Goal: Task Accomplishment & Management: Use online tool/utility

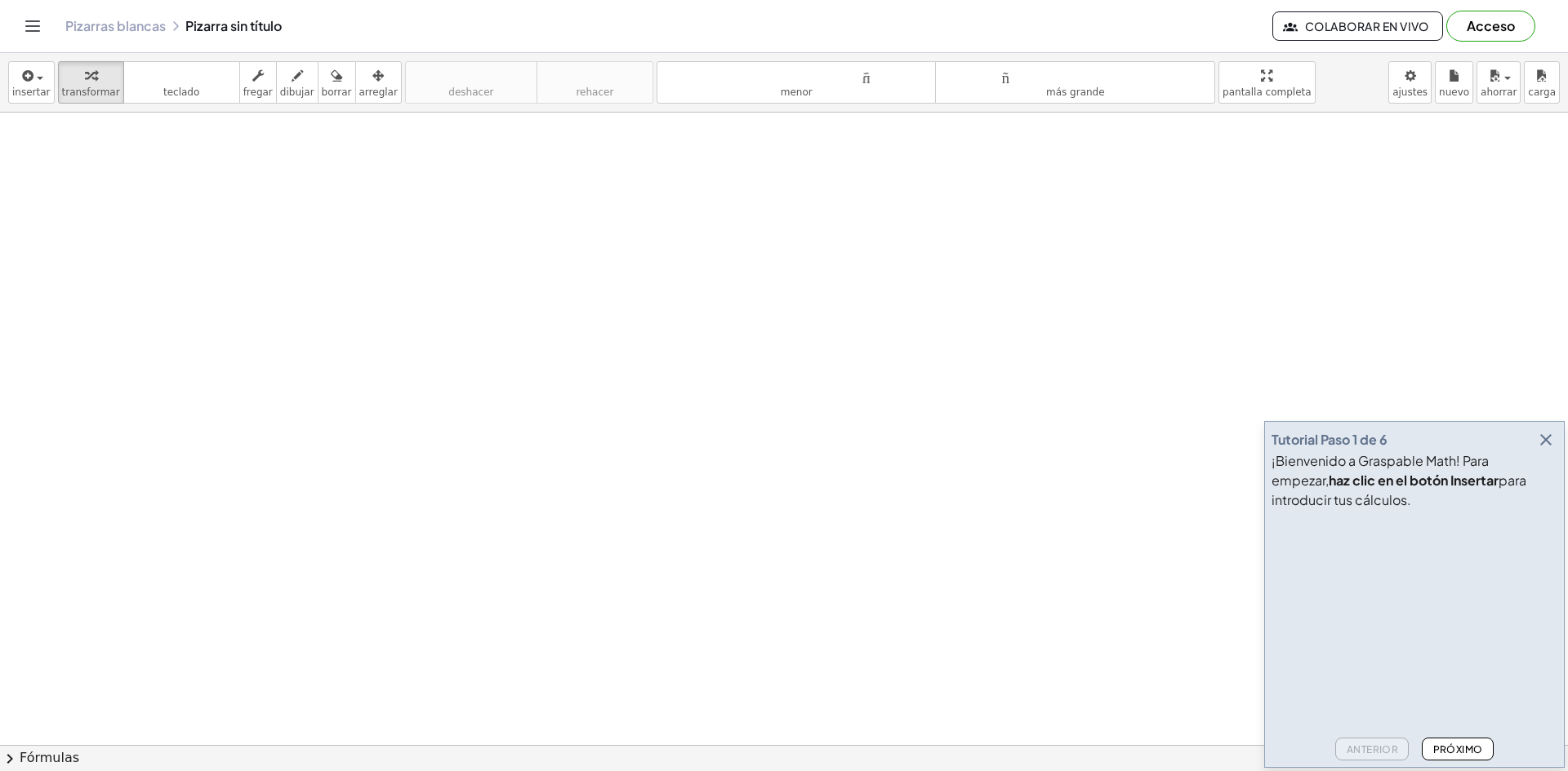
drag, startPoint x: 182, startPoint y: 196, endPoint x: 188, endPoint y: 224, distance: 28.6
click at [282, 87] on font "dibujar" at bounding box center [298, 92] width 35 height 11
drag, startPoint x: 210, startPoint y: 156, endPoint x: 221, endPoint y: 167, distance: 15.6
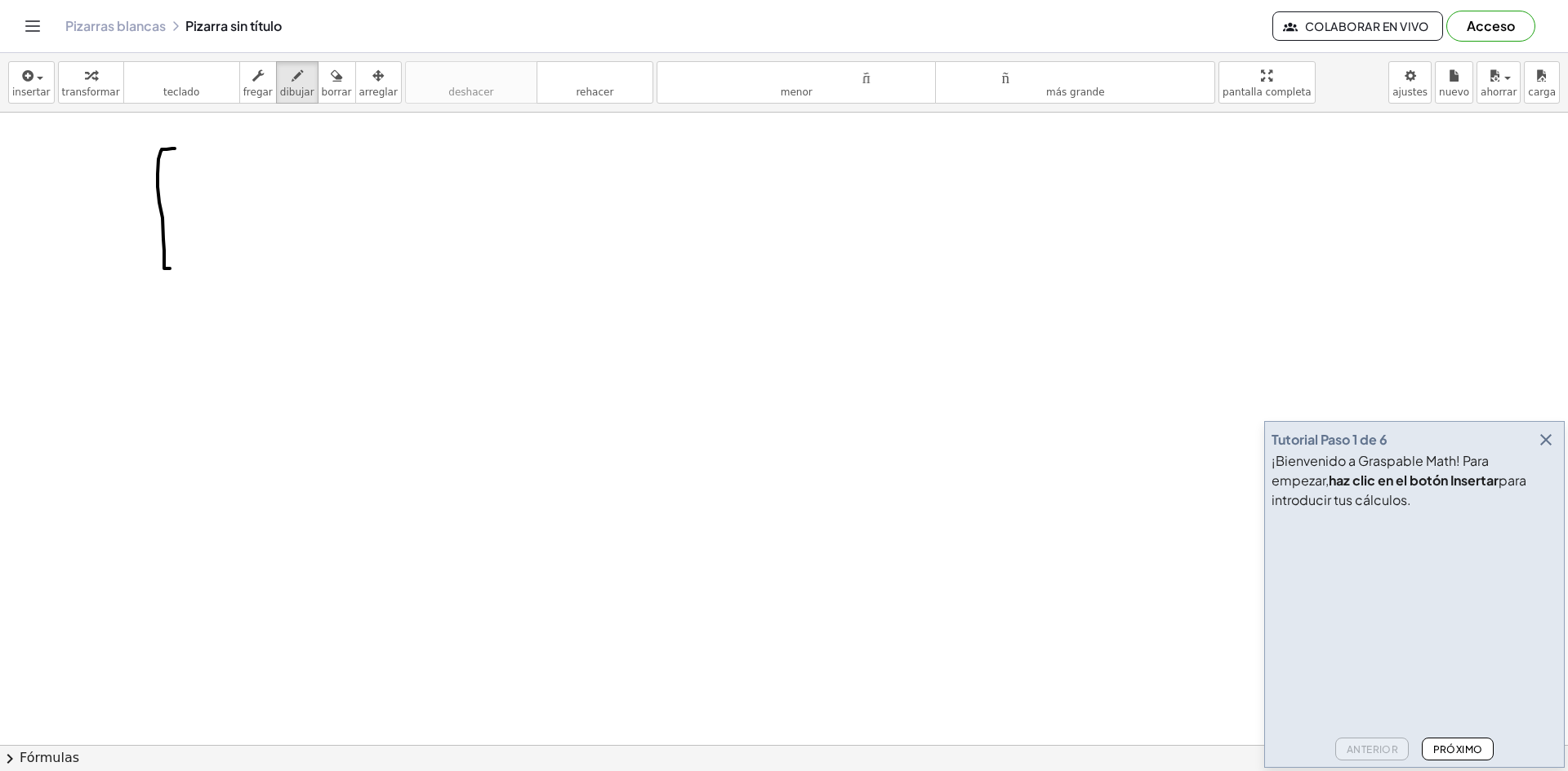
drag, startPoint x: 175, startPoint y: 149, endPoint x: 182, endPoint y: 268, distance: 119.2
drag, startPoint x: 182, startPoint y: 174, endPoint x: 195, endPoint y: 175, distance: 13.0
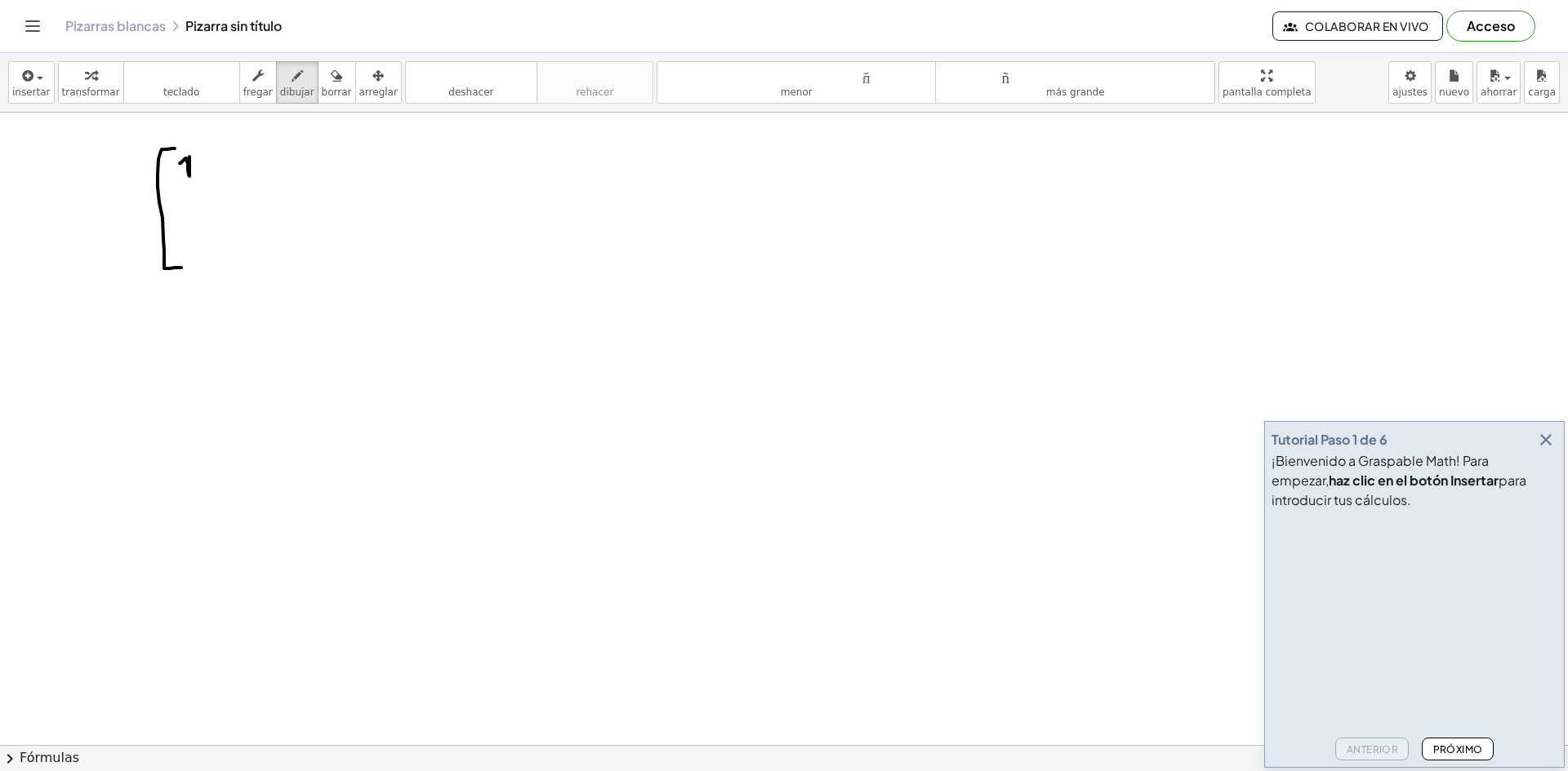
drag, startPoint x: 234, startPoint y: 162, endPoint x: 253, endPoint y: 169, distance: 20.2
drag, startPoint x: 285, startPoint y: 152, endPoint x: 281, endPoint y: 169, distance: 17.5
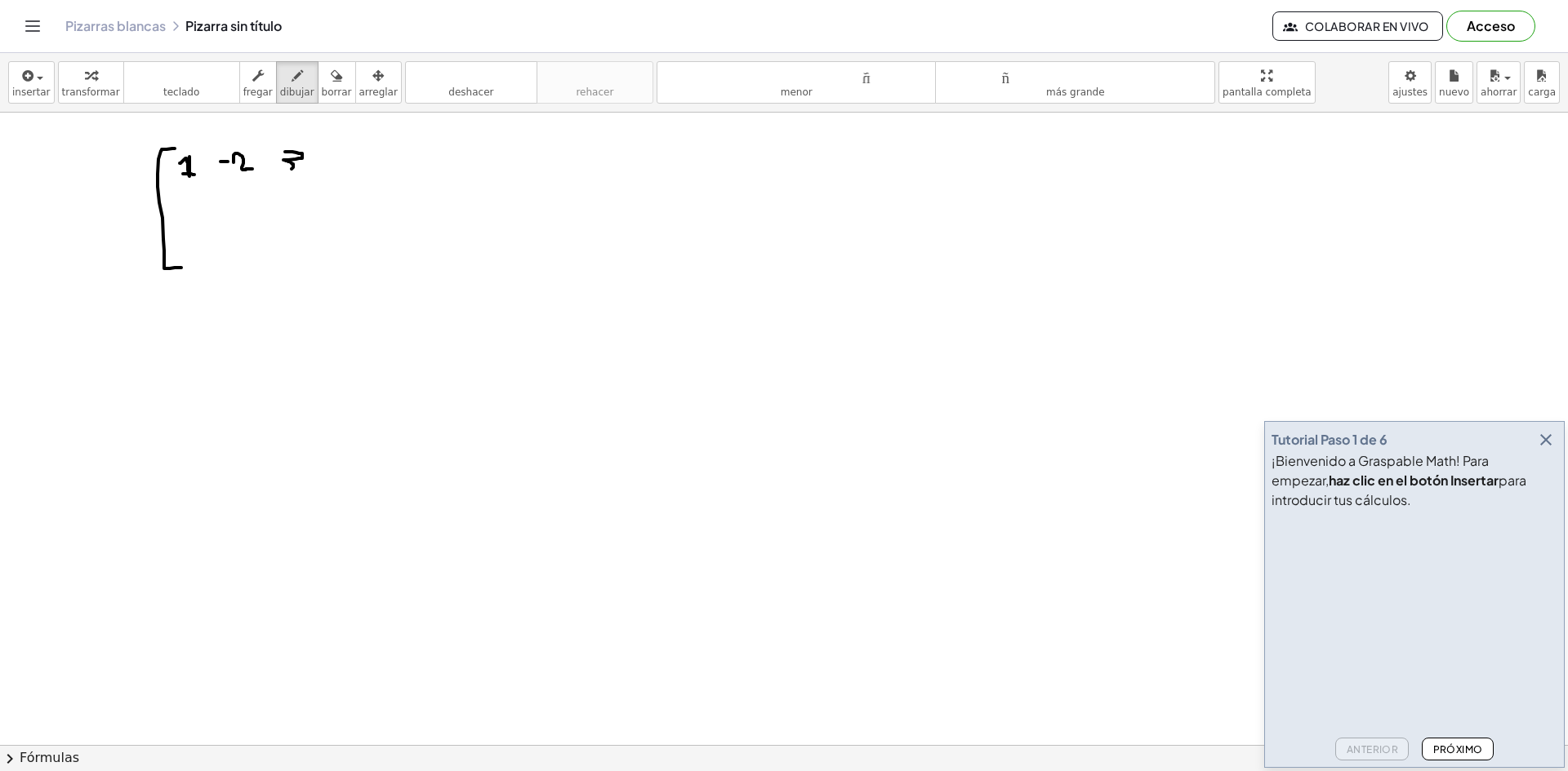
drag, startPoint x: 323, startPoint y: 151, endPoint x: 310, endPoint y: 255, distance: 104.8
drag, startPoint x: 345, startPoint y: 157, endPoint x: 347, endPoint y: 175, distance: 18.1
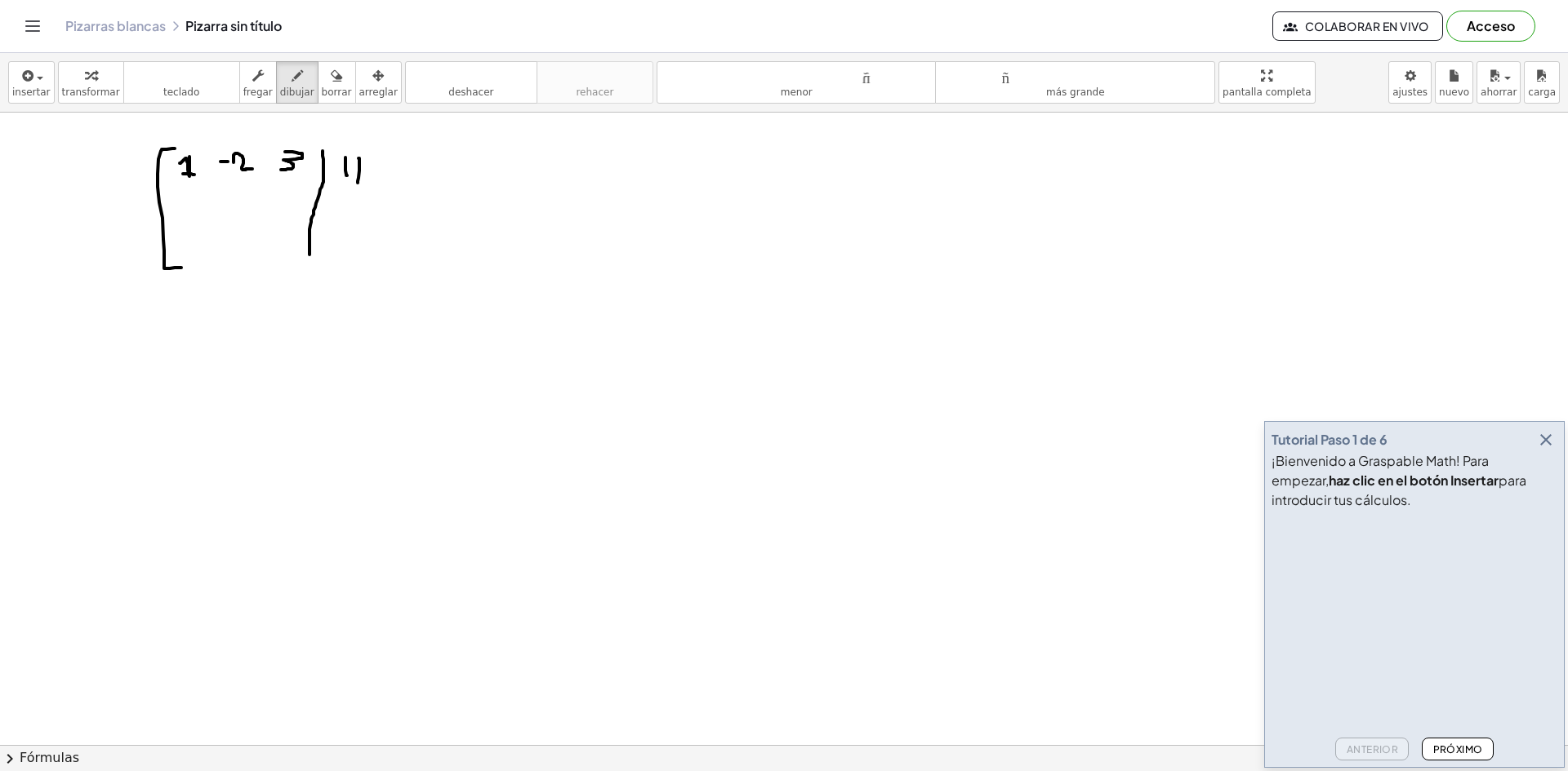
click at [359, 98] on font "arreglar" at bounding box center [378, 92] width 38 height 11
drag, startPoint x: 320, startPoint y: 148, endPoint x: 317, endPoint y: 201, distance: 53.1
drag, startPoint x: 322, startPoint y: 195, endPoint x: 314, endPoint y: 245, distance: 50.6
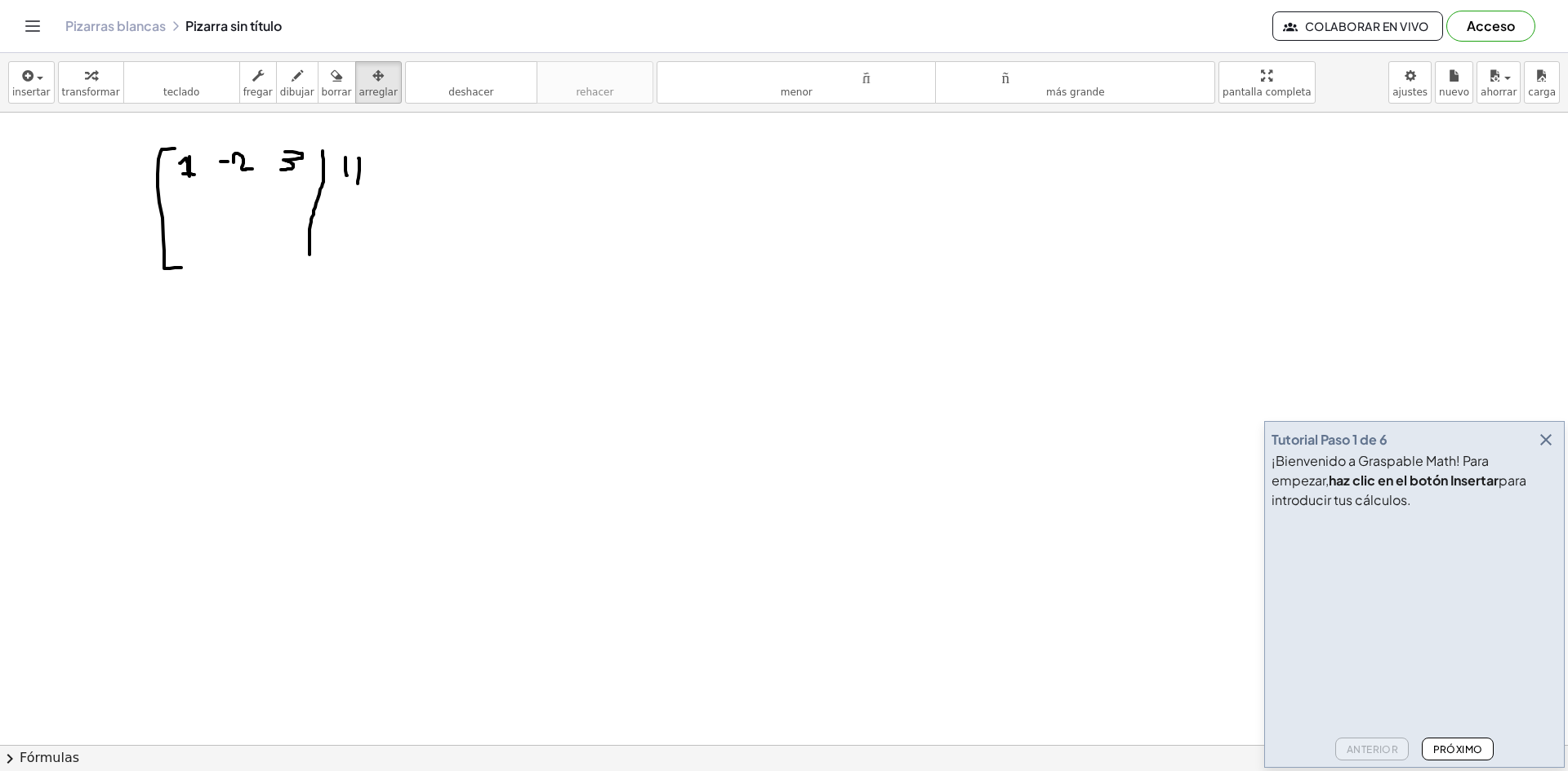
click at [215, 80] on font "teclado" at bounding box center [182, 75] width 109 height 16
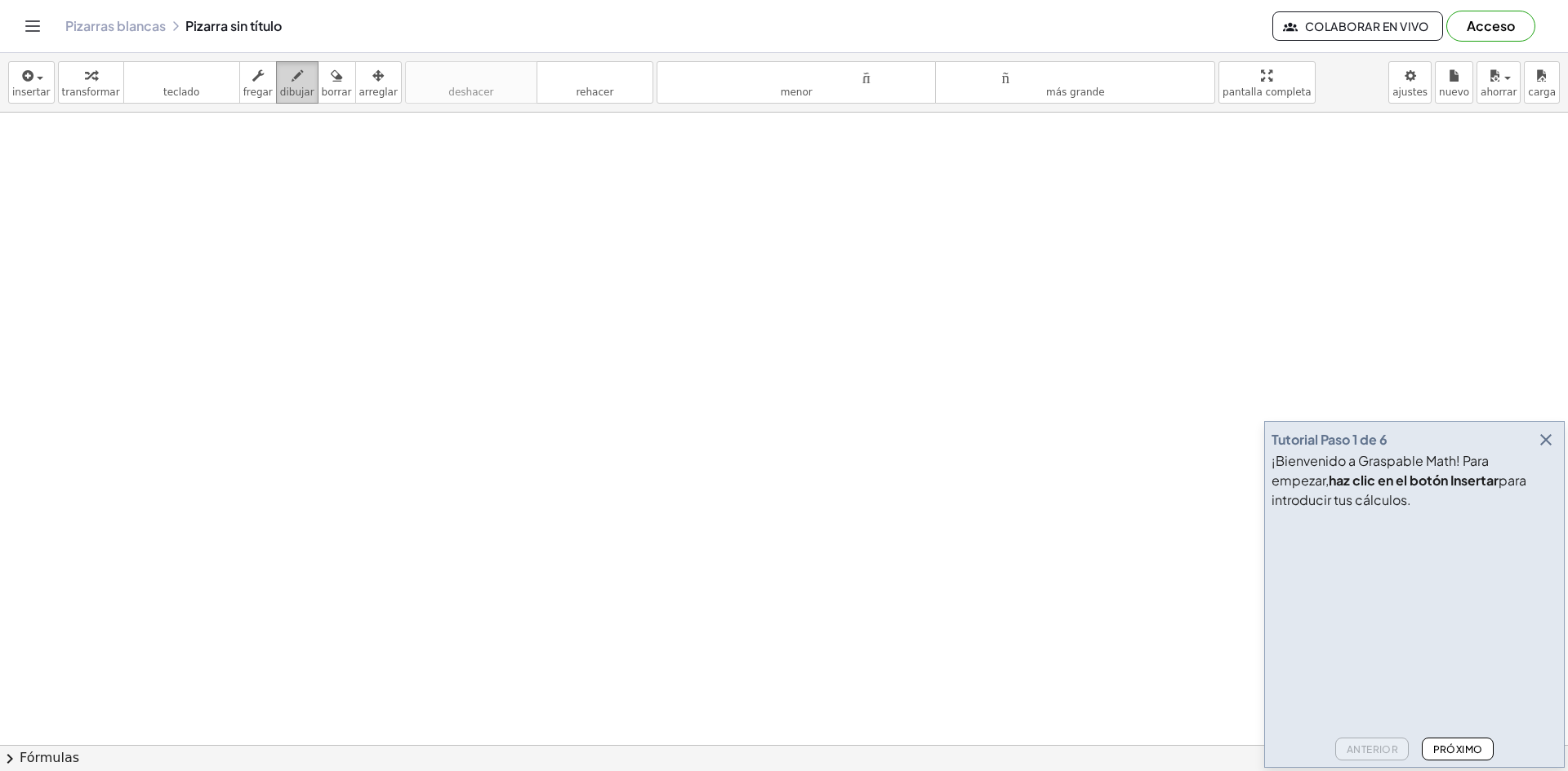
click at [280, 95] on font "dibujar" at bounding box center [298, 92] width 35 height 11
drag, startPoint x: 96, startPoint y: 135, endPoint x: 101, endPoint y: 187, distance: 52.2
click at [154, 80] on font "teclado" at bounding box center [182, 75] width 109 height 16
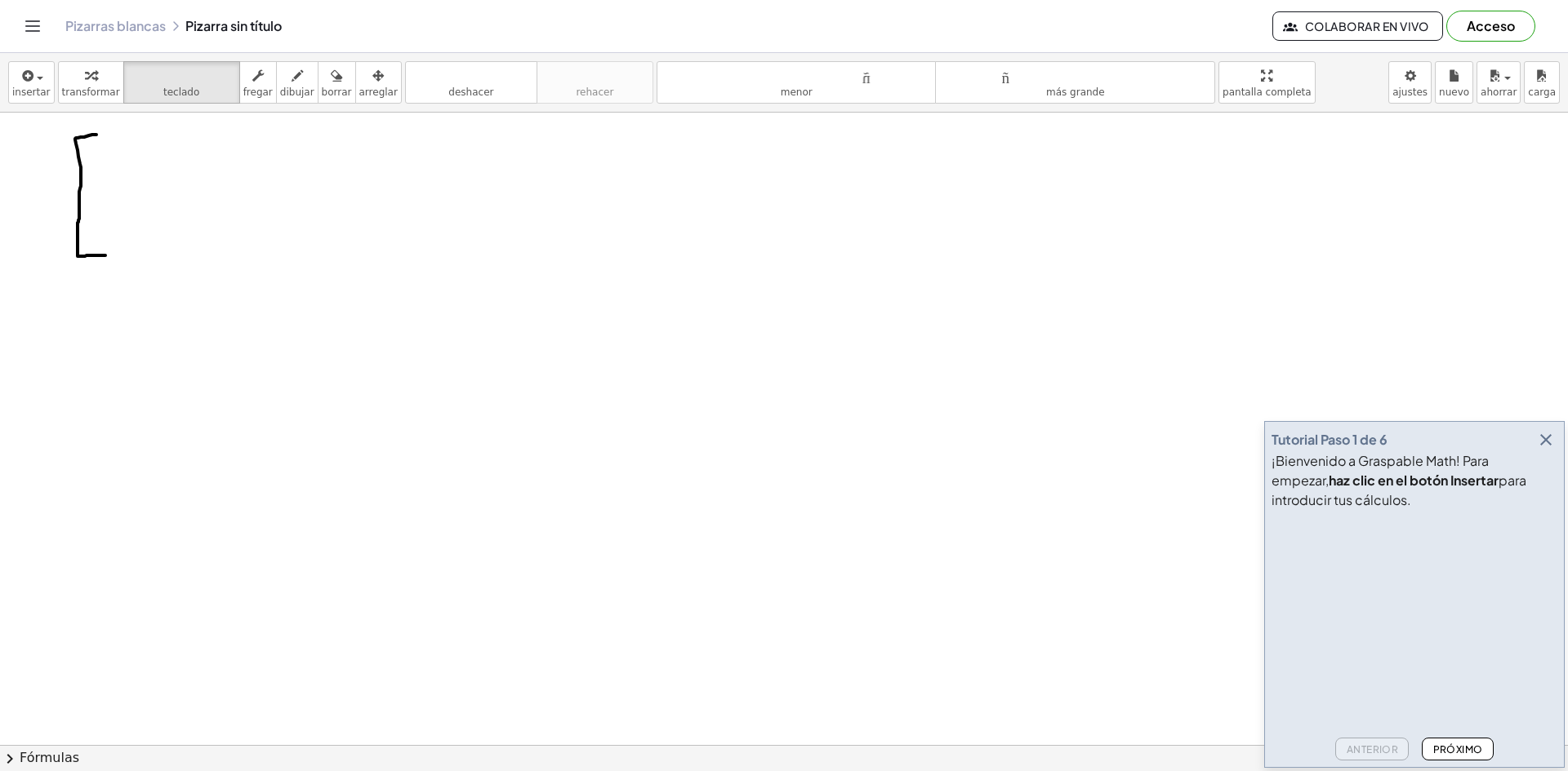
click at [97, 168] on div at bounding box center [784, 61] width 1568 height 1367
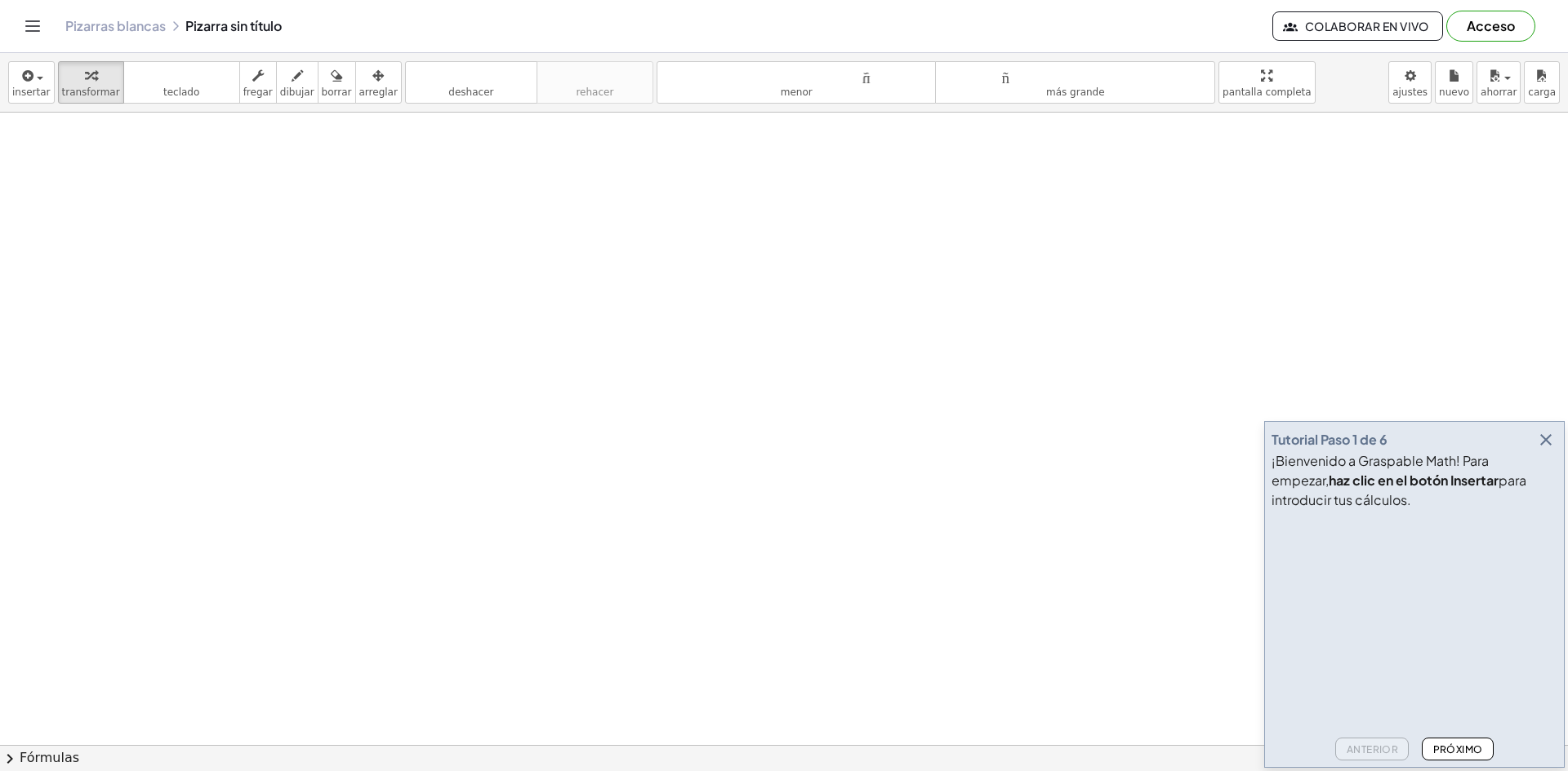
click at [111, 143] on div at bounding box center [784, 61] width 1568 height 1367
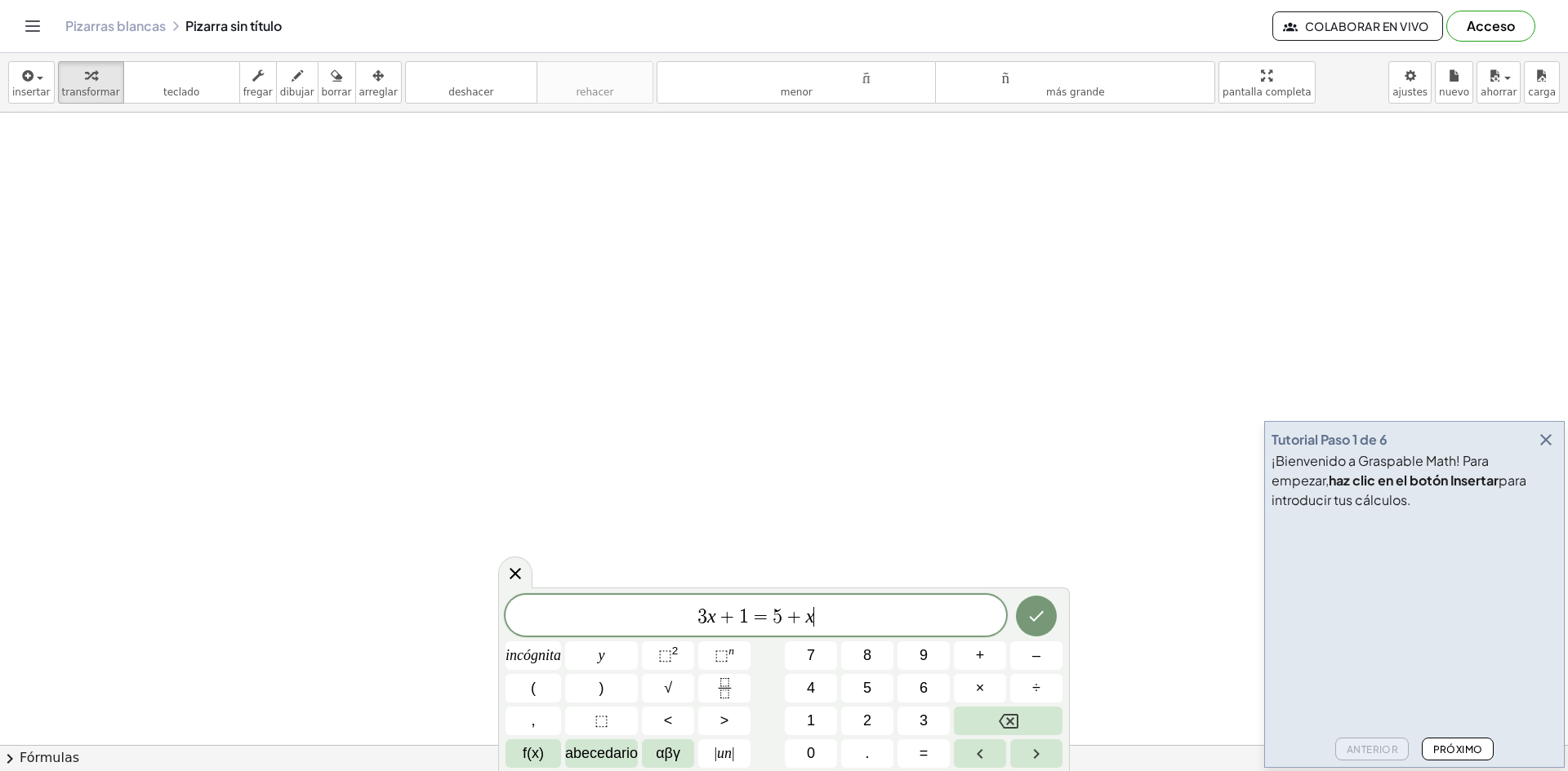
drag, startPoint x: 111, startPoint y: 143, endPoint x: 421, endPoint y: 397, distance: 400.8
click at [390, 397] on div at bounding box center [784, 61] width 1568 height 1367
drag, startPoint x: 853, startPoint y: 608, endPoint x: 678, endPoint y: 591, distance: 175.8
click at [680, 591] on div "******* 3 x + 1 = 5 + x incógnita y ⬚ 2 ⬚ n 7 8 9 + – ( ) √ 4 5 6 × ÷ , ⬚ < > 1…" at bounding box center [784, 679] width 572 height 183
click at [1022, 758] on button "Flecha derecha" at bounding box center [1036, 753] width 52 height 29
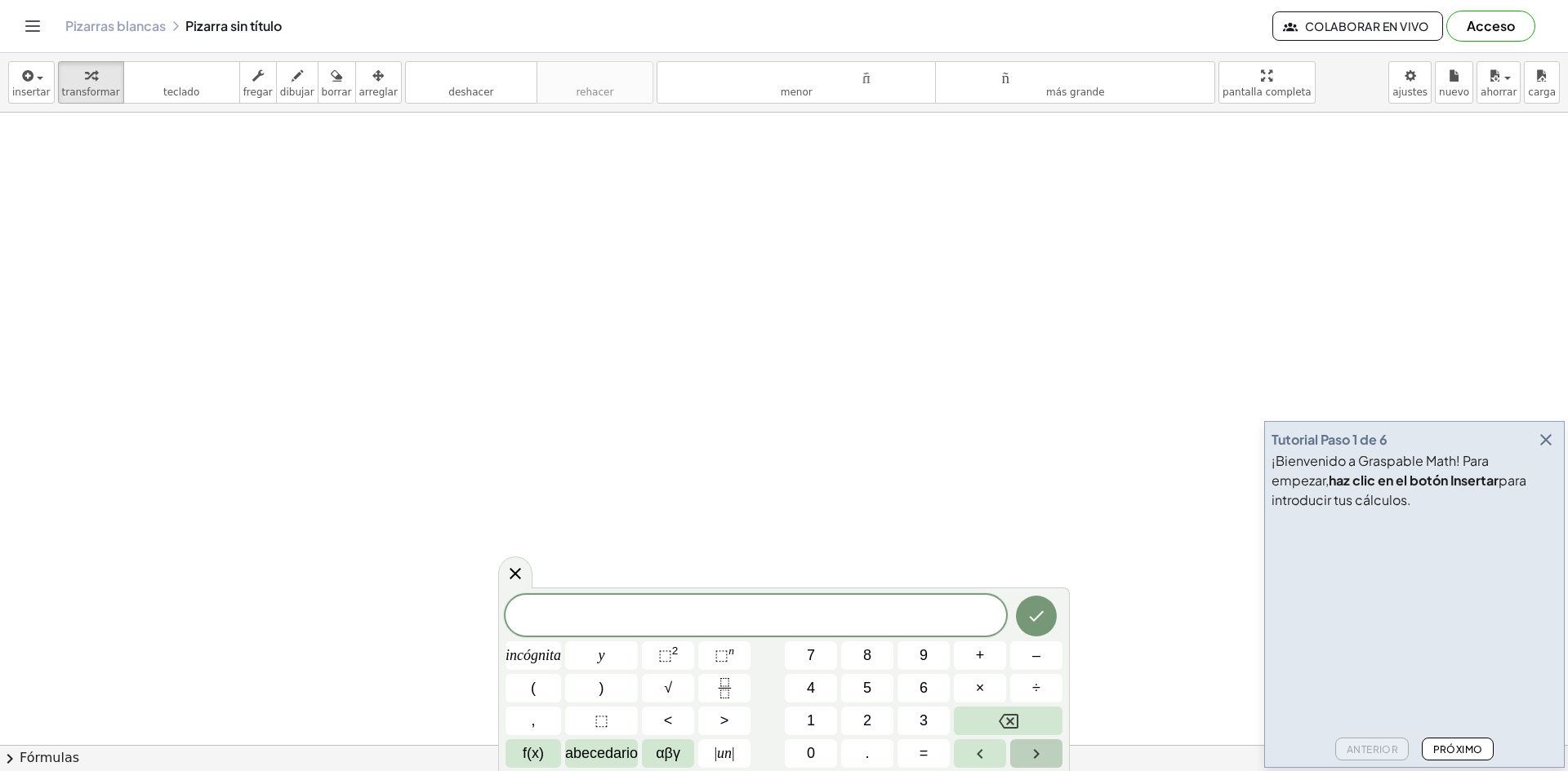
click at [1022, 758] on button "Flecha derecha" at bounding box center [1036, 753] width 52 height 29
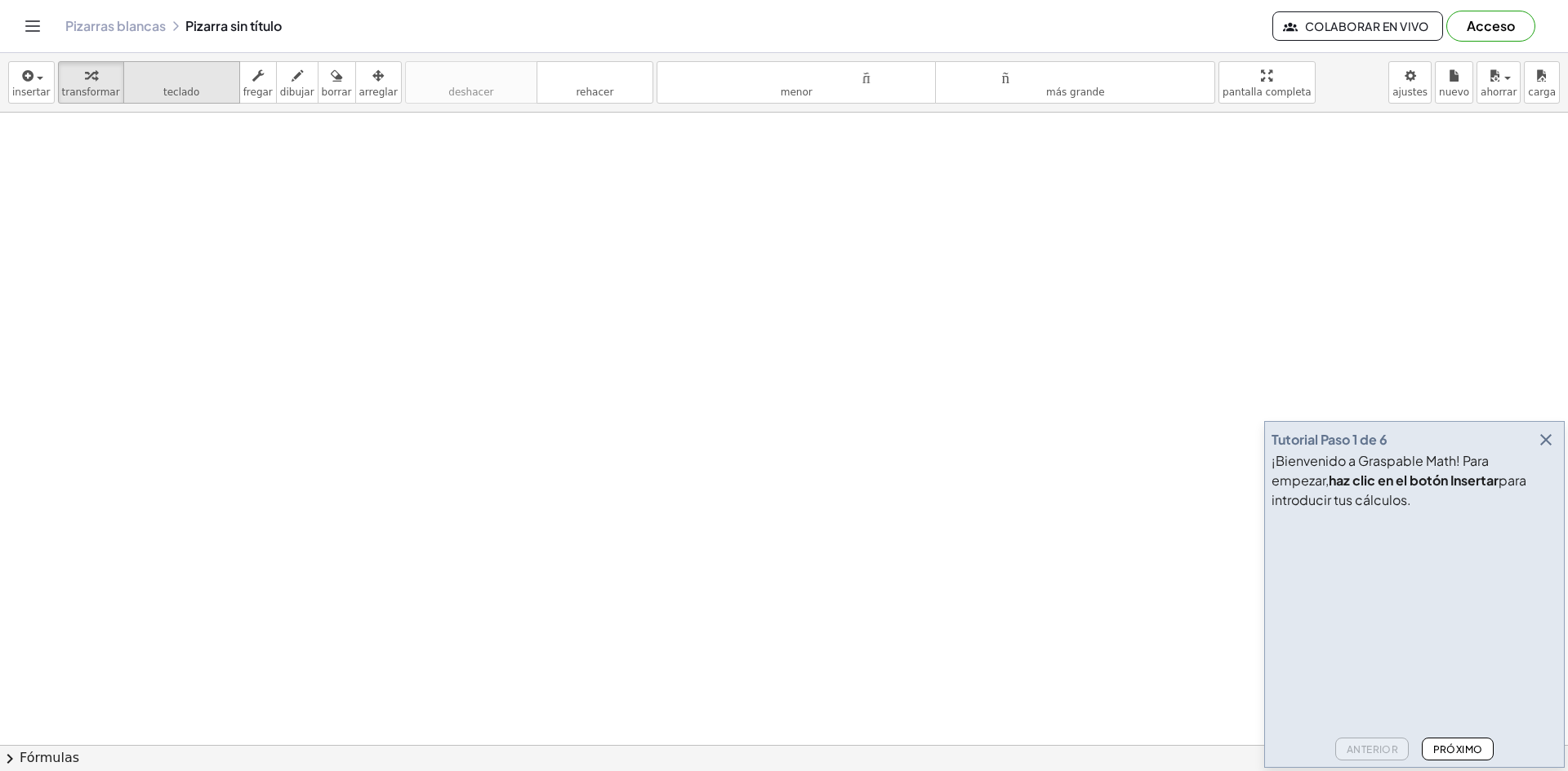
click at [182, 80] on font "teclado" at bounding box center [182, 75] width 109 height 16
click at [104, 89] on font "transformar" at bounding box center [91, 92] width 58 height 11
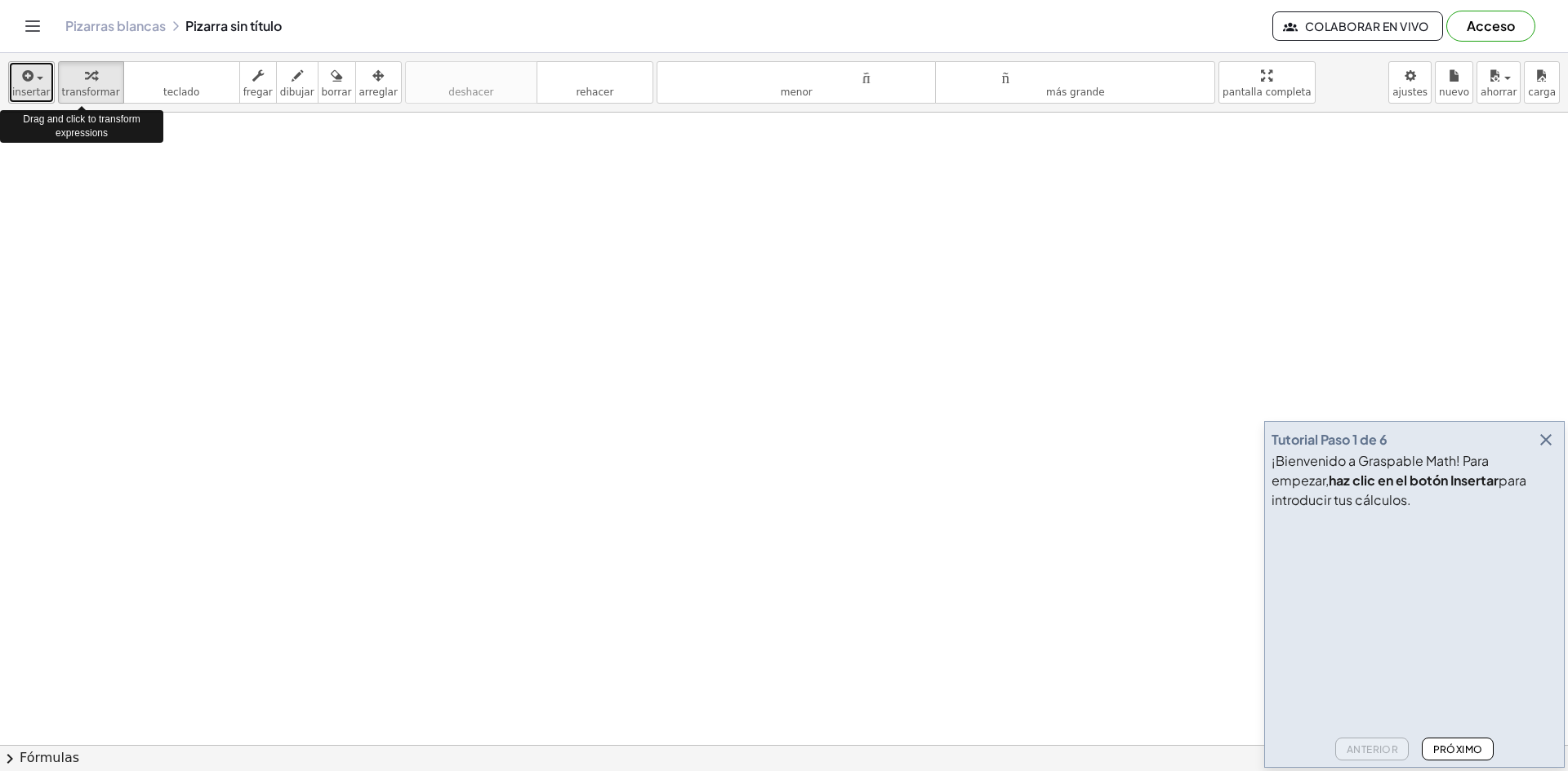
click at [30, 86] on font "insertar" at bounding box center [31, 92] width 38 height 11
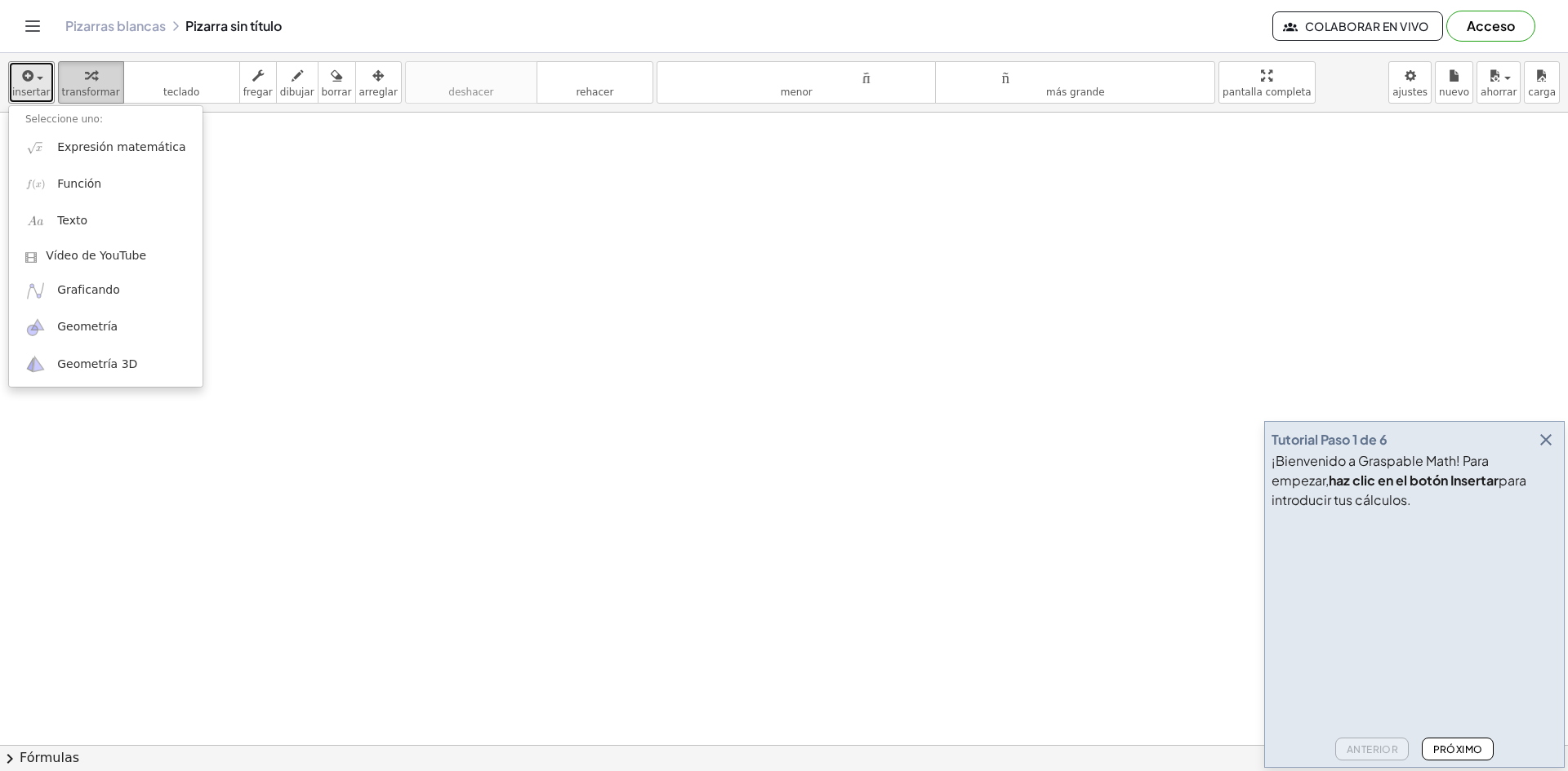
click at [66, 92] on font "transformar" at bounding box center [91, 92] width 58 height 11
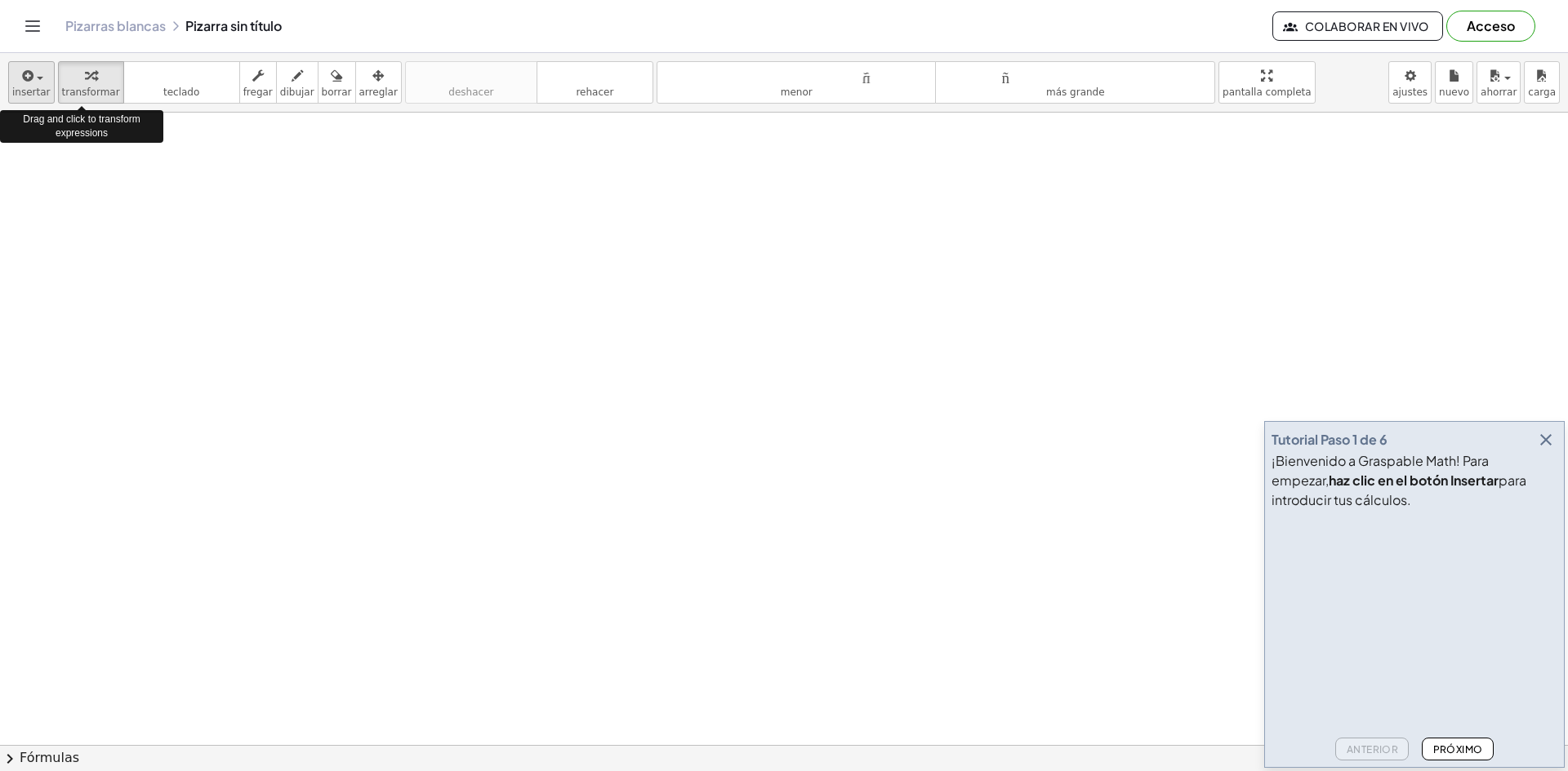
drag, startPoint x: 6, startPoint y: 93, endPoint x: 18, endPoint y: 93, distance: 12.0
click at [8, 93] on div "insertar Seleccione uno: Expresión matemática Función Texto Vídeo de YouTube Gr…" at bounding box center [784, 82] width 1568 height 60
click at [20, 93] on font "insertar" at bounding box center [31, 92] width 38 height 11
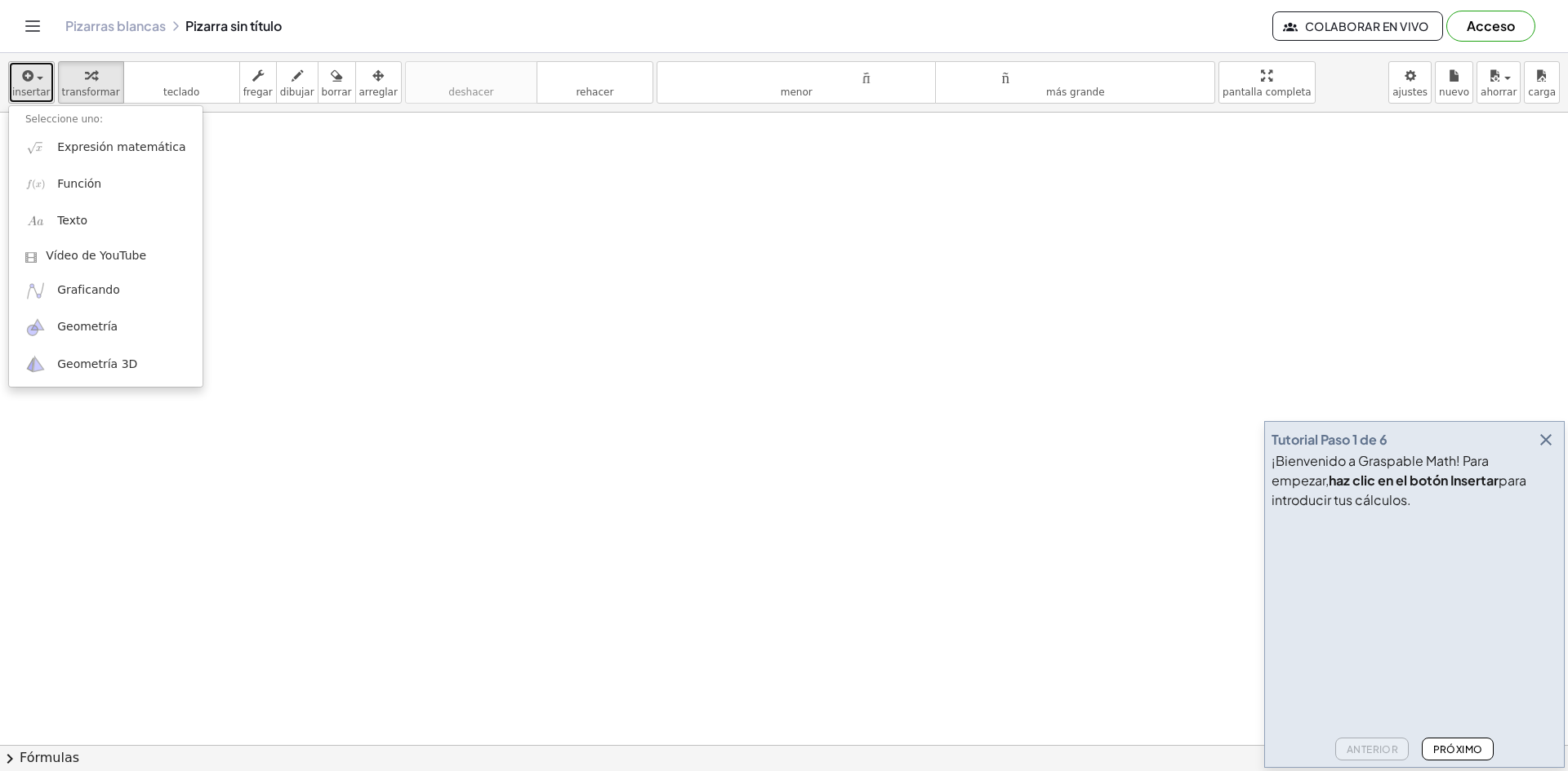
click at [26, 92] on font "insertar" at bounding box center [31, 92] width 38 height 11
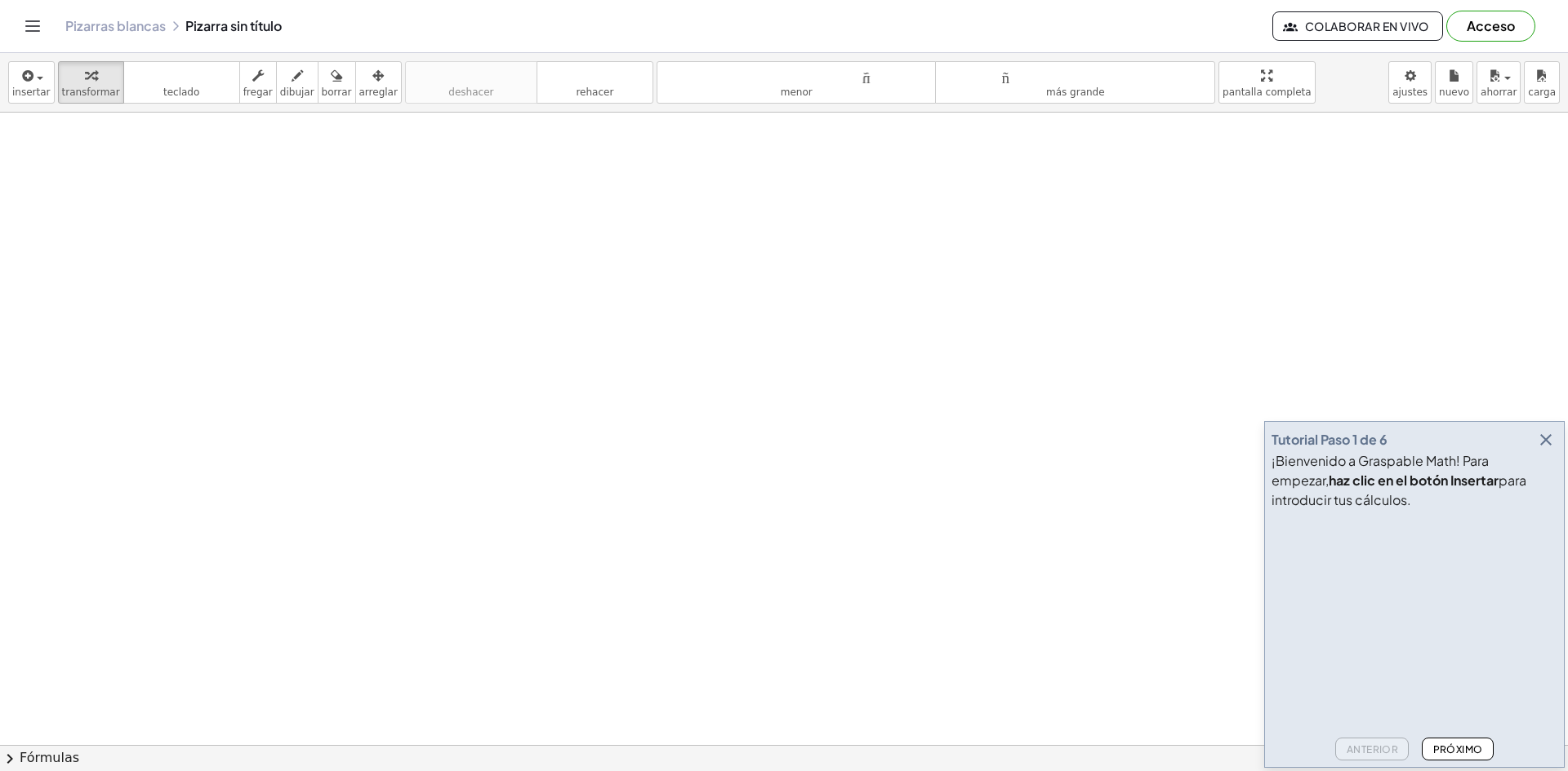
click at [1543, 435] on icon "button" at bounding box center [1546, 440] width 20 height 20
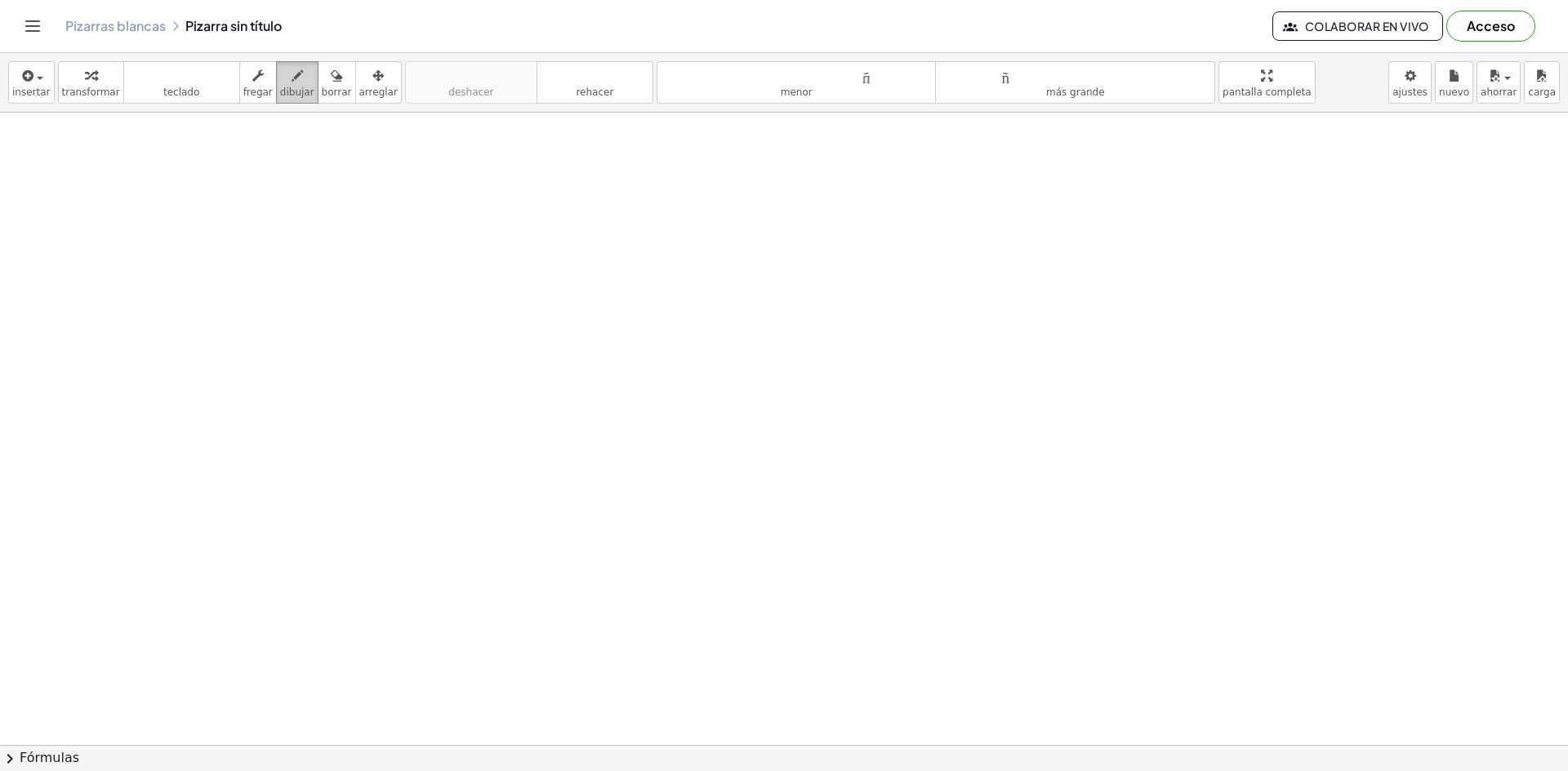
click at [280, 92] on font "dibujar" at bounding box center [298, 92] width 35 height 11
drag, startPoint x: 61, startPoint y: 134, endPoint x: 73, endPoint y: 257, distance: 123.6
click at [72, 258] on div at bounding box center [784, 61] width 1568 height 1367
drag, startPoint x: 82, startPoint y: 143, endPoint x: 74, endPoint y: 153, distance: 12.8
click at [74, 153] on div at bounding box center [784, 61] width 1568 height 1367
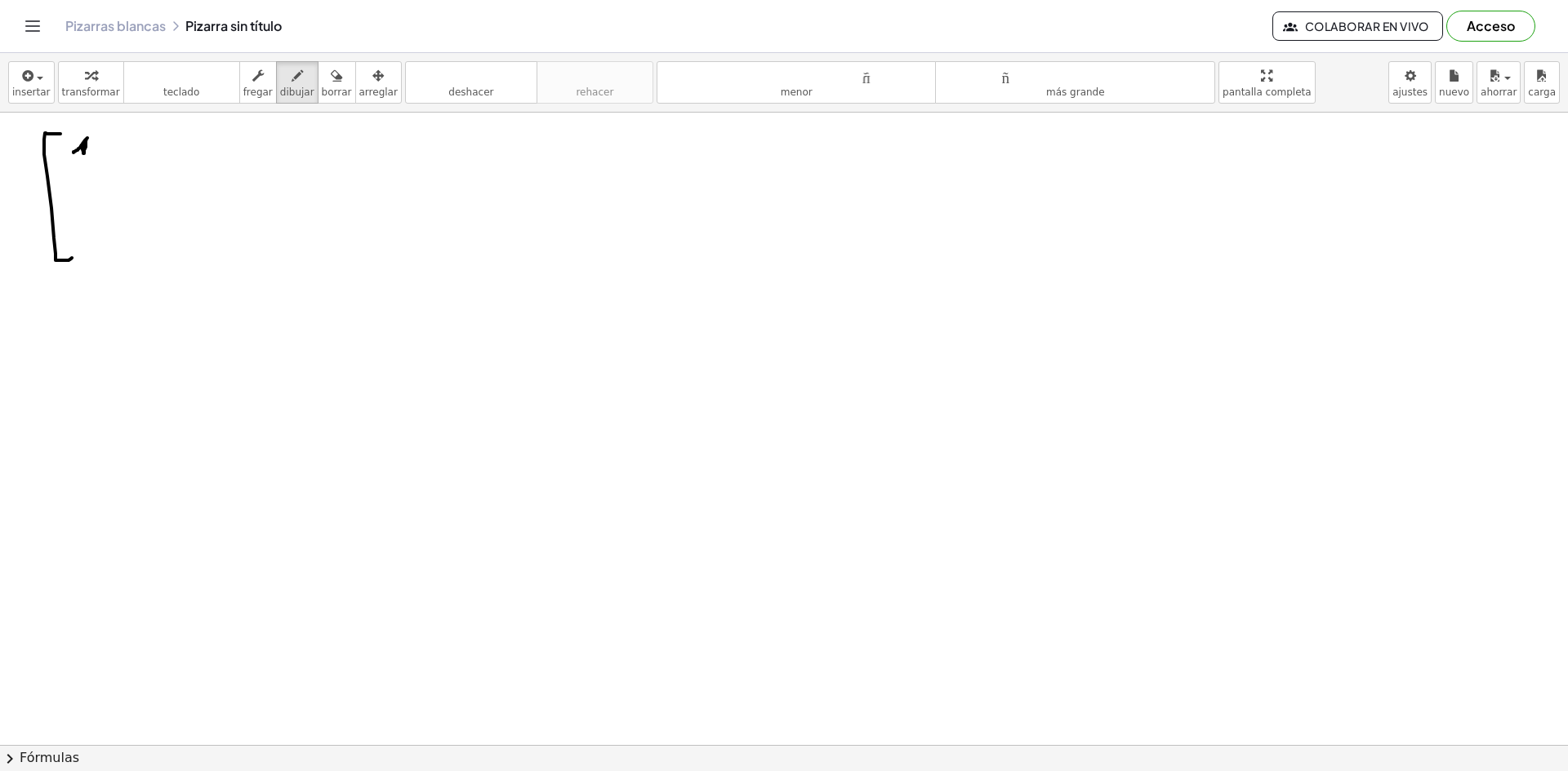
drag, startPoint x: 78, startPoint y: 162, endPoint x: 99, endPoint y: 158, distance: 21.4
click at [99, 158] on div at bounding box center [784, 61] width 1568 height 1367
click at [139, 151] on div at bounding box center [784, 61] width 1568 height 1367
drag, startPoint x: 149, startPoint y: 138, endPoint x: 168, endPoint y: 166, distance: 33.8
click at [168, 166] on div at bounding box center [784, 61] width 1568 height 1367
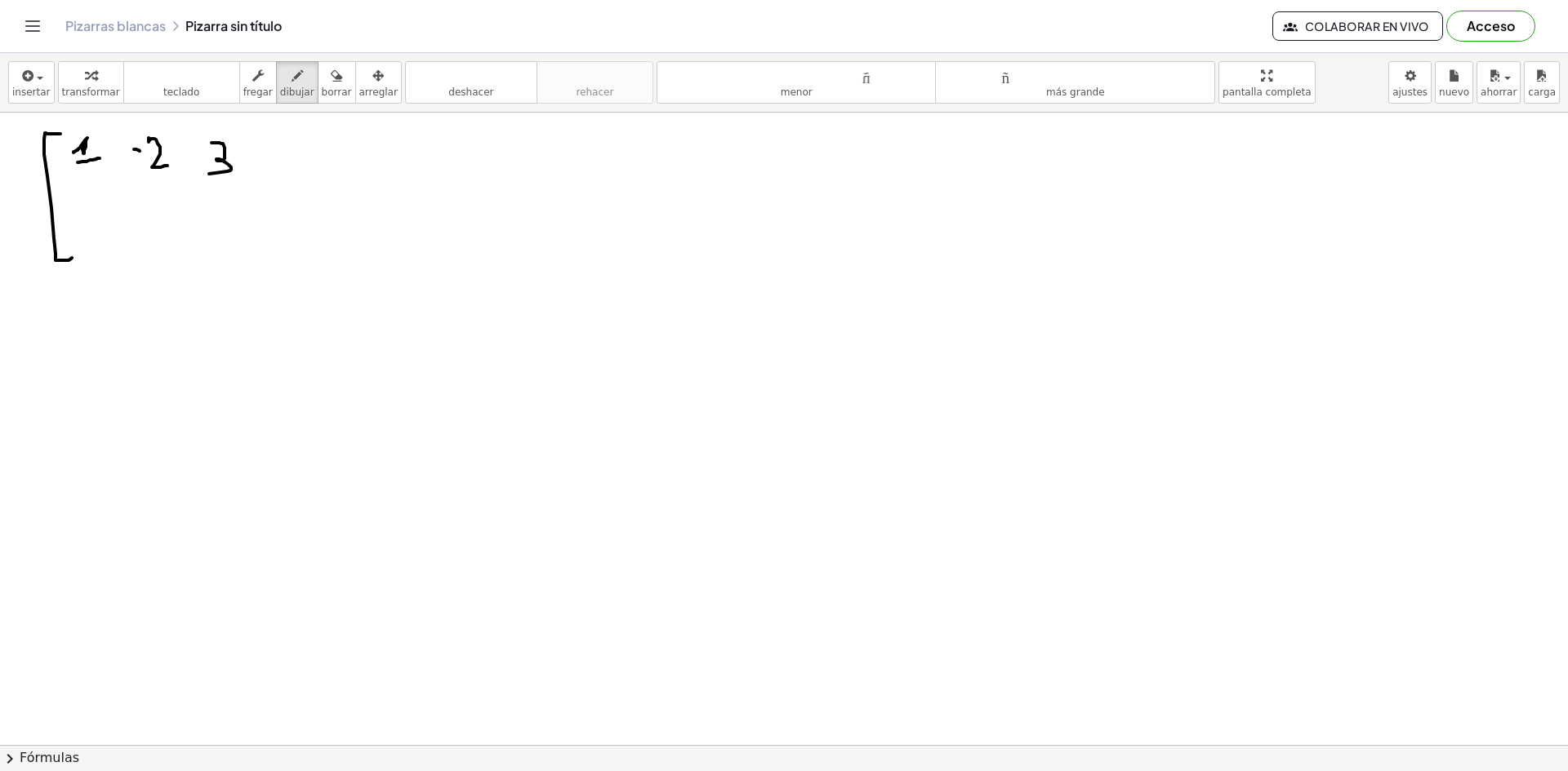
drag, startPoint x: 212, startPoint y: 143, endPoint x: 199, endPoint y: 175, distance: 34.5
click at [200, 175] on div at bounding box center [784, 61] width 1568 height 1367
drag, startPoint x: 247, startPoint y: 141, endPoint x: 257, endPoint y: 259, distance: 118.4
click at [258, 259] on div at bounding box center [784, 61] width 1568 height 1367
click at [268, 164] on div at bounding box center [784, 61] width 1568 height 1367
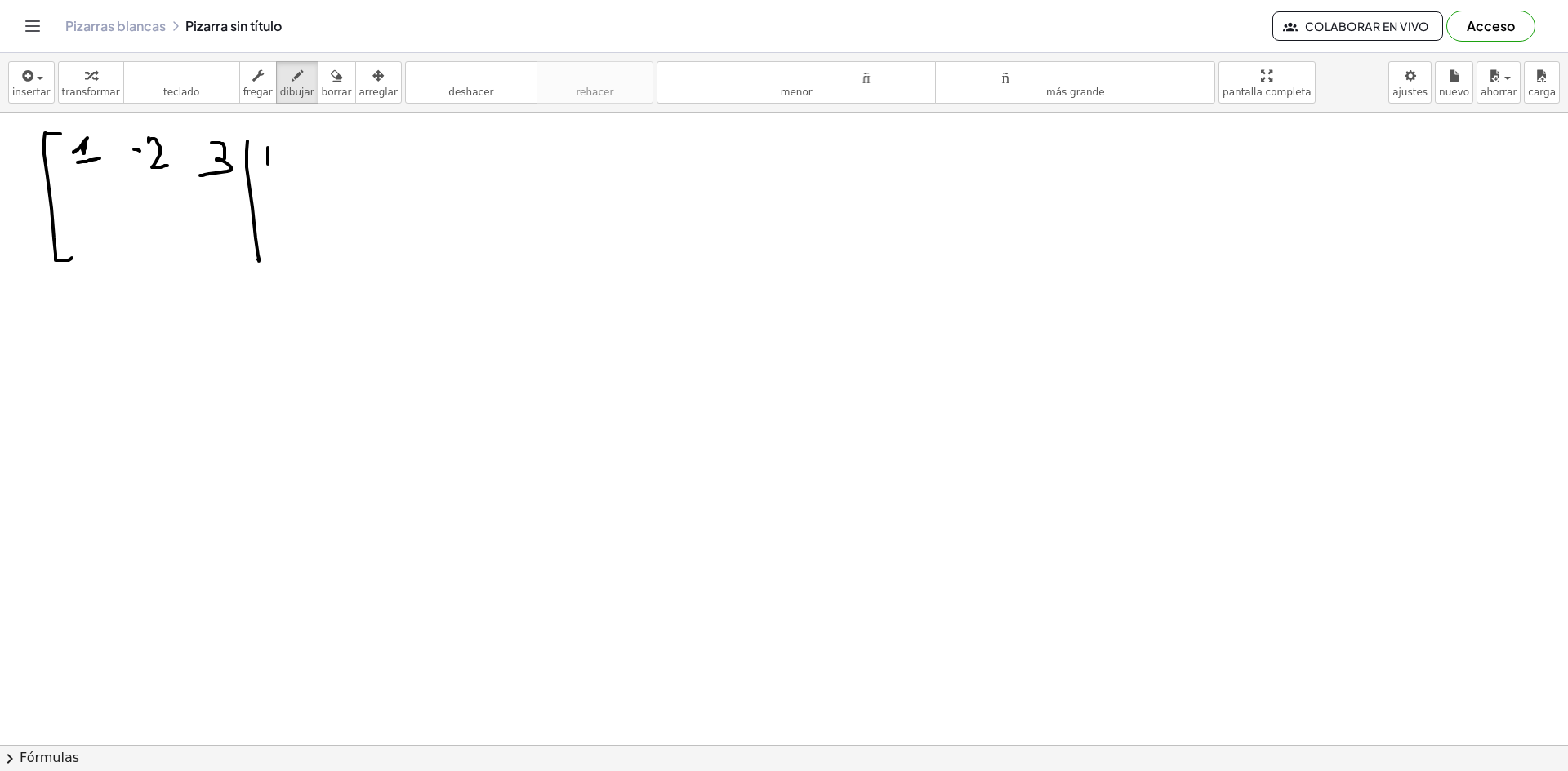
drag, startPoint x: 286, startPoint y: 144, endPoint x: 287, endPoint y: 162, distance: 18.0
click at [287, 162] on div at bounding box center [784, 61] width 1568 height 1367
click at [96, 200] on div at bounding box center [784, 61] width 1568 height 1367
drag, startPoint x: 86, startPoint y: 188, endPoint x: 95, endPoint y: 189, distance: 9.1
click at [95, 189] on div at bounding box center [784, 61] width 1568 height 1367
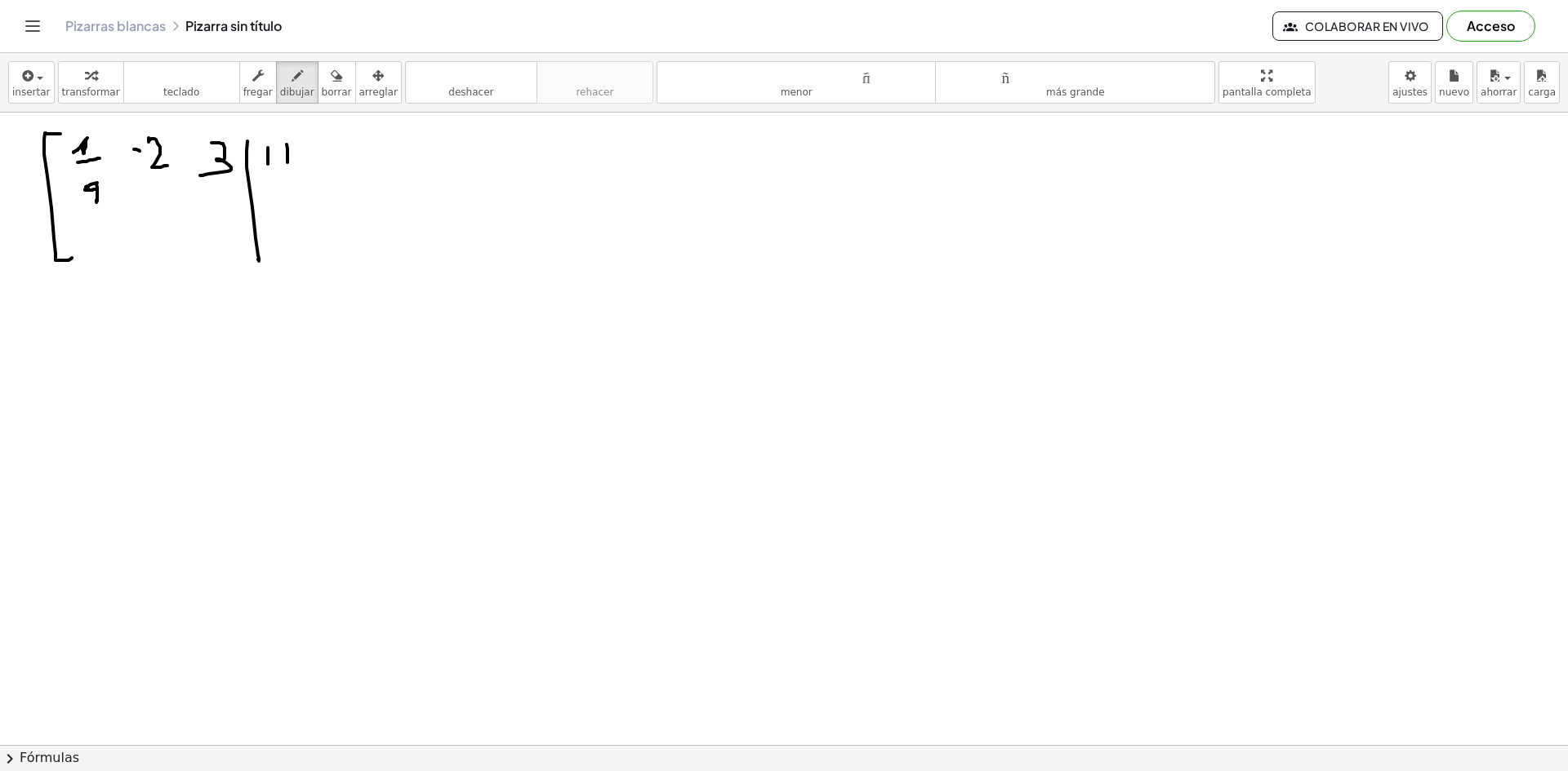
click at [102, 182] on div at bounding box center [784, 61] width 1568 height 1367
drag, startPoint x: 152, startPoint y: 191, endPoint x: 140, endPoint y: 193, distance: 12.2
click at [140, 192] on div at bounding box center [784, 61] width 1568 height 1367
drag, startPoint x: 144, startPoint y: 205, endPoint x: 167, endPoint y: 203, distance: 23.1
click at [167, 203] on div at bounding box center [784, 61] width 1568 height 1367
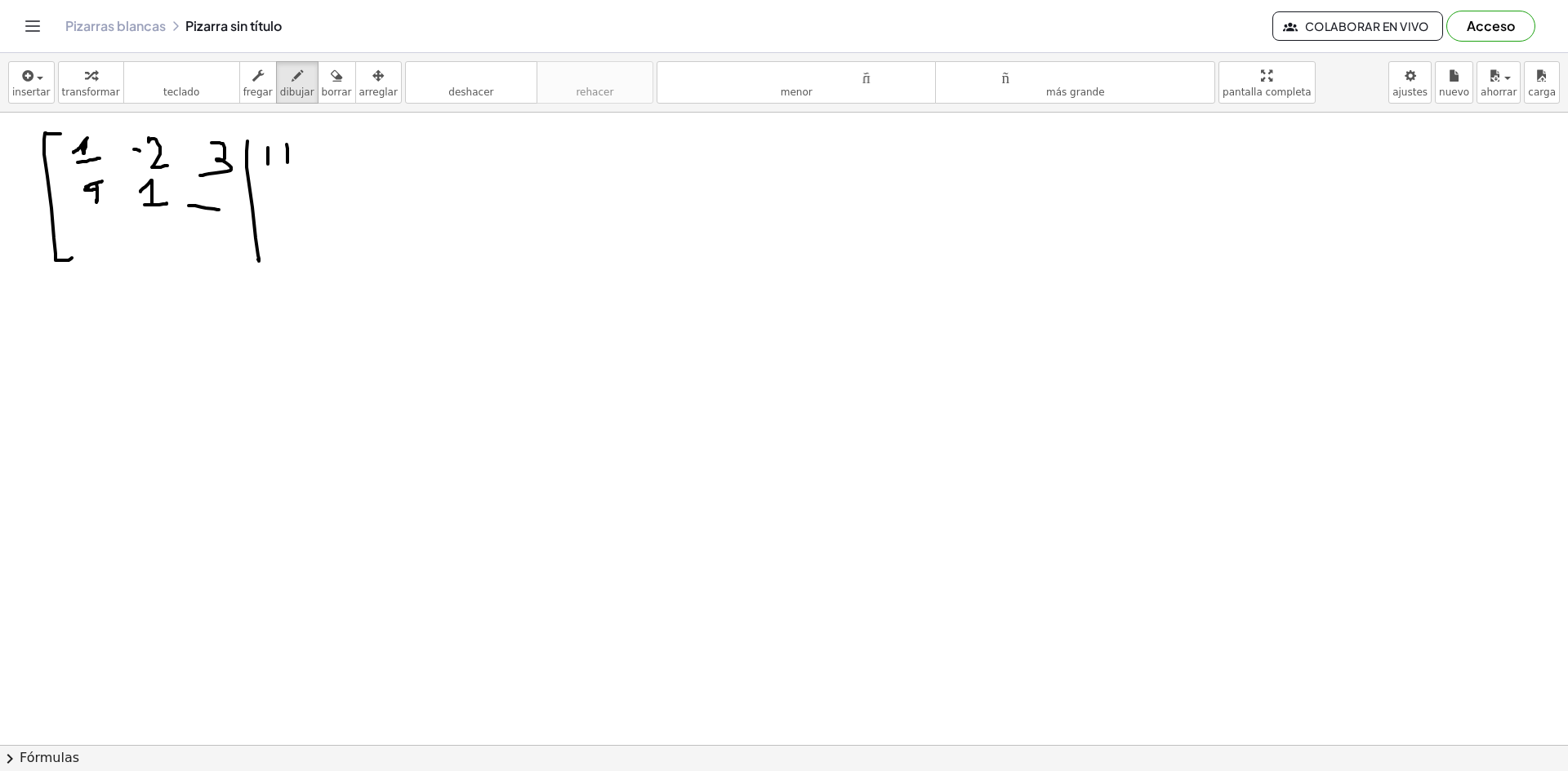
drag, startPoint x: 189, startPoint y: 206, endPoint x: 219, endPoint y: 211, distance: 30.4
click at [219, 211] on div at bounding box center [784, 61] width 1568 height 1367
drag, startPoint x: 227, startPoint y: 207, endPoint x: 212, endPoint y: 197, distance: 18.0
click at [212, 197] on div at bounding box center [784, 61] width 1568 height 1367
click at [232, 213] on div at bounding box center [784, 61] width 1568 height 1367
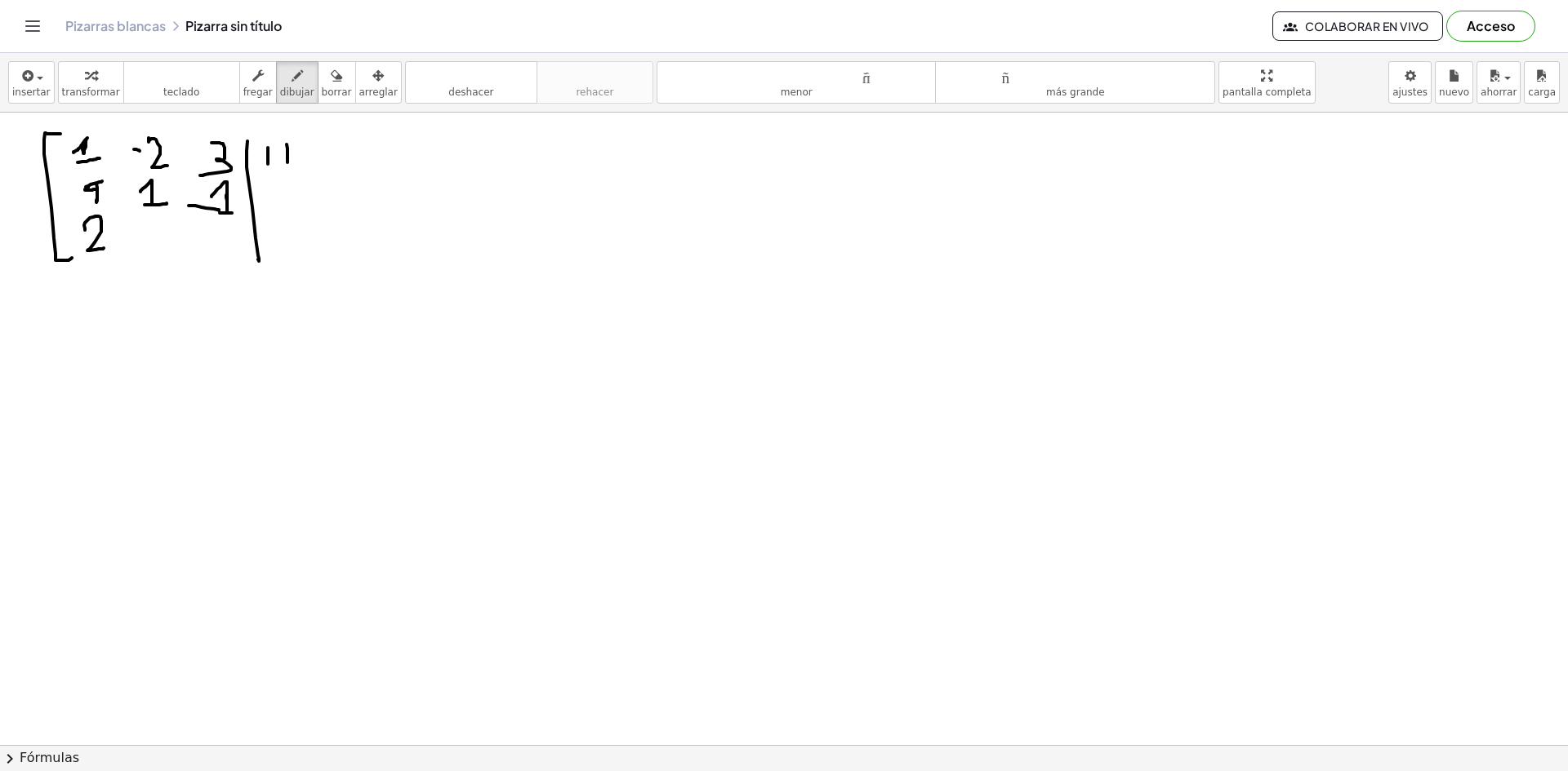
drag, startPoint x: 85, startPoint y: 230, endPoint x: 104, endPoint y: 248, distance: 26.2
click at [104, 248] on div at bounding box center [784, 61] width 1568 height 1367
drag, startPoint x: 132, startPoint y: 236, endPoint x: 145, endPoint y: 233, distance: 13.3
click at [141, 236] on div at bounding box center [784, 61] width 1568 height 1367
drag, startPoint x: 143, startPoint y: 227, endPoint x: 159, endPoint y: 238, distance: 19.4
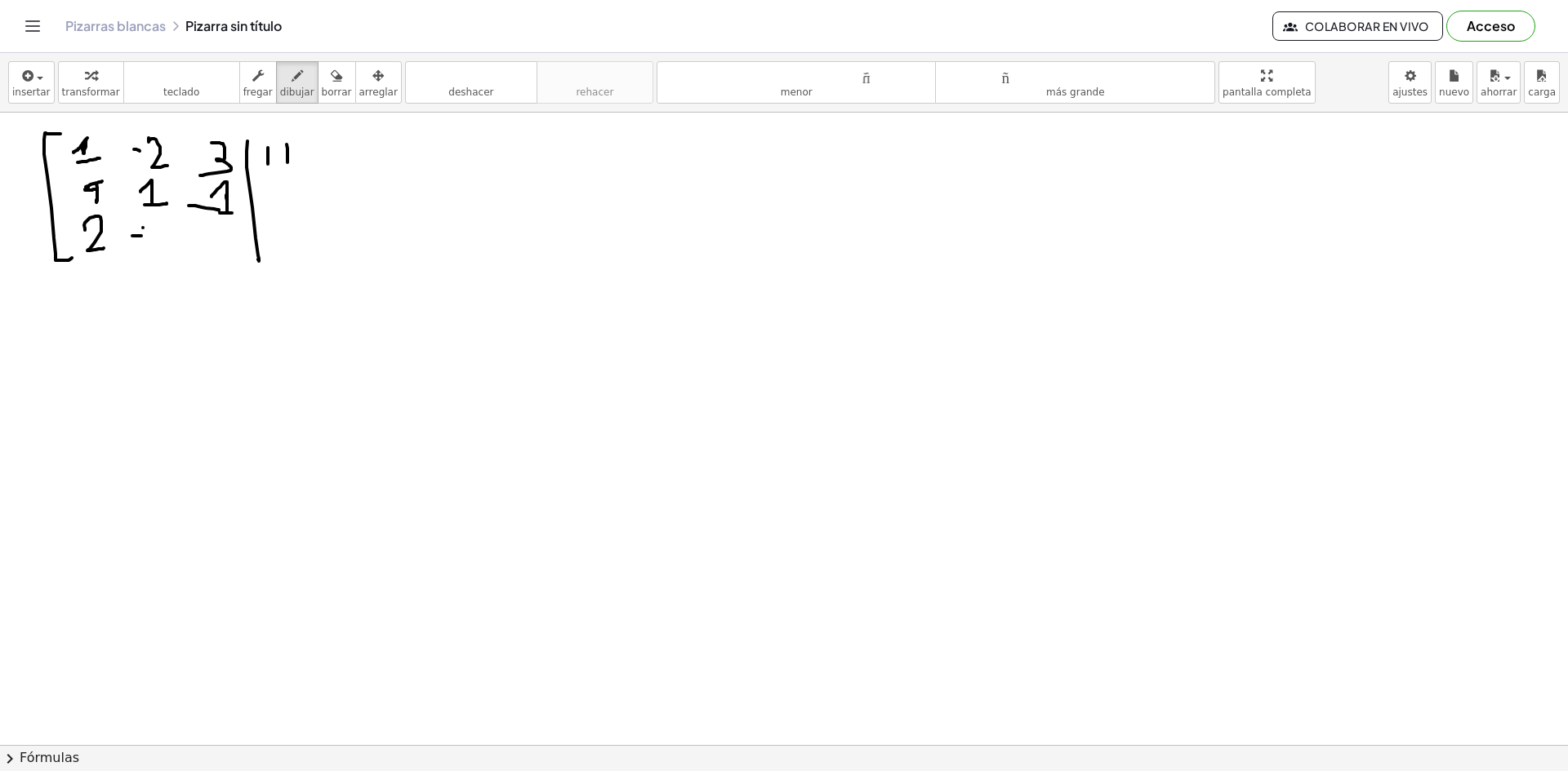
click at [159, 238] on div at bounding box center [784, 61] width 1568 height 1367
drag, startPoint x: 161, startPoint y: 226, endPoint x: 146, endPoint y: 273, distance: 49.3
click at [146, 273] on div at bounding box center [784, 61] width 1568 height 1367
drag, startPoint x: 96, startPoint y: 182, endPoint x: 95, endPoint y: 202, distance: 20.0
click at [95, 202] on div at bounding box center [784, 61] width 1568 height 1367
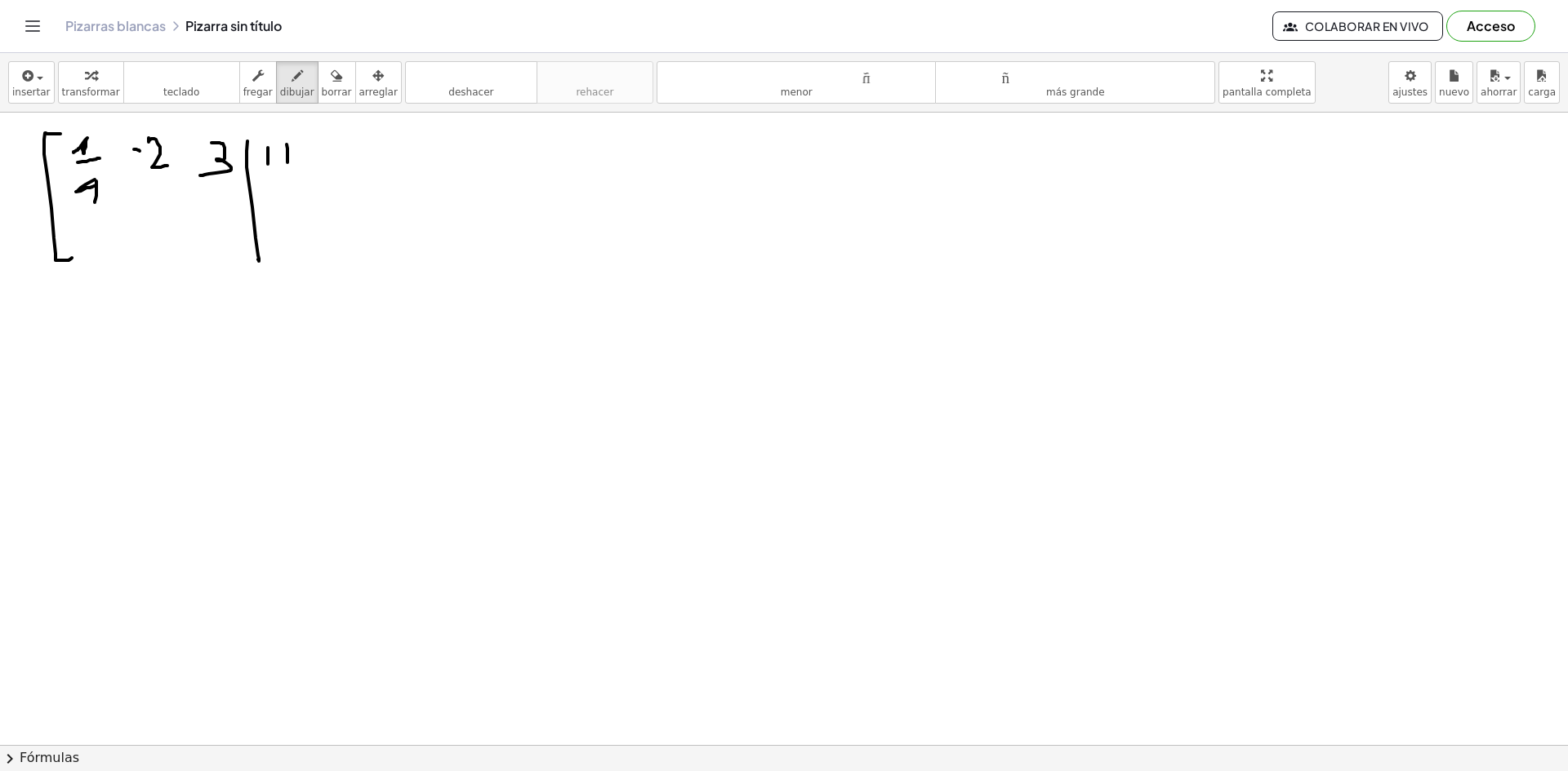
drag, startPoint x: 80, startPoint y: 188, endPoint x: 98, endPoint y: 185, distance: 18.2
click at [98, 185] on div at bounding box center [784, 61] width 1568 height 1367
drag, startPoint x: 96, startPoint y: 185, endPoint x: 93, endPoint y: 201, distance: 16.3
click at [94, 206] on div at bounding box center [784, 61] width 1568 height 1367
drag, startPoint x: 82, startPoint y: 192, endPoint x: 103, endPoint y: 190, distance: 21.1
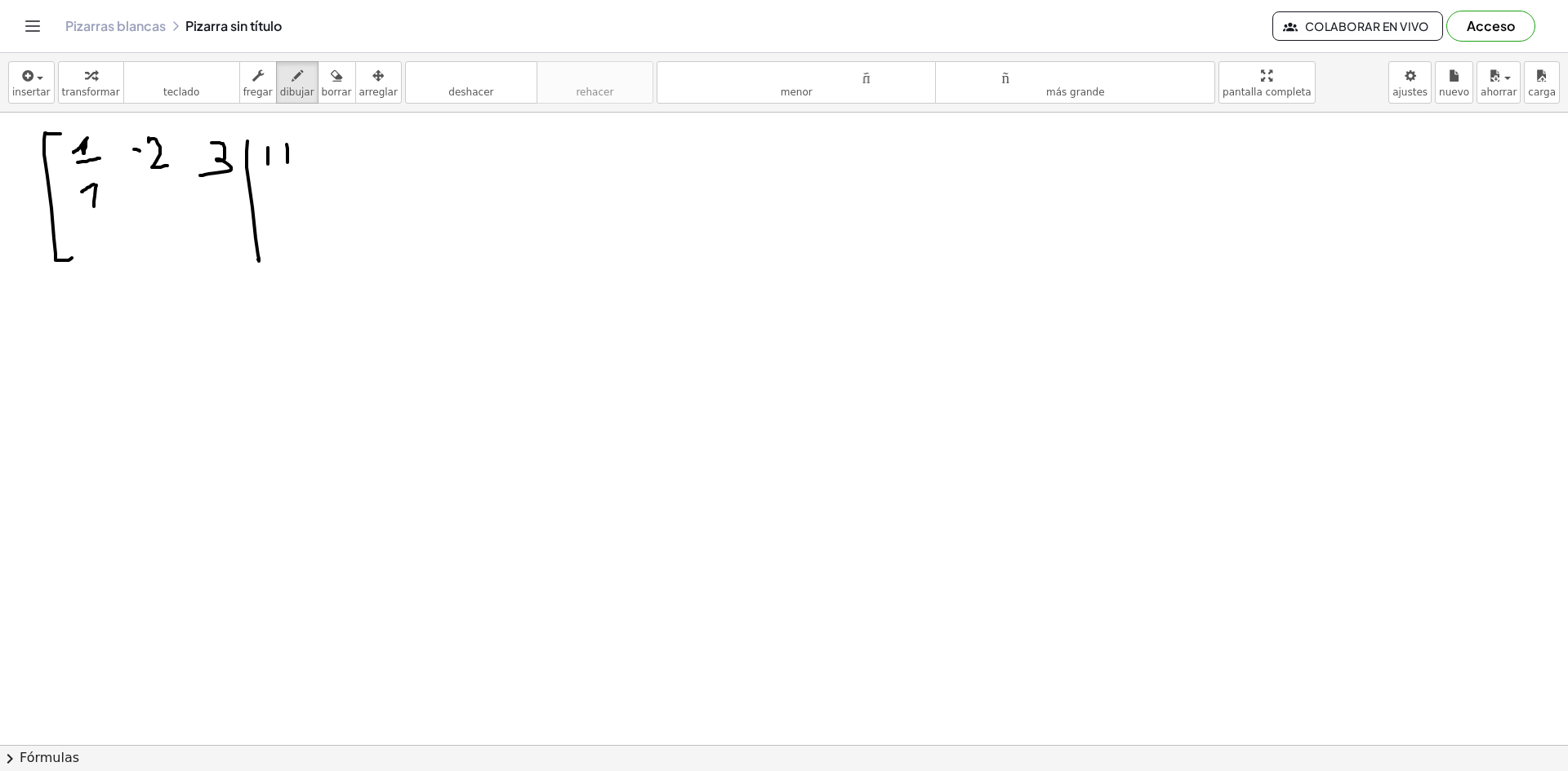
click at [103, 190] on div at bounding box center [784, 61] width 1568 height 1367
drag, startPoint x: 150, startPoint y: 201, endPoint x: 138, endPoint y: 192, distance: 15.0
click at [138, 191] on div at bounding box center [784, 61] width 1568 height 1367
drag, startPoint x: 140, startPoint y: 207, endPoint x: 163, endPoint y: 205, distance: 23.1
click at [163, 205] on div at bounding box center [784, 61] width 1568 height 1367
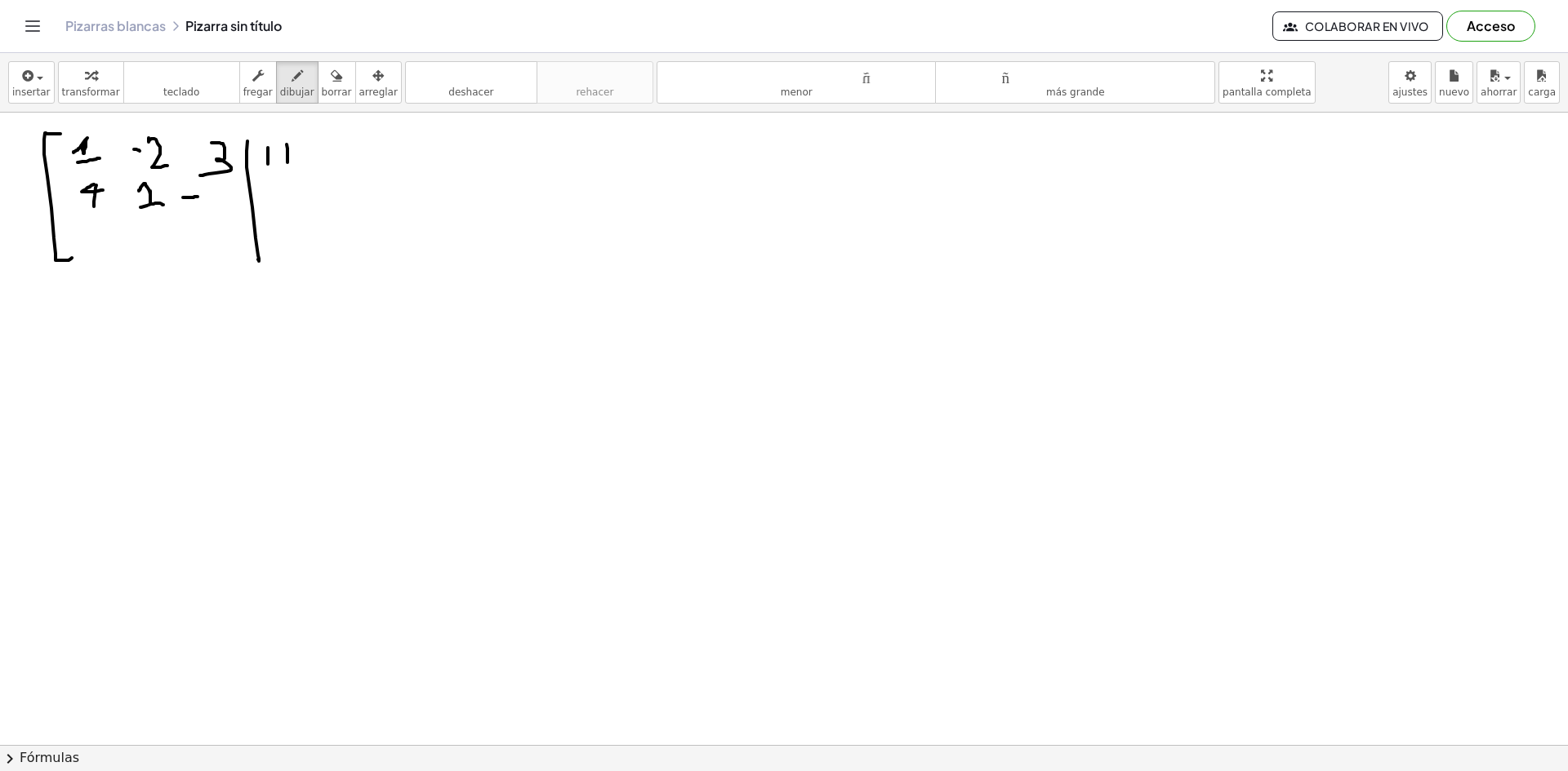
drag, startPoint x: 182, startPoint y: 197, endPoint x: 197, endPoint y: 197, distance: 15.0
click at [197, 197] on div at bounding box center [784, 61] width 1568 height 1367
drag, startPoint x: 202, startPoint y: 190, endPoint x: 207, endPoint y: 207, distance: 17.7
click at [207, 207] on div at bounding box center [784, 61] width 1568 height 1367
drag, startPoint x: 198, startPoint y: 210, endPoint x: 217, endPoint y: 207, distance: 19.2
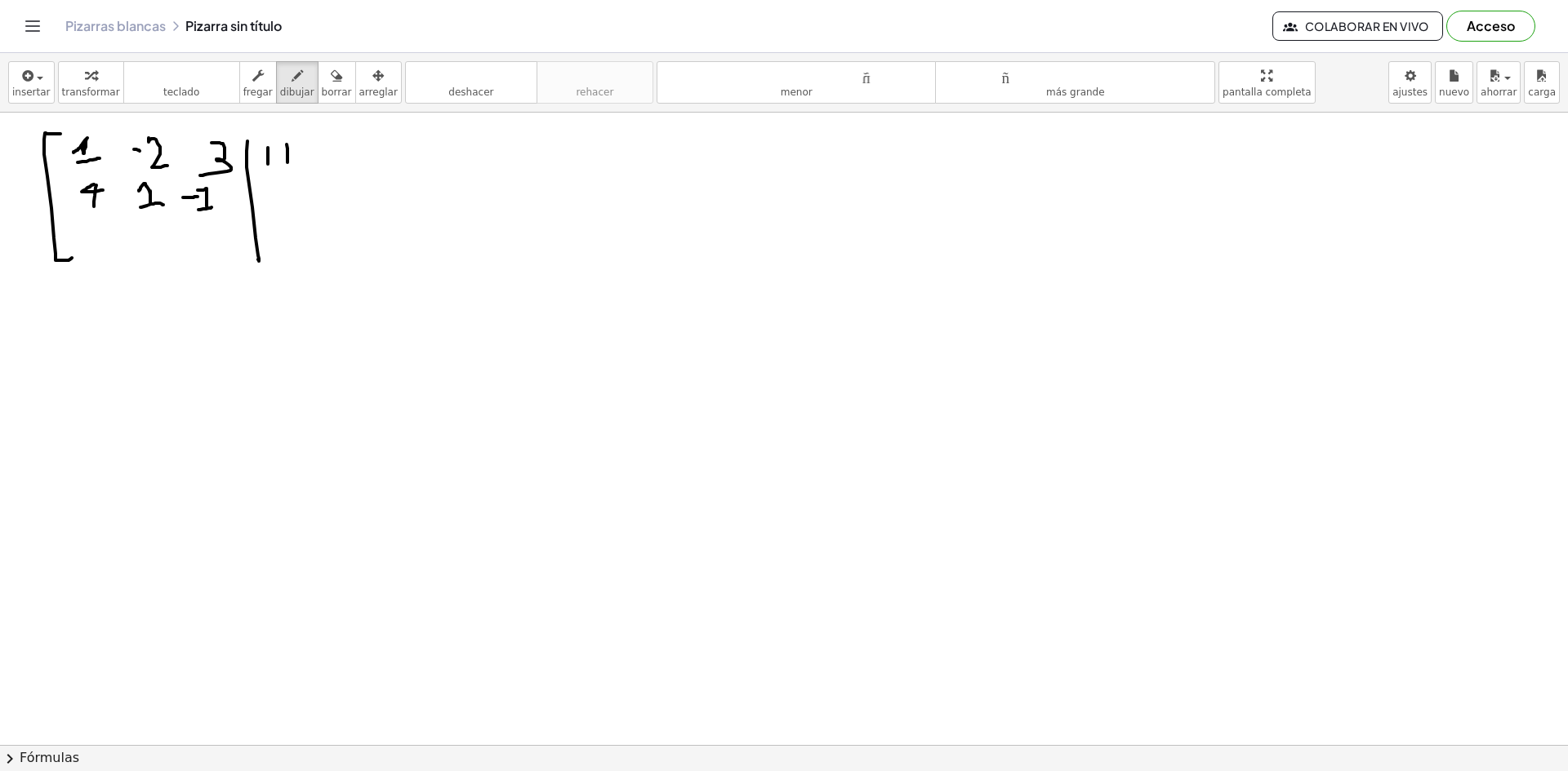
click at [217, 207] on div at bounding box center [784, 61] width 1568 height 1367
drag, startPoint x: 285, startPoint y: 185, endPoint x: 288, endPoint y: 204, distance: 19.2
click at [288, 204] on div at bounding box center [784, 61] width 1568 height 1367
drag, startPoint x: 285, startPoint y: 182, endPoint x: 296, endPoint y: 193, distance: 15.6
click at [296, 193] on div at bounding box center [784, 61] width 1568 height 1367
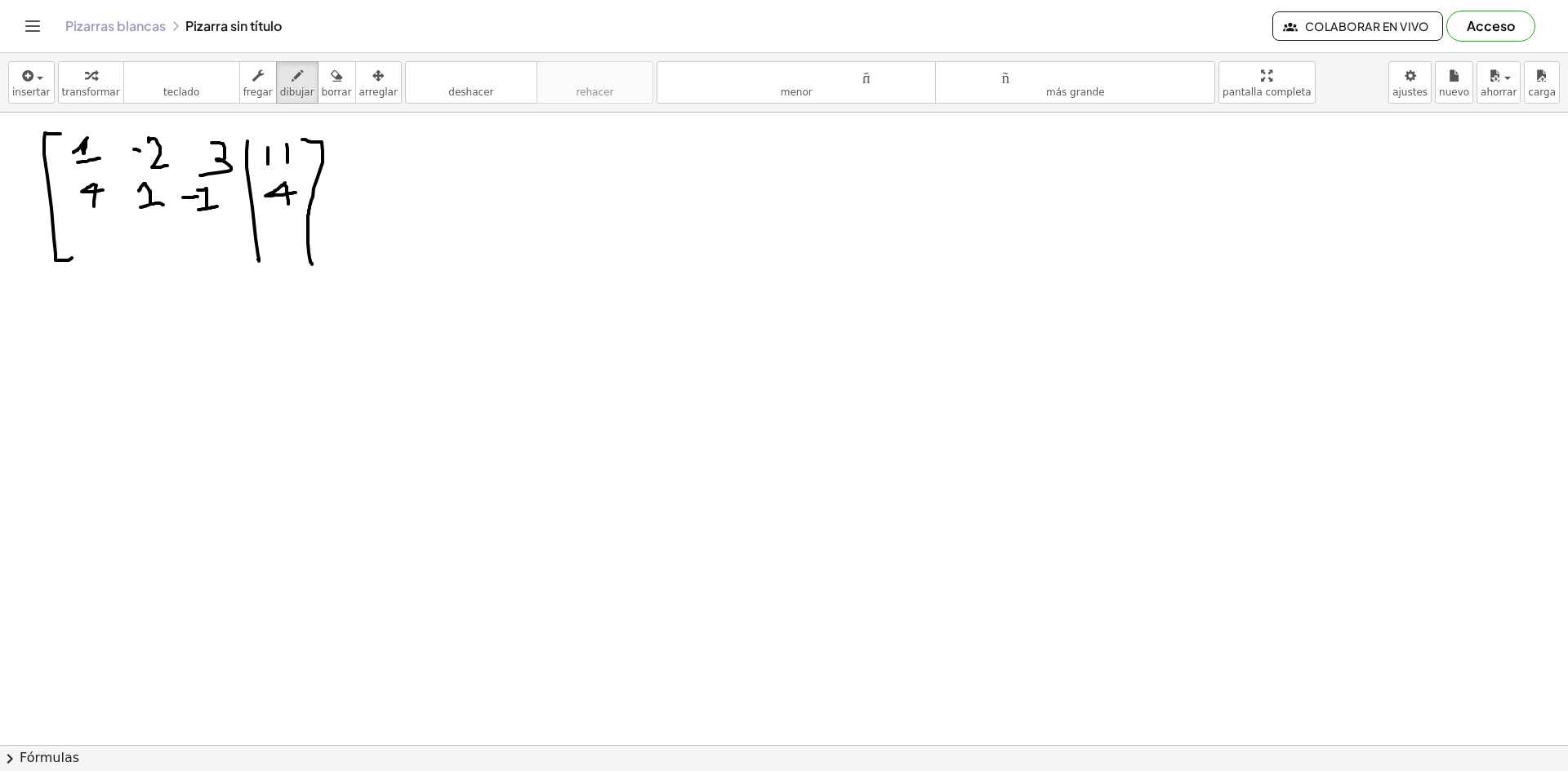
drag, startPoint x: 302, startPoint y: 139, endPoint x: 291, endPoint y: 264, distance: 125.5
click at [291, 264] on div at bounding box center [784, 61] width 1568 height 1367
drag, startPoint x: 87, startPoint y: 234, endPoint x: 106, endPoint y: 253, distance: 26.9
click at [102, 255] on div at bounding box center [784, 61] width 1568 height 1367
click at [140, 239] on div at bounding box center [784, 61] width 1568 height 1367
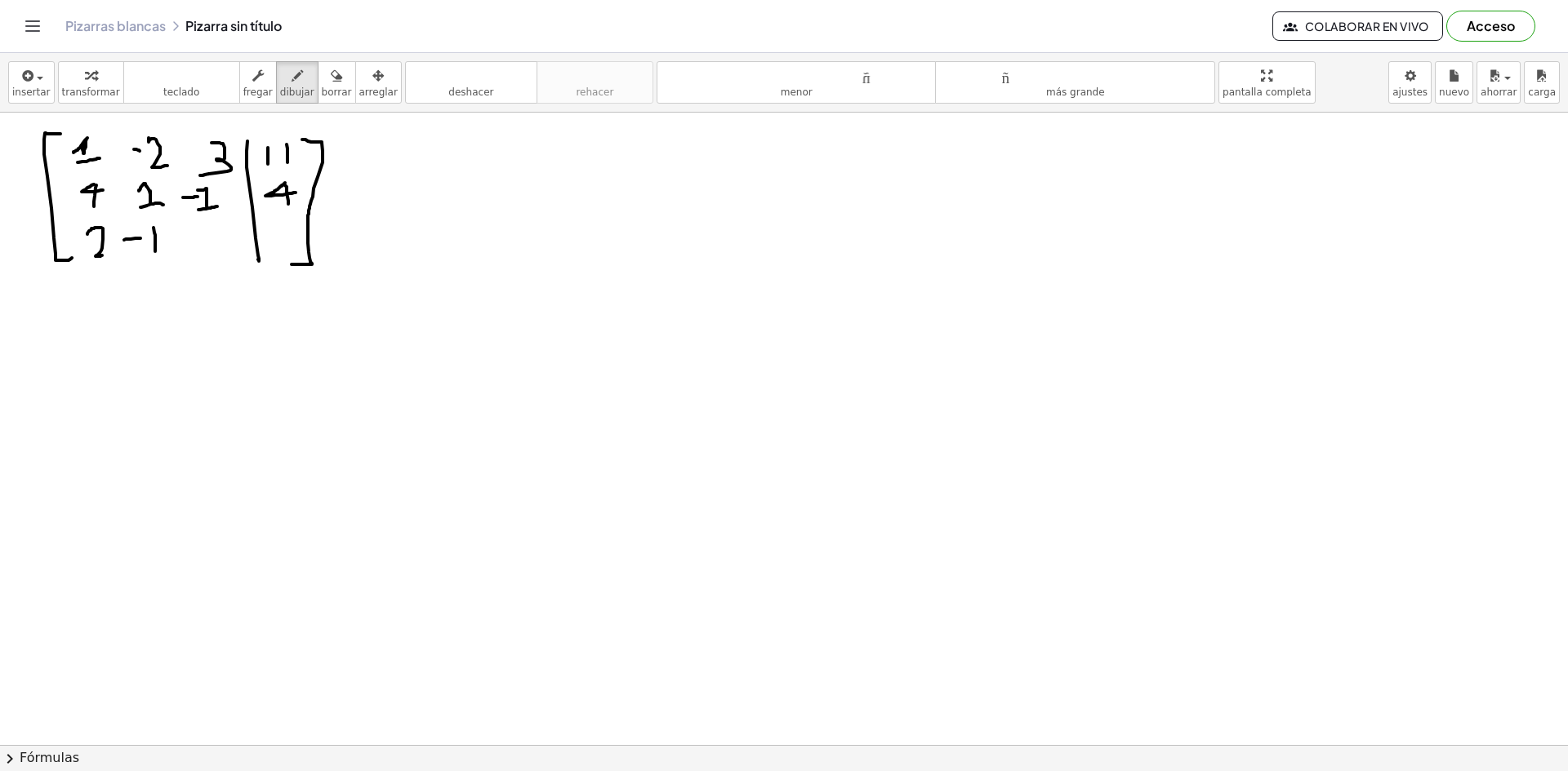
drag, startPoint x: 155, startPoint y: 252, endPoint x: 154, endPoint y: 233, distance: 19.0
click at [155, 252] on div at bounding box center [784, 61] width 1568 height 1367
drag, startPoint x: 154, startPoint y: 226, endPoint x: 148, endPoint y: 233, distance: 9.2
click at [149, 233] on div at bounding box center [784, 61] width 1568 height 1367
drag
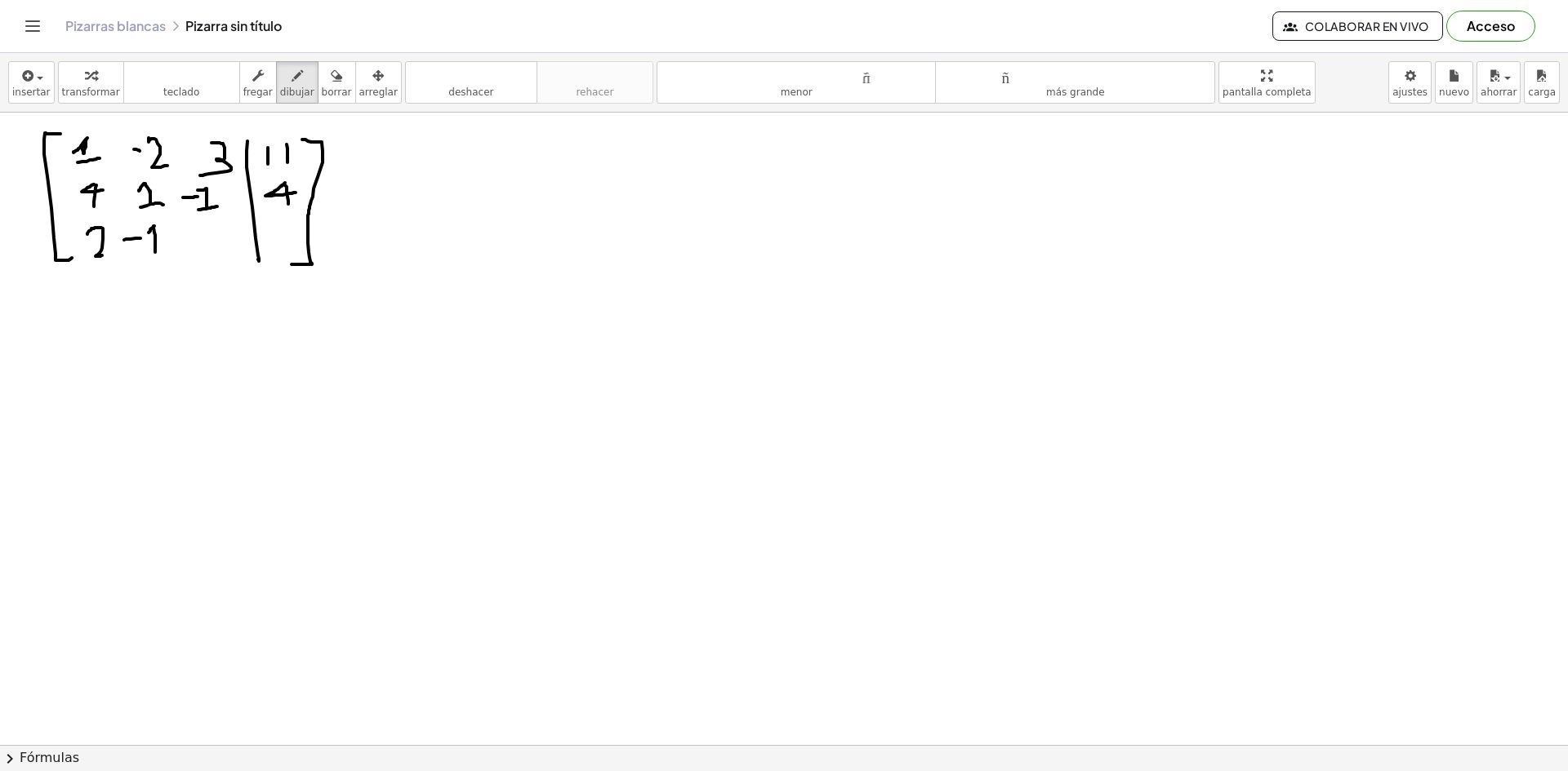
click at [166, 252] on div at bounding box center [784, 61] width 1568 height 1367
drag, startPoint x: 198, startPoint y: 230, endPoint x: 195, endPoint y: 256, distance: 26.2
click at [195, 256] on div at bounding box center [784, 61] width 1568 height 1367
click at [368, 80] on div "button" at bounding box center [378, 75] width 38 height 20
click at [329, 132] on div at bounding box center [784, 61] width 1568 height 1367
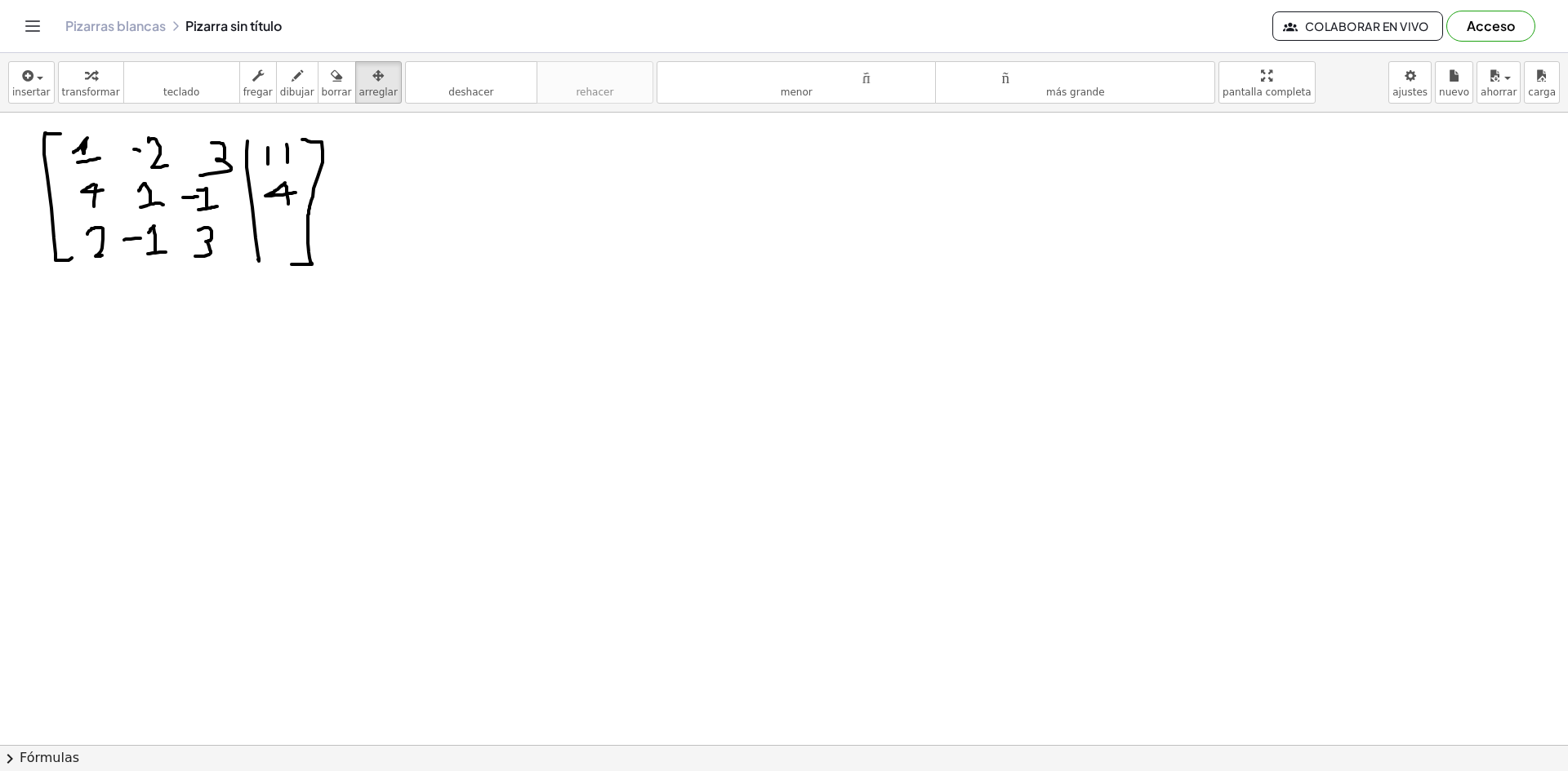
drag, startPoint x: 348, startPoint y: 153, endPoint x: 75, endPoint y: 131, distance: 273.9
click at [106, 148] on div at bounding box center [784, 61] width 1568 height 1367
click at [399, 357] on div at bounding box center [784, 61] width 1568 height 1367
click at [276, 99] on button "dibujar" at bounding box center [297, 82] width 42 height 42
drag, startPoint x: 264, startPoint y: 228, endPoint x: 264, endPoint y: 239, distance: 11.0
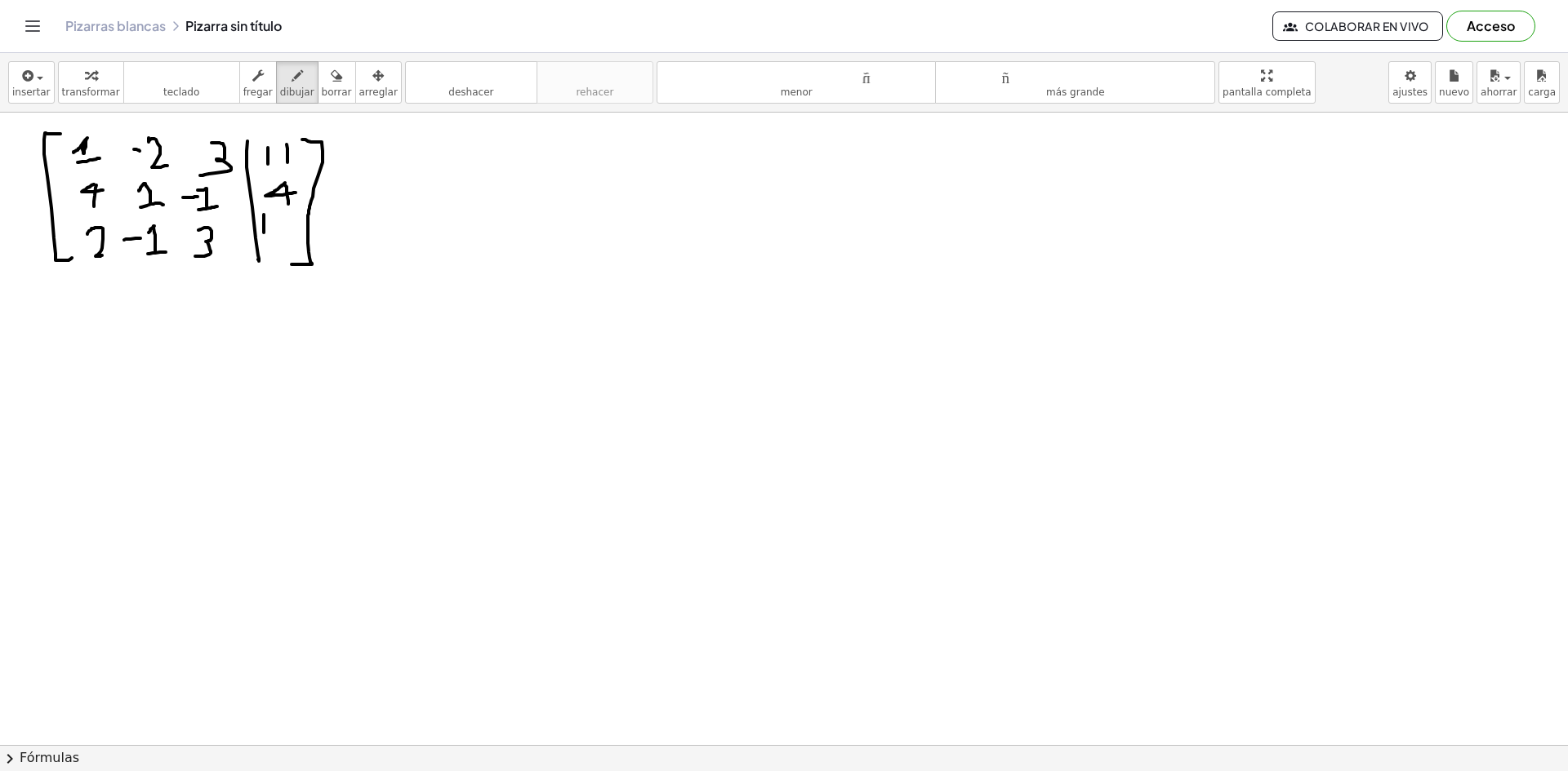
click at [264, 239] on div at bounding box center [784, 61] width 1568 height 1367
drag, startPoint x: 279, startPoint y: 216, endPoint x: 269, endPoint y: 220, distance: 10.8
click at [286, 219] on div at bounding box center [784, 61] width 1568 height 1367
drag, startPoint x: 432, startPoint y: 203, endPoint x: 446, endPoint y: 184, distance: 23.6
click at [447, 177] on div at bounding box center [784, 61] width 1568 height 1367
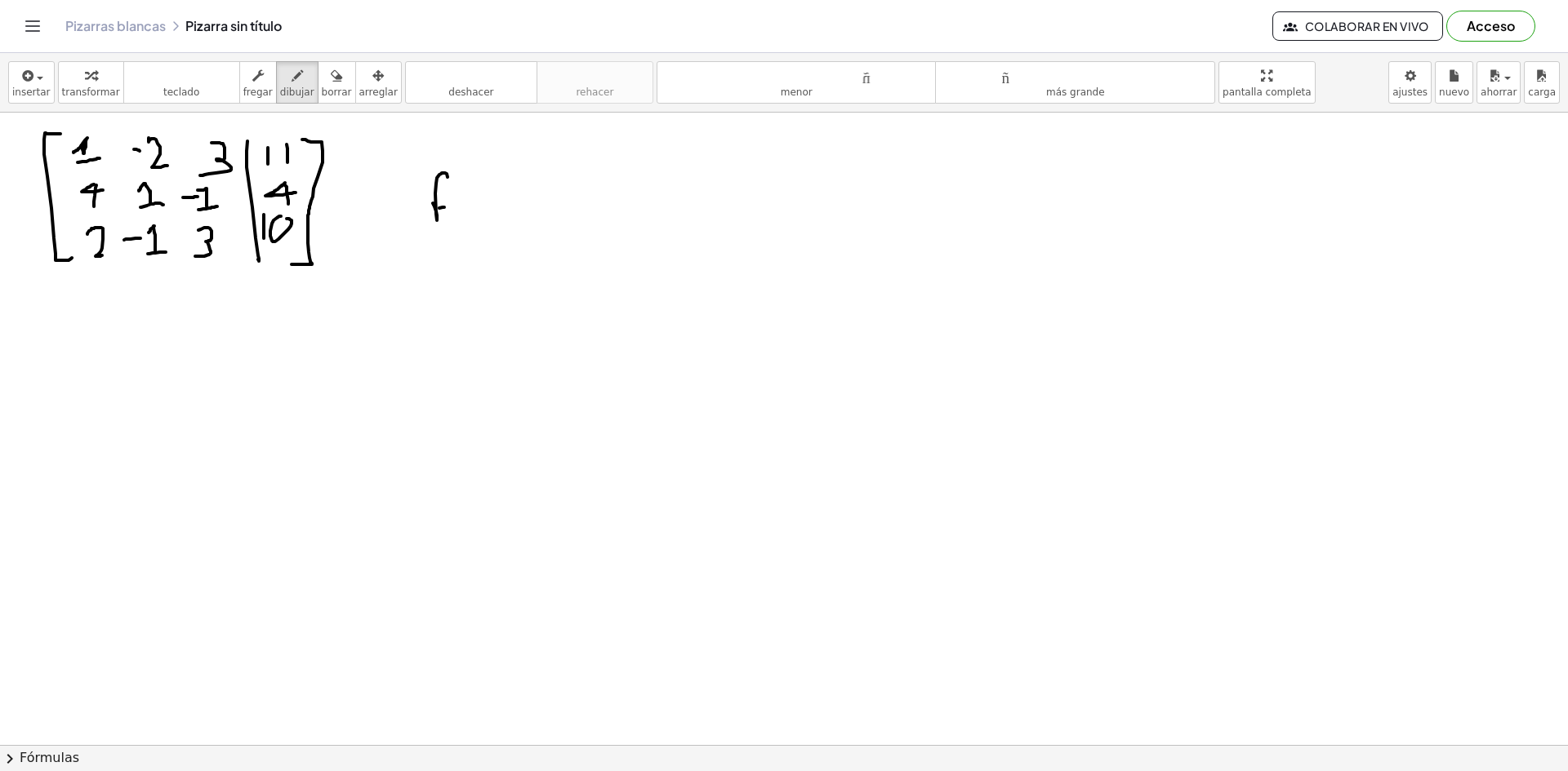
drag, startPoint x: 439, startPoint y: 208, endPoint x: 450, endPoint y: 207, distance: 11.0
click at [450, 207] on div at bounding box center [784, 61] width 1568 height 1367
click at [464, 218] on div at bounding box center [784, 61] width 1568 height 1367
drag, startPoint x: 403, startPoint y: 175, endPoint x: 399, endPoint y: 213, distance: 38.2
click at [399, 213] on div at bounding box center [784, 61] width 1568 height 1367
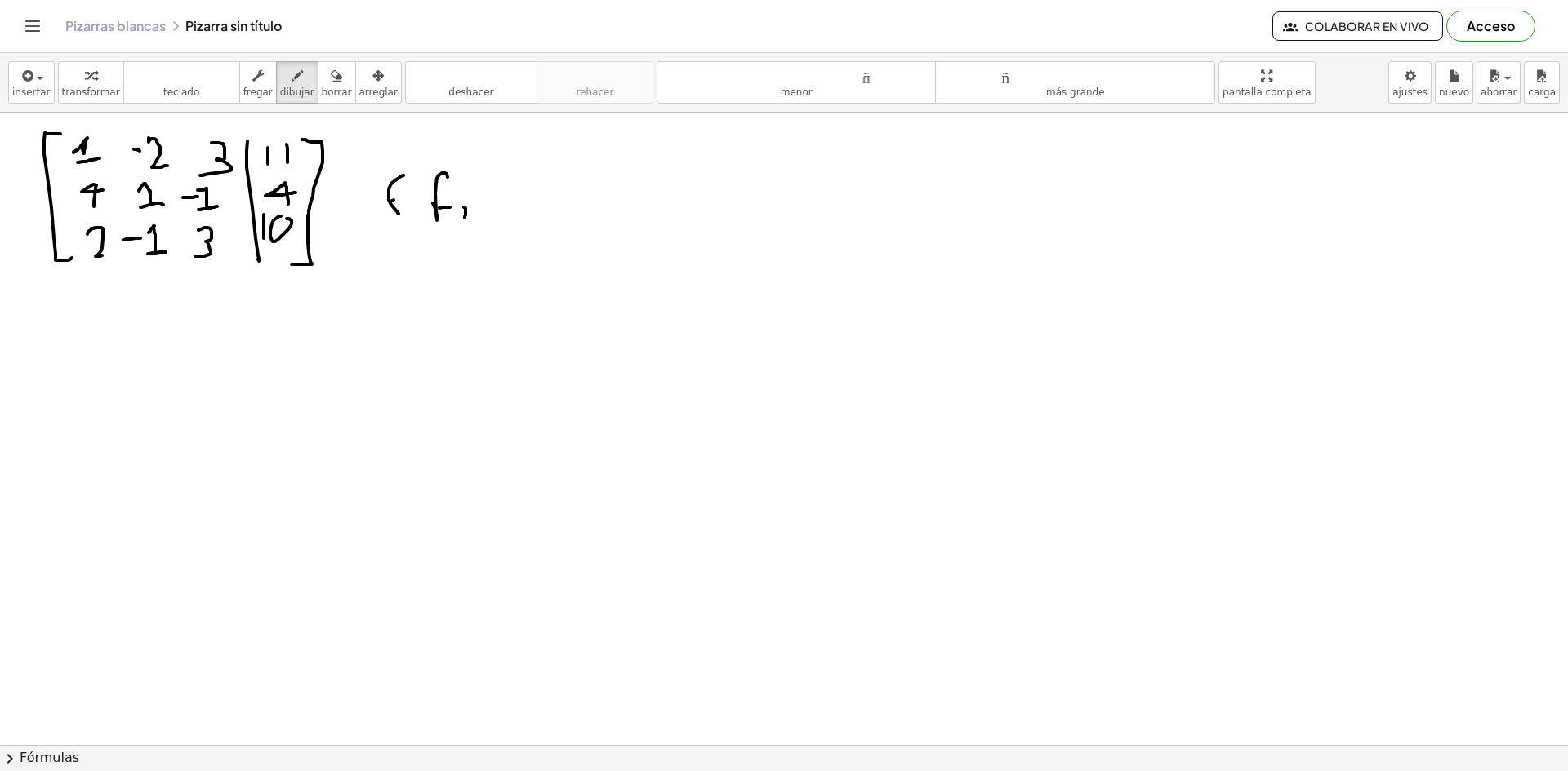
drag, startPoint x: 390, startPoint y: 201, endPoint x: 408, endPoint y: 196, distance: 18.7
click at [405, 197] on div at bounding box center [784, 61] width 1568 height 1367
click at [416, 201] on div at bounding box center [784, 61] width 1568 height 1367
drag, startPoint x: 408, startPoint y: 192, endPoint x: 418, endPoint y: 188, distance: 10.8
click at [412, 193] on div at bounding box center [784, 61] width 1568 height 1367
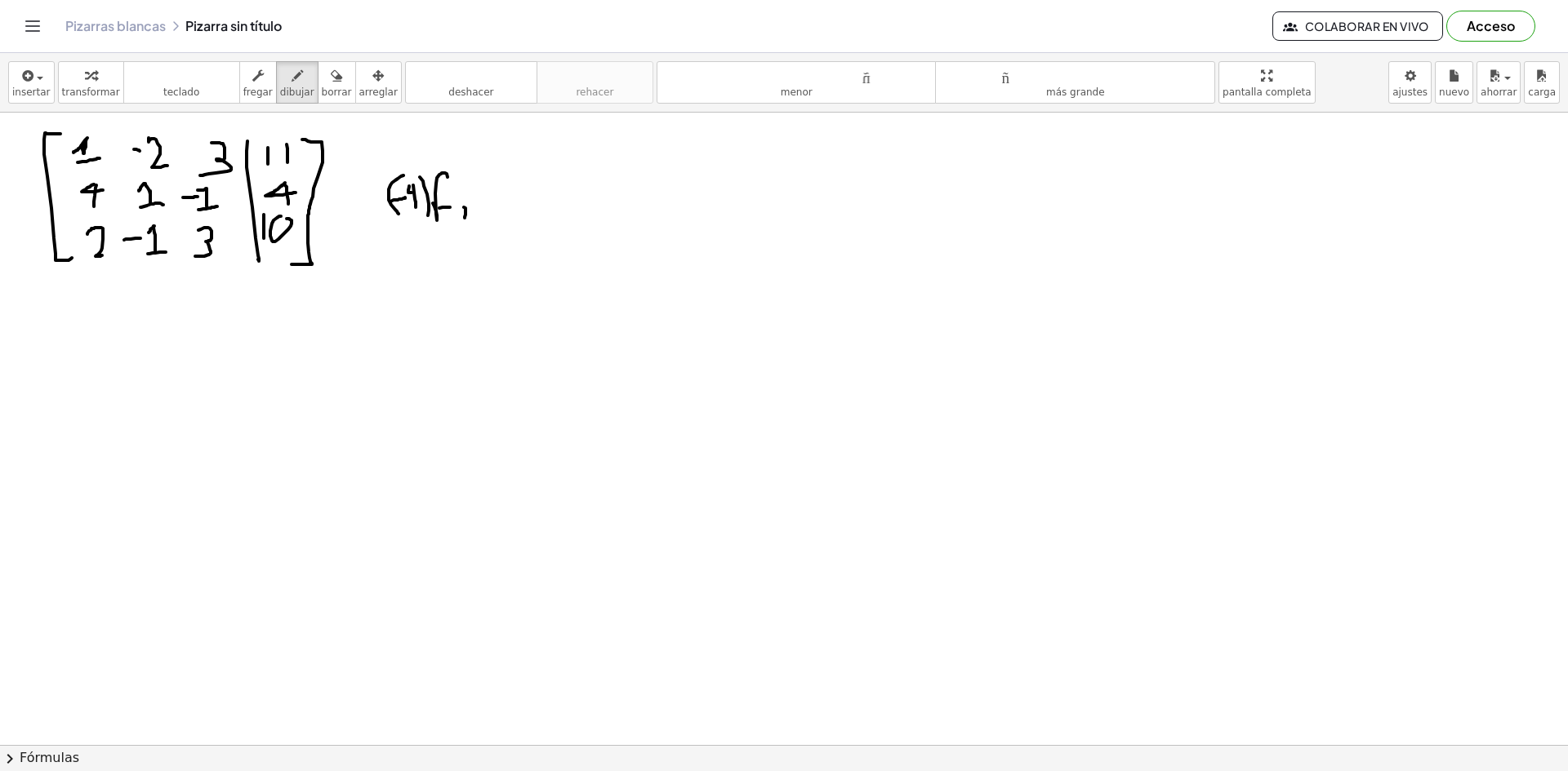
drag, startPoint x: 419, startPoint y: 177, endPoint x: 414, endPoint y: 226, distance: 49.3
click at [418, 226] on div at bounding box center [784, 61] width 1568 height 1367
drag, startPoint x: 346, startPoint y: 189, endPoint x: 345, endPoint y: 198, distance: 9.1
click at [352, 177] on div at bounding box center [784, 61] width 1568 height 1367
click at [360, 199] on div at bounding box center [784, 61] width 1568 height 1367
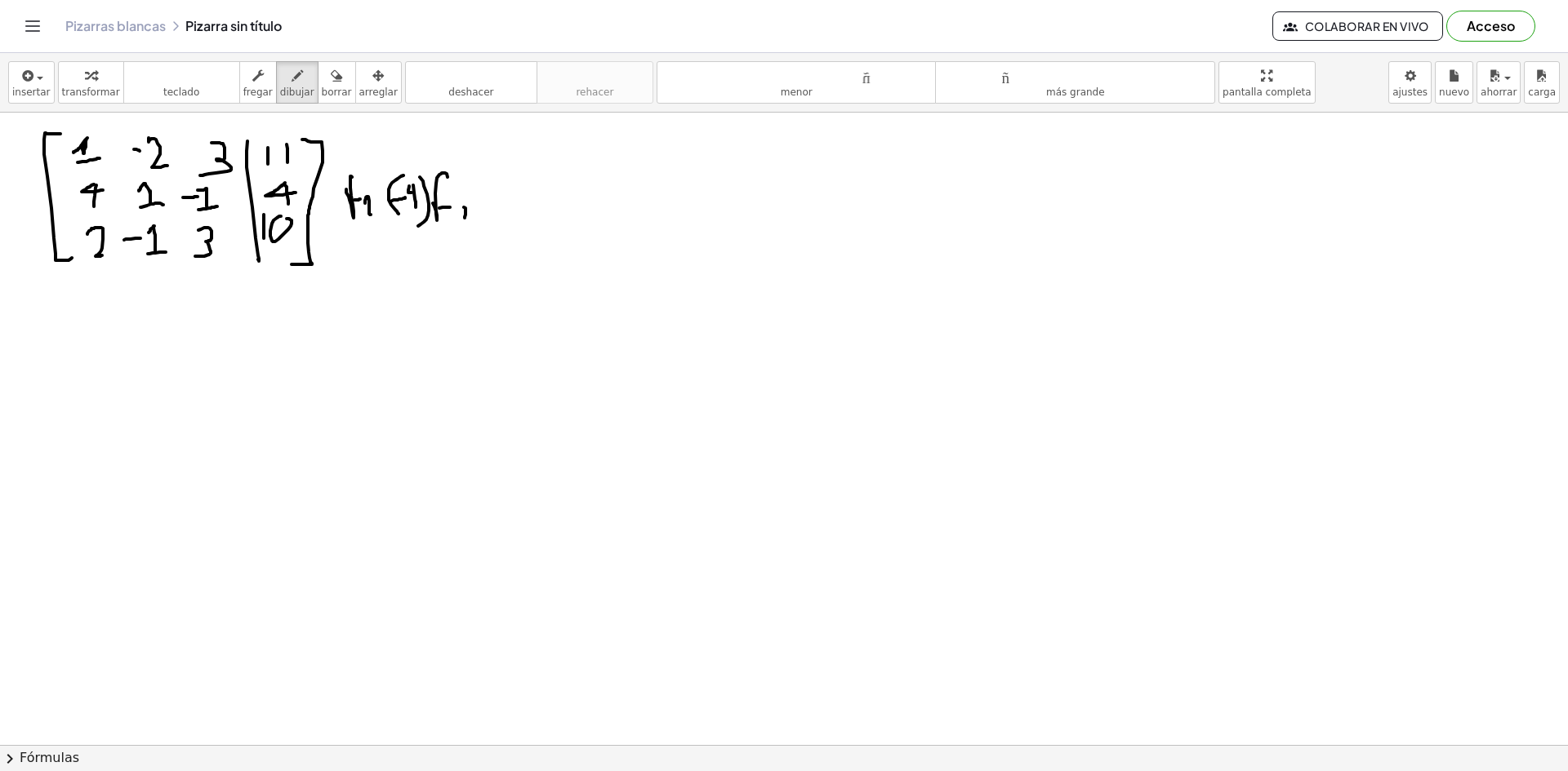
drag, startPoint x: 366, startPoint y: 197, endPoint x: 371, endPoint y: 214, distance: 17.7
click at [371, 214] on div at bounding box center [784, 61] width 1568 height 1367
click at [355, 176] on div at bounding box center [784, 61] width 1568 height 1367
drag, startPoint x: 583, startPoint y: 167, endPoint x: 606, endPoint y: 163, distance: 23.3
click at [605, 163] on div at bounding box center [784, 61] width 1568 height 1367
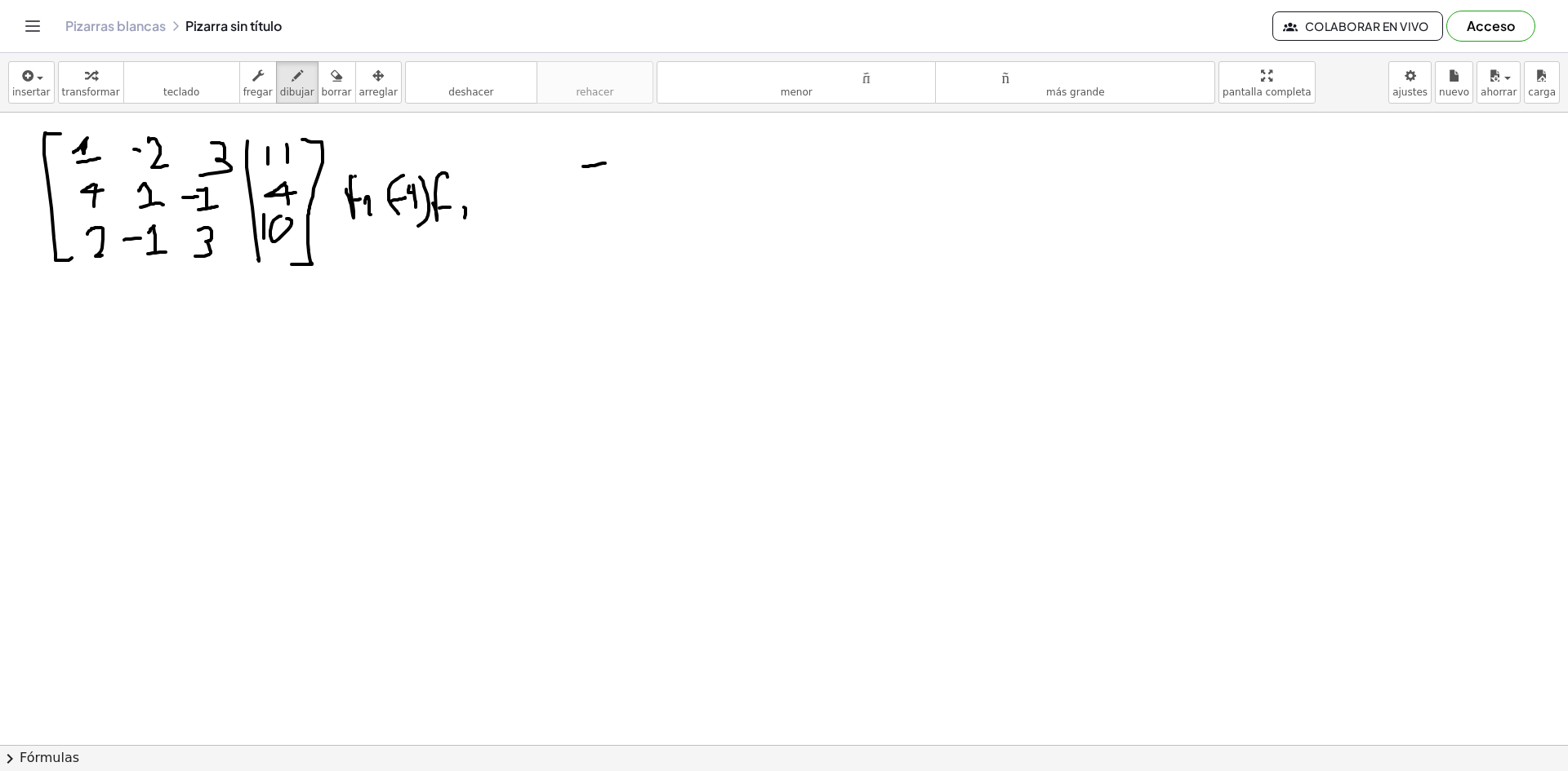
drag, startPoint x: 628, startPoint y: 145, endPoint x: 629, endPoint y: 167, distance: 22.0
click at [631, 175] on div at bounding box center [784, 61] width 1568 height 1367
drag, startPoint x: 626, startPoint y: 143, endPoint x: 634, endPoint y: 157, distance: 16.1
click at [634, 157] on div at bounding box center [784, 61] width 1568 height 1367
click at [704, 138] on div at bounding box center [784, 61] width 1568 height 1367
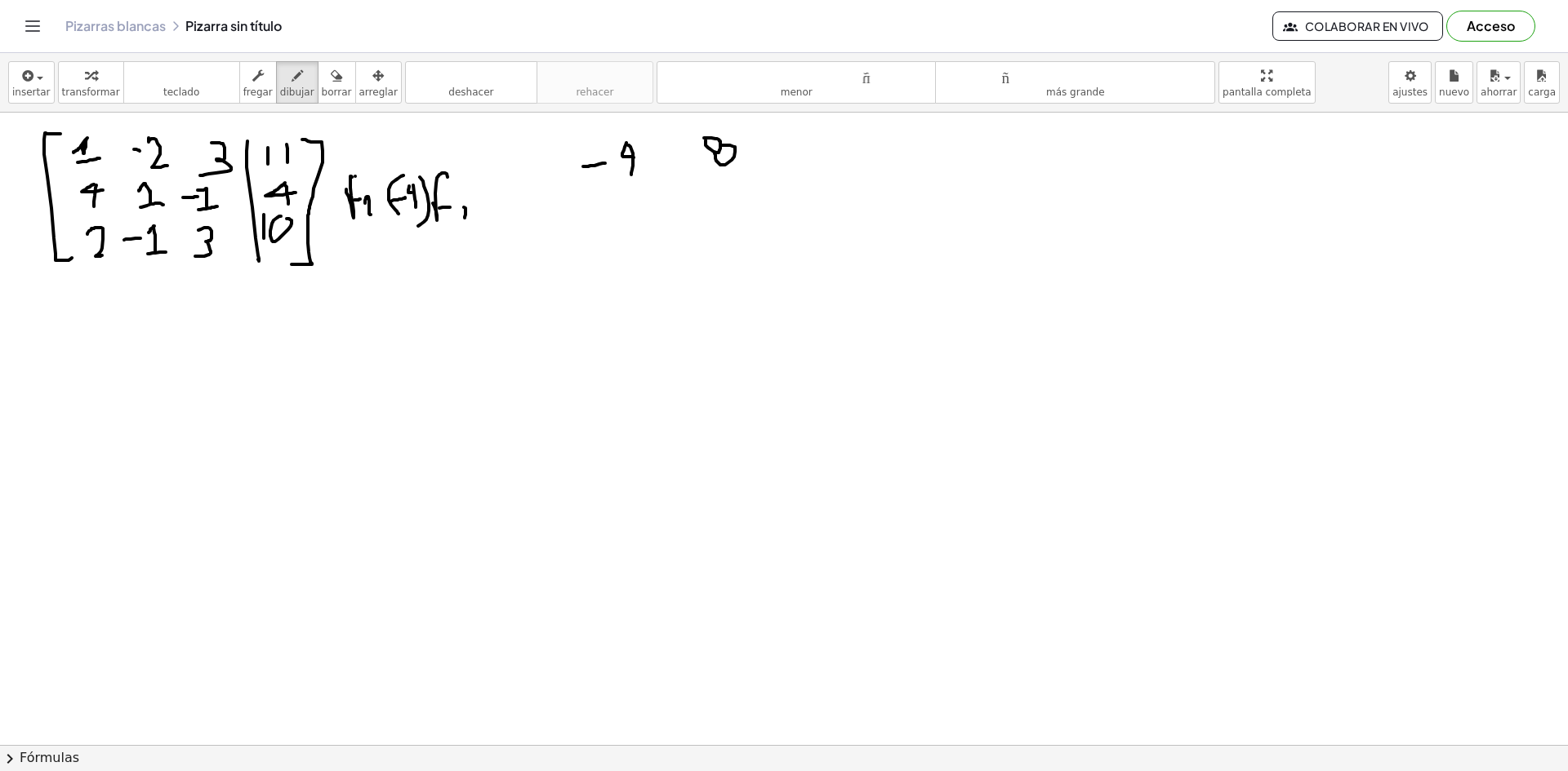
drag, startPoint x: 714, startPoint y: 153, endPoint x: 683, endPoint y: 159, distance: 31.6
click at [699, 153] on div at bounding box center [784, 61] width 1568 height 1367
drag, startPoint x: 778, startPoint y: 158, endPoint x: 795, endPoint y: 158, distance: 17.0
click at [790, 158] on div at bounding box center [784, 61] width 1568 height 1367
drag, startPoint x: 803, startPoint y: 144, endPoint x: 808, endPoint y: 156, distance: 13.0
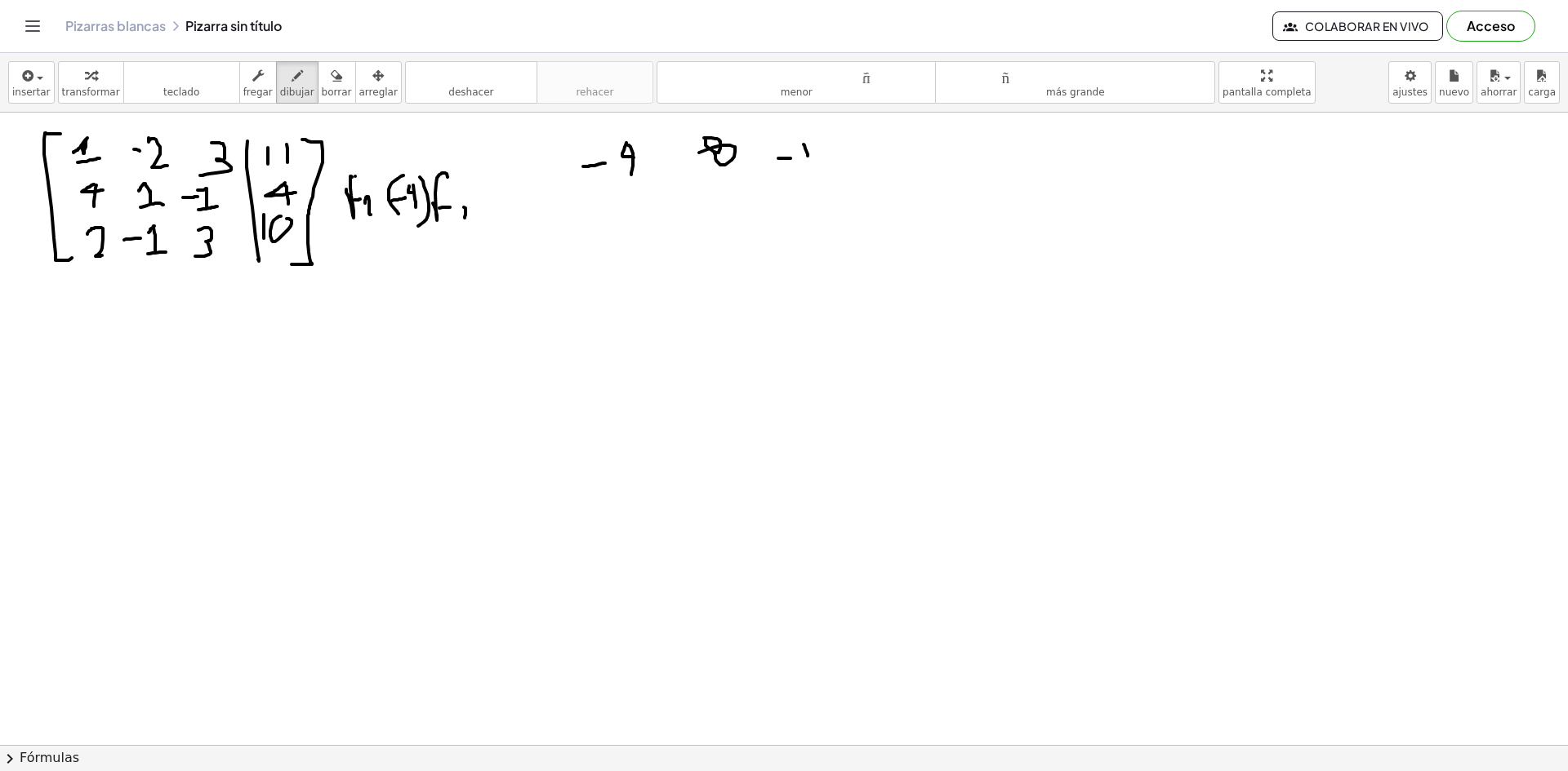
click at [808, 156] on div at bounding box center [784, 61] width 1568 height 1367
drag, startPoint x: 824, startPoint y: 143, endPoint x: 829, endPoint y: 158, distance: 15.8
click at [827, 158] on div at bounding box center [784, 61] width 1568 height 1367
drag, startPoint x: 892, startPoint y: 159, endPoint x: 905, endPoint y: 156, distance: 13.3
click at [896, 158] on div at bounding box center [784, 61] width 1568 height 1367
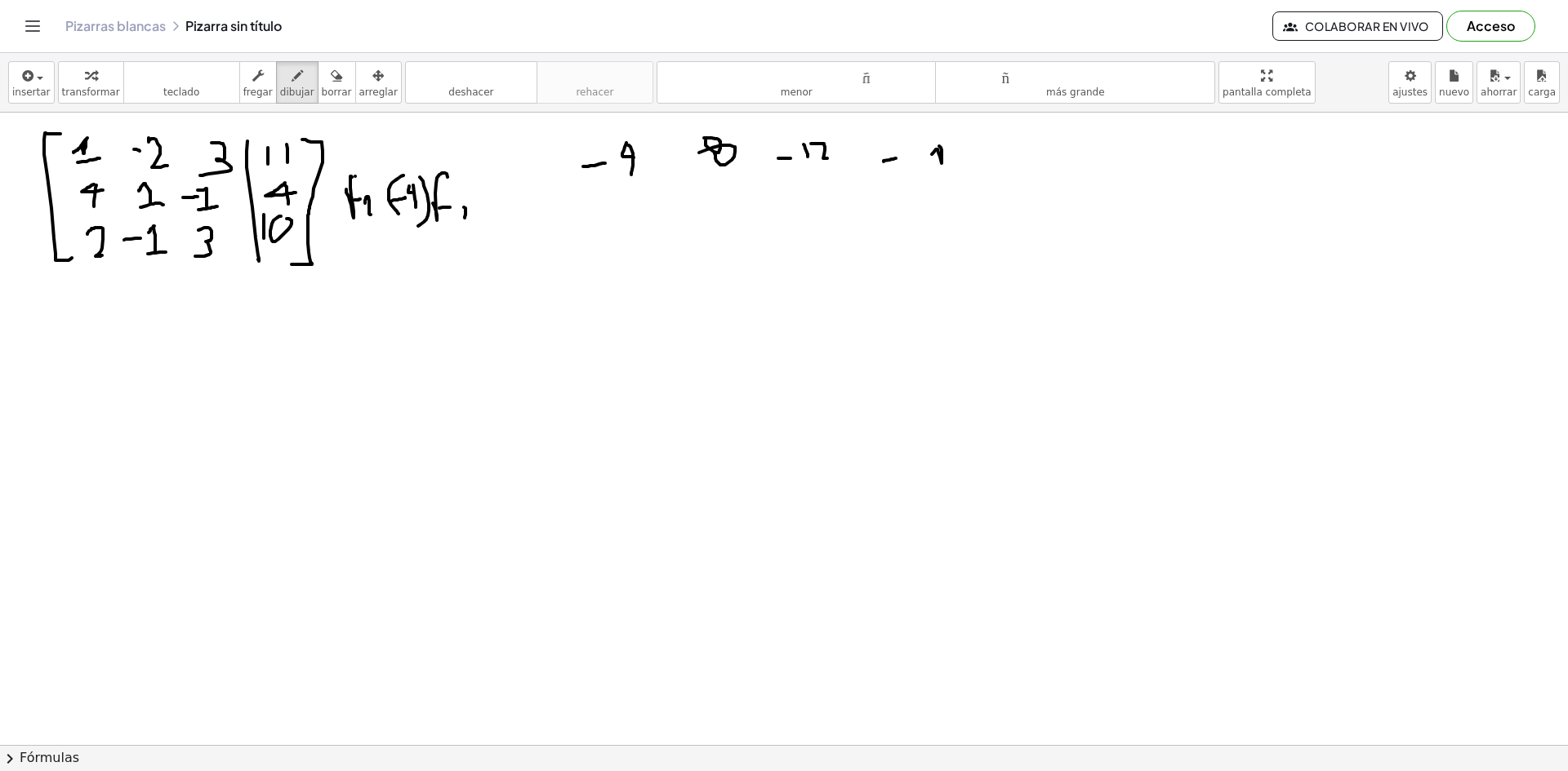
drag, startPoint x: 939, startPoint y: 146, endPoint x: 947, endPoint y: 153, distance: 10.6
click at [947, 153] on div at bounding box center [784, 61] width 1568 height 1367
drag, startPoint x: 967, startPoint y: 147, endPoint x: 911, endPoint y: 168, distance: 59.8
click at [959, 153] on div at bounding box center [784, 61] width 1568 height 1367
click at [637, 216] on div at bounding box center [784, 61] width 1568 height 1367
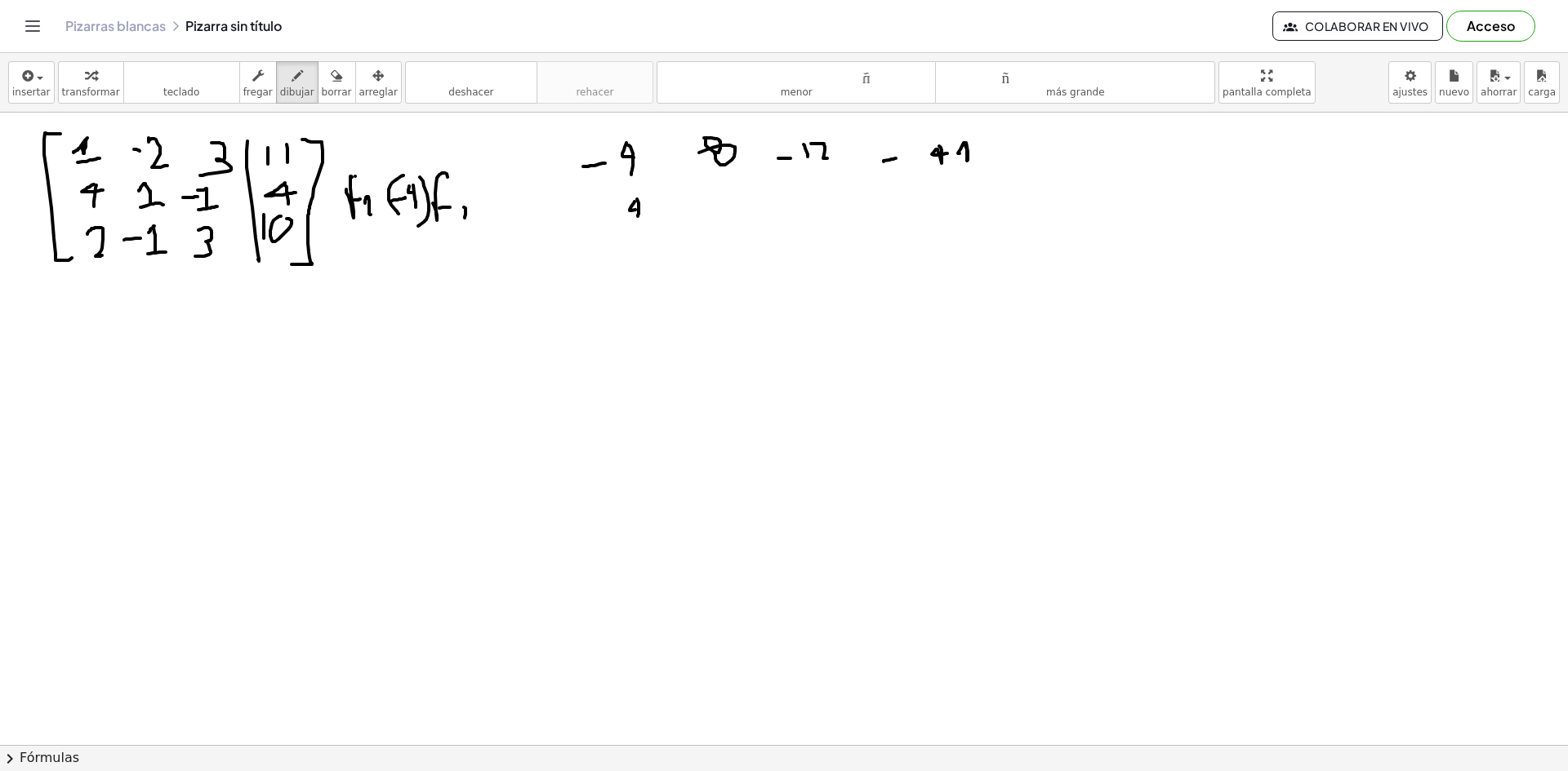
drag, startPoint x: 635, startPoint y: 201, endPoint x: 650, endPoint y: 207, distance: 16.2
click at [646, 208] on div at bounding box center [784, 61] width 1568 height 1367
click at [717, 212] on div at bounding box center [784, 61] width 1568 height 1367
drag, startPoint x: 852, startPoint y: 193, endPoint x: 848, endPoint y: 207, distance: 14.6
click at [848, 207] on div at bounding box center [784, 61] width 1568 height 1367
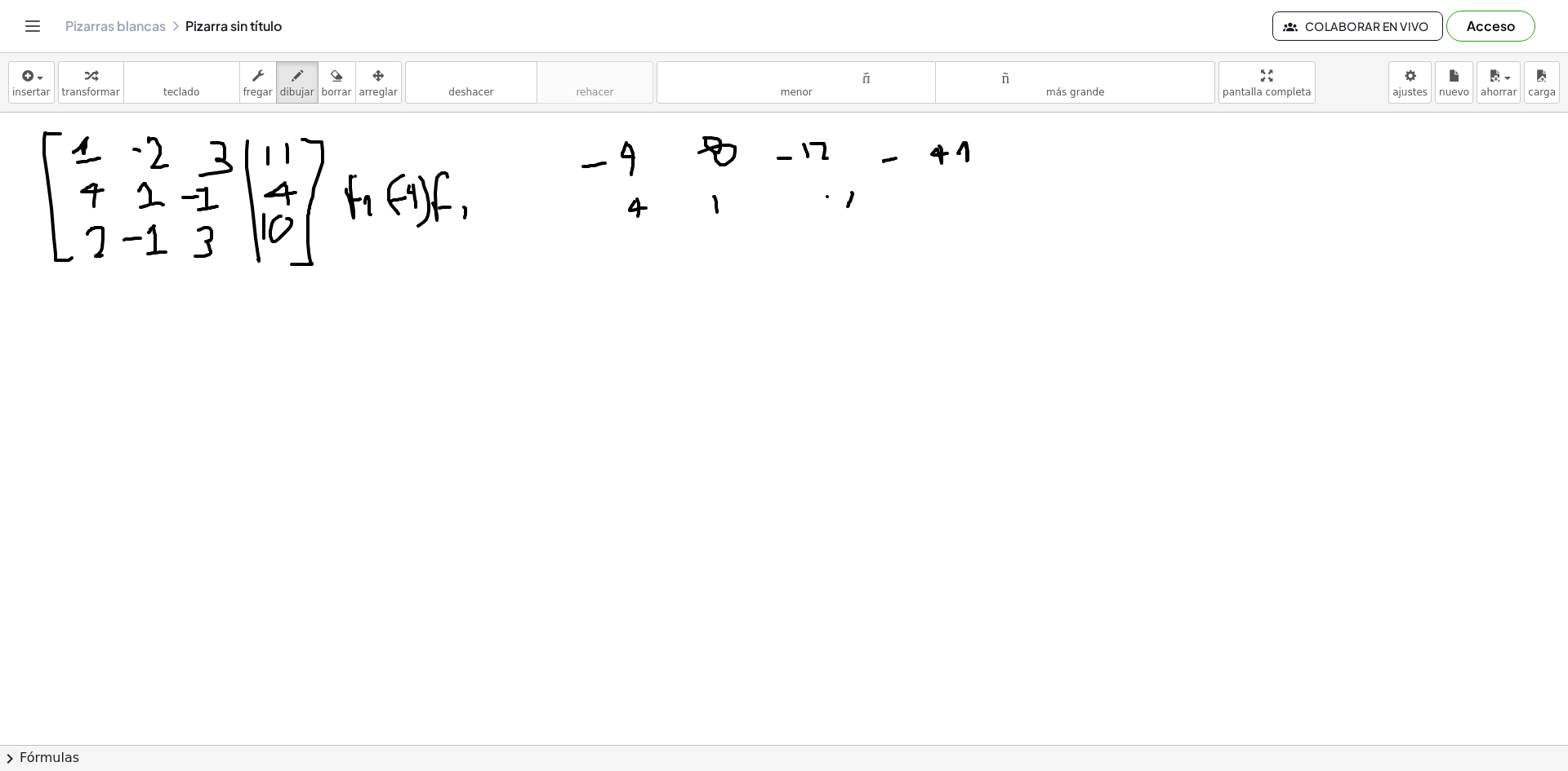
drag, startPoint x: 827, startPoint y: 197, endPoint x: 796, endPoint y: 198, distance: 31.0
click at [805, 198] on div at bounding box center [784, 61] width 1568 height 1367
drag, startPoint x: 838, startPoint y: 199, endPoint x: 829, endPoint y: 208, distance: 12.7
click at [834, 204] on div at bounding box center [784, 61] width 1568 height 1367
drag, startPoint x: 843, startPoint y: 212, endPoint x: 861, endPoint y: 209, distance: 18.2
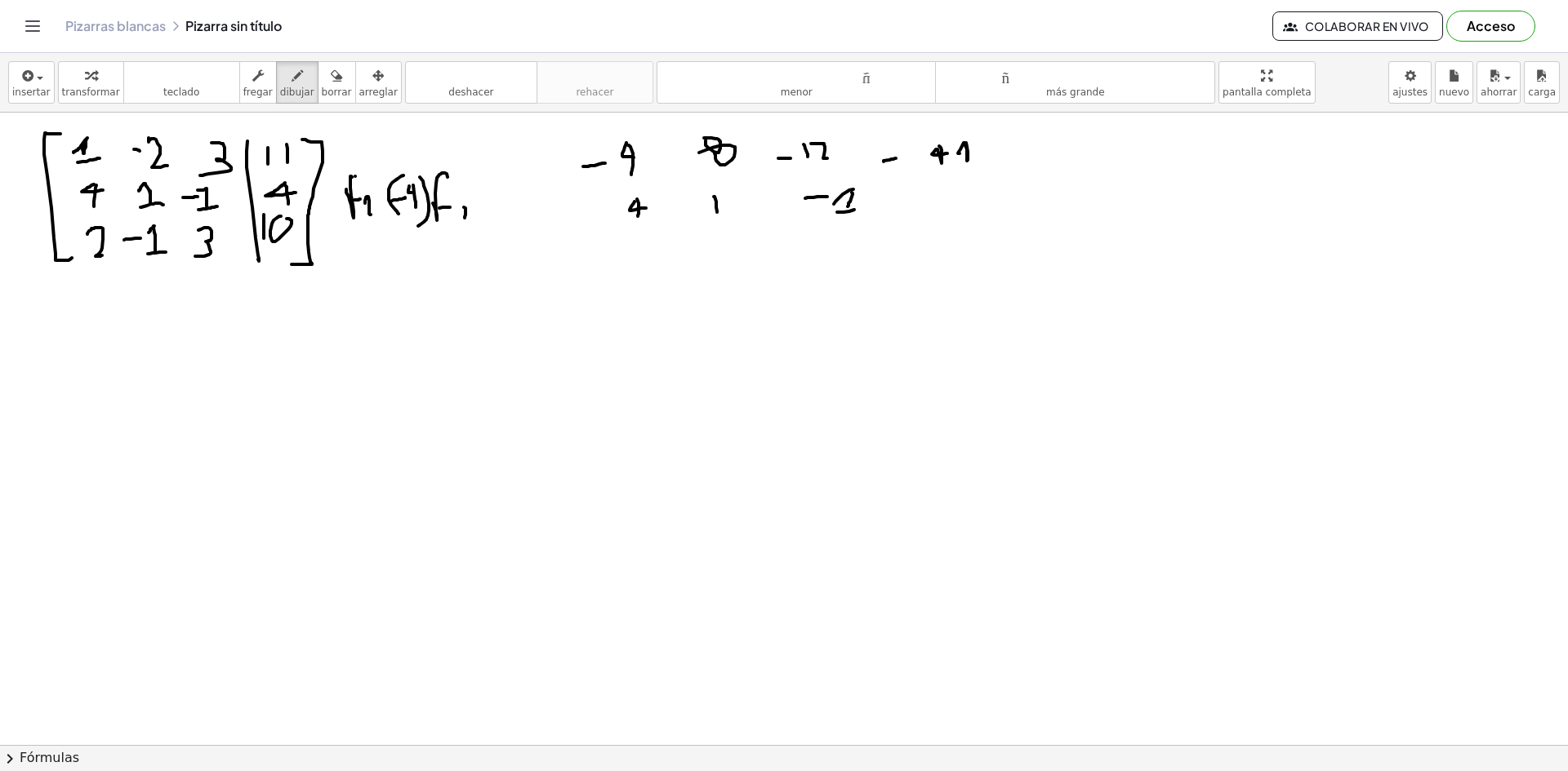
click at [861, 209] on div at bounding box center [784, 61] width 1568 height 1367
drag, startPoint x: 935, startPoint y: 188, endPoint x: 925, endPoint y: 192, distance: 10.8
click at [934, 209] on div at bounding box center [784, 61] width 1568 height 1367
click at [925, 189] on div at bounding box center [784, 61] width 1568 height 1367
drag, startPoint x: 924, startPoint y: 202, endPoint x: 939, endPoint y: 199, distance: 15.3
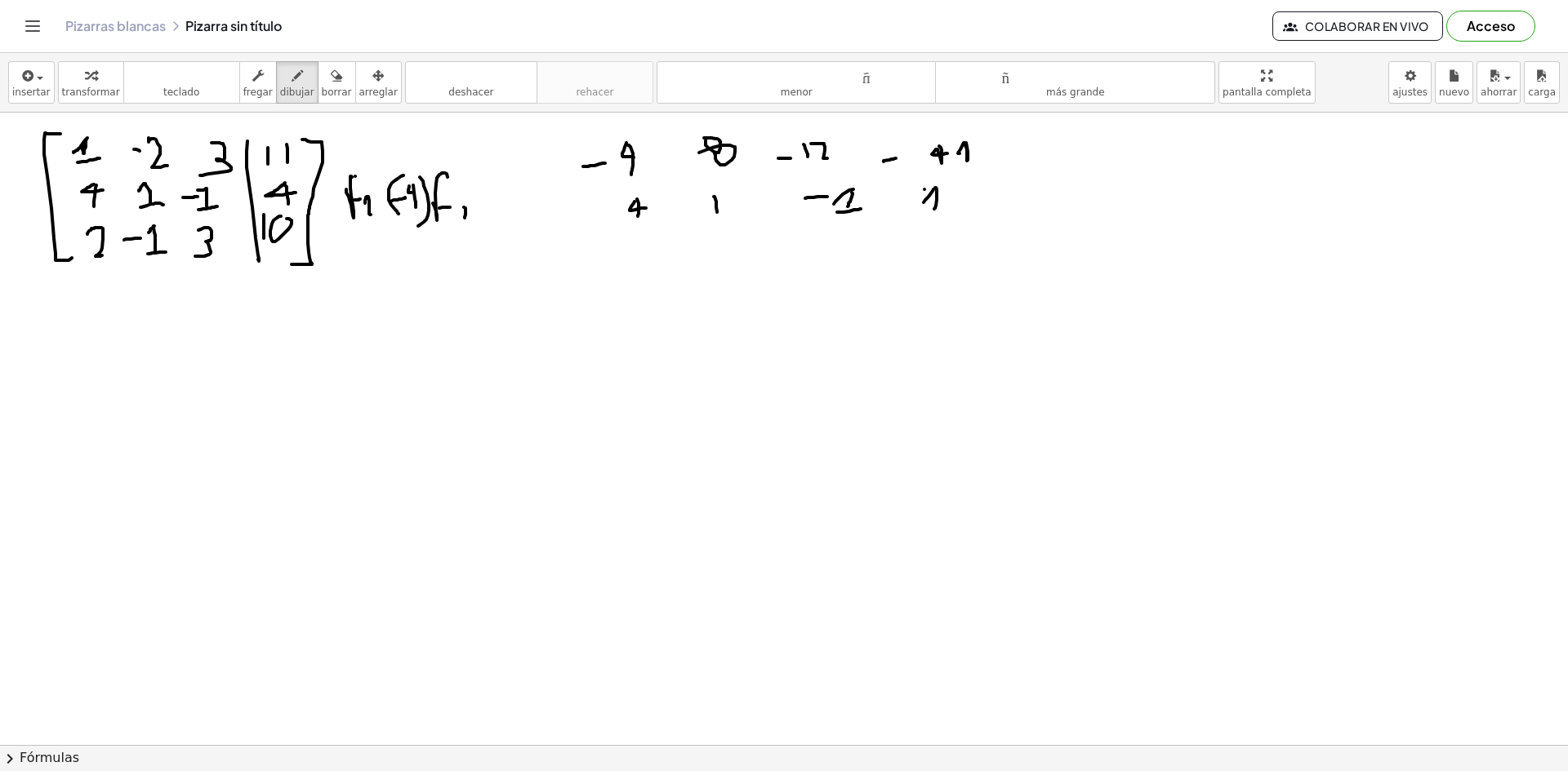
click at [939, 199] on div at bounding box center [784, 61] width 1568 height 1367
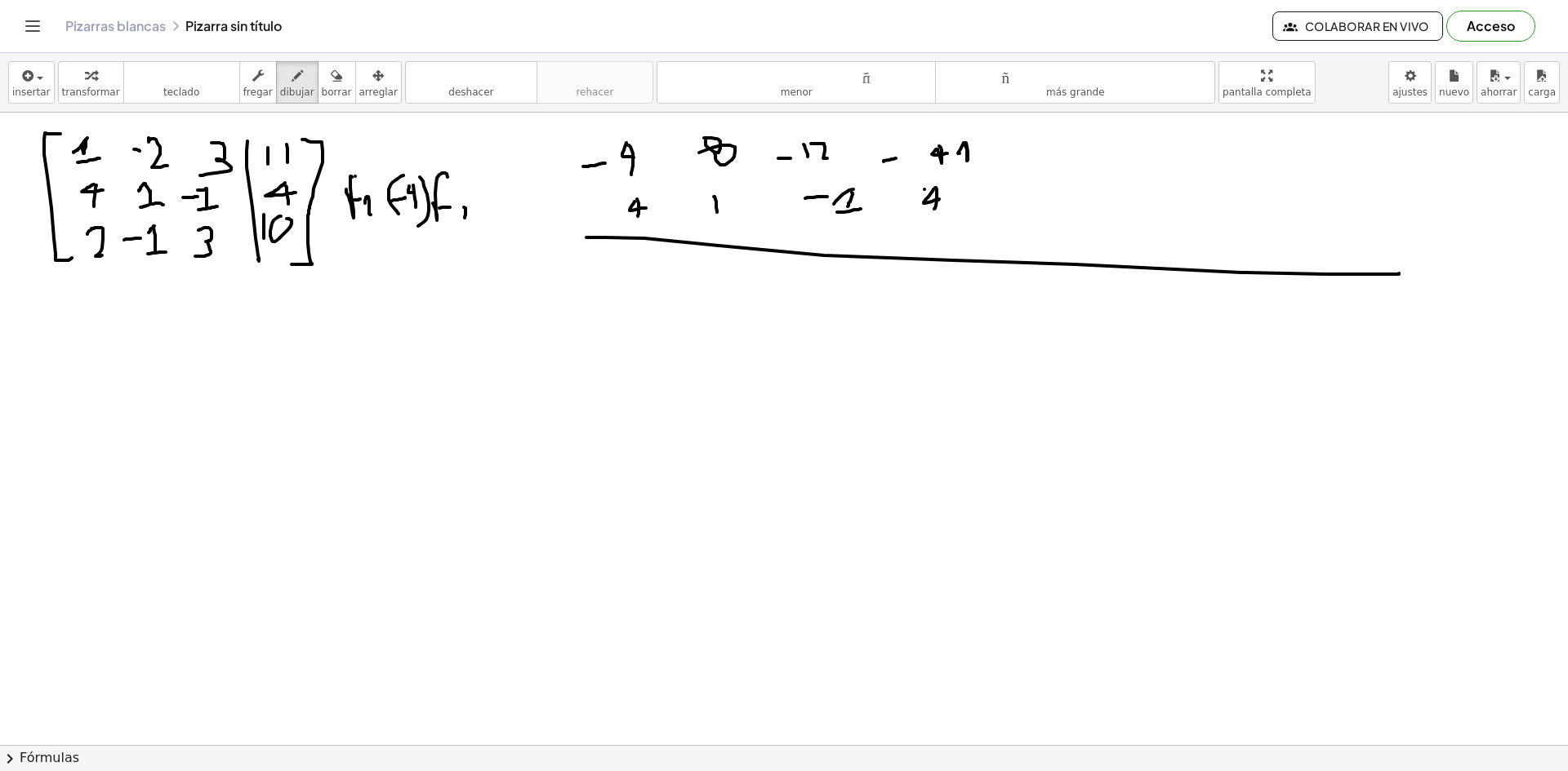
drag, startPoint x: 1325, startPoint y: 274, endPoint x: 1398, endPoint y: 273, distance: 73.0
click at [1398, 273] on div at bounding box center [784, 61] width 1568 height 1367
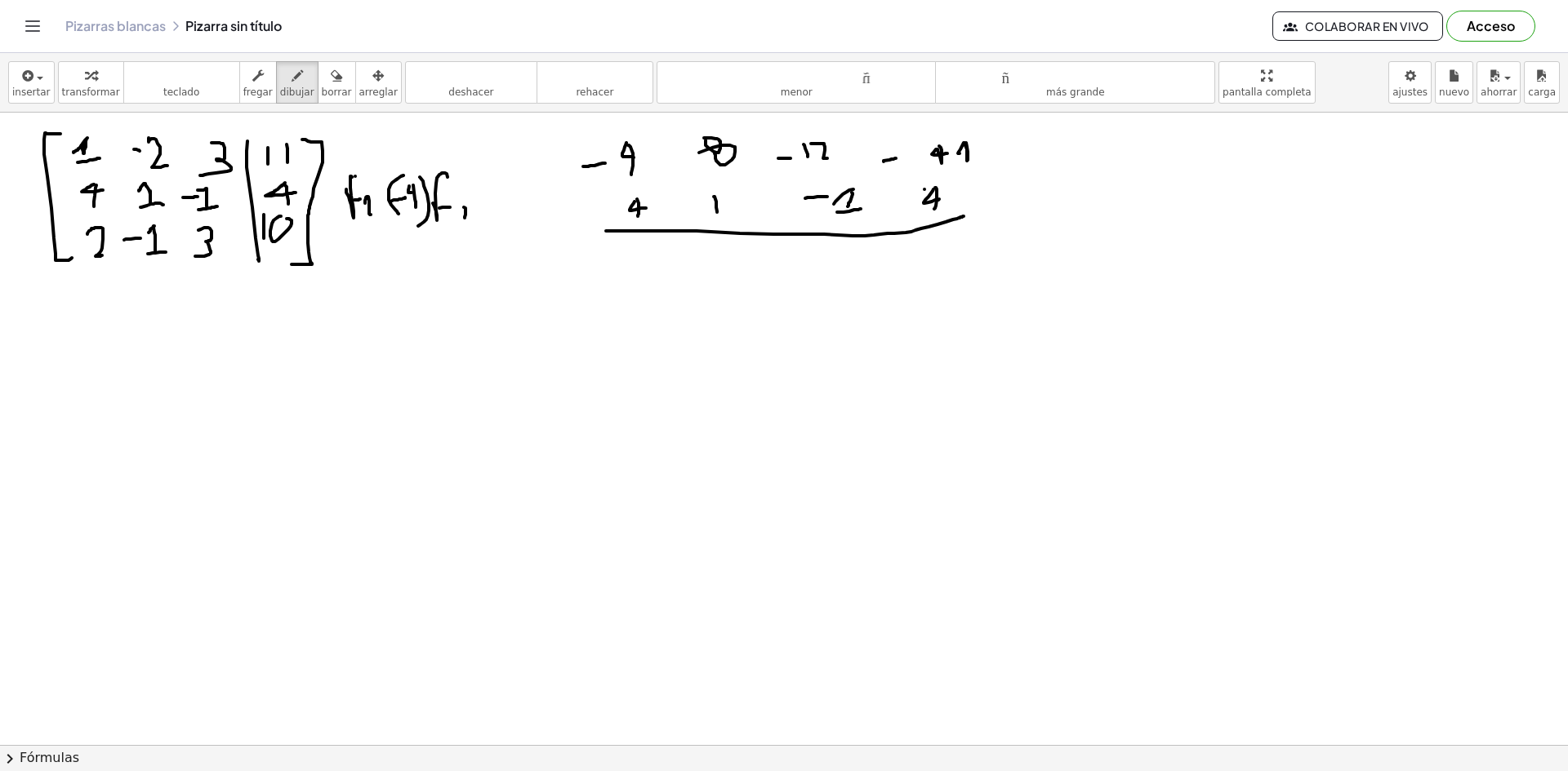
drag, startPoint x: 606, startPoint y: 231, endPoint x: 942, endPoint y: 217, distance: 336.3
click at [964, 216] on div at bounding box center [784, 61] width 1568 height 1367
drag, startPoint x: 606, startPoint y: 134, endPoint x: 648, endPoint y: 201, distance: 79.1
click at [648, 201] on div at bounding box center [784, 61] width 1568 height 1367
drag, startPoint x: 643, startPoint y: 245, endPoint x: 631, endPoint y: 255, distance: 15.6
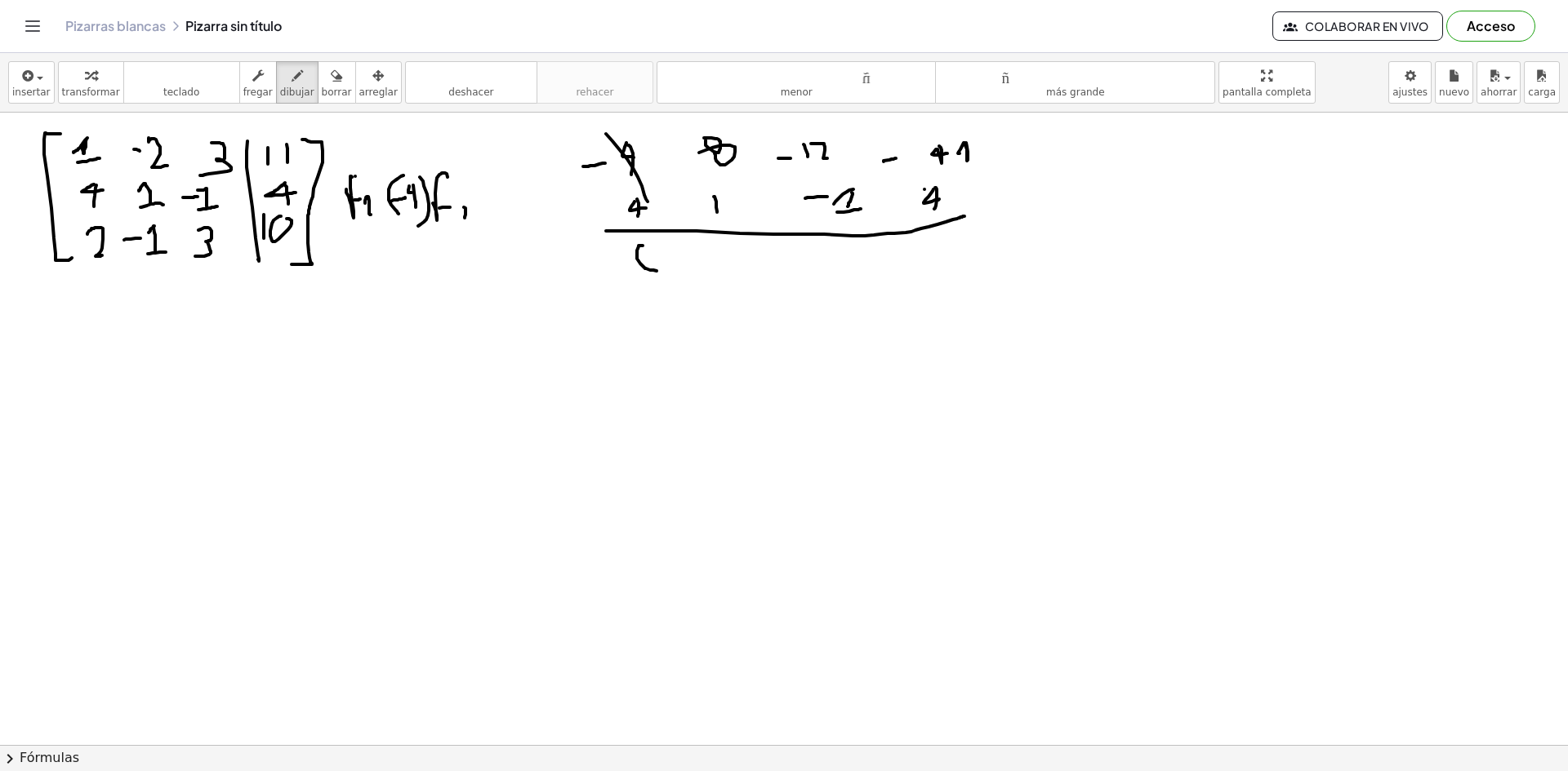
click at [641, 252] on div at bounding box center [784, 61] width 1568 height 1367
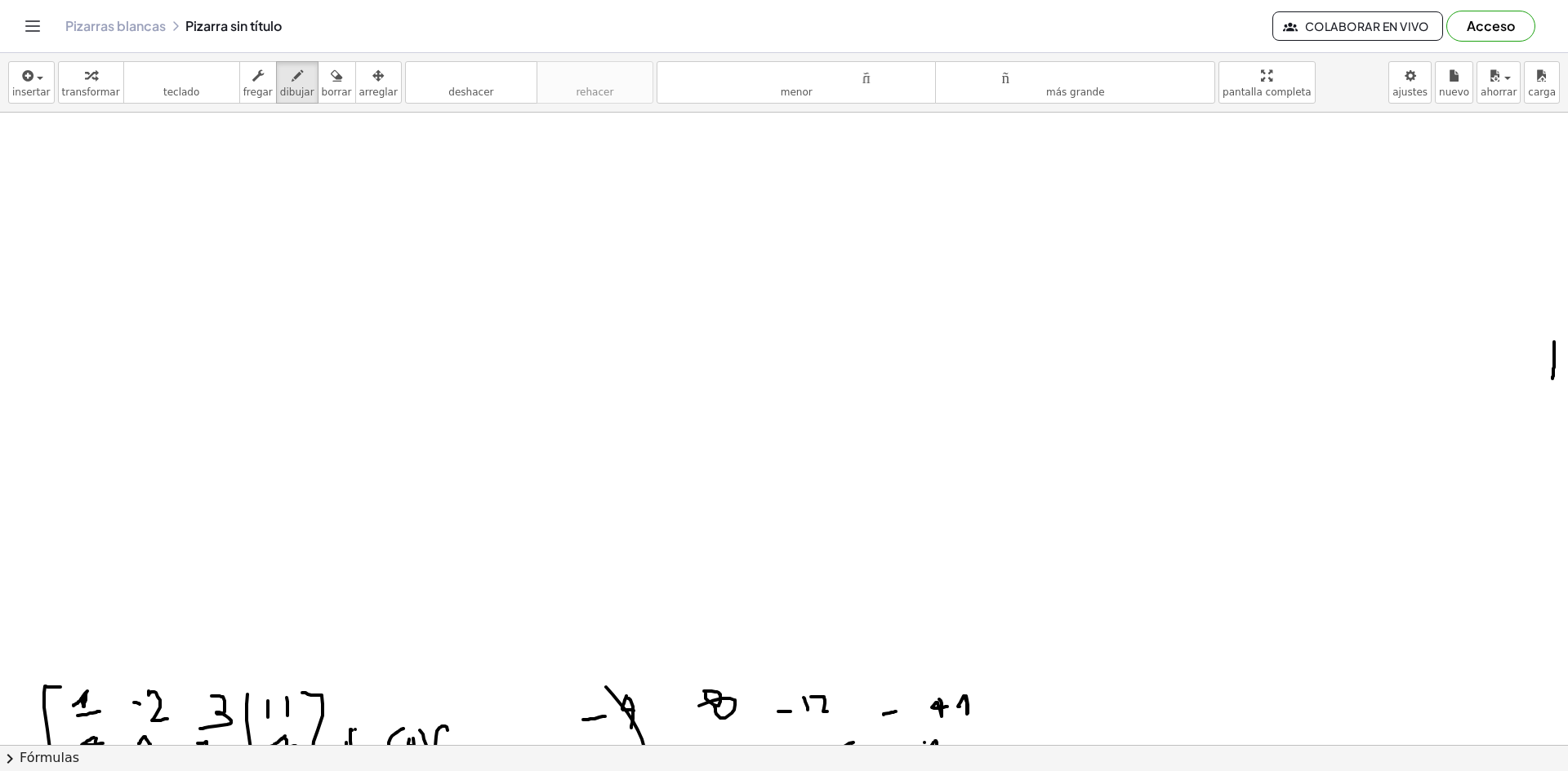
drag, startPoint x: 1554, startPoint y: 342, endPoint x: 1557, endPoint y: 366, distance: 24.2
click at [1554, 374] on div at bounding box center [784, 615] width 1568 height 1367
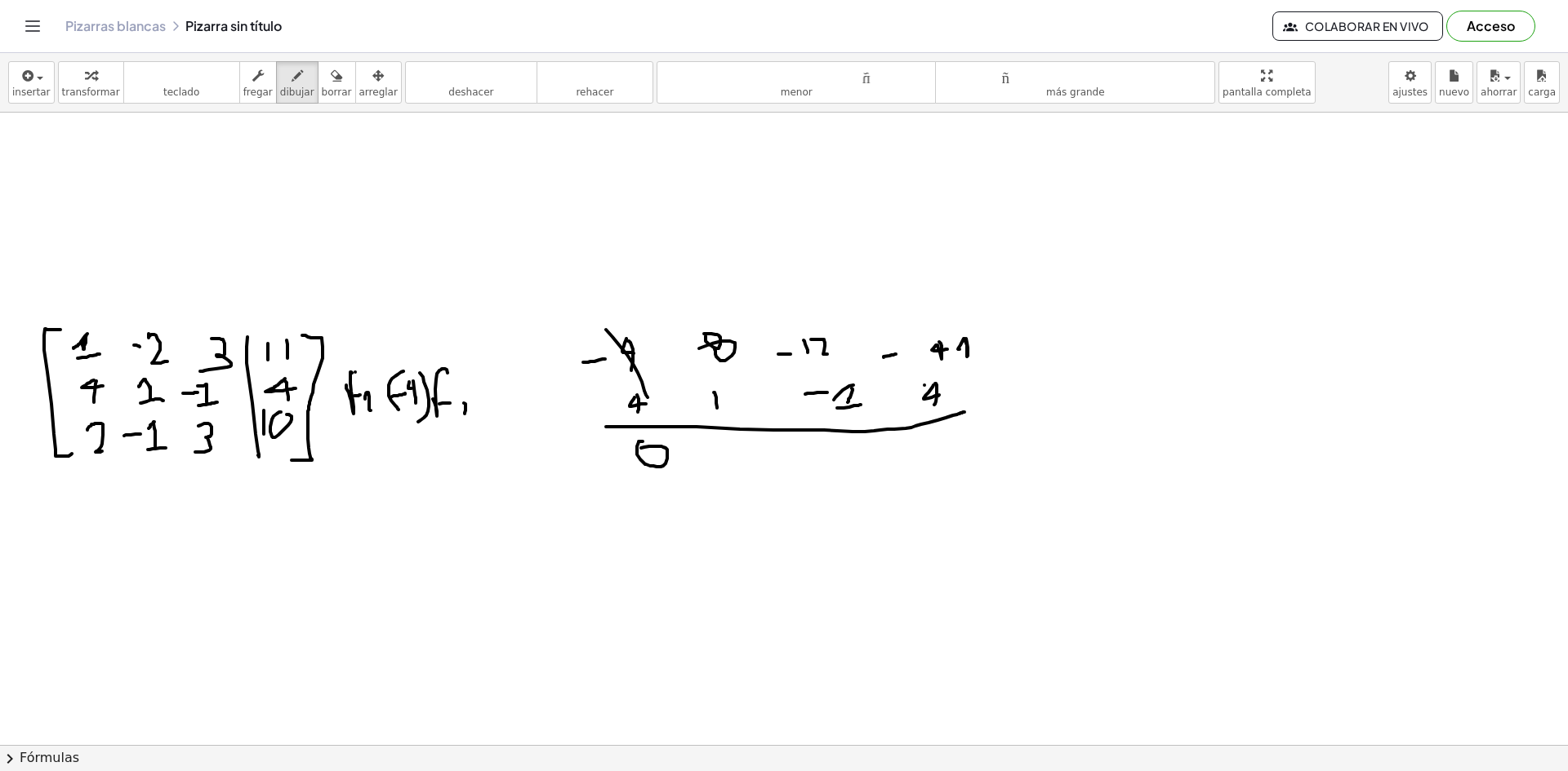
scroll to position [602, 0]
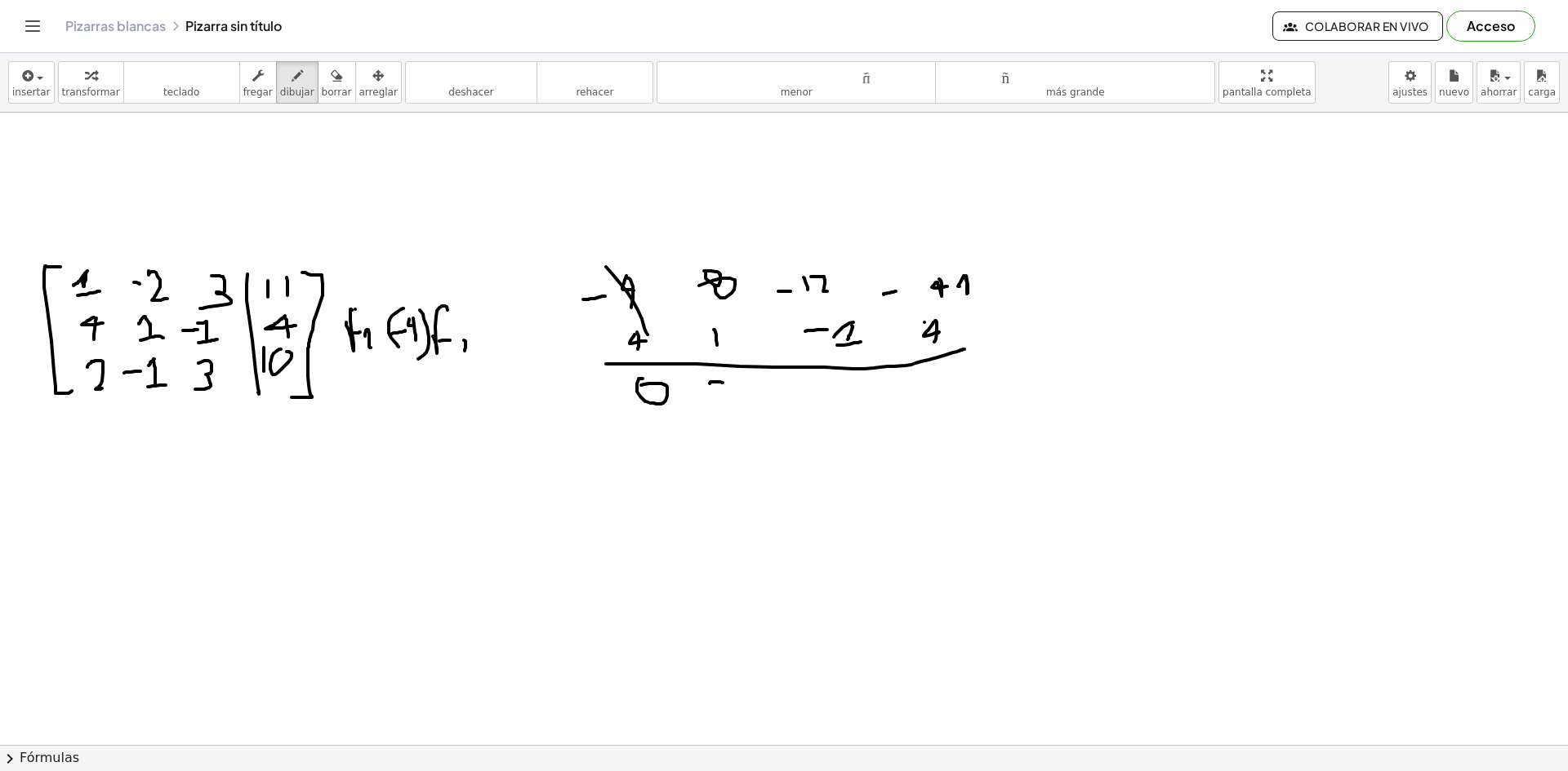
drag, startPoint x: 711, startPoint y: 382, endPoint x: 722, endPoint y: 392, distance: 14.9
click at [720, 393] on div at bounding box center [784, 194] width 1568 height 1367
drag, startPoint x: 723, startPoint y: 382, endPoint x: 726, endPoint y: 411, distance: 29.2
click at [726, 411] on div at bounding box center [784, 194] width 1568 height 1367
drag, startPoint x: 783, startPoint y: 400, endPoint x: 806, endPoint y: 396, distance: 23.3
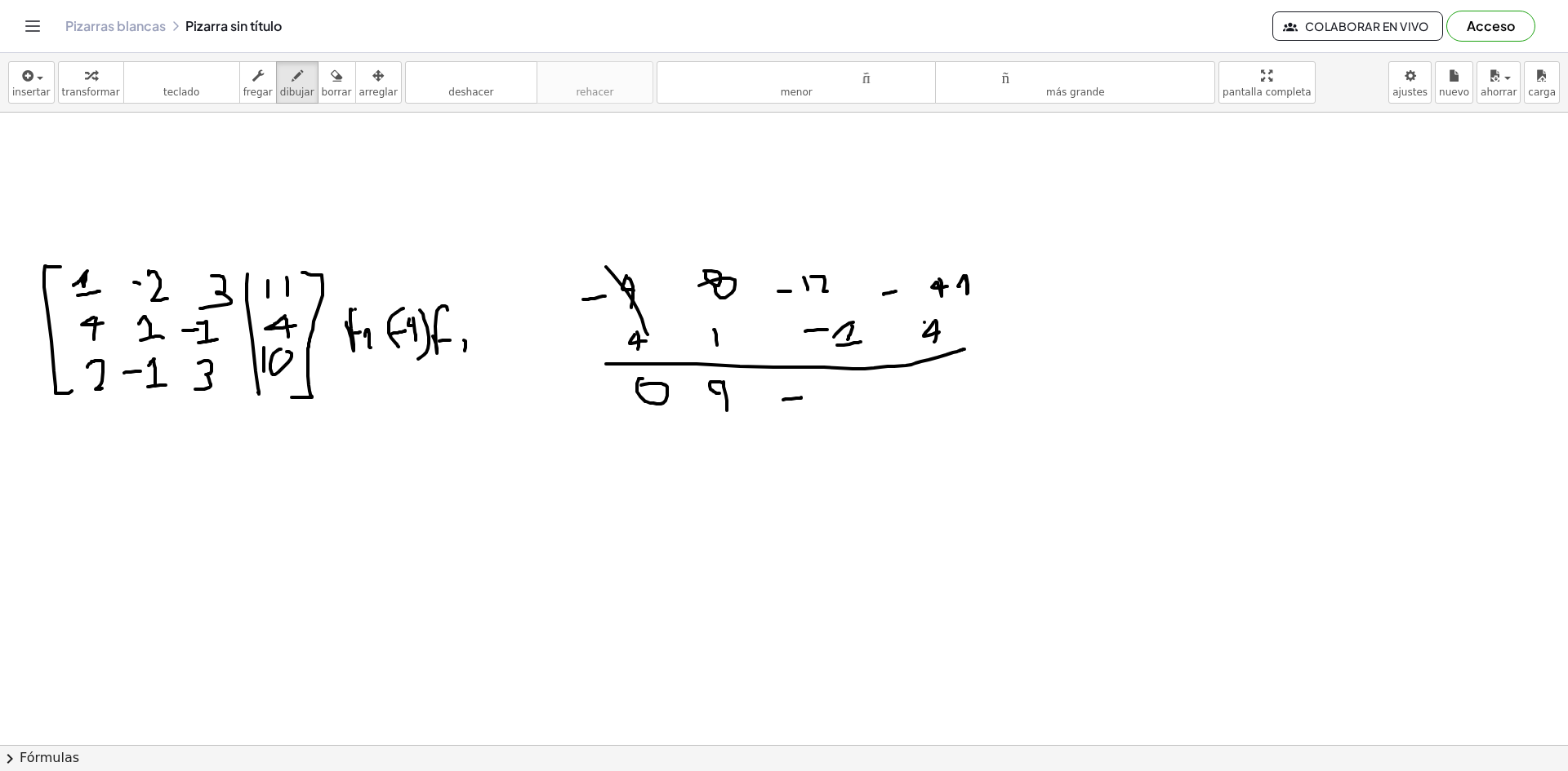
click at [805, 397] on div at bounding box center [784, 194] width 1568 height 1367
drag, startPoint x: 824, startPoint y: 392, endPoint x: 827, endPoint y: 410, distance: 18.2
click at [825, 413] on div at bounding box center [784, 194] width 1568 height 1367
drag, startPoint x: 848, startPoint y: 387, endPoint x: 837, endPoint y: 413, distance: 28.2
click at [837, 412] on div at bounding box center [784, 194] width 1568 height 1367
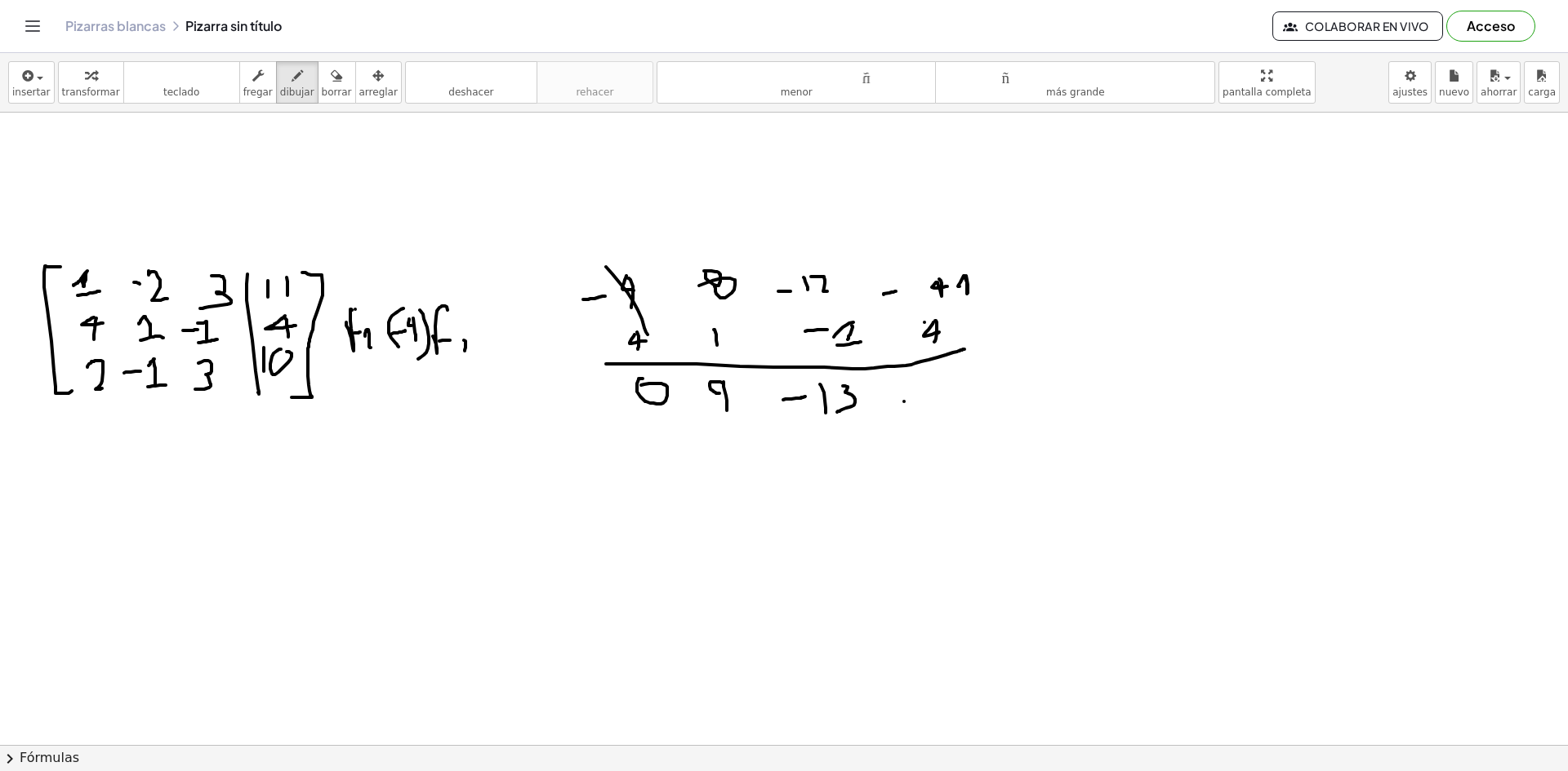
drag, startPoint x: 904, startPoint y: 401, endPoint x: 938, endPoint y: 398, distance: 34.1
click at [938, 398] on div at bounding box center [784, 194] width 1568 height 1367
drag, startPoint x: 957, startPoint y: 380, endPoint x: 982, endPoint y: 397, distance: 30.2
click at [982, 397] on div at bounding box center [784, 194] width 1568 height 1367
drag, startPoint x: 998, startPoint y: 375, endPoint x: 1015, endPoint y: 378, distance: 17.3
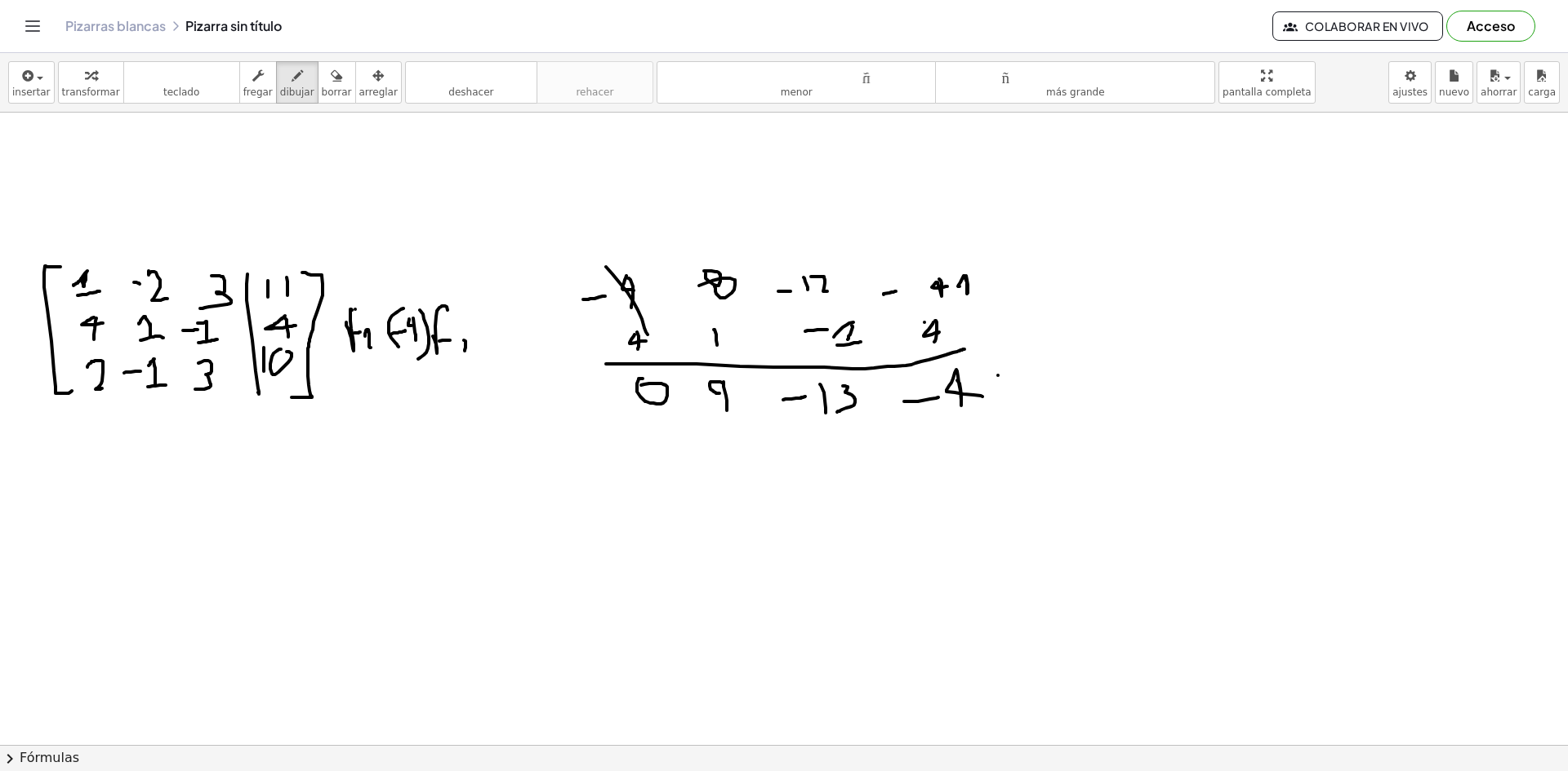
click at [1047, 372] on div at bounding box center [784, 194] width 1568 height 1367
click at [993, 371] on div at bounding box center [784, 194] width 1568 height 1367
drag, startPoint x: 716, startPoint y: 457, endPoint x: 1118, endPoint y: 461, distance: 402.0
click at [1118, 461] on div at bounding box center [784, 194] width 1568 height 1367
drag, startPoint x: 1116, startPoint y: 449, endPoint x: 1123, endPoint y: 462, distance: 14.8
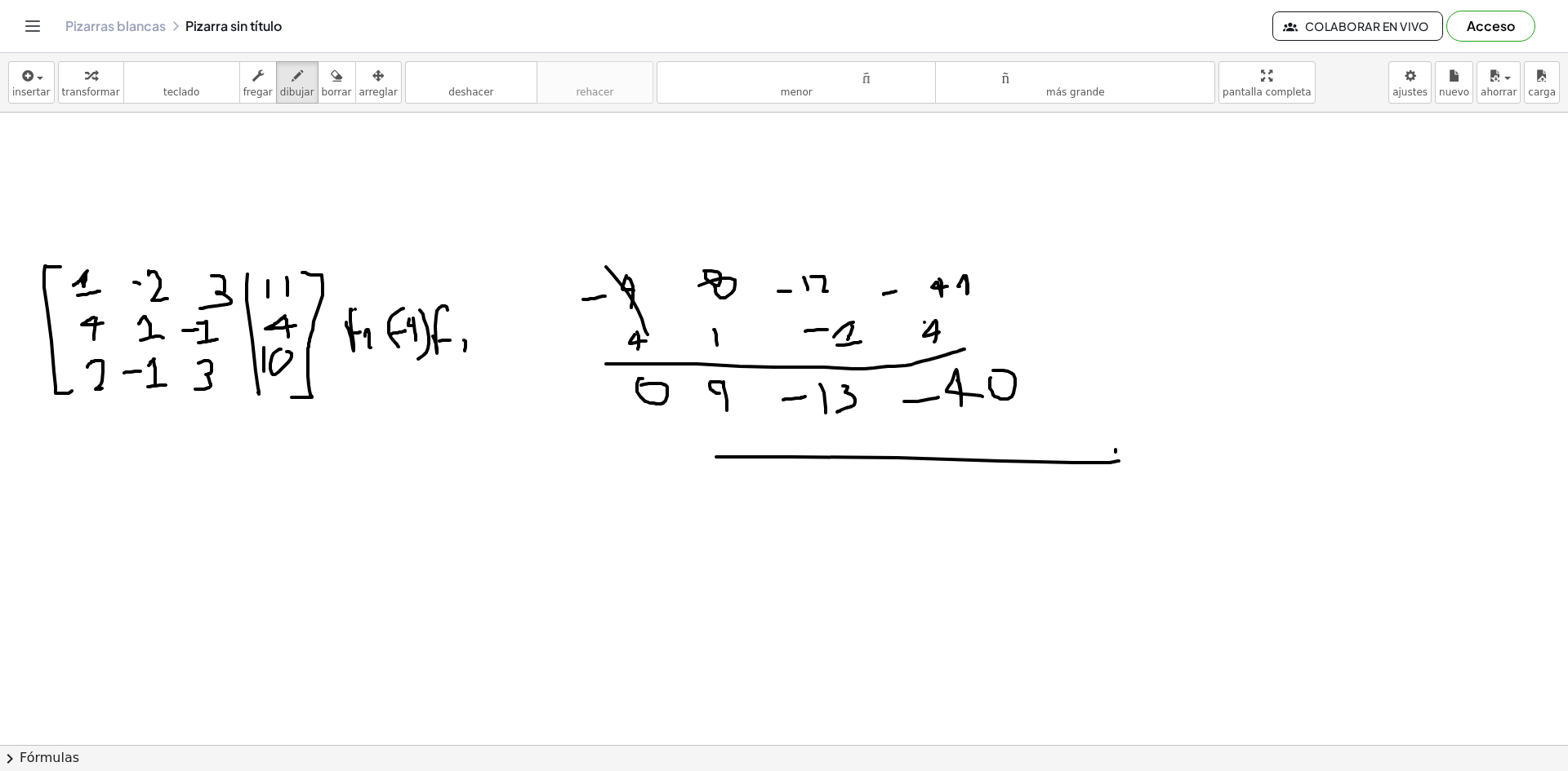
click at [1123, 464] on div at bounding box center [784, 194] width 1568 height 1367
drag, startPoint x: 1126, startPoint y: 450, endPoint x: 1094, endPoint y: 462, distance: 34.2
click at [1098, 462] on div at bounding box center [784, 194] width 1568 height 1367
drag, startPoint x: 1154, startPoint y: 239, endPoint x: 1191, endPoint y: 384, distance: 149.6
click at [1191, 384] on div at bounding box center [784, 194] width 1568 height 1367
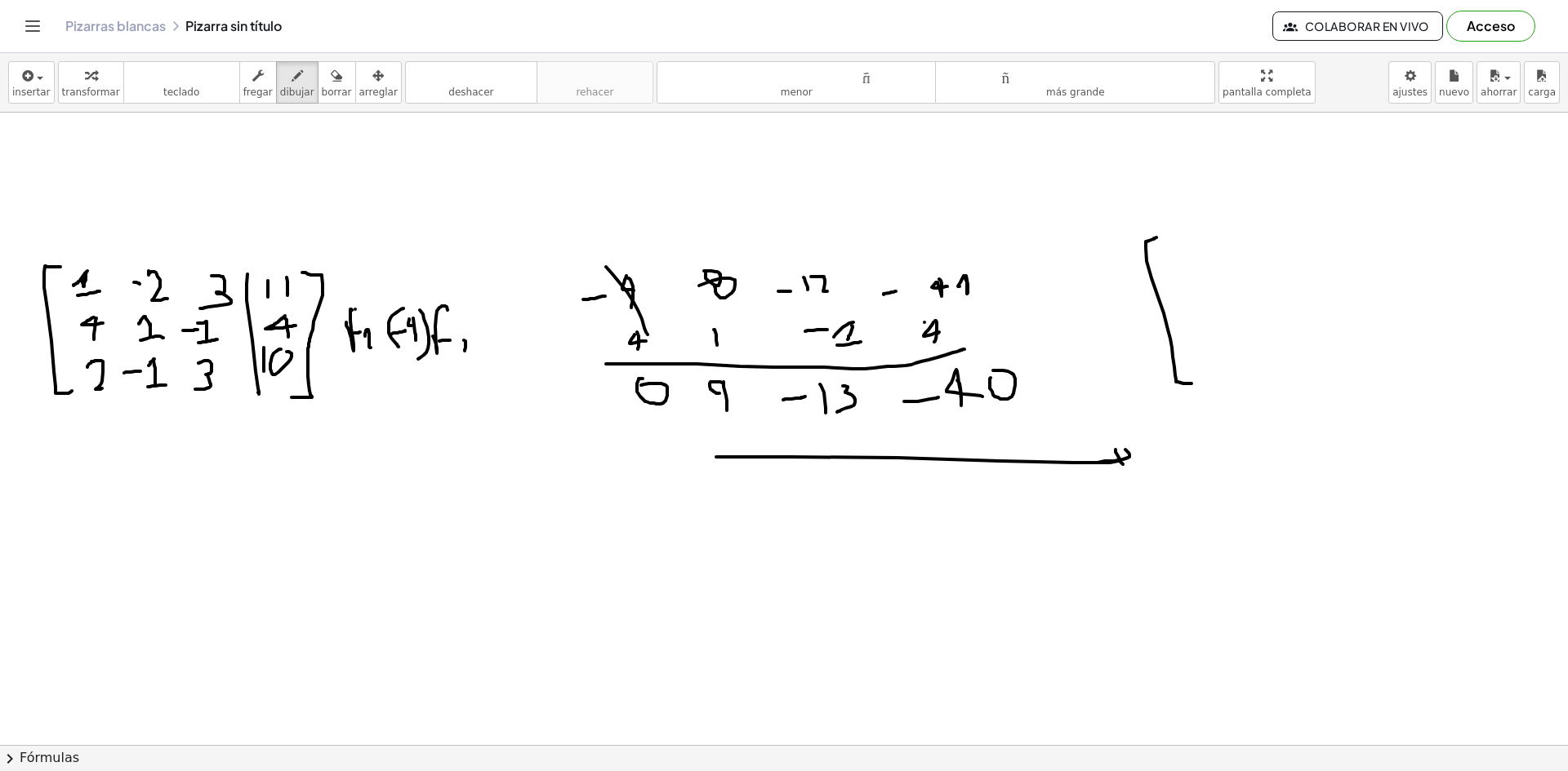
scroll to position [520, 0]
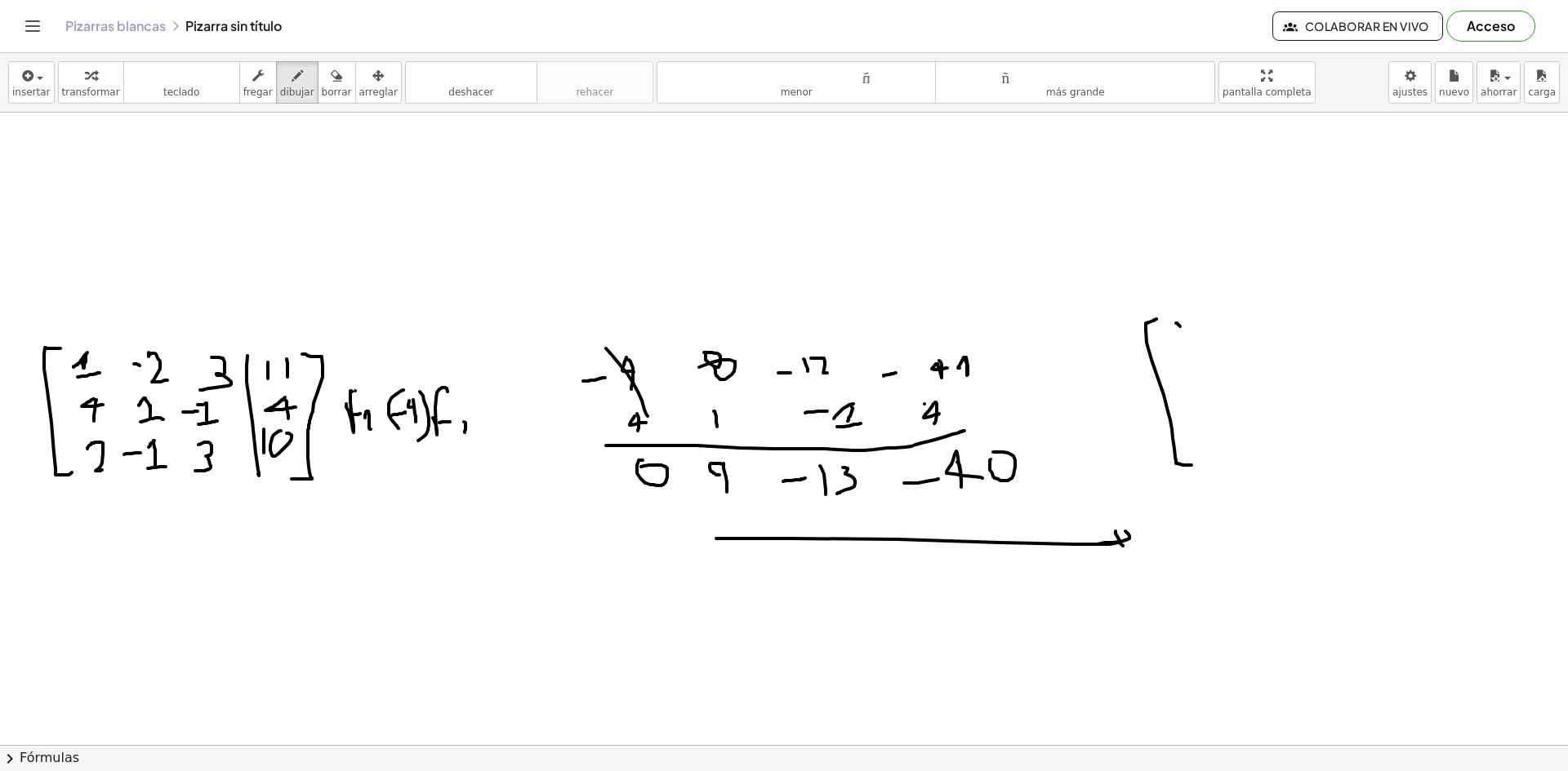
drag, startPoint x: 1176, startPoint y: 323, endPoint x: 1185, endPoint y: 340, distance: 19.2
click at [1185, 340] on div at bounding box center [784, 276] width 1568 height 1367
drag, startPoint x: 1245, startPoint y: 330, endPoint x: 1256, endPoint y: 329, distance: 11.0
click at [1256, 329] on div at bounding box center [784, 276] width 1568 height 1367
drag, startPoint x: 1259, startPoint y: 321, endPoint x: 1285, endPoint y: 348, distance: 37.5
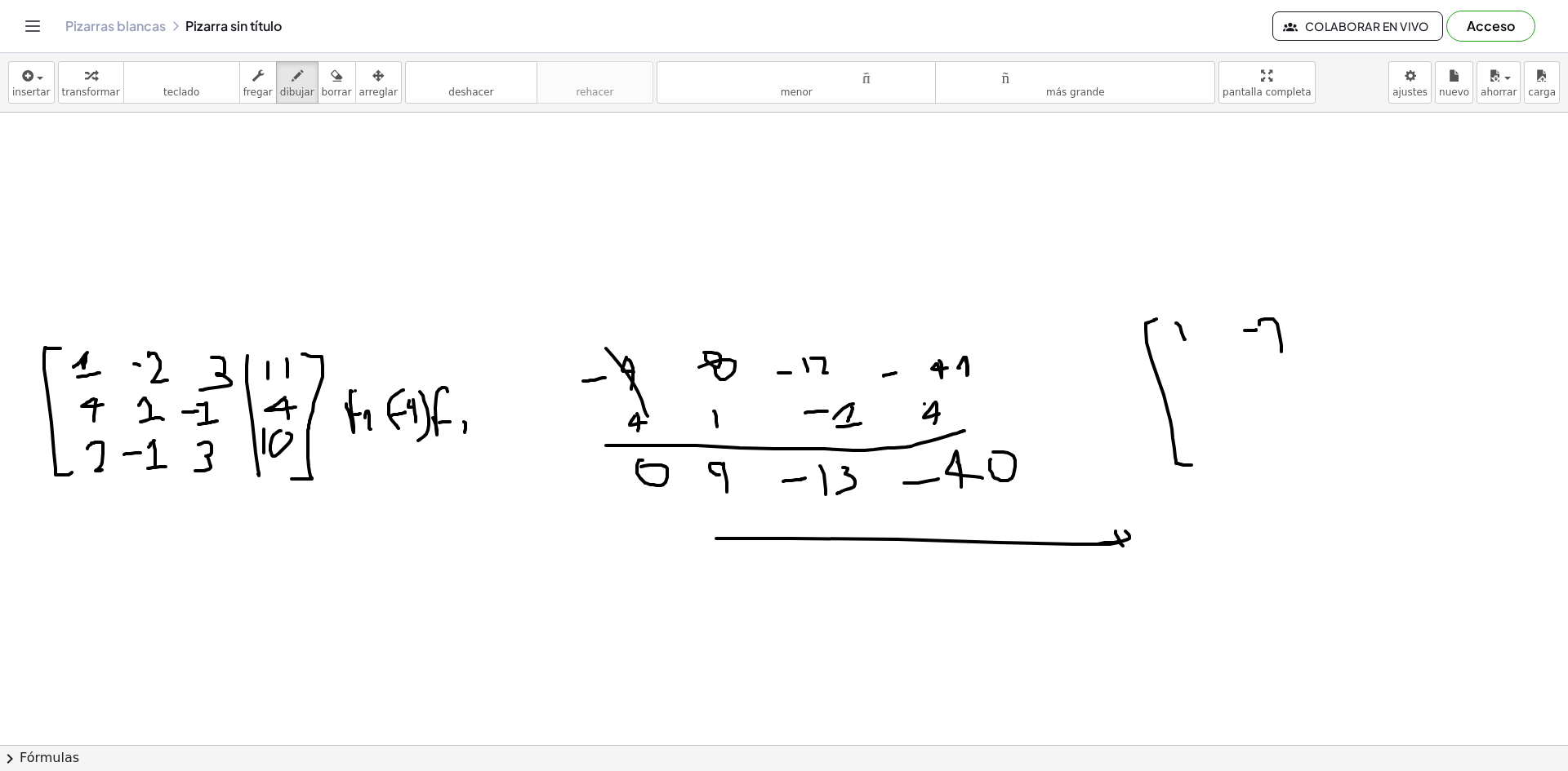
click at [1282, 352] on div at bounding box center [784, 276] width 1568 height 1367
drag, startPoint x: 1341, startPoint y: 316, endPoint x: 1341, endPoint y: 346, distance: 30.0
click at [1335, 348] on div at bounding box center [784, 276] width 1568 height 1367
drag, startPoint x: 1386, startPoint y: 303, endPoint x: 1394, endPoint y: 533, distance: 230.1
click at [1394, 533] on div at bounding box center [784, 276] width 1568 height 1367
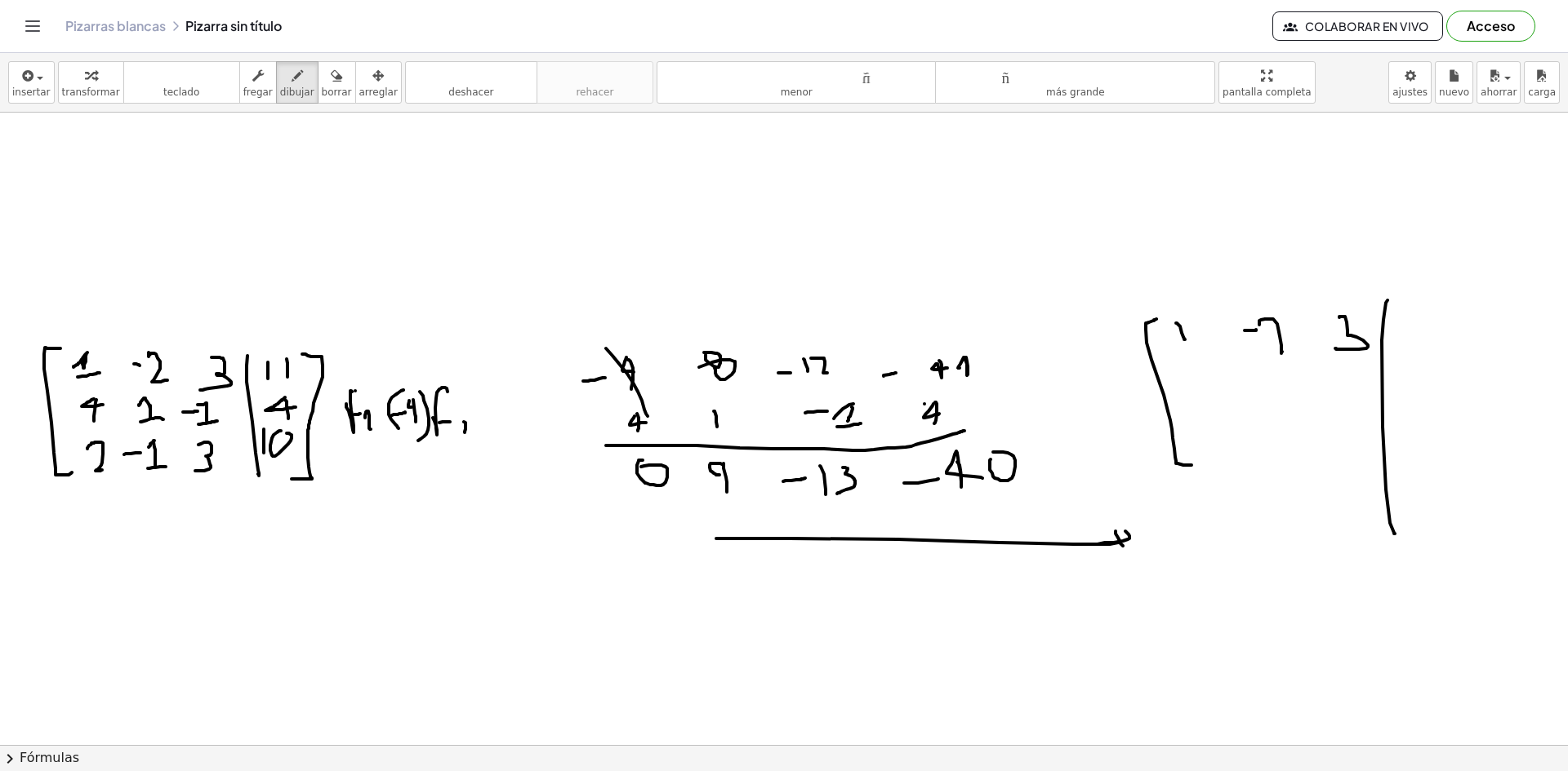
drag, startPoint x: 1406, startPoint y: 311, endPoint x: 1409, endPoint y: 329, distance: 18.2
click at [1406, 329] on div at bounding box center [784, 276] width 1568 height 1367
drag, startPoint x: 1445, startPoint y: 298, endPoint x: 1445, endPoint y: 327, distance: 29.0
click at [1445, 327] on div at bounding box center [784, 276] width 1568 height 1367
click at [1187, 371] on div at bounding box center [784, 276] width 1568 height 1367
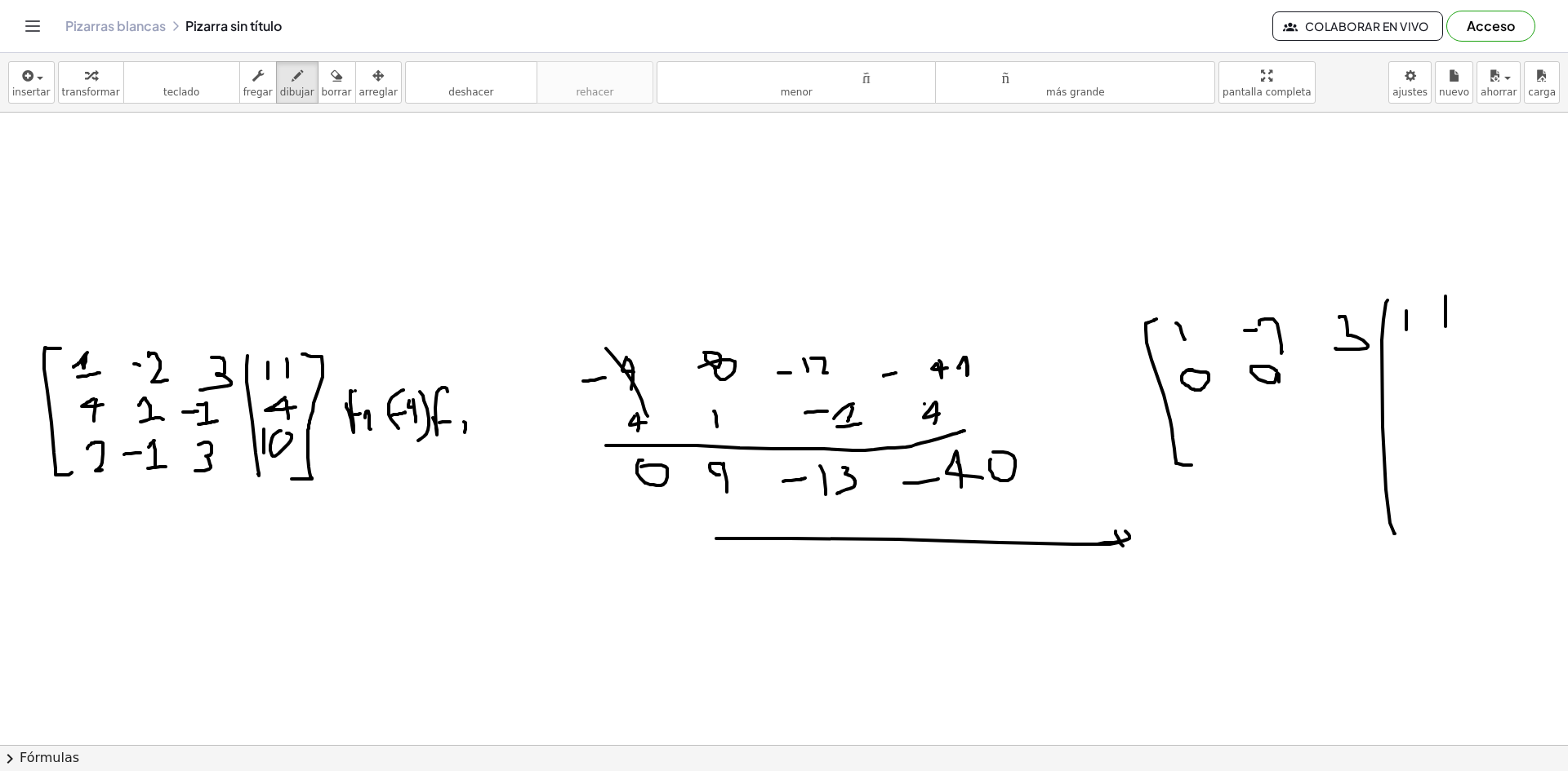
drag, startPoint x: 1255, startPoint y: 366, endPoint x: 1276, endPoint y: 393, distance: 34.2
click at [1276, 393] on div at bounding box center [784, 276] width 1568 height 1367
drag, startPoint x: 1316, startPoint y: 381, endPoint x: 1326, endPoint y: 381, distance: 10.0
click at [1326, 380] on div at bounding box center [784, 276] width 1568 height 1367
click at [1335, 394] on div at bounding box center [784, 276] width 1568 height 1367
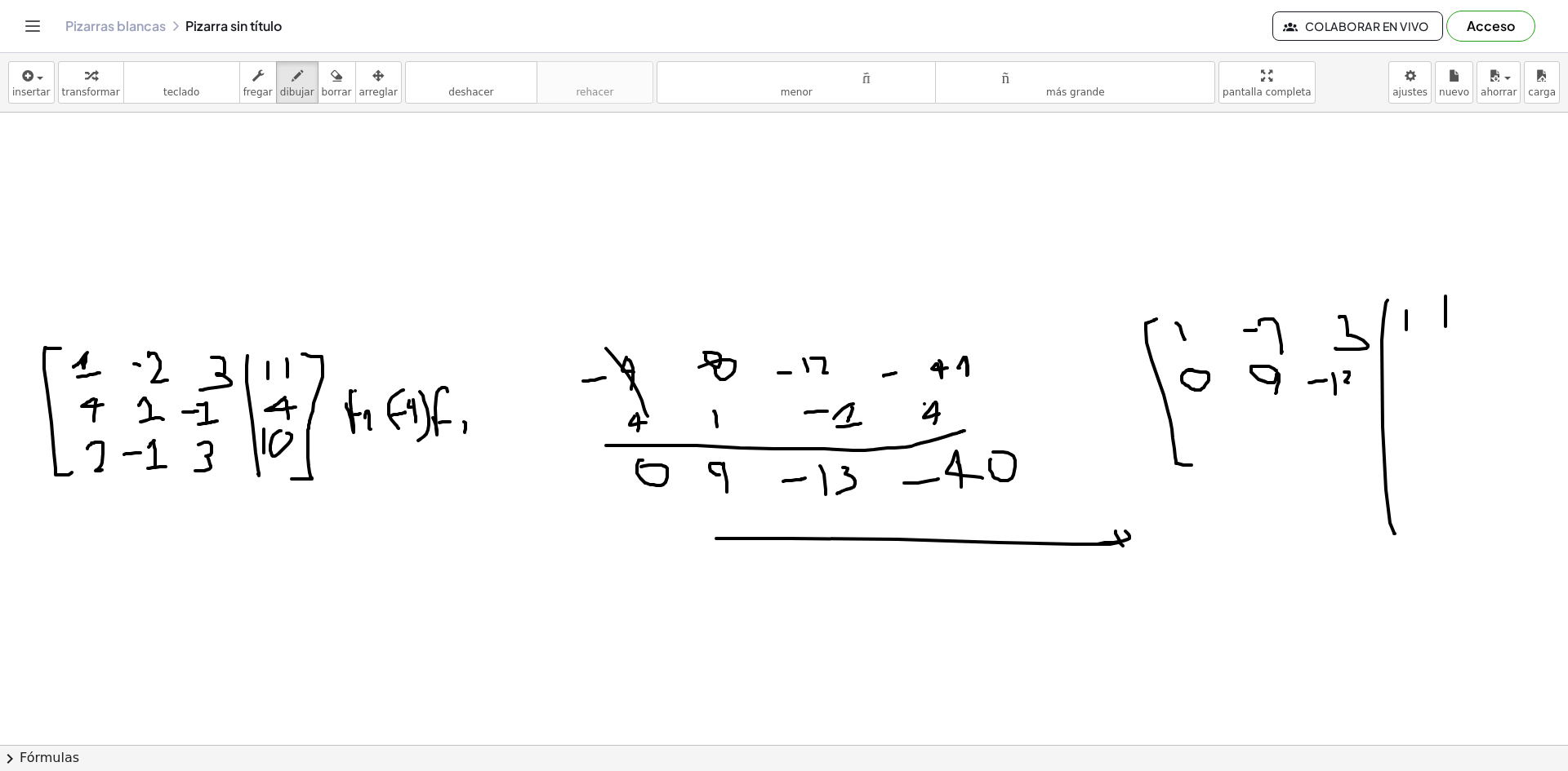
drag, startPoint x: 1345, startPoint y: 372, endPoint x: 1334, endPoint y: 394, distance: 24.6
click at [1335, 394] on div at bounding box center [784, 276] width 1568 height 1367
drag, startPoint x: 1398, startPoint y: 379, endPoint x: 1414, endPoint y: 379, distance: 16.0
click at [1413, 379] on div at bounding box center [784, 276] width 1568 height 1367
click at [1437, 372] on div at bounding box center [784, 276] width 1568 height 1367
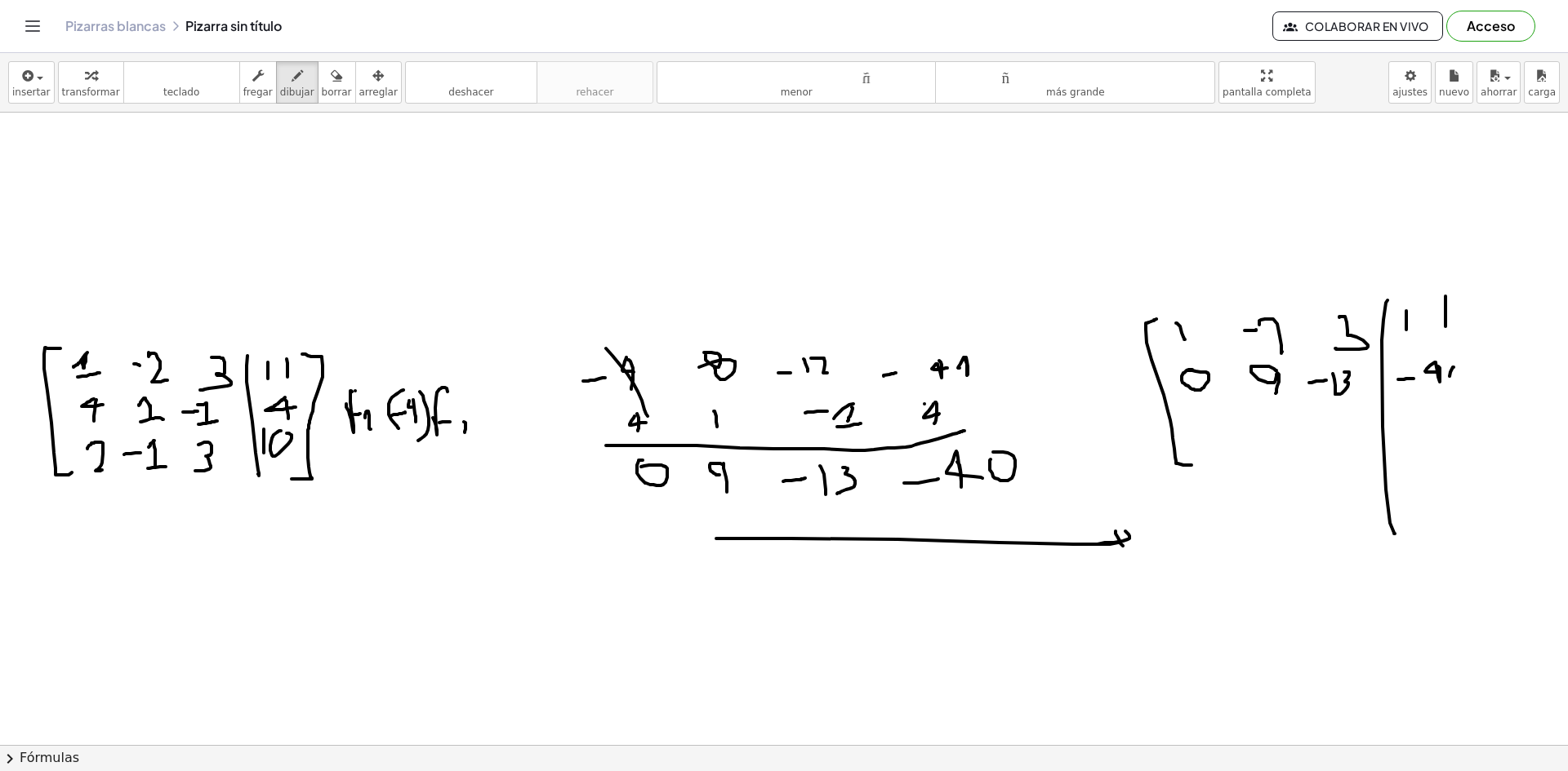
click at [1454, 372] on div at bounding box center [784, 276] width 1568 height 1367
drag, startPoint x: 1472, startPoint y: 292, endPoint x: 1472, endPoint y: 469, distance: 177.0
click at [1472, 469] on div at bounding box center [784, 276] width 1568 height 1367
drag, startPoint x: 1190, startPoint y: 436, endPoint x: 1225, endPoint y: 447, distance: 36.7
click at [1225, 447] on div at bounding box center [784, 276] width 1568 height 1367
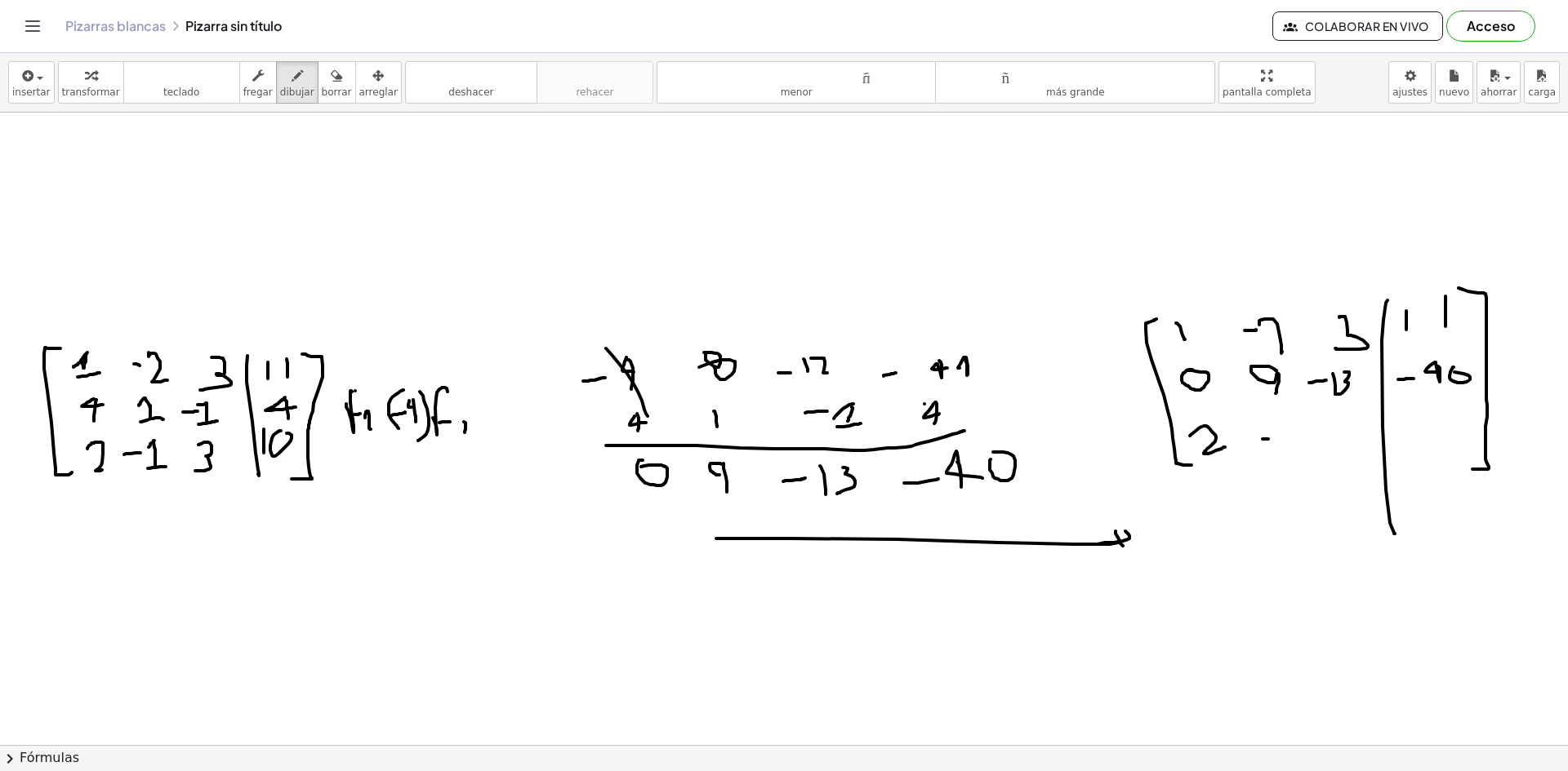
click at [1273, 439] on div at bounding box center [784, 276] width 1568 height 1367
drag, startPoint x: 1288, startPoint y: 427, endPoint x: 1289, endPoint y: 444, distance: 17.0
click at [1289, 444] on div at bounding box center [784, 276] width 1568 height 1367
drag, startPoint x: 1345, startPoint y: 433, endPoint x: 1324, endPoint y: 456, distance: 31.1
click at [1324, 456] on div at bounding box center [784, 276] width 1568 height 1367
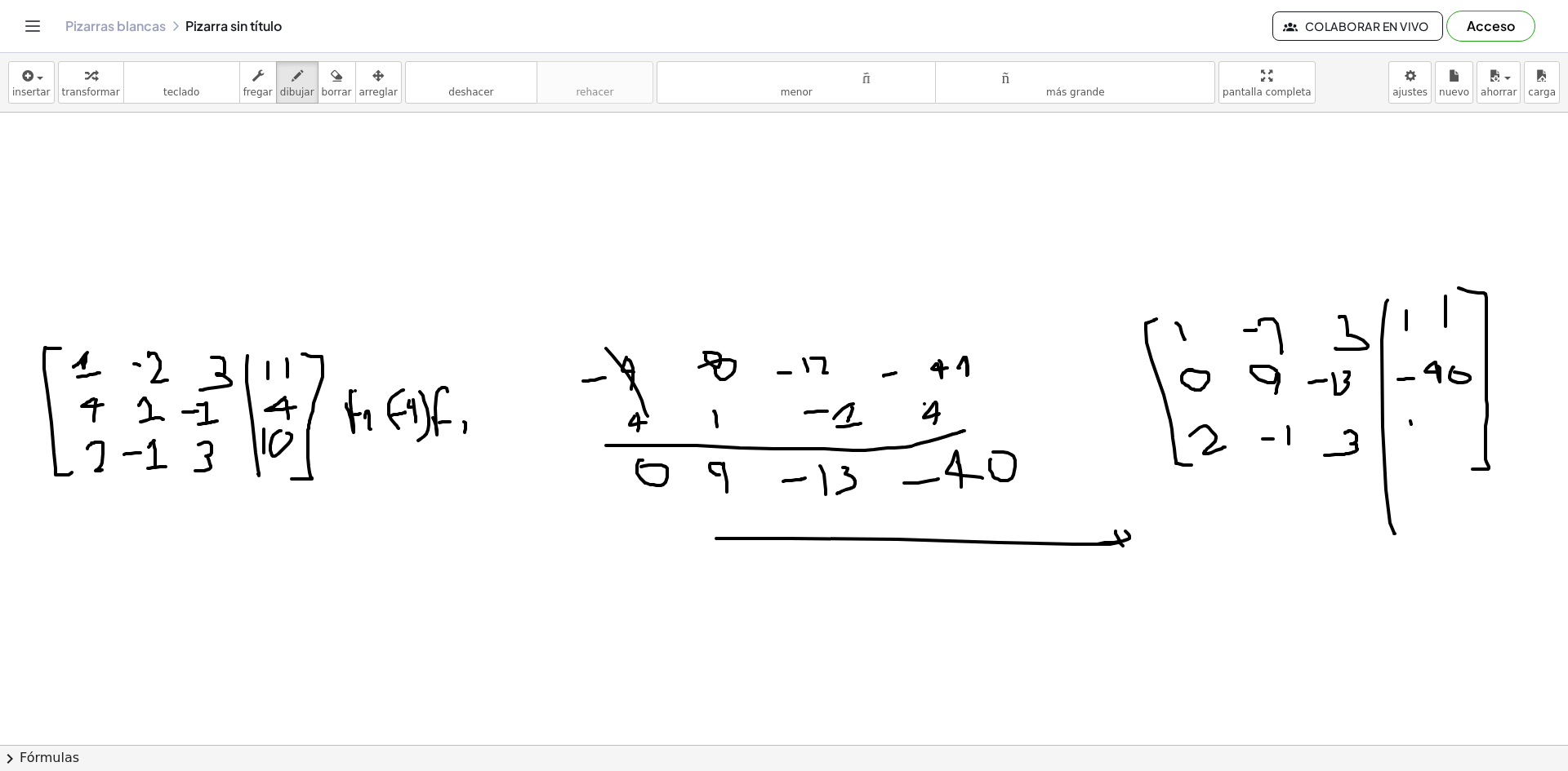
drag, startPoint x: 1410, startPoint y: 421, endPoint x: 1418, endPoint y: 437, distance: 17.9
click at [1418, 437] on div at bounding box center [784, 276] width 1568 height 1367
drag, startPoint x: 1440, startPoint y: 419, endPoint x: 1445, endPoint y: 411, distance: 9.4
click at [1451, 412] on div at bounding box center [784, 276] width 1568 height 1367
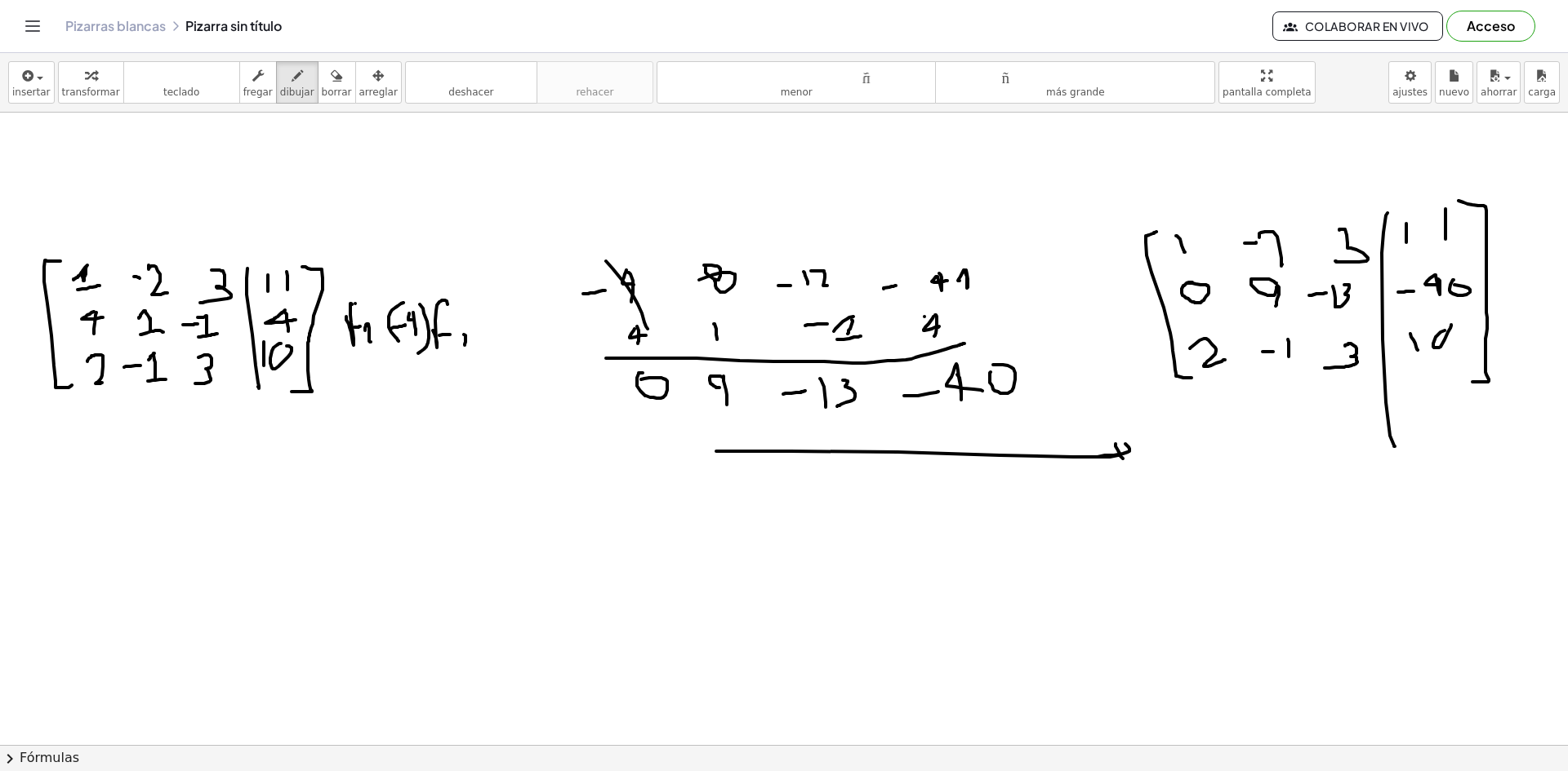
scroll to position [677, 0]
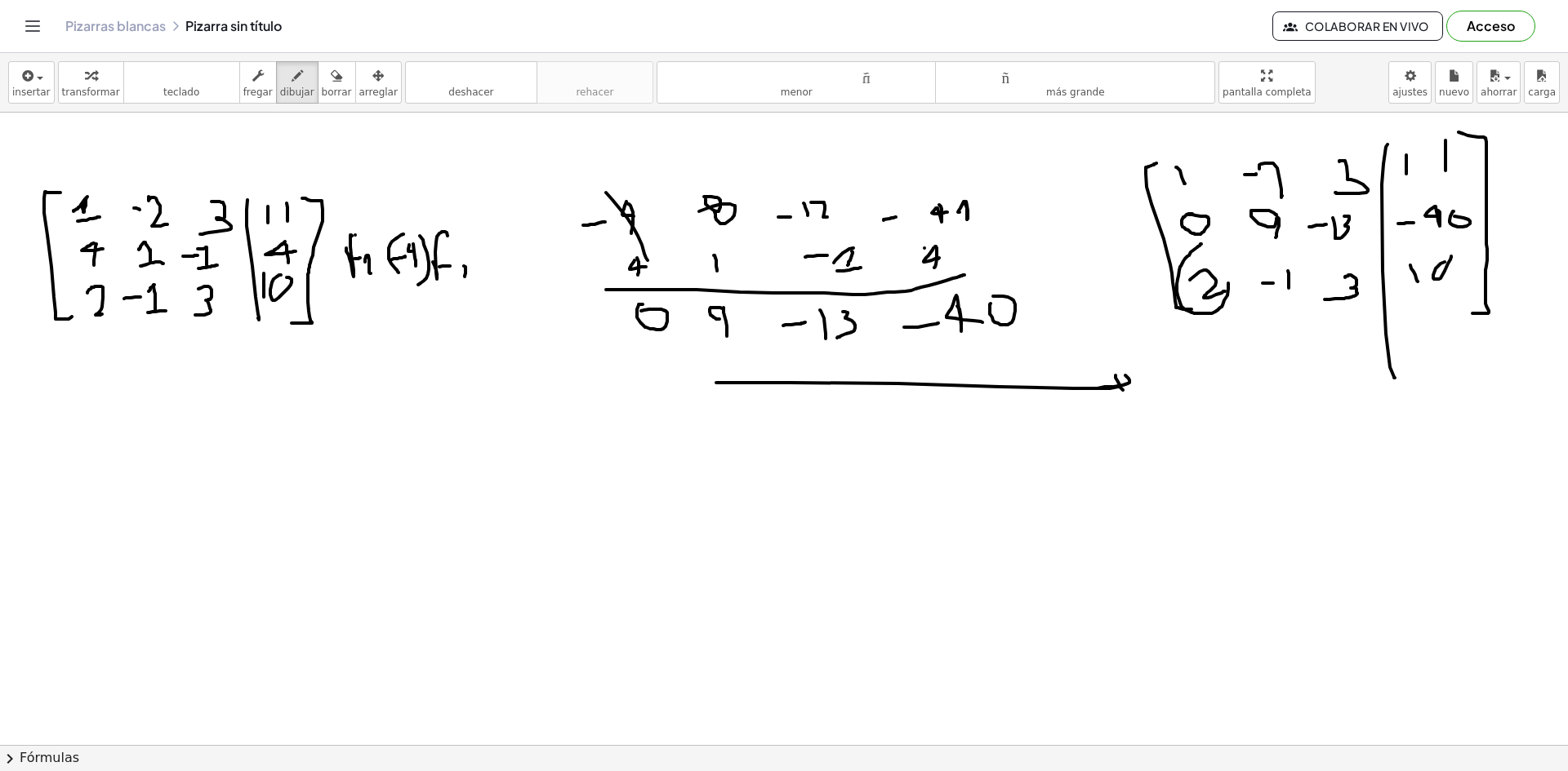
drag, startPoint x: 1200, startPoint y: 245, endPoint x: 1191, endPoint y: 253, distance: 12.0
click at [1200, 253] on div at bounding box center [784, 120] width 1568 height 1367
drag, startPoint x: 221, startPoint y: 485, endPoint x: 234, endPoint y: 492, distance: 14.8
click at [236, 487] on div at bounding box center [784, 120] width 1568 height 1367
click at [232, 508] on div at bounding box center [784, 120] width 1568 height 1367
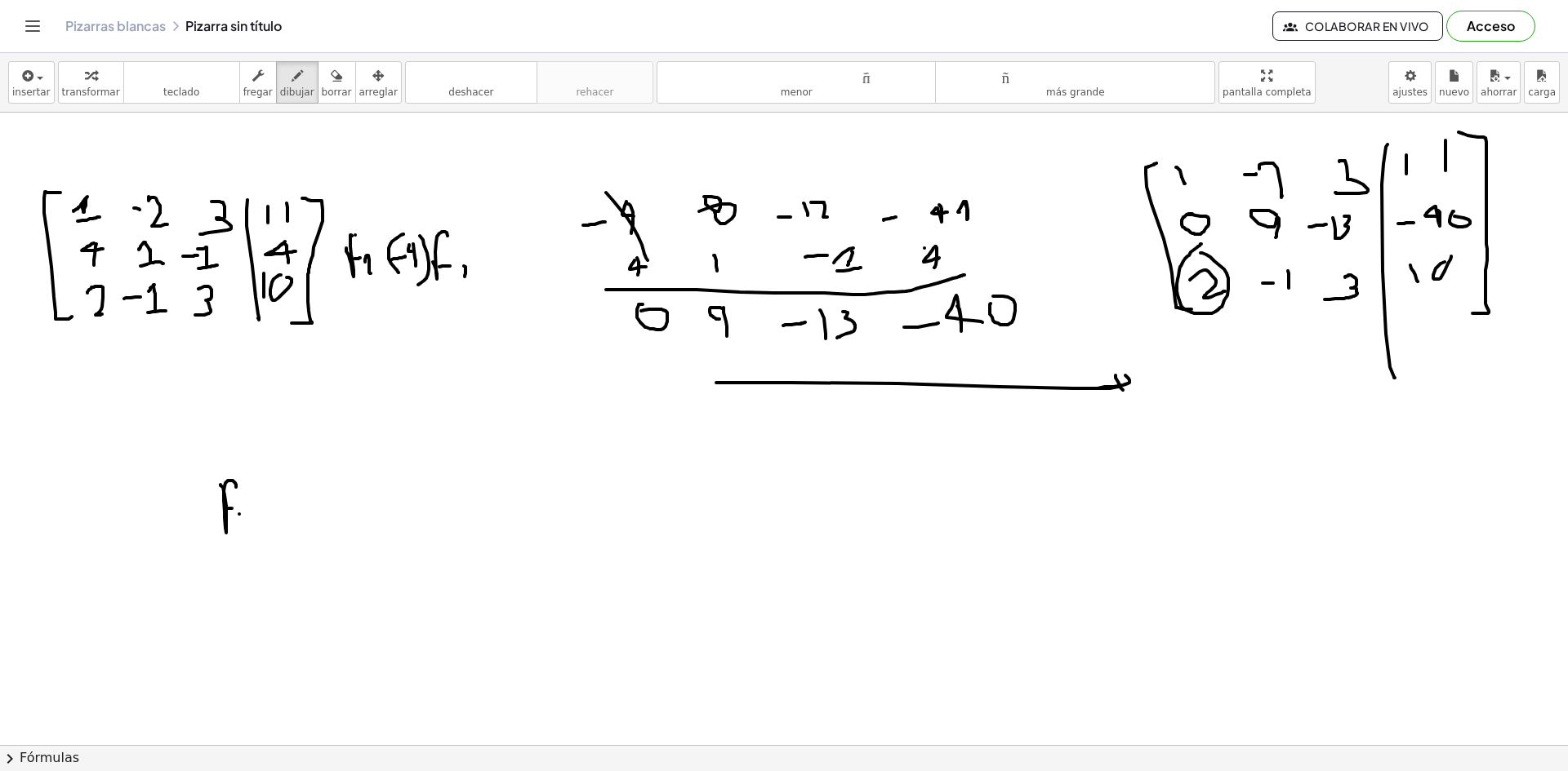
drag, startPoint x: 240, startPoint y: 514, endPoint x: 240, endPoint y: 530, distance: 16.0
click at [240, 530] on div at bounding box center [784, 120] width 1568 height 1367
click at [176, 510] on div at bounding box center [784, 120] width 1568 height 1367
click at [168, 528] on div at bounding box center [784, 120] width 1568 height 1367
click at [170, 510] on div at bounding box center [784, 120] width 1568 height 1367
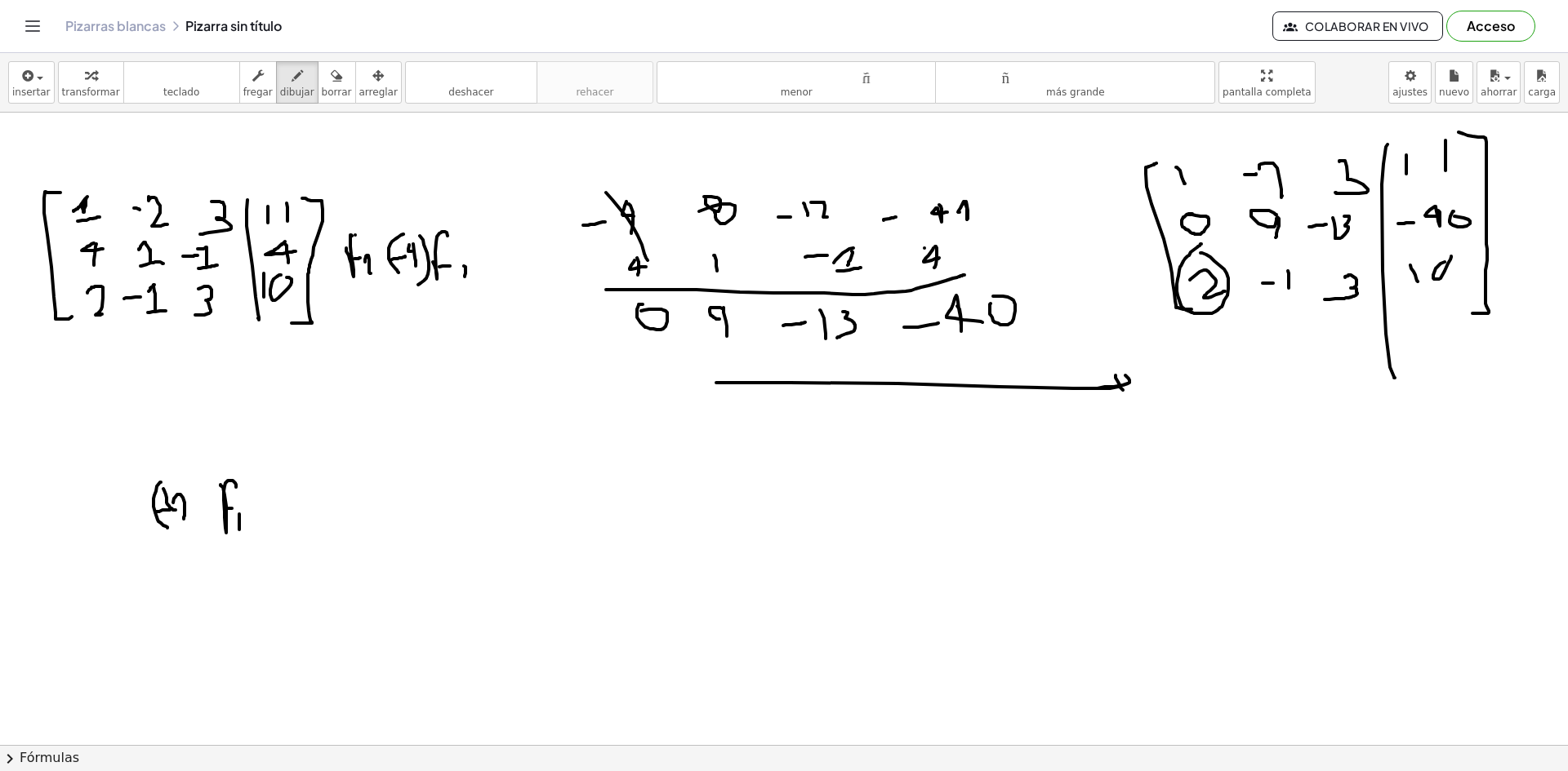
click at [186, 519] on div at bounding box center [784, 120] width 1568 height 1367
click at [186, 536] on div at bounding box center [784, 120] width 1568 height 1367
click at [113, 481] on div at bounding box center [784, 120] width 1568 height 1367
click at [115, 502] on div at bounding box center [784, 120] width 1568 height 1367
click at [112, 523] on div at bounding box center [784, 120] width 1568 height 1367
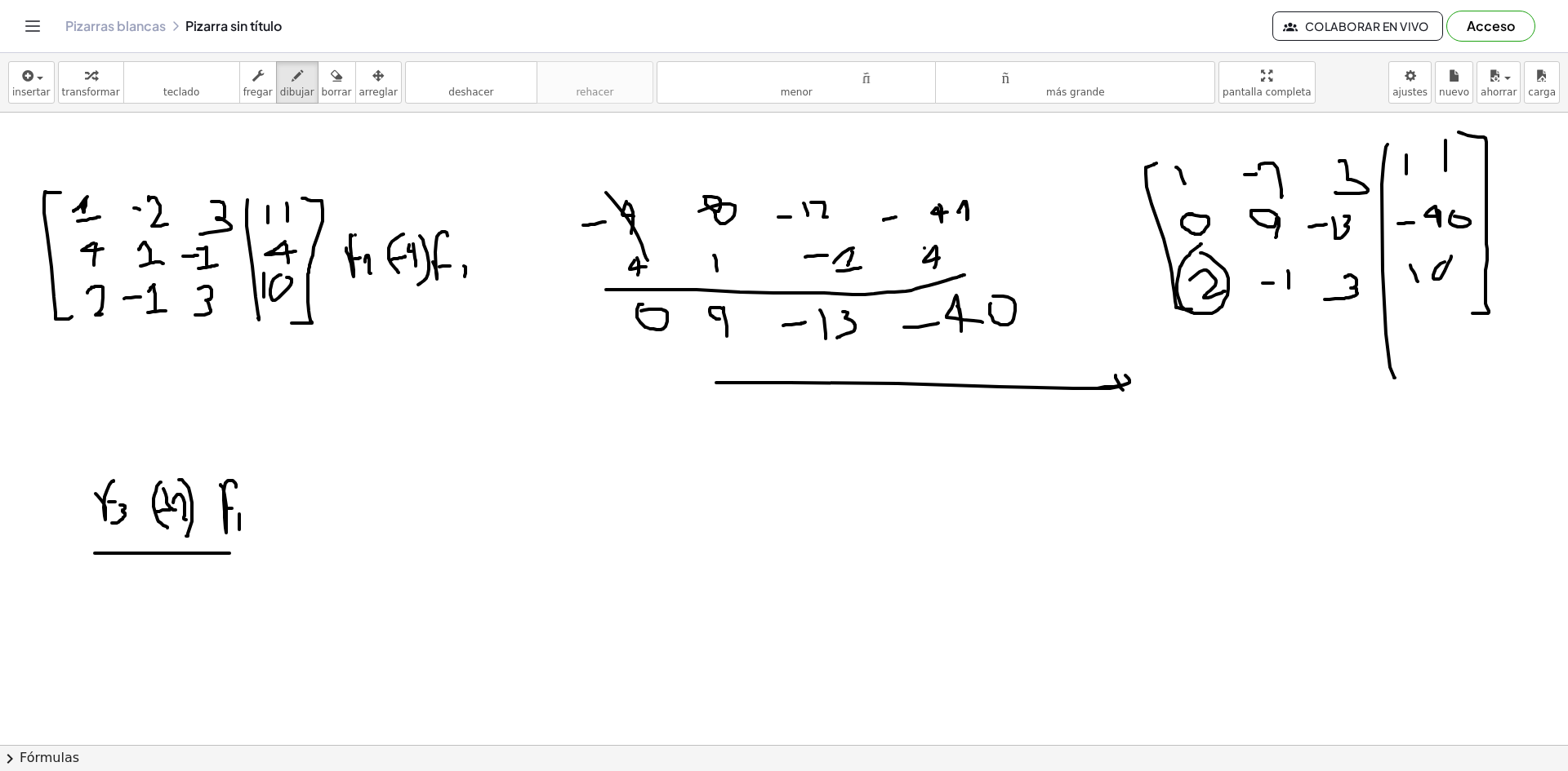
click at [262, 552] on div at bounding box center [784, 120] width 1568 height 1367
click at [260, 562] on div at bounding box center [784, 120] width 1568 height 1367
click at [235, 563] on div at bounding box center [784, 120] width 1568 height 1367
click at [355, 492] on div at bounding box center [784, 120] width 1568 height 1367
click at [378, 500] on div at bounding box center [784, 120] width 1568 height 1367
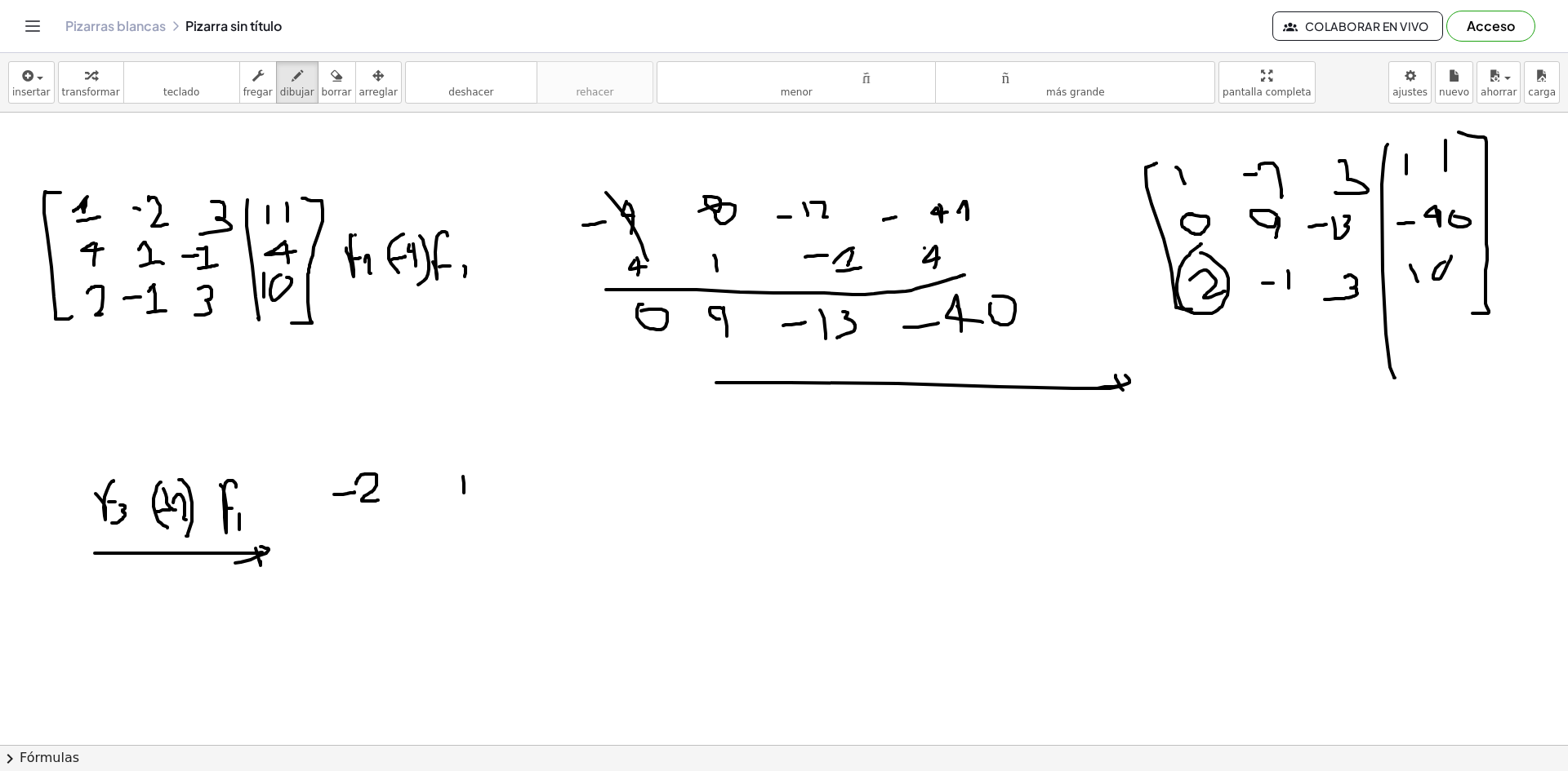
click at [460, 503] on div at bounding box center [784, 120] width 1568 height 1367
click at [475, 493] on div at bounding box center [784, 120] width 1568 height 1367
click at [535, 491] on div at bounding box center [784, 120] width 1568 height 1367
drag, startPoint x: 562, startPoint y: 477, endPoint x: 543, endPoint y: 503, distance: 32.2
click at [545, 503] on div at bounding box center [784, 120] width 1568 height 1367
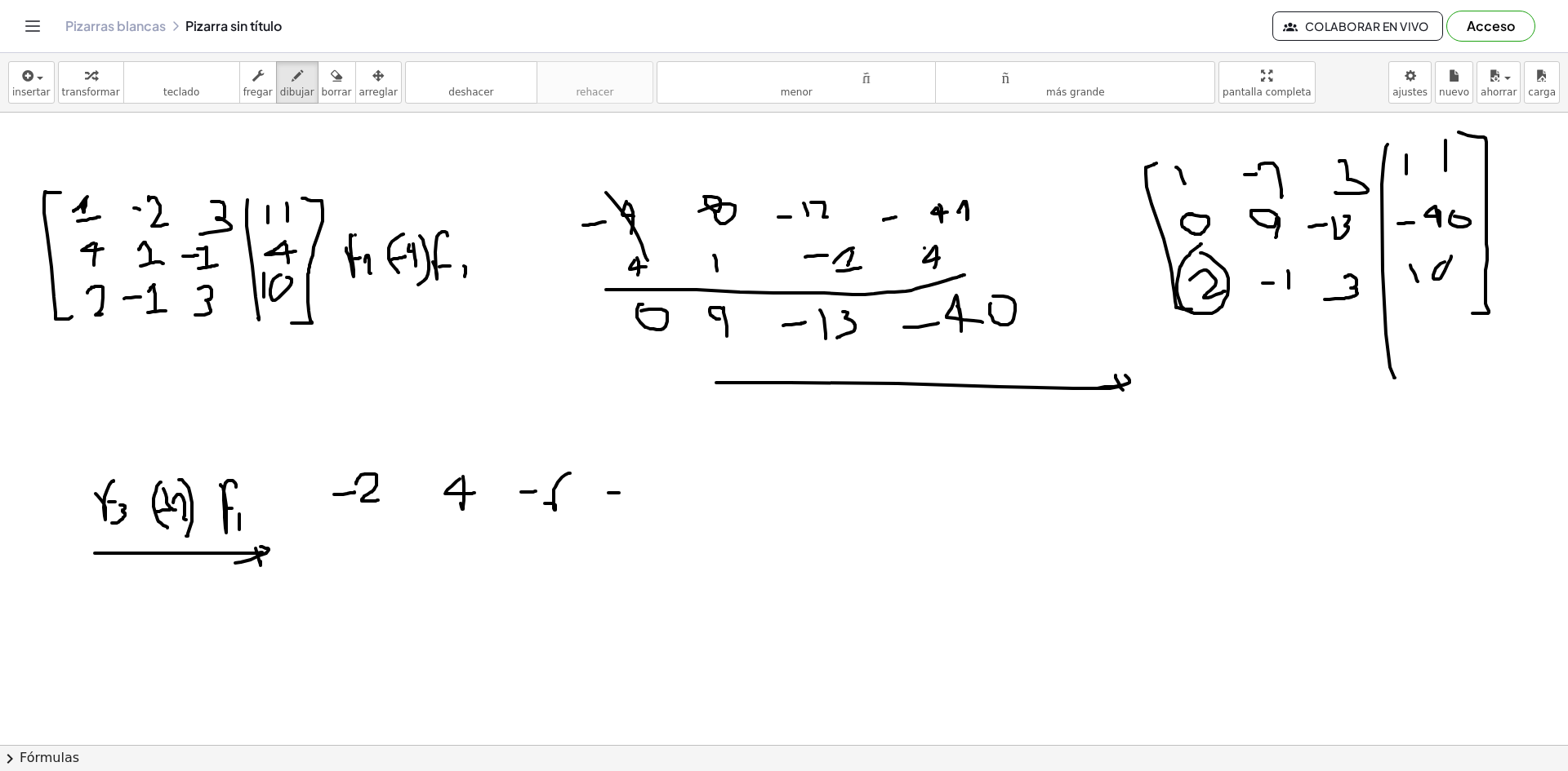
drag, startPoint x: 608, startPoint y: 493, endPoint x: 624, endPoint y: 493, distance: 16.0
click at [624, 493] on div at bounding box center [784, 120] width 1568 height 1367
click at [636, 503] on div at bounding box center [784, 120] width 1568 height 1367
click at [650, 504] on div at bounding box center [784, 120] width 1568 height 1367
click at [372, 556] on div at bounding box center [784, 120] width 1568 height 1367
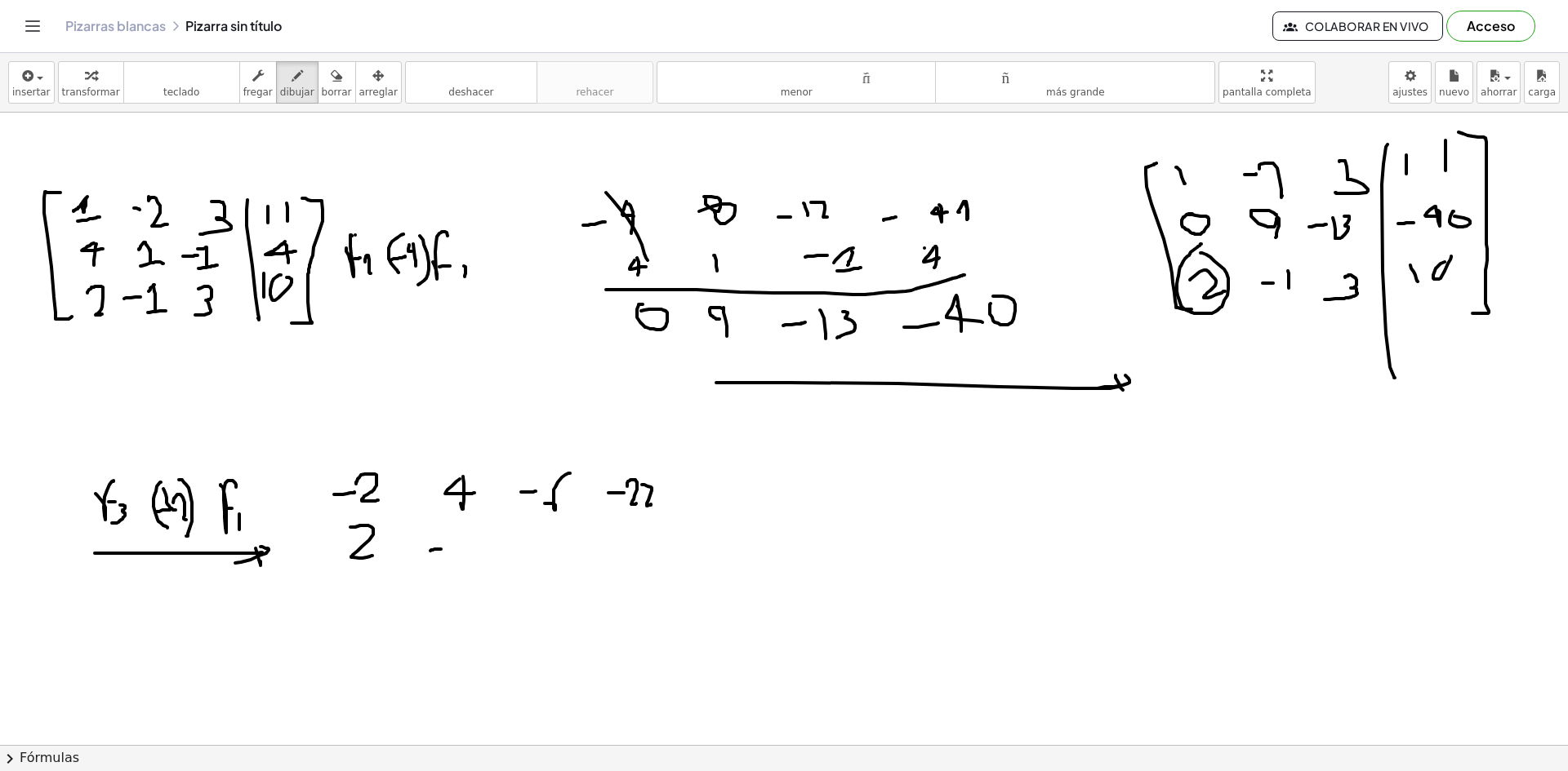
click at [449, 548] on div at bounding box center [784, 120] width 1568 height 1367
click at [458, 558] on div at bounding box center [784, 120] width 1568 height 1367
click at [519, 568] on div at bounding box center [784, 120] width 1568 height 1367
click at [605, 553] on div at bounding box center [784, 120] width 1568 height 1367
click at [606, 541] on div at bounding box center [784, 120] width 1568 height 1367
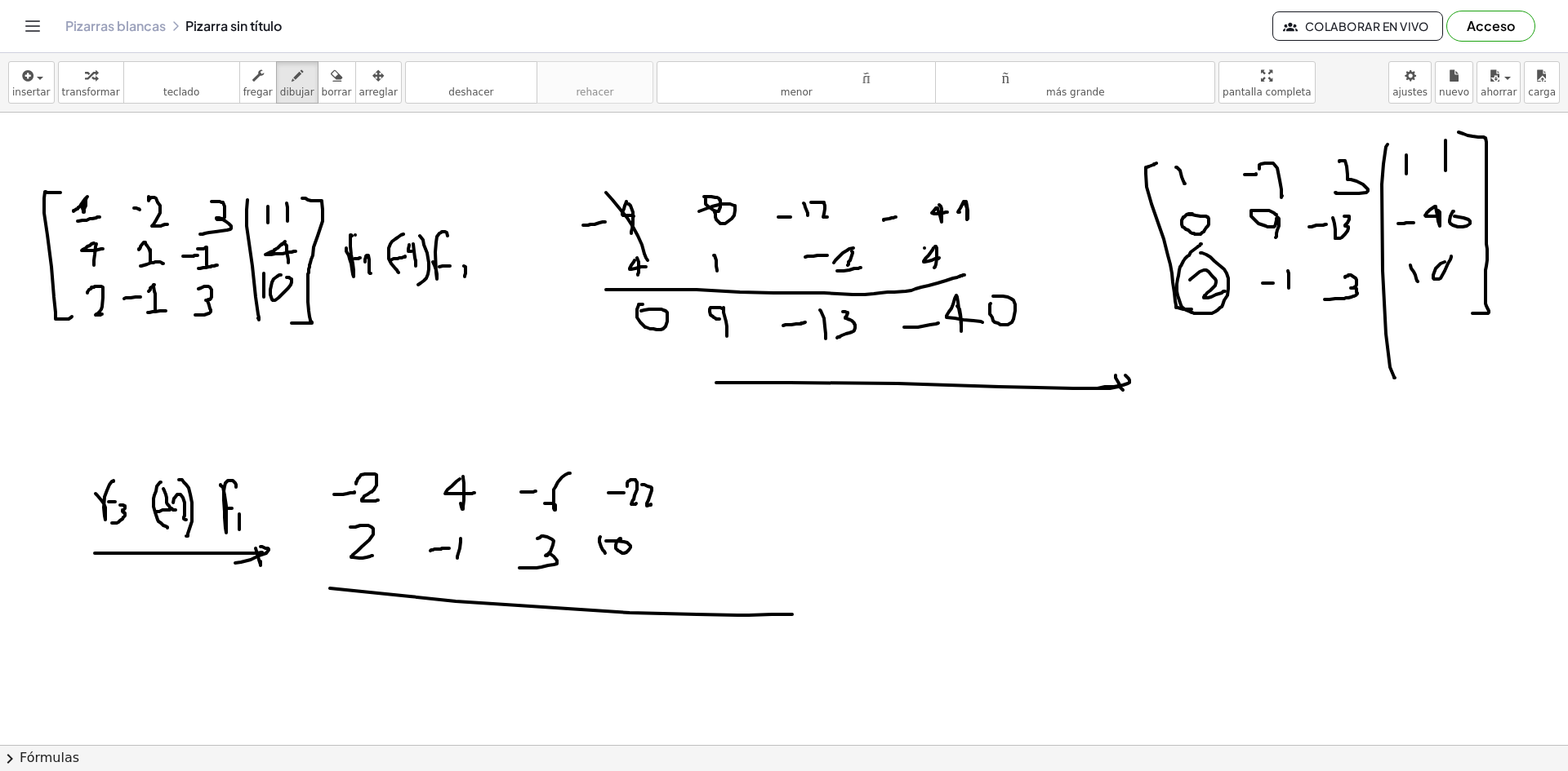
click at [816, 615] on div at bounding box center [784, 120] width 1568 height 1367
click at [404, 570] on div at bounding box center [784, 120] width 1568 height 1367
click at [401, 612] on div at bounding box center [784, 120] width 1568 height 1367
click at [349, 620] on div at bounding box center [784, 120] width 1568 height 1367
click at [424, 659] on div at bounding box center [784, 120] width 1568 height 1367
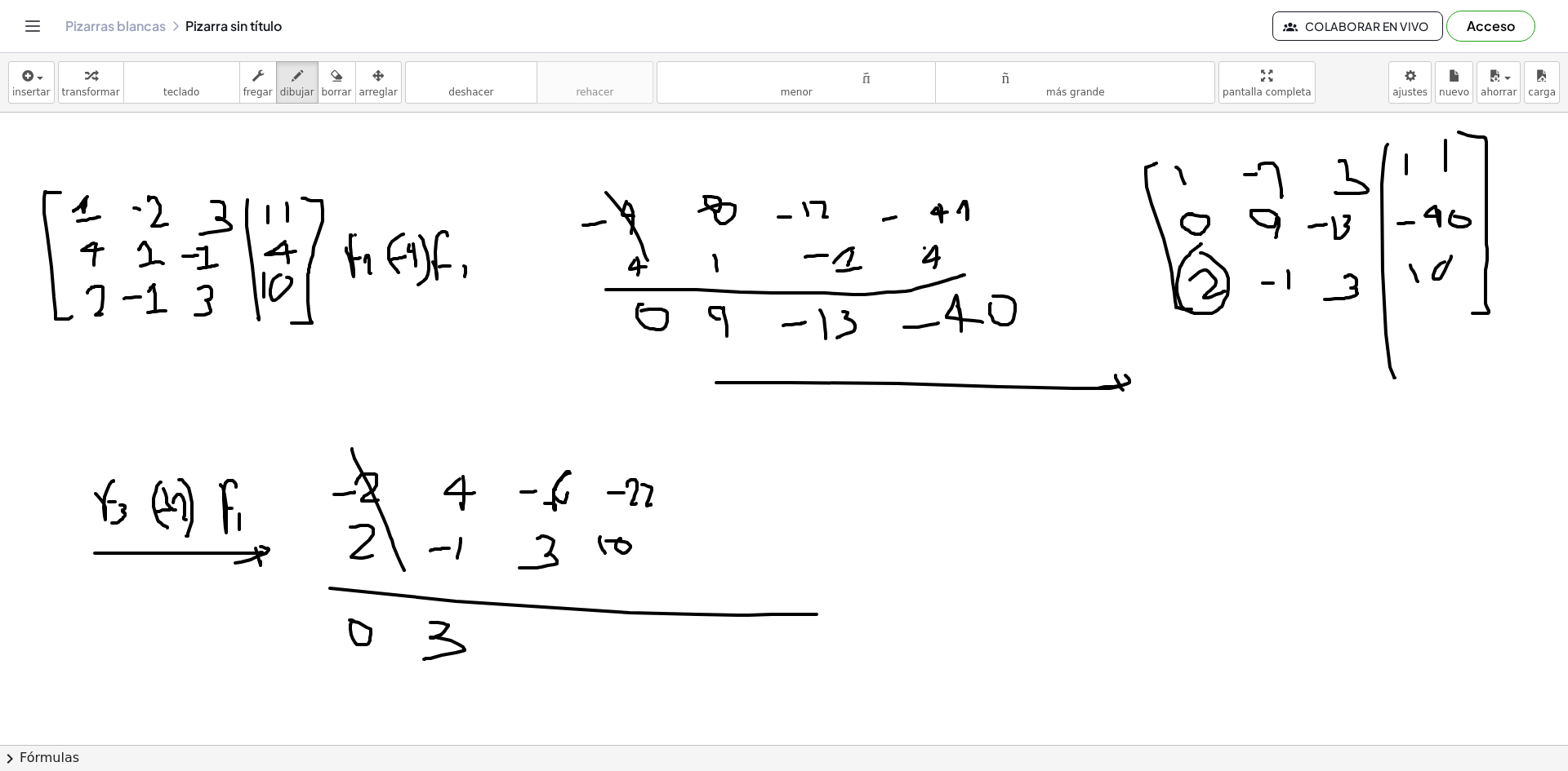
drag, startPoint x: 566, startPoint y: 472, endPoint x: 551, endPoint y: 500, distance: 31.8
click at [562, 494] on div at bounding box center [784, 120] width 1568 height 1367
drag, startPoint x: 541, startPoint y: 630, endPoint x: 537, endPoint y: 665, distance: 35.2
click at [543, 667] on div at bounding box center [784, 120] width 1568 height 1367
drag, startPoint x: 597, startPoint y: 445, endPoint x: 635, endPoint y: 550, distance: 111.7
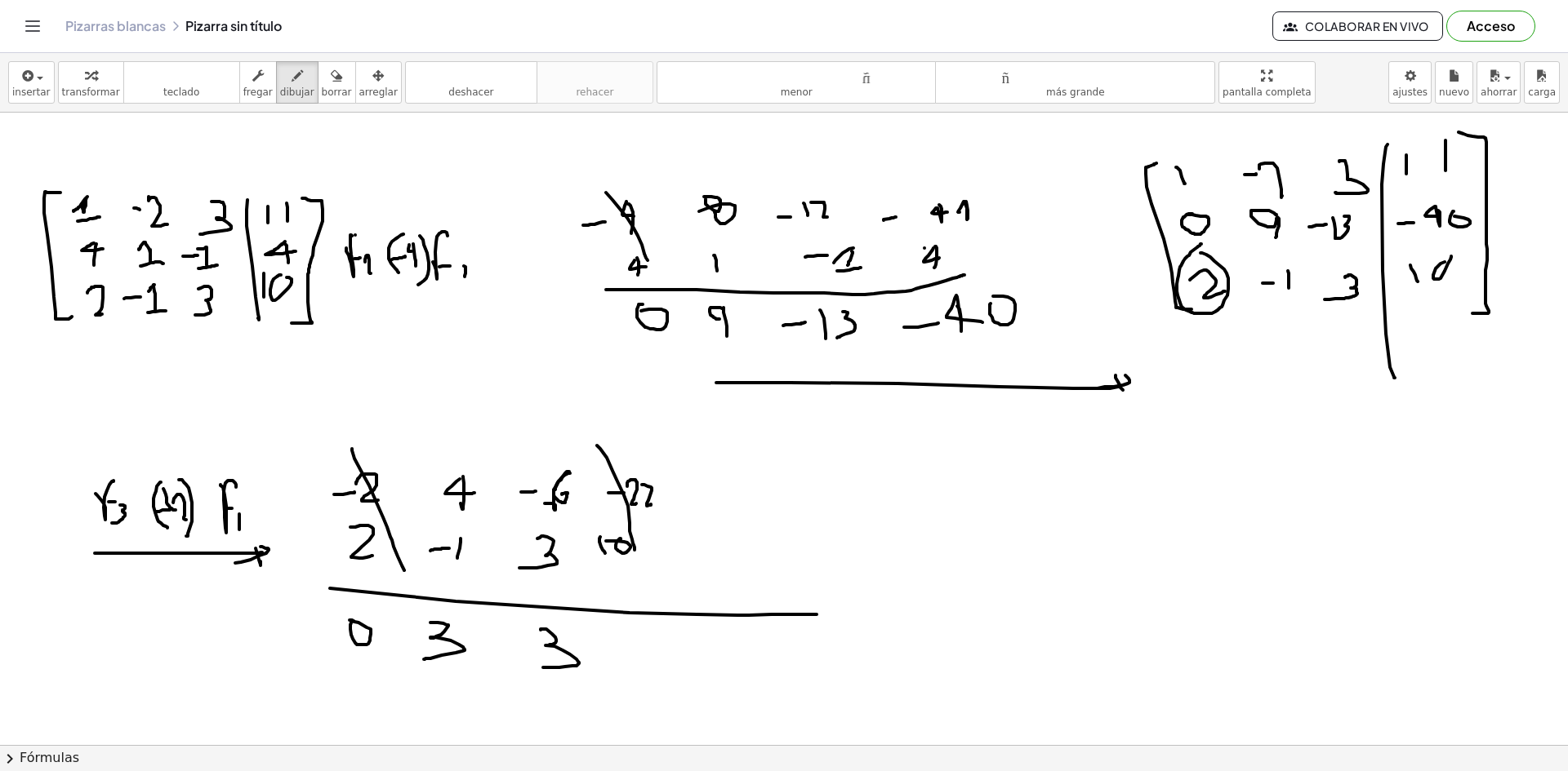
click at [635, 550] on div at bounding box center [784, 120] width 1568 height 1367
drag, startPoint x: 647, startPoint y: 653, endPoint x: 661, endPoint y: 653, distance: 14.0
click at [661, 653] on div at bounding box center [784, 120] width 1568 height 1367
drag, startPoint x: 674, startPoint y: 640, endPoint x: 675, endPoint y: 660, distance: 20.0
click at [675, 660] on div at bounding box center [784, 120] width 1568 height 1367
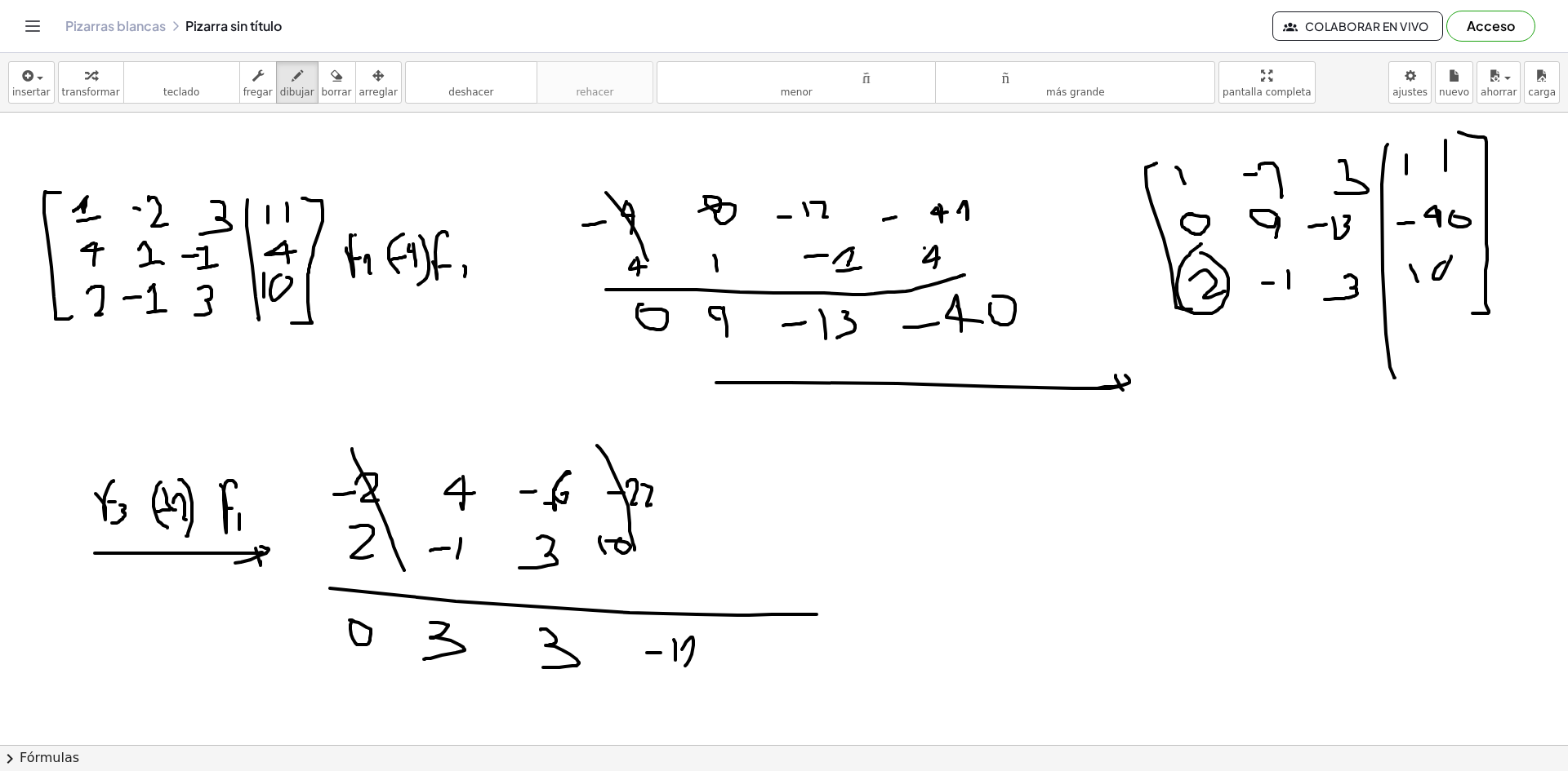
drag, startPoint x: 682, startPoint y: 649, endPoint x: 695, endPoint y: 664, distance: 19.8
click at [694, 664] on div at bounding box center [784, 120] width 1568 height 1367
click at [626, 687] on div at bounding box center [784, 120] width 1568 height 1367
click at [632, 694] on div at bounding box center [784, 120] width 1568 height 1367
drag, startPoint x: 637, startPoint y: 679, endPoint x: 624, endPoint y: 693, distance: 19.1
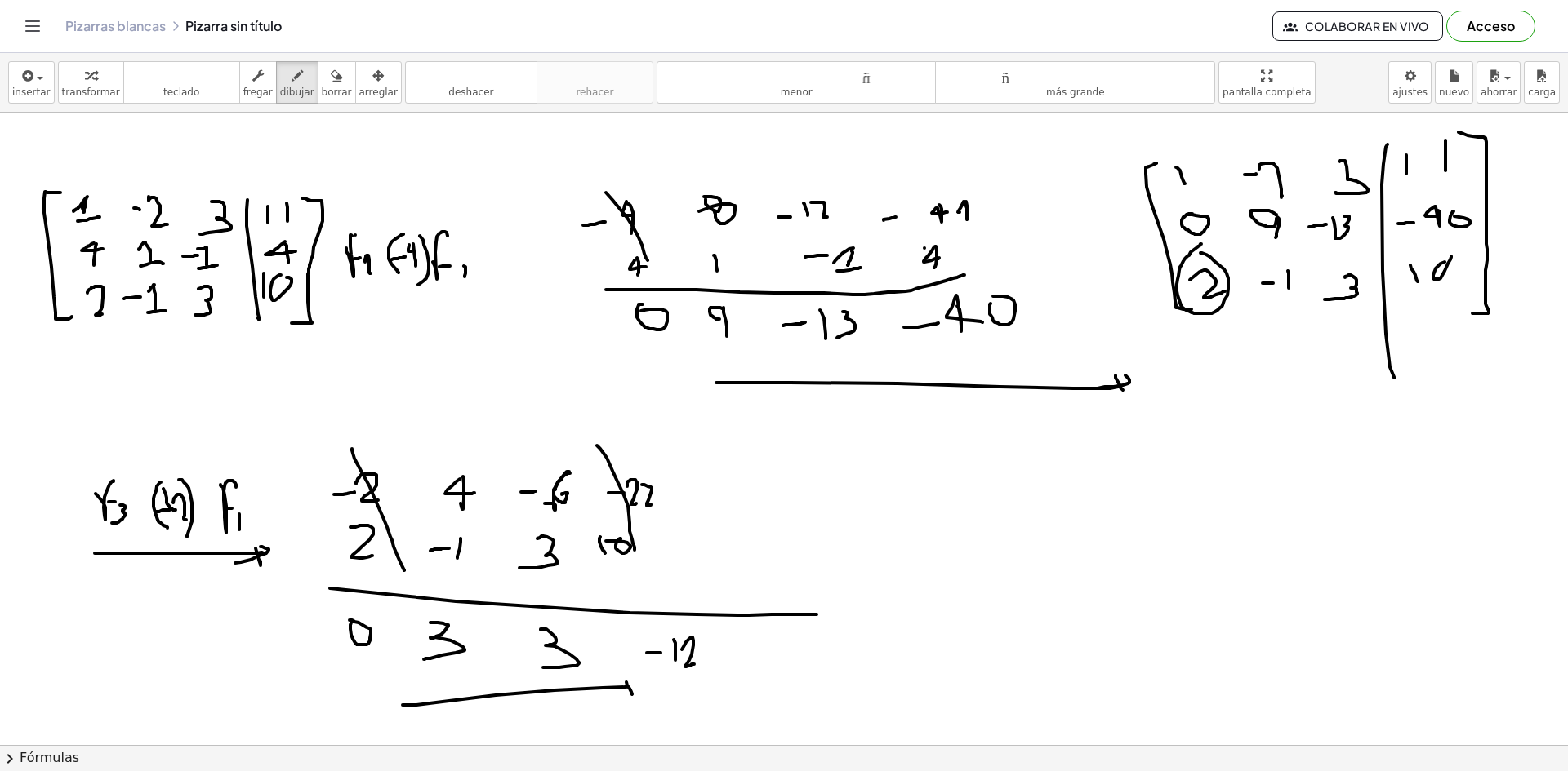
click at [624, 693] on div at bounding box center [784, 120] width 1568 height 1367
drag, startPoint x: 868, startPoint y: 479, endPoint x: 972, endPoint y: 609, distance: 166.5
click at [975, 606] on div at bounding box center [784, 120] width 1568 height 1367
drag, startPoint x: 880, startPoint y: 477, endPoint x: 888, endPoint y: 626, distance: 149.2
click at [888, 626] on div at bounding box center [784, 120] width 1568 height 1367
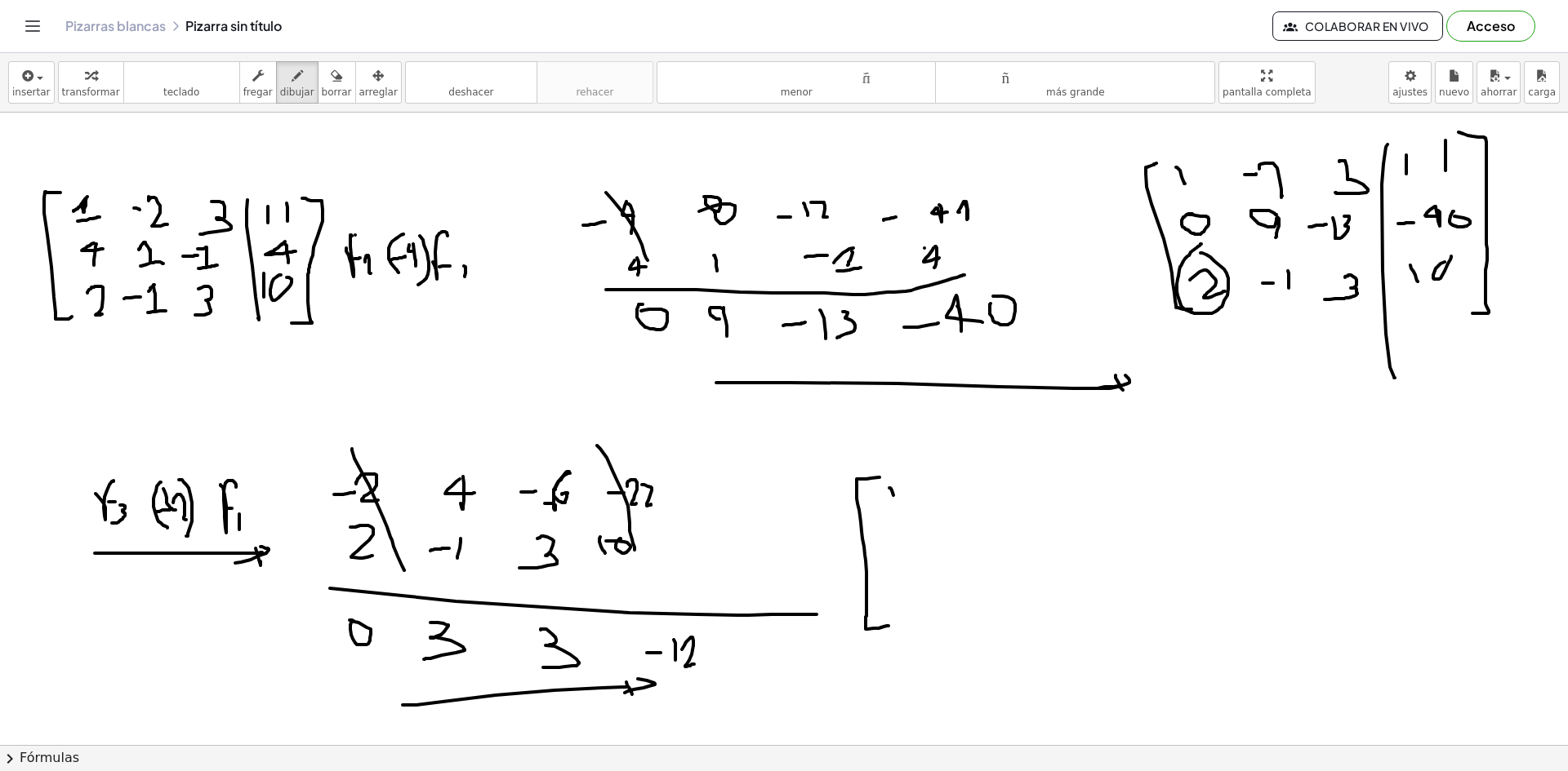
click at [895, 502] on div at bounding box center [784, 120] width 1568 height 1367
drag, startPoint x: 950, startPoint y: 498, endPoint x: 971, endPoint y: 495, distance: 21.2
click at [971, 495] on div at bounding box center [784, 120] width 1568 height 1367
drag, startPoint x: 982, startPoint y: 492, endPoint x: 1001, endPoint y: 504, distance: 22.5
click at [1001, 504] on div at bounding box center [784, 120] width 1568 height 1367
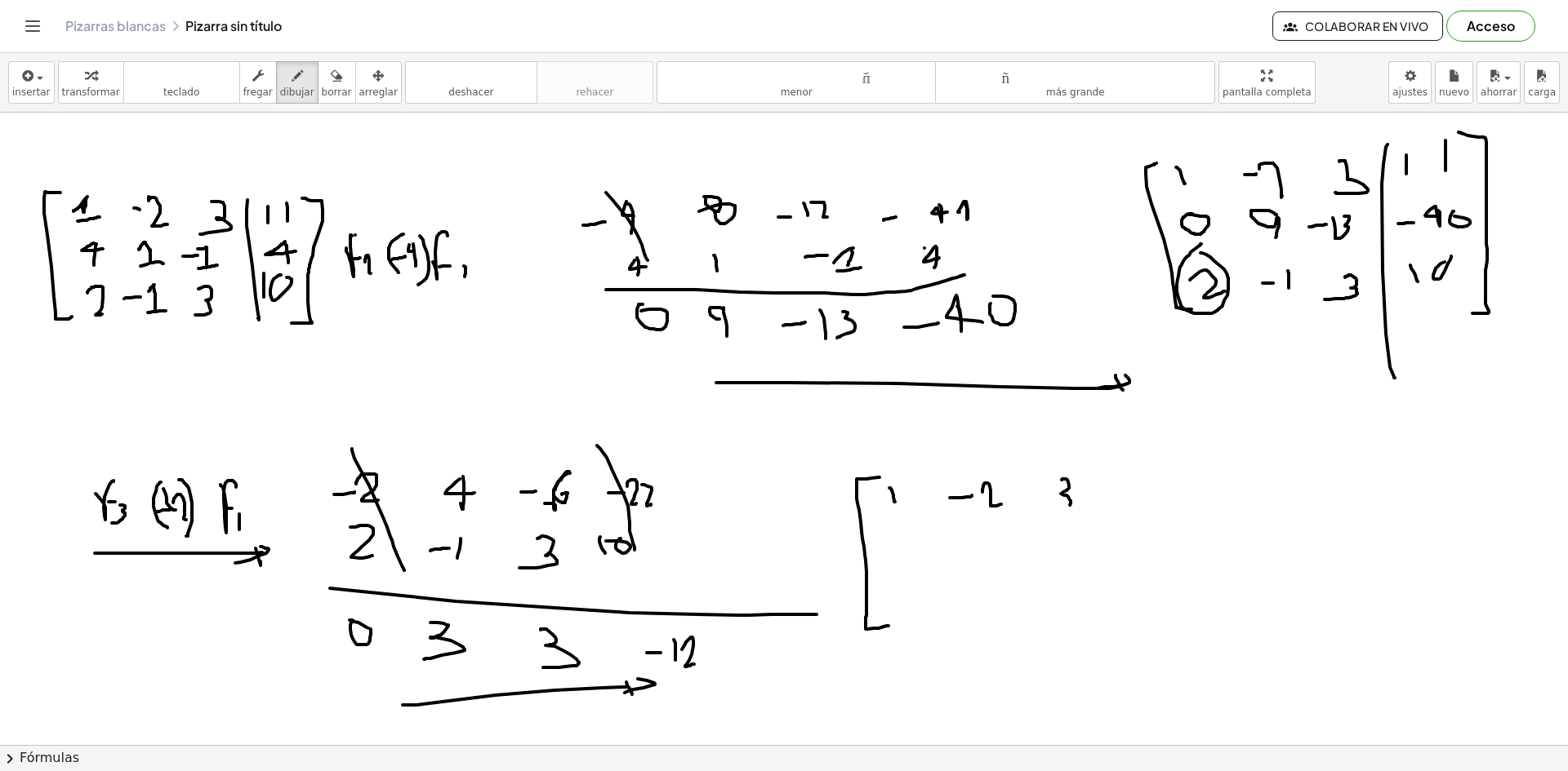
drag, startPoint x: 1061, startPoint y: 480, endPoint x: 1049, endPoint y: 513, distance: 35.1
click at [1052, 513] on div at bounding box center [784, 120] width 1568 height 1367
drag, startPoint x: 1144, startPoint y: 476, endPoint x: 1150, endPoint y: 502, distance: 26.7
click at [1150, 502] on div at bounding box center [784, 120] width 1568 height 1367
click at [1168, 494] on div at bounding box center [784, 120] width 1568 height 1367
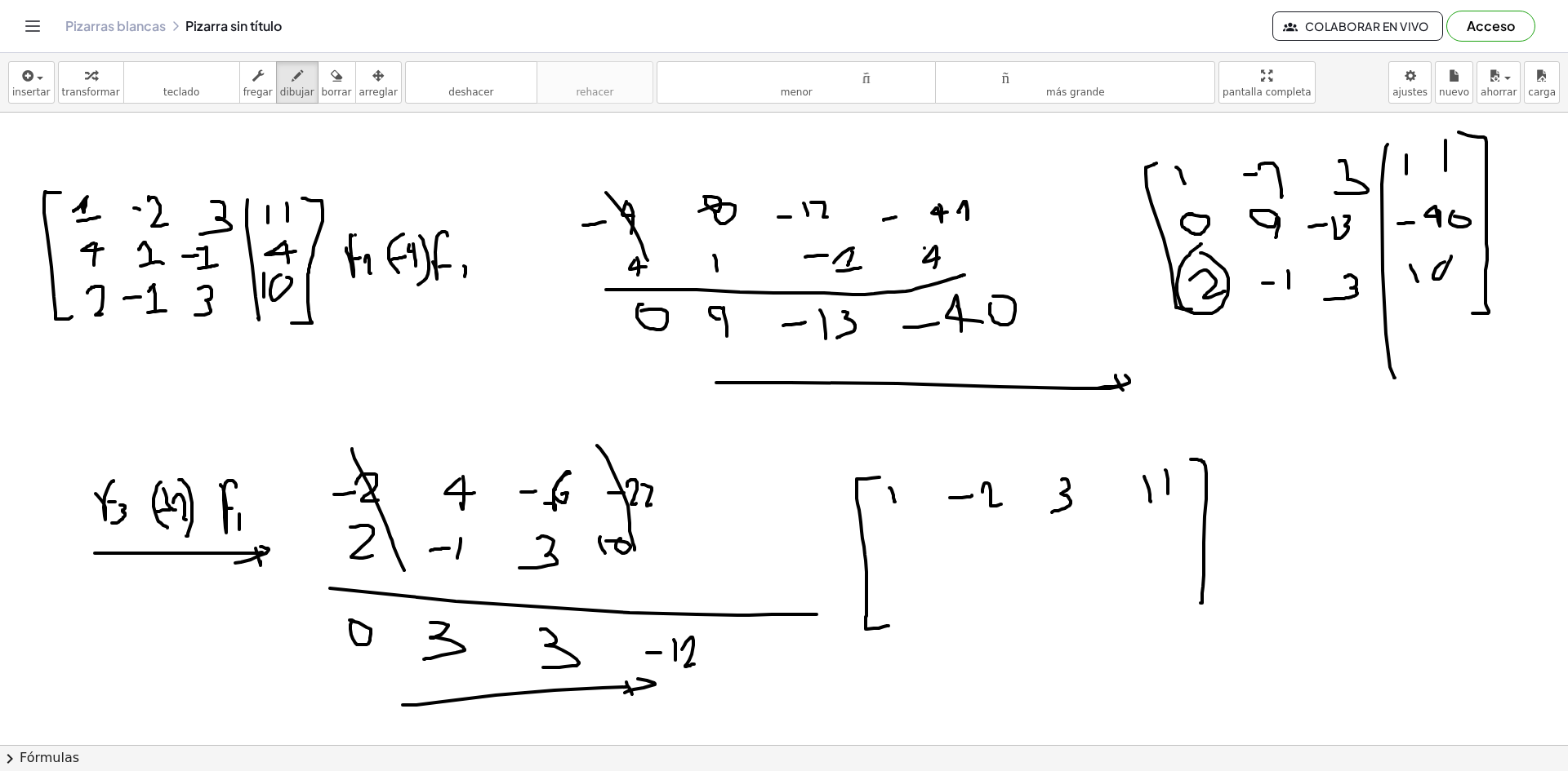
drag, startPoint x: 1190, startPoint y: 460, endPoint x: 1161, endPoint y: 604, distance: 146.9
click at [1161, 604] on div at bounding box center [784, 120] width 1568 height 1367
drag, startPoint x: 1110, startPoint y: 476, endPoint x: 1117, endPoint y: 600, distance: 124.2
click at [1117, 600] on div at bounding box center [784, 120] width 1568 height 1367
drag, startPoint x: 902, startPoint y: 538, endPoint x: 942, endPoint y: 552, distance: 42.4
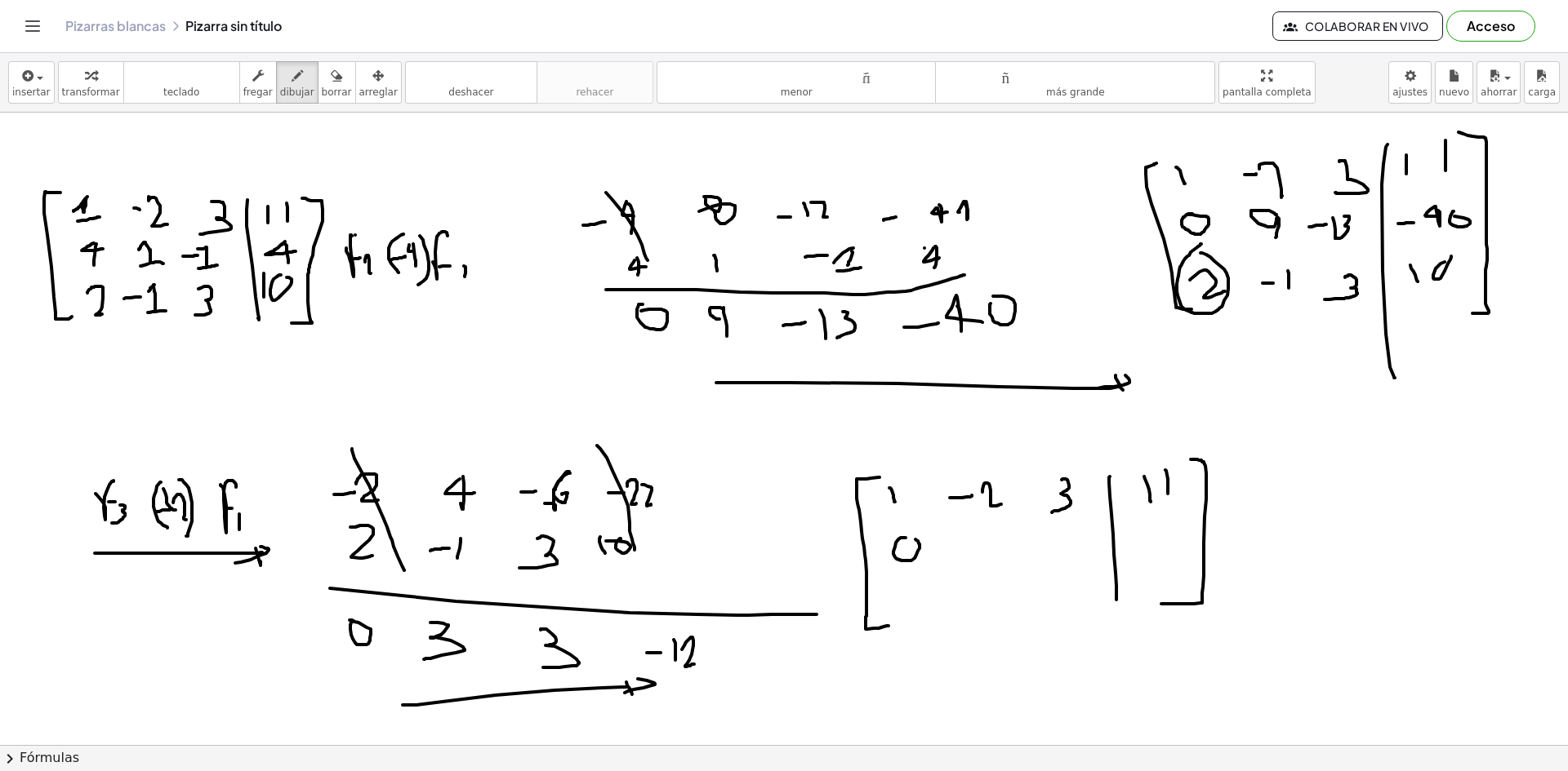
click at [912, 539] on div at bounding box center [784, 120] width 1568 height 1367
drag, startPoint x: 992, startPoint y: 536, endPoint x: 992, endPoint y: 558, distance: 22.0
click at [993, 563] on div at bounding box center [784, 120] width 1568 height 1367
drag, startPoint x: 1040, startPoint y: 545, endPoint x: 1051, endPoint y: 547, distance: 11.2
click at [1051, 547] on div at bounding box center [784, 120] width 1568 height 1367
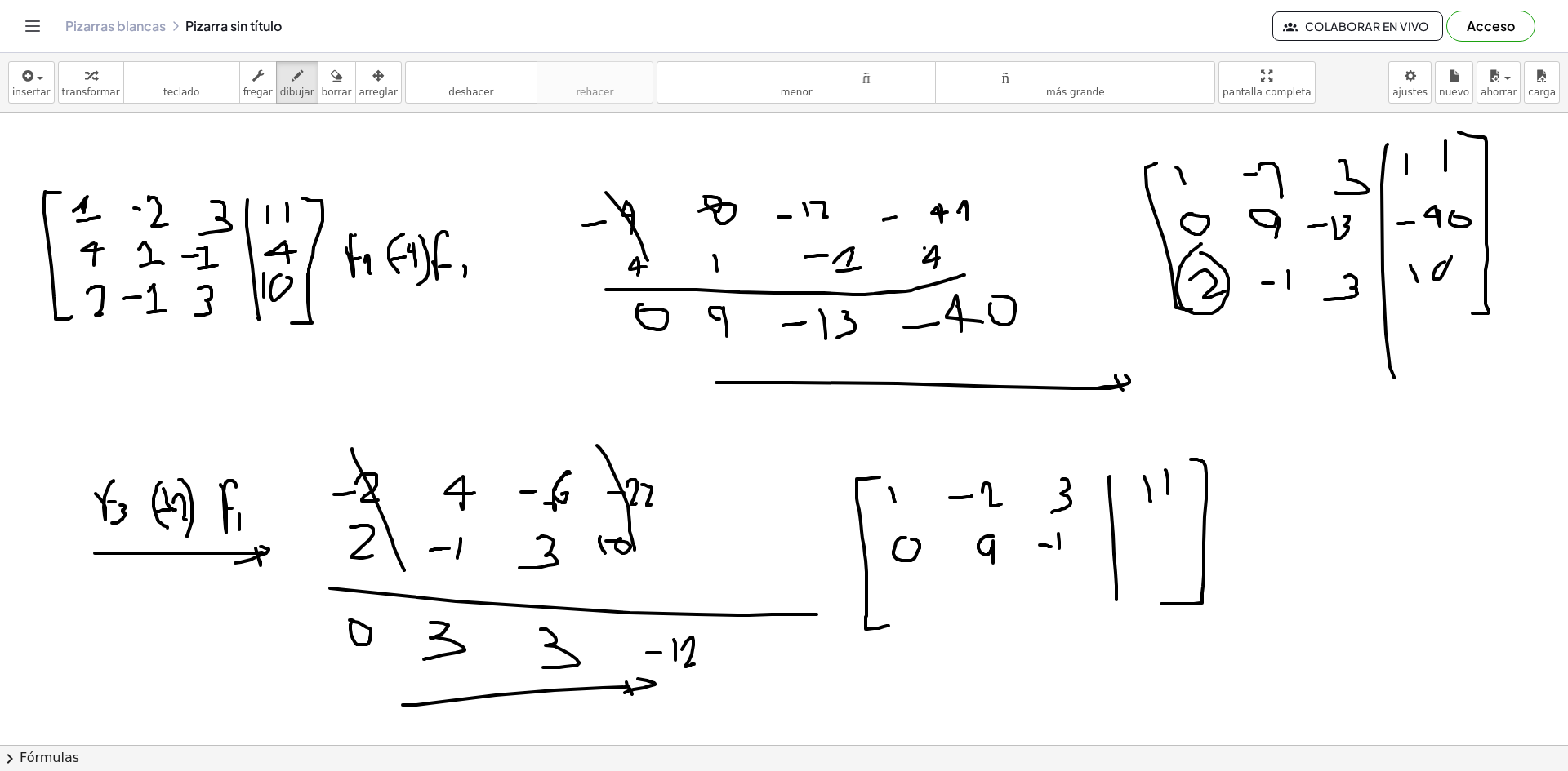
drag, startPoint x: 1059, startPoint y: 533, endPoint x: 1059, endPoint y: 552, distance: 19.0
click at [1059, 552] on div at bounding box center [784, 120] width 1568 height 1367
drag, startPoint x: 1072, startPoint y: 532, endPoint x: 1072, endPoint y: 550, distance: 18.0
click at [1072, 550] on div at bounding box center [784, 120] width 1568 height 1367
drag, startPoint x: 1136, startPoint y: 533, endPoint x: 1156, endPoint y: 536, distance: 20.2
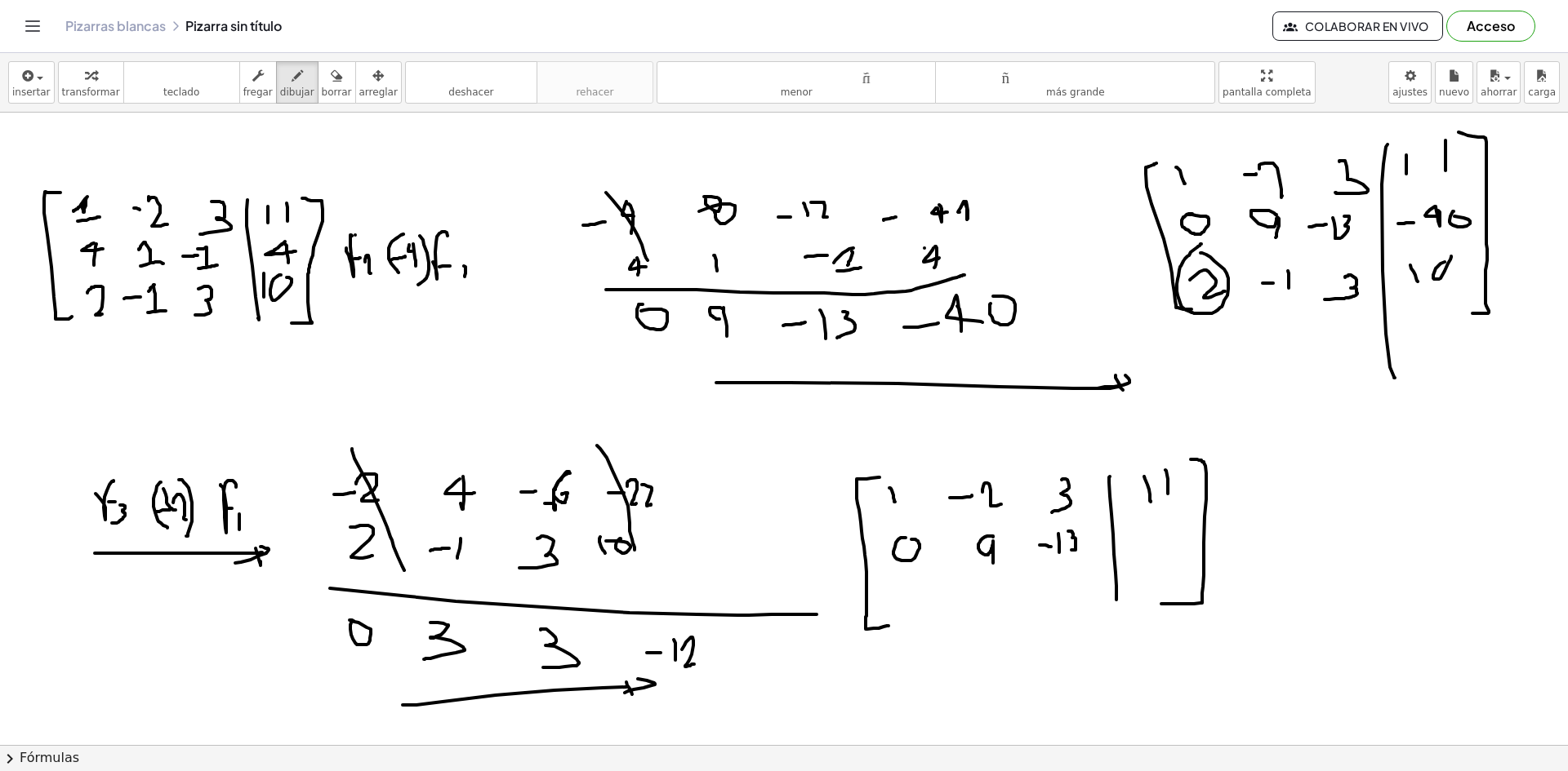
click at [1155, 536] on div at bounding box center [784, 120] width 1568 height 1367
drag, startPoint x: 1181, startPoint y: 522, endPoint x: 1177, endPoint y: 532, distance: 10.8
click at [1175, 532] on div at bounding box center [784, 120] width 1568 height 1367
click at [1187, 528] on div at bounding box center [784, 120] width 1568 height 1367
drag, startPoint x: 1166, startPoint y: 526, endPoint x: 1168, endPoint y: 545, distance: 19.1
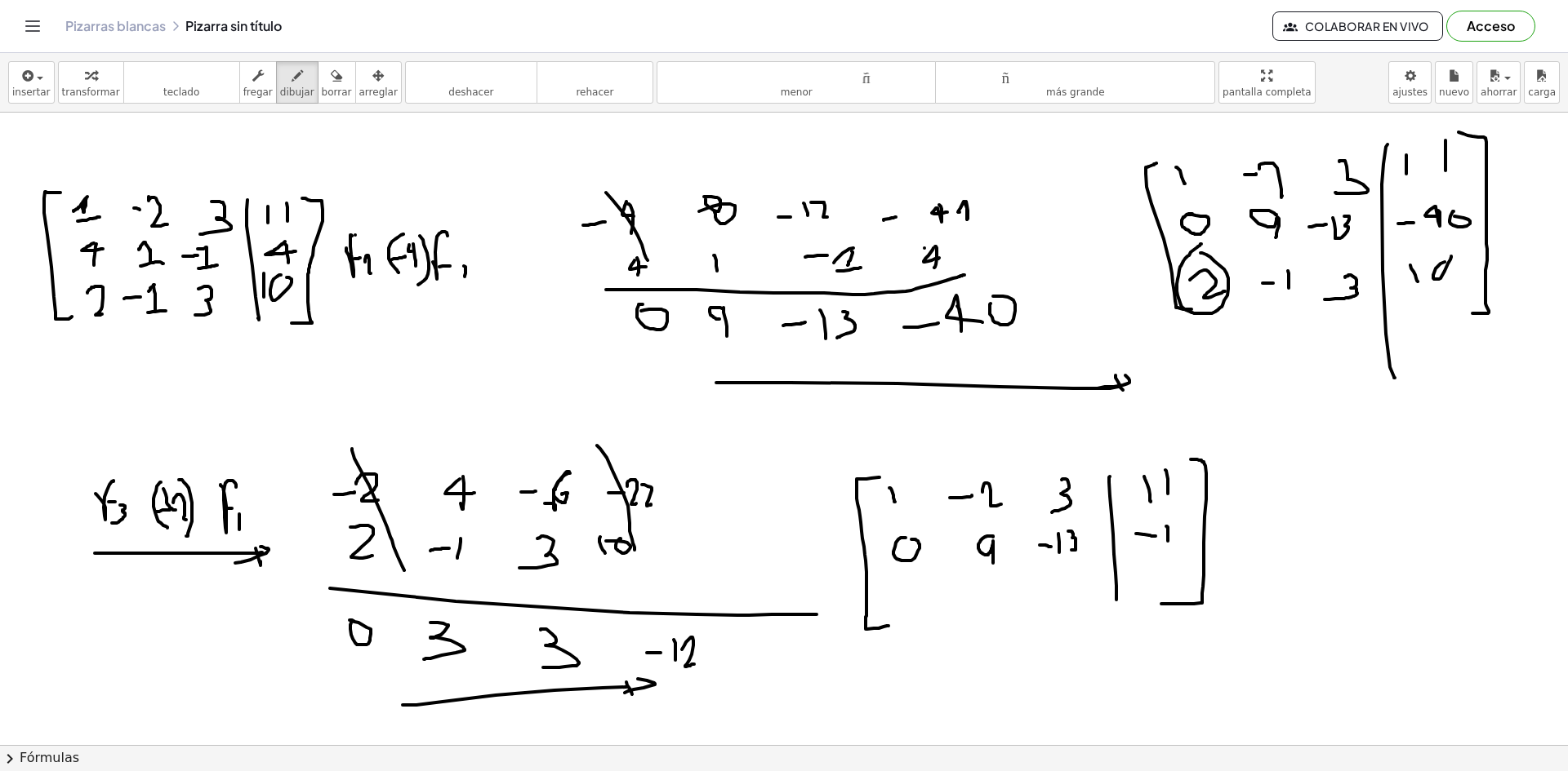
click at [1168, 545] on div at bounding box center [784, 120] width 1568 height 1367
drag, startPoint x: 1163, startPoint y: 513, endPoint x: 1167, endPoint y: 533, distance: 20.4
click at [1163, 533] on div at bounding box center [784, 120] width 1568 height 1367
click at [1180, 526] on div at bounding box center [784, 120] width 1568 height 1367
click at [920, 587] on div at bounding box center [784, 120] width 1568 height 1367
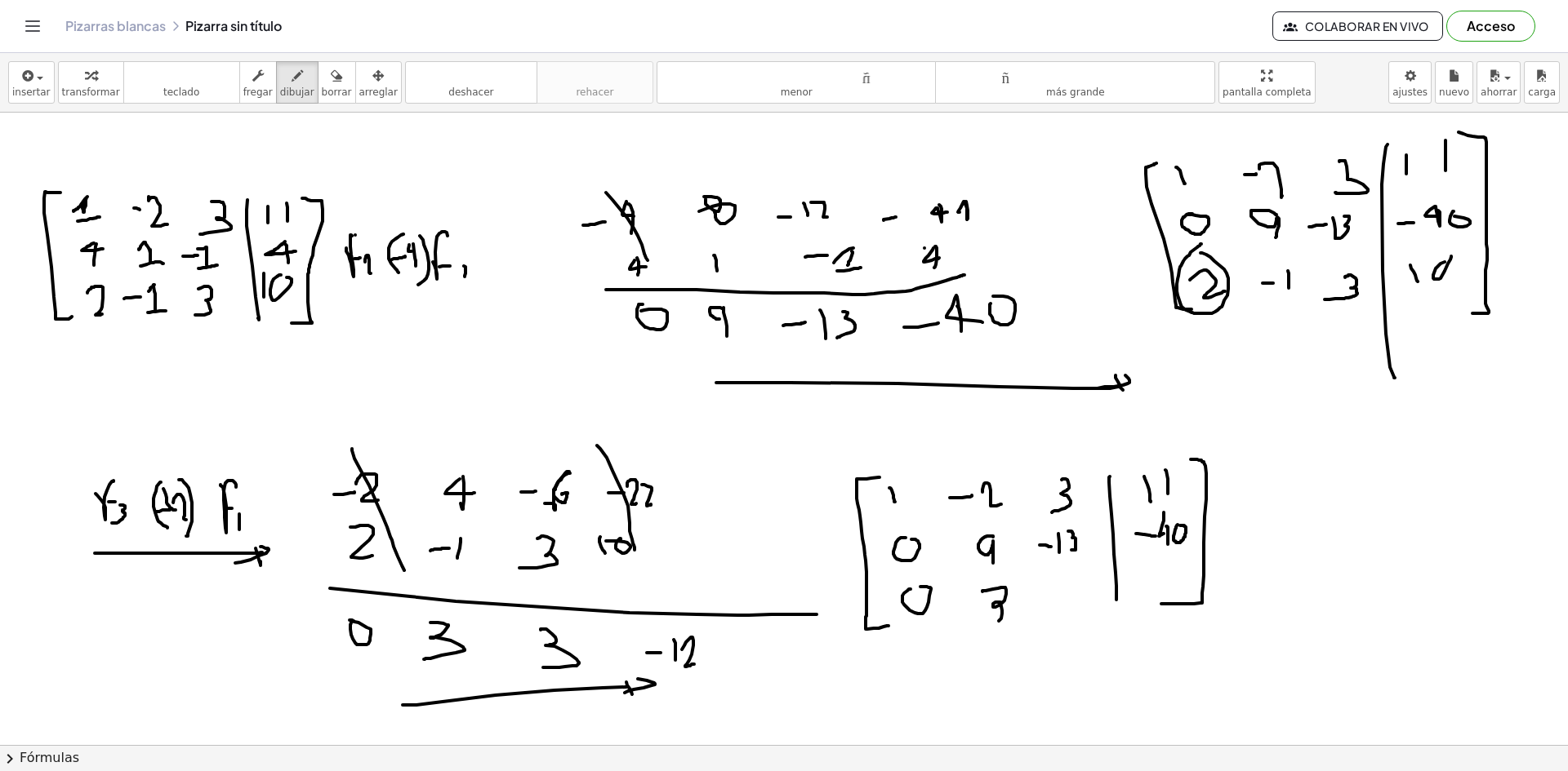
drag, startPoint x: 982, startPoint y: 591, endPoint x: 999, endPoint y: 623, distance: 36.2
click at [980, 627] on div at bounding box center [784, 120] width 1568 height 1367
drag, startPoint x: 1060, startPoint y: 588, endPoint x: 1073, endPoint y: 614, distance: 29.1
click at [1054, 620] on div at bounding box center [784, 120] width 1568 height 1367
drag, startPoint x: 1141, startPoint y: 590, endPoint x: 1153, endPoint y: 589, distance: 12.0
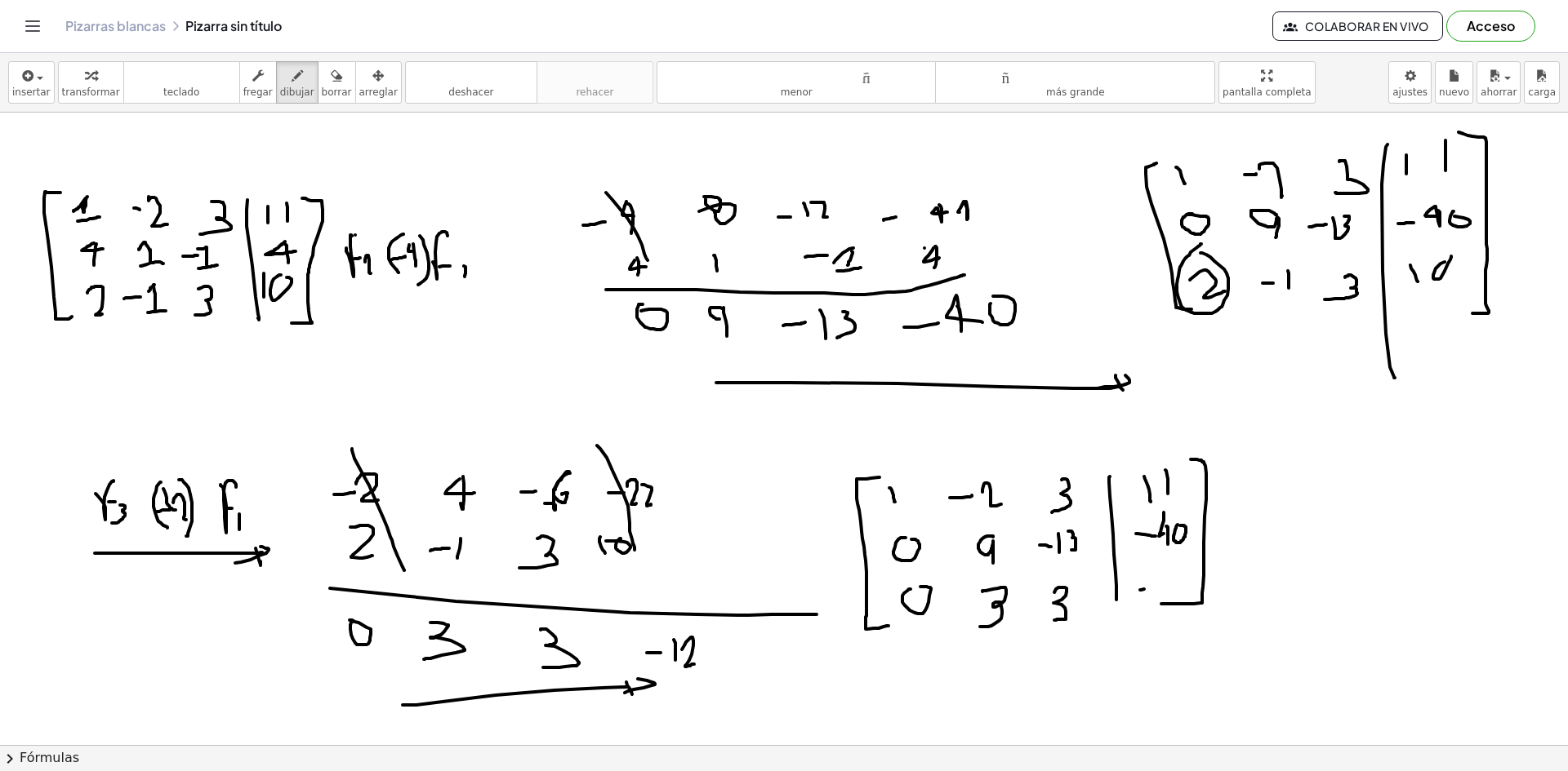
click at [1153, 589] on div at bounding box center [784, 120] width 1568 height 1367
click at [1163, 597] on div at bounding box center [784, 120] width 1568 height 1367
drag, startPoint x: 1174, startPoint y: 580, endPoint x: 1175, endPoint y: 600, distance: 20.0
click at [1175, 600] on div at bounding box center [784, 120] width 1568 height 1367
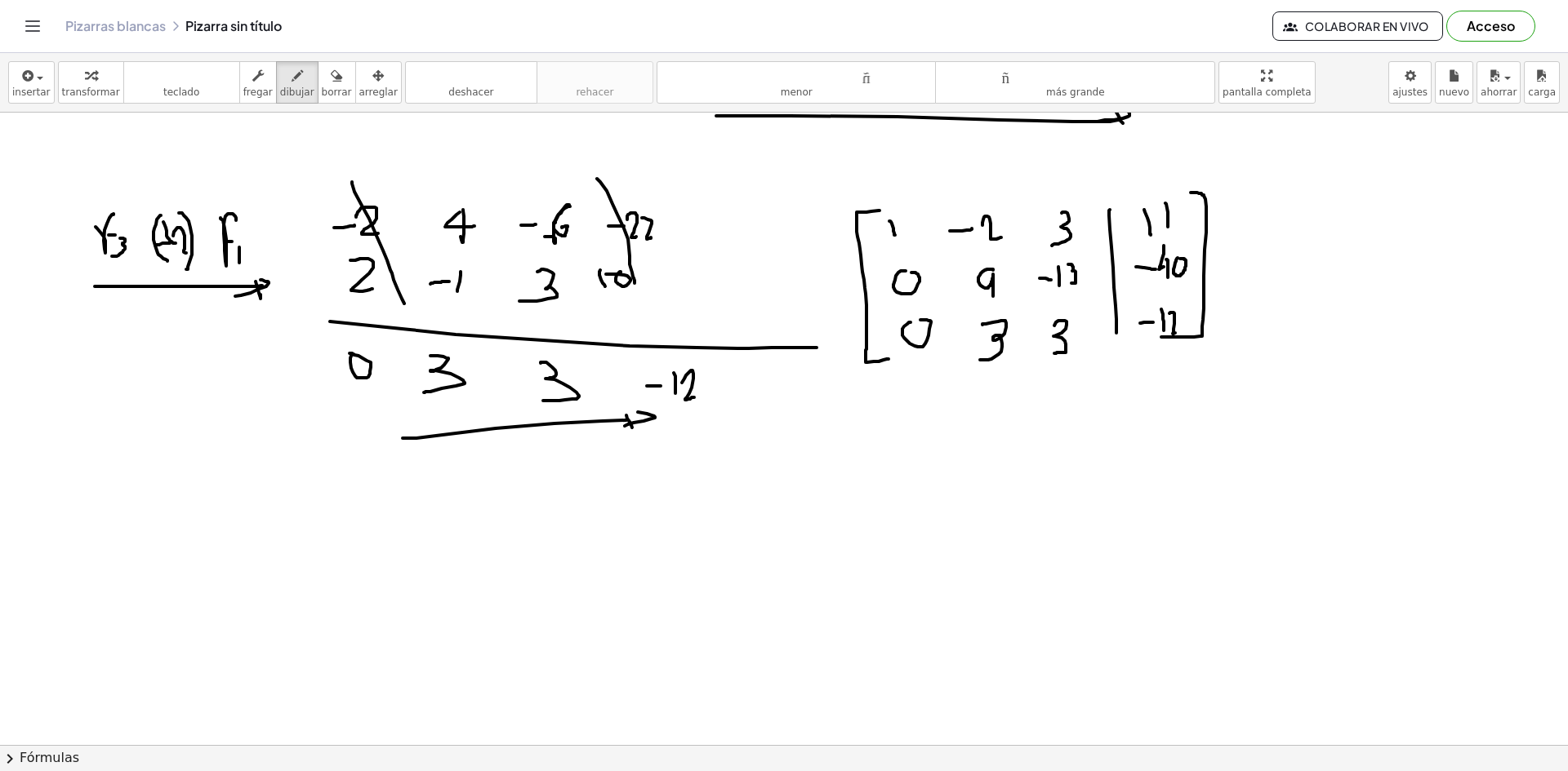
scroll to position [951, 0]
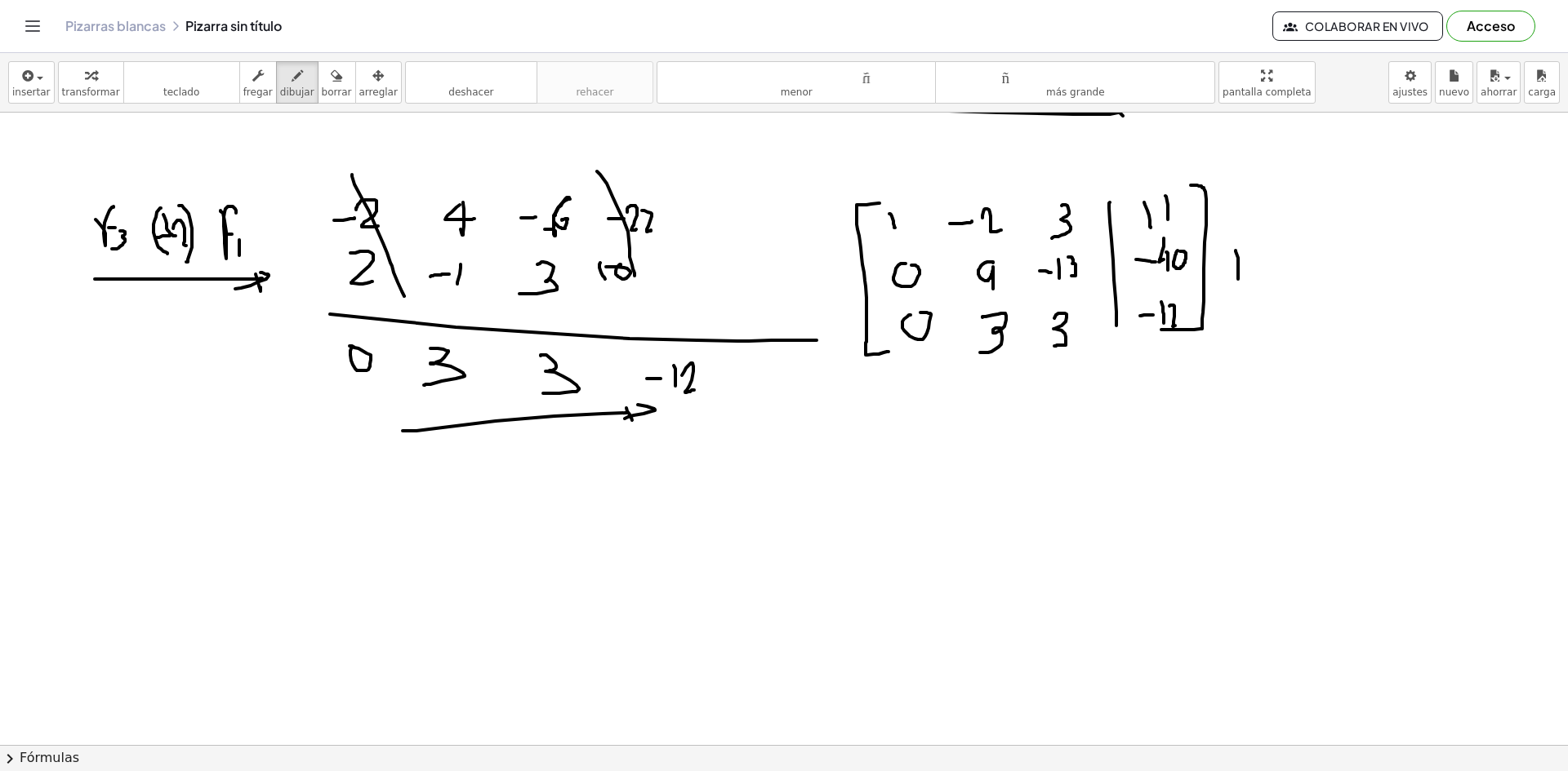
click at [1236, 256] on div at bounding box center [784, 110] width 1568 height 1897
click at [1245, 248] on div at bounding box center [784, 110] width 1568 height 1897
click at [1240, 269] on div at bounding box center [784, 110] width 1568 height 1897
drag, startPoint x: 1246, startPoint y: 268, endPoint x: 1254, endPoint y: 275, distance: 10.6
click at [1257, 273] on div at bounding box center [784, 110] width 1568 height 1897
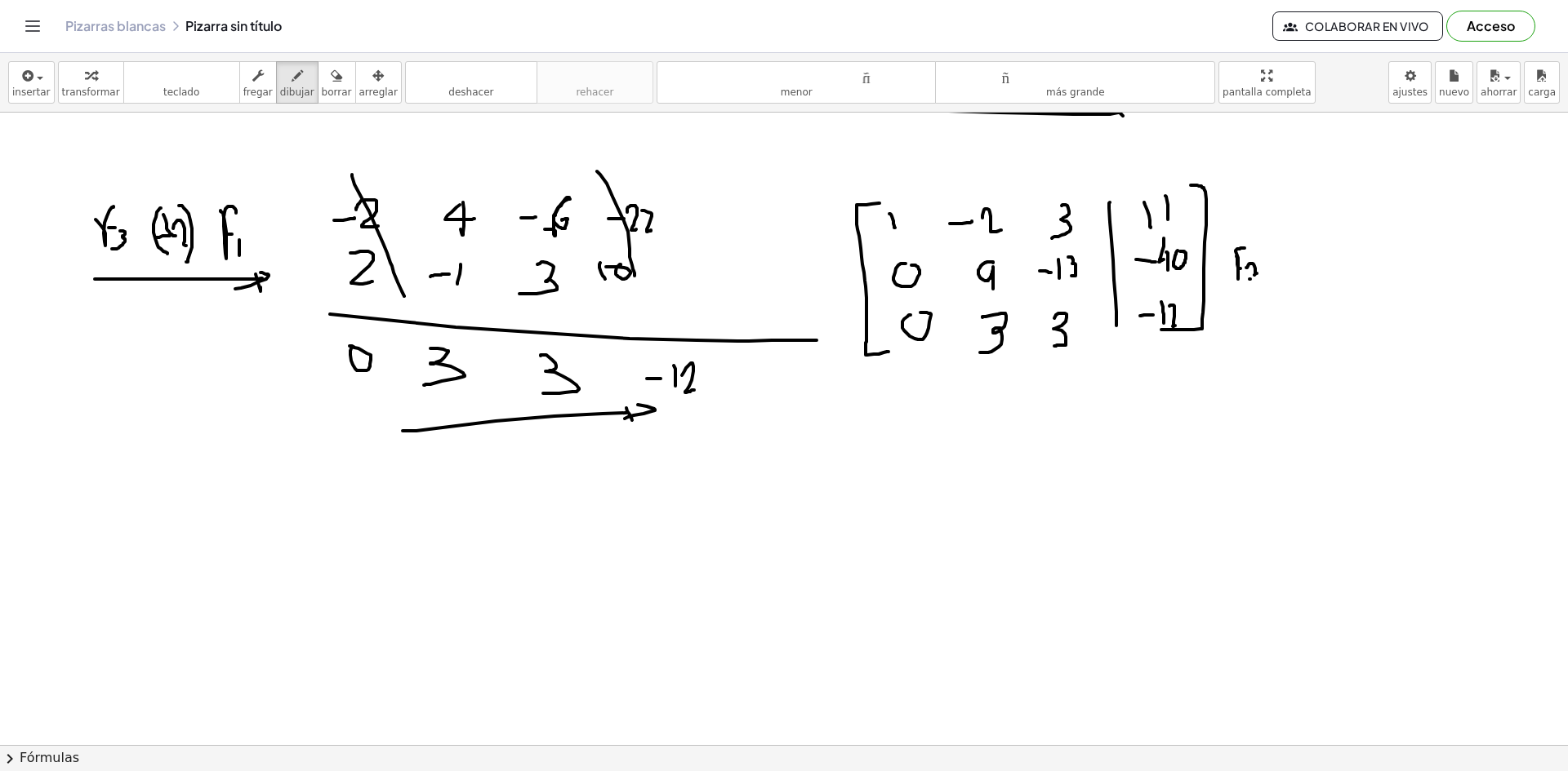
drag, startPoint x: 1250, startPoint y: 279, endPoint x: 1262, endPoint y: 275, distance: 12.6
click at [1262, 279] on div at bounding box center [784, 110] width 1568 height 1897
drag, startPoint x: 1270, startPoint y: 268, endPoint x: 1351, endPoint y: 267, distance: 81.0
click at [1355, 267] on div at bounding box center [784, 110] width 1568 height 1897
click at [1360, 281] on div at bounding box center [784, 110] width 1568 height 1897
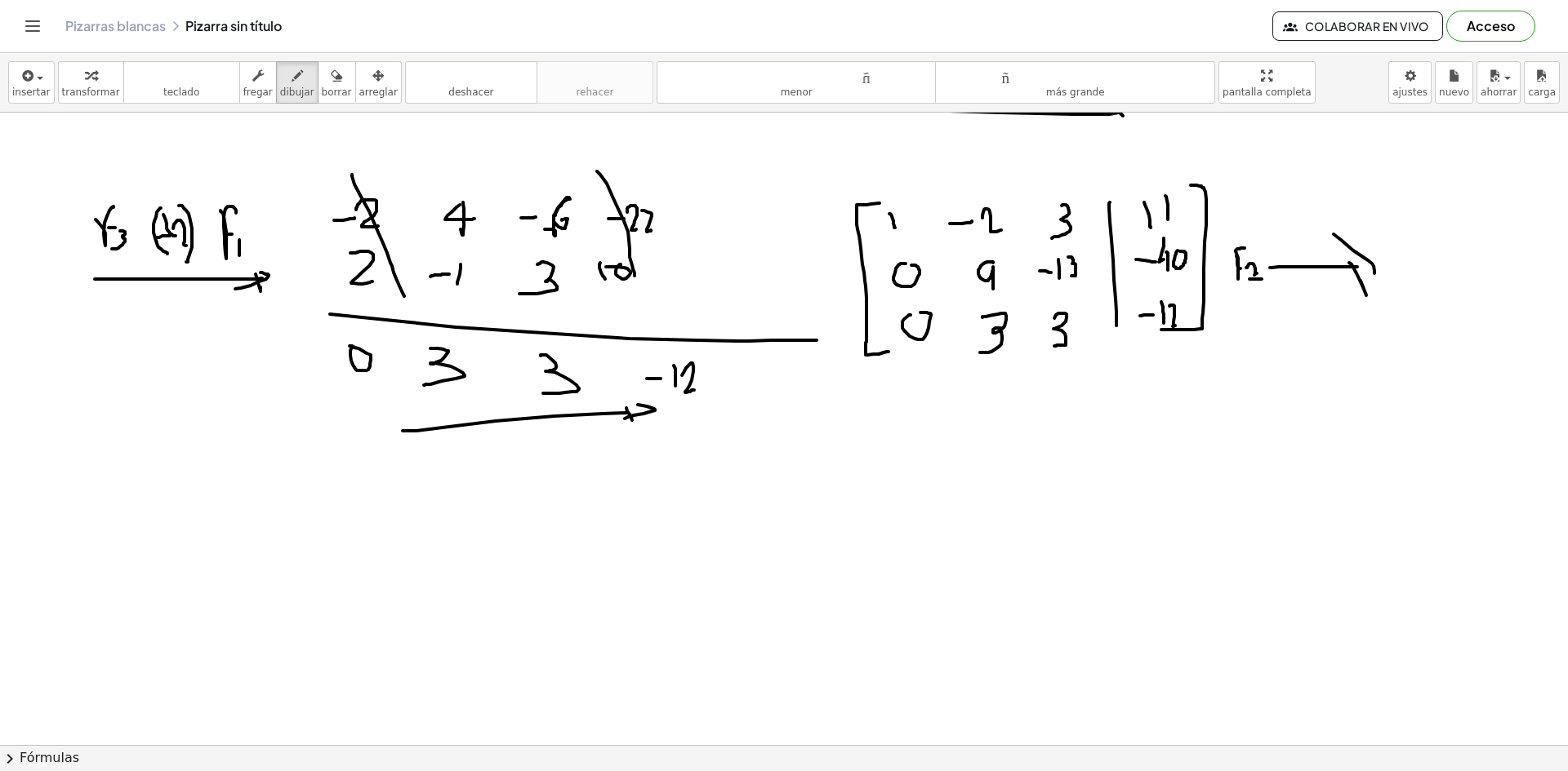
drag, startPoint x: 1367, startPoint y: 260, endPoint x: 1368, endPoint y: 276, distance: 16.0
click at [1373, 276] on div at bounding box center [784, 110] width 1568 height 1897
drag, startPoint x: 1250, startPoint y: 266, endPoint x: 1270, endPoint y: 280, distance: 24.4
click at [1265, 282] on div at bounding box center [784, 110] width 1568 height 1897
drag, startPoint x: 1322, startPoint y: 266, endPoint x: 1360, endPoint y: 261, distance: 38.3
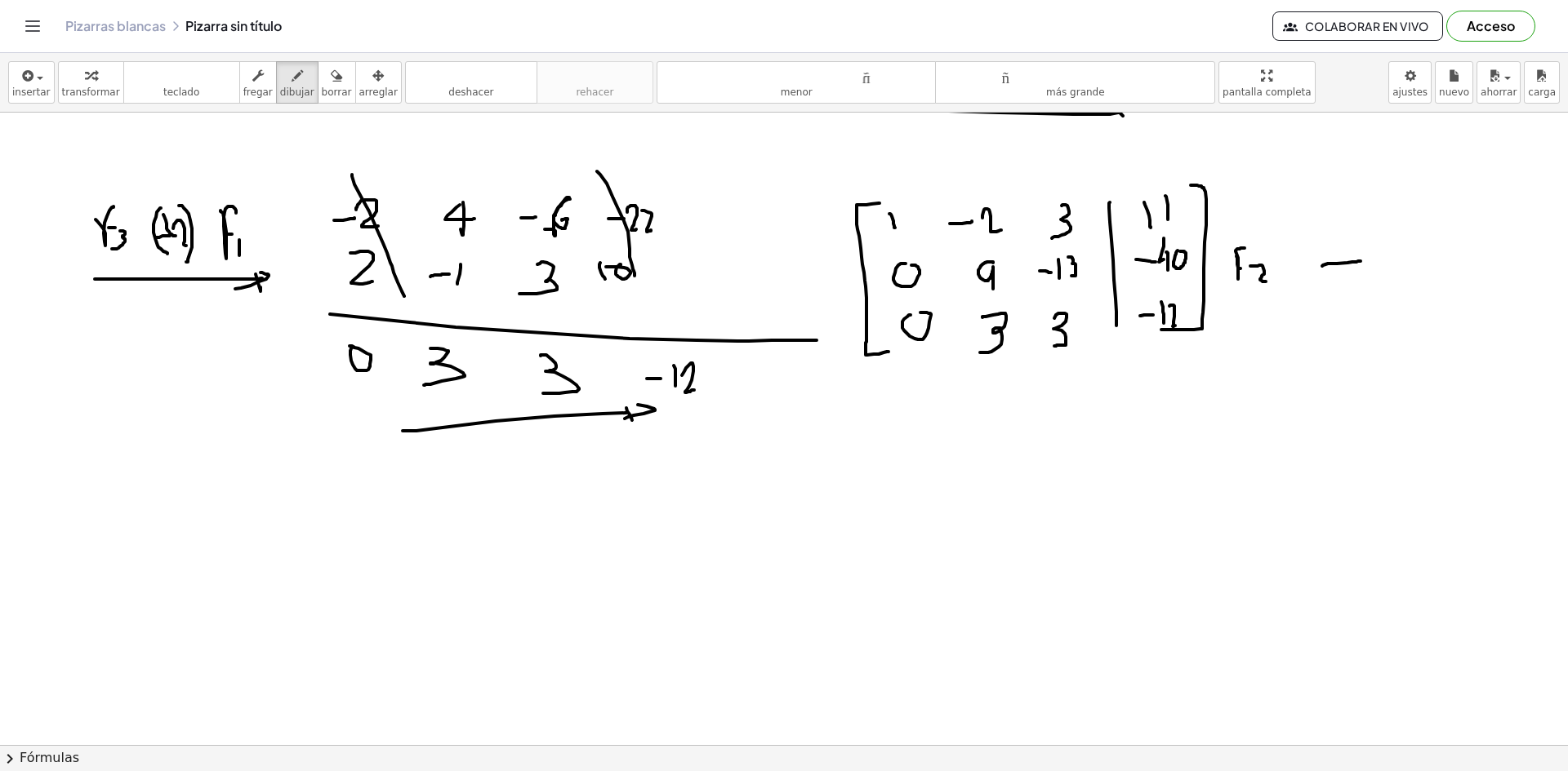
click at [1360, 261] on div at bounding box center [784, 110] width 1568 height 1897
drag, startPoint x: 1361, startPoint y: 254, endPoint x: 1357, endPoint y: 263, distance: 9.8
click at [1364, 262] on div at bounding box center [784, 110] width 1568 height 1897
drag, startPoint x: 1328, startPoint y: 260, endPoint x: 1365, endPoint y: 261, distance: 37.0
click at [1326, 264] on div at bounding box center [784, 110] width 1568 height 1897
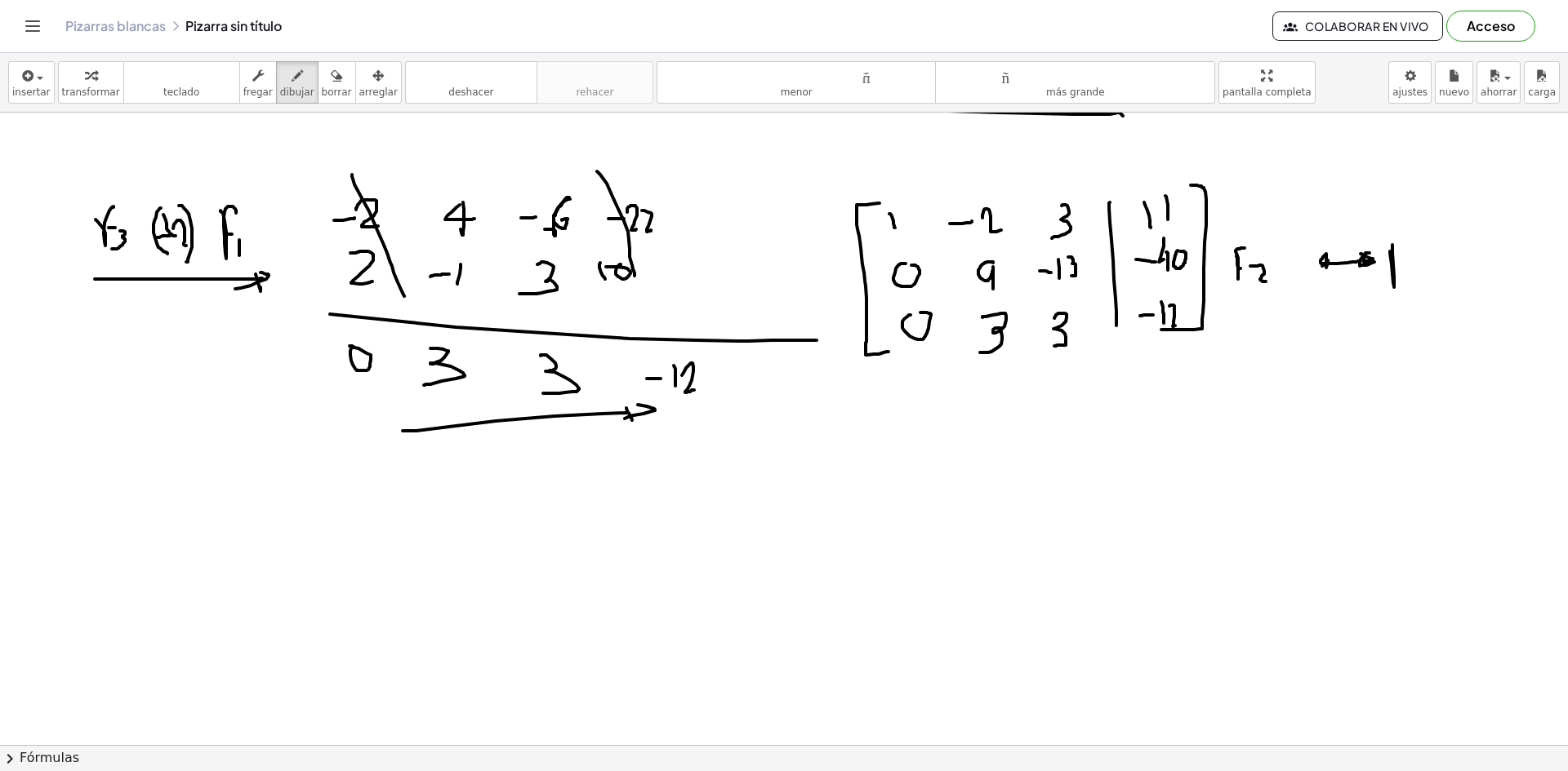
click at [1393, 245] on div at bounding box center [784, 110] width 1568 height 1897
drag, startPoint x: 1389, startPoint y: 265, endPoint x: 1399, endPoint y: 267, distance: 10.2
click at [1399, 267] on div at bounding box center [784, 110] width 1568 height 1897
drag, startPoint x: 1399, startPoint y: 272, endPoint x: 1391, endPoint y: 284, distance: 14.4
click at [1394, 284] on div at bounding box center [784, 110] width 1568 height 1897
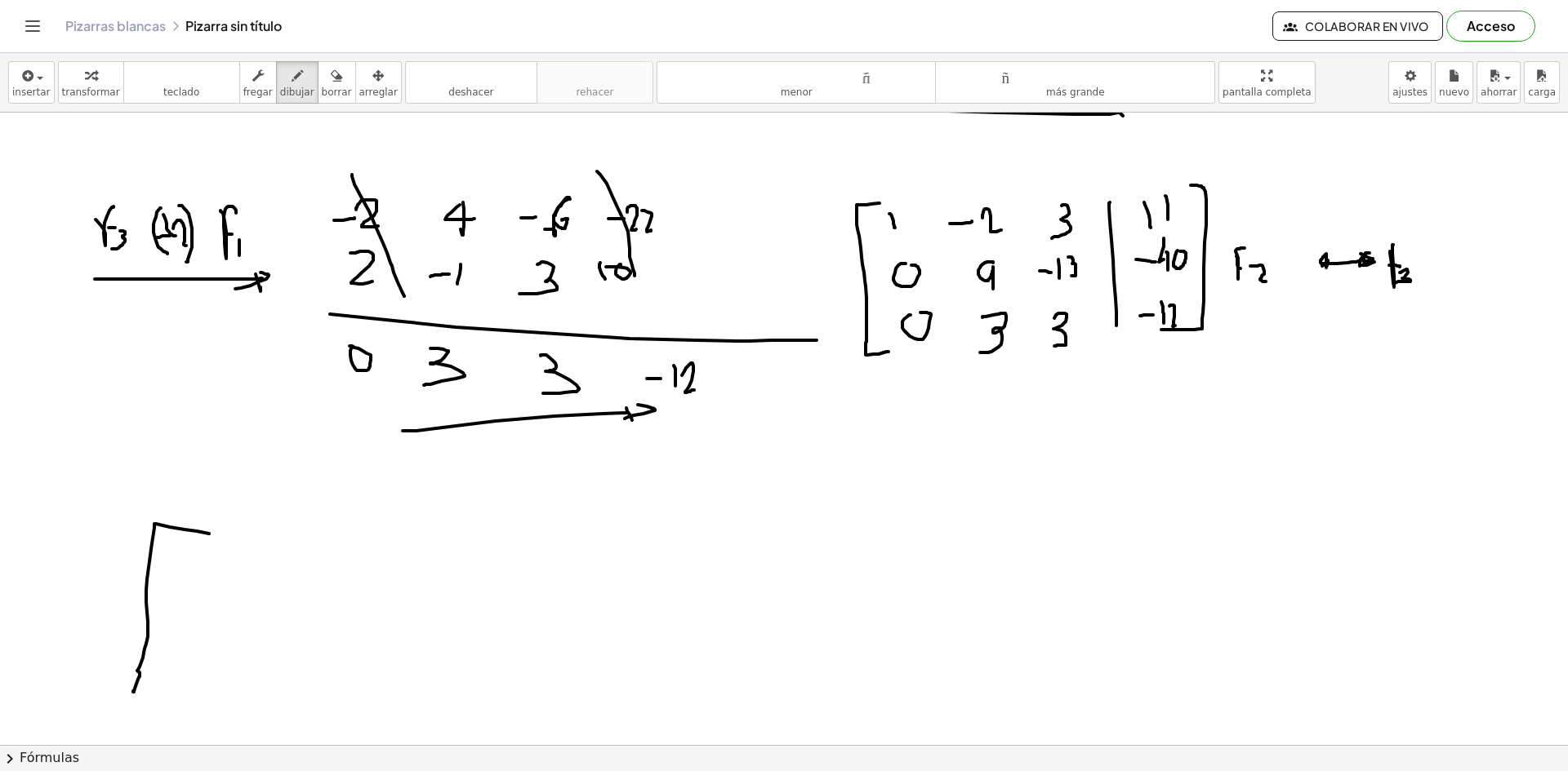
drag, startPoint x: 209, startPoint y: 533, endPoint x: 268, endPoint y: 698, distance: 175.2
click at [268, 698] on div at bounding box center [784, 110] width 1568 height 1897
drag, startPoint x: 220, startPoint y: 549, endPoint x: 224, endPoint y: 561, distance: 12.6
click at [222, 561] on div at bounding box center [784, 110] width 1568 height 1897
drag, startPoint x: 261, startPoint y: 560, endPoint x: 297, endPoint y: 555, distance: 36.3
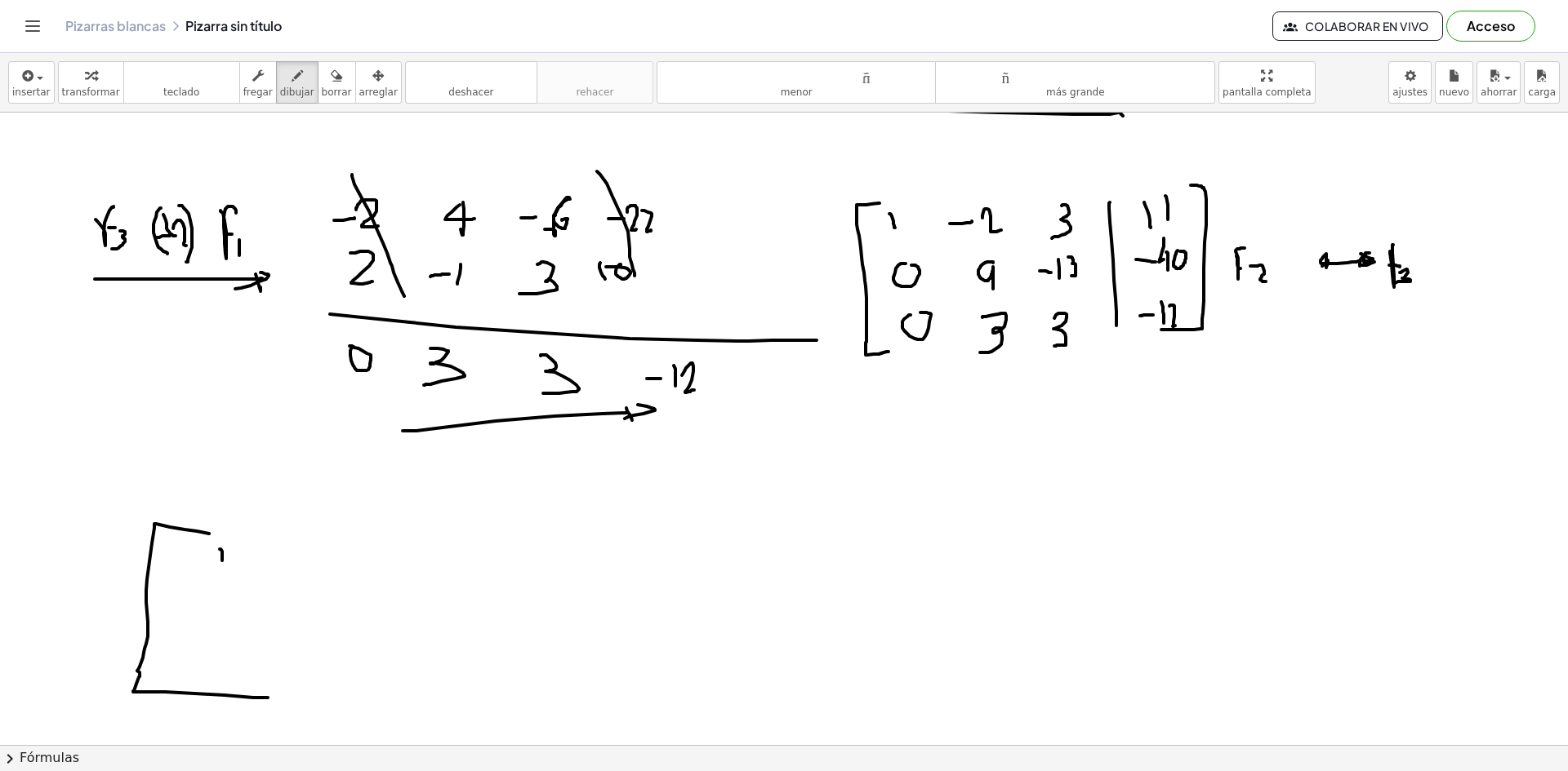
click at [297, 555] on div at bounding box center [784, 110] width 1568 height 1897
drag, startPoint x: 308, startPoint y: 544, endPoint x: 324, endPoint y: 566, distance: 27.2
click at [321, 566] on div at bounding box center [784, 110] width 1568 height 1897
drag, startPoint x: 326, startPoint y: 568, endPoint x: 376, endPoint y: 568, distance: 50.0
click at [369, 568] on div at bounding box center [784, 110] width 1568 height 1897
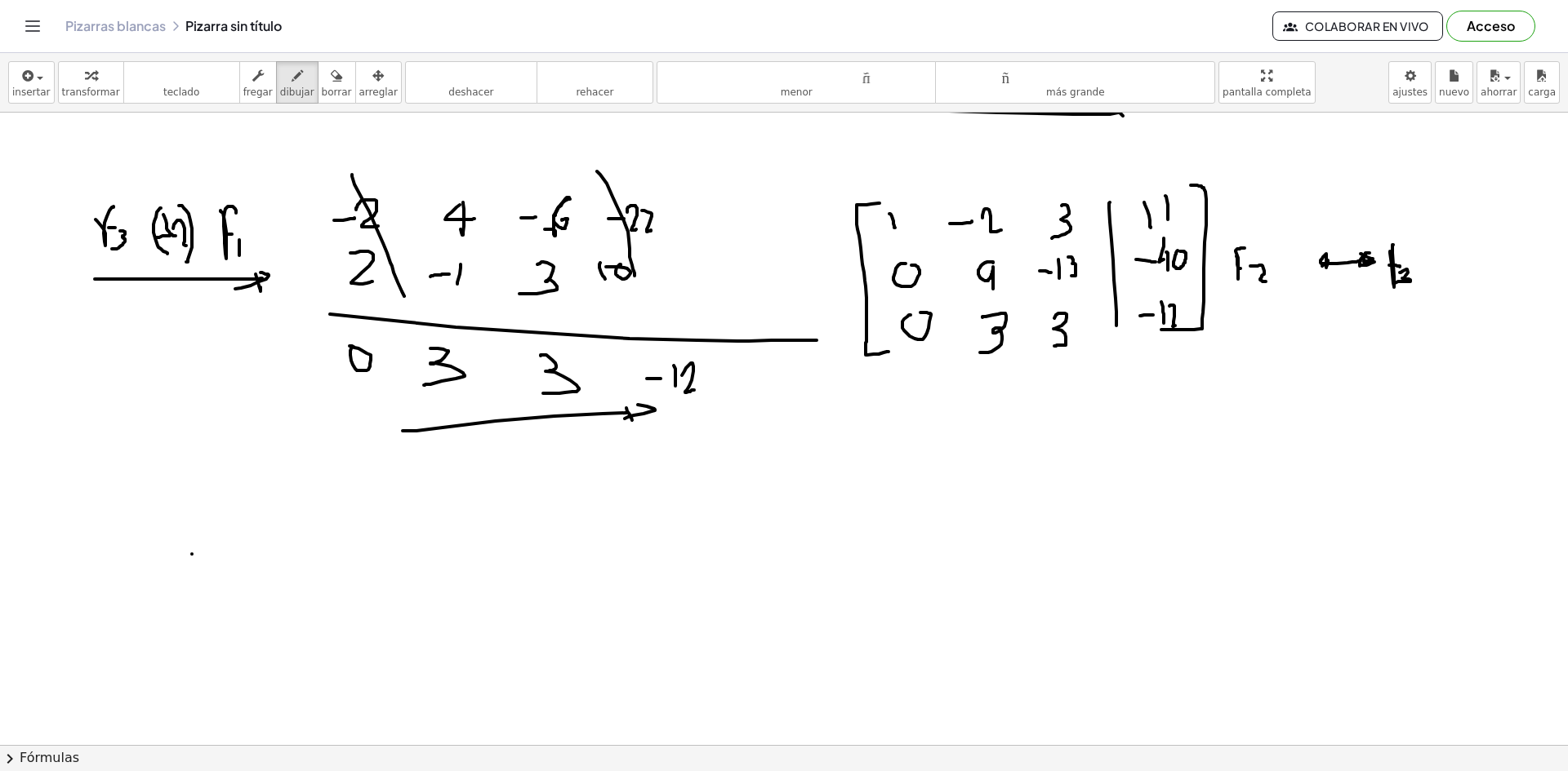
drag, startPoint x: 192, startPoint y: 554, endPoint x: 194, endPoint y: 573, distance: 19.1
click at [194, 573] on div at bounding box center [784, 110] width 1568 height 1897
click at [272, 559] on div at bounding box center [784, 110] width 1568 height 1897
drag, startPoint x: 284, startPoint y: 545, endPoint x: 298, endPoint y: 570, distance: 28.7
click at [298, 570] on div at bounding box center [784, 110] width 1568 height 1897
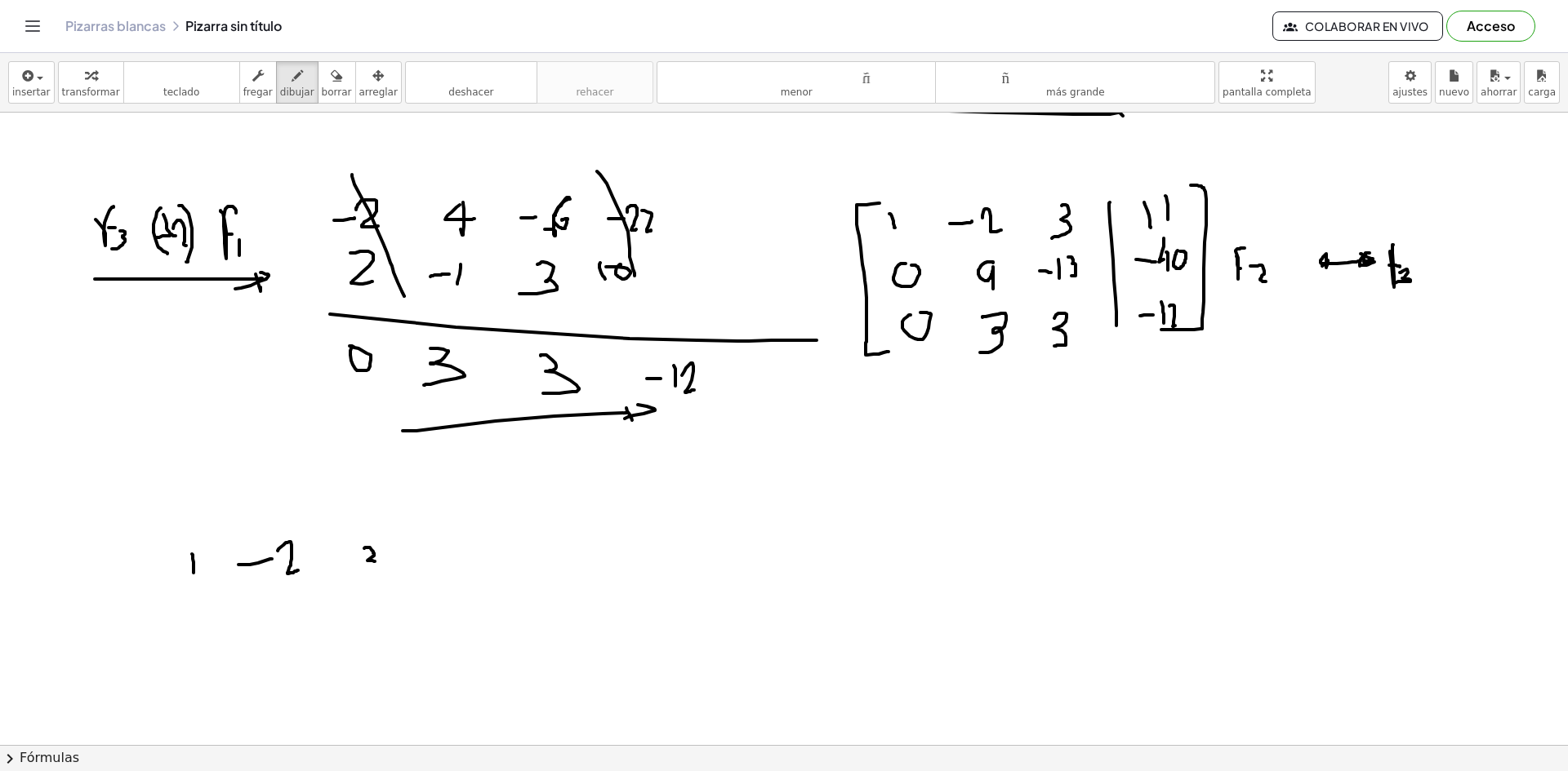
drag, startPoint x: 364, startPoint y: 548, endPoint x: 356, endPoint y: 581, distance: 34.0
click at [360, 580] on div at bounding box center [784, 110] width 1568 height 1897
drag, startPoint x: 400, startPoint y: 587, endPoint x: 406, endPoint y: 579, distance: 10.0
click at [394, 625] on div at bounding box center [784, 110] width 1568 height 1897
click at [418, 564] on div at bounding box center [784, 110] width 1568 height 1897
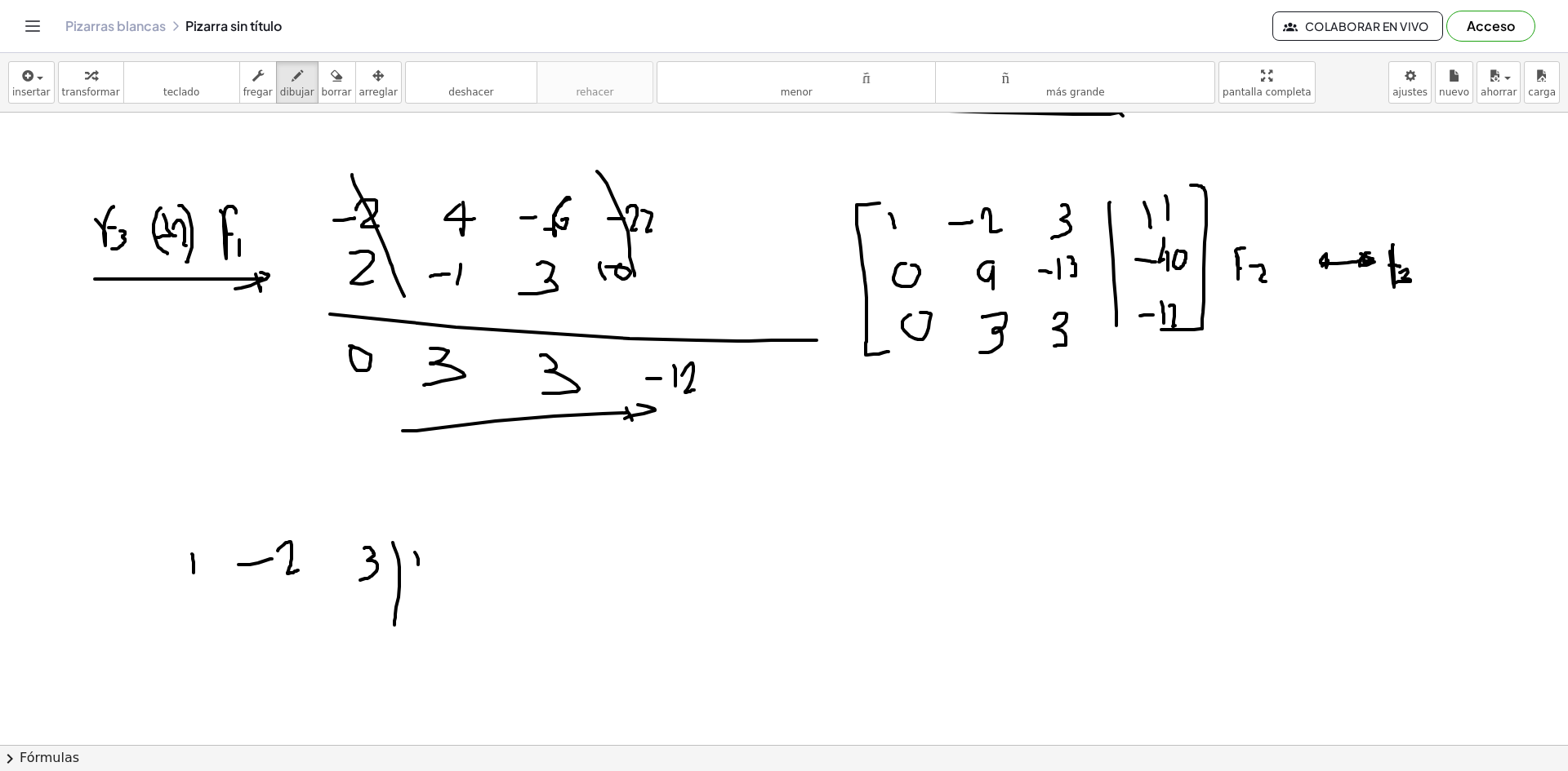
drag, startPoint x: 433, startPoint y: 554, endPoint x: 426, endPoint y: 564, distance: 12.2
click at [432, 563] on div at bounding box center [784, 110] width 1568 height 1897
click at [198, 598] on div at bounding box center [784, 110] width 1568 height 1897
drag, startPoint x: 278, startPoint y: 596, endPoint x: 266, endPoint y: 621, distance: 27.7
click at [266, 621] on div at bounding box center [784, 110] width 1568 height 1897
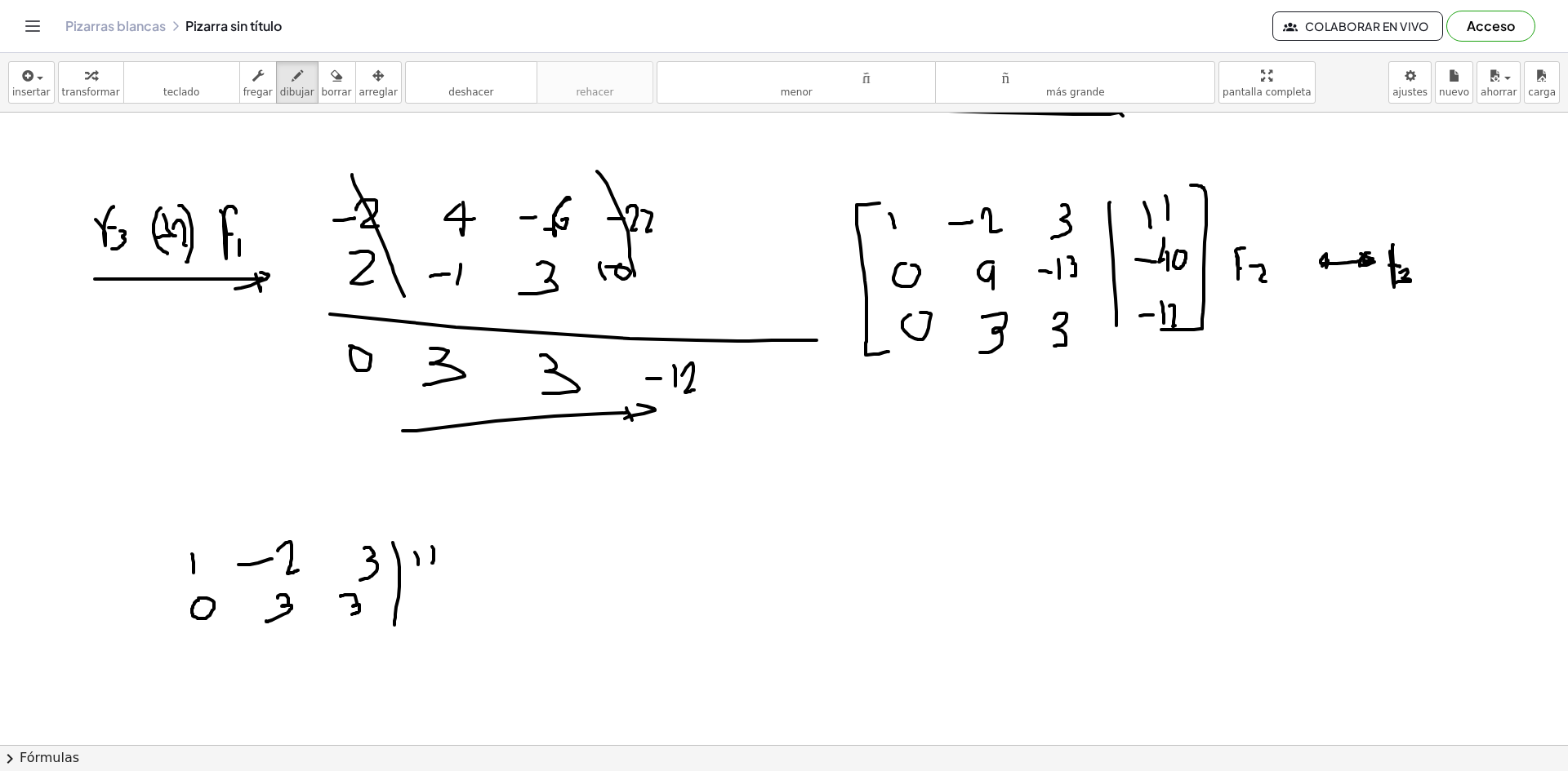
drag, startPoint x: 341, startPoint y: 596, endPoint x: 342, endPoint y: 615, distance: 19.0
click at [342, 615] on div at bounding box center [784, 110] width 1568 height 1897
drag, startPoint x: 424, startPoint y: 609, endPoint x: 439, endPoint y: 608, distance: 15.0
click at [439, 608] on div at bounding box center [784, 110] width 1568 height 1897
drag, startPoint x: 448, startPoint y: 598, endPoint x: 451, endPoint y: 614, distance: 16.3
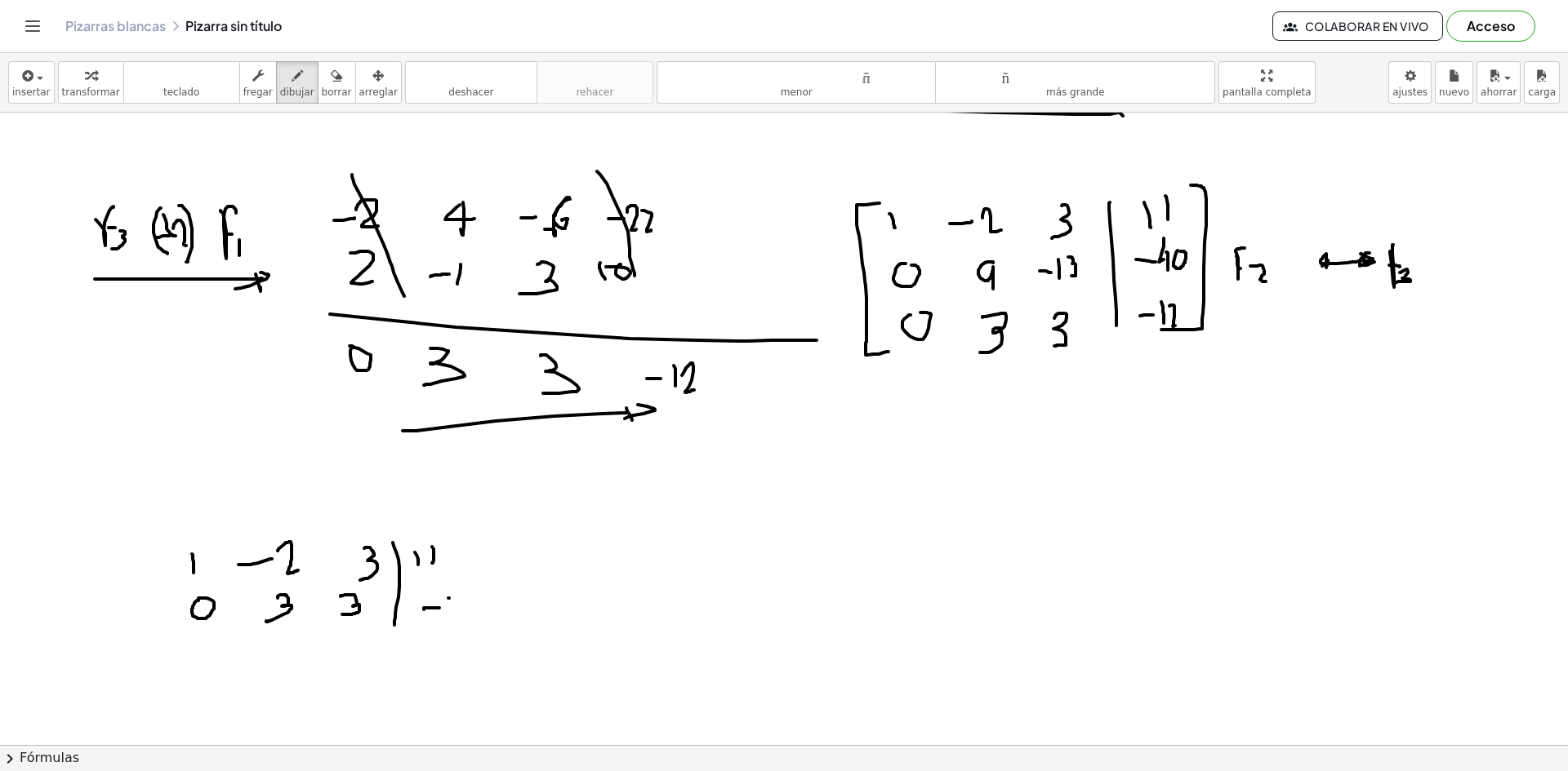
click at [451, 614] on div at bounding box center [784, 110] width 1568 height 1897
drag, startPoint x: 455, startPoint y: 600, endPoint x: 467, endPoint y: 613, distance: 17.7
click at [467, 613] on div at bounding box center [784, 110] width 1568 height 1897
drag, startPoint x: 191, startPoint y: 536, endPoint x: 168, endPoint y: 674, distance: 139.9
click at [168, 674] on div at bounding box center [784, 110] width 1568 height 1897
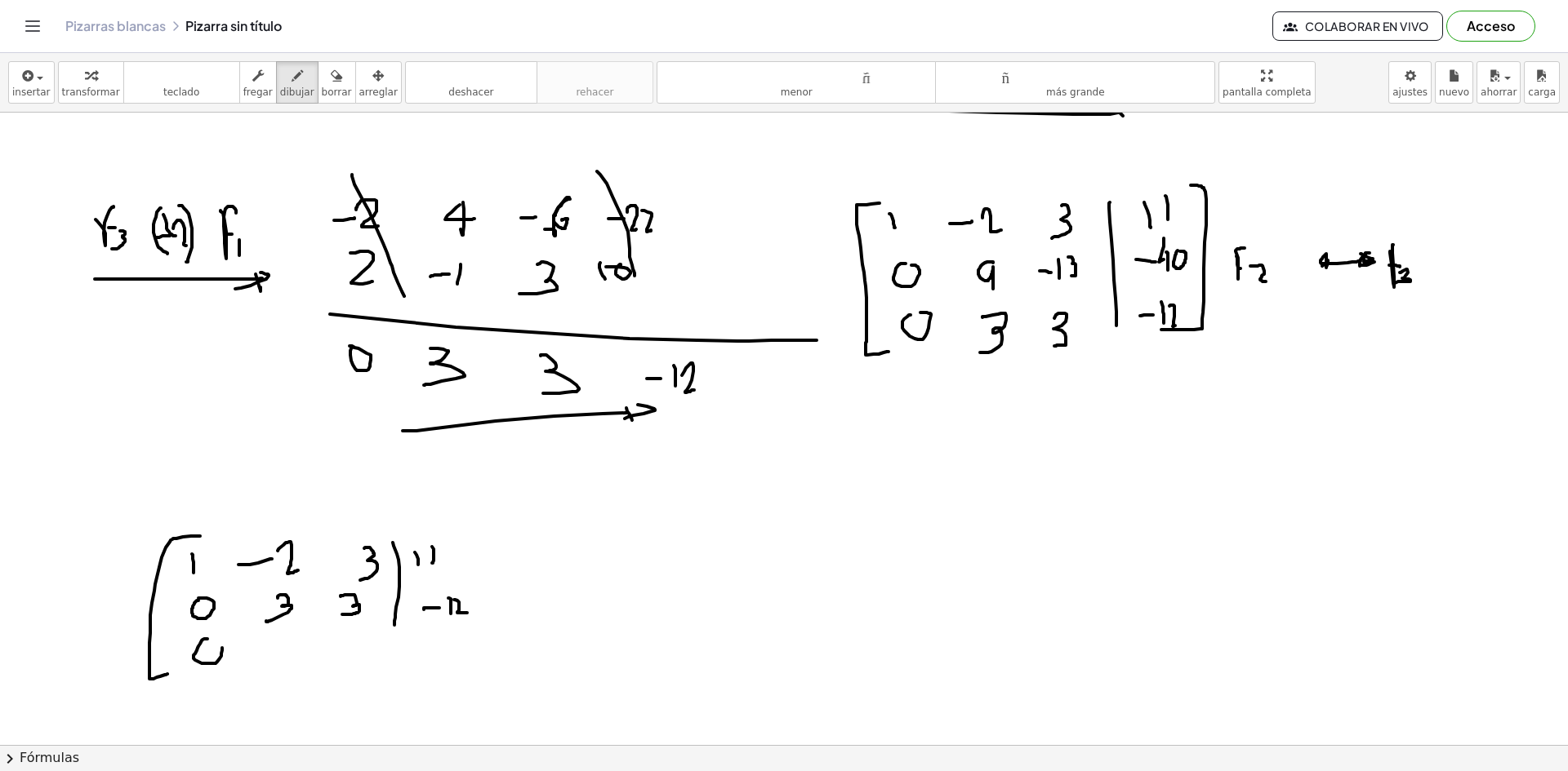
drag, startPoint x: 205, startPoint y: 639, endPoint x: 217, endPoint y: 645, distance: 13.4
click at [210, 641] on div at bounding box center [784, 110] width 1568 height 1897
drag, startPoint x: 272, startPoint y: 634, endPoint x: 285, endPoint y: 665, distance: 33.6
click at [285, 665] on div at bounding box center [784, 110] width 1568 height 1897
drag, startPoint x: 323, startPoint y: 651, endPoint x: 335, endPoint y: 651, distance: 12.0
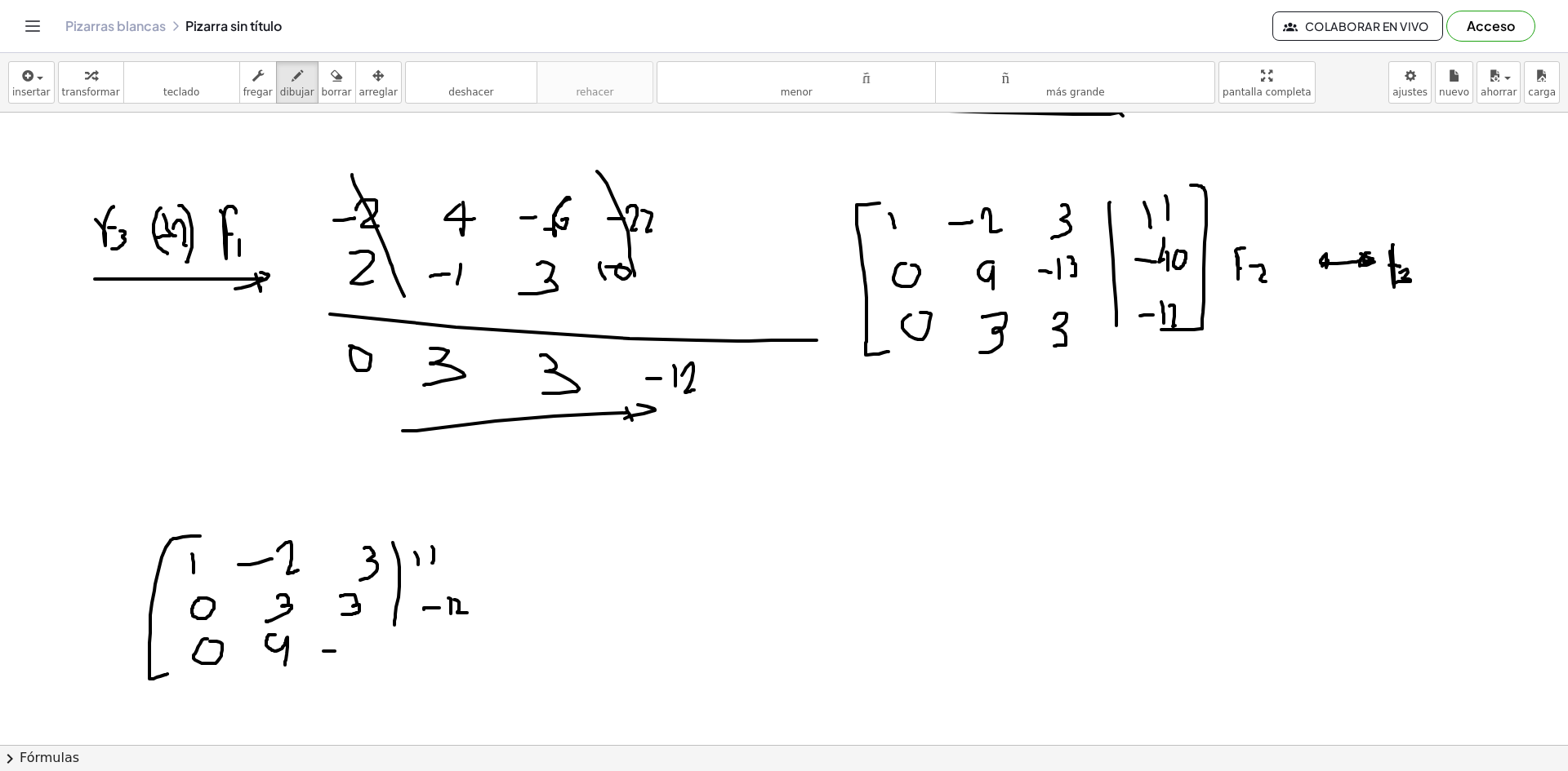
click at [335, 651] on div at bounding box center [784, 110] width 1568 height 1897
drag, startPoint x: 343, startPoint y: 640, endPoint x: 345, endPoint y: 656, distance: 16.1
click at [345, 656] on div at bounding box center [784, 110] width 1568 height 1897
click at [355, 660] on div at bounding box center [784, 110] width 1568 height 1897
click at [430, 651] on div at bounding box center [784, 110] width 1568 height 1897
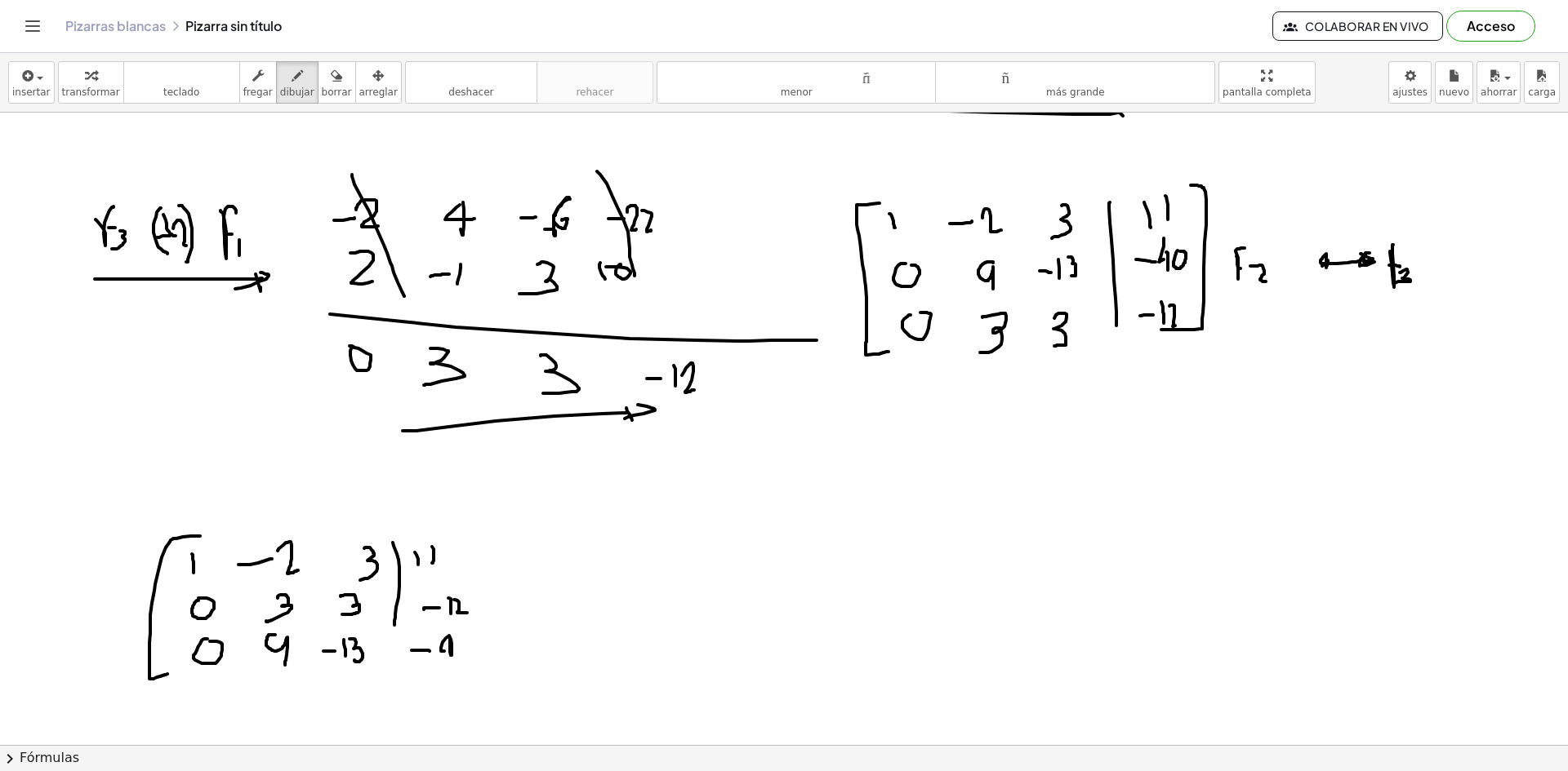
click at [448, 650] on div at bounding box center [784, 110] width 1568 height 1897
click at [465, 644] on div at bounding box center [784, 110] width 1568 height 1897
click at [468, 669] on div at bounding box center [784, 110] width 1568 height 1897
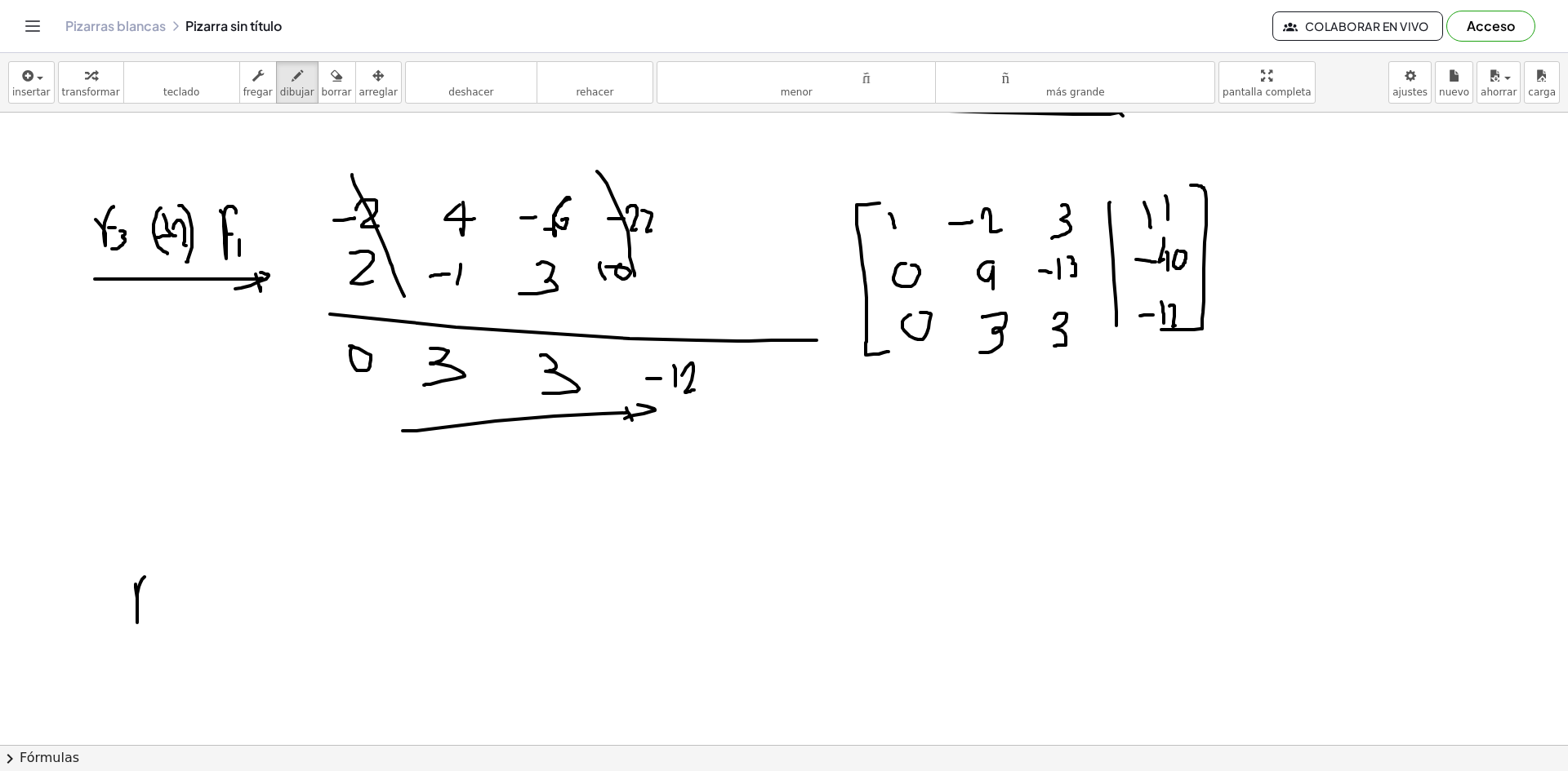
drag, startPoint x: 136, startPoint y: 584, endPoint x: 144, endPoint y: 601, distance: 18.8
click at [161, 596] on div at bounding box center [784, 110] width 1568 height 1897
drag, startPoint x: 138, startPoint y: 608, endPoint x: 150, endPoint y: 608, distance: 12.0
click at [150, 608] on div at bounding box center [784, 110] width 1568 height 1897
drag, startPoint x: 161, startPoint y: 609, endPoint x: 155, endPoint y: 627, distance: 19.0
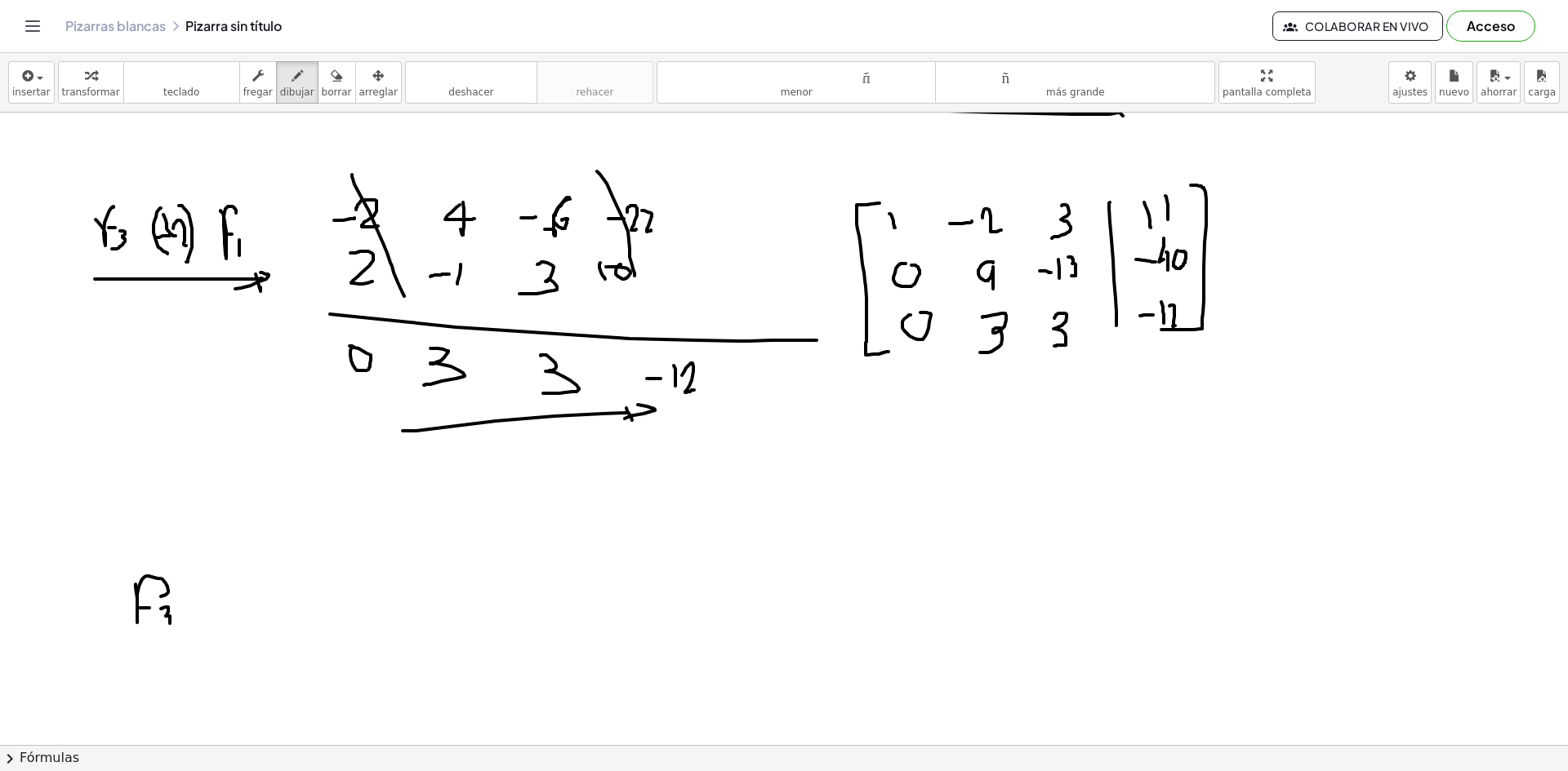
click at [155, 627] on div at bounding box center [784, 110] width 1568 height 1897
drag, startPoint x: 124, startPoint y: 608, endPoint x: 86, endPoint y: 612, distance: 38.2
click at [86, 612] on div at bounding box center [784, 110] width 1568 height 1897
drag, startPoint x: 96, startPoint y: 588, endPoint x: 107, endPoint y: 570, distance: 21.1
click at [107, 570] on div at bounding box center [784, 110] width 1568 height 1897
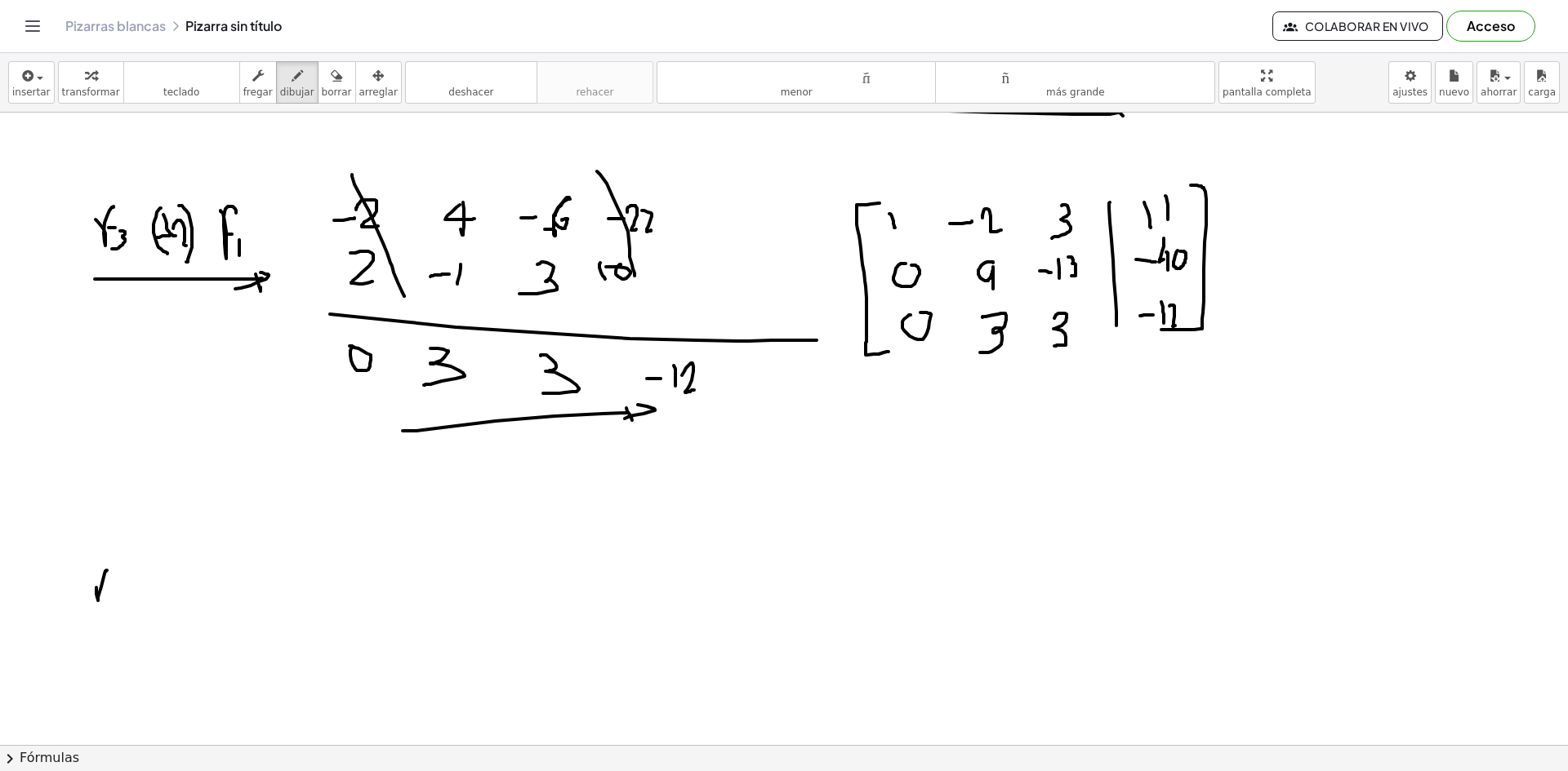
click at [115, 591] on div at bounding box center [784, 110] width 1568 height 1897
drag, startPoint x: 115, startPoint y: 591, endPoint x: 124, endPoint y: 611, distance: 21.9
click at [124, 611] on div at bounding box center [784, 110] width 1568 height 1897
drag, startPoint x: 168, startPoint y: 560, endPoint x: 174, endPoint y: 606, distance: 46.4
click at [170, 609] on div at bounding box center [784, 110] width 1568 height 1897
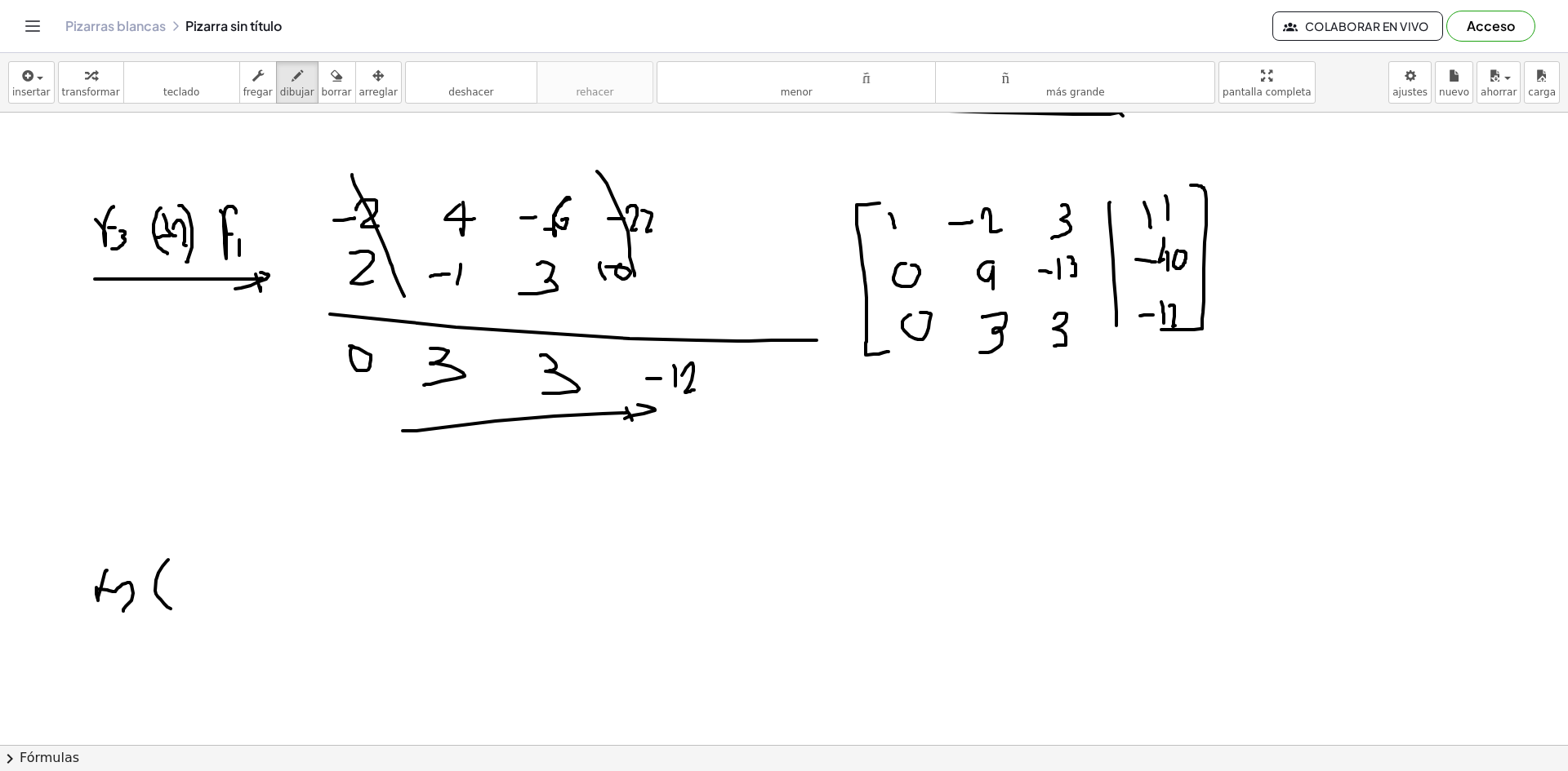
drag, startPoint x: 168, startPoint y: 596, endPoint x: 182, endPoint y: 595, distance: 14.0
click at [182, 595] on div at bounding box center [784, 110] width 1568 height 1897
drag, startPoint x: 185, startPoint y: 580, endPoint x: 206, endPoint y: 606, distance: 33.4
click at [198, 608] on div at bounding box center [784, 110] width 1568 height 1897
drag, startPoint x: 214, startPoint y: 555, endPoint x: 217, endPoint y: 649, distance: 94.0
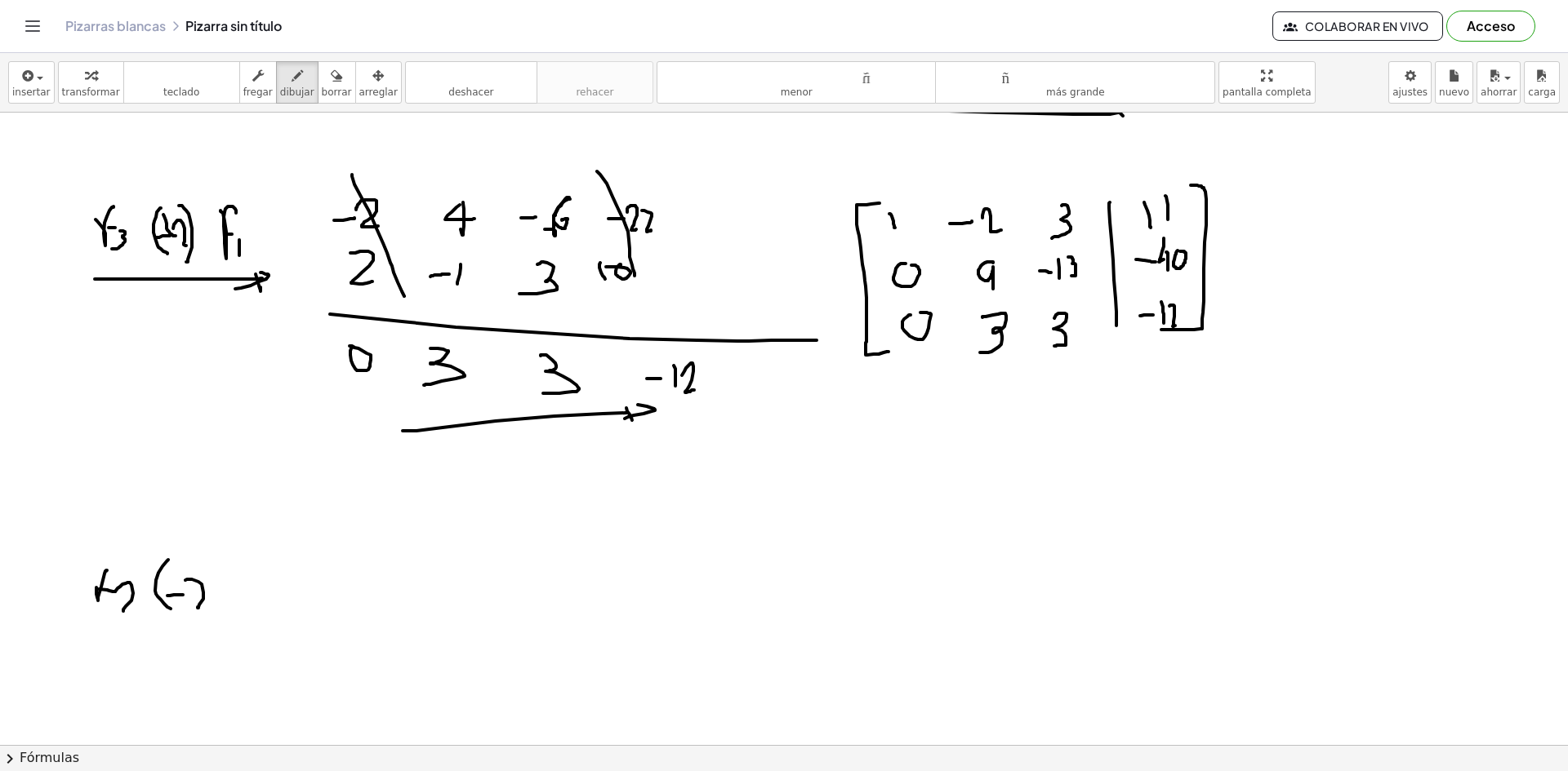
click at [234, 648] on div at bounding box center [784, 110] width 1568 height 1897
drag, startPoint x: 274, startPoint y: 587, endPoint x: 327, endPoint y: 586, distance: 53.0
click at [327, 586] on div at bounding box center [784, 110] width 1568 height 1897
drag, startPoint x: 199, startPoint y: 609, endPoint x: 219, endPoint y: 609, distance: 20.0
click at [219, 609] on div at bounding box center [784, 110] width 1568 height 1897
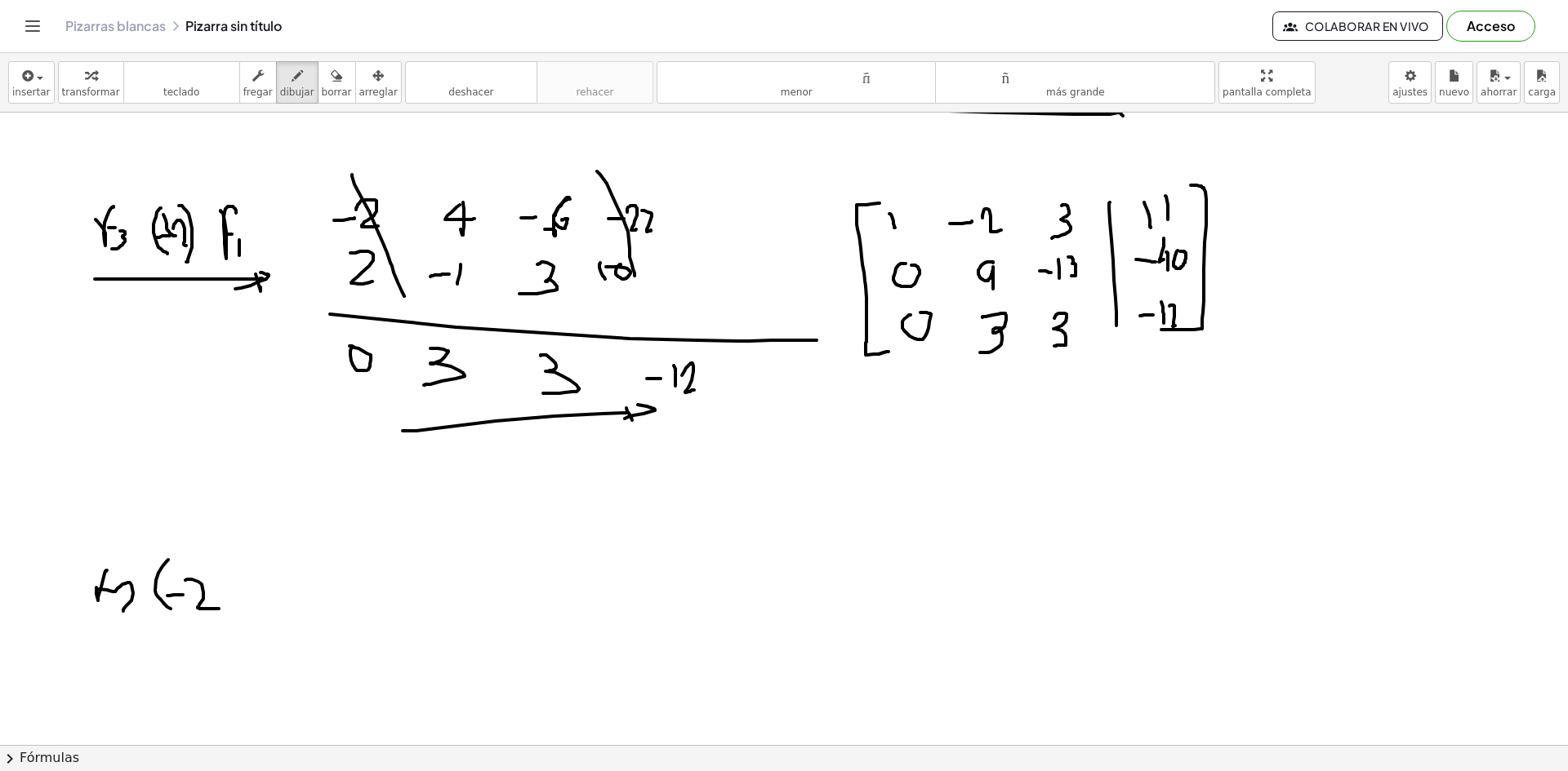
drag, startPoint x: 224, startPoint y: 564, endPoint x: 229, endPoint y: 609, distance: 45.3
click at [230, 608] on div at bounding box center [784, 110] width 1568 height 1897
click at [142, 612] on div at bounding box center [784, 110] width 1568 height 1897
drag, startPoint x: 406, startPoint y: 702, endPoint x: 353, endPoint y: 682, distance: 56.6
click at [400, 702] on div at bounding box center [784, 110] width 1568 height 1897
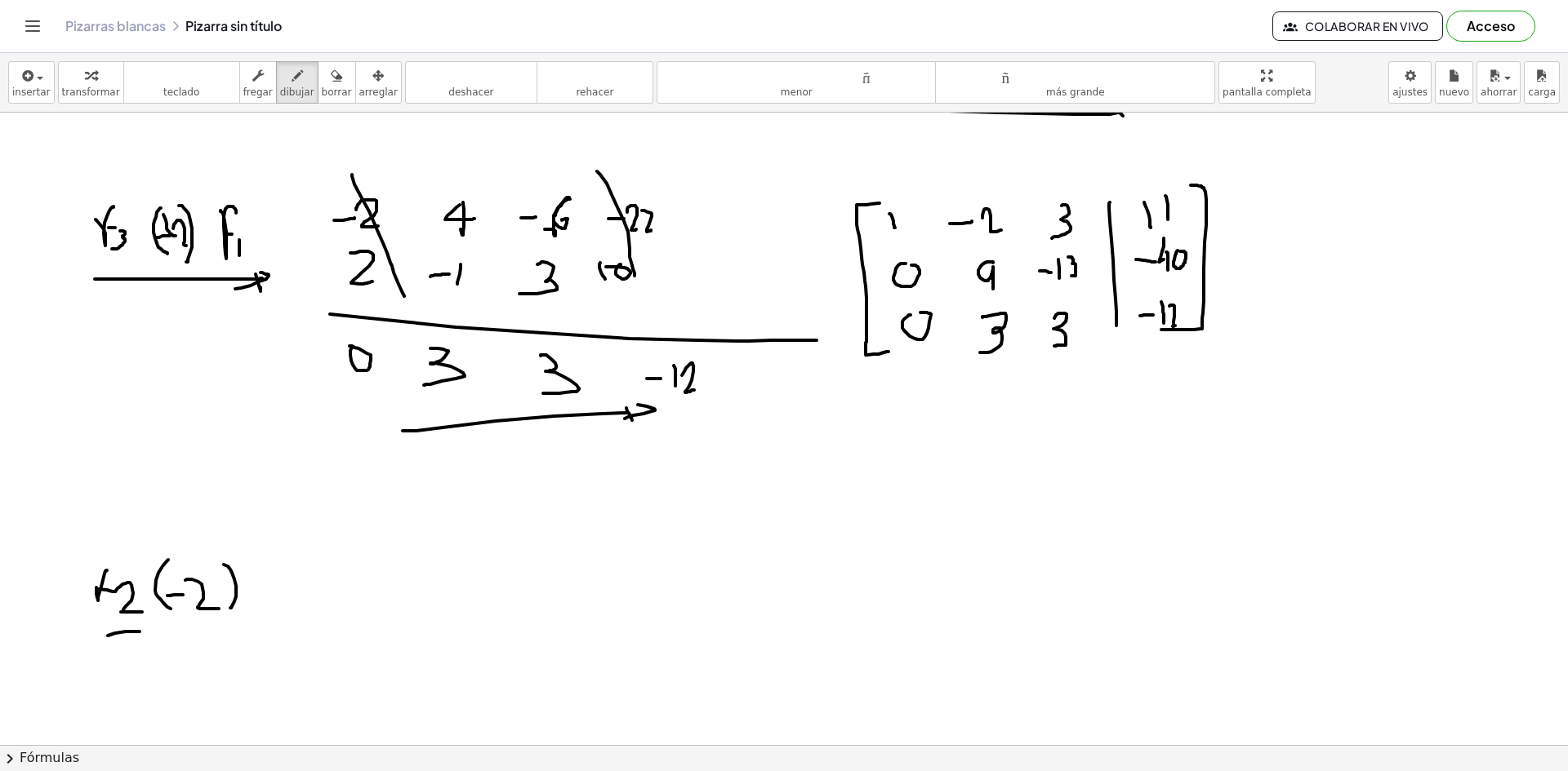
drag, startPoint x: 108, startPoint y: 635, endPoint x: 202, endPoint y: 632, distance: 94.0
click at [202, 632] on div at bounding box center [784, 110] width 1568 height 1897
click at [212, 639] on div at bounding box center [784, 110] width 1568 height 1897
drag, startPoint x: 224, startPoint y: 634, endPoint x: 182, endPoint y: 634, distance: 42.0
click at [210, 638] on div at bounding box center [784, 110] width 1568 height 1897
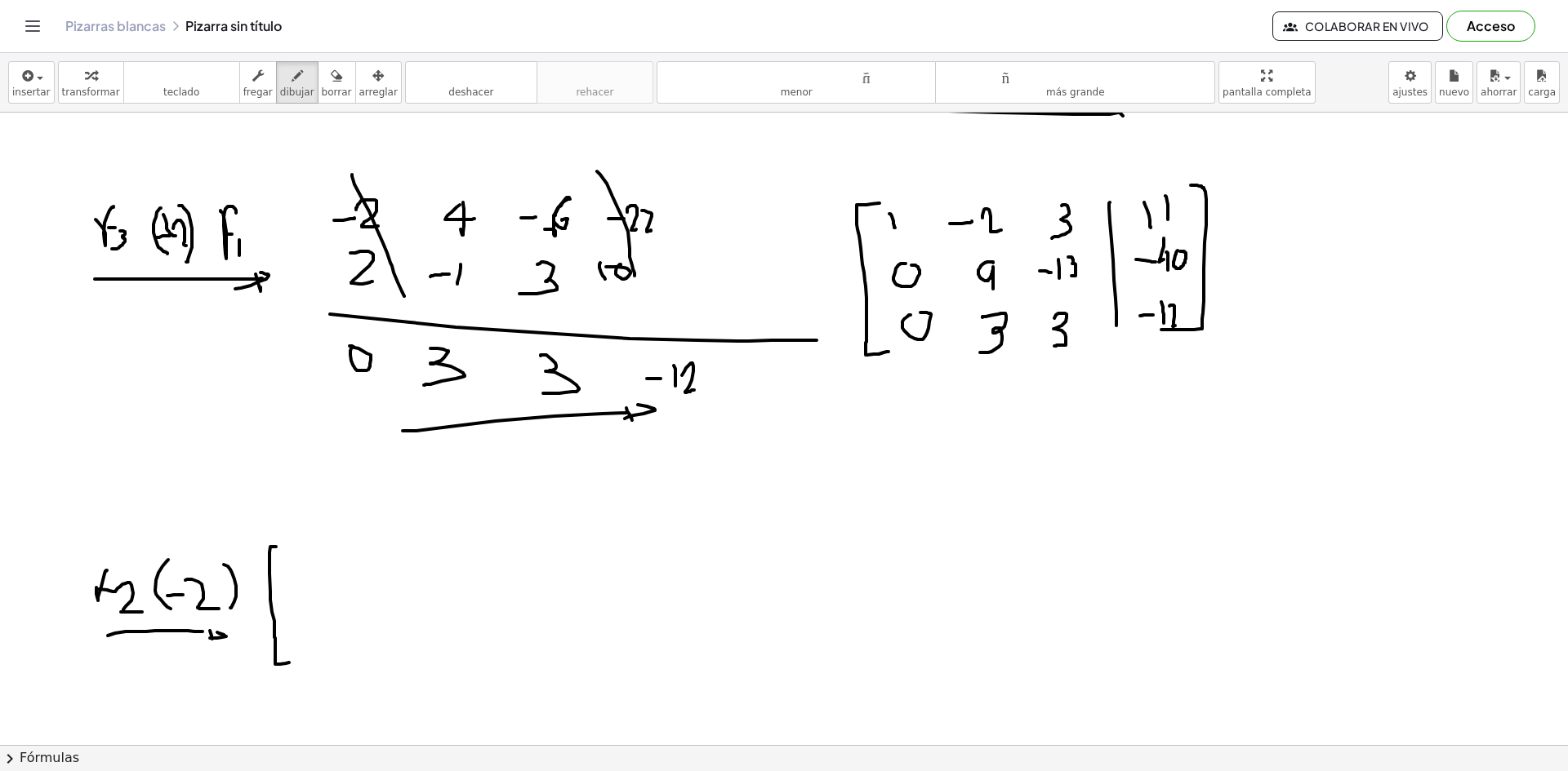
drag, startPoint x: 272, startPoint y: 547, endPoint x: 299, endPoint y: 661, distance: 117.2
click at [299, 661] on div at bounding box center [784, 110] width 1568 height 1897
click at [298, 562] on div at bounding box center [784, 110] width 1568 height 1897
click at [356, 555] on div at bounding box center [784, 110] width 1568 height 1897
drag, startPoint x: 368, startPoint y: 546, endPoint x: 376, endPoint y: 562, distance: 17.9
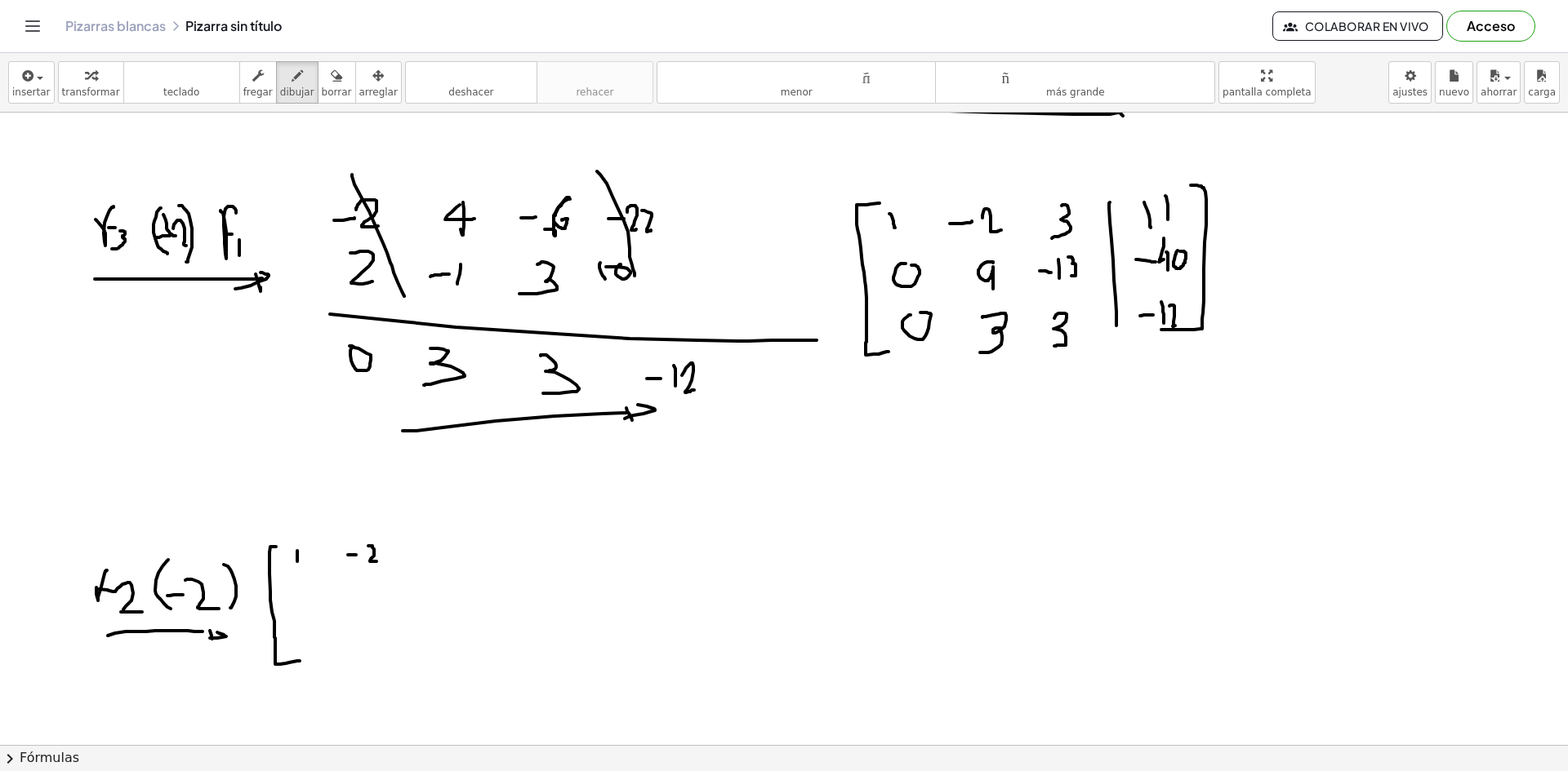
click at [376, 562] on div at bounding box center [784, 110] width 1568 height 1897
drag, startPoint x: 436, startPoint y: 539, endPoint x: 413, endPoint y: 567, distance: 36.2
click at [413, 567] on div at bounding box center [784, 110] width 1568 height 1897
drag, startPoint x: 491, startPoint y: 545, endPoint x: 496, endPoint y: 557, distance: 13.0
click at [496, 557] on div at bounding box center [784, 110] width 1568 height 1897
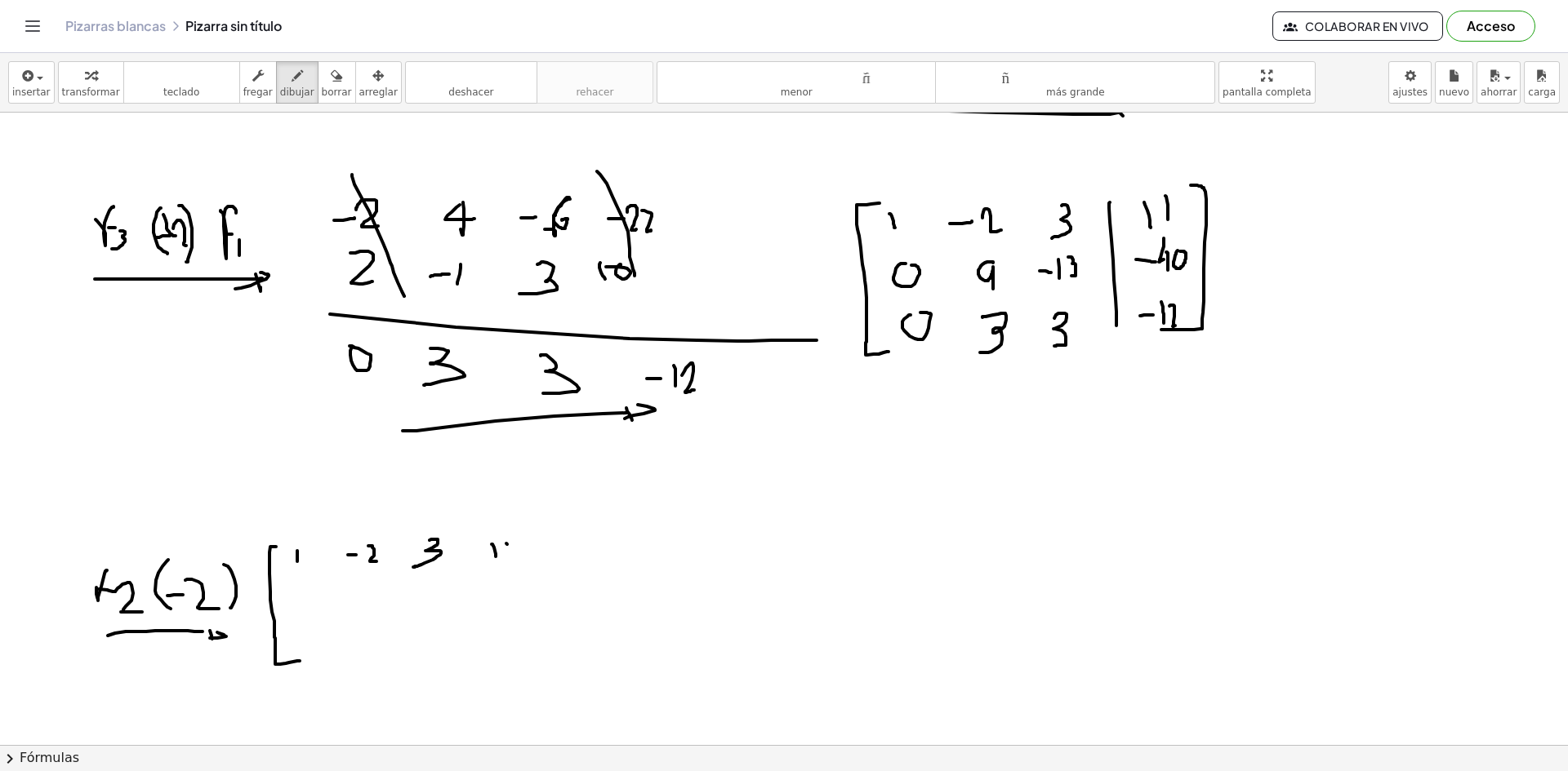
drag, startPoint x: 507, startPoint y: 545, endPoint x: 509, endPoint y: 552, distance: 7.3
click at [509, 557] on div at bounding box center [784, 110] width 1568 height 1897
drag, startPoint x: 530, startPoint y: 538, endPoint x: 529, endPoint y: 637, distance: 99.0
click at [531, 639] on div at bounding box center [784, 110] width 1568 height 1897
drag, startPoint x: 464, startPoint y: 535, endPoint x: 461, endPoint y: 632, distance: 97.0
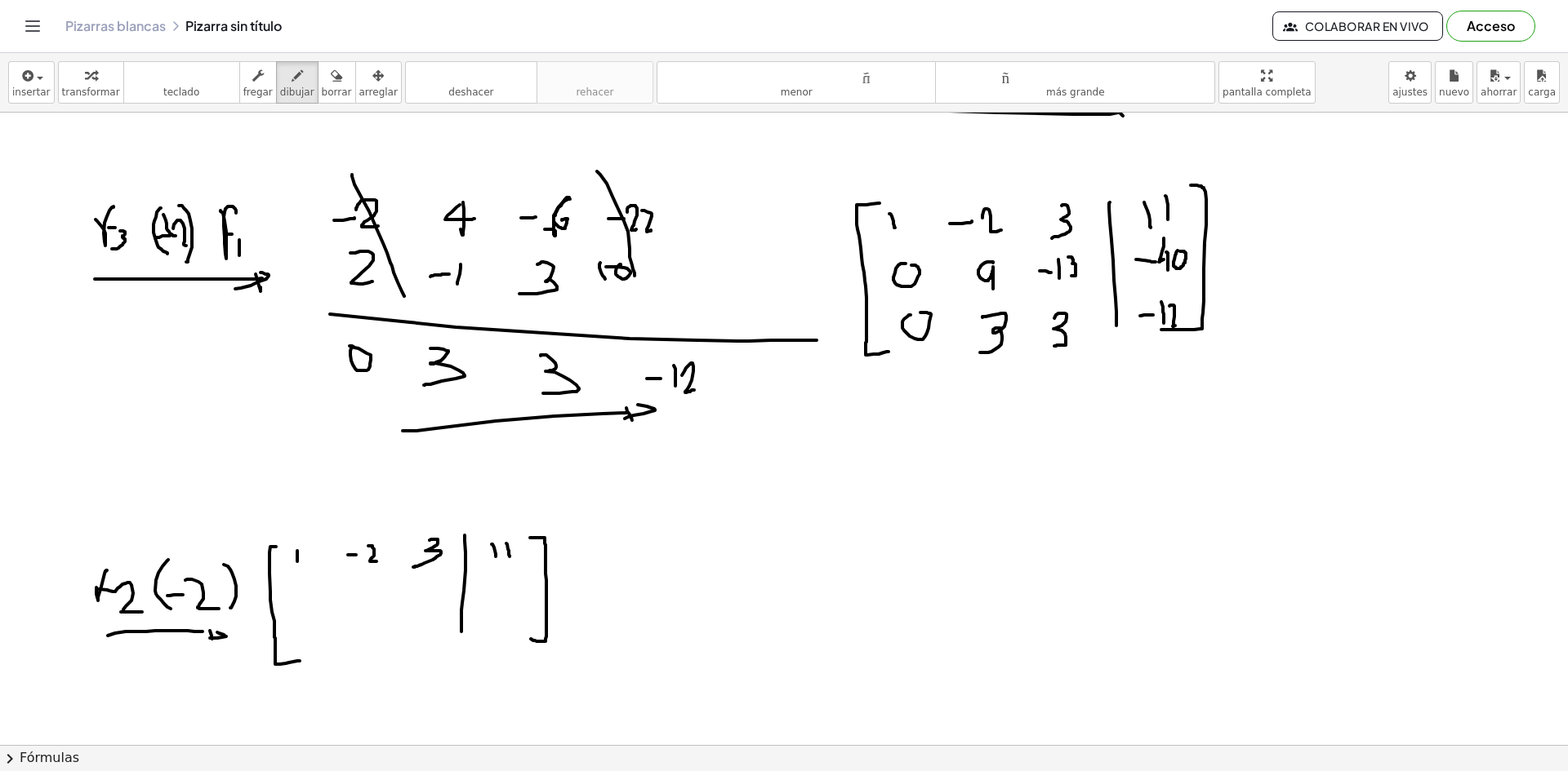
click at [461, 632] on div at bounding box center [784, 110] width 1568 height 1897
click at [304, 580] on div at bounding box center [784, 110] width 1568 height 1897
drag, startPoint x: 296, startPoint y: 587, endPoint x: 298, endPoint y: 596, distance: 9.2
click at [299, 591] on div at bounding box center [784, 110] width 1568 height 1897
drag, startPoint x: 343, startPoint y: 592, endPoint x: 344, endPoint y: 609, distance: 17.0
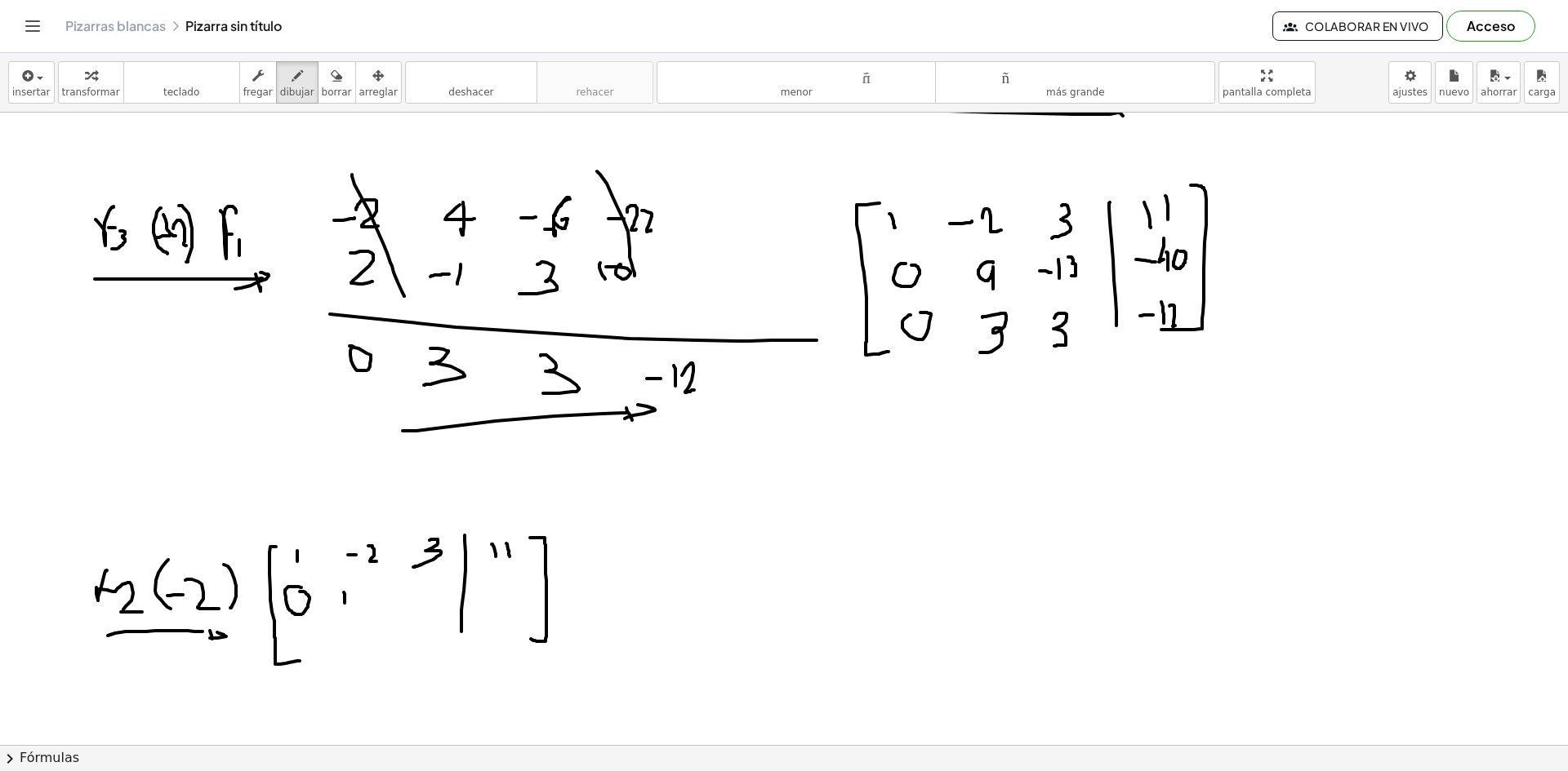
click at [344, 609] on div at bounding box center [784, 110] width 1568 height 1897
click at [358, 593] on div at bounding box center [784, 110] width 1568 height 1897
click at [355, 604] on div at bounding box center [784, 110] width 1568 height 1897
drag, startPoint x: 419, startPoint y: 596, endPoint x: 435, endPoint y: 606, distance: 18.9
click at [431, 609] on div at bounding box center [784, 110] width 1568 height 1897
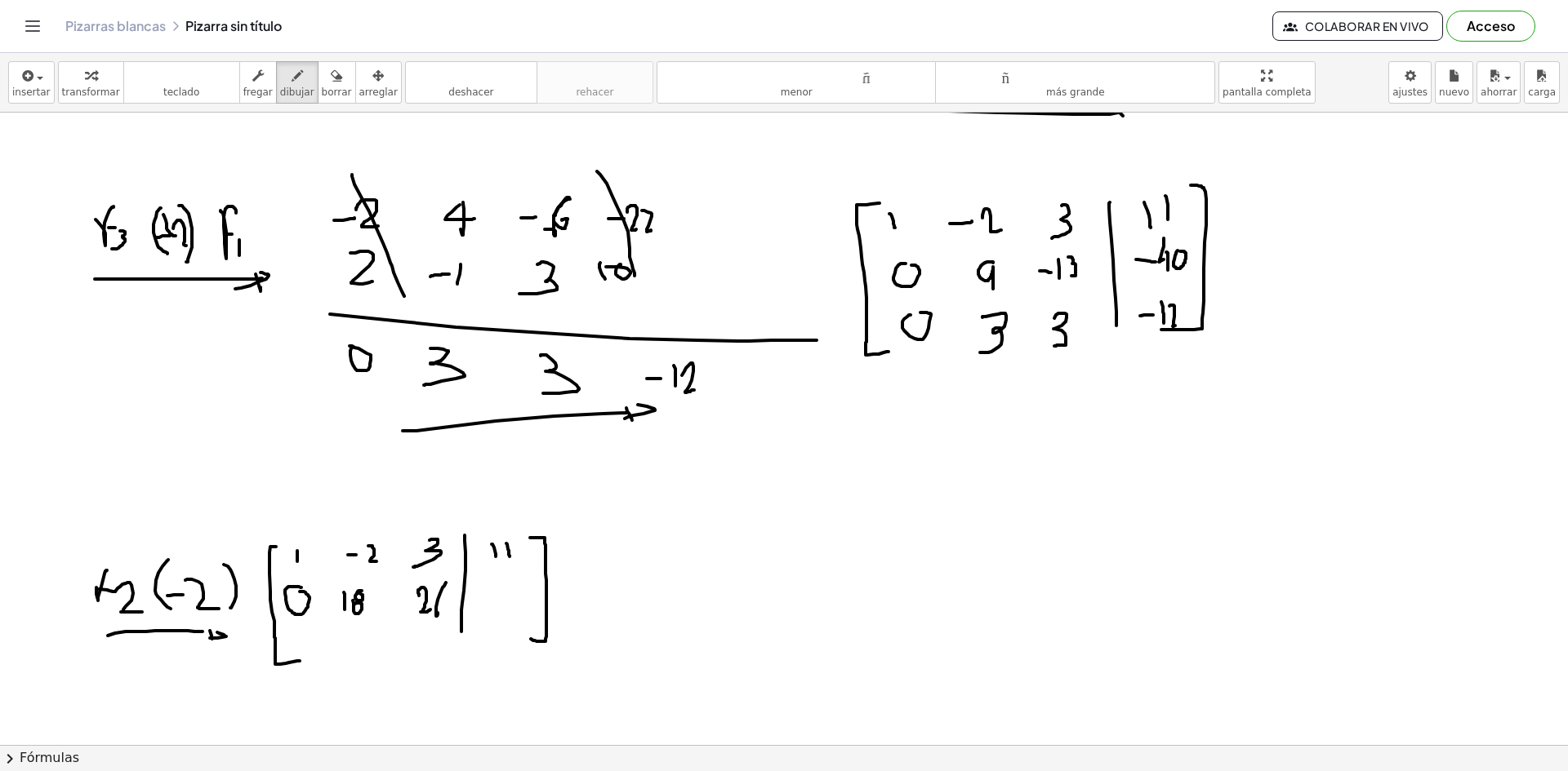
drag, startPoint x: 445, startPoint y: 586, endPoint x: 432, endPoint y: 607, distance: 24.7
click at [435, 608] on div at bounding box center [784, 110] width 1568 height 1897
click at [503, 585] on div at bounding box center [784, 110] width 1568 height 1897
click at [500, 596] on div at bounding box center [784, 110] width 1568 height 1897
click at [513, 586] on div at bounding box center [784, 110] width 1568 height 1897
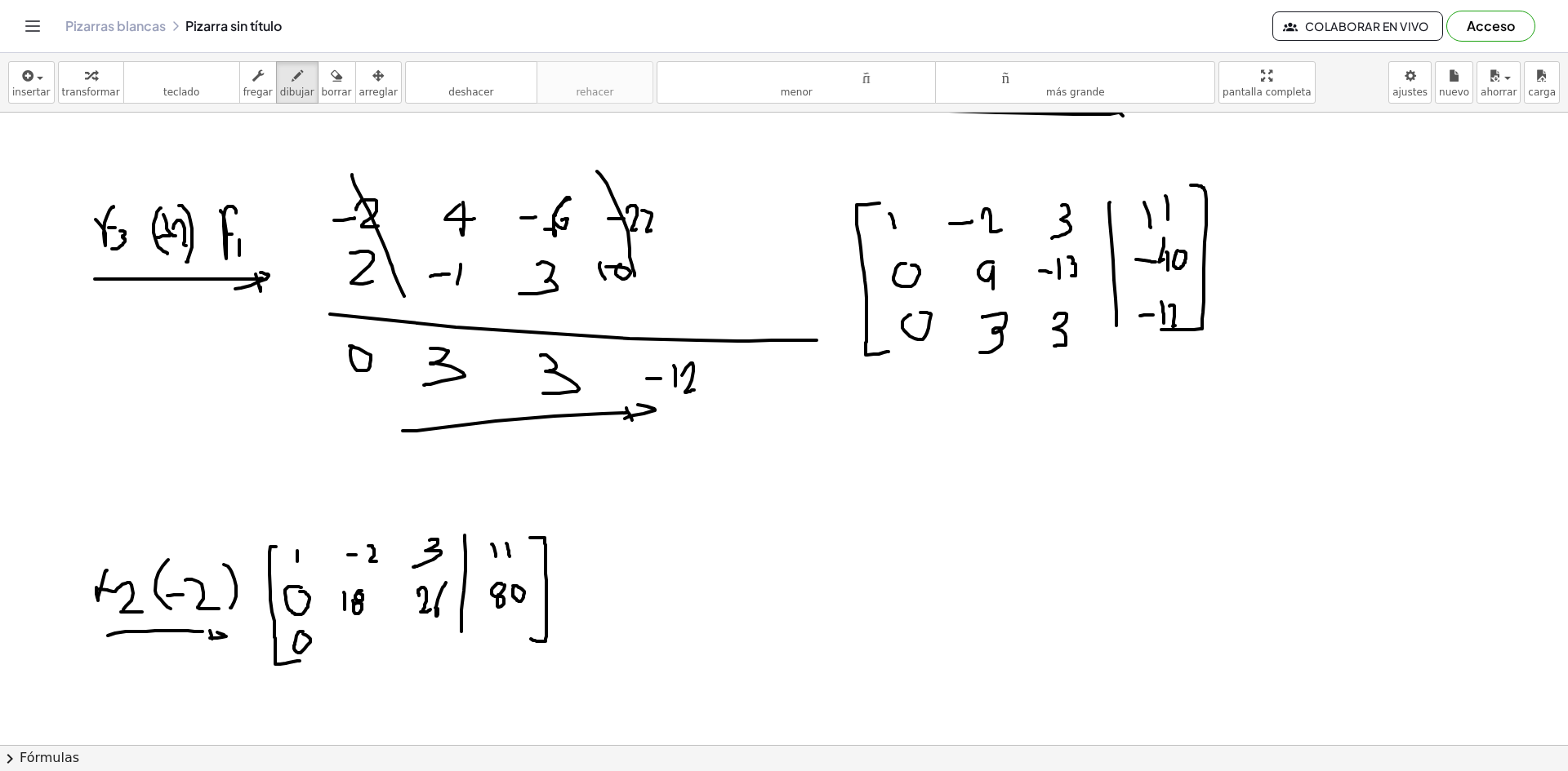
click at [303, 634] on div at bounding box center [784, 110] width 1568 height 1897
drag, startPoint x: 338, startPoint y: 635, endPoint x: 336, endPoint y: 652, distance: 17.1
click at [336, 652] on div at bounding box center [784, 110] width 1568 height 1897
drag, startPoint x: 423, startPoint y: 628, endPoint x: 435, endPoint y: 648, distance: 23.3
click at [417, 654] on div at bounding box center [784, 110] width 1568 height 1897
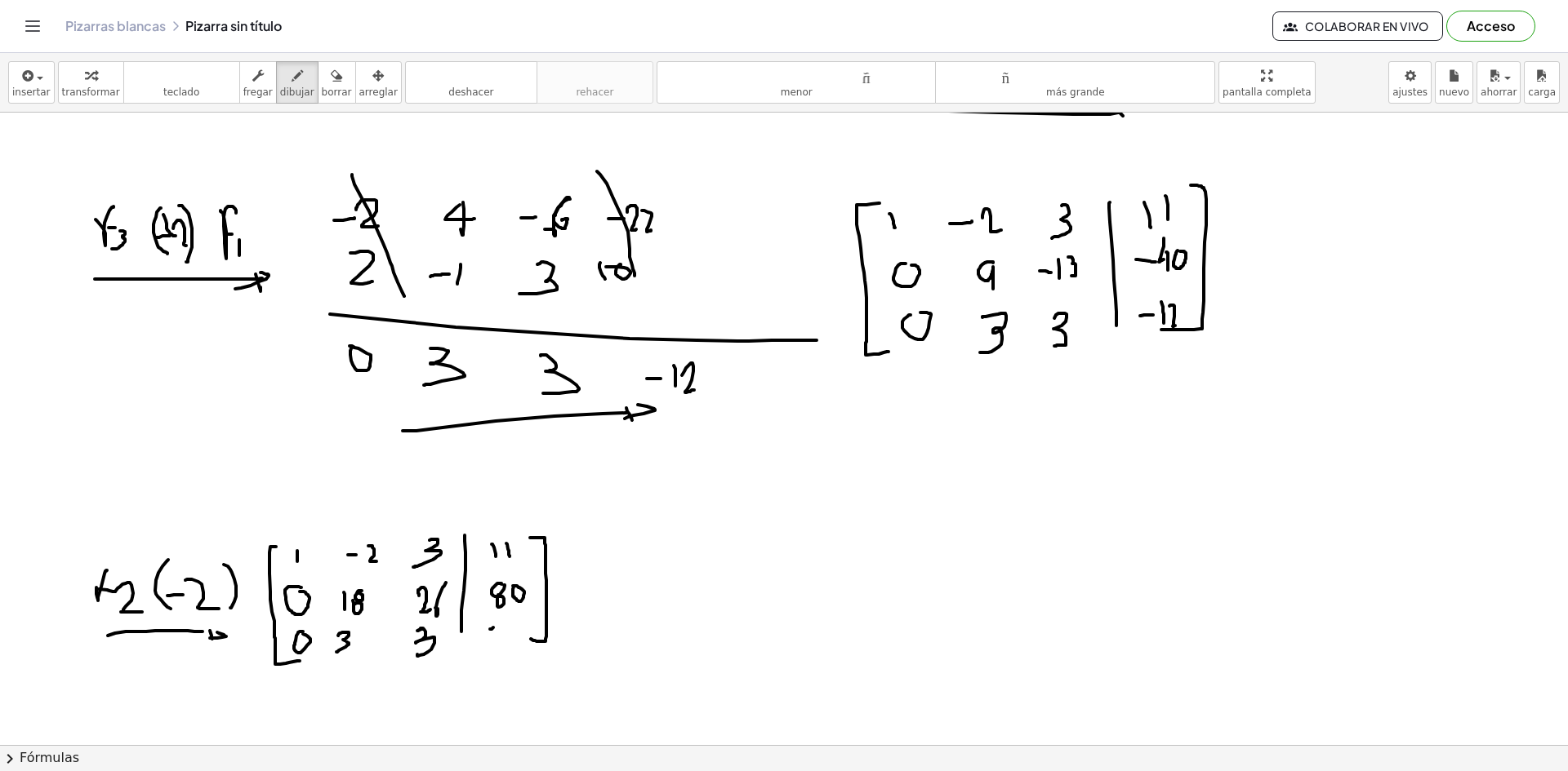
click at [496, 627] on div at bounding box center [784, 110] width 1568 height 1897
drag, startPoint x: 502, startPoint y: 623, endPoint x: 503, endPoint y: 633, distance: 10.0
click at [503, 633] on div at bounding box center [784, 110] width 1568 height 1897
drag, startPoint x: 511, startPoint y: 625, endPoint x: 520, endPoint y: 638, distance: 15.8
click at [520, 638] on div at bounding box center [784, 110] width 1568 height 1897
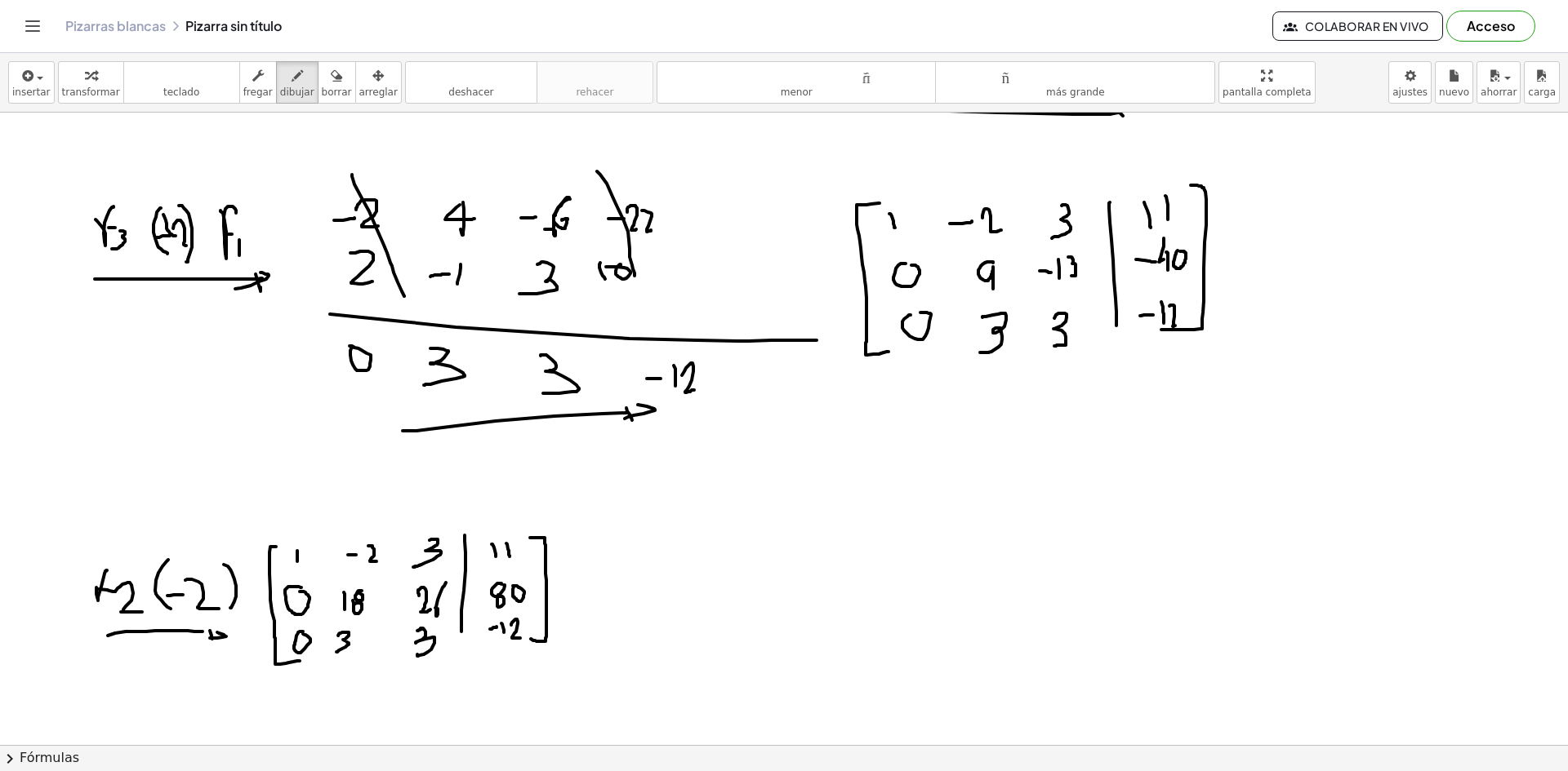
drag, startPoint x: 546, startPoint y: 638, endPoint x: 511, endPoint y: 654, distance: 38.5
click at [513, 655] on div at bounding box center [784, 110] width 1568 height 1897
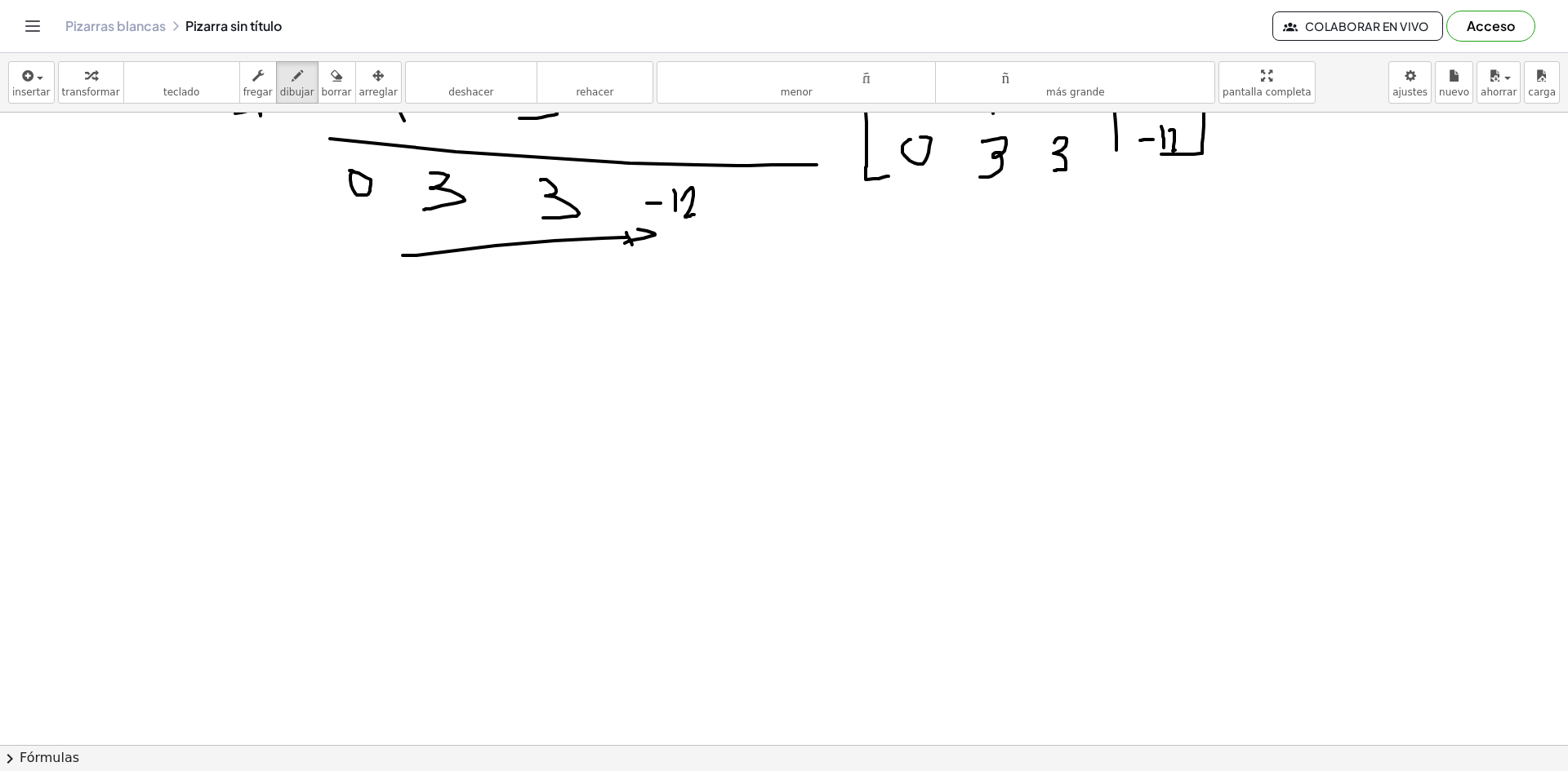
scroll to position [813, 0]
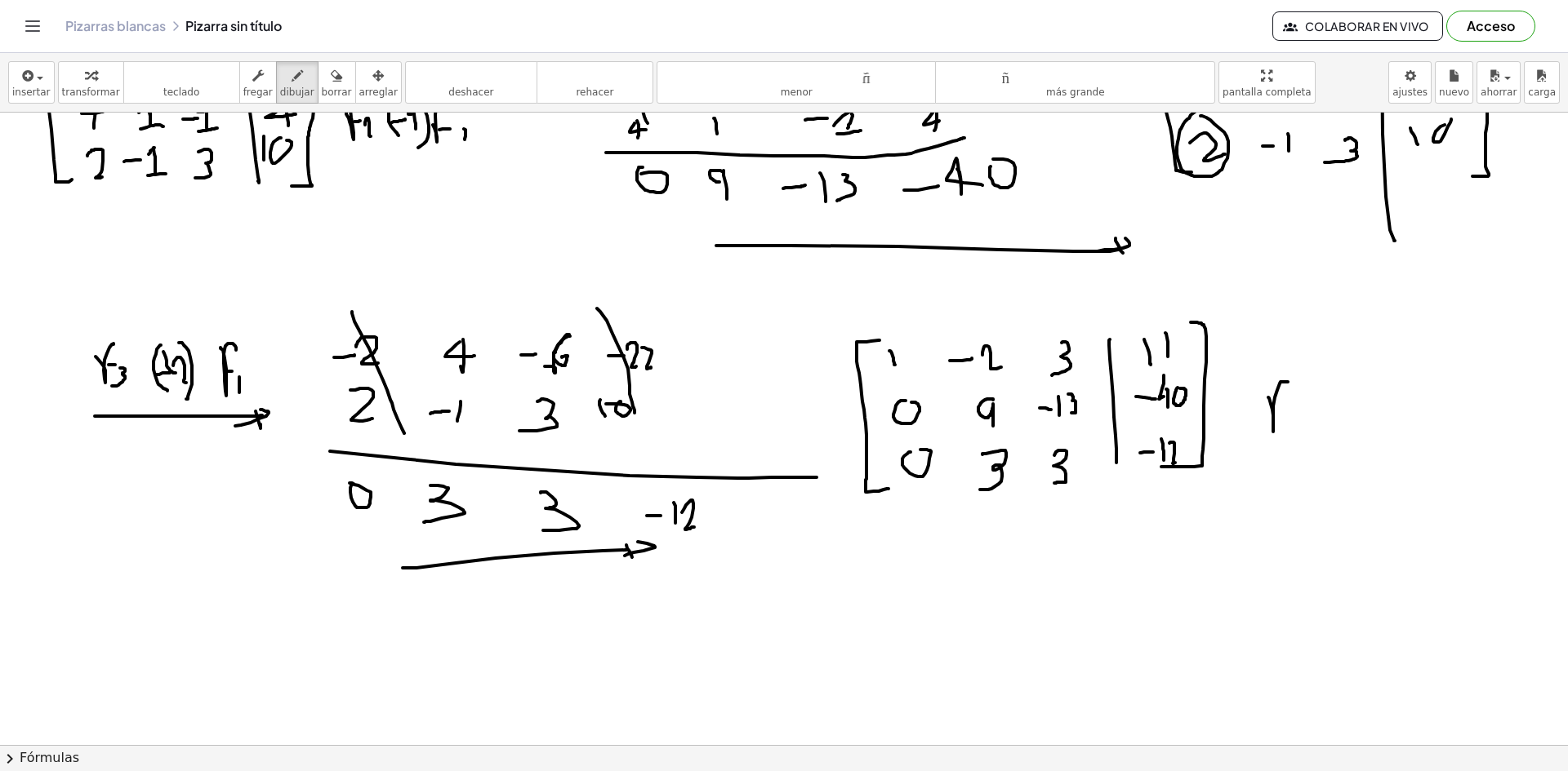
drag, startPoint x: 1268, startPoint y: 398, endPoint x: 1286, endPoint y: 395, distance: 18.2
click at [1289, 382] on div at bounding box center [784, 247] width 1568 height 1897
drag, startPoint x: 1276, startPoint y: 411, endPoint x: 1286, endPoint y: 415, distance: 10.8
click at [1286, 415] on div at bounding box center [784, 247] width 1568 height 1897
drag, startPoint x: 1292, startPoint y: 408, endPoint x: 1292, endPoint y: 434, distance: 26.0
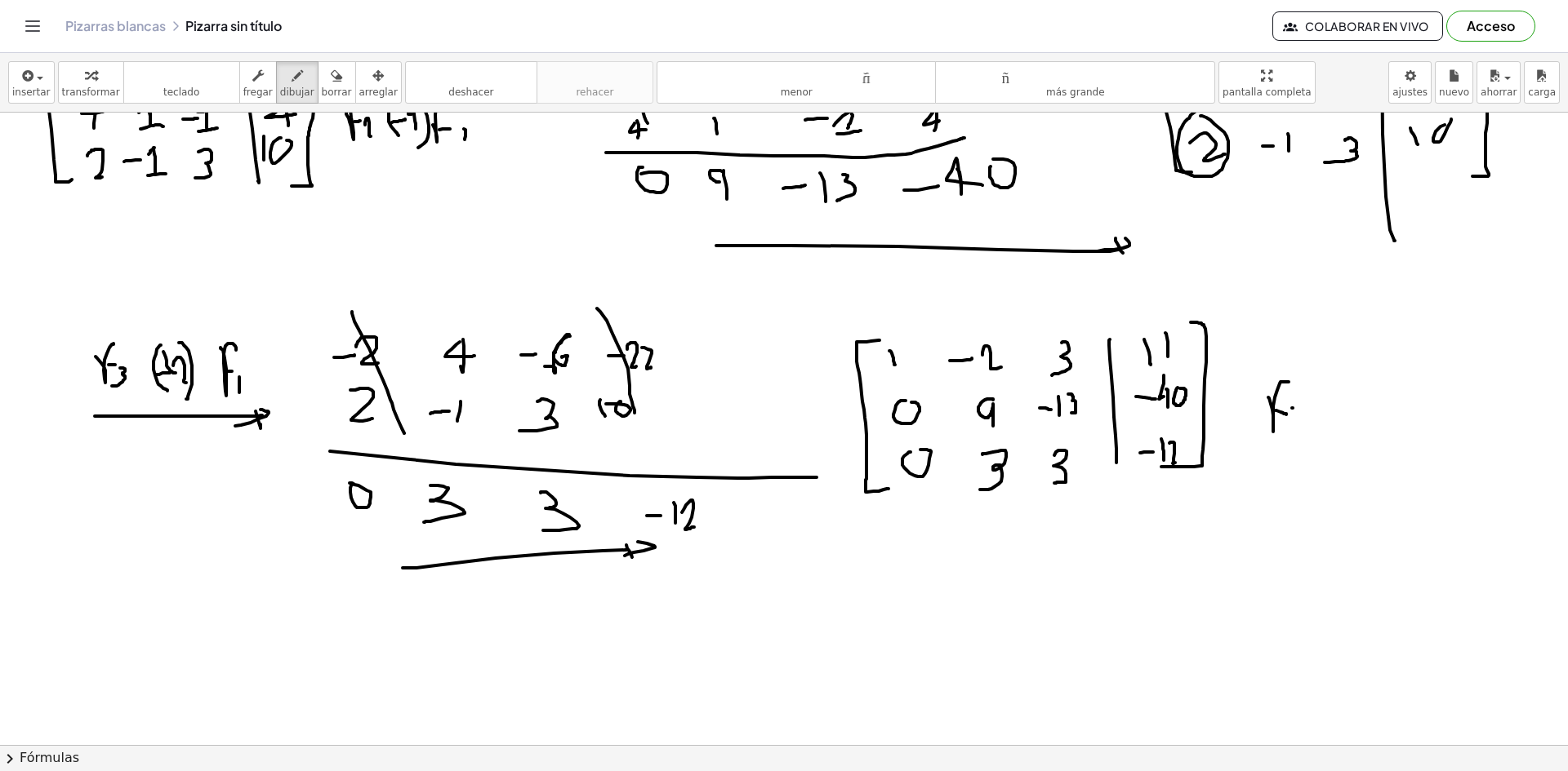
click at [1292, 434] on div at bounding box center [784, 247] width 1568 height 1897
drag, startPoint x: 1294, startPoint y: 416, endPoint x: 1308, endPoint y: 433, distance: 22.0
click at [1307, 433] on div at bounding box center [784, 247] width 1568 height 1897
drag, startPoint x: 1335, startPoint y: 424, endPoint x: 1365, endPoint y: 417, distance: 30.8
click at [1365, 417] on div at bounding box center [784, 247] width 1568 height 1897
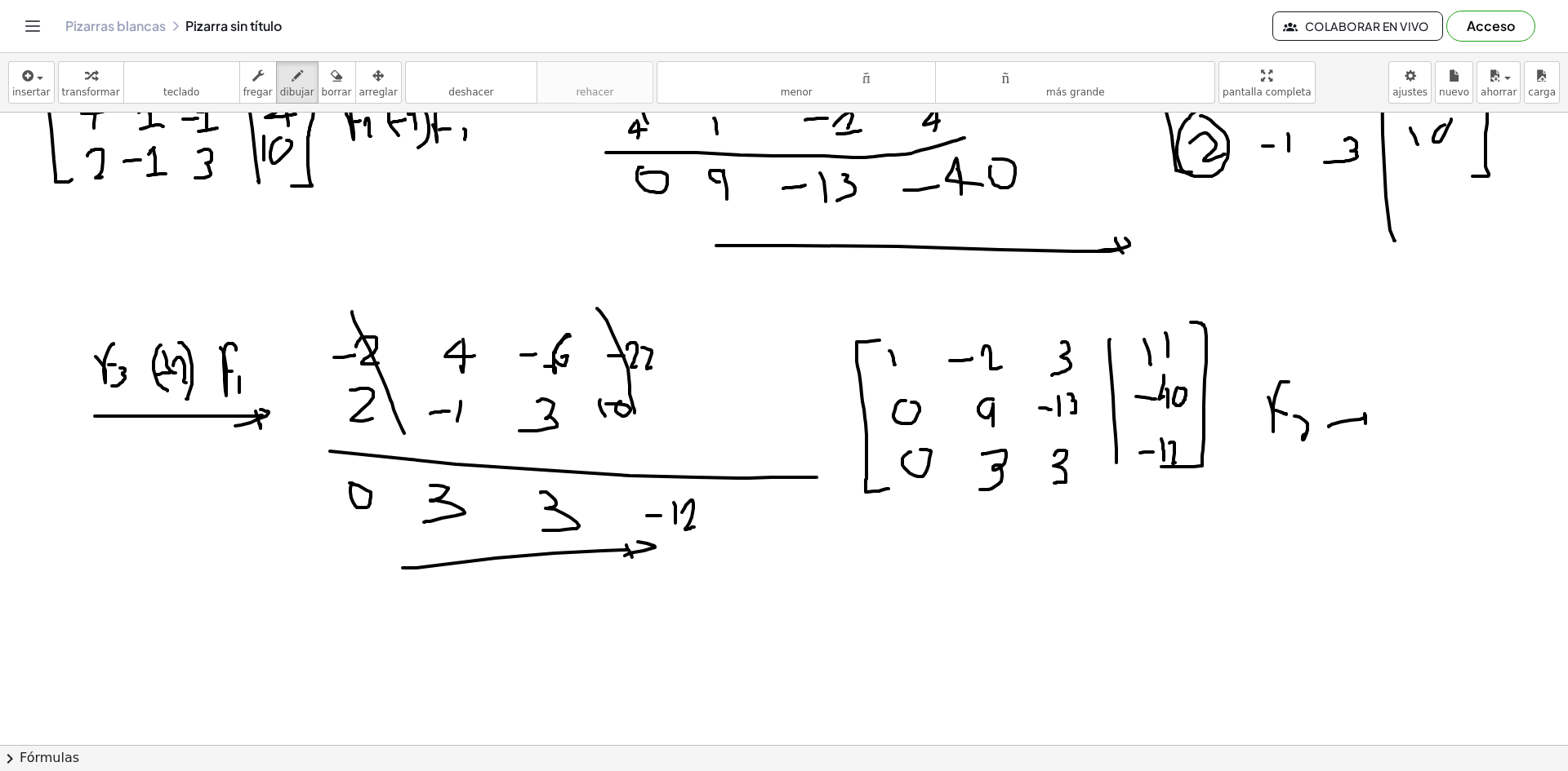
click at [1362, 423] on div at bounding box center [784, 247] width 1568 height 1897
drag, startPoint x: 1335, startPoint y: 421, endPoint x: 1328, endPoint y: 432, distance: 13.0
click at [1328, 432] on div at bounding box center [784, 247] width 1568 height 1897
drag, startPoint x: 1386, startPoint y: 404, endPoint x: 1392, endPoint y: 414, distance: 11.7
click at [1398, 395] on div at bounding box center [784, 247] width 1568 height 1897
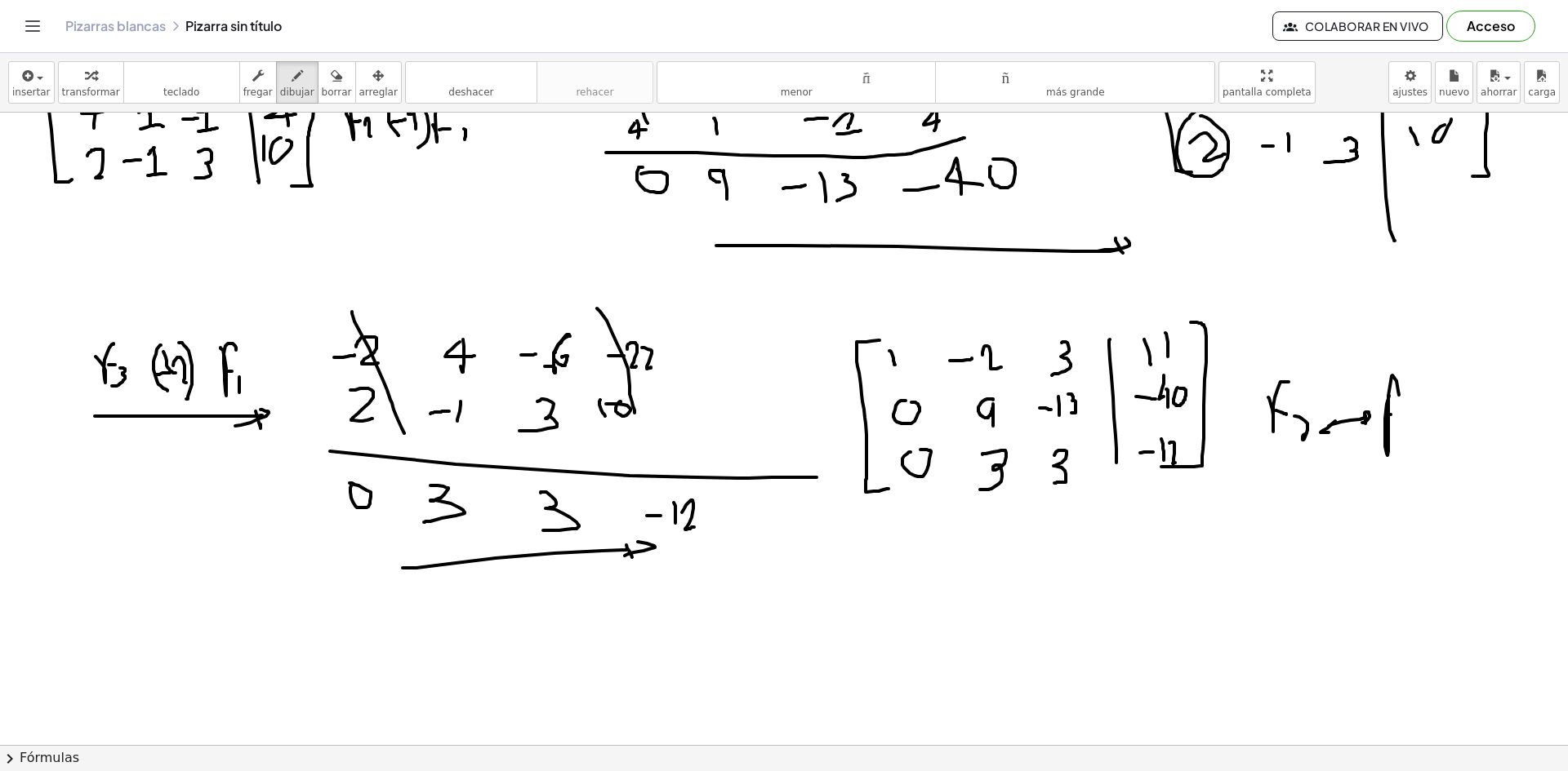
drag, startPoint x: 1391, startPoint y: 415, endPoint x: 1405, endPoint y: 418, distance: 14.3
click at [1397, 415] on div at bounding box center [784, 247] width 1568 height 1897
drag, startPoint x: 1405, startPoint y: 418, endPoint x: 1387, endPoint y: 444, distance: 31.6
click at [1392, 444] on div at bounding box center [784, 247] width 1568 height 1897
drag, startPoint x: 1298, startPoint y: 440, endPoint x: 1312, endPoint y: 441, distance: 14.0
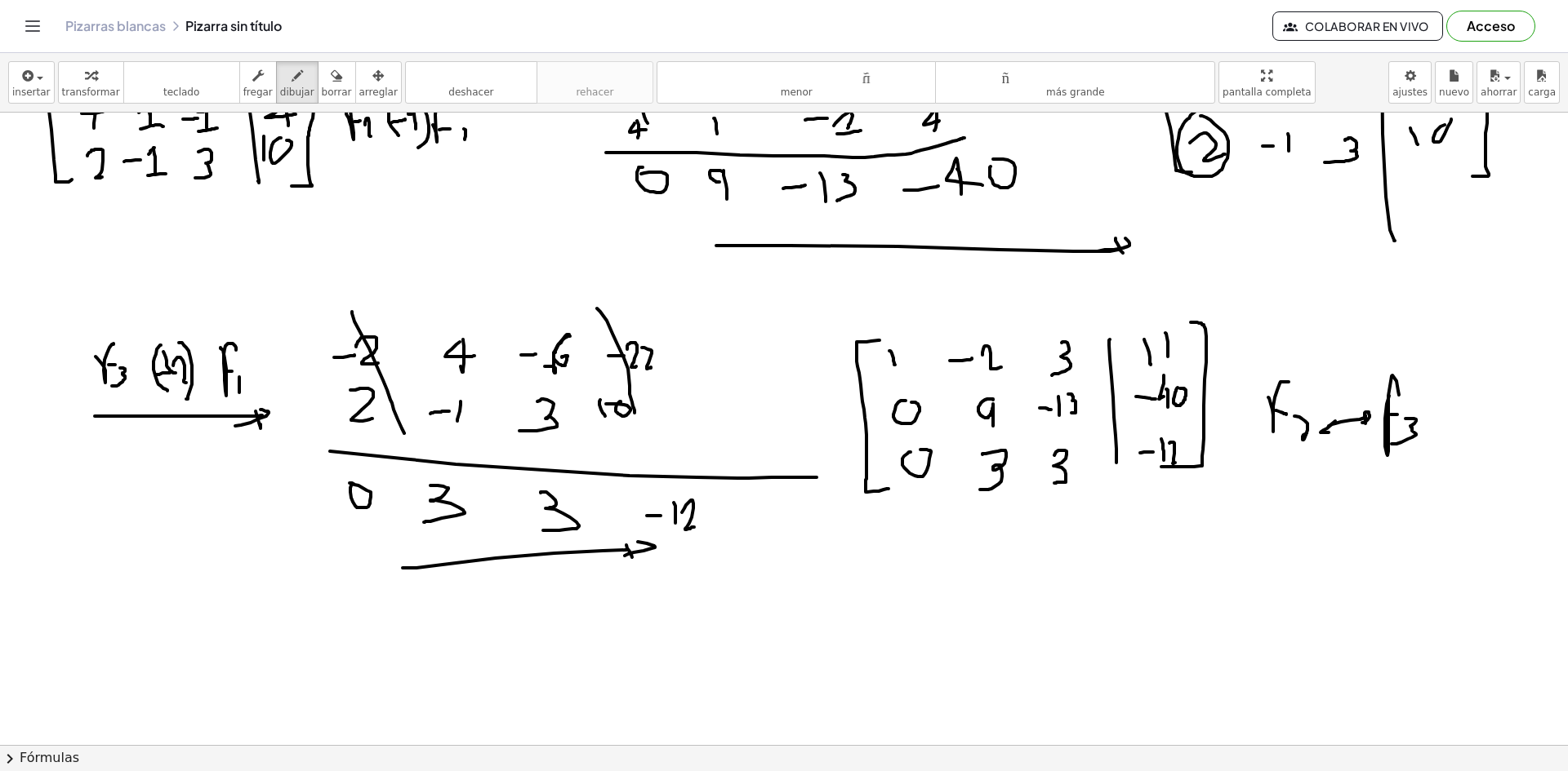
click at [1312, 440] on div at bounding box center [784, 247] width 1568 height 1897
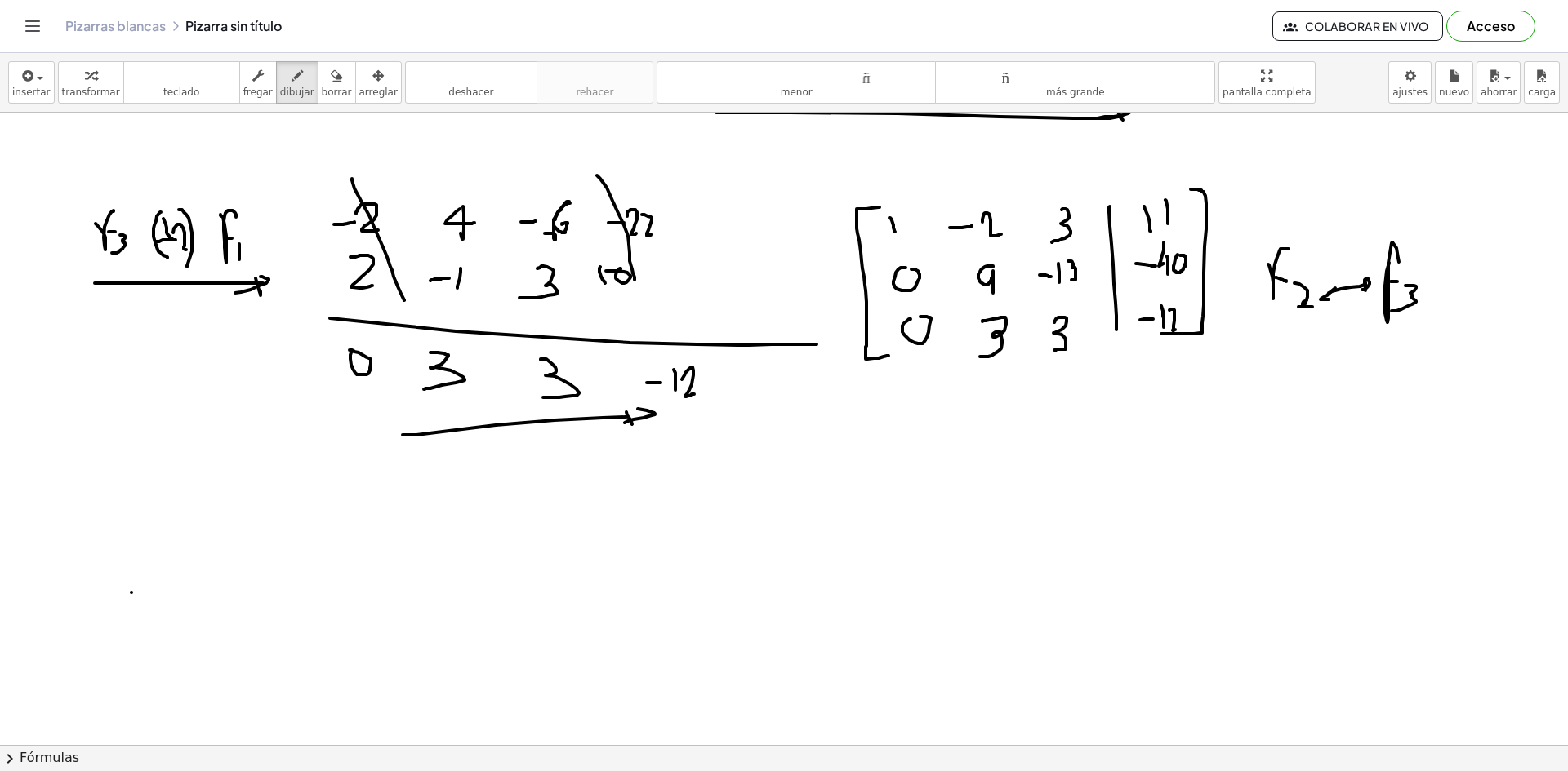
drag, startPoint x: 131, startPoint y: 592, endPoint x: 221, endPoint y: 594, distance: 90.0
click at [221, 595] on div at bounding box center [784, 114] width 1568 height 1897
click at [219, 604] on div at bounding box center [784, 114] width 1568 height 1897
drag, startPoint x: 239, startPoint y: 596, endPoint x: 221, endPoint y: 603, distance: 19.3
click at [223, 602] on div at bounding box center [784, 114] width 1568 height 1897
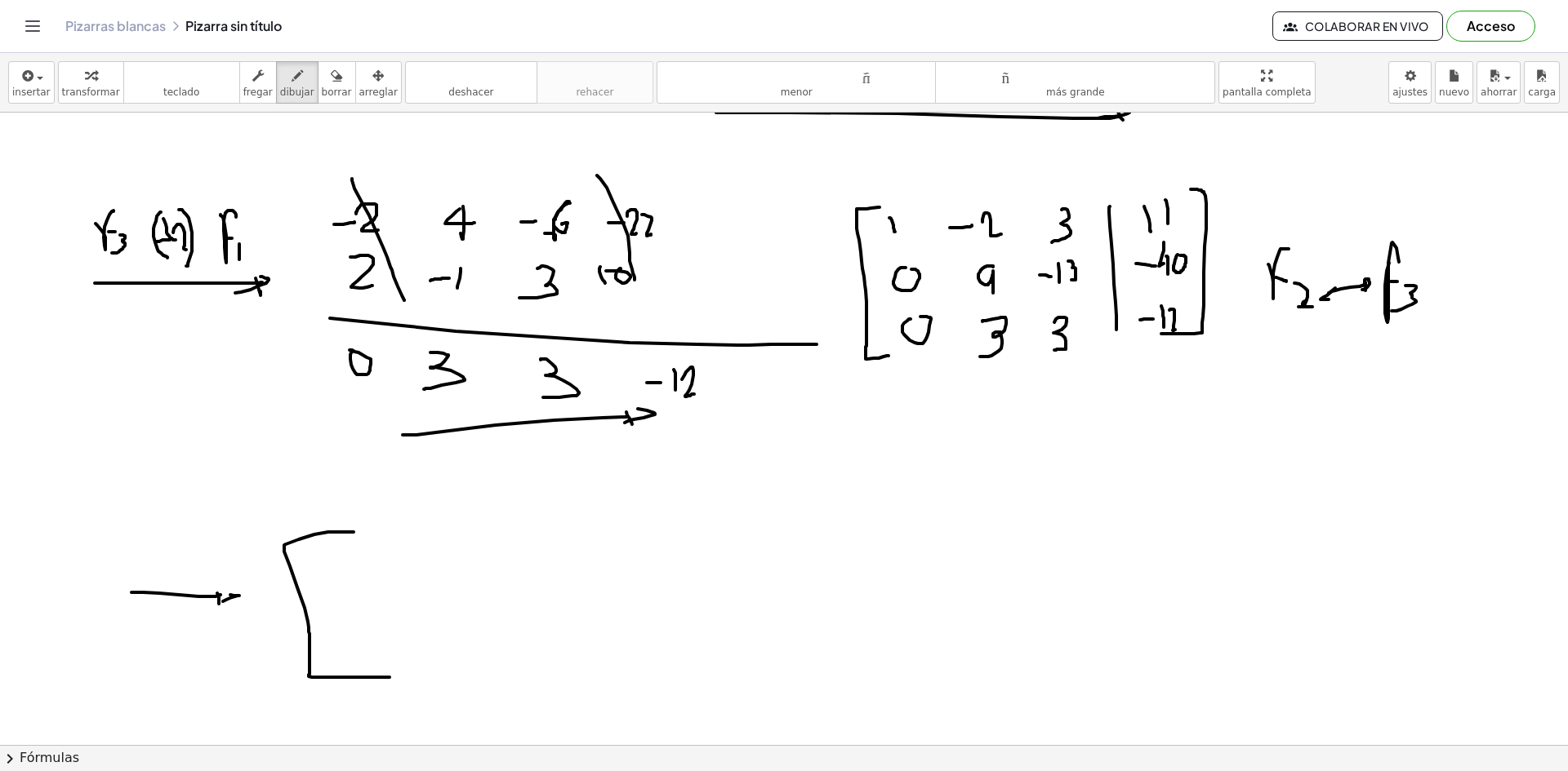
drag, startPoint x: 345, startPoint y: 532, endPoint x: 394, endPoint y: 677, distance: 153.1
click at [394, 677] on div at bounding box center [784, 114] width 1568 height 1897
drag, startPoint x: 347, startPoint y: 555, endPoint x: 349, endPoint y: 564, distance: 9.2
click at [349, 564] on div at bounding box center [784, 114] width 1568 height 1897
drag, startPoint x: 391, startPoint y: 564, endPoint x: 408, endPoint y: 562, distance: 17.1
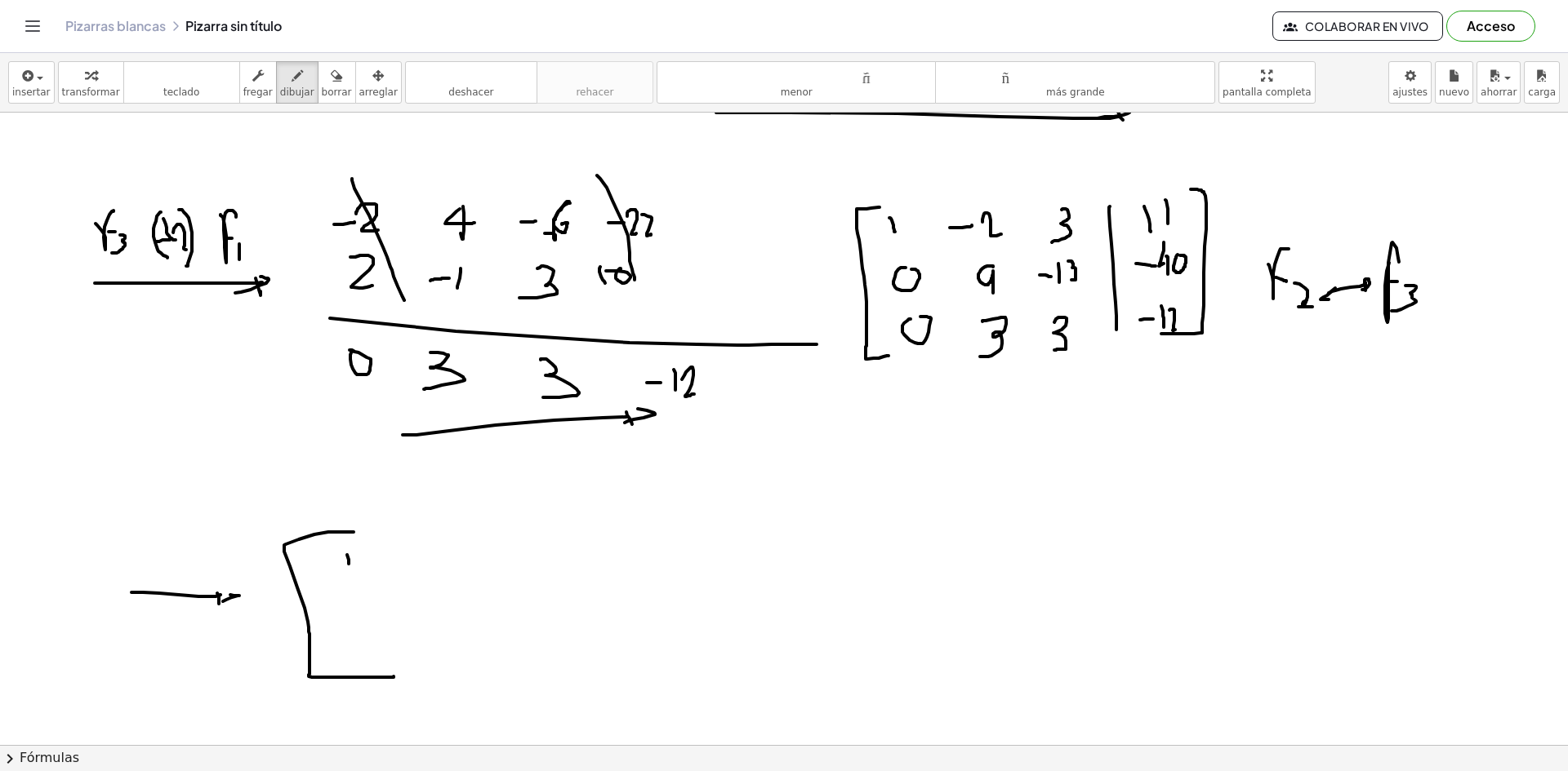
click at [408, 562] on div at bounding box center [784, 114] width 1568 height 1897
drag, startPoint x: 413, startPoint y: 549, endPoint x: 435, endPoint y: 573, distance: 32.6
click at [435, 573] on div at bounding box center [784, 114] width 1568 height 1897
drag, startPoint x: 493, startPoint y: 549, endPoint x: 550, endPoint y: 570, distance: 60.7
click at [478, 573] on div at bounding box center [784, 114] width 1568 height 1897
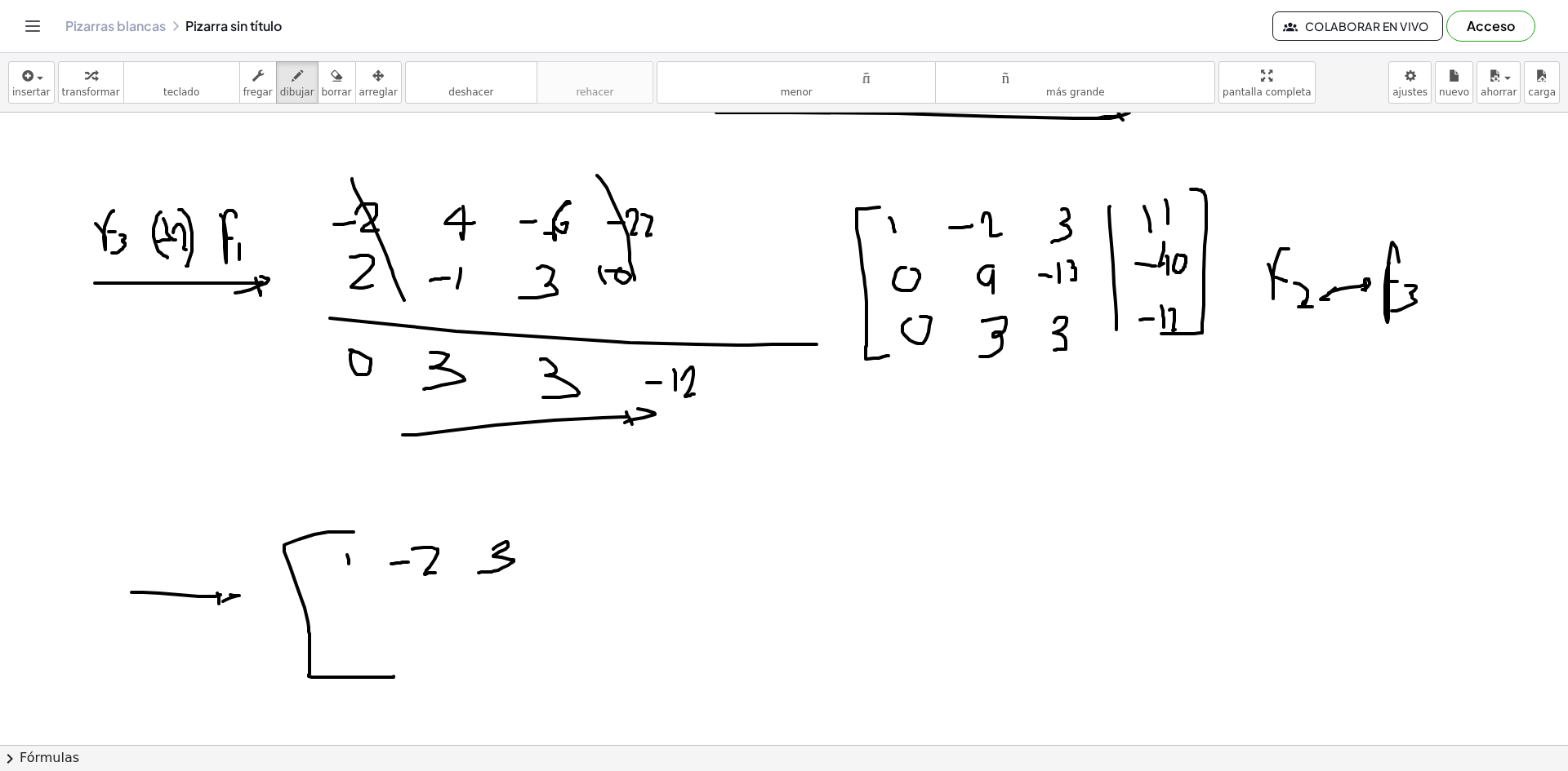
drag, startPoint x: 562, startPoint y: 543, endPoint x: 562, endPoint y: 554, distance: 11.0
click at [562, 554] on div at bounding box center [784, 114] width 1568 height 1897
drag, startPoint x: 577, startPoint y: 540, endPoint x: 577, endPoint y: 561, distance: 21.0
click at [577, 561] on div at bounding box center [784, 114] width 1568 height 1897
drag, startPoint x: 541, startPoint y: 552, endPoint x: 545, endPoint y: 627, distance: 75.1
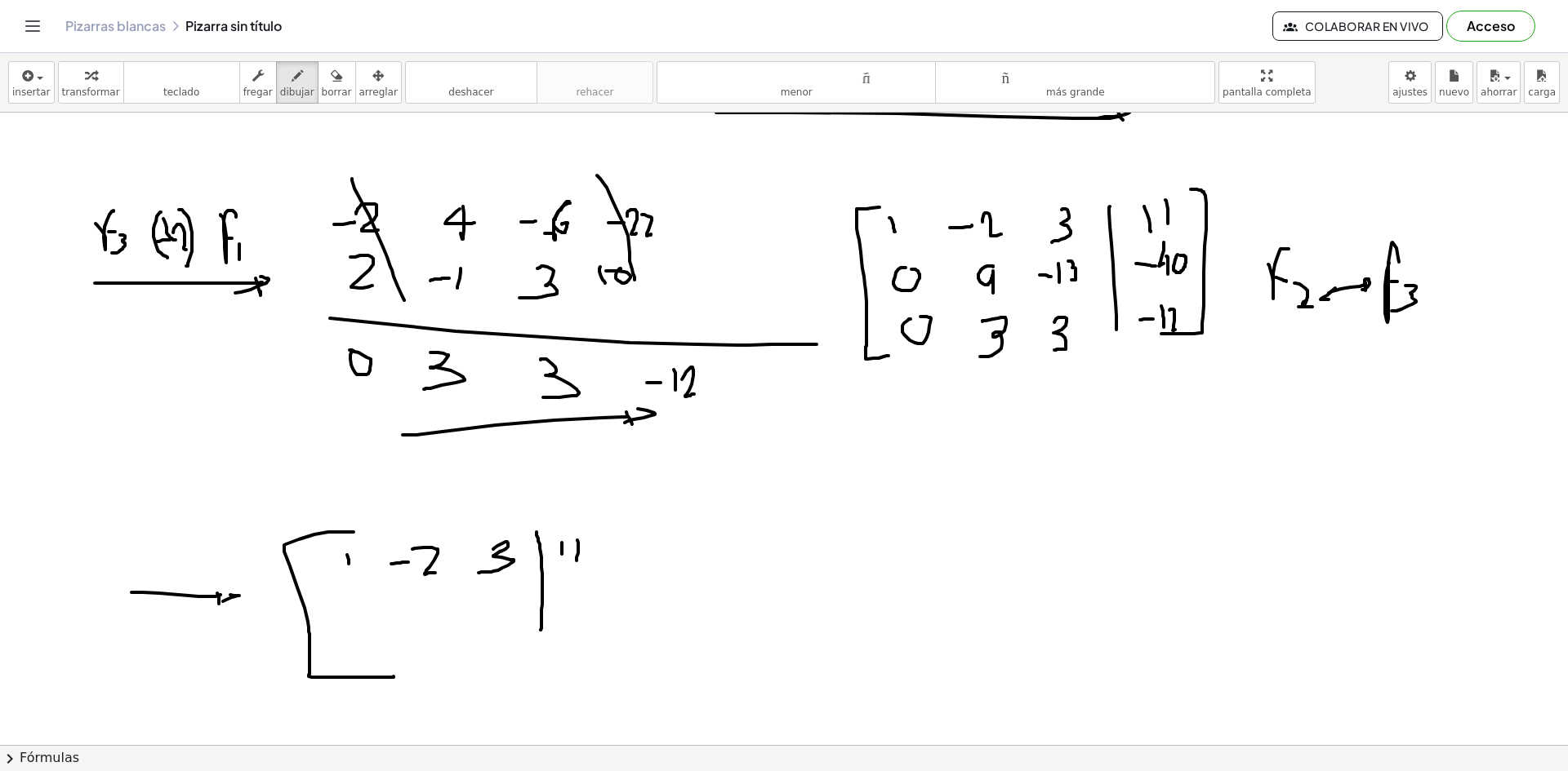
click at [541, 633] on div at bounding box center [784, 114] width 1568 height 1897
click at [346, 591] on div at bounding box center [784, 114] width 1568 height 1897
click at [345, 583] on div at bounding box center [784, 114] width 1568 height 1897
drag, startPoint x: 413, startPoint y: 589, endPoint x: 416, endPoint y: 609, distance: 20.2
click at [416, 609] on div at bounding box center [784, 114] width 1568 height 1897
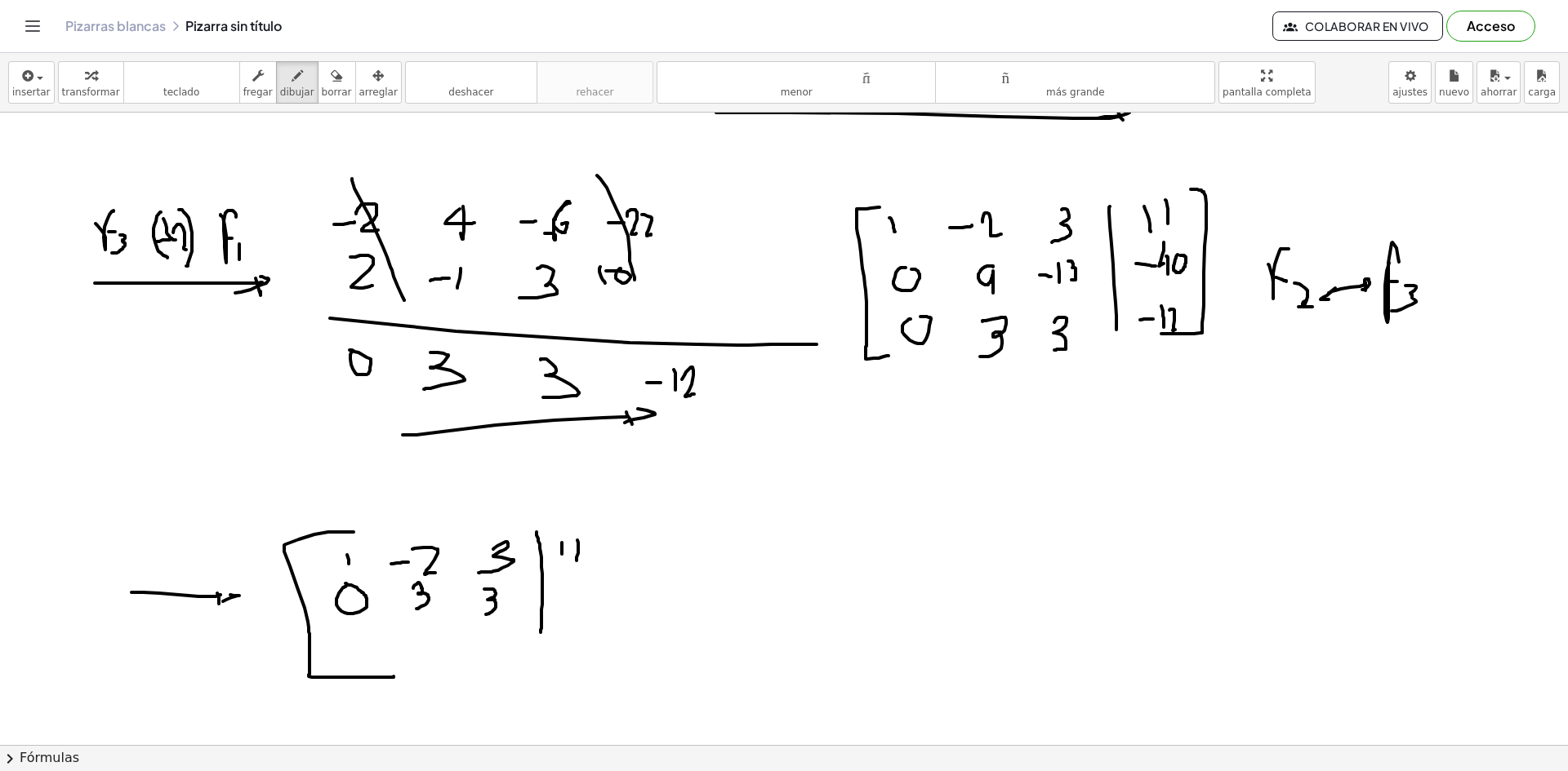
drag, startPoint x: 484, startPoint y: 589, endPoint x: 533, endPoint y: 609, distance: 52.9
click at [482, 615] on div at bounding box center [784, 114] width 1568 height 1897
drag, startPoint x: 554, startPoint y: 591, endPoint x: 564, endPoint y: 592, distance: 10.0
click at [564, 592] on div at bounding box center [784, 114] width 1568 height 1897
click at [577, 600] on div at bounding box center [784, 114] width 1568 height 1897
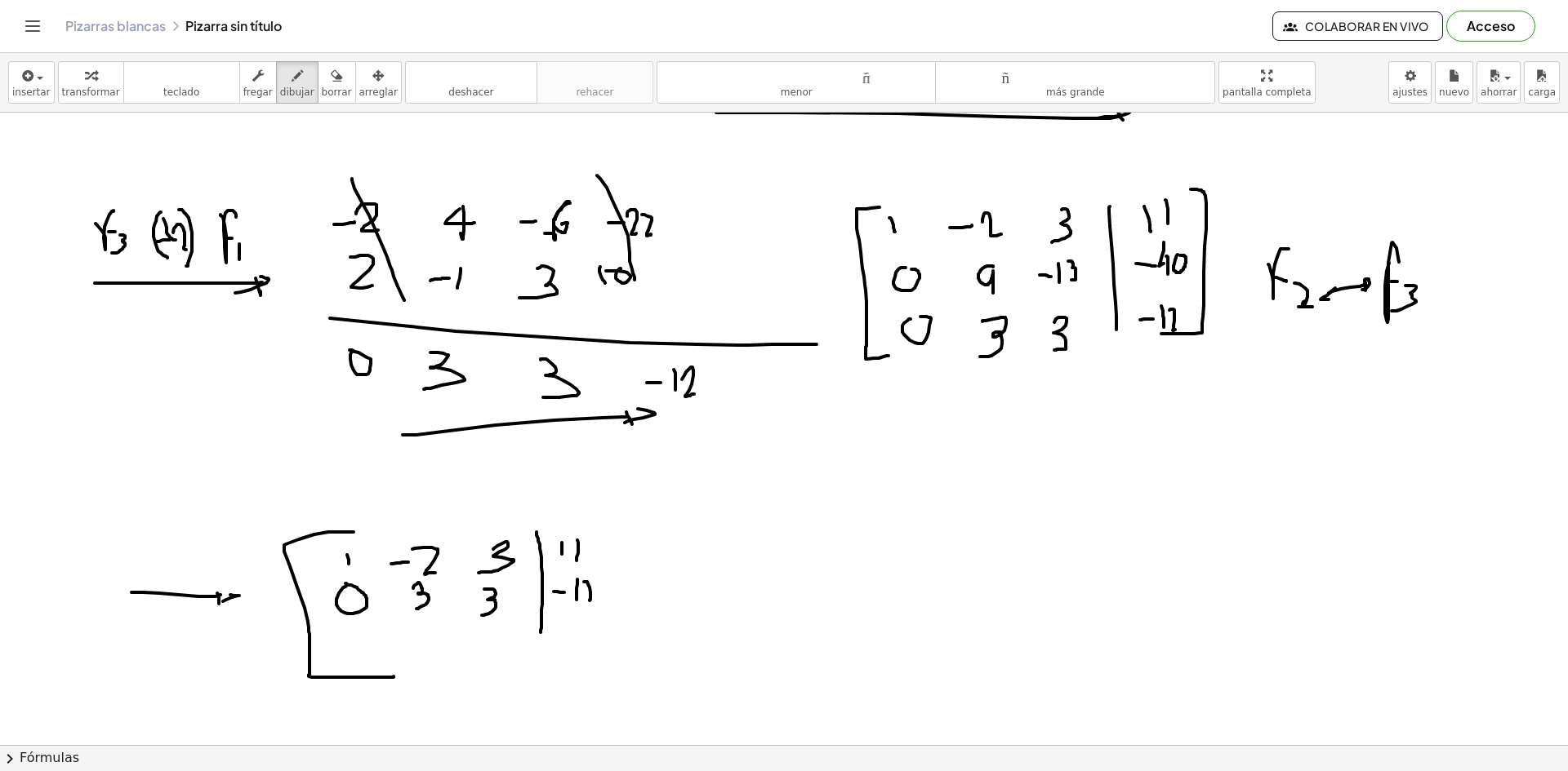
drag, startPoint x: 587, startPoint y: 582, endPoint x: 596, endPoint y: 596, distance: 16.6
click at [596, 596] on div at bounding box center [784, 114] width 1568 height 1897
click at [371, 636] on div at bounding box center [784, 114] width 1568 height 1897
drag, startPoint x: 421, startPoint y: 633, endPoint x: 431, endPoint y: 649, distance: 18.9
click at [431, 649] on div at bounding box center [784, 114] width 1568 height 1897
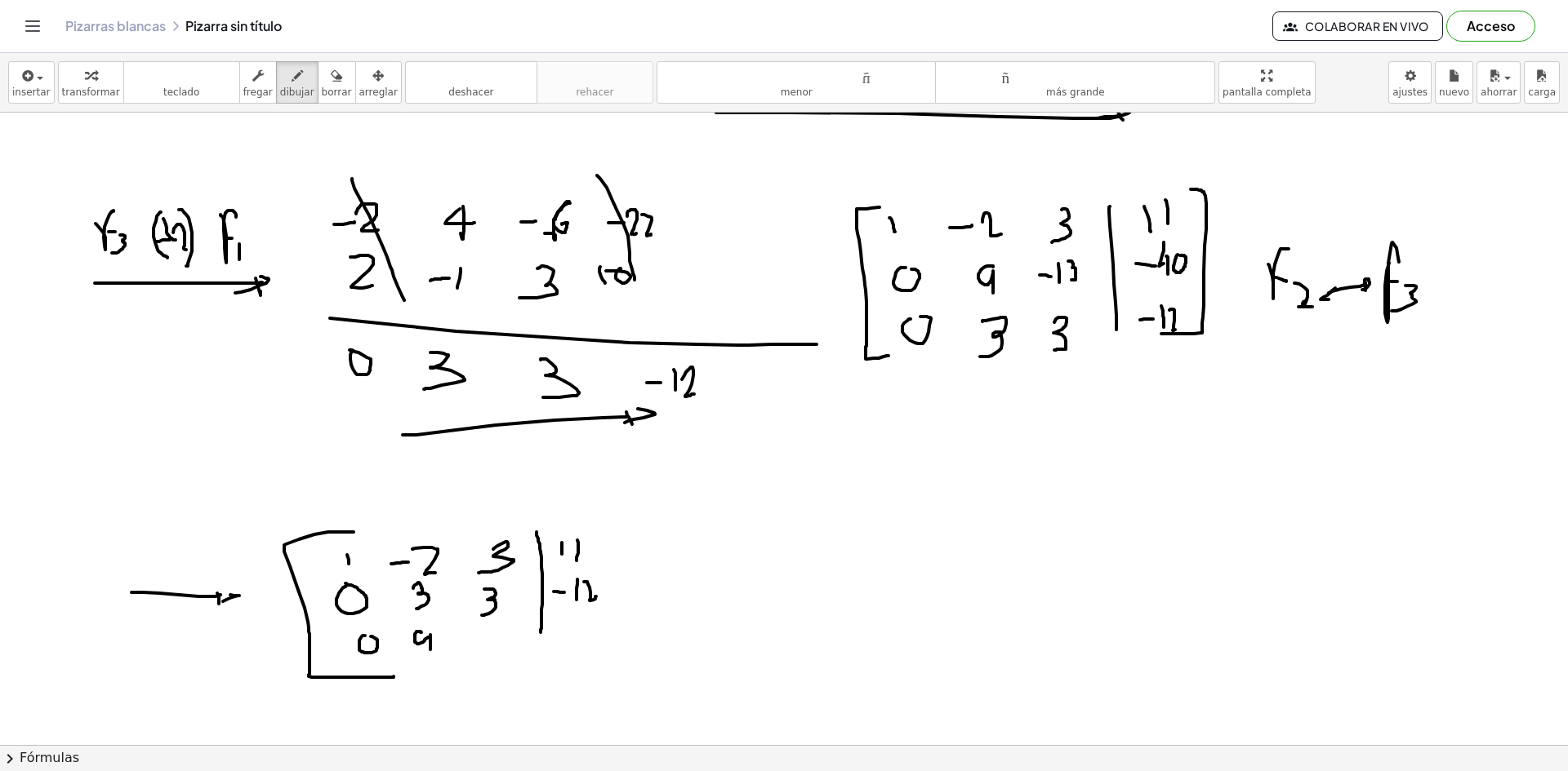
click at [467, 644] on div at bounding box center [784, 114] width 1568 height 1897
click at [477, 647] on div at bounding box center [784, 114] width 1568 height 1897
drag, startPoint x: 484, startPoint y: 634, endPoint x: 484, endPoint y: 651, distance: 17.0
click at [487, 653] on div at bounding box center [784, 114] width 1568 height 1897
drag, startPoint x: 577, startPoint y: 621, endPoint x: 572, endPoint y: 634, distance: 13.9
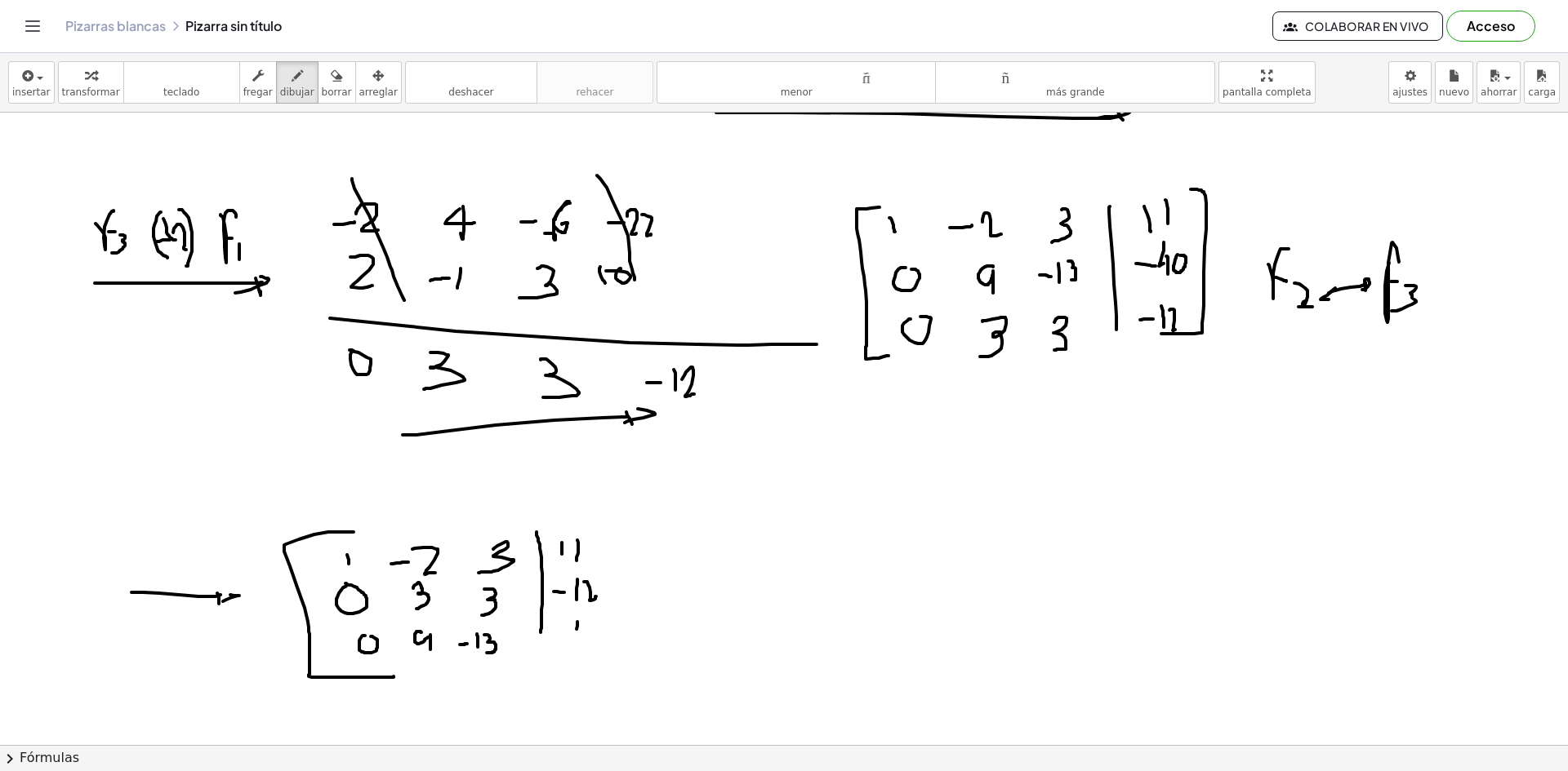
click at [574, 637] on div at bounding box center [784, 114] width 1568 height 1897
drag, startPoint x: 560, startPoint y: 634, endPoint x: 571, endPoint y: 634, distance: 11.0
click at [571, 634] on div at bounding box center [784, 114] width 1568 height 1897
drag, startPoint x: 575, startPoint y: 621, endPoint x: 579, endPoint y: 629, distance: 8.9
click at [579, 629] on div at bounding box center [784, 114] width 1568 height 1897
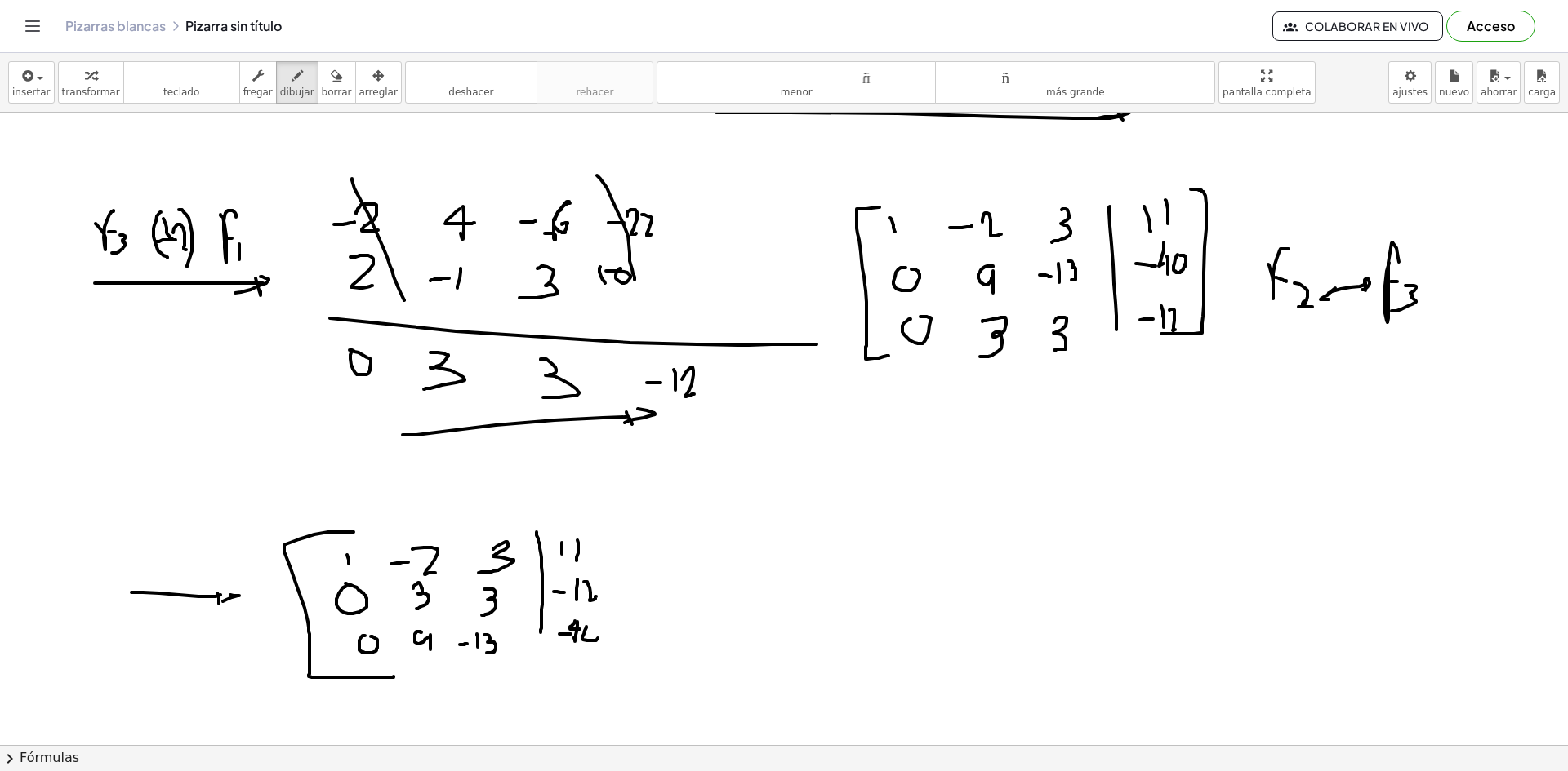
drag, startPoint x: 582, startPoint y: 639, endPoint x: 592, endPoint y: 627, distance: 15.6
click at [595, 628] on div at bounding box center [784, 114] width 1568 height 1897
click at [573, 666] on div at bounding box center [784, 114] width 1568 height 1897
click at [701, 591] on div at bounding box center [784, 114] width 1568 height 1897
click at [701, 599] on div at bounding box center [784, 114] width 1568 height 1897
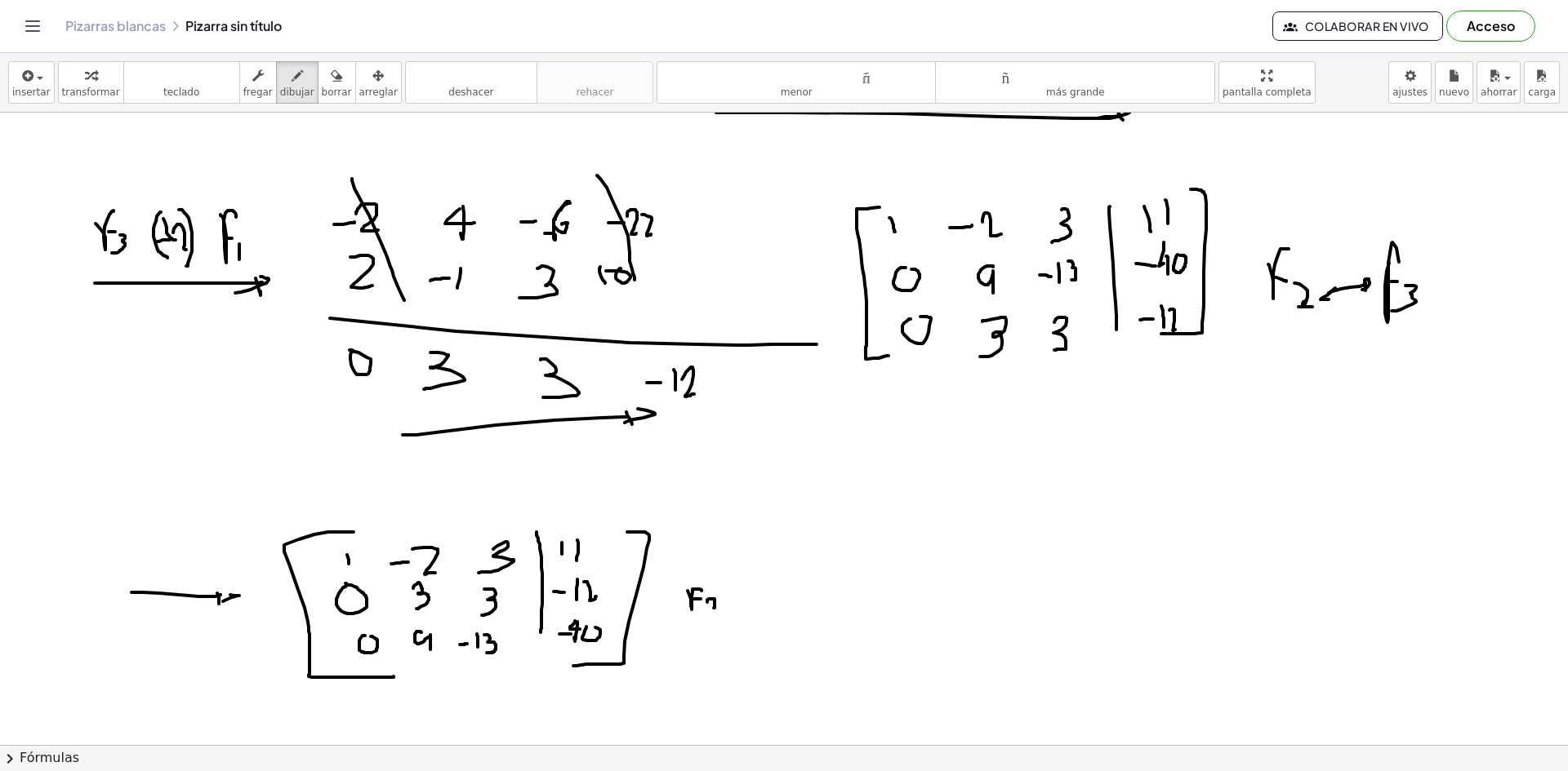
click at [721, 606] on div at bounding box center [784, 114] width 1568 height 1897
click at [750, 617] on div at bounding box center [784, 114] width 1568 height 1897
click at [766, 599] on div at bounding box center [784, 114] width 1568 height 1897
drag, startPoint x: 758, startPoint y: 597, endPoint x: 771, endPoint y: 596, distance: 13.0
click at [771, 596] on div at bounding box center [784, 114] width 1568 height 1897
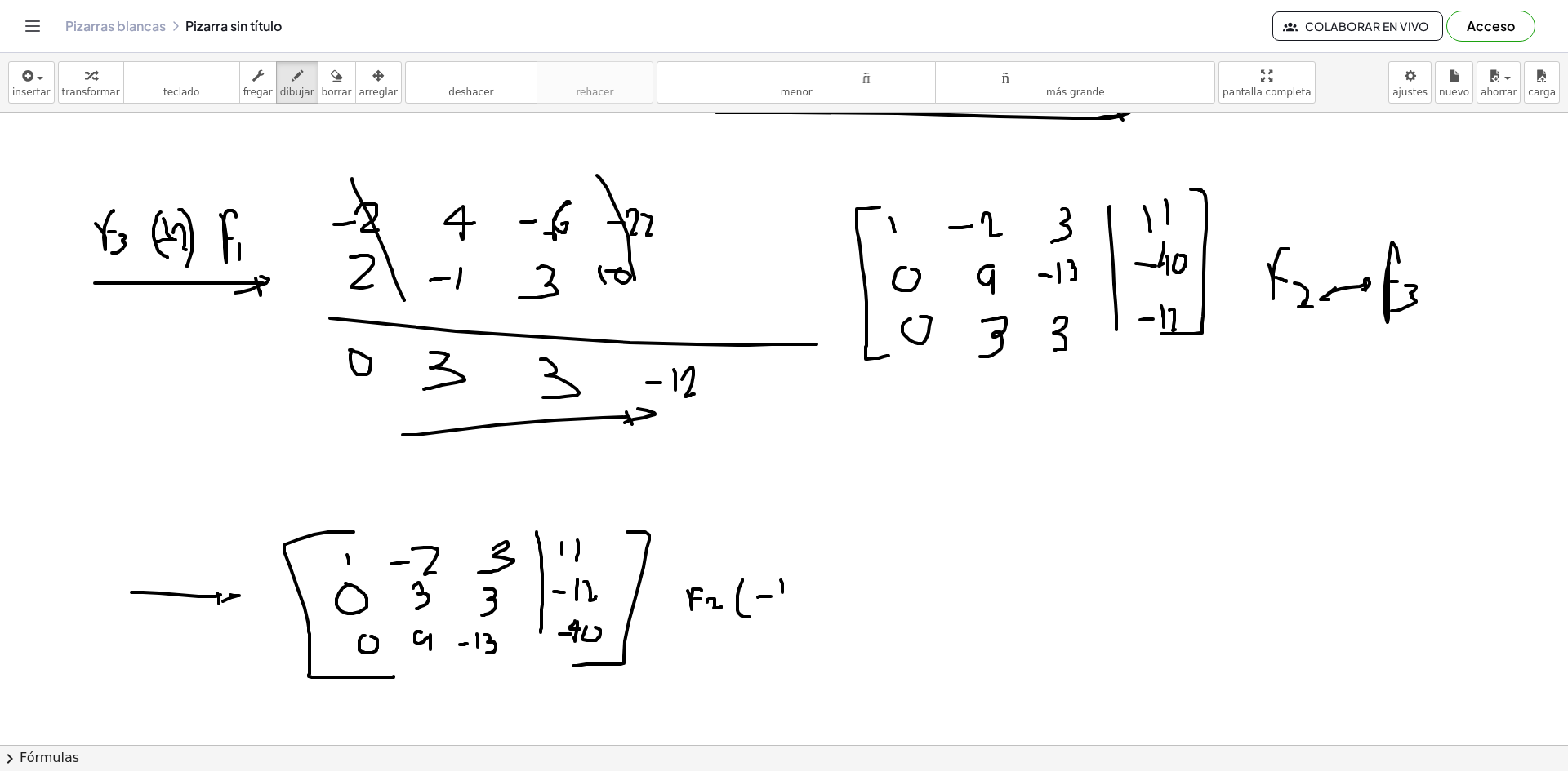
drag, startPoint x: 781, startPoint y: 580, endPoint x: 782, endPoint y: 592, distance: 12.0
click at [782, 592] on div at bounding box center [784, 114] width 1568 height 1897
drag, startPoint x: 778, startPoint y: 600, endPoint x: 796, endPoint y: 600, distance: 18.0
click at [796, 600] on div at bounding box center [784, 114] width 1568 height 1897
drag, startPoint x: 781, startPoint y: 609, endPoint x: 781, endPoint y: 618, distance: 9.0
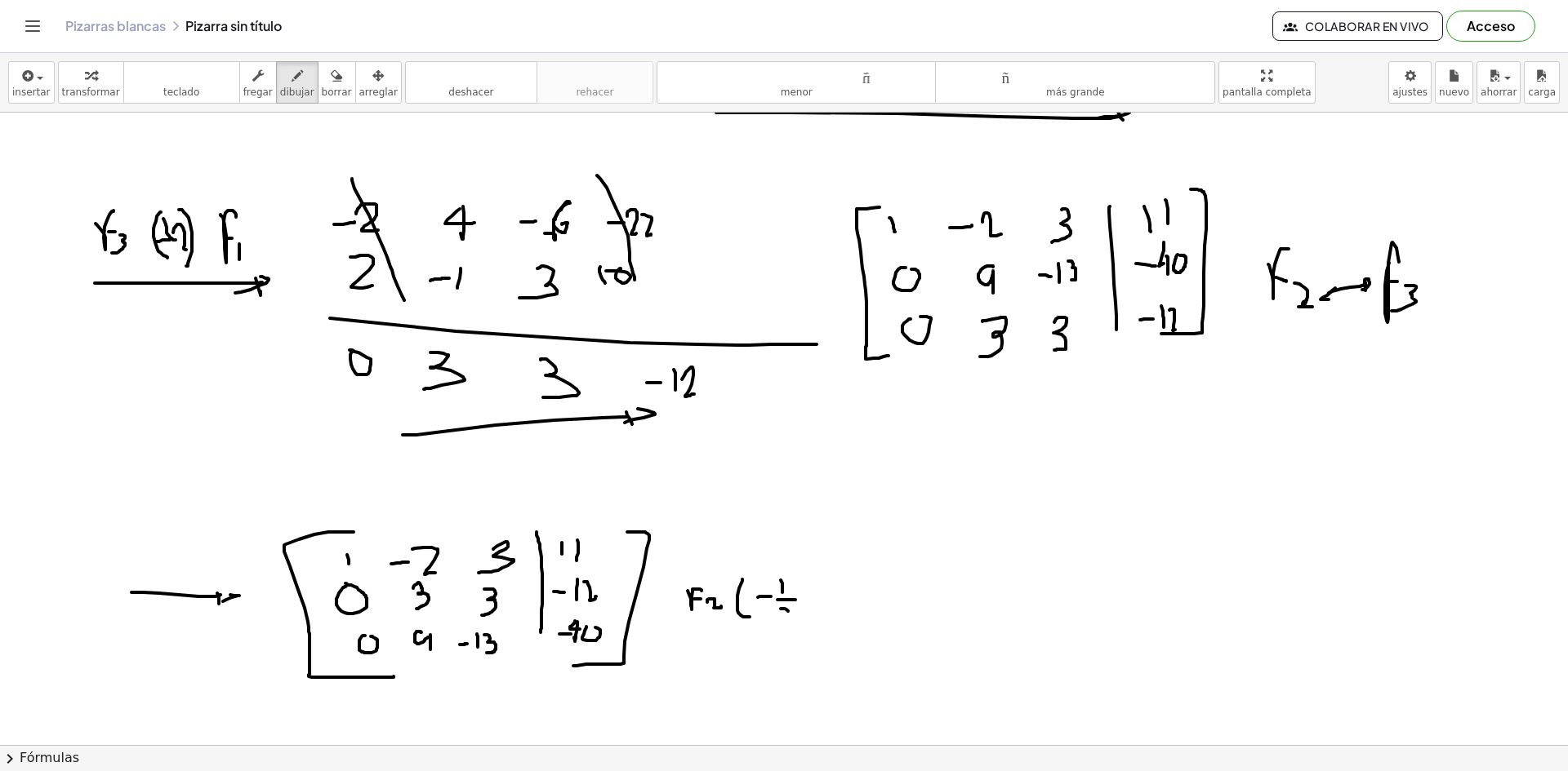
click at [781, 618] on div at bounding box center [784, 114] width 1568 height 1897
drag, startPoint x: 788, startPoint y: 616, endPoint x: 775, endPoint y: 628, distance: 17.7
click at [776, 628] on div at bounding box center [784, 114] width 1568 height 1897
drag, startPoint x: 810, startPoint y: 585, endPoint x: 822, endPoint y: 591, distance: 13.4
click at [809, 614] on div at bounding box center [784, 114] width 1568 height 1897
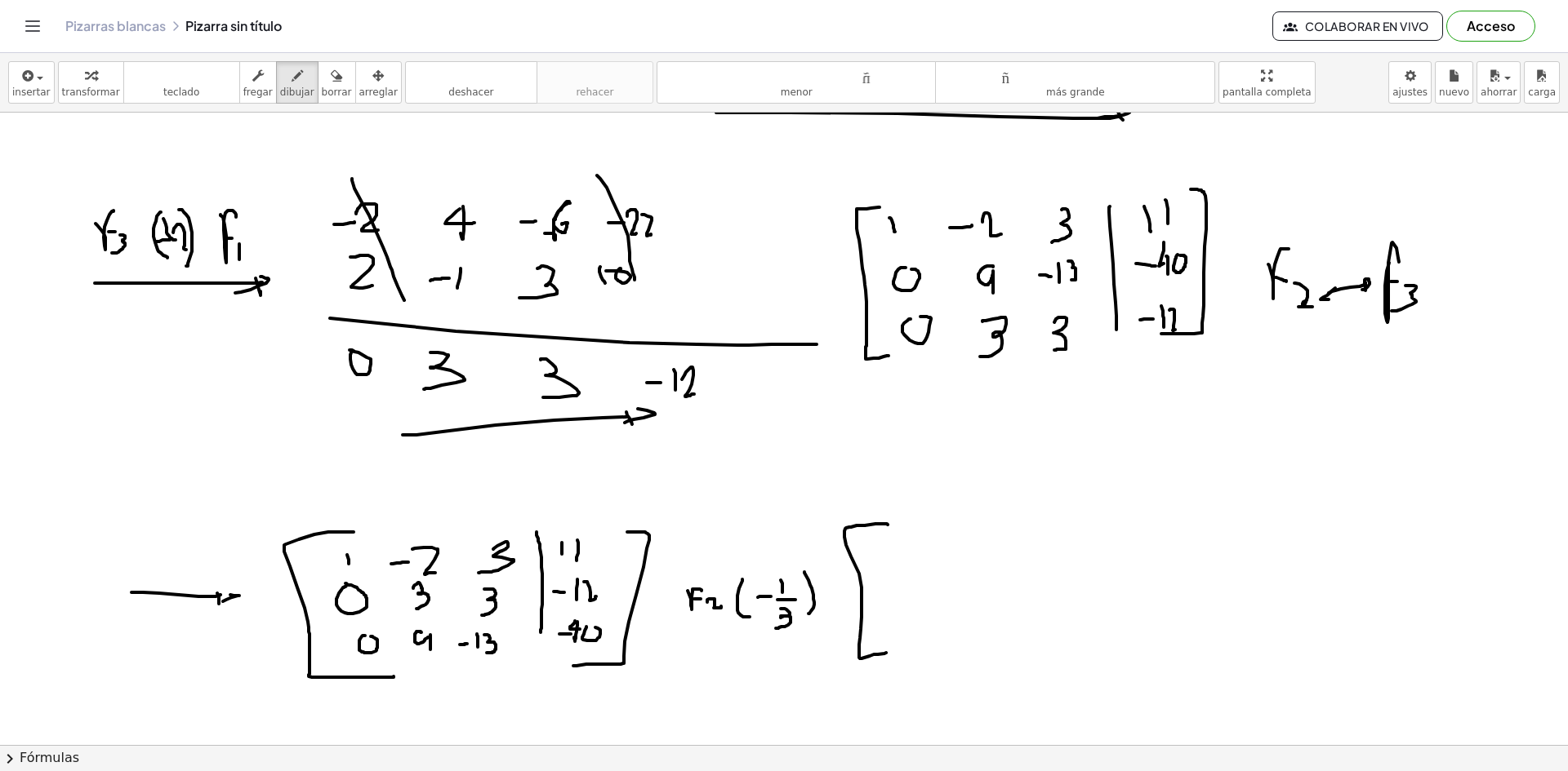
drag, startPoint x: 887, startPoint y: 525, endPoint x: 886, endPoint y: 653, distance: 128.0
click at [886, 653] on div at bounding box center [784, 114] width 1568 height 1897
drag, startPoint x: 886, startPoint y: 542, endPoint x: 886, endPoint y: 559, distance: 17.0
click at [886, 559] on div at bounding box center [784, 114] width 1568 height 1897
click at [937, 552] on div at bounding box center [784, 114] width 1568 height 1897
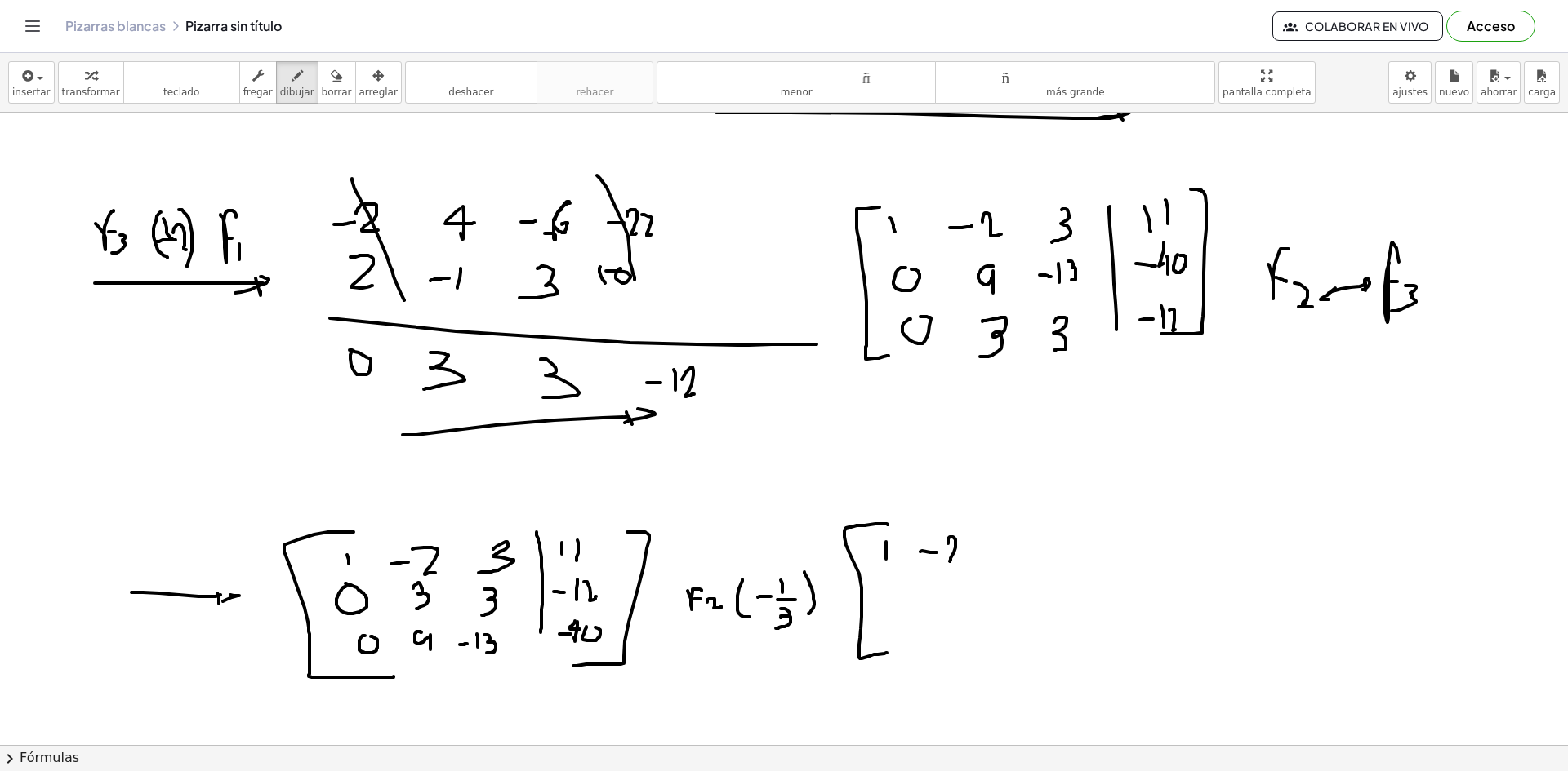
drag, startPoint x: 948, startPoint y: 544, endPoint x: 967, endPoint y: 564, distance: 27.6
click at [967, 564] on div at bounding box center [784, 114] width 1568 height 1897
drag, startPoint x: 1056, startPoint y: 532, endPoint x: 1034, endPoint y: 557, distance: 33.3
click at [1034, 557] on div at bounding box center [784, 114] width 1568 height 1897
drag, startPoint x: 1131, startPoint y: 522, endPoint x: 1133, endPoint y: 541, distance: 19.1
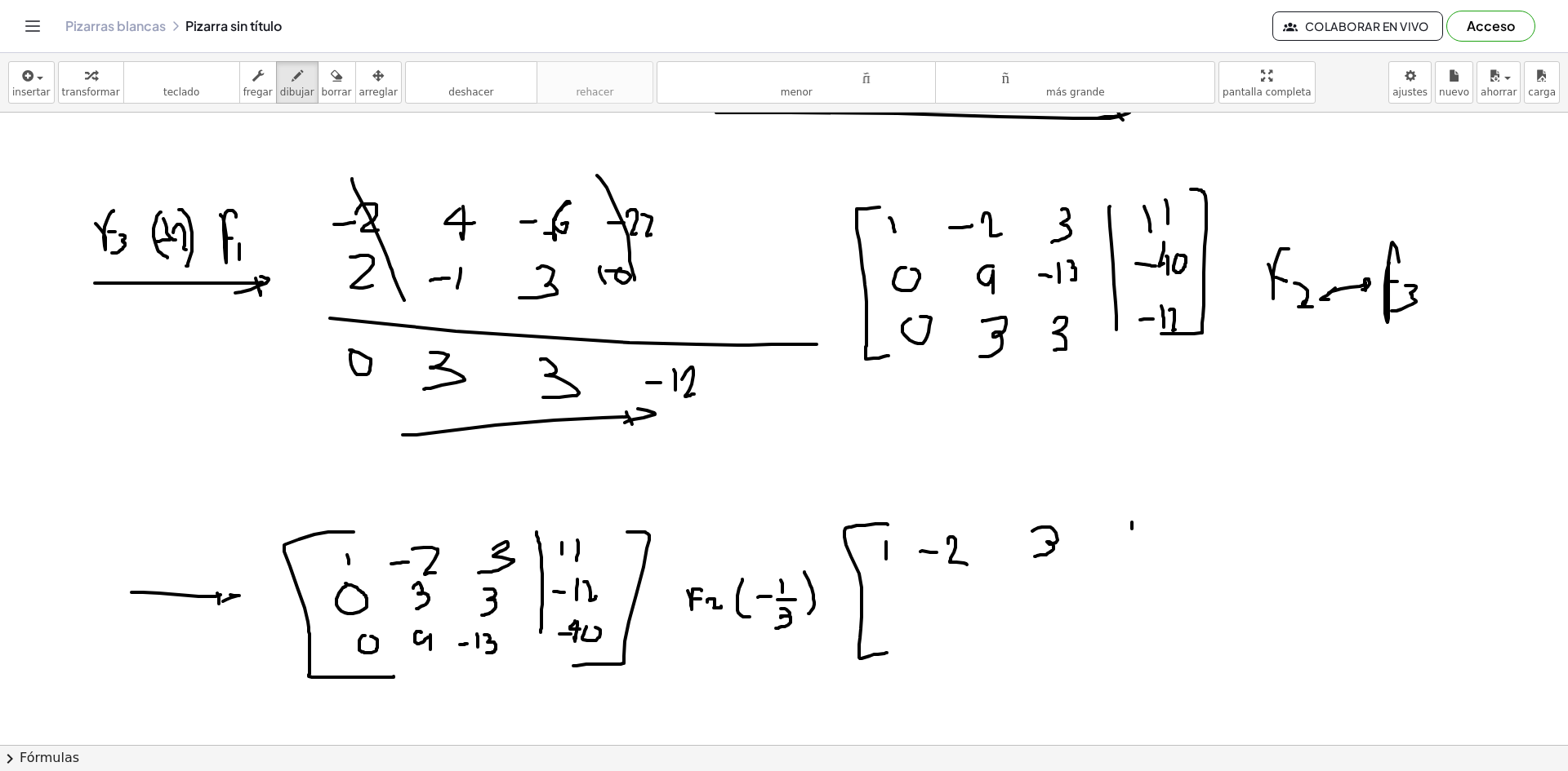
click at [1132, 542] on div at bounding box center [784, 114] width 1568 height 1897
click at [1147, 542] on div at bounding box center [784, 114] width 1568 height 1897
drag, startPoint x: 878, startPoint y: 591, endPoint x: 898, endPoint y: 596, distance: 20.6
click at [867, 591] on div at bounding box center [784, 114] width 1568 height 1897
drag, startPoint x: 953, startPoint y: 587, endPoint x: 956, endPoint y: 604, distance: 17.3
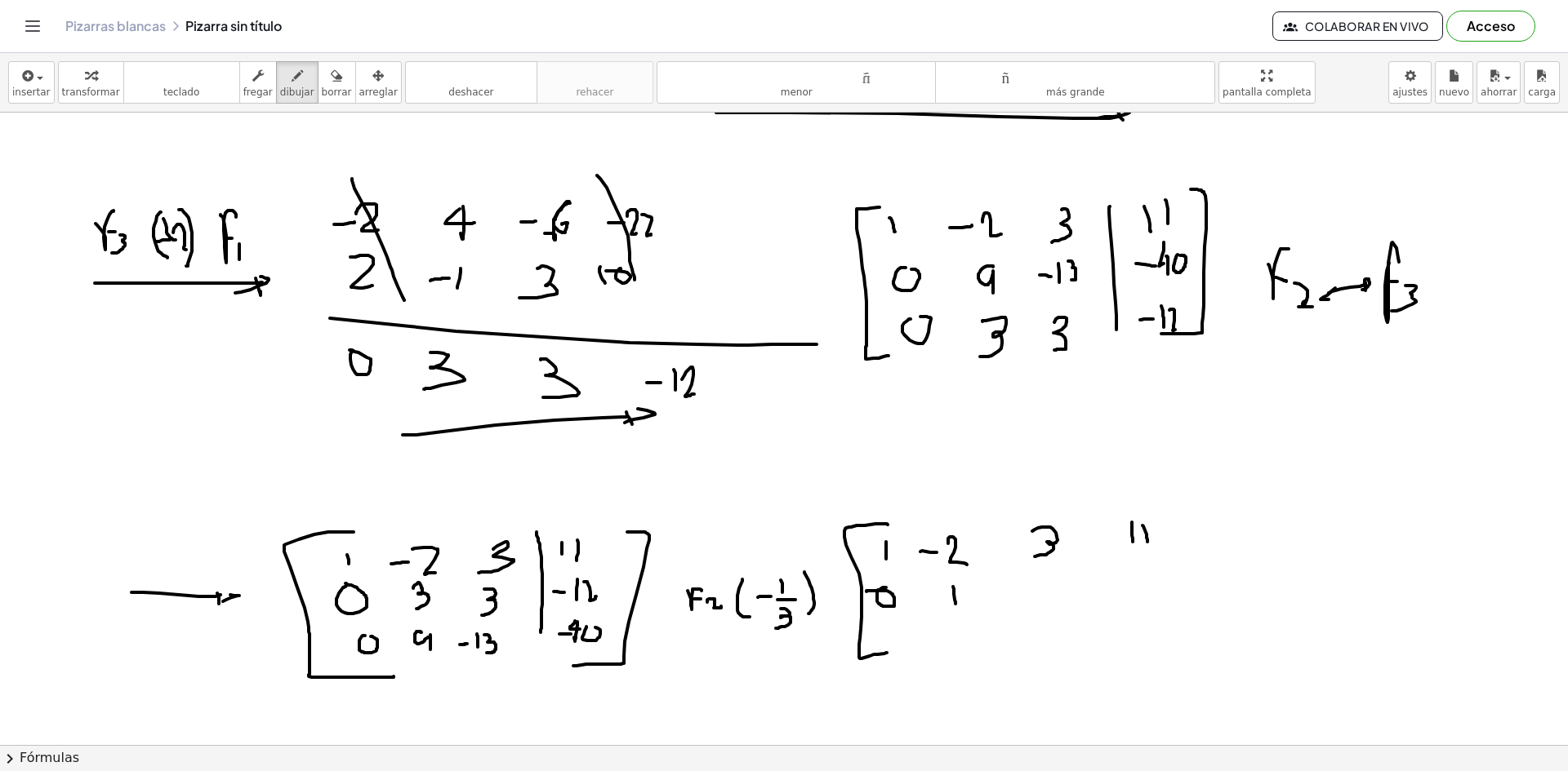
click at [956, 604] on div at bounding box center [784, 114] width 1568 height 1897
drag, startPoint x: 1046, startPoint y: 584, endPoint x: 1044, endPoint y: 602, distance: 18.1
click at [1044, 602] on div at bounding box center [784, 114] width 1568 height 1897
drag, startPoint x: 1111, startPoint y: 592, endPoint x: 1123, endPoint y: 592, distance: 12.0
click at [1123, 592] on div at bounding box center [784, 114] width 1568 height 1897
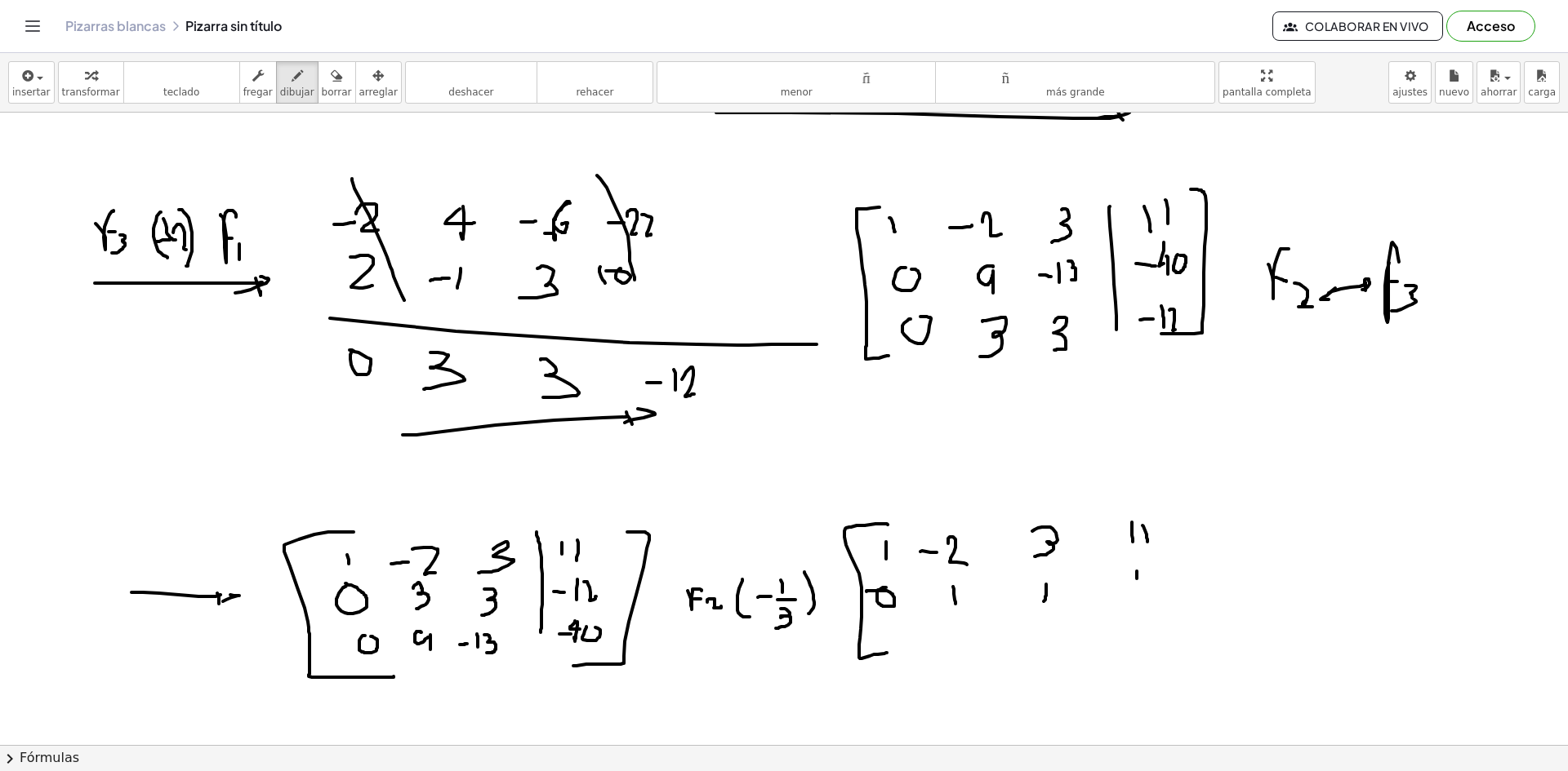
drag, startPoint x: 1136, startPoint y: 571, endPoint x: 1137, endPoint y: 595, distance: 24.0
click at [1137, 595] on div at bounding box center [784, 114] width 1568 height 1897
drag, startPoint x: 1136, startPoint y: 570, endPoint x: 1145, endPoint y: 579, distance: 12.7
click at [1145, 579] on div at bounding box center [784, 114] width 1568 height 1897
drag, startPoint x: 1103, startPoint y: 574, endPoint x: 1113, endPoint y: 635, distance: 61.8
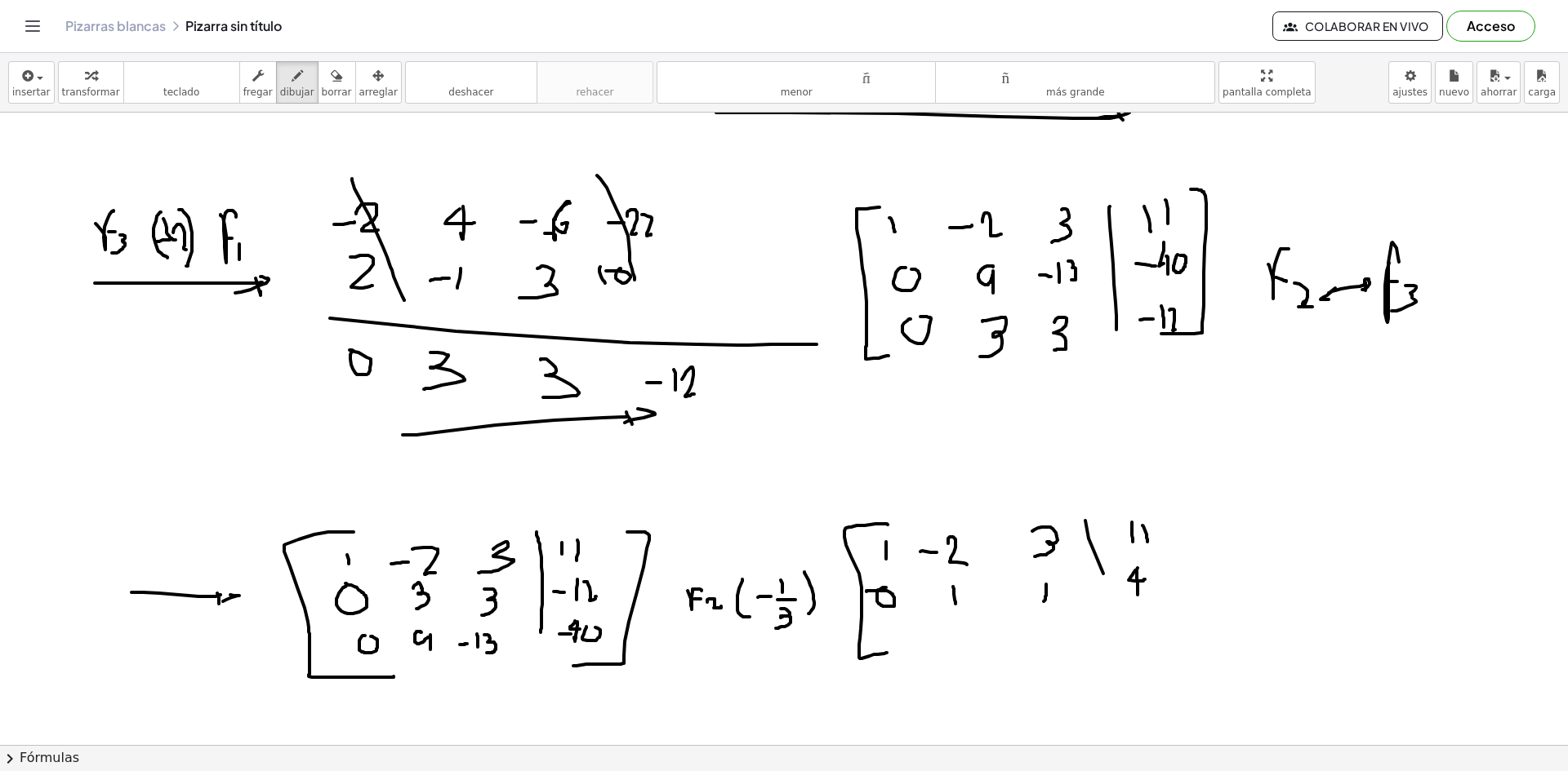
click at [1113, 635] on div at bounding box center [784, 114] width 1568 height 1897
drag, startPoint x: 1160, startPoint y: 513, endPoint x: 1168, endPoint y: 635, distance: 122.3
click at [1168, 635] on div at bounding box center [784, 114] width 1568 height 1897
click at [893, 631] on div at bounding box center [784, 114] width 1568 height 1897
drag, startPoint x: 972, startPoint y: 623, endPoint x: 990, endPoint y: 646, distance: 29.2
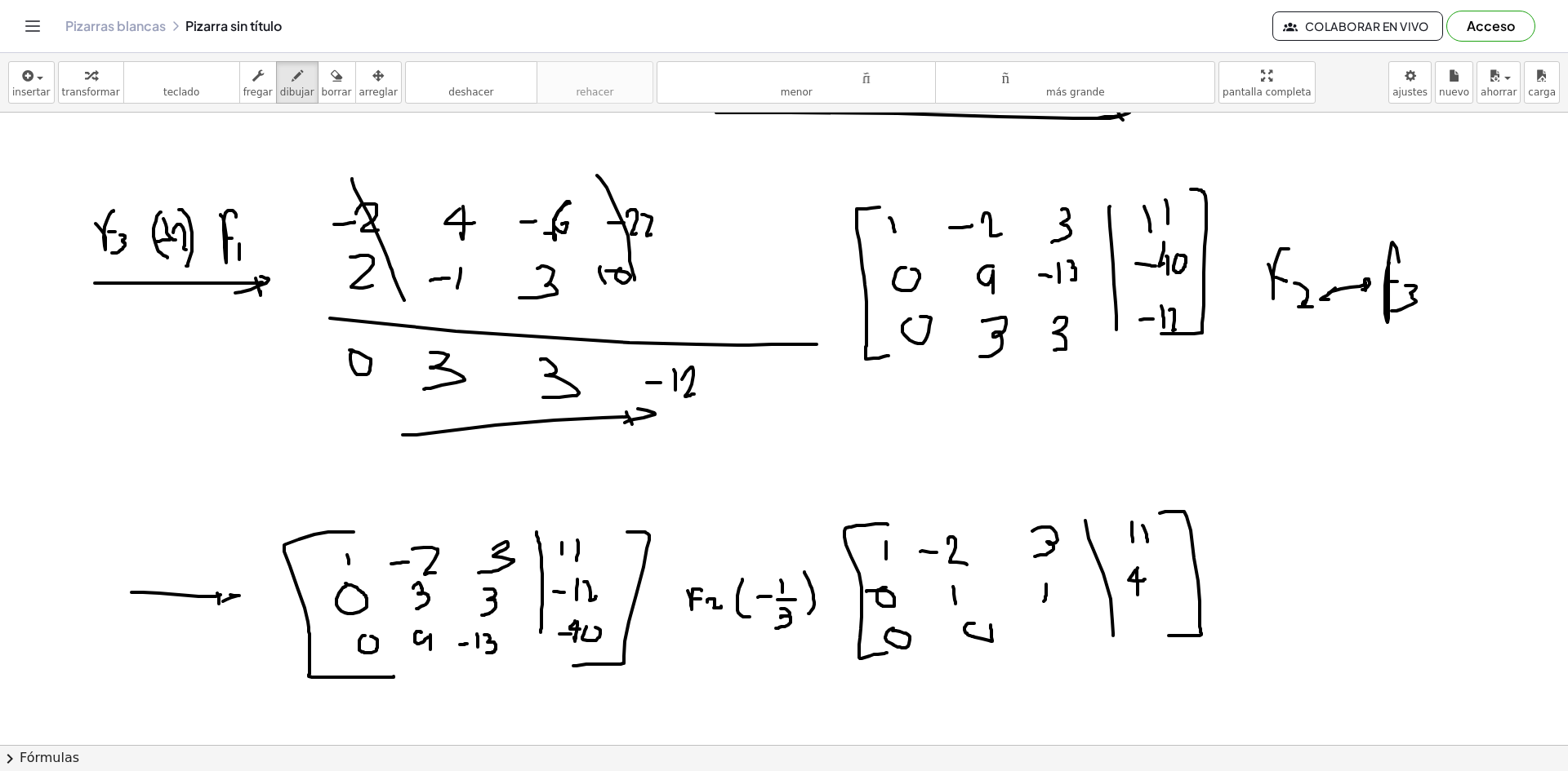
click at [990, 646] on div at bounding box center [784, 114] width 1568 height 1897
drag, startPoint x: 1027, startPoint y: 634, endPoint x: 1043, endPoint y: 633, distance: 16.0
click at [1043, 633] on div at bounding box center [784, 114] width 1568 height 1897
drag, startPoint x: 1052, startPoint y: 622, endPoint x: 1052, endPoint y: 635, distance: 13.0
click at [1052, 635] on div at bounding box center [784, 114] width 1568 height 1897
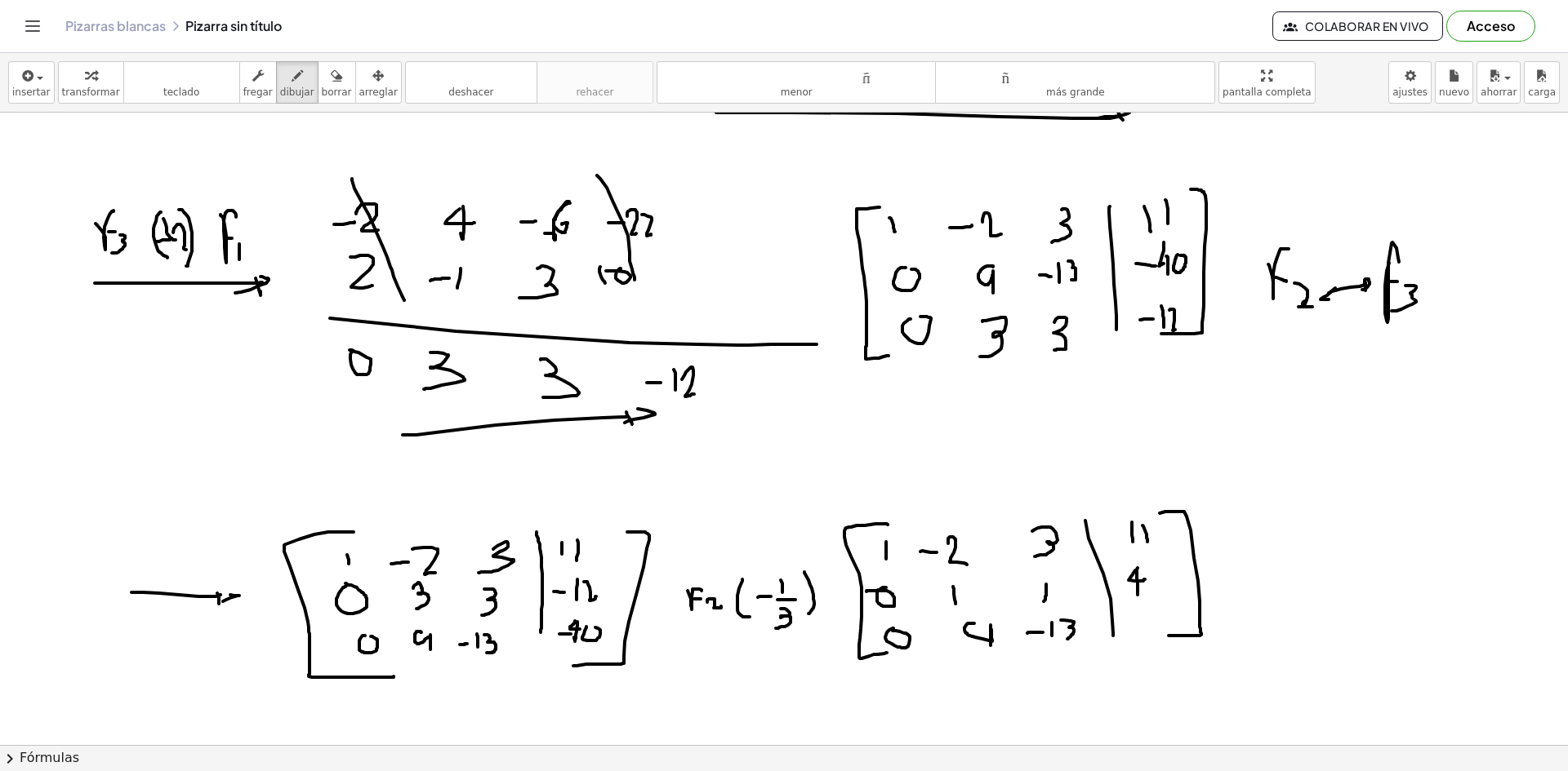
drag, startPoint x: 1063, startPoint y: 620, endPoint x: 1064, endPoint y: 639, distance: 19.0
click at [1065, 639] on div at bounding box center [784, 114] width 1568 height 1897
drag, startPoint x: 1138, startPoint y: 623, endPoint x: 1149, endPoint y: 622, distance: 11.0
click at [1148, 622] on div at bounding box center [784, 114] width 1568 height 1897
click at [1168, 618] on div at bounding box center [784, 114] width 1568 height 1897
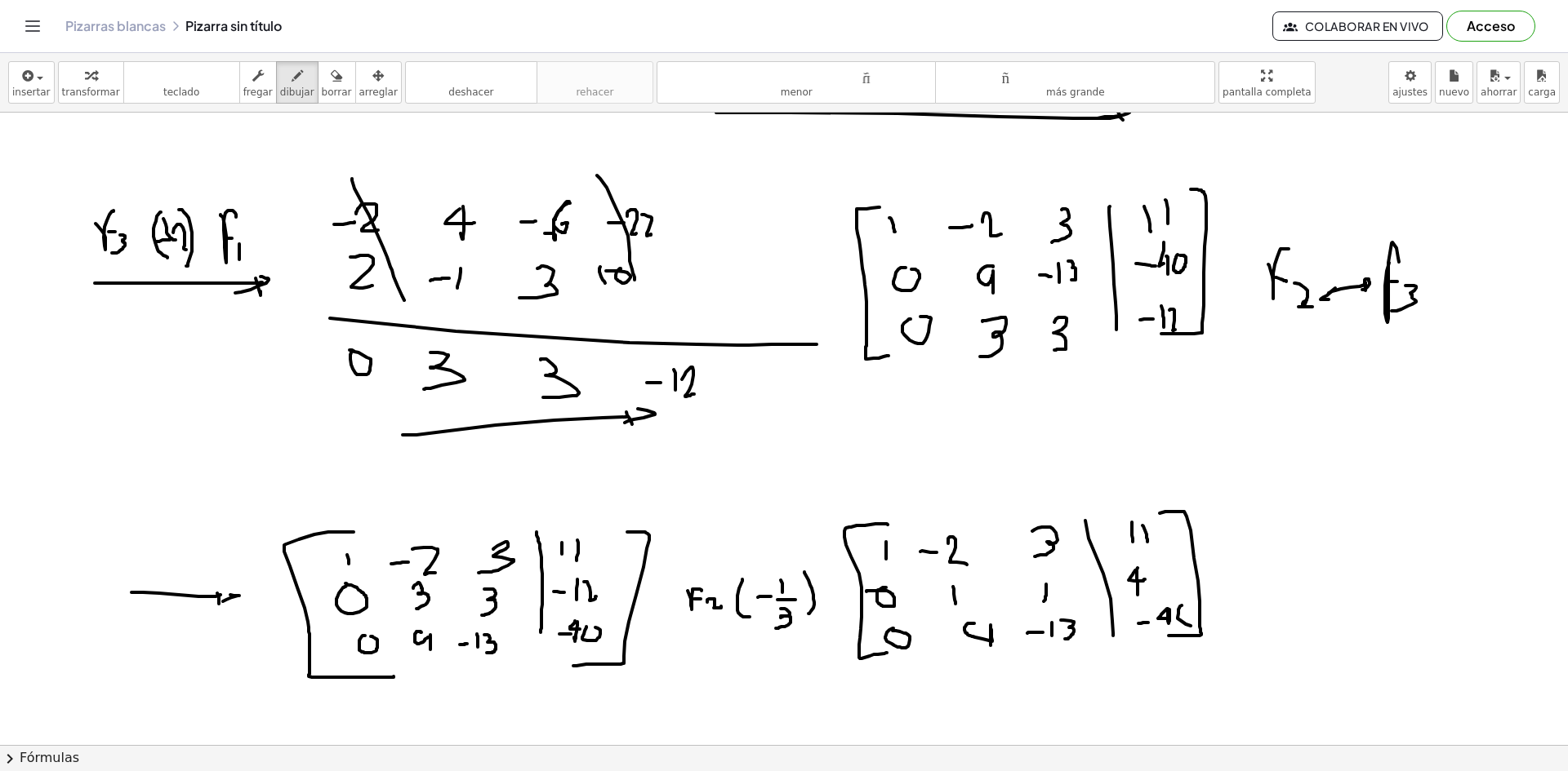
drag, startPoint x: 1178, startPoint y: 614, endPoint x: 1167, endPoint y: 609, distance: 12.1
click at [1168, 609] on div at bounding box center [784, 114] width 1568 height 1897
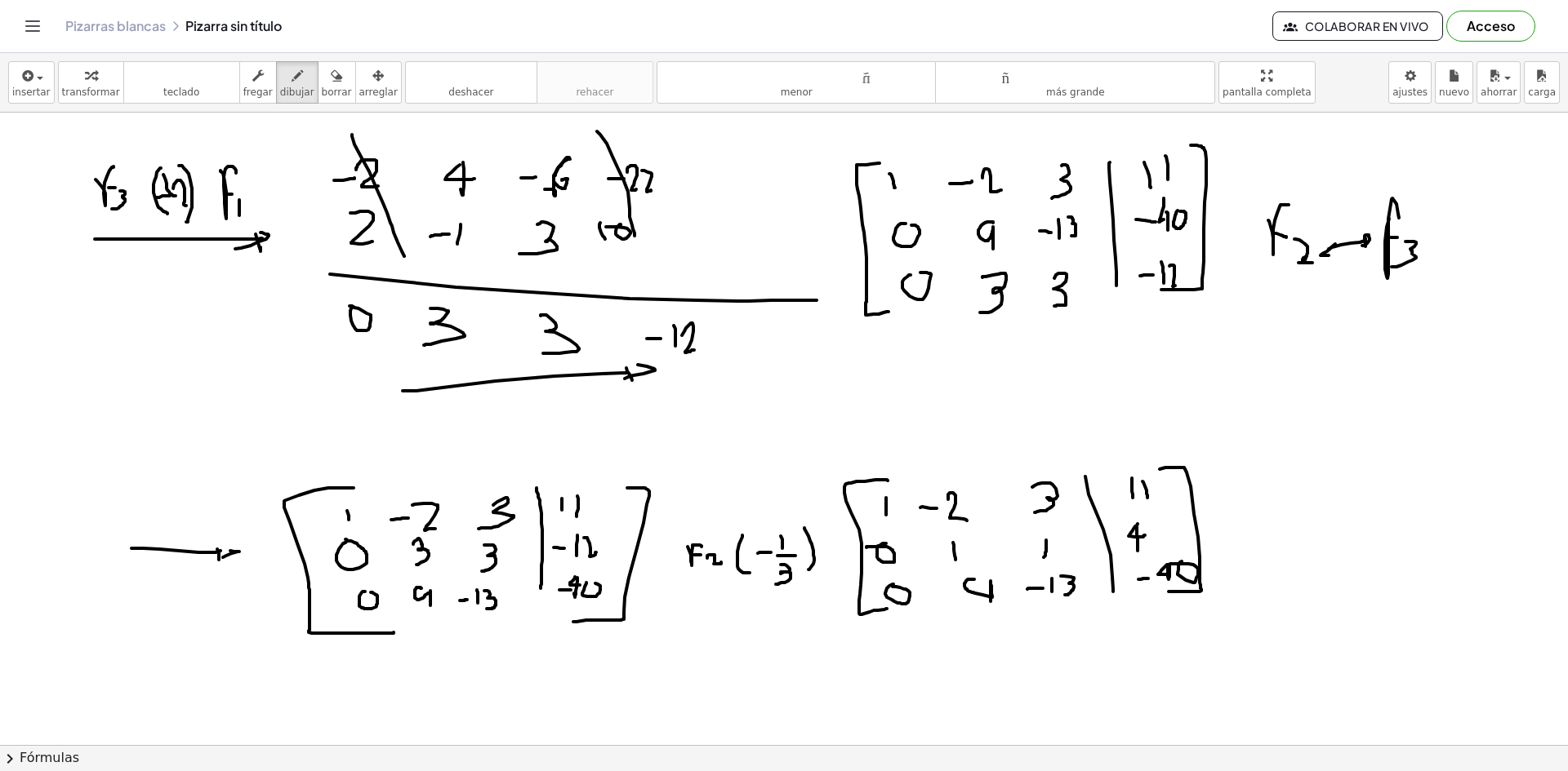
scroll to position [993, 0]
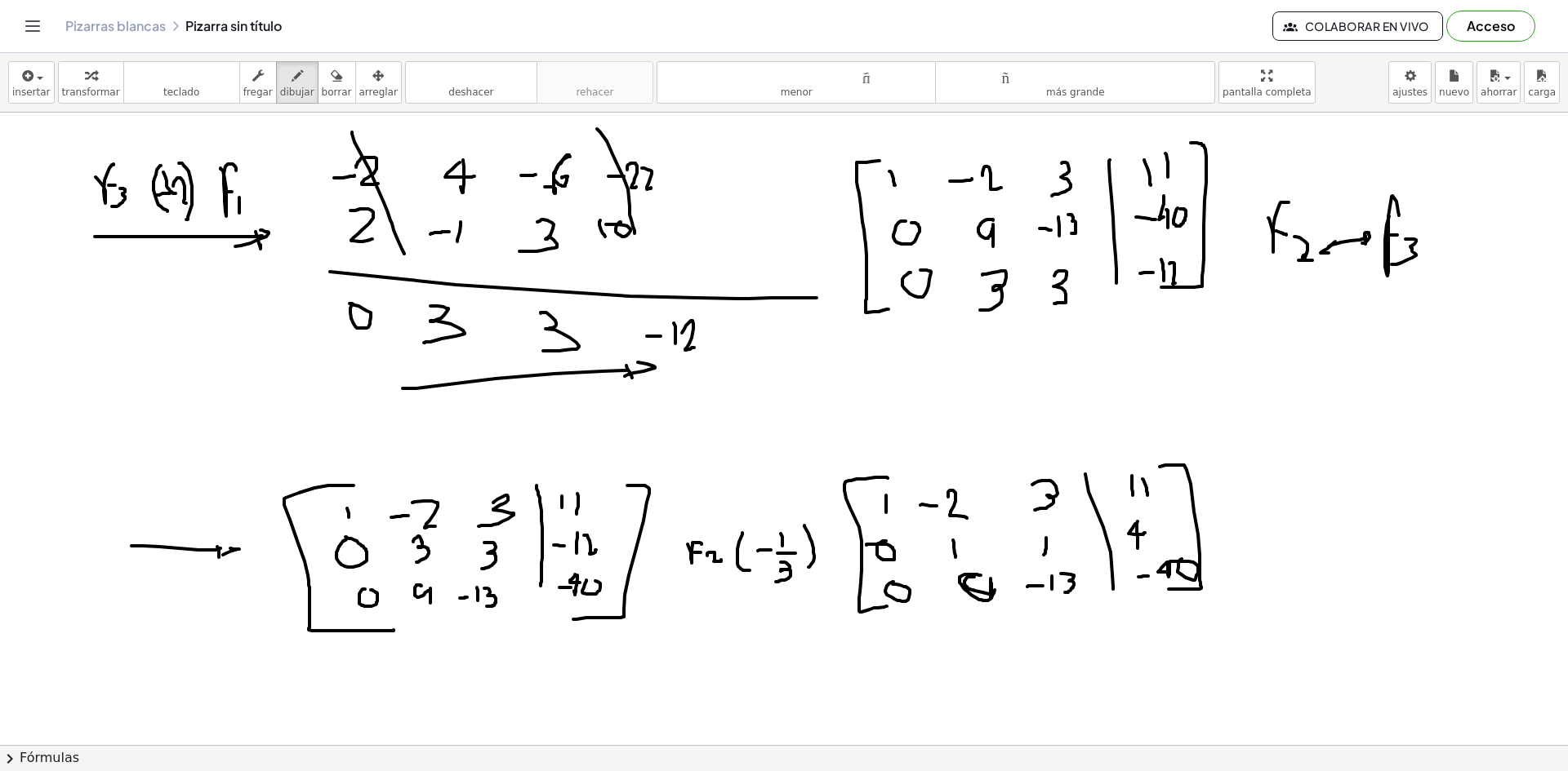
drag, startPoint x: 980, startPoint y: 576, endPoint x: 971, endPoint y: 577, distance: 9.1
click at [972, 577] on div at bounding box center [784, 67] width 1568 height 1897
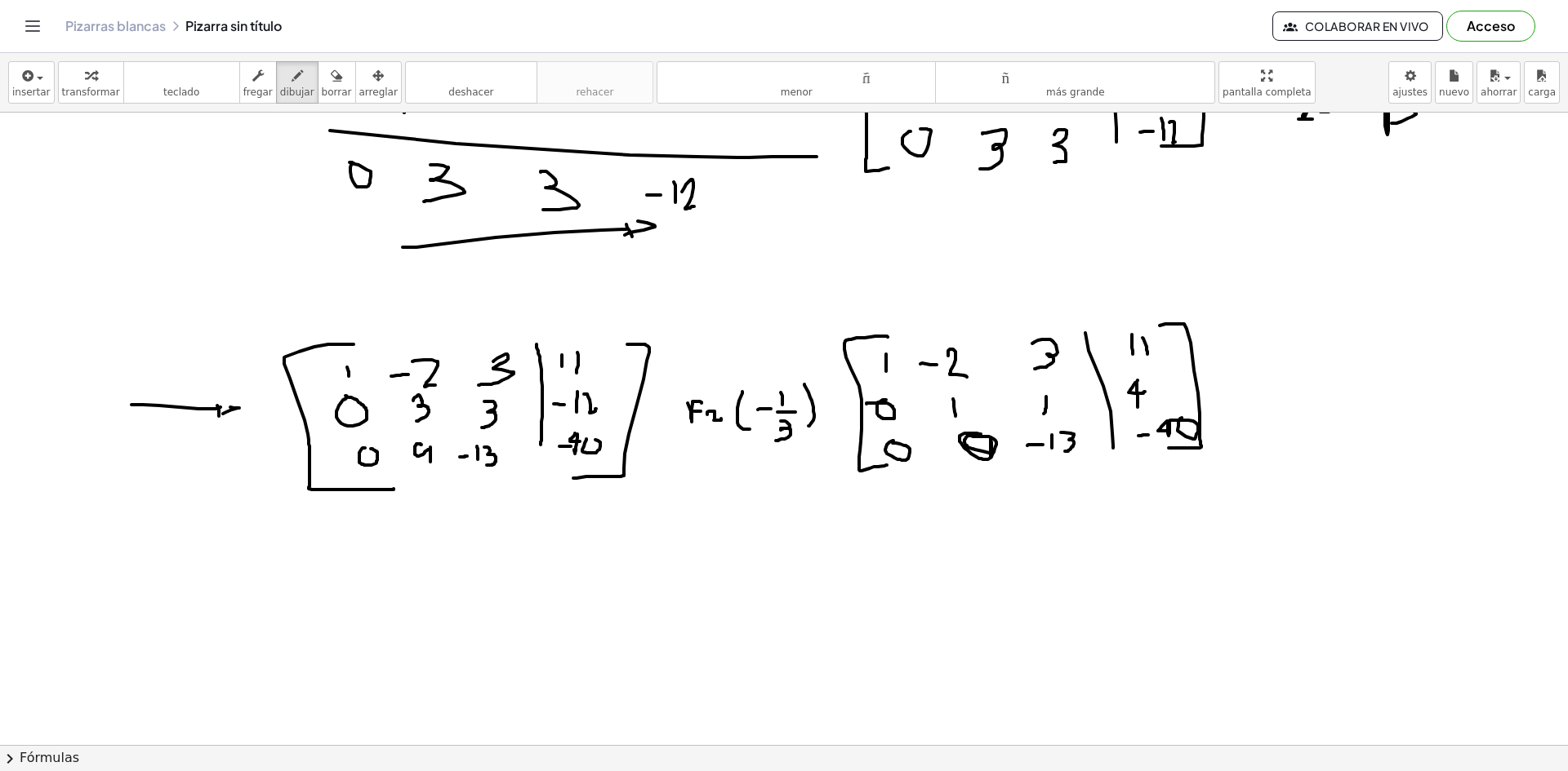
scroll to position [1053, 0]
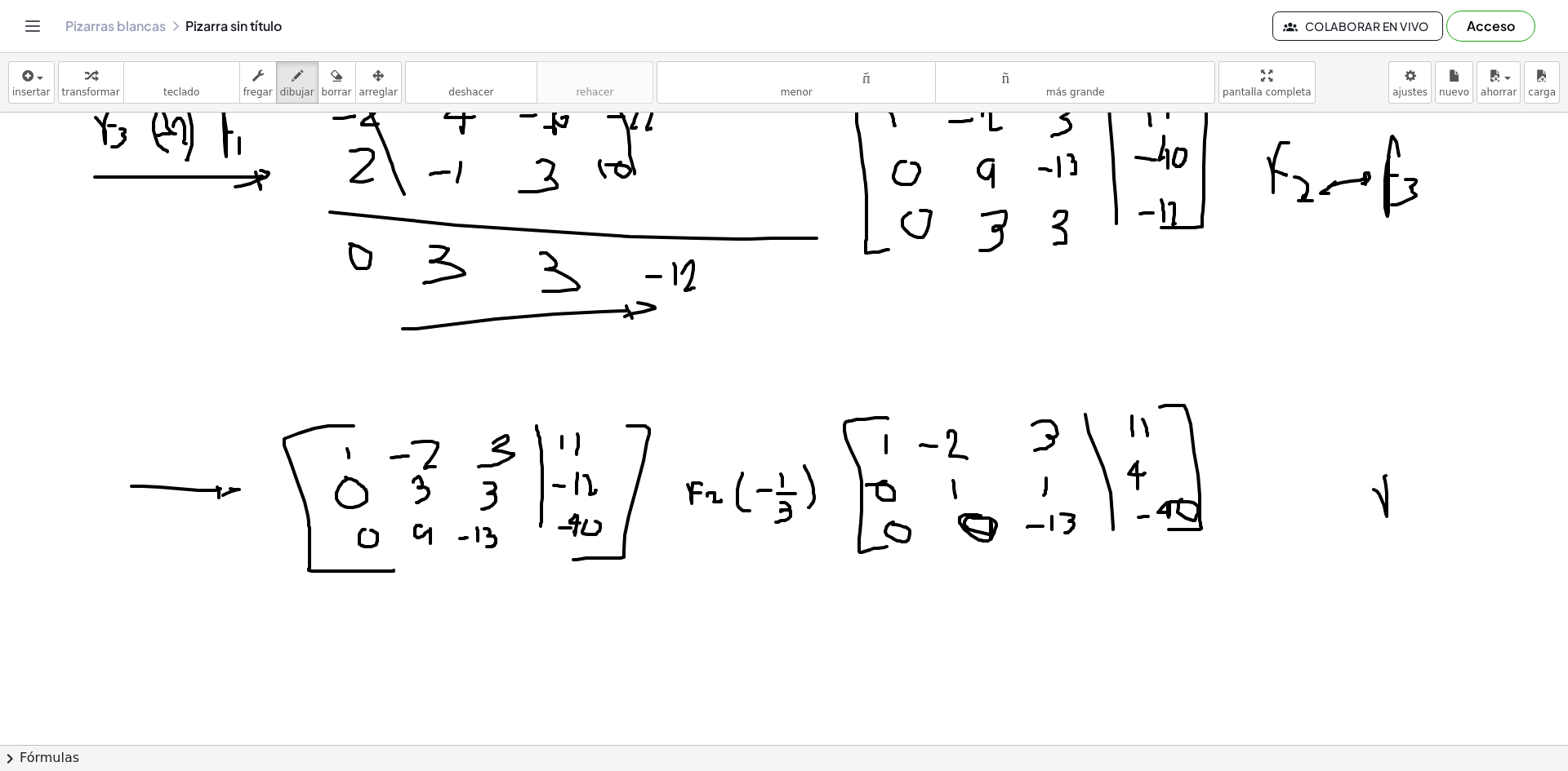
drag, startPoint x: 1377, startPoint y: 491, endPoint x: 1394, endPoint y: 485, distance: 18.0
click at [1394, 481] on div at bounding box center [784, 8] width 1568 height 1897
click at [1397, 499] on div at bounding box center [784, 8] width 1568 height 1897
drag, startPoint x: 1408, startPoint y: 500, endPoint x: 1418, endPoint y: 514, distance: 17.2
click at [1418, 514] on div at bounding box center [784, 8] width 1568 height 1897
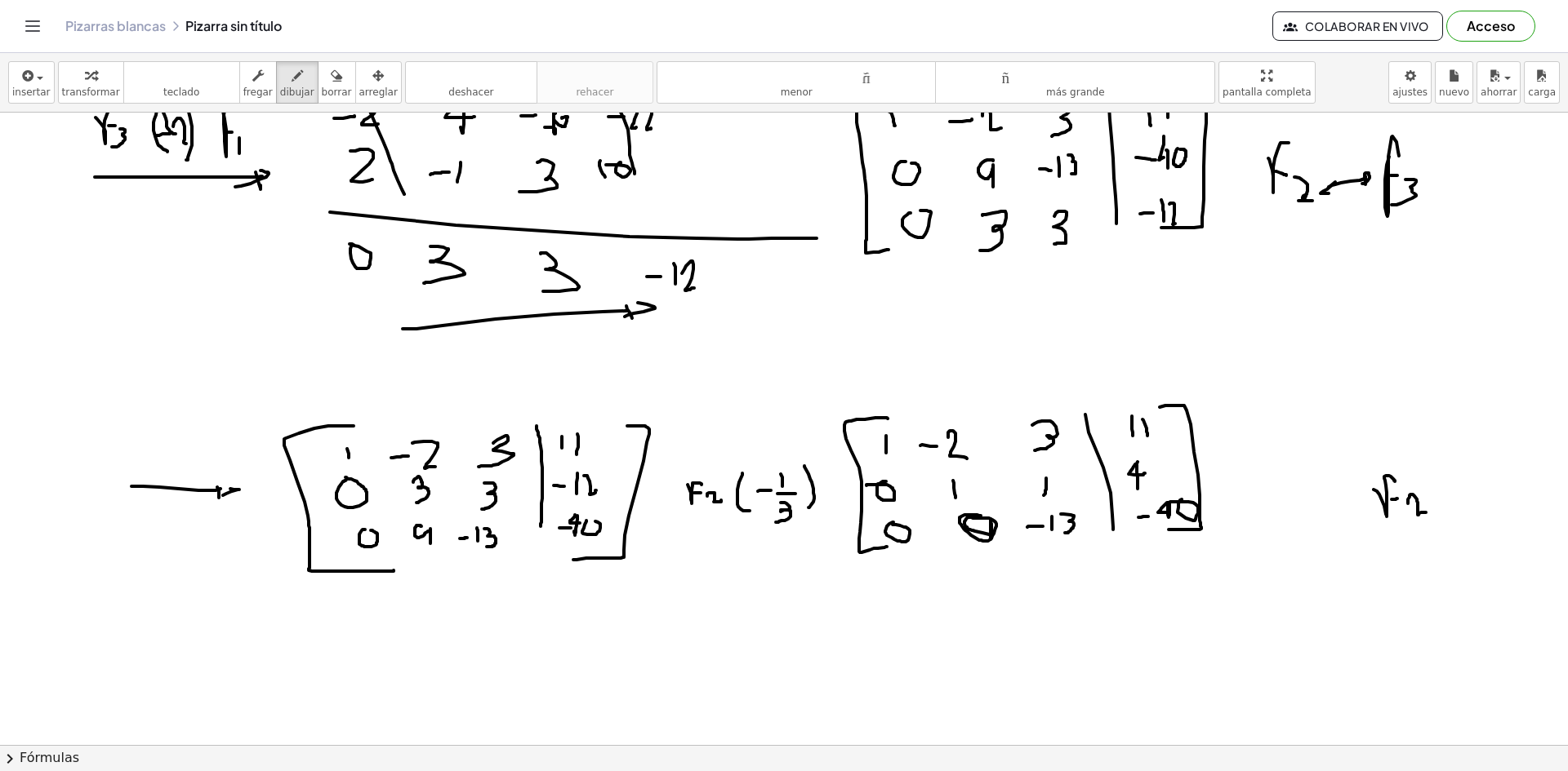
drag, startPoint x: 1421, startPoint y: 513, endPoint x: 1430, endPoint y: 512, distance: 9.1
click at [1430, 512] on div at bounding box center [784, 8] width 1568 height 1897
drag, startPoint x: 1320, startPoint y: 485, endPoint x: 1334, endPoint y: 513, distance: 31.3
click at [1334, 513] on div at bounding box center [784, 8] width 1568 height 1897
drag, startPoint x: 1338, startPoint y: 492, endPoint x: 1341, endPoint y: 503, distance: 11.4
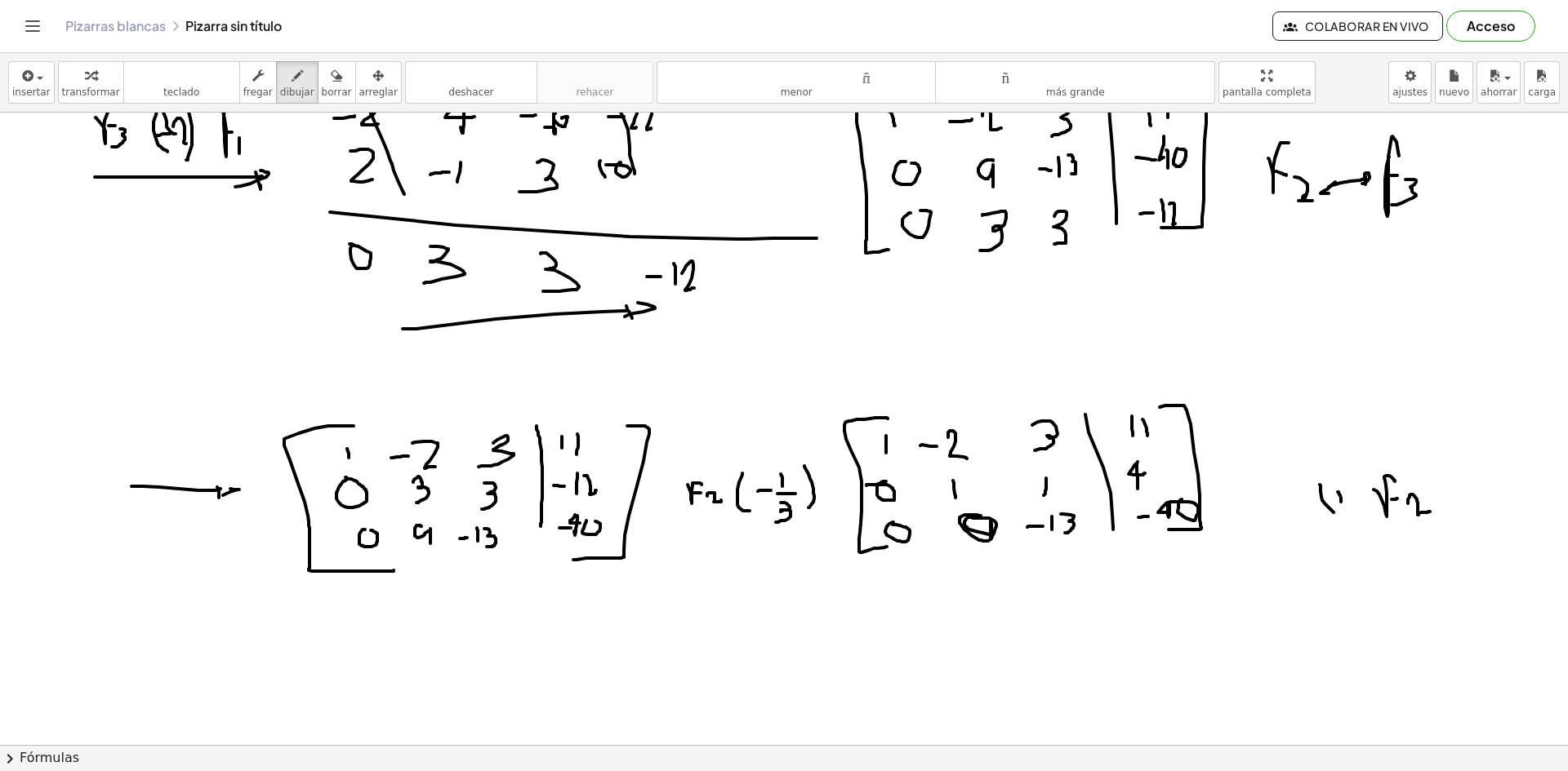
click at [1341, 504] on div at bounding box center [784, 8] width 1568 height 1897
drag, startPoint x: 1356, startPoint y: 494, endPoint x: 1352, endPoint y: 503, distance: 9.8
click at [1339, 521] on div at bounding box center [784, 8] width 1568 height 1897
drag, startPoint x: 1363, startPoint y: 471, endPoint x: 1343, endPoint y: 520, distance: 52.9
click at [1373, 528] on div at bounding box center [784, 8] width 1568 height 1897
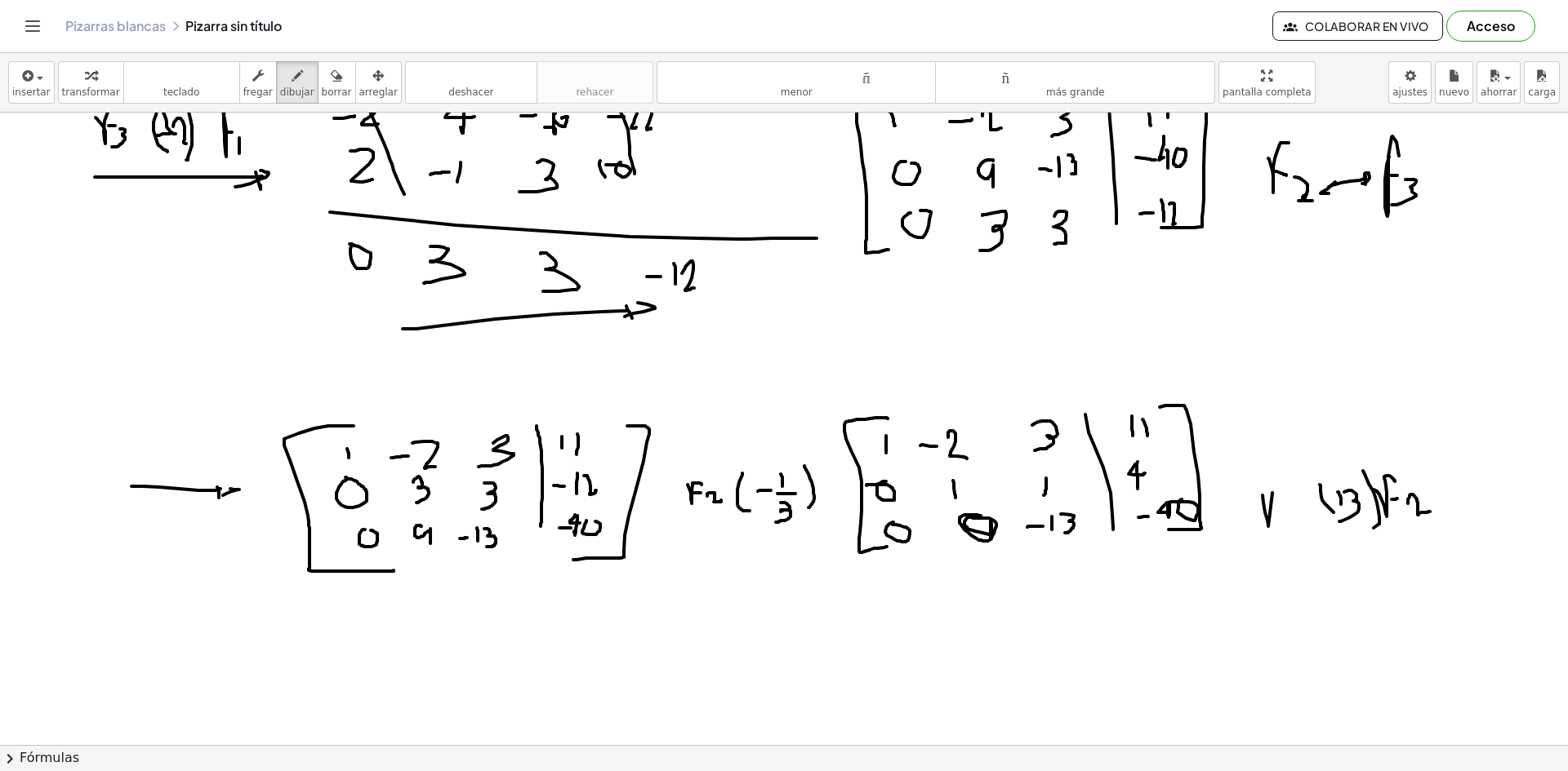
drag, startPoint x: 1263, startPoint y: 495, endPoint x: 1284, endPoint y: 494, distance: 21.0
click at [1284, 485] on div at bounding box center [784, 8] width 1568 height 1897
drag, startPoint x: 1271, startPoint y: 507, endPoint x: 1282, endPoint y: 508, distance: 11.0
click at [1281, 508] on div at bounding box center [784, 8] width 1568 height 1897
drag, startPoint x: 1289, startPoint y: 507, endPoint x: 1267, endPoint y: 529, distance: 31.1
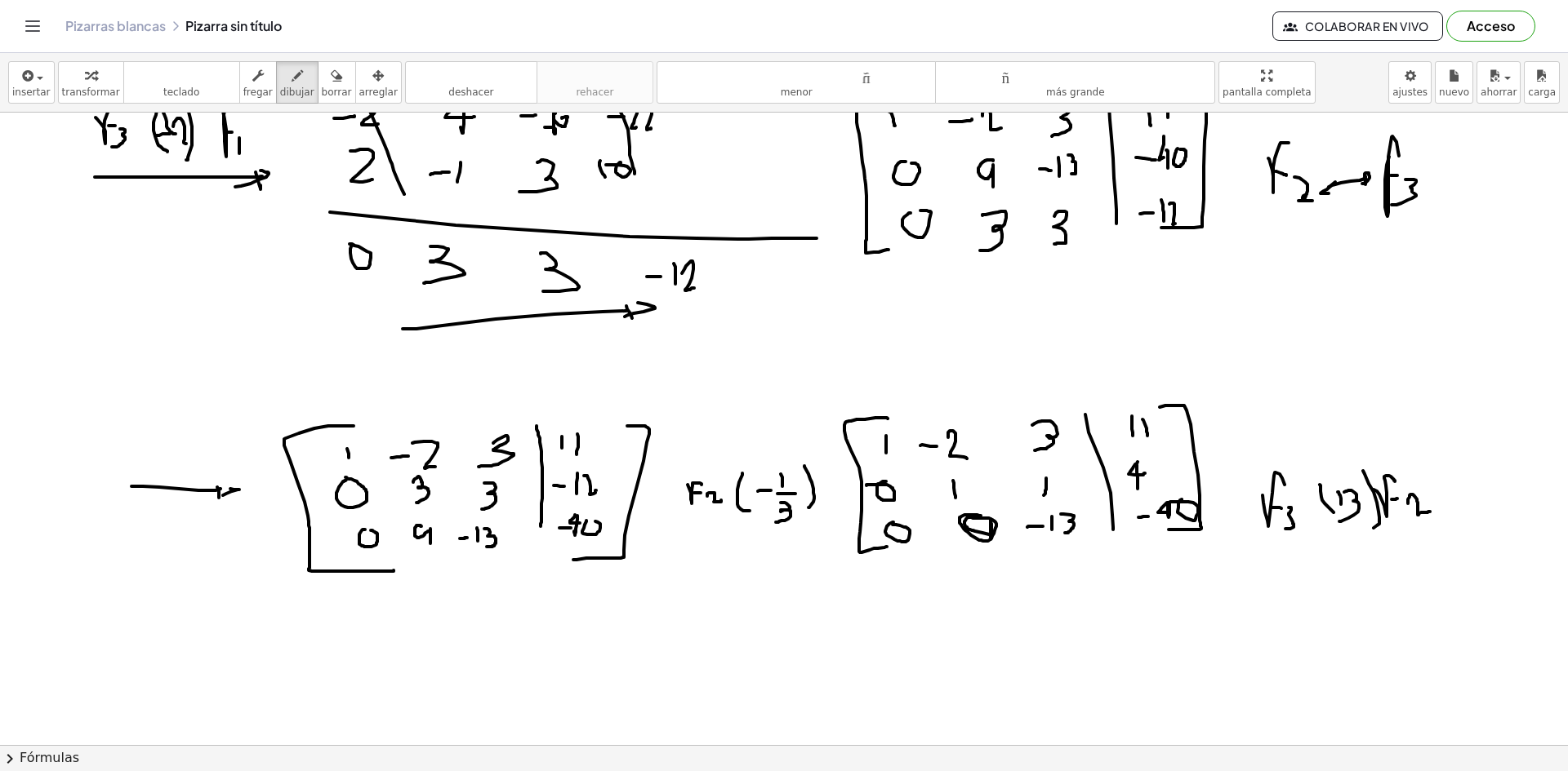
click at [1276, 529] on div at bounding box center [784, 8] width 1568 height 1897
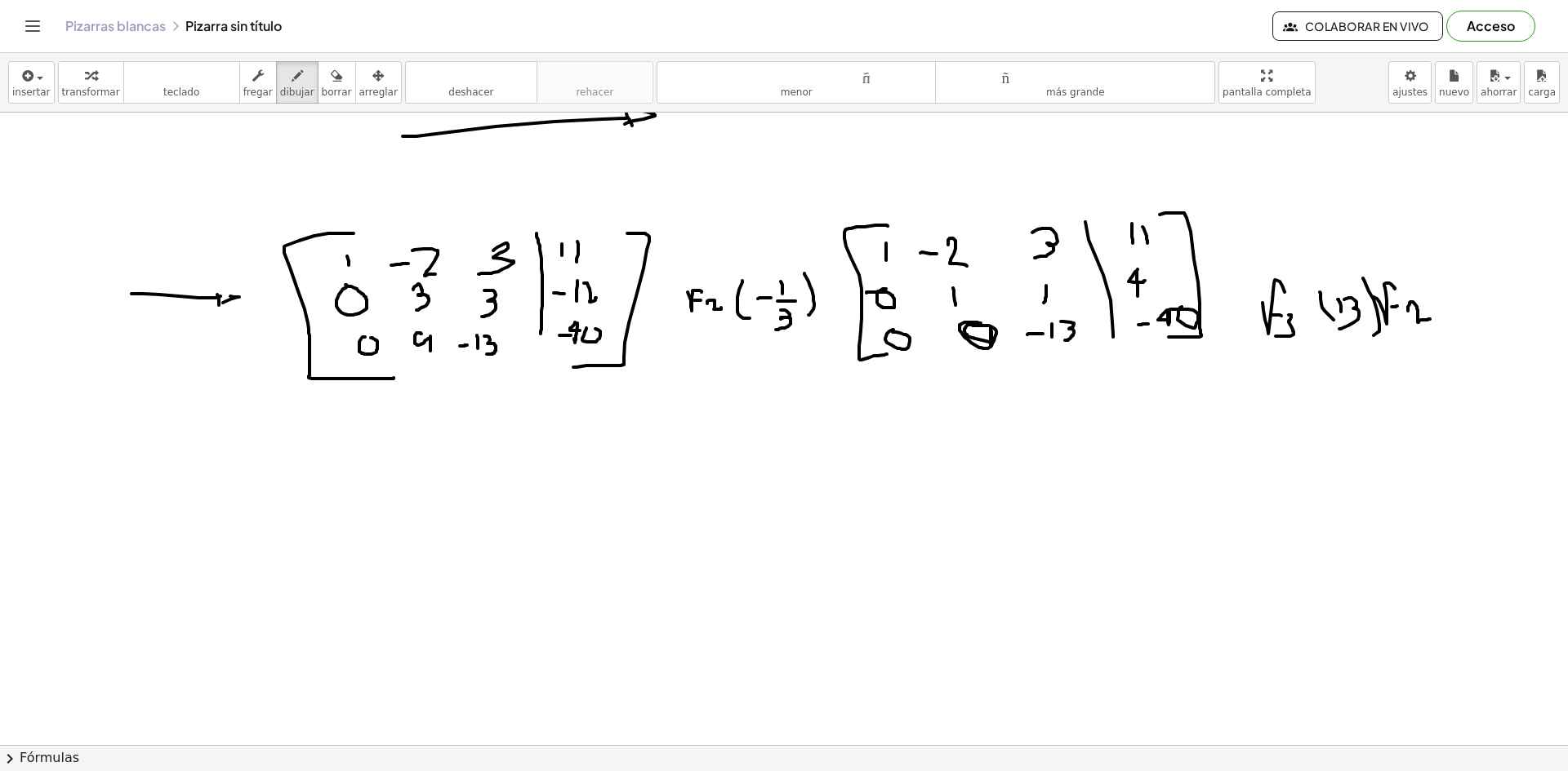
scroll to position [1255, 0]
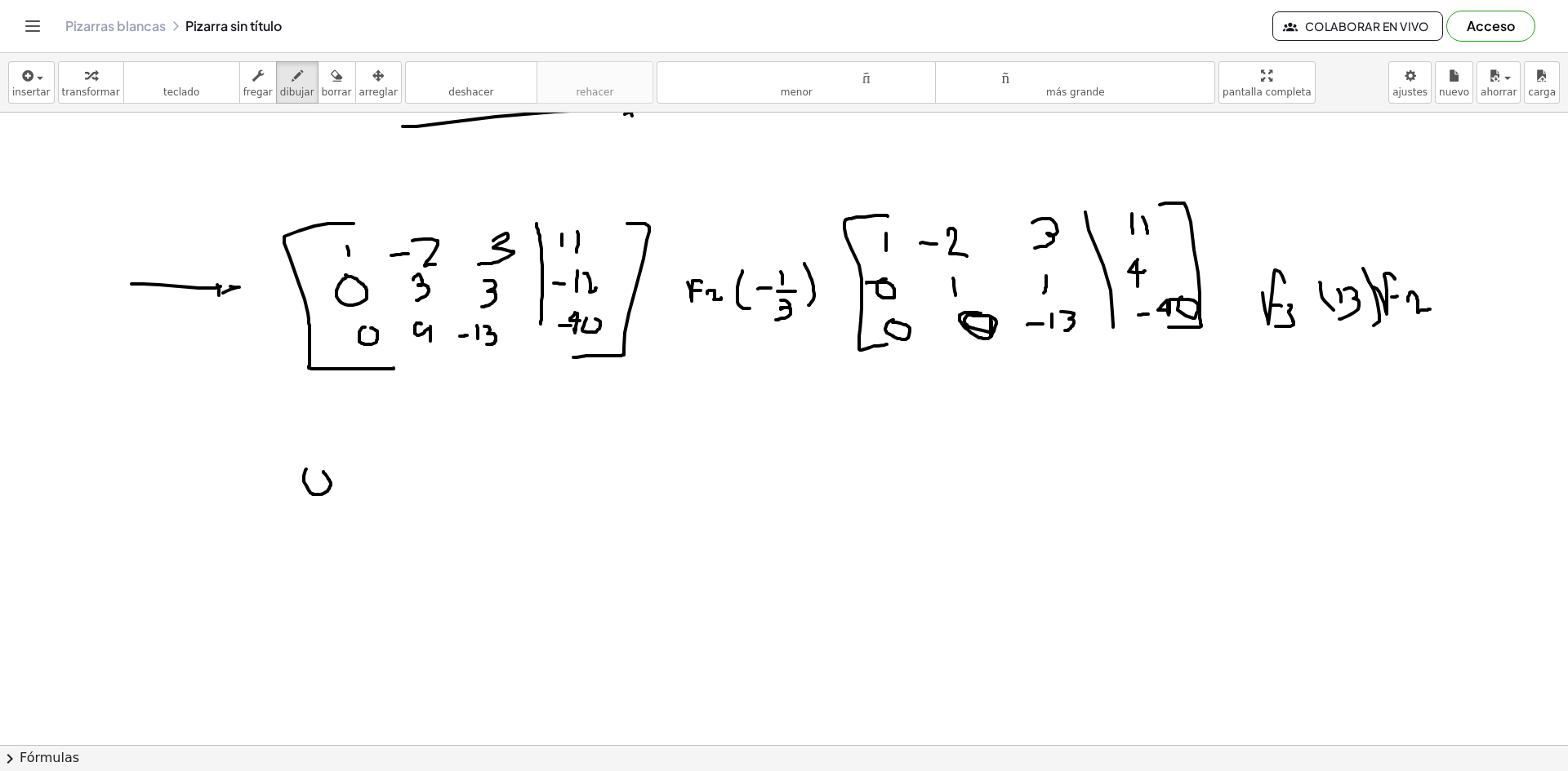
drag, startPoint x: 305, startPoint y: 470, endPoint x: 298, endPoint y: 468, distance: 7.3
drag, startPoint x: 406, startPoint y: 467, endPoint x: 406, endPoint y: 480, distance: 13.0
drag, startPoint x: 424, startPoint y: 464, endPoint x: 430, endPoint y: 487, distance: 23.8
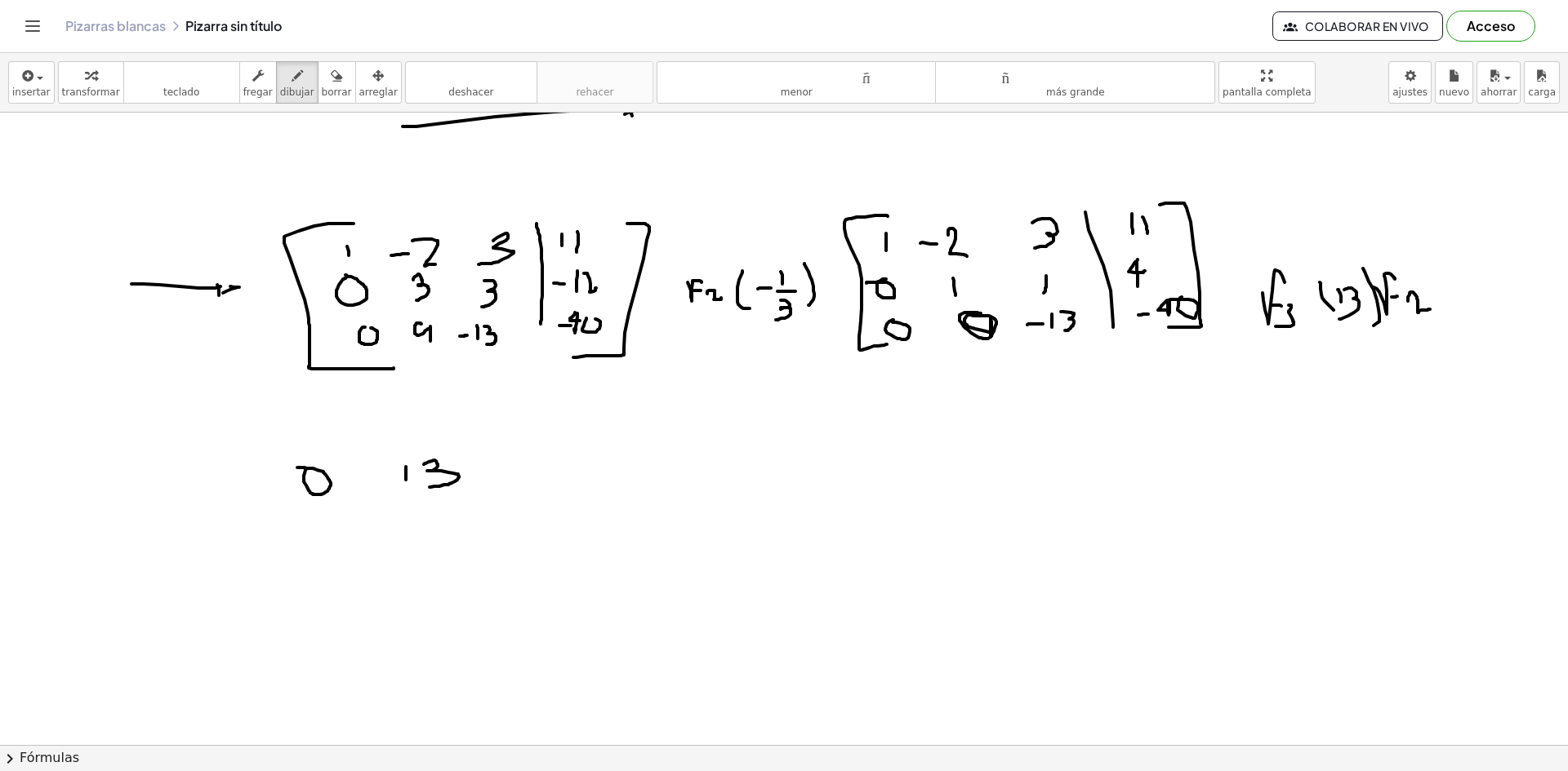
drag, startPoint x: 543, startPoint y: 462, endPoint x: 552, endPoint y: 475, distance: 15.8
drag, startPoint x: 573, startPoint y: 454, endPoint x: 562, endPoint y: 476, distance: 24.6
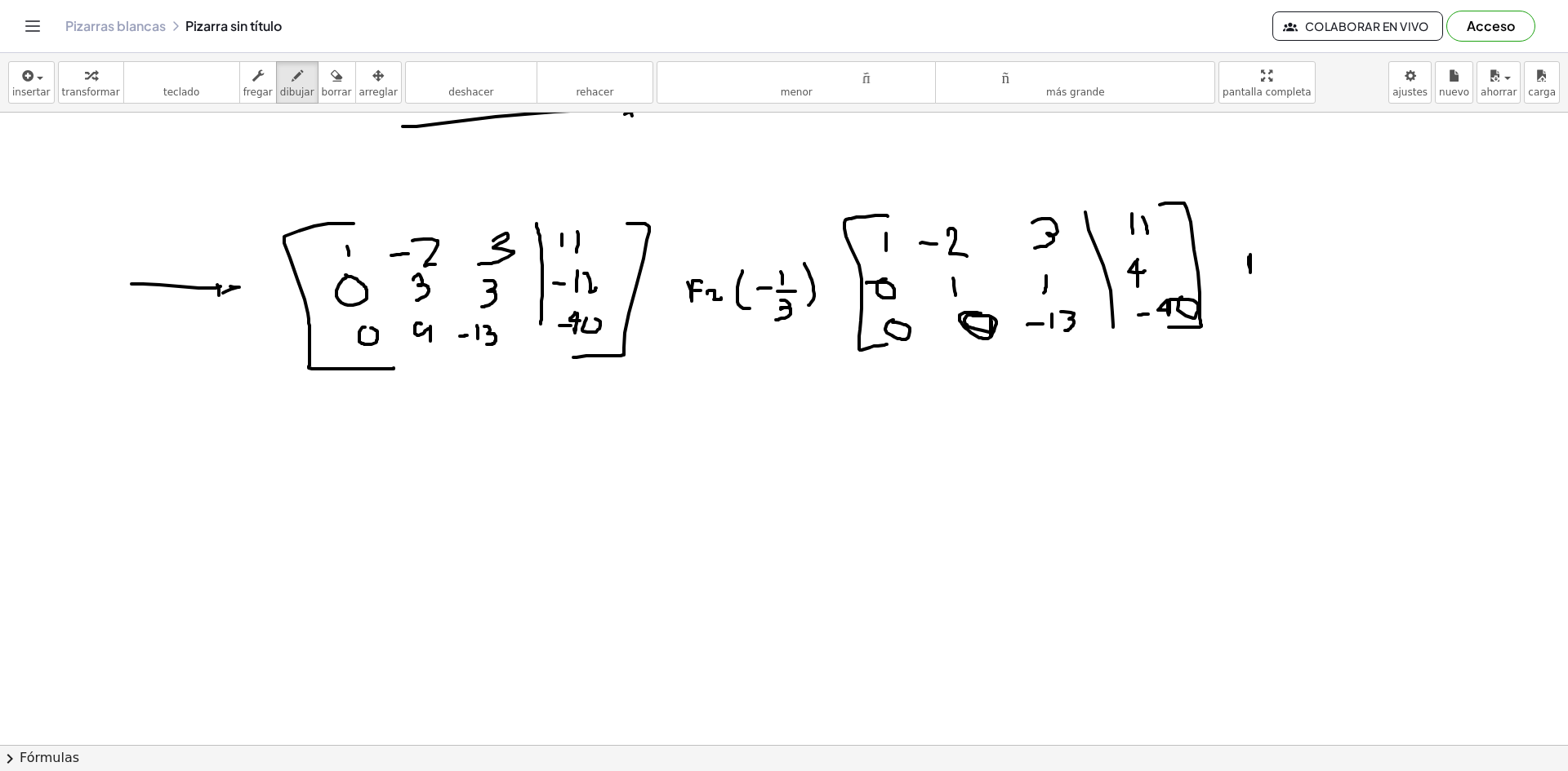
drag, startPoint x: 1248, startPoint y: 257, endPoint x: 1256, endPoint y: 240, distance: 18.8
drag, startPoint x: 1284, startPoint y: 260, endPoint x: 1267, endPoint y: 281, distance: 27.0
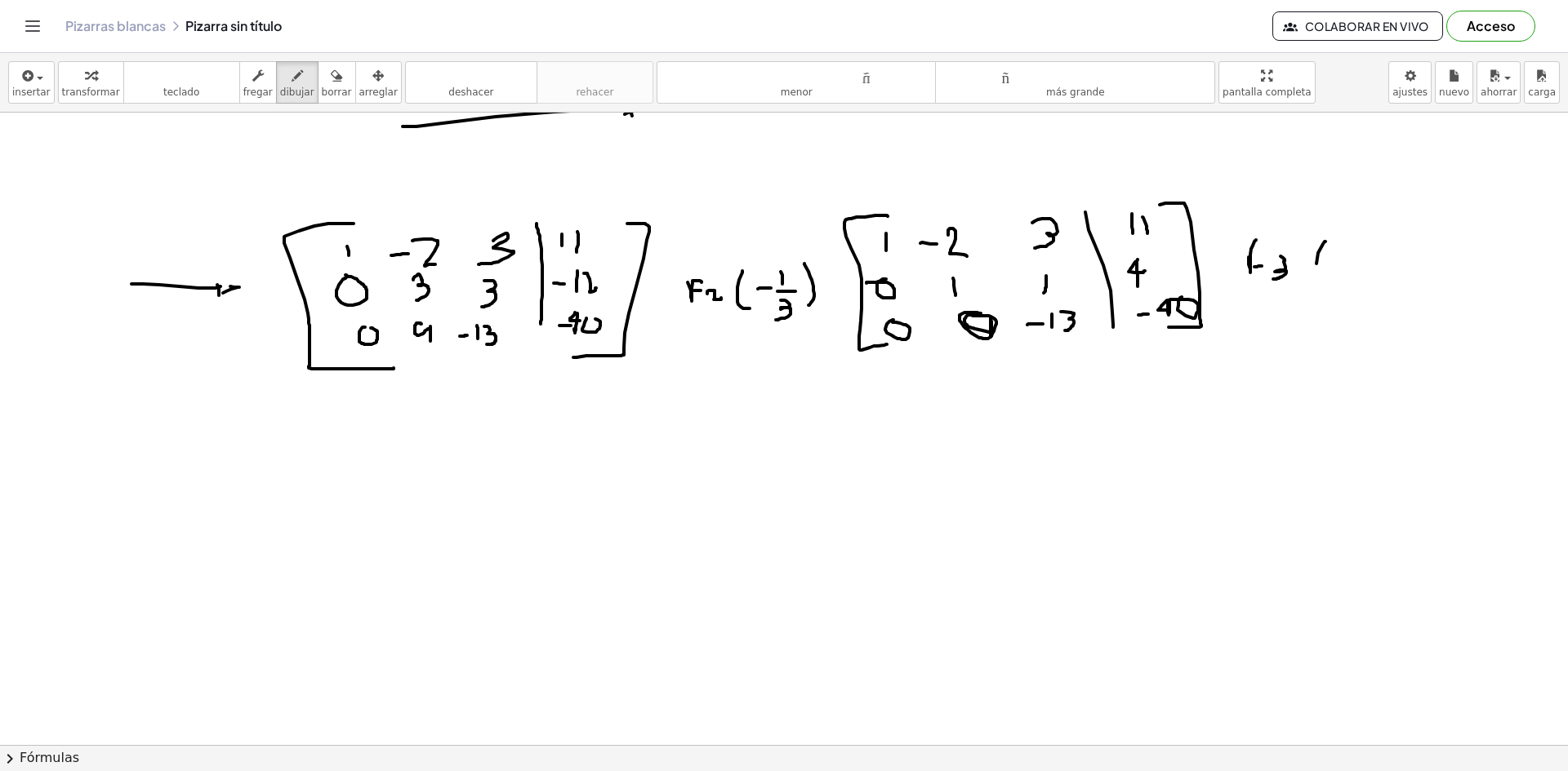
drag, startPoint x: 1316, startPoint y: 264, endPoint x: 1329, endPoint y: 274, distance: 16.4
drag, startPoint x: 1341, startPoint y: 238, endPoint x: 1346, endPoint y: 252, distance: 14.9
drag, startPoint x: 1337, startPoint y: 261, endPoint x: 1365, endPoint y: 255, distance: 28.6
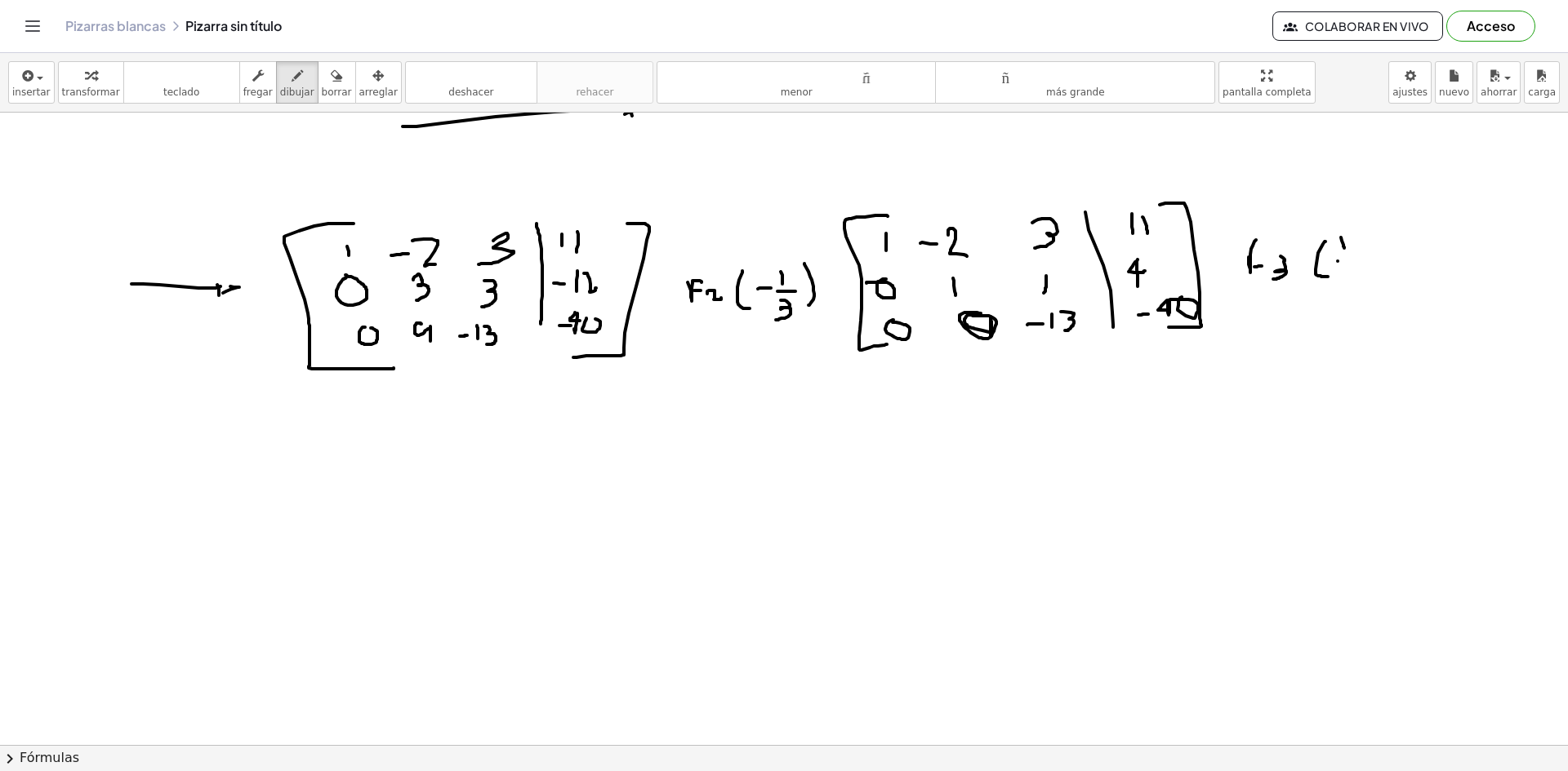
drag, startPoint x: 1368, startPoint y: 270, endPoint x: 1358, endPoint y: 278, distance: 12.8
drag, startPoint x: 1372, startPoint y: 227, endPoint x: 1395, endPoint y: 269, distance: 47.9
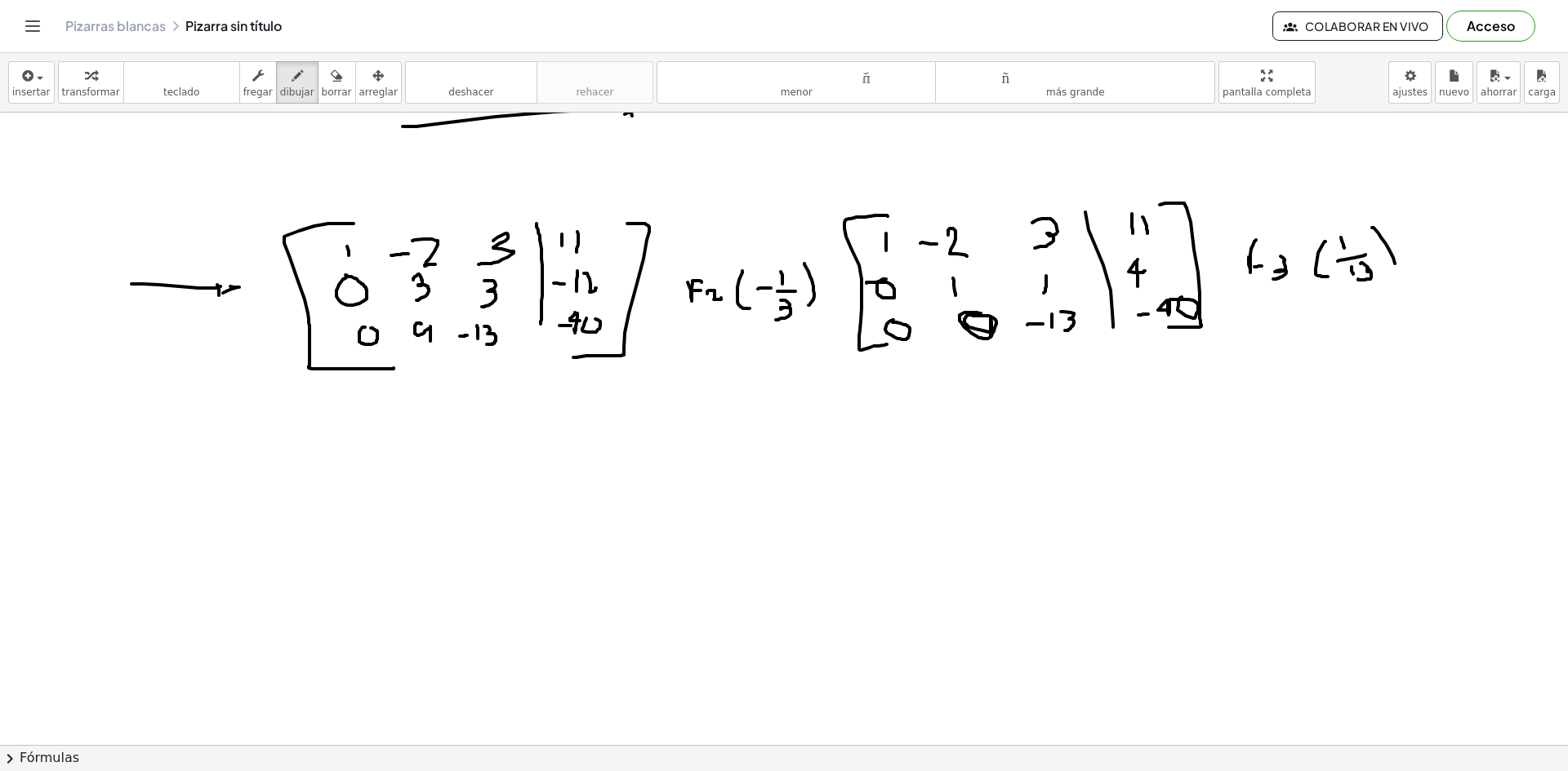
drag, startPoint x: 236, startPoint y: 554, endPoint x: 245, endPoint y: 554, distance: 9.0
drag, startPoint x: 252, startPoint y: 552, endPoint x: 253, endPoint y: 543, distance: 9.1
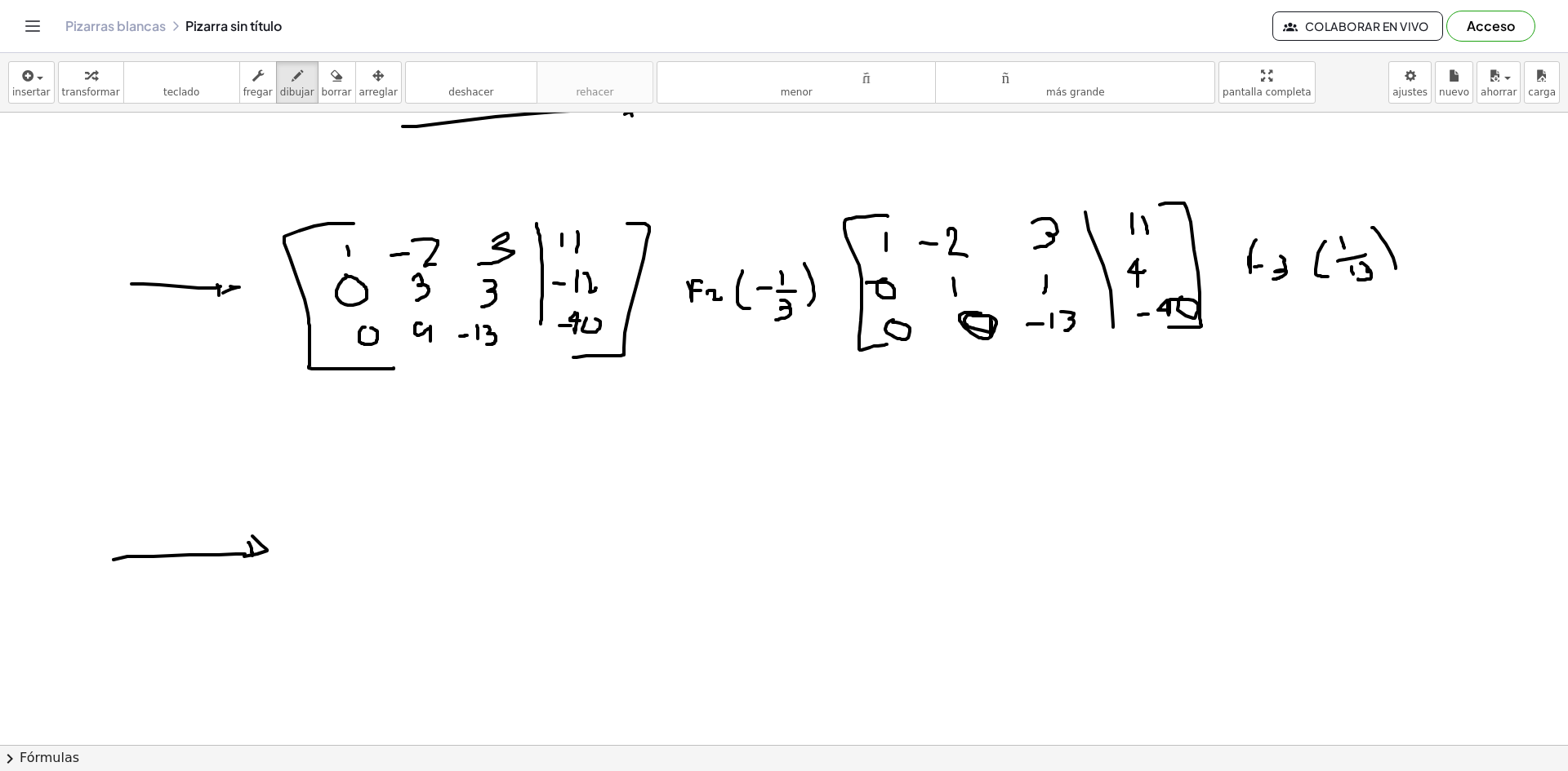
drag, startPoint x: 267, startPoint y: 551, endPoint x: 246, endPoint y: 557, distance: 21.8
drag, startPoint x: 342, startPoint y: 462, endPoint x: 376, endPoint y: 612, distance: 153.8
drag, startPoint x: 402, startPoint y: 462, endPoint x: 408, endPoint y: 487, distance: 25.7
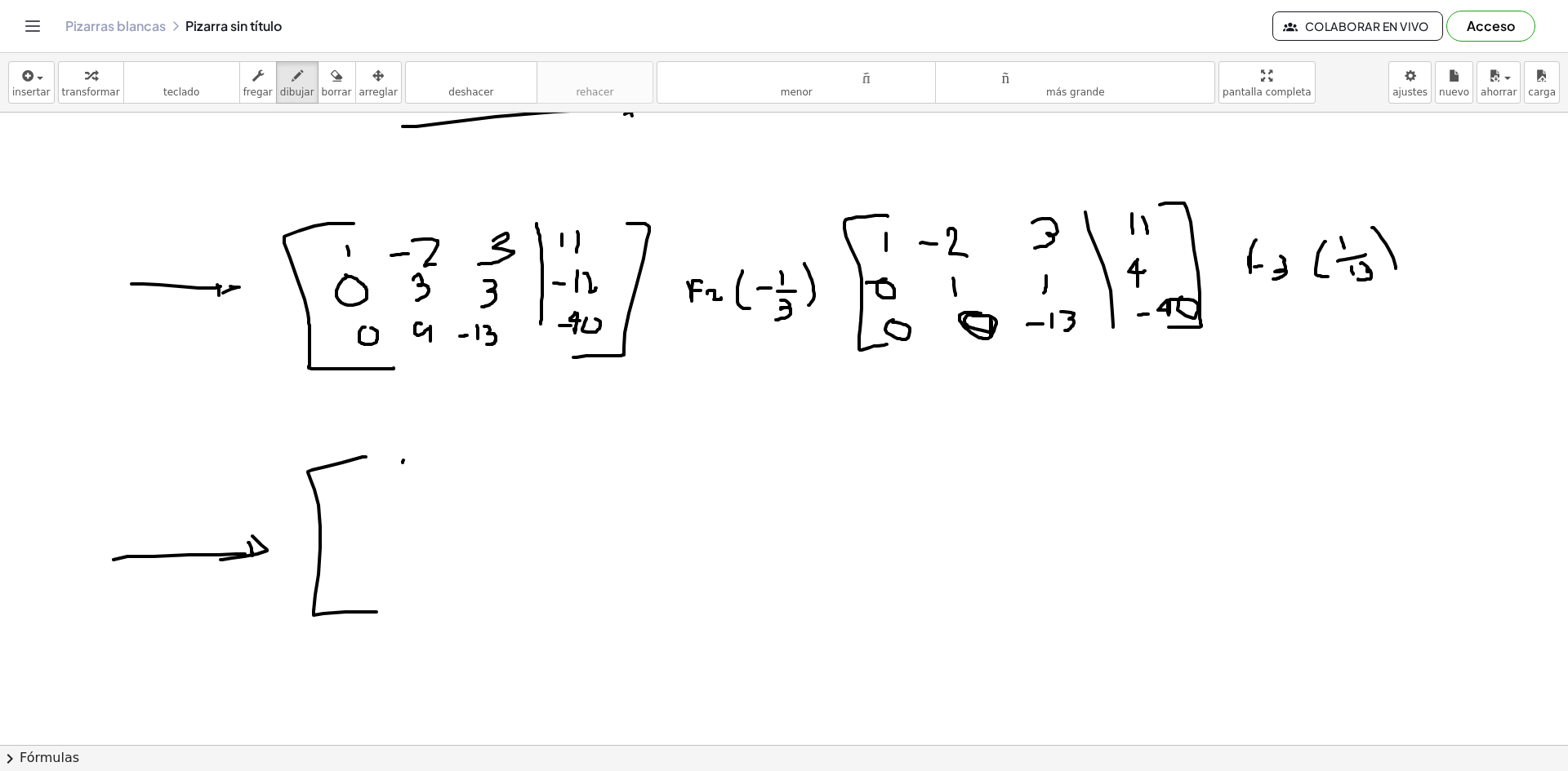
drag, startPoint x: 490, startPoint y: 470, endPoint x: 506, endPoint y: 464, distance: 17.1
drag, startPoint x: 508, startPoint y: 460, endPoint x: 522, endPoint y: 479, distance: 23.6
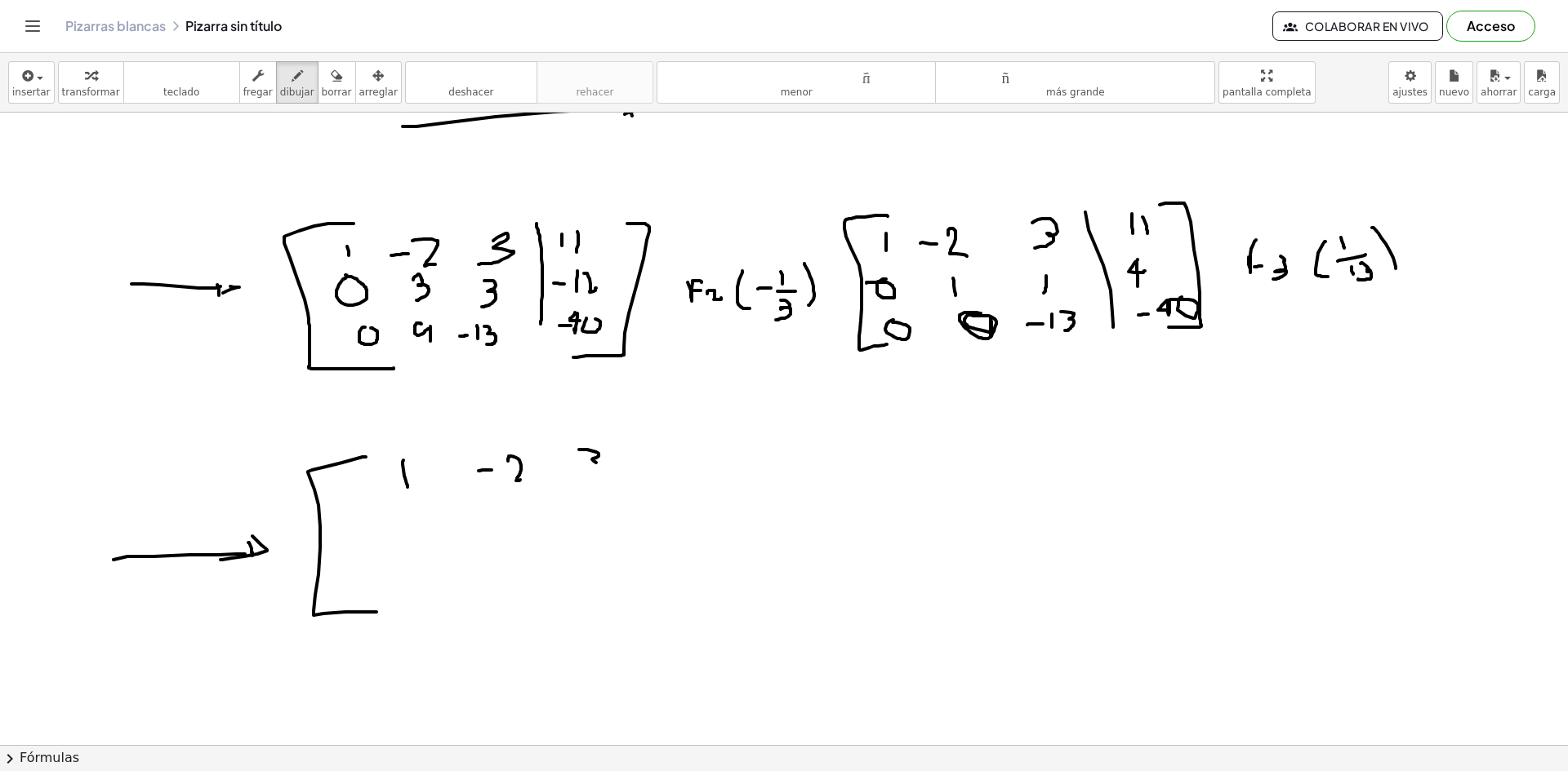
drag, startPoint x: 579, startPoint y: 449, endPoint x: 583, endPoint y: 475, distance: 26.3
drag, startPoint x: 709, startPoint y: 464, endPoint x: 719, endPoint y: 466, distance: 10.2
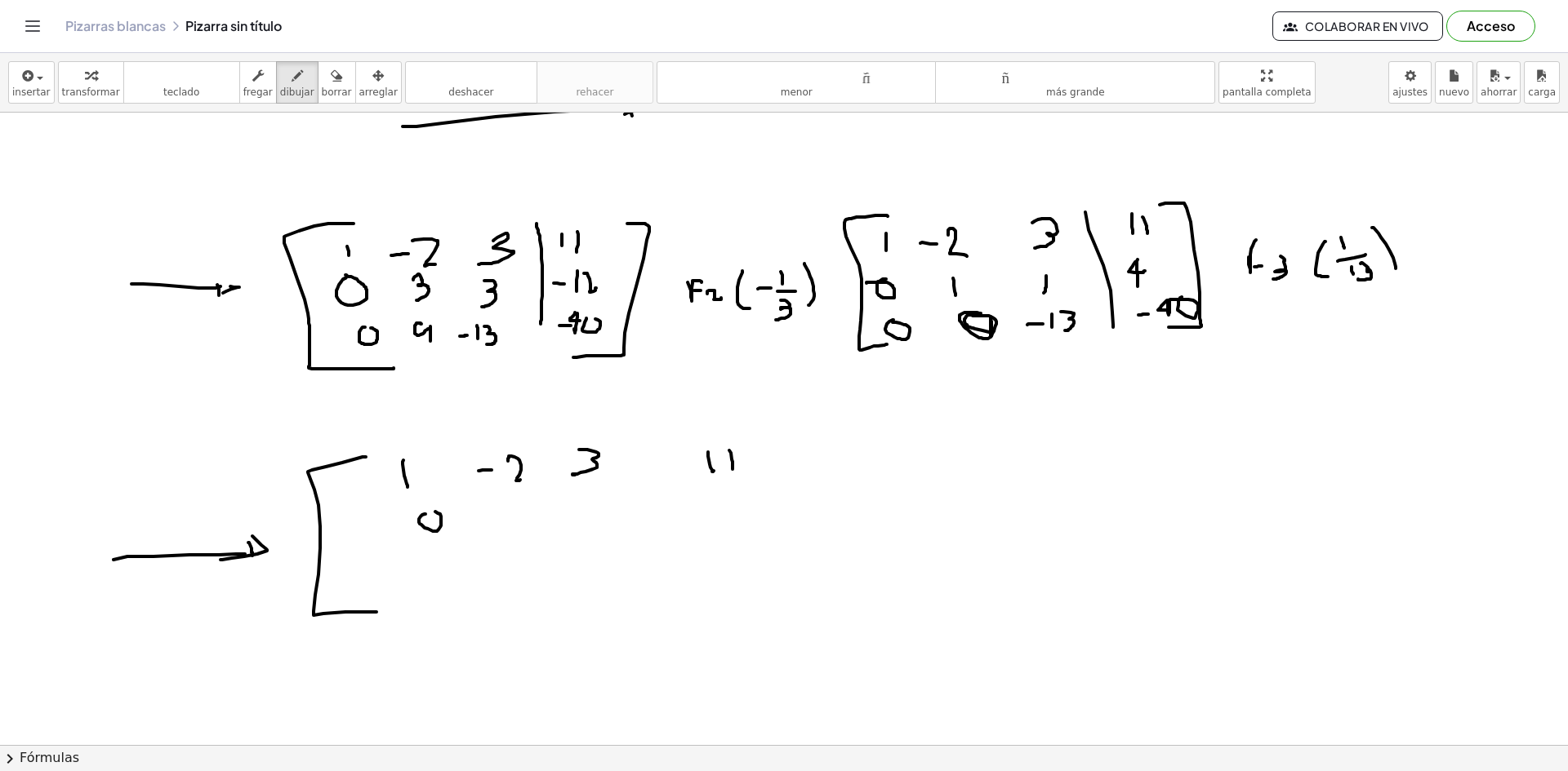
drag, startPoint x: 528, startPoint y: 510, endPoint x: 532, endPoint y: 526, distance: 16.5
drag, startPoint x: 590, startPoint y: 503, endPoint x: 593, endPoint y: 519, distance: 16.3
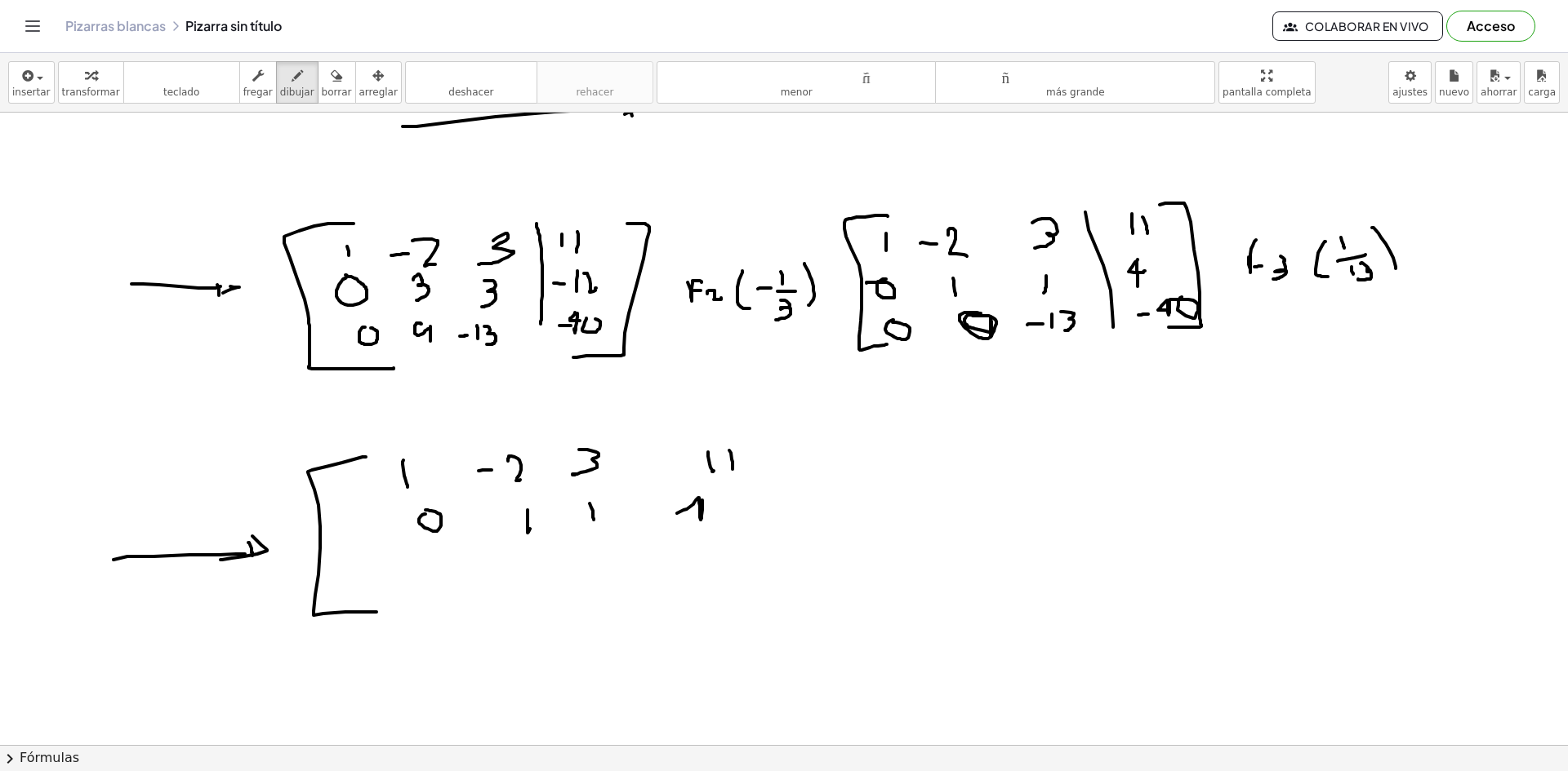
drag, startPoint x: 701, startPoint y: 500, endPoint x: 711, endPoint y: 513, distance: 16.4
drag, startPoint x: 606, startPoint y: 565, endPoint x: 598, endPoint y: 566, distance: 8.1
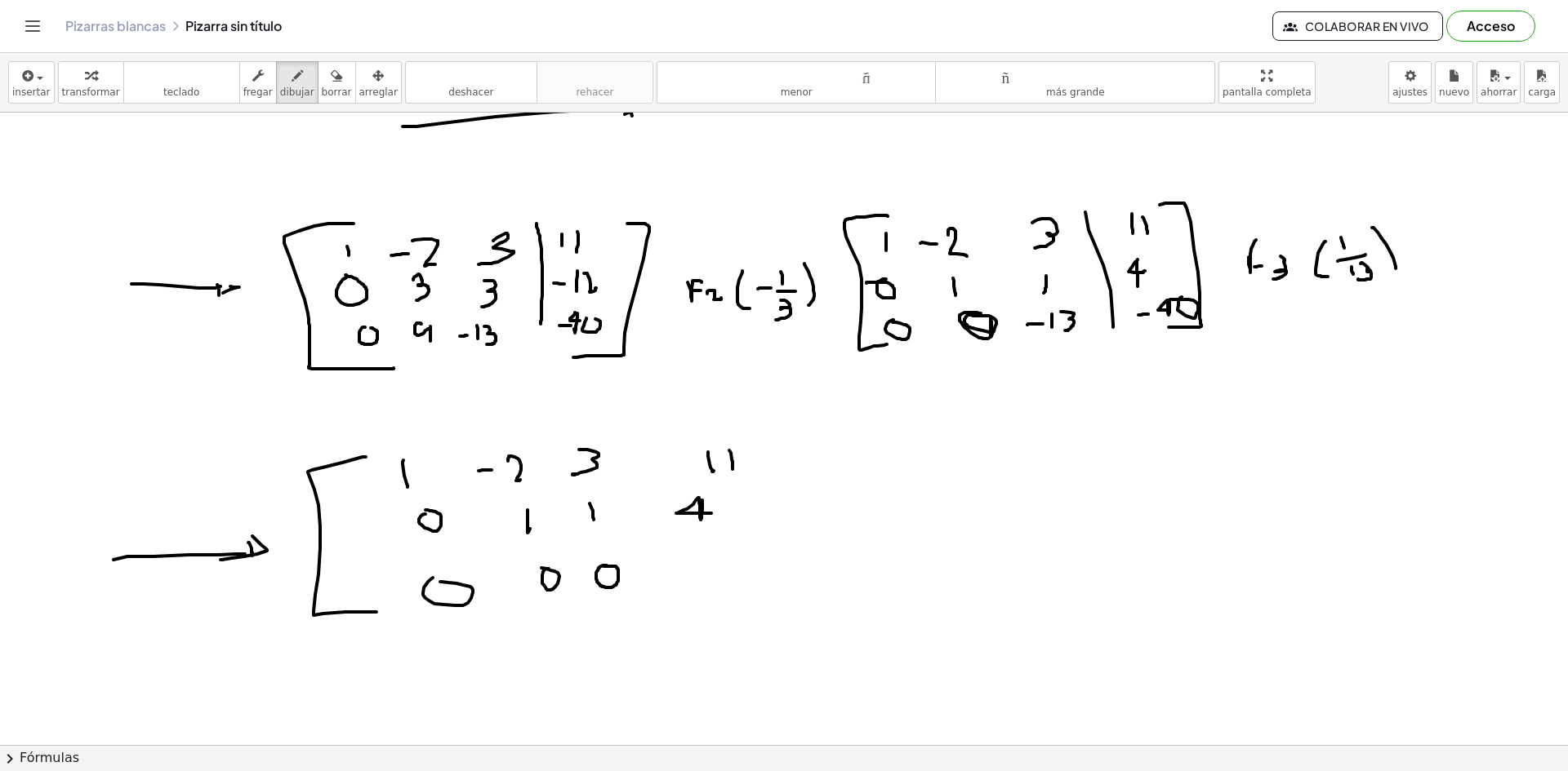
drag, startPoint x: 601, startPoint y: 559, endPoint x: 601, endPoint y: 589, distance: 30.0
drag, startPoint x: 646, startPoint y: 506, endPoint x: 642, endPoint y: 551, distance: 45.2
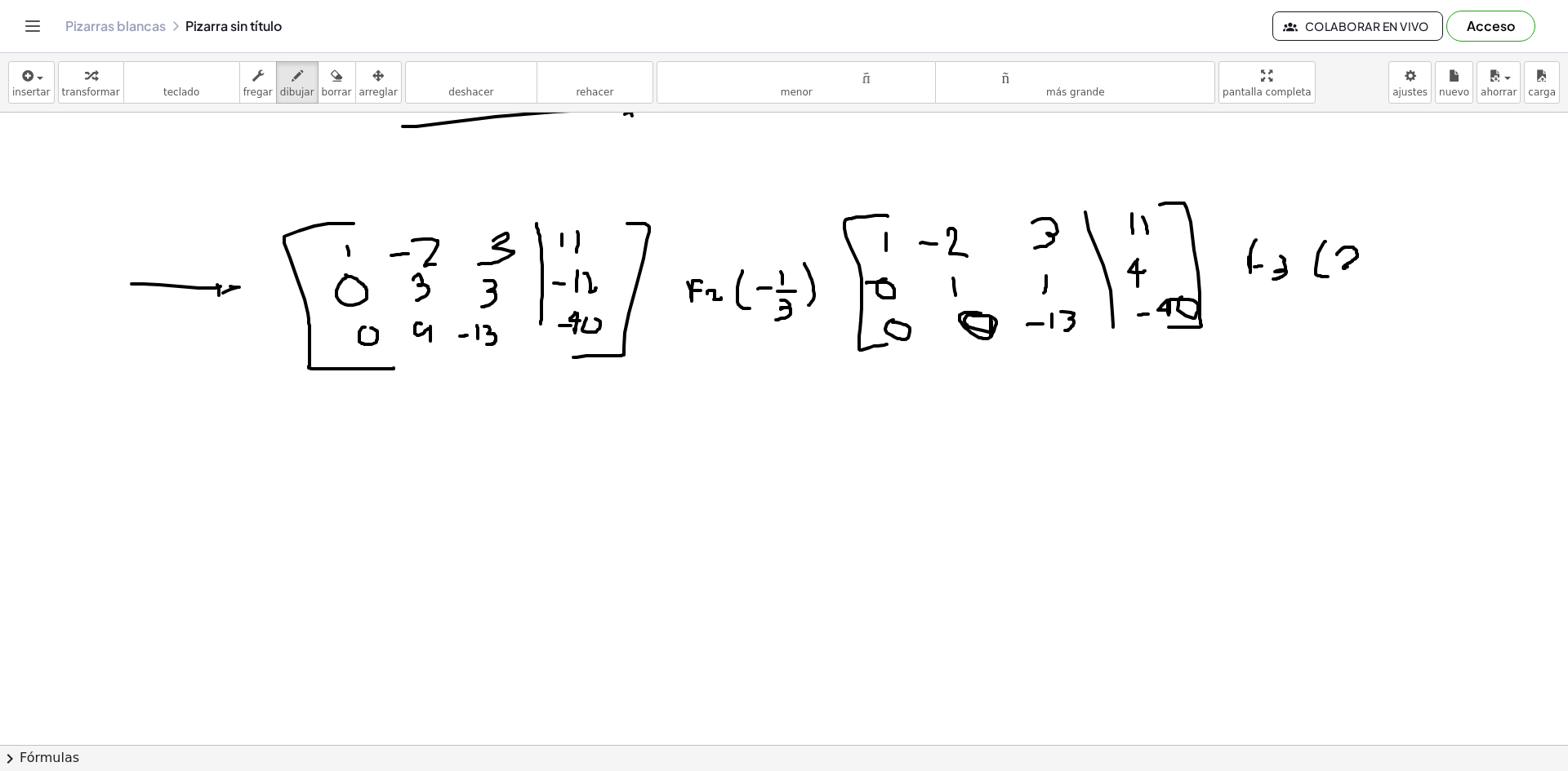
drag, startPoint x: 1336, startPoint y: 255, endPoint x: 1353, endPoint y: 265, distance: 19.7
drag, startPoint x: 1366, startPoint y: 235, endPoint x: 1375, endPoint y: 261, distance: 27.5
drag, startPoint x: 1337, startPoint y: 264, endPoint x: 1350, endPoint y: 264, distance: 13.0
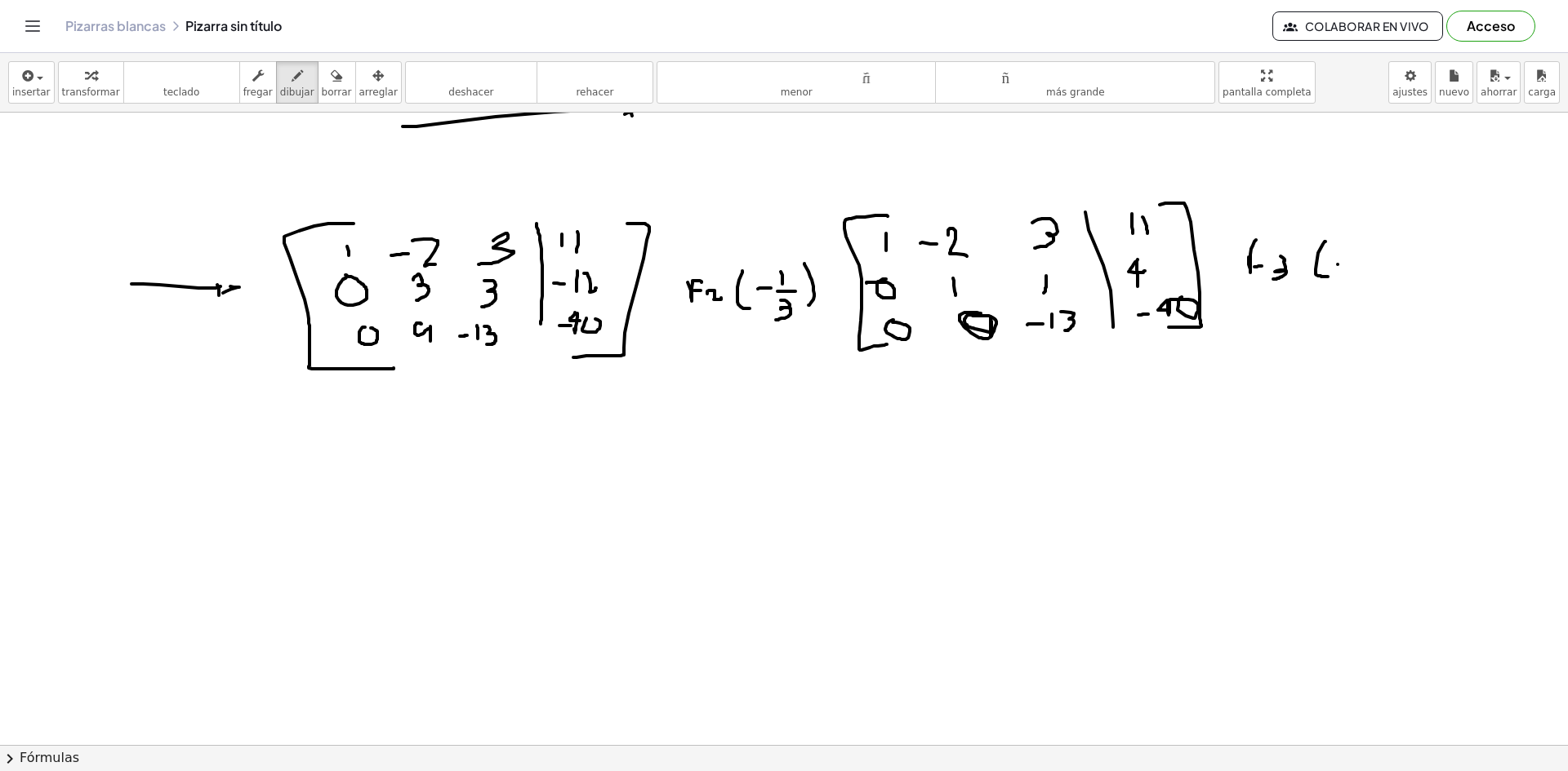
drag, startPoint x: 1362, startPoint y: 255, endPoint x: 1370, endPoint y: 286, distance: 32.0
drag, startPoint x: 1364, startPoint y: 252, endPoint x: 1379, endPoint y: 264, distance: 19.2
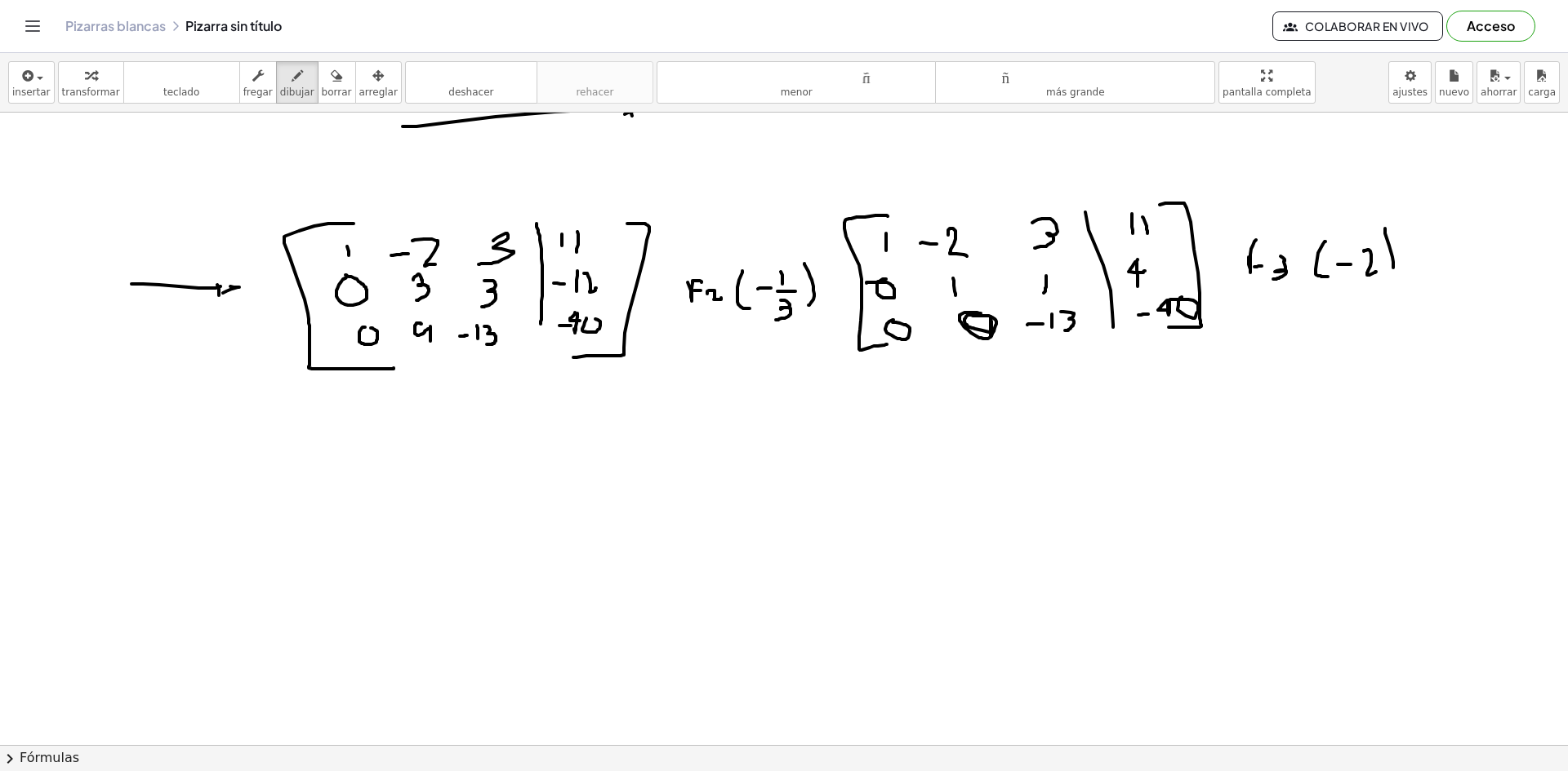
drag, startPoint x: 1385, startPoint y: 233, endPoint x: 1380, endPoint y: 284, distance: 51.2
drag, startPoint x: 148, startPoint y: 449, endPoint x: 140, endPoint y: 595, distance: 146.2
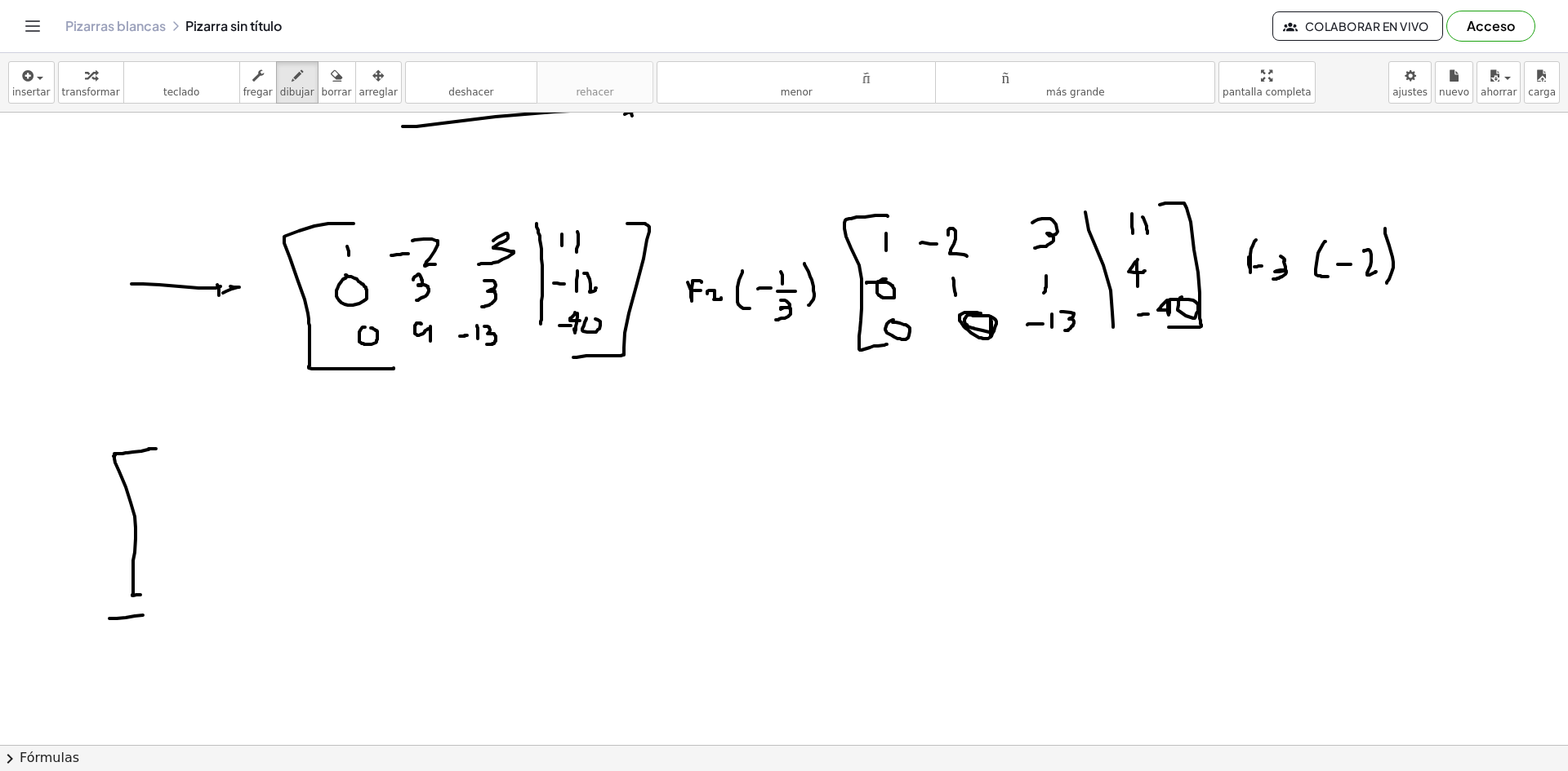
drag, startPoint x: 125, startPoint y: 618, endPoint x: 150, endPoint y: 614, distance: 25.3
drag, startPoint x: 155, startPoint y: 606, endPoint x: 128, endPoint y: 623, distance: 31.9
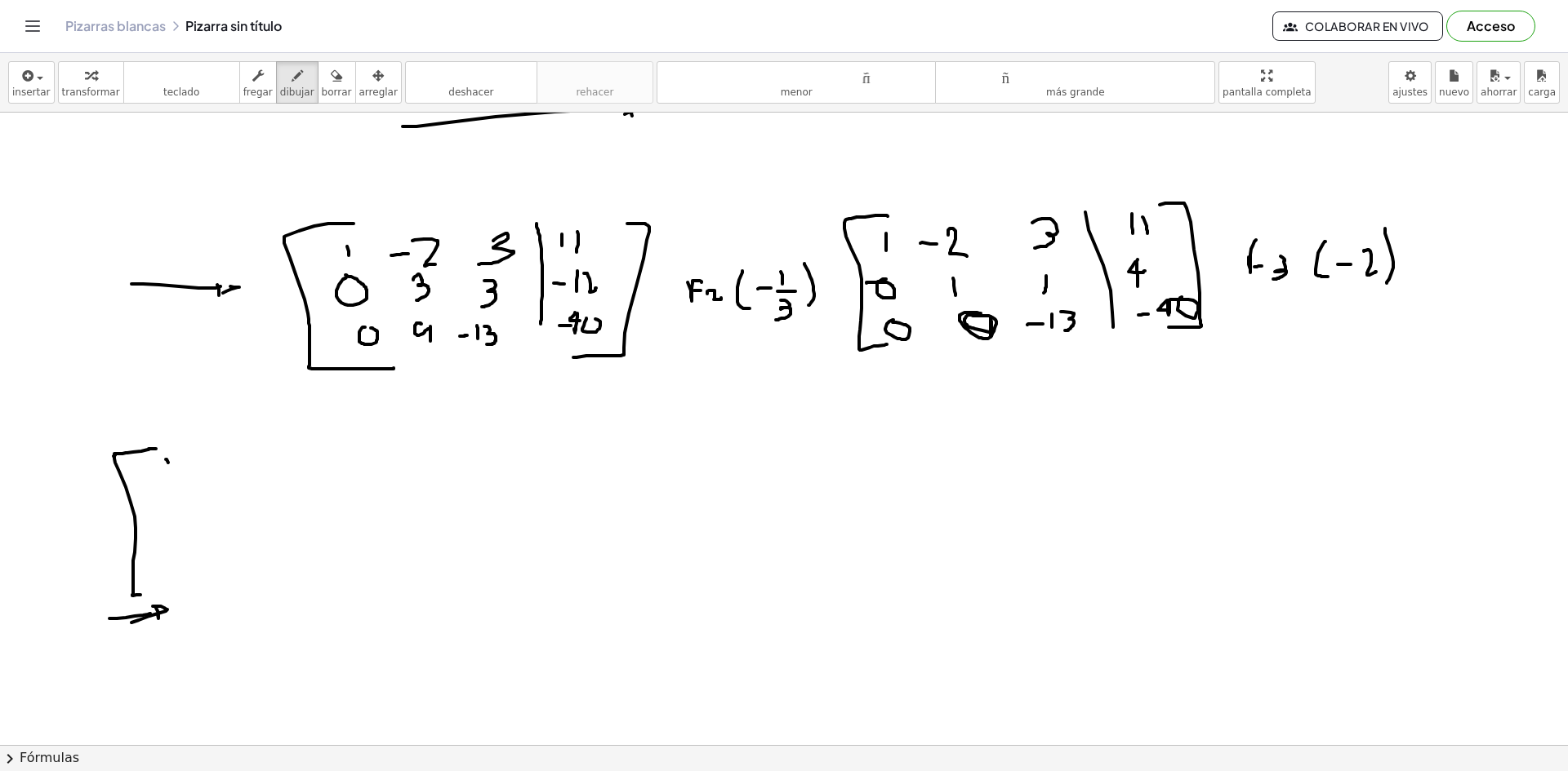
drag, startPoint x: 168, startPoint y: 462, endPoint x: 171, endPoint y: 475, distance: 13.3
drag, startPoint x: 224, startPoint y: 465, endPoint x: 234, endPoint y: 463, distance: 10.2
drag, startPoint x: 234, startPoint y: 453, endPoint x: 255, endPoint y: 470, distance: 27.0
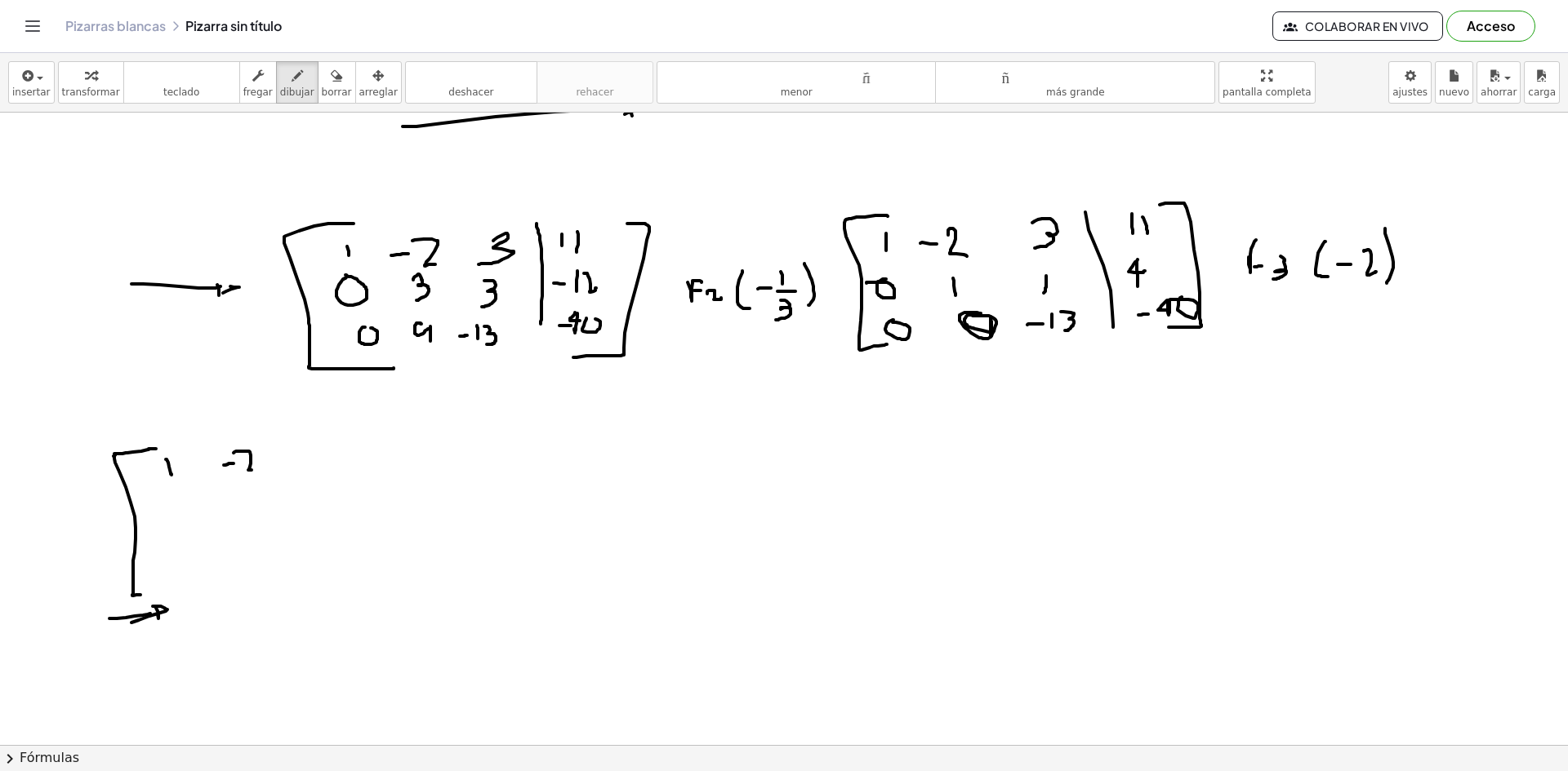
drag, startPoint x: 317, startPoint y: 443, endPoint x: 298, endPoint y: 481, distance: 42.5
drag, startPoint x: 361, startPoint y: 437, endPoint x: 380, endPoint y: 537, distance: 101.8
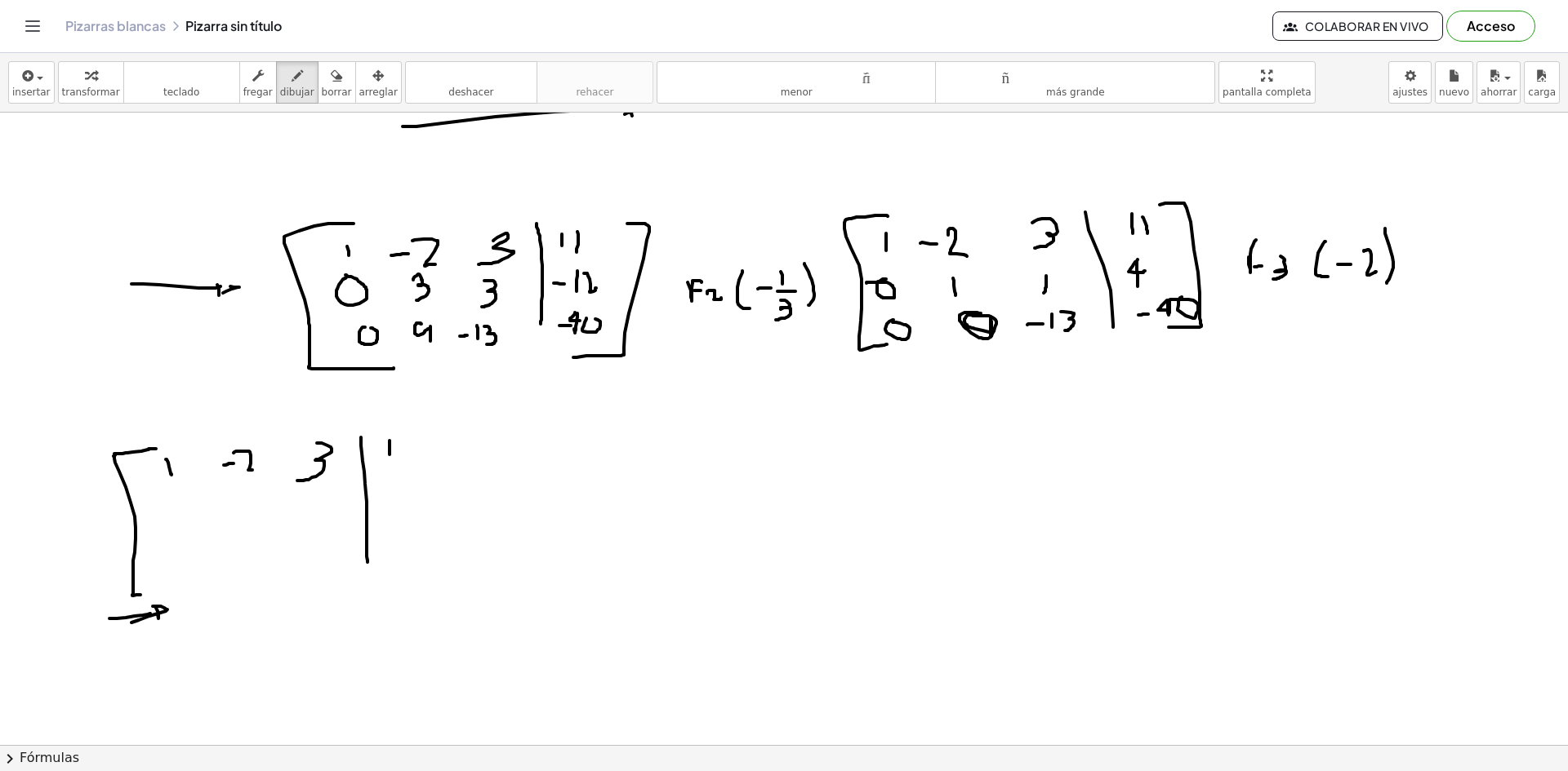
drag, startPoint x: 389, startPoint y: 443, endPoint x: 399, endPoint y: 452, distance: 13.5
drag, startPoint x: 418, startPoint y: 436, endPoint x: 415, endPoint y: 450, distance: 14.3
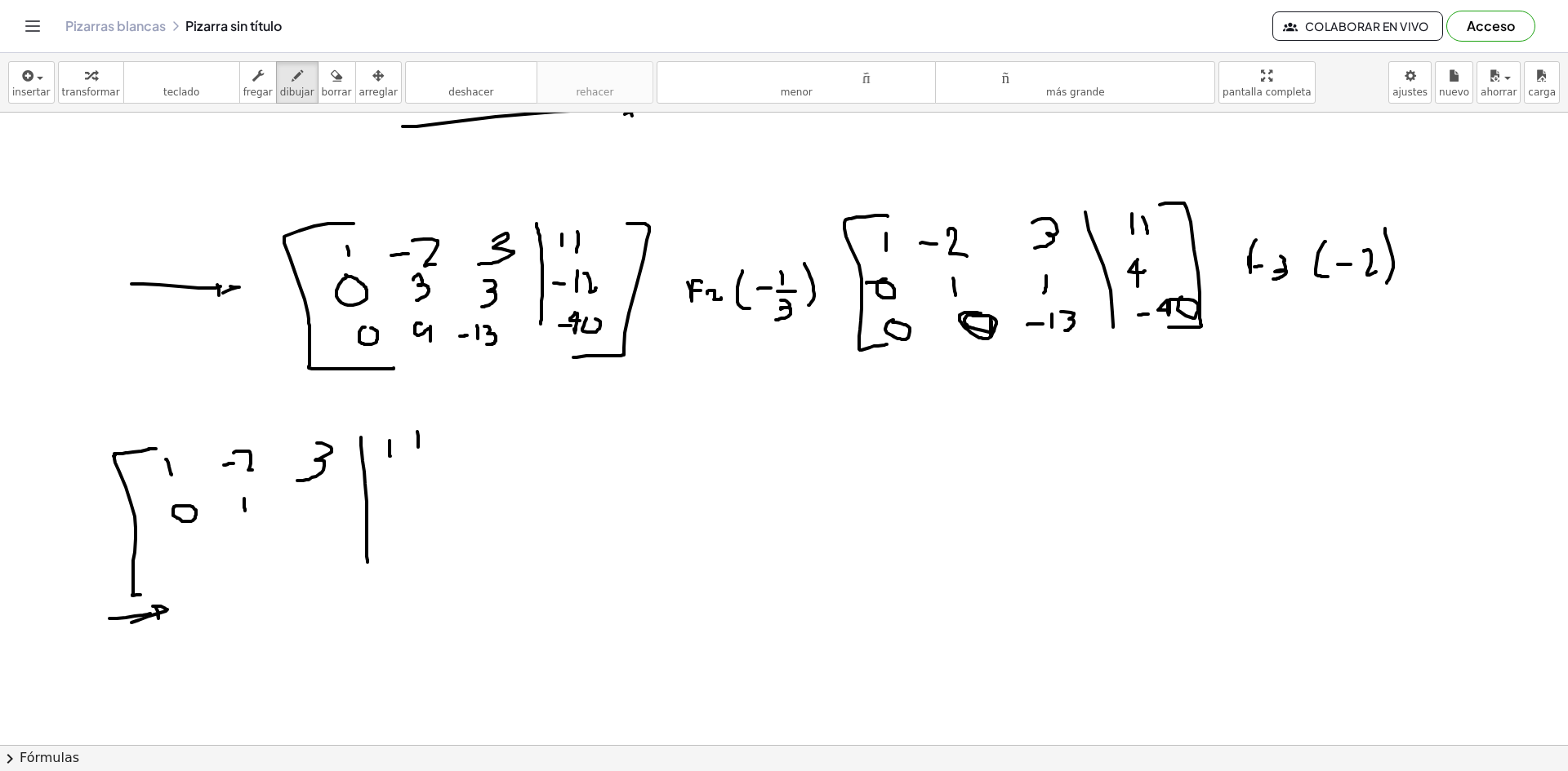
drag, startPoint x: 244, startPoint y: 499, endPoint x: 245, endPoint y: 511, distance: 12.0
drag, startPoint x: 328, startPoint y: 500, endPoint x: 328, endPoint y: 513, distance: 13.0
drag, startPoint x: 420, startPoint y: 502, endPoint x: 436, endPoint y: 496, distance: 17.1
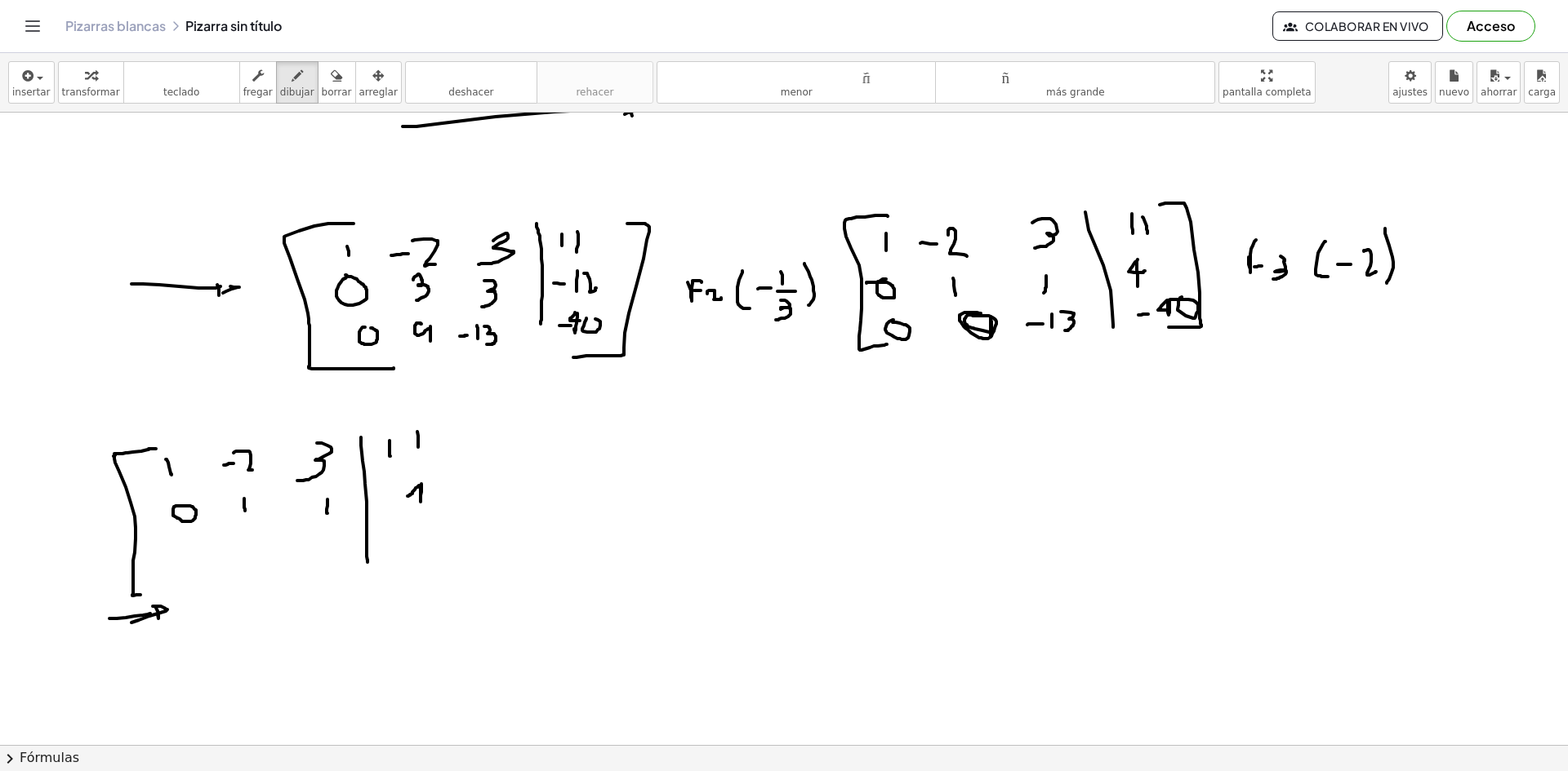
drag, startPoint x: 307, startPoint y: 547, endPoint x: 338, endPoint y: 546, distance: 31.0
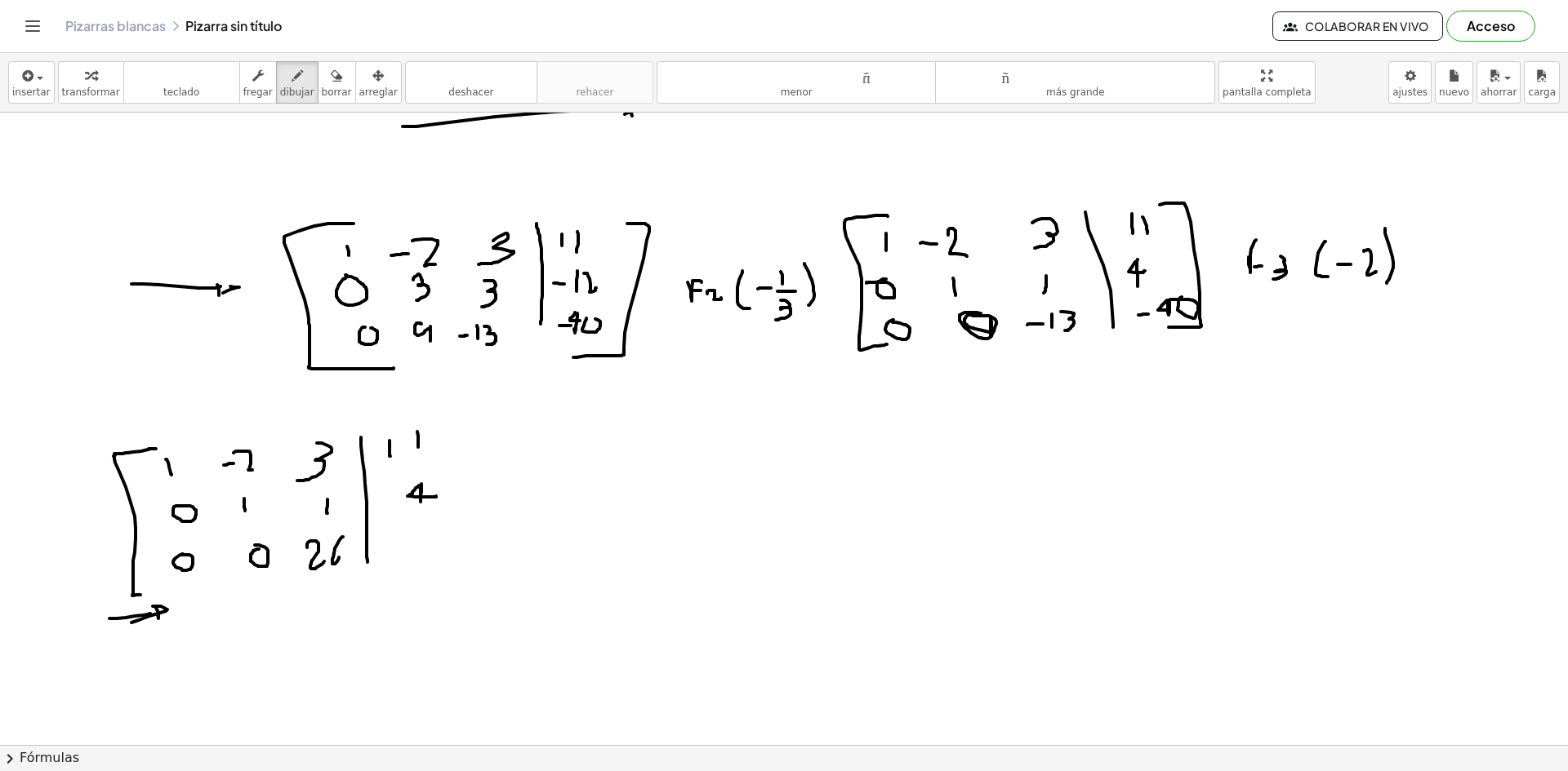
drag, startPoint x: 335, startPoint y: 548, endPoint x: 329, endPoint y: 566, distance: 19.0
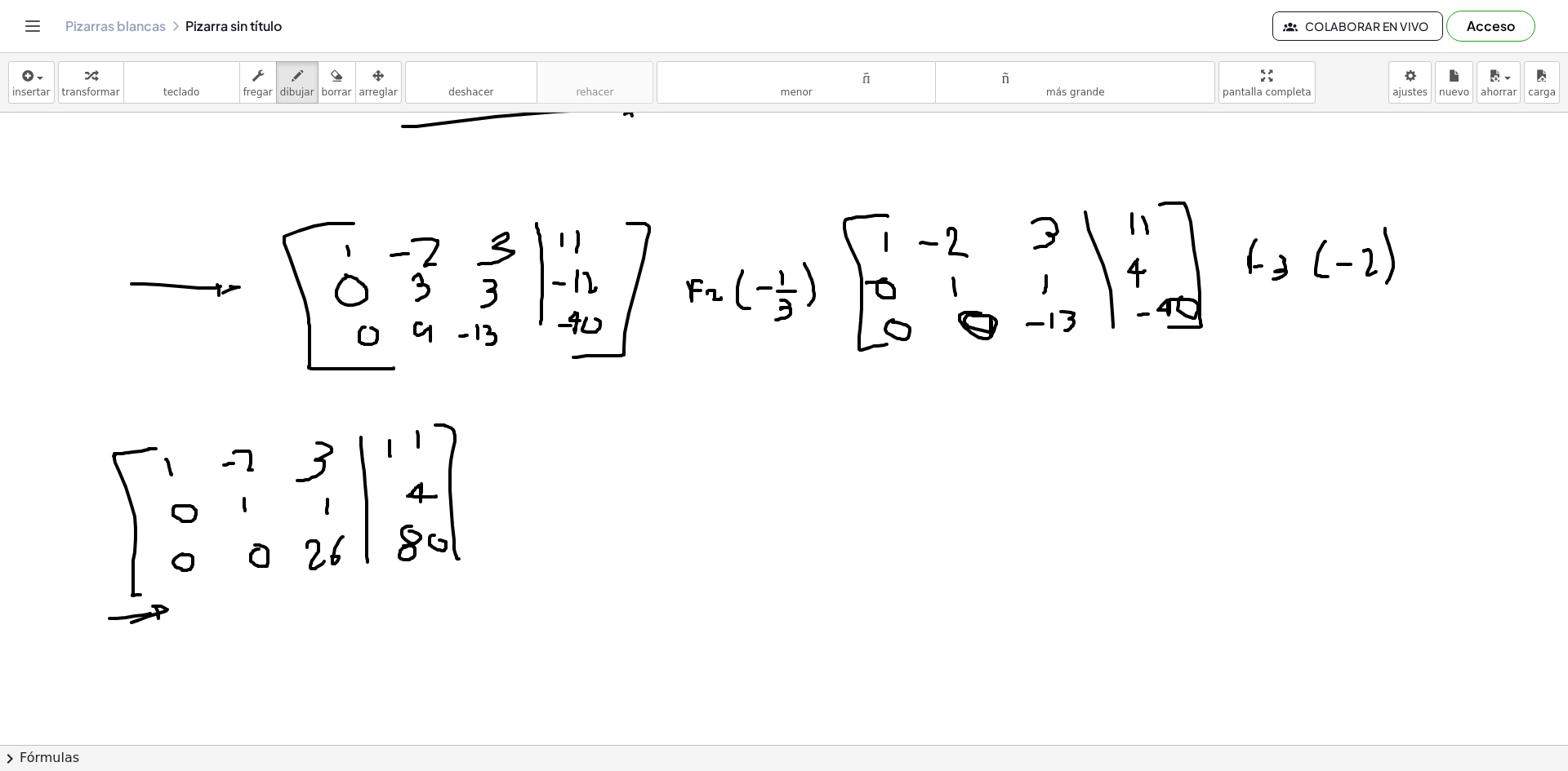
drag, startPoint x: 435, startPoint y: 425, endPoint x: 417, endPoint y: 561, distance: 137.2
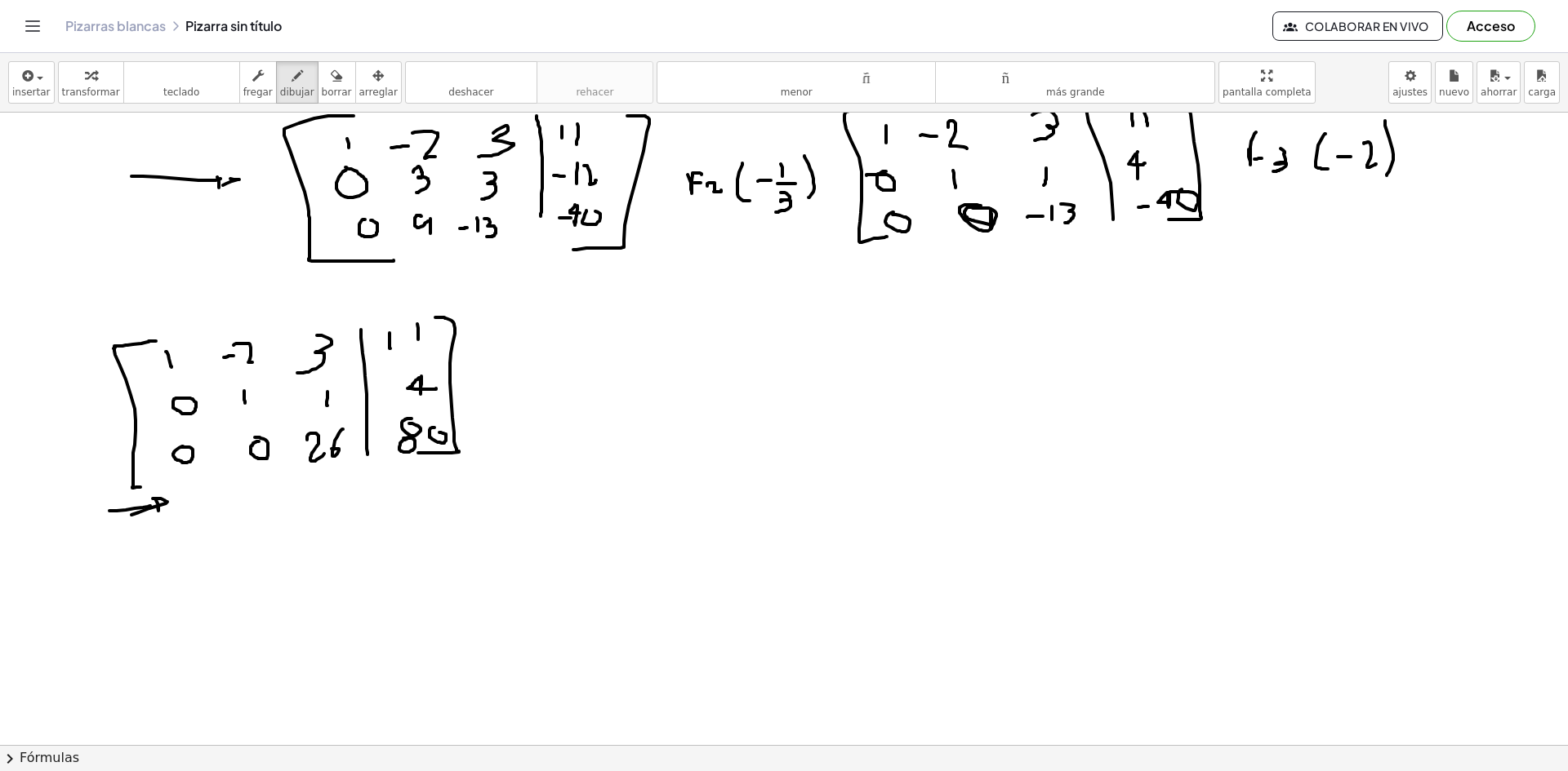
scroll to position [1395, 0]
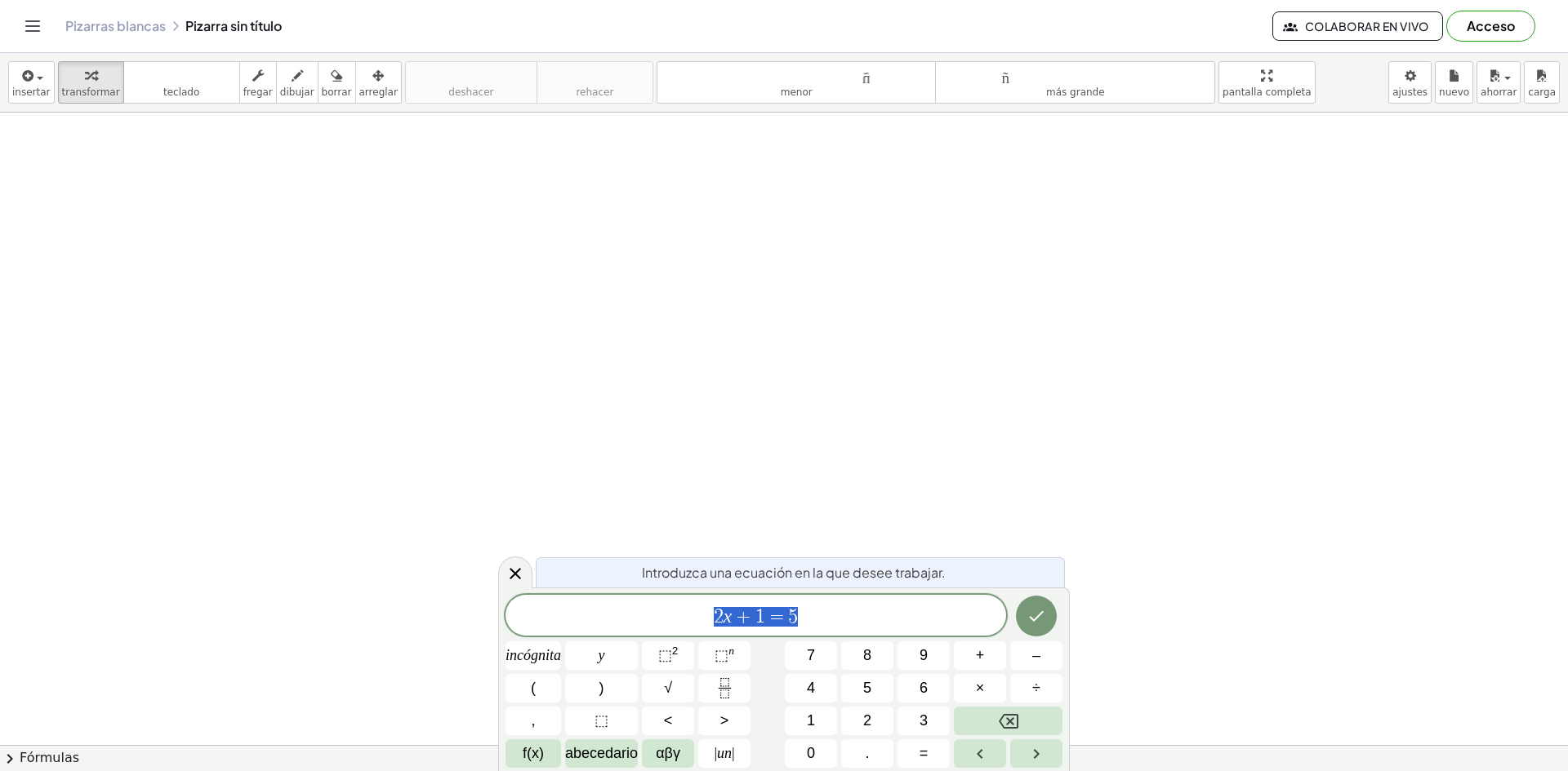
click at [835, 621] on span "2 x + 1 = 5" at bounding box center [755, 617] width 501 height 22
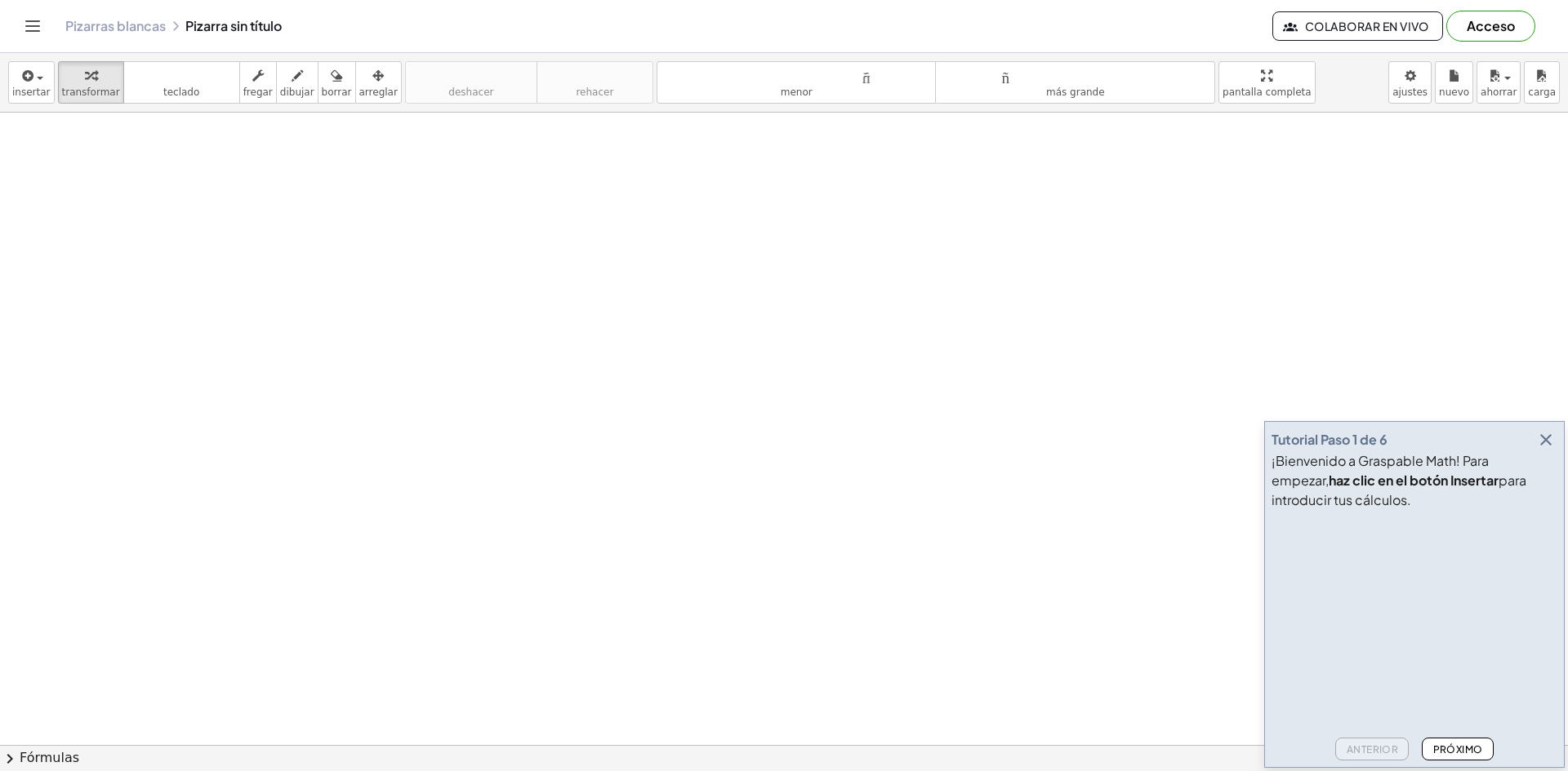
click at [1551, 436] on icon "button" at bounding box center [1546, 440] width 20 height 20
click at [190, 94] on button "teclado teclado" at bounding box center [182, 82] width 117 height 42
drag, startPoint x: 191, startPoint y: 171, endPoint x: 157, endPoint y: 233, distance: 70.7
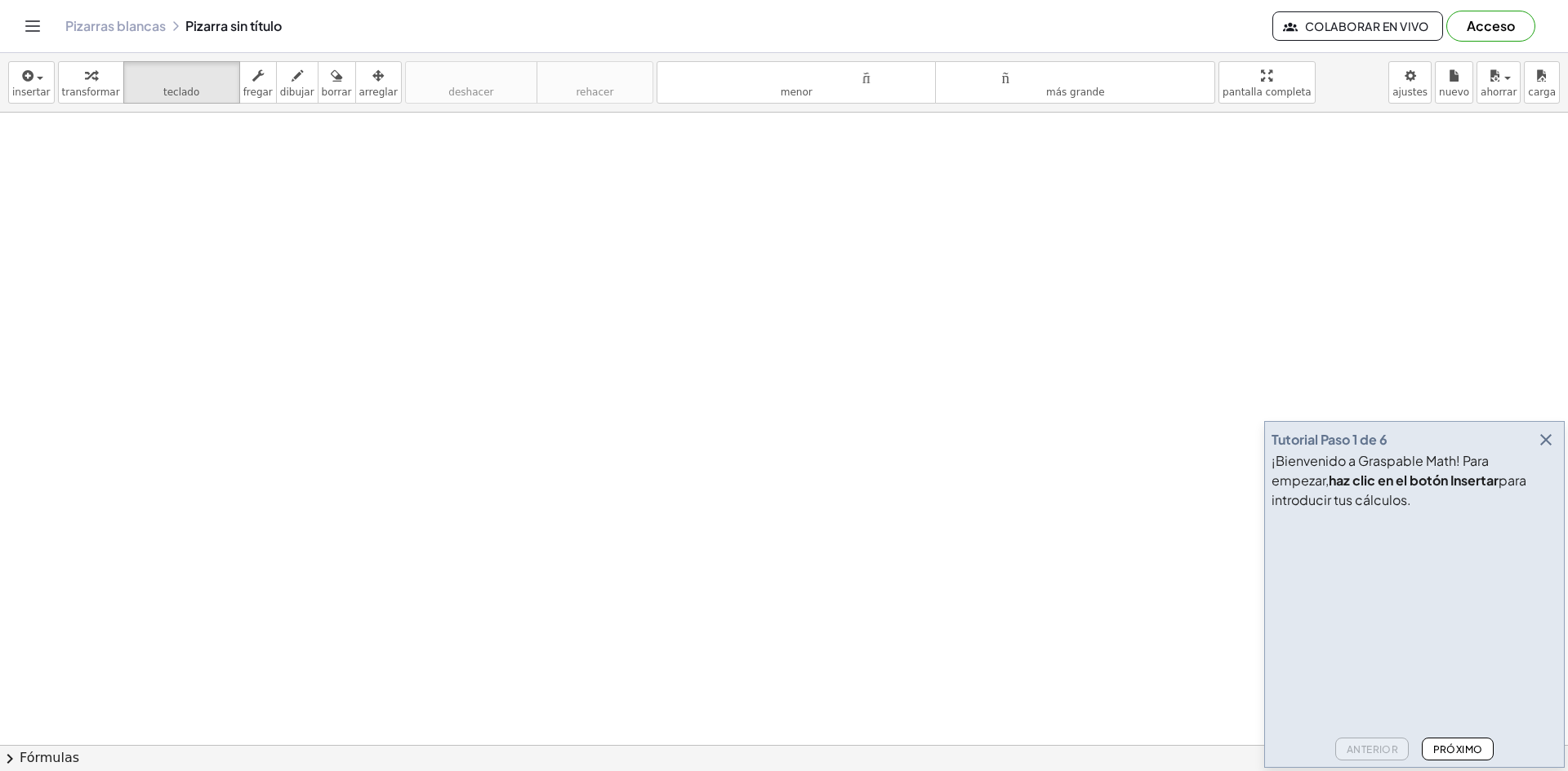
click at [21, 750] on font "Fórmulas" at bounding box center [49, 758] width 60 height 16
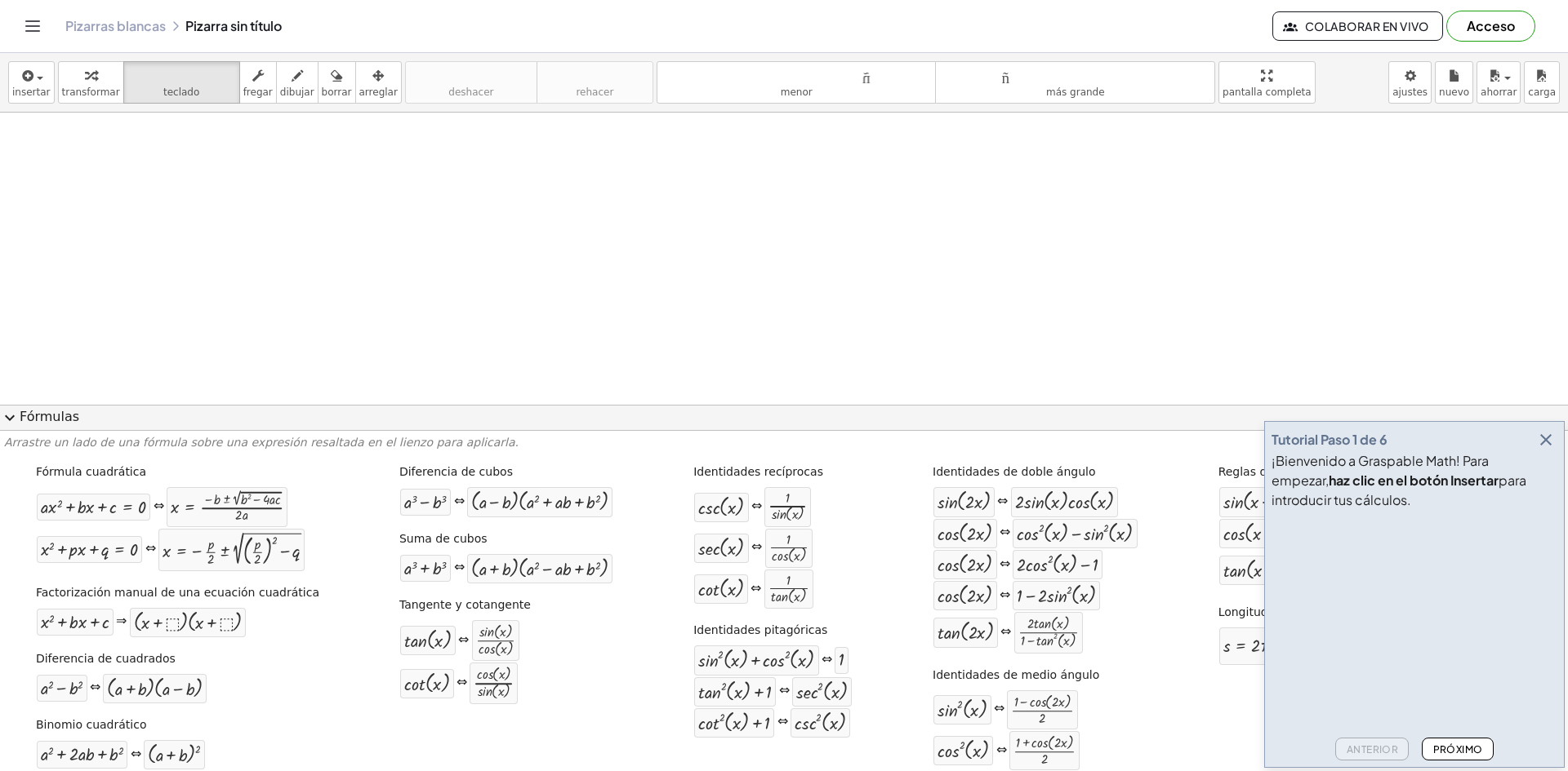
drag, startPoint x: 553, startPoint y: 667, endPoint x: 825, endPoint y: 492, distance: 323.4
click at [1488, 453] on font "¡Bienvenido a Graspable Math! Para empezar," at bounding box center [1379, 470] width 217 height 36
click at [1541, 448] on icon "button" at bounding box center [1546, 440] width 20 height 20
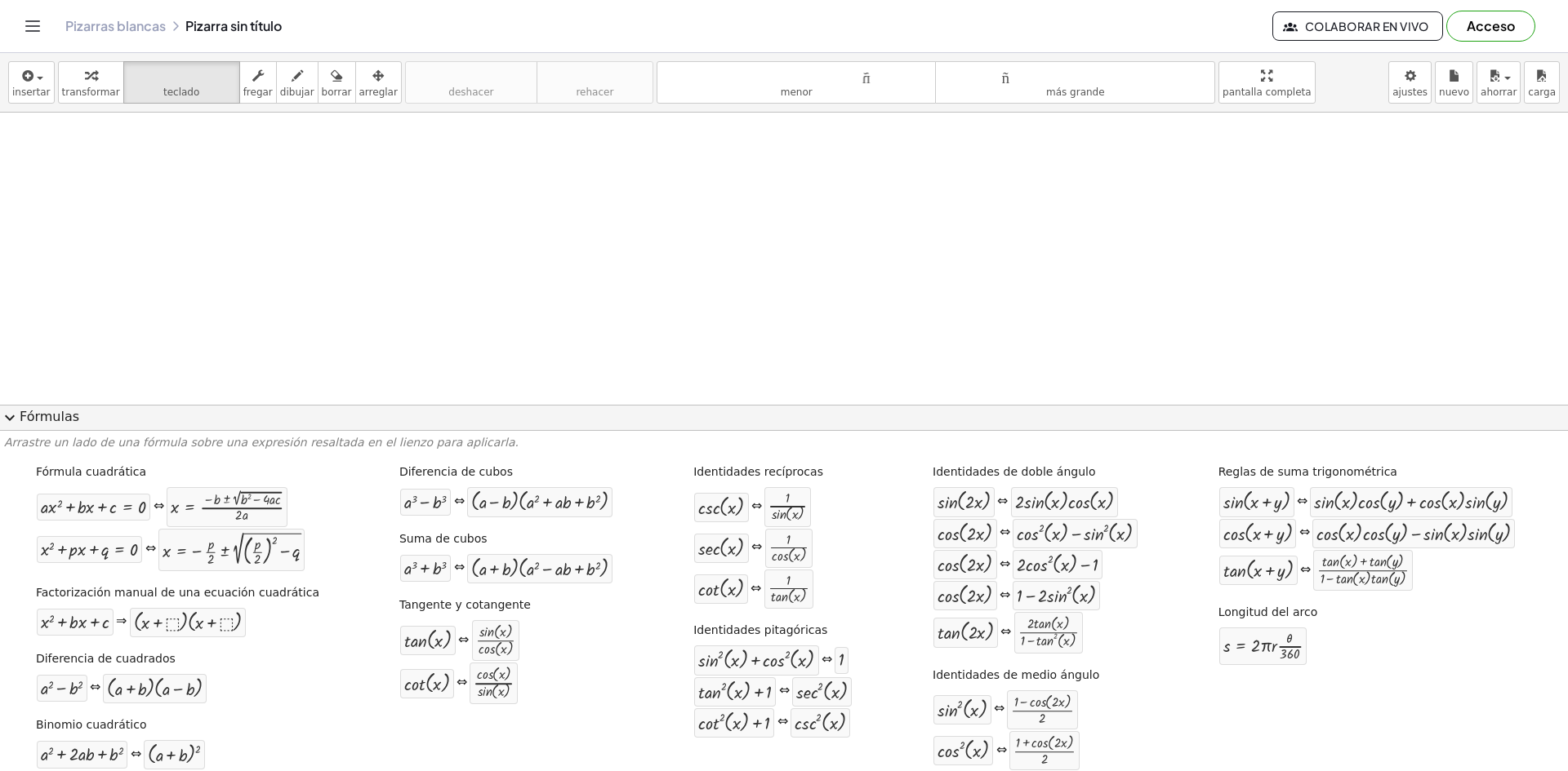
scroll to position [14, 0]
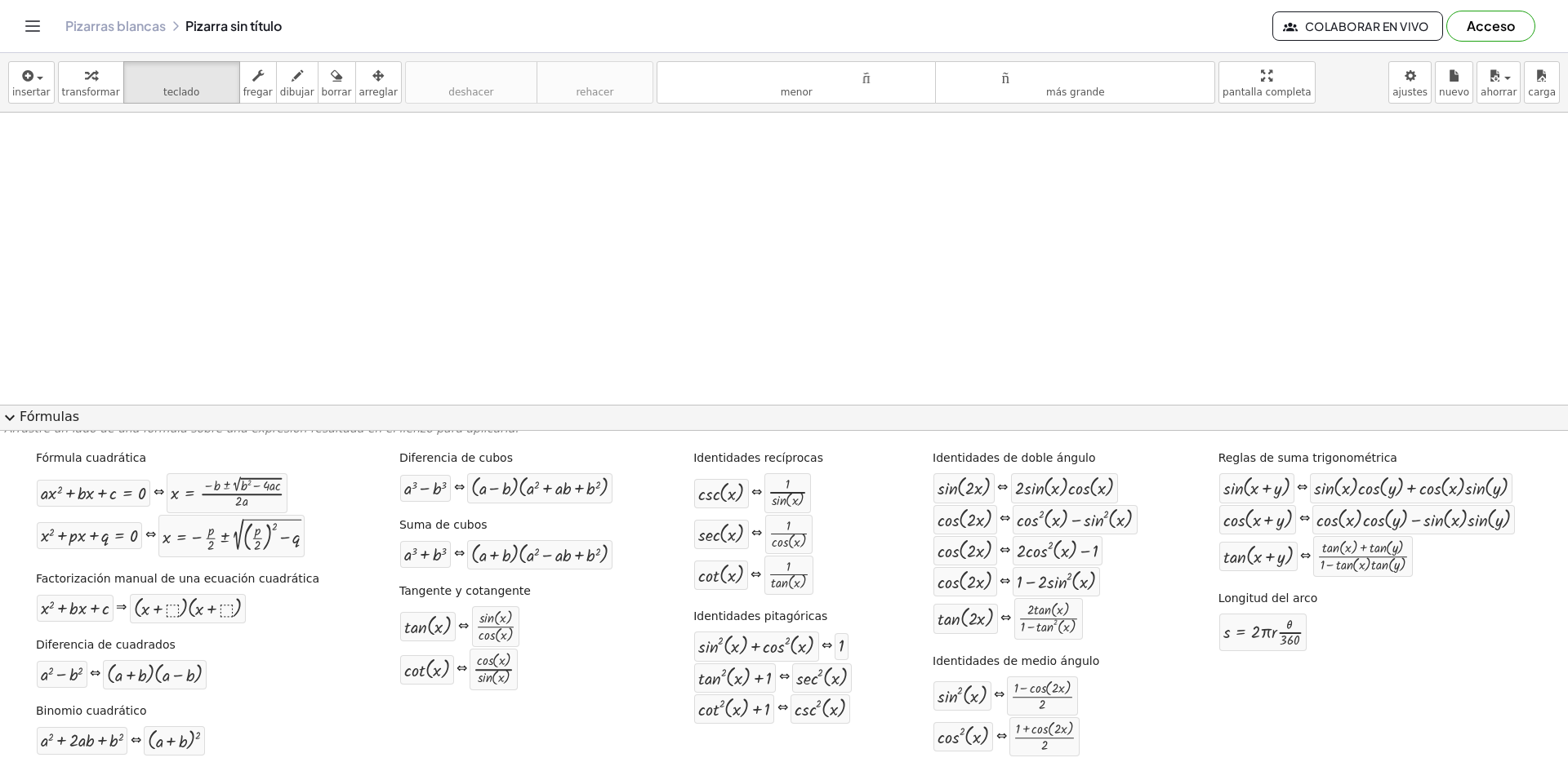
drag, startPoint x: 596, startPoint y: 679, endPoint x: 585, endPoint y: 742, distance: 64.0
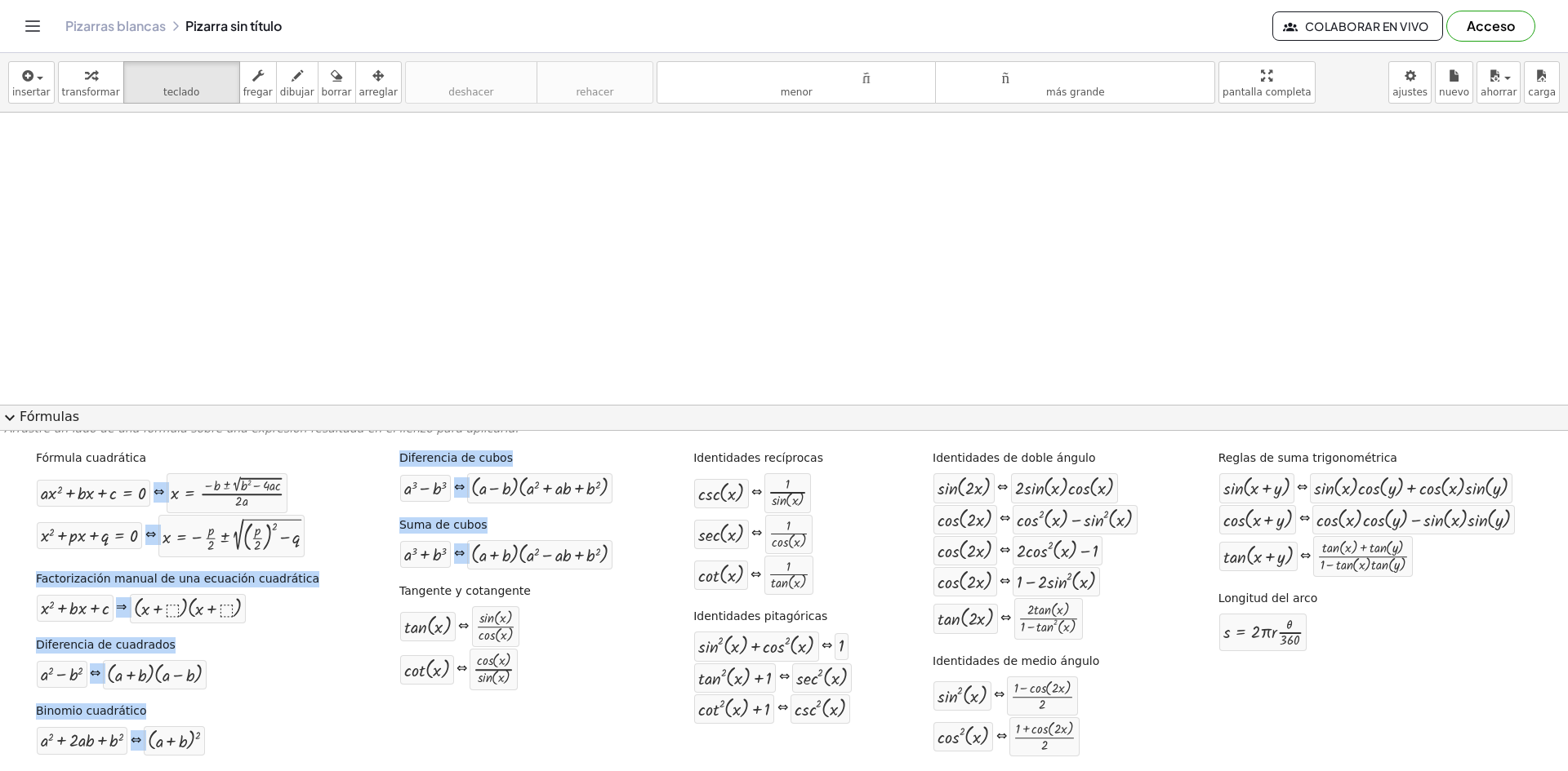
drag, startPoint x: 352, startPoint y: 602, endPoint x: 337, endPoint y: 445, distance: 157.7
click at [337, 445] on div "Fórmula cuadrática + · a · x 2 + · b · x + c = 0 ⇔ x = · ( − b ± 2 √ ( + b 2 − …" at bounding box center [784, 606] width 1559 height 322
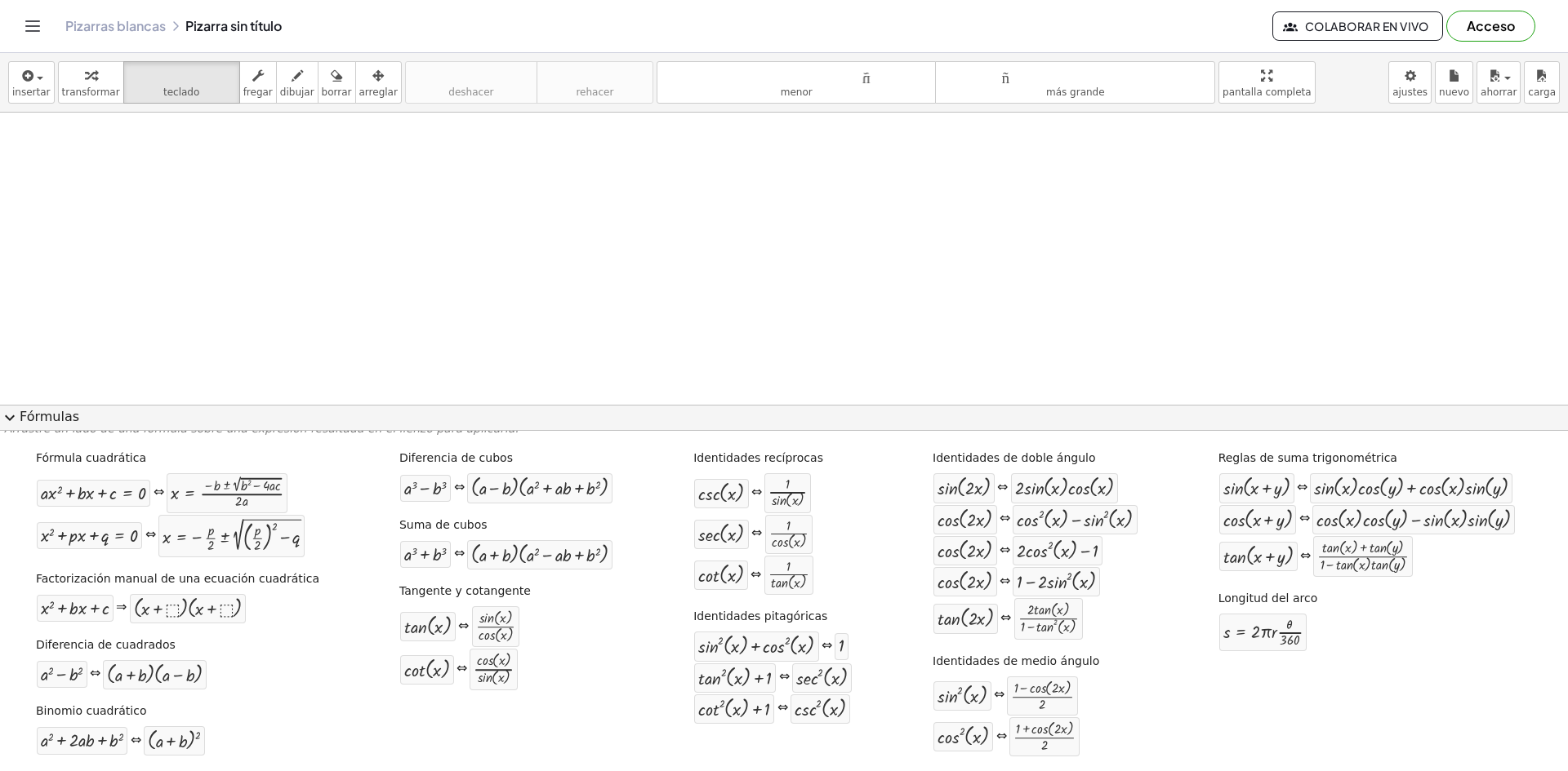
click at [251, 95] on font "fregar" at bounding box center [258, 92] width 29 height 11
click at [280, 92] on font "dibujar" at bounding box center [298, 92] width 35 height 11
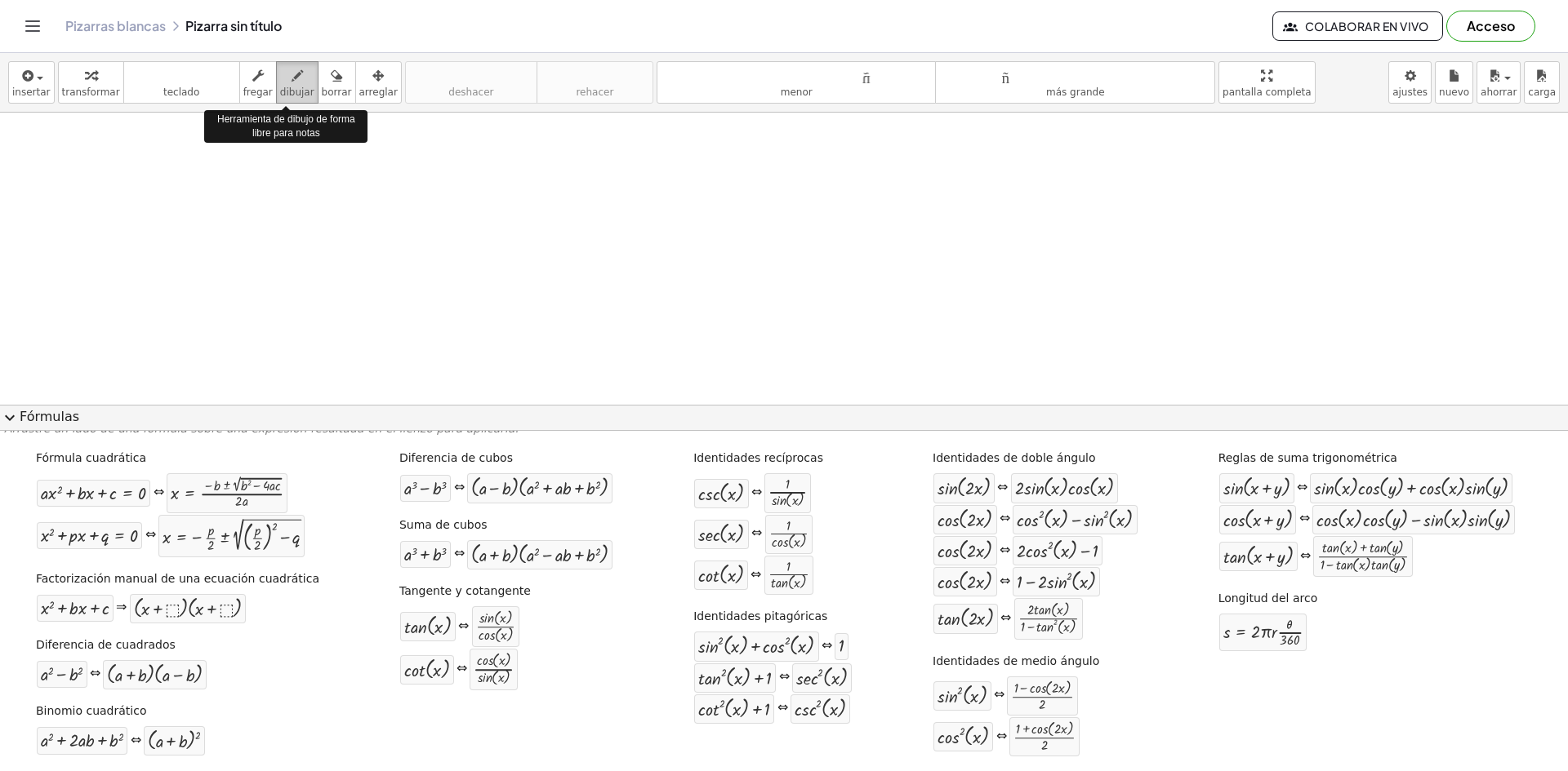
click at [280, 92] on font "dibujar" at bounding box center [298, 92] width 35 height 11
click at [43, 81] on div "button" at bounding box center [31, 75] width 38 height 20
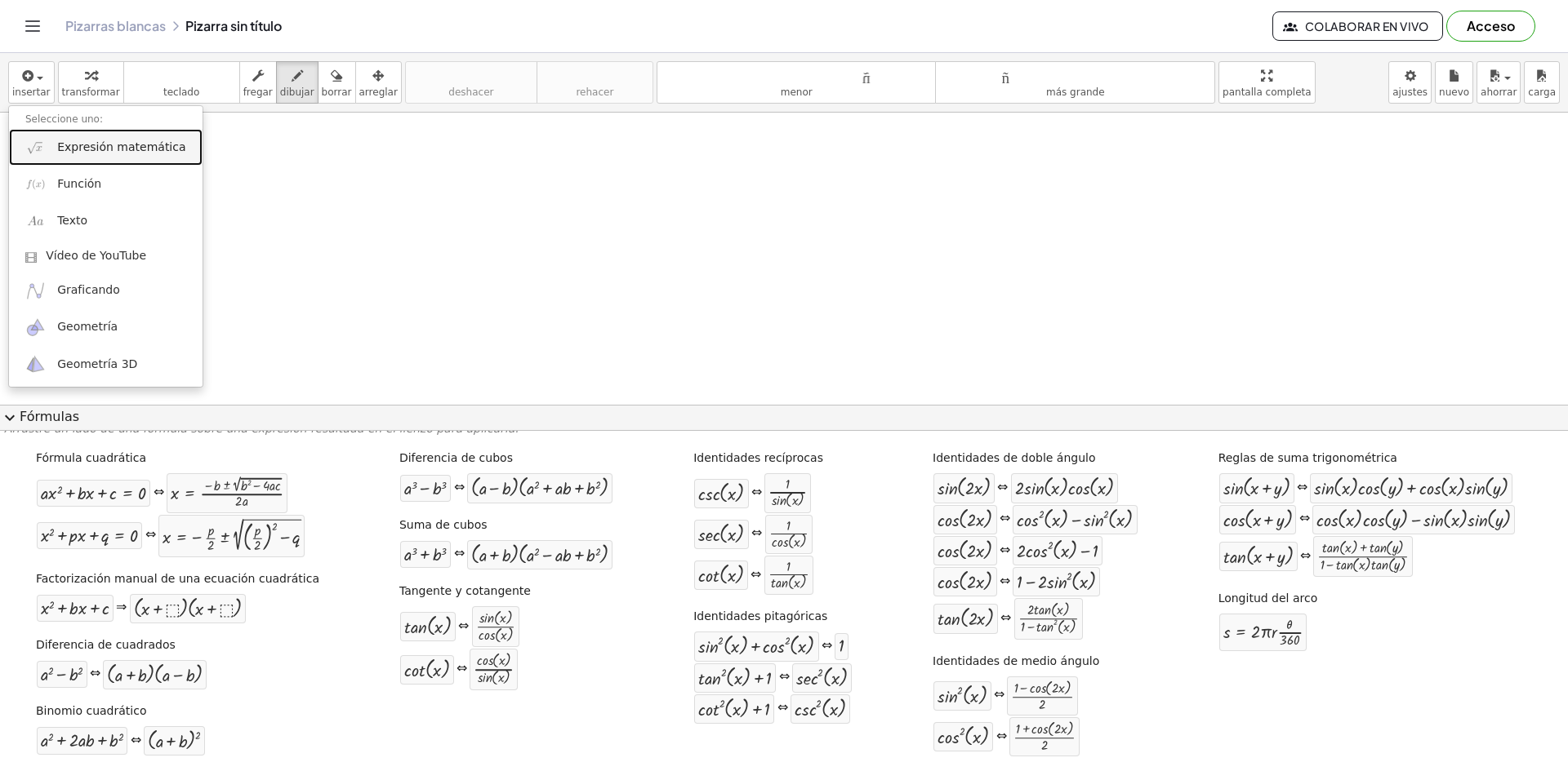
click at [71, 161] on link "Expresión matemática" at bounding box center [106, 147] width 194 height 36
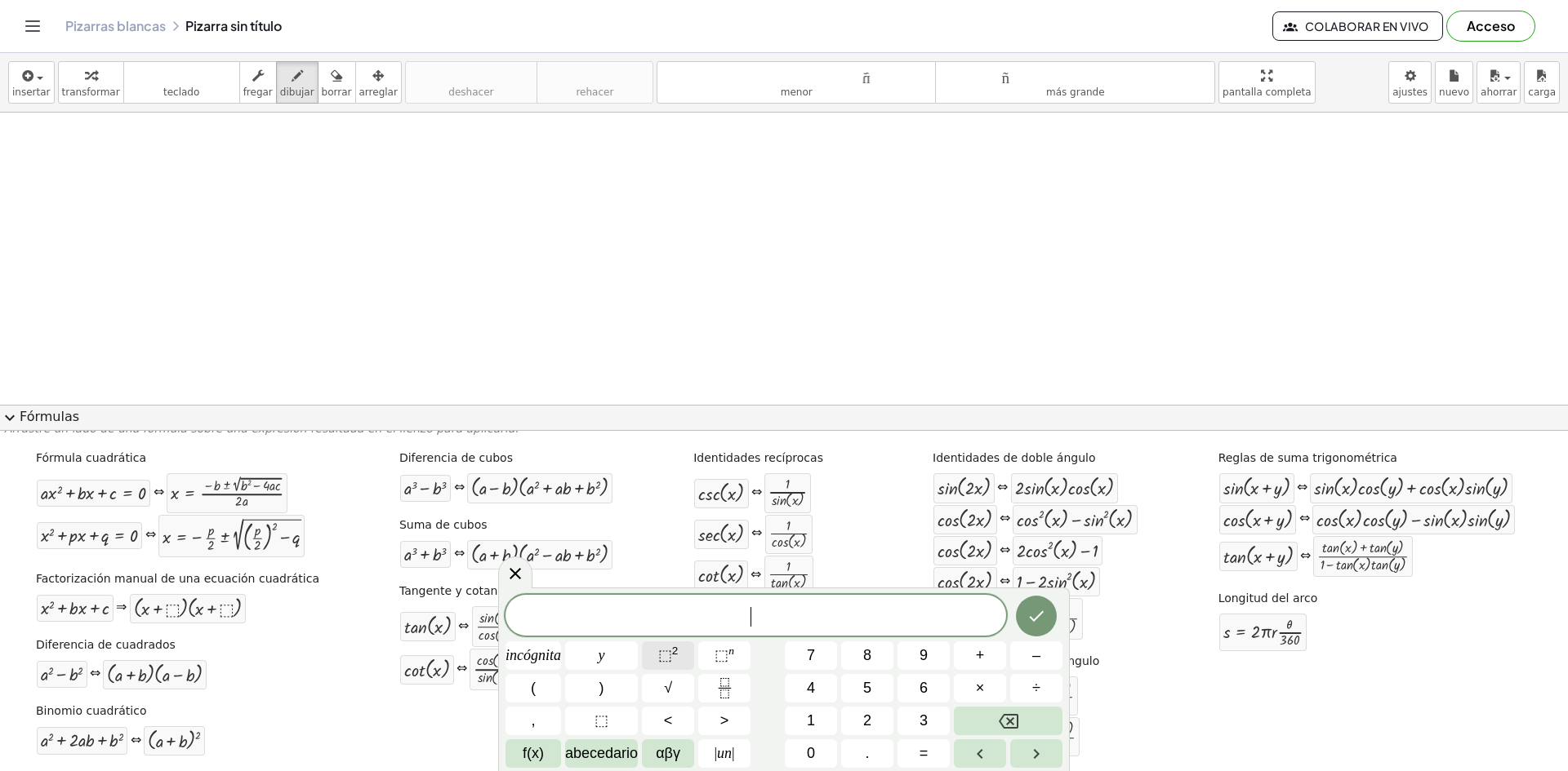
click at [671, 656] on font "⬚" at bounding box center [665, 655] width 14 height 16
click at [660, 653] on font "⬚" at bounding box center [665, 655] width 14 height 16
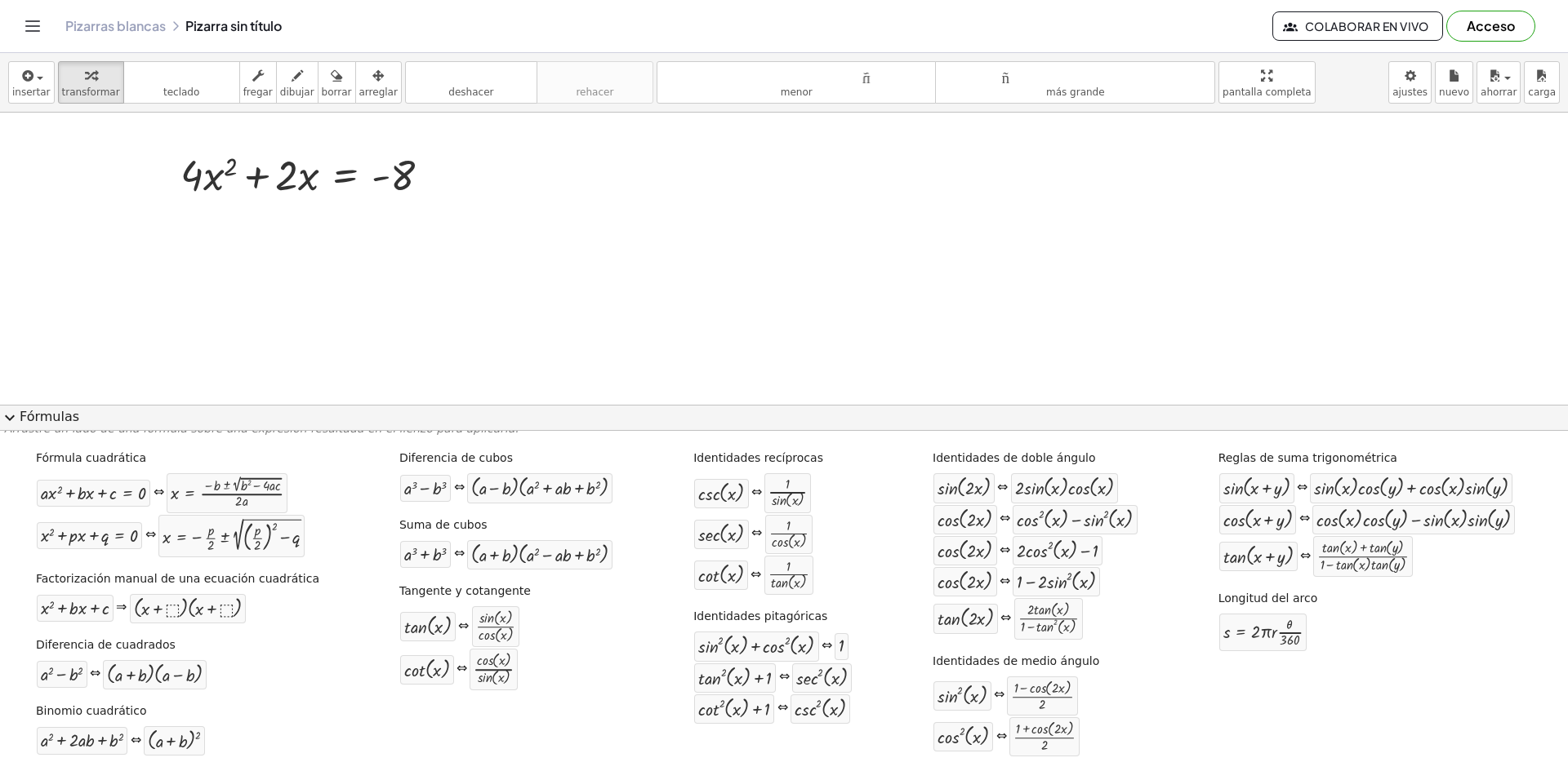
drag, startPoint x: 395, startPoint y: 220, endPoint x: 424, endPoint y: 201, distance: 34.7
click at [427, 183] on div at bounding box center [311, 174] width 279 height 55
click at [350, 224] on icon at bounding box center [345, 217] width 15 height 14
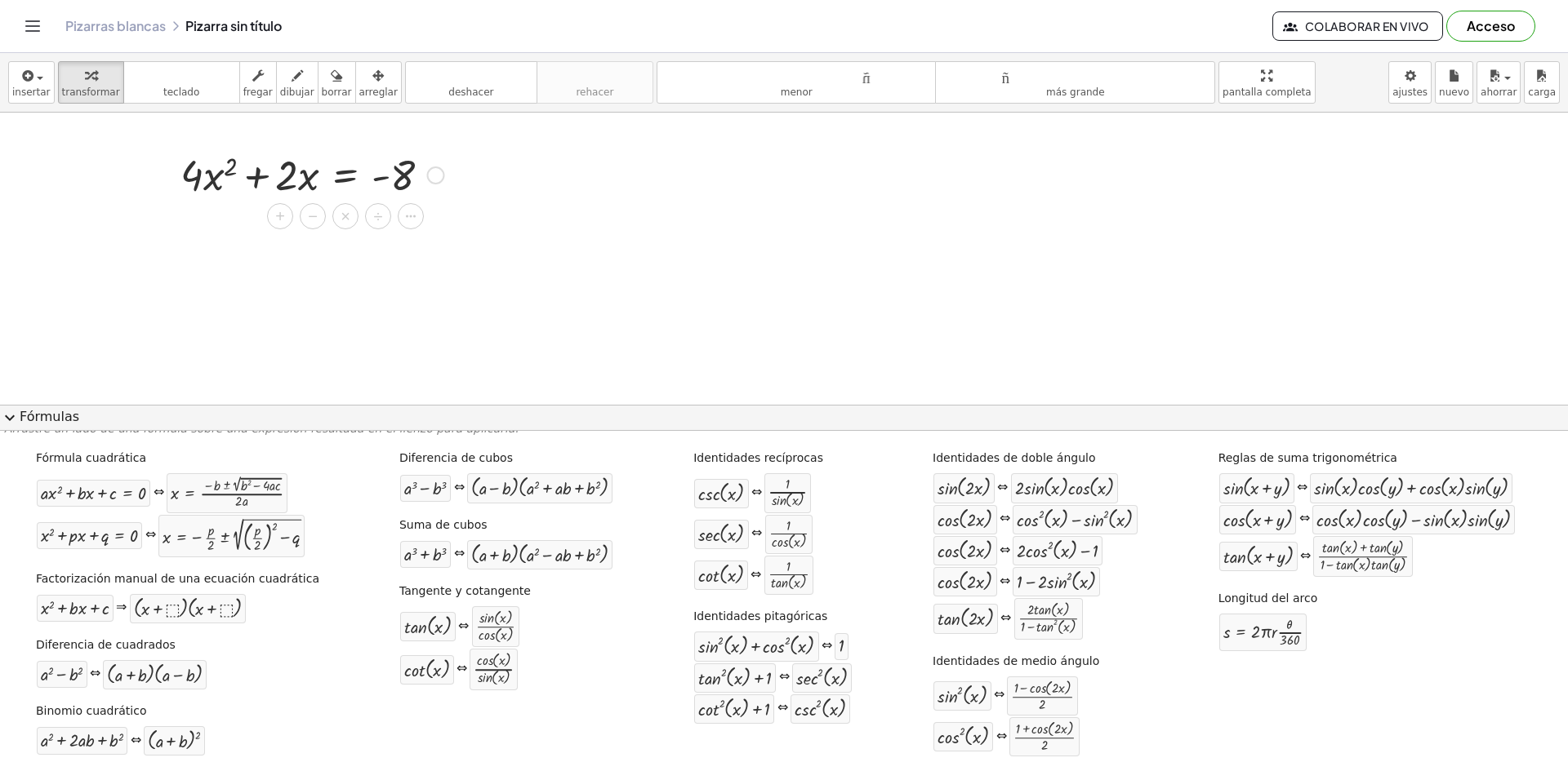
click at [350, 224] on div "×" at bounding box center [345, 216] width 26 height 26
click at [54, 411] on font "Fórmulas" at bounding box center [49, 417] width 60 height 16
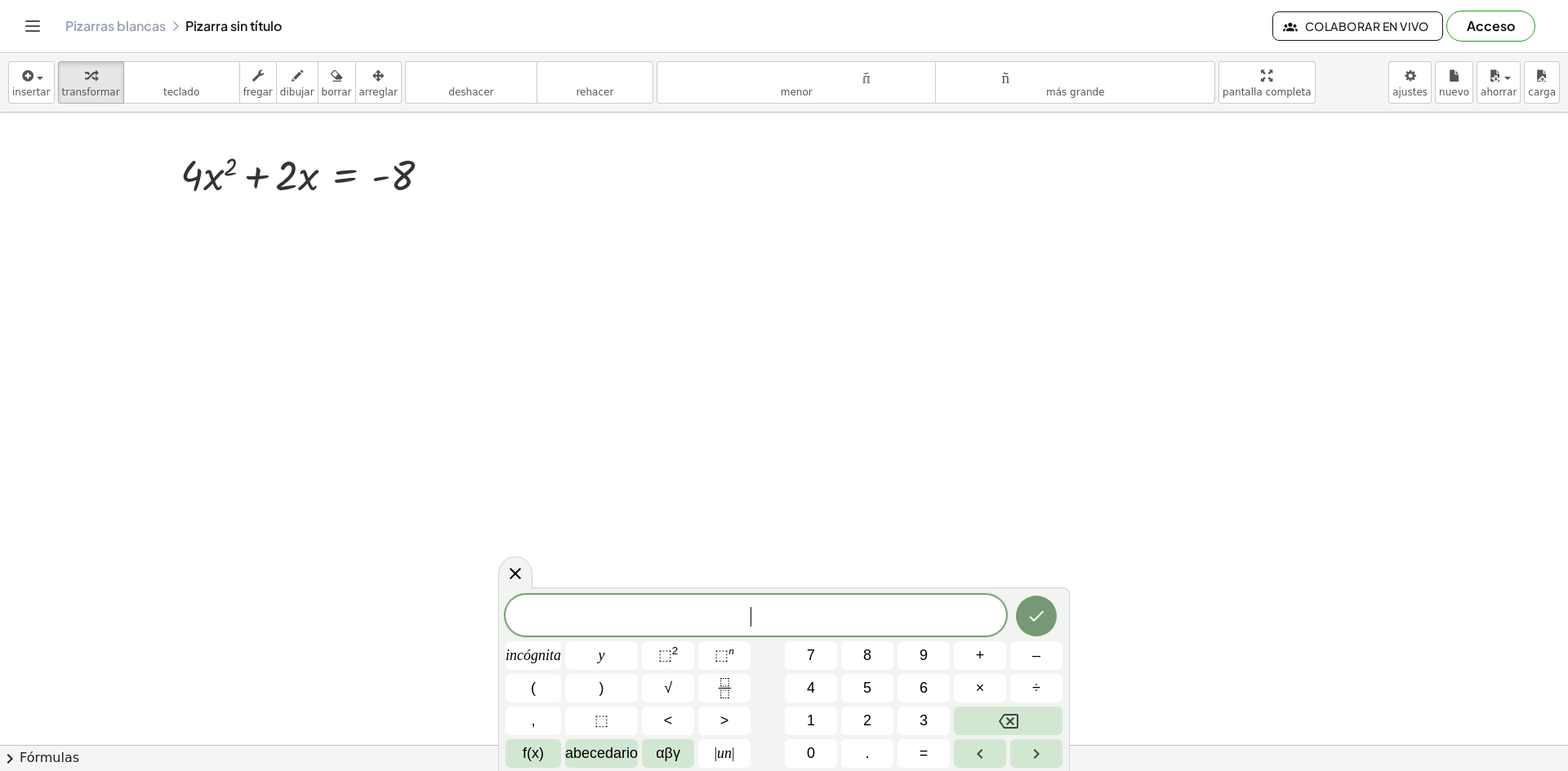
click at [274, 105] on div "insertar Seleccione uno: Expresión matemática Función Texto Vídeo de YouTube Gr…" at bounding box center [784, 82] width 1568 height 60
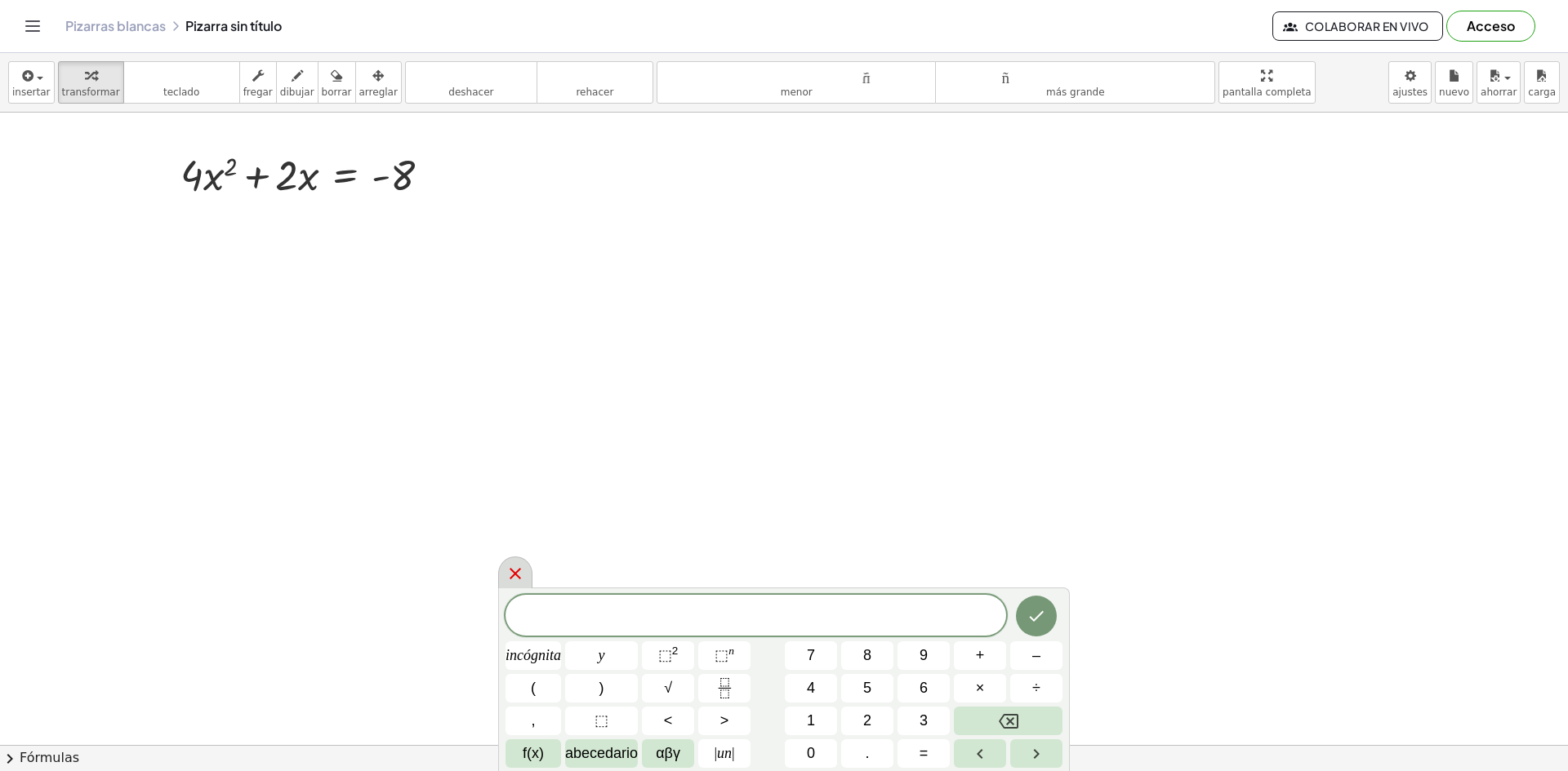
click at [504, 571] on div at bounding box center [515, 572] width 35 height 32
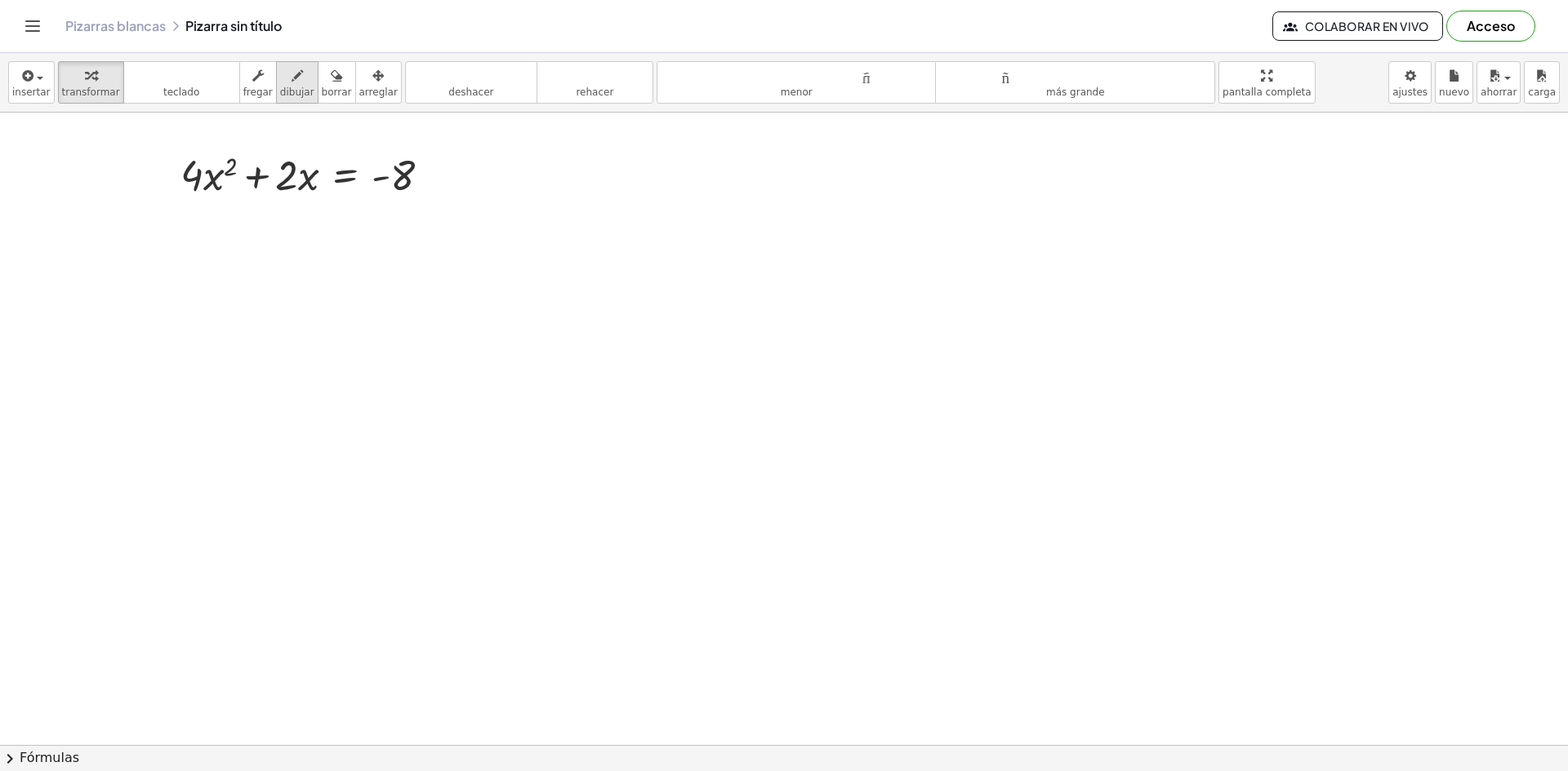
click at [280, 87] on font "dibujar" at bounding box center [298, 92] width 35 height 11
drag, startPoint x: 202, startPoint y: 264, endPoint x: 208, endPoint y: 296, distance: 32.6
click at [170, 88] on font "teclado" at bounding box center [182, 92] width 36 height 11
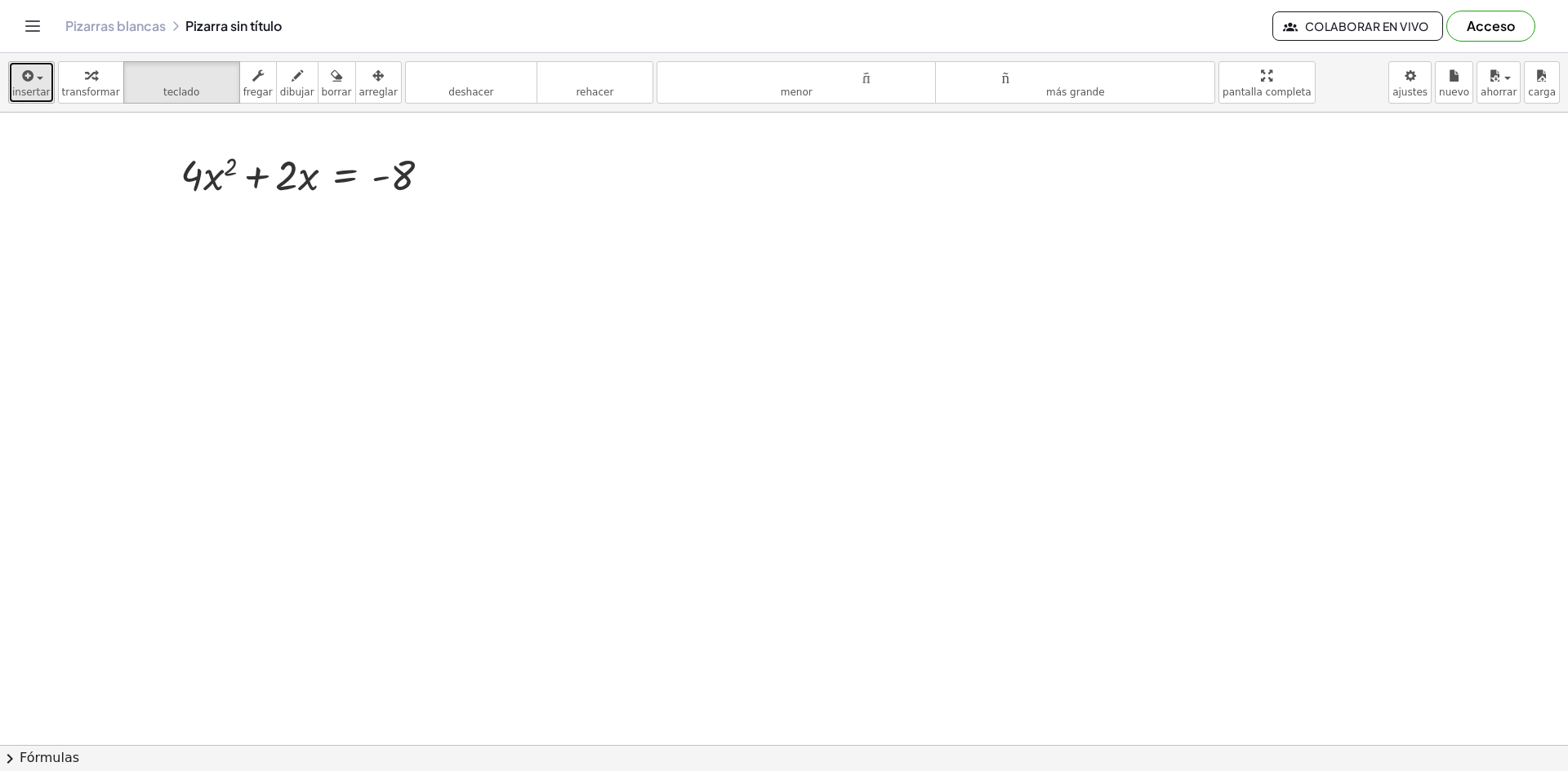
click at [26, 98] on font "insertar" at bounding box center [31, 92] width 38 height 11
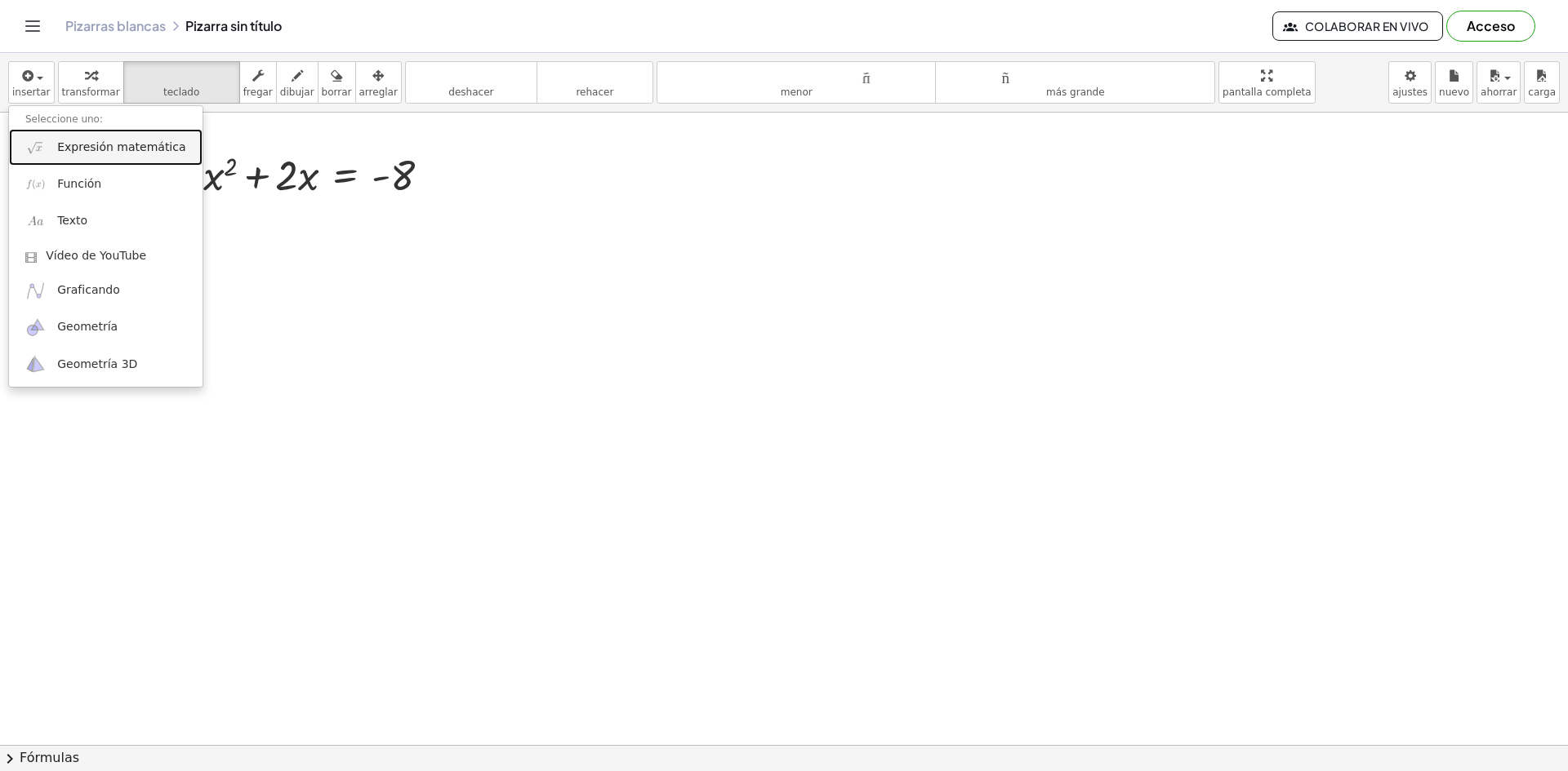
click at [49, 138] on link "Expresión matemática" at bounding box center [106, 147] width 194 height 36
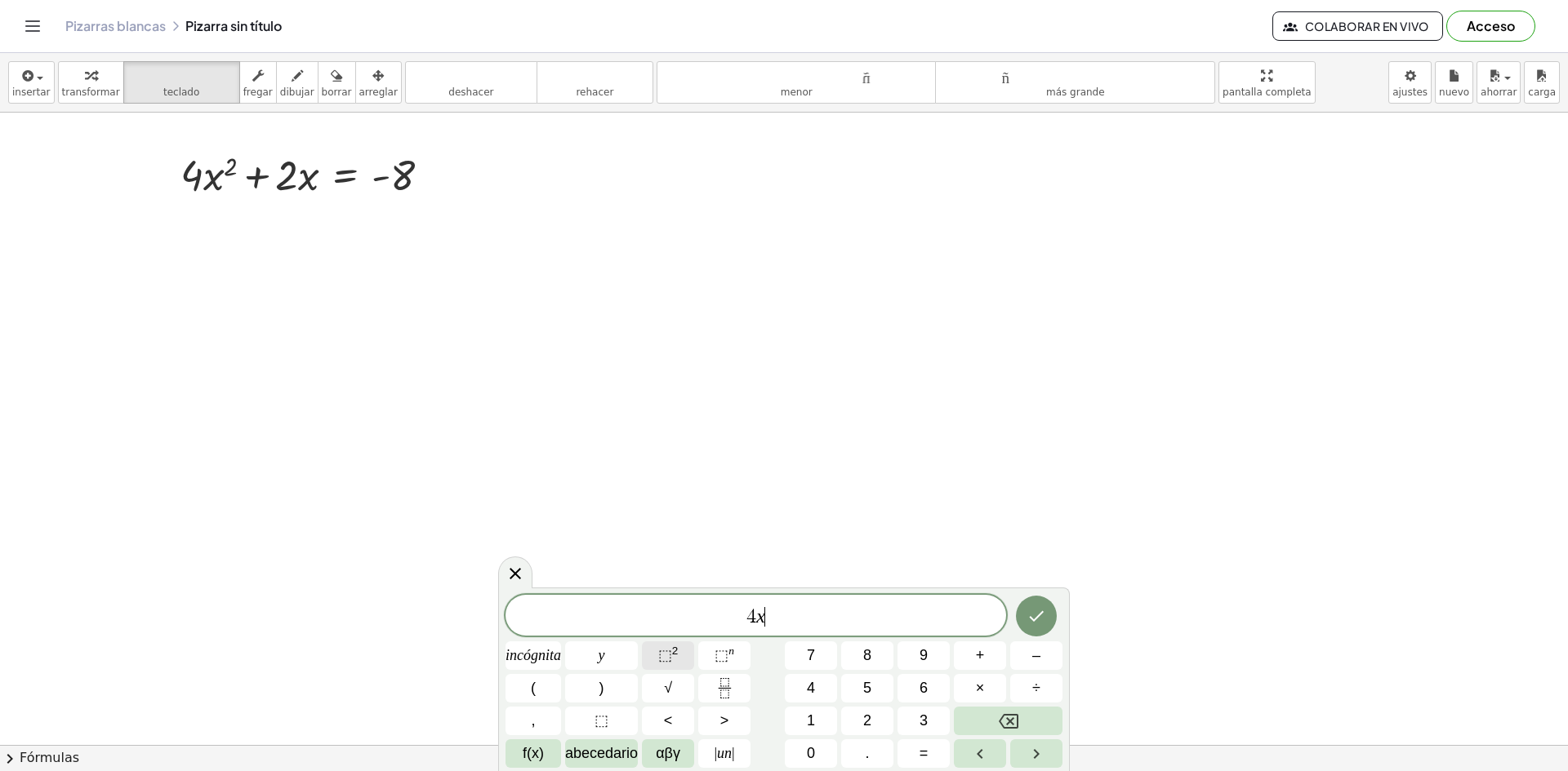
click at [664, 661] on font "⬚" at bounding box center [665, 655] width 14 height 16
click at [985, 659] on button "+" at bounding box center [980, 655] width 52 height 29
click at [873, 716] on button "2" at bounding box center [867, 721] width 52 height 29
click at [868, 663] on font "8" at bounding box center [867, 655] width 8 height 16
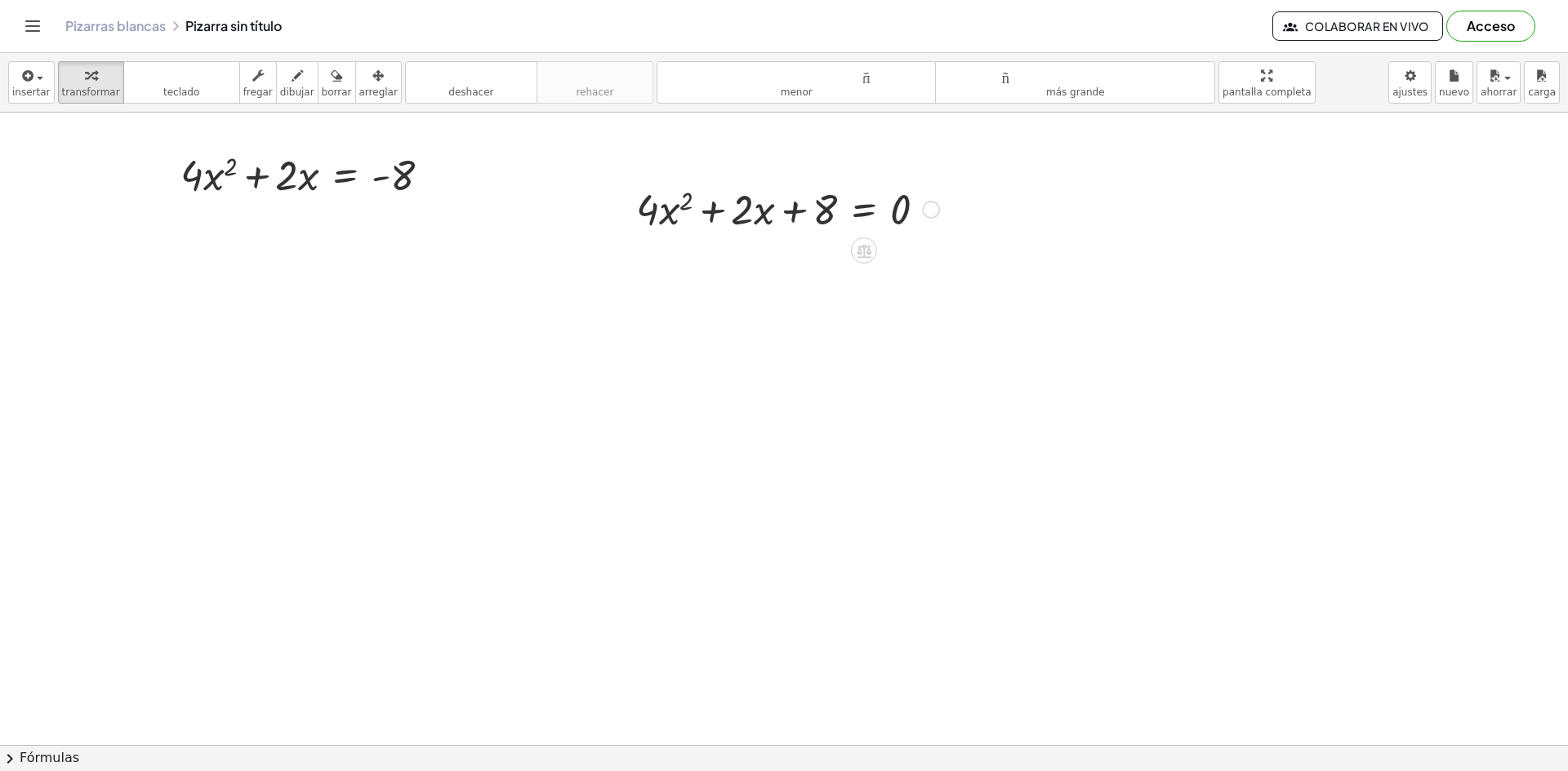
click at [830, 222] on div at bounding box center [787, 208] width 319 height 55
drag, startPoint x: 929, startPoint y: 209, endPoint x: 877, endPoint y: 209, distance: 52.0
click at [864, 210] on div "+ · 4 · x 2 + · 2 · x + 8 = 0" at bounding box center [864, 210] width 0 height 0
click at [844, 207] on div at bounding box center [787, 208] width 319 height 55
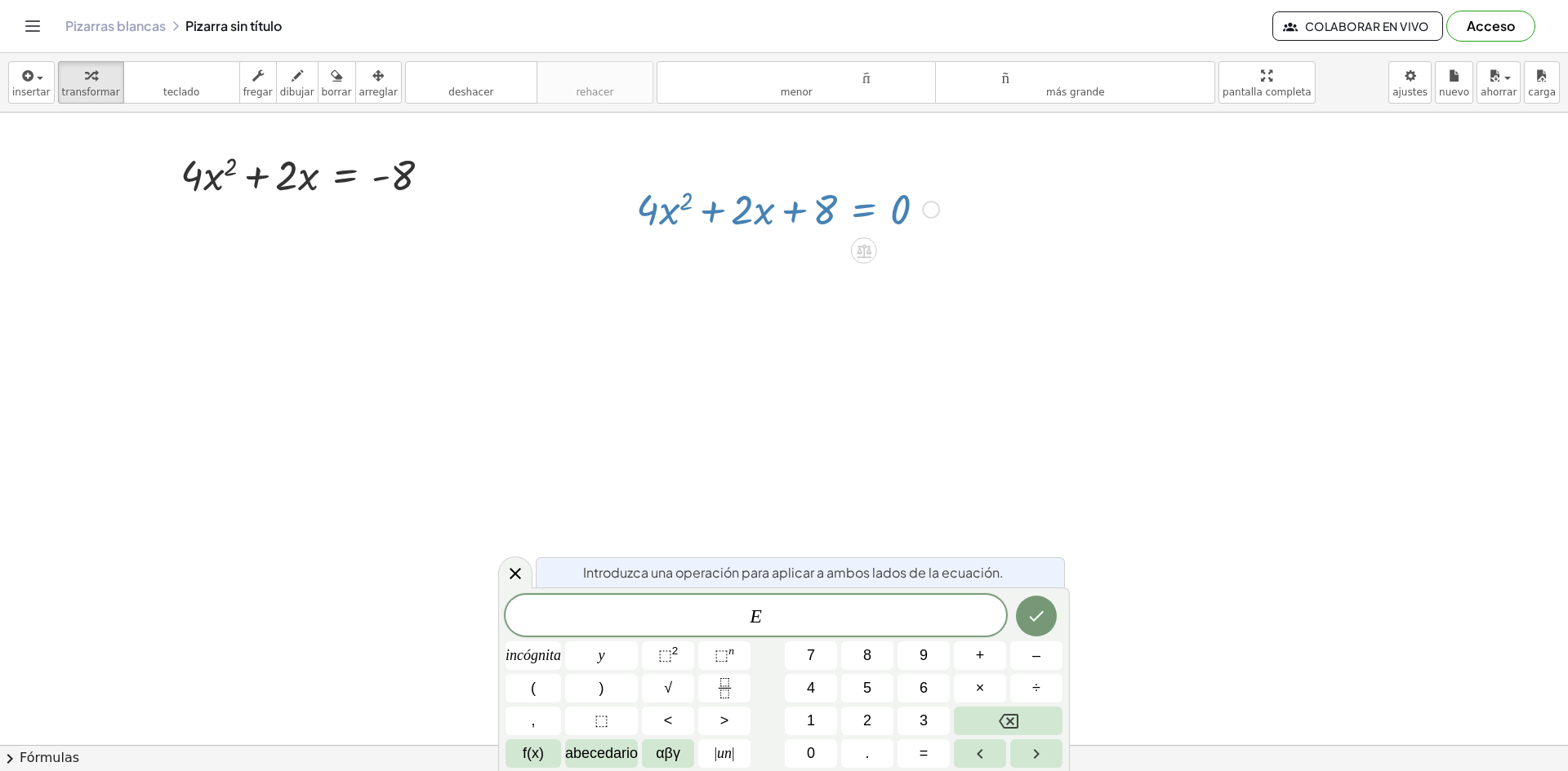
drag, startPoint x: 752, startPoint y: 211, endPoint x: 622, endPoint y: 220, distance: 130.3
click at [622, 220] on div "+ · 4 · x 2 + · 2 · x + 8 = 0" at bounding box center [781, 208] width 340 height 64
drag, startPoint x: 662, startPoint y: 217, endPoint x: 638, endPoint y: 215, distance: 24.1
click at [638, 215] on div at bounding box center [787, 208] width 319 height 55
drag, startPoint x: 669, startPoint y: 214, endPoint x: 623, endPoint y: 222, distance: 46.7
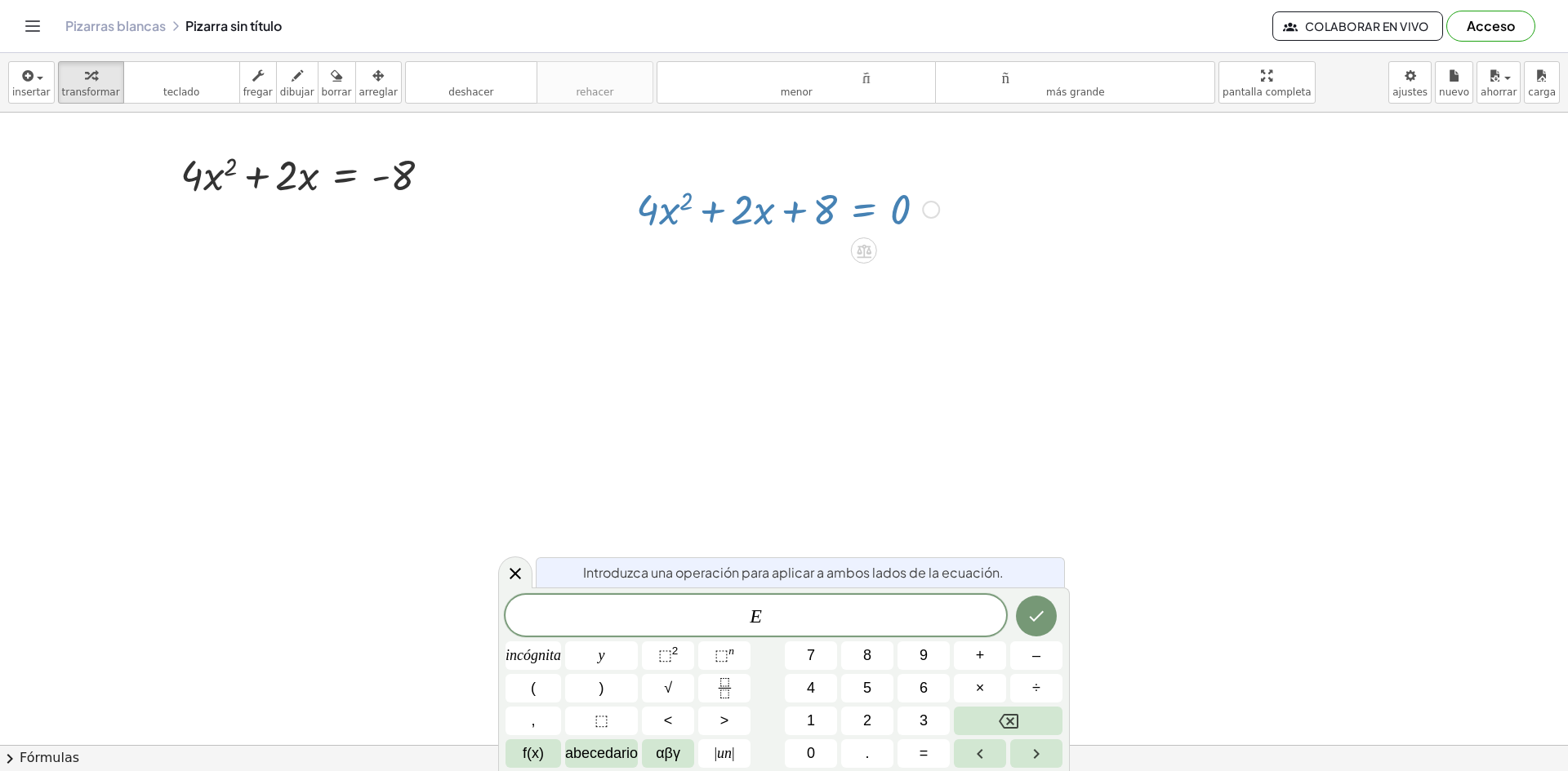
click at [623, 222] on div "+ · 4 · x 2 + · 2 · x + 8 = 0" at bounding box center [781, 208] width 340 height 64
drag, startPoint x: 637, startPoint y: 218, endPoint x: 675, endPoint y: 225, distance: 38.6
click at [656, 224] on div at bounding box center [787, 208] width 319 height 55
drag, startPoint x: 655, startPoint y: 210, endPoint x: 649, endPoint y: 226, distance: 17.1
click at [642, 226] on div at bounding box center [787, 208] width 319 height 55
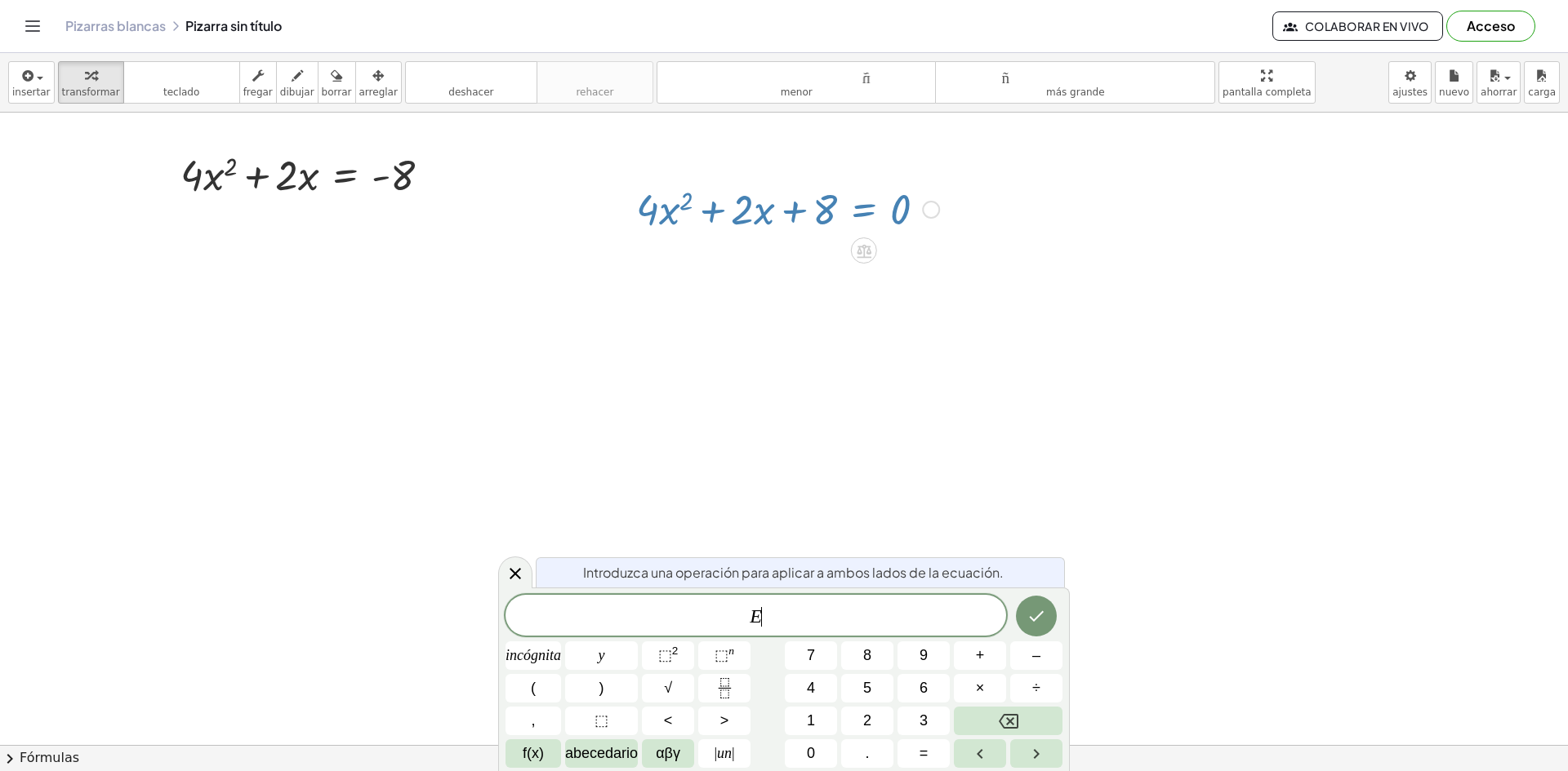
drag, startPoint x: 676, startPoint y: 218, endPoint x: 664, endPoint y: 214, distance: 12.6
click at [664, 214] on div at bounding box center [787, 208] width 319 height 55
click at [752, 230] on div at bounding box center [787, 208] width 319 height 55
click at [781, 213] on div at bounding box center [787, 208] width 319 height 55
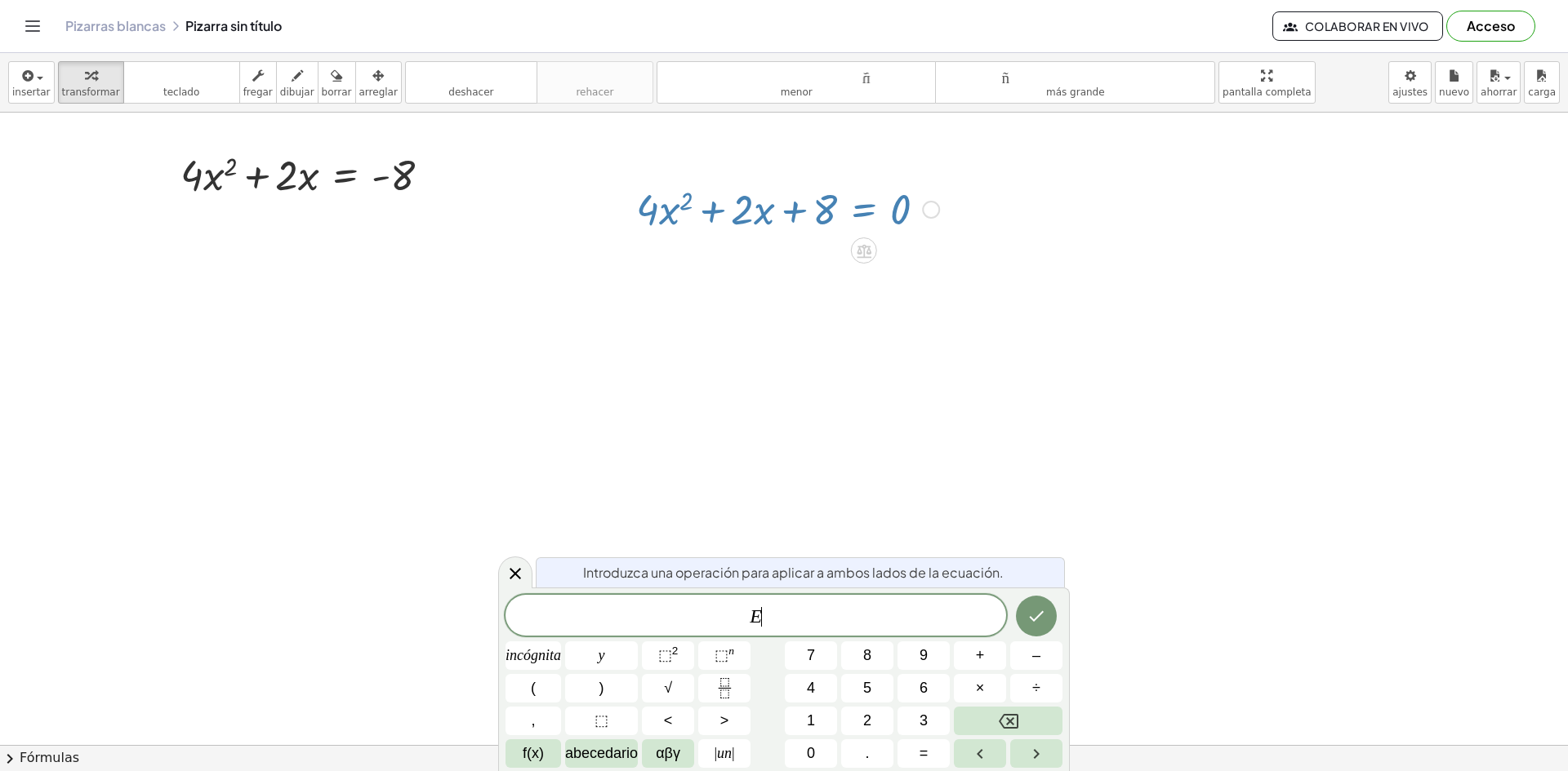
click at [781, 213] on div at bounding box center [787, 208] width 319 height 55
drag, startPoint x: 928, startPoint y: 210, endPoint x: 775, endPoint y: 214, distance: 153.1
click at [864, 210] on div "+ · 4 · x 2 + · 2 · x + 8 = 0" at bounding box center [864, 210] width 0 height 0
drag, startPoint x: 775, startPoint y: 214, endPoint x: 733, endPoint y: 209, distance: 42.3
click at [734, 209] on div at bounding box center [787, 208] width 319 height 55
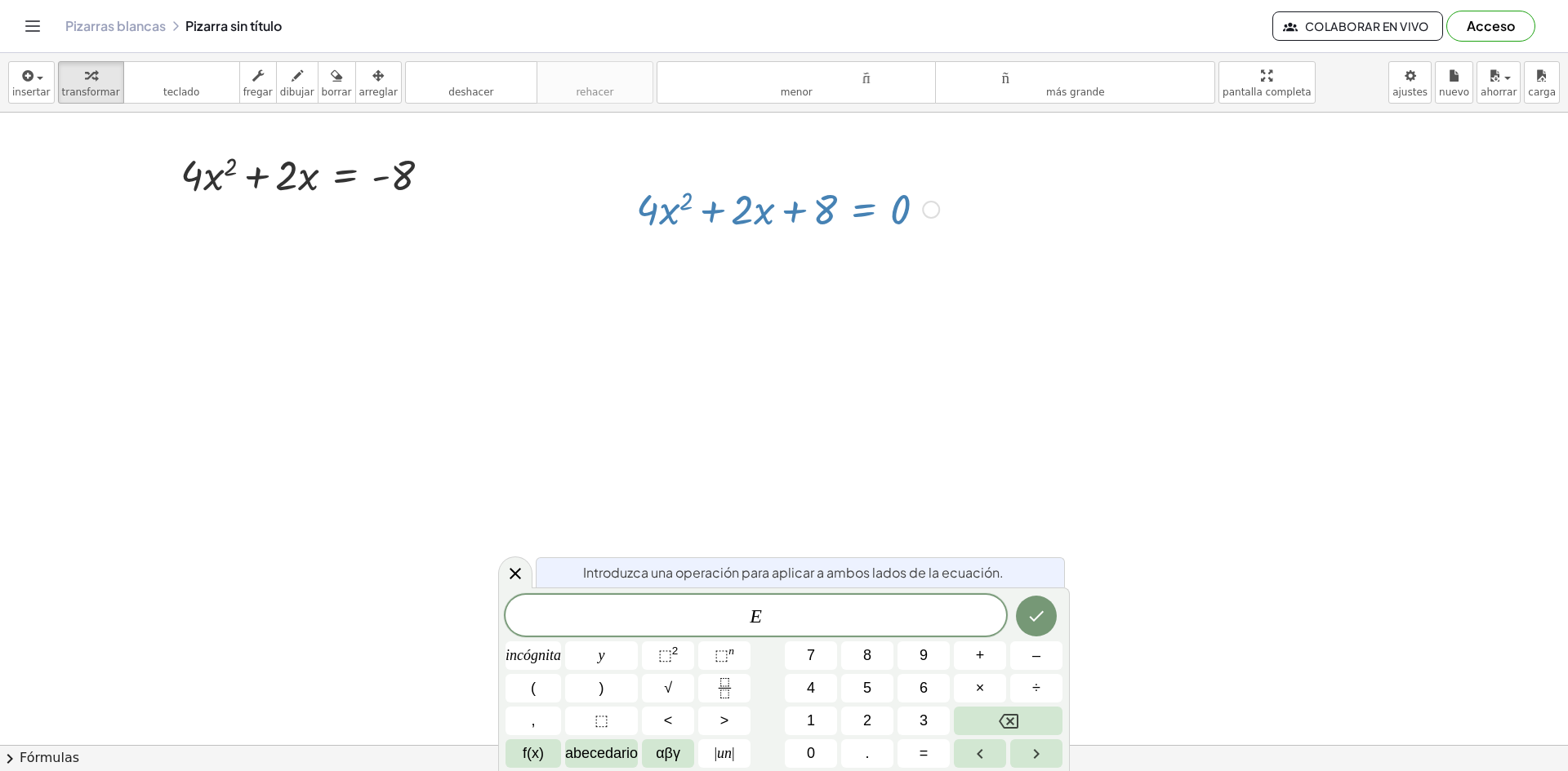
click at [733, 209] on div at bounding box center [787, 208] width 319 height 55
drag, startPoint x: 733, startPoint y: 209, endPoint x: 745, endPoint y: 219, distance: 15.6
click at [745, 219] on div at bounding box center [787, 208] width 319 height 55
drag, startPoint x: 745, startPoint y: 219, endPoint x: 735, endPoint y: 300, distance: 81.6
drag, startPoint x: 735, startPoint y: 300, endPoint x: 1002, endPoint y: 540, distance: 359.0
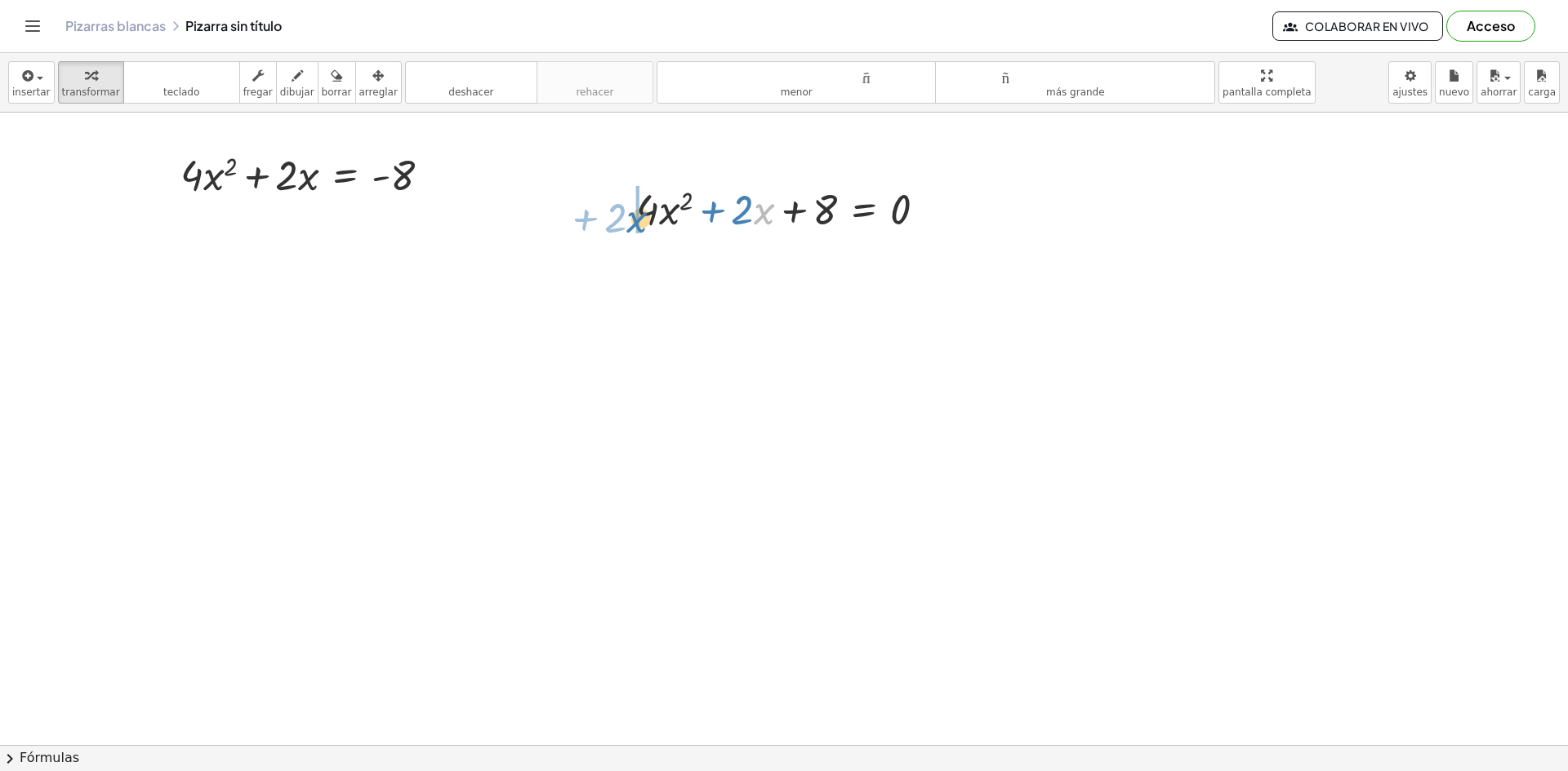
drag, startPoint x: 752, startPoint y: 204, endPoint x: 597, endPoint y: 229, distance: 157.0
drag, startPoint x: 669, startPoint y: 213, endPoint x: 194, endPoint y: 284, distance: 480.3
drag, startPoint x: 598, startPoint y: 181, endPoint x: 898, endPoint y: 254, distance: 308.8
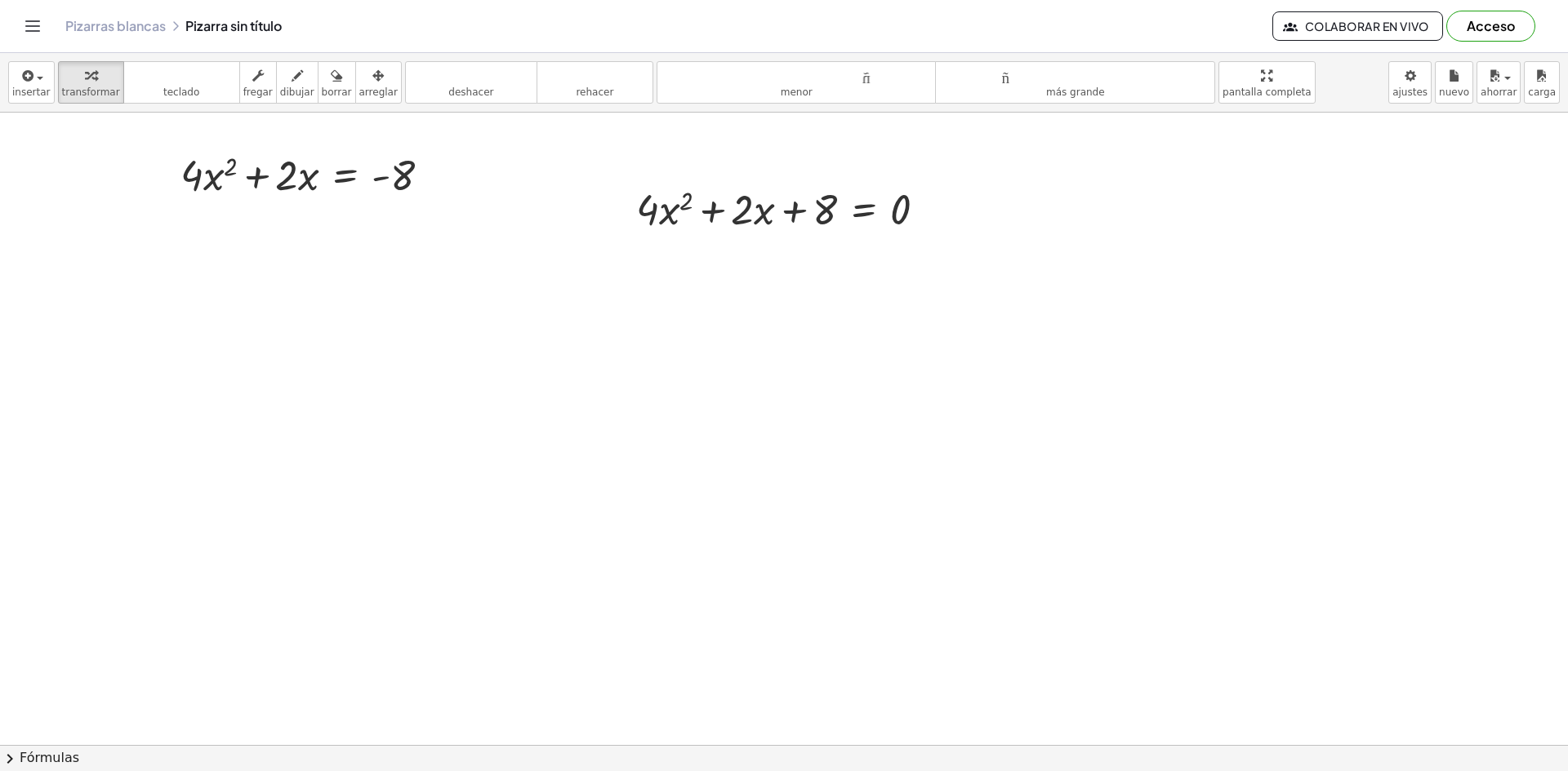
drag, startPoint x: 967, startPoint y: 251, endPoint x: 927, endPoint y: 234, distance: 43.5
drag, startPoint x: 1055, startPoint y: 298, endPoint x: 644, endPoint y: 199, distance: 422.8
drag, startPoint x: 621, startPoint y: 167, endPoint x: 850, endPoint y: 216, distance: 234.2
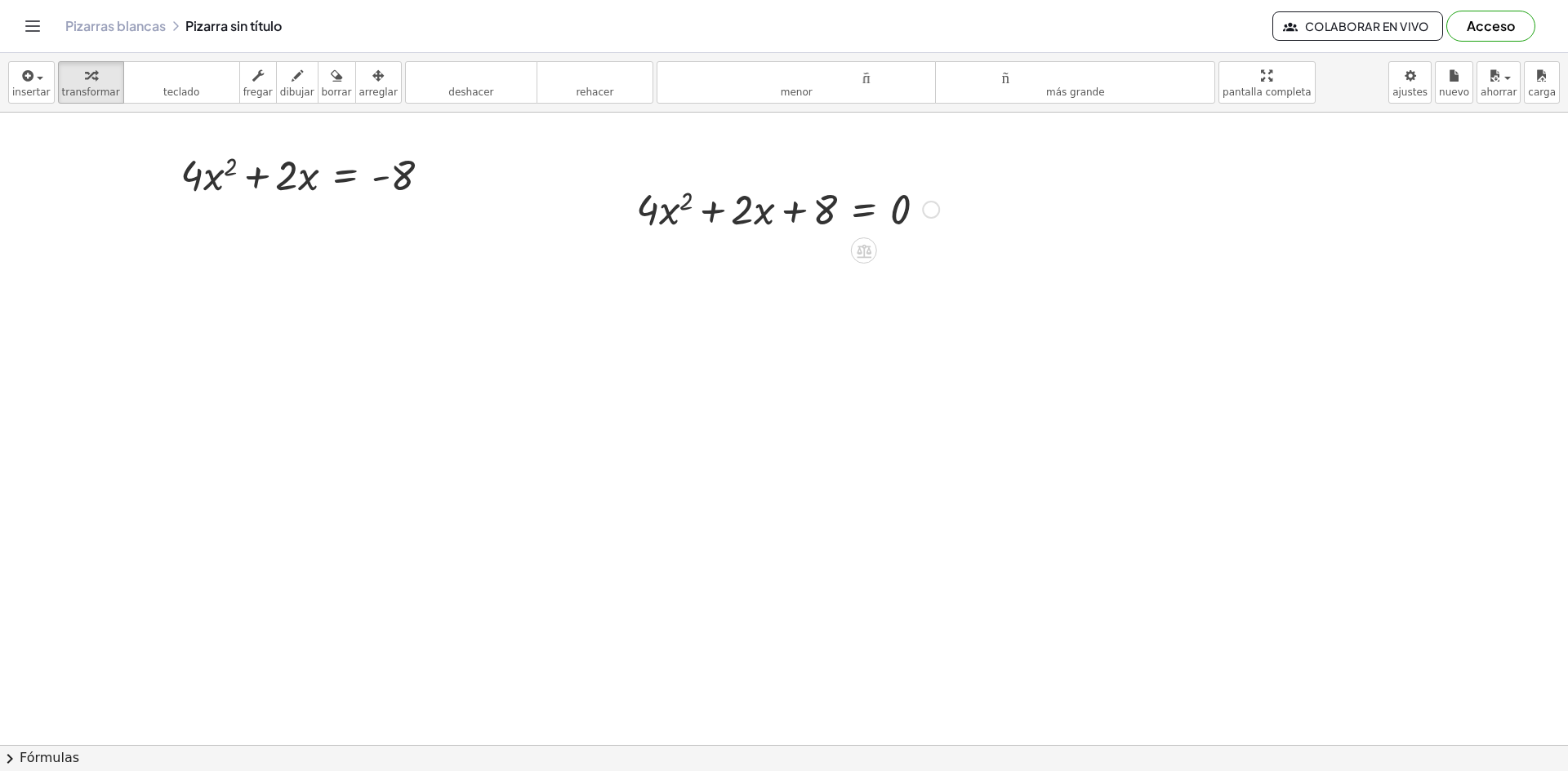
click at [816, 208] on div at bounding box center [787, 208] width 319 height 55
click at [791, 218] on div at bounding box center [787, 208] width 319 height 55
click at [825, 210] on div at bounding box center [787, 208] width 319 height 55
drag, startPoint x: 880, startPoint y: 213, endPoint x: 906, endPoint y: 212, distance: 26.0
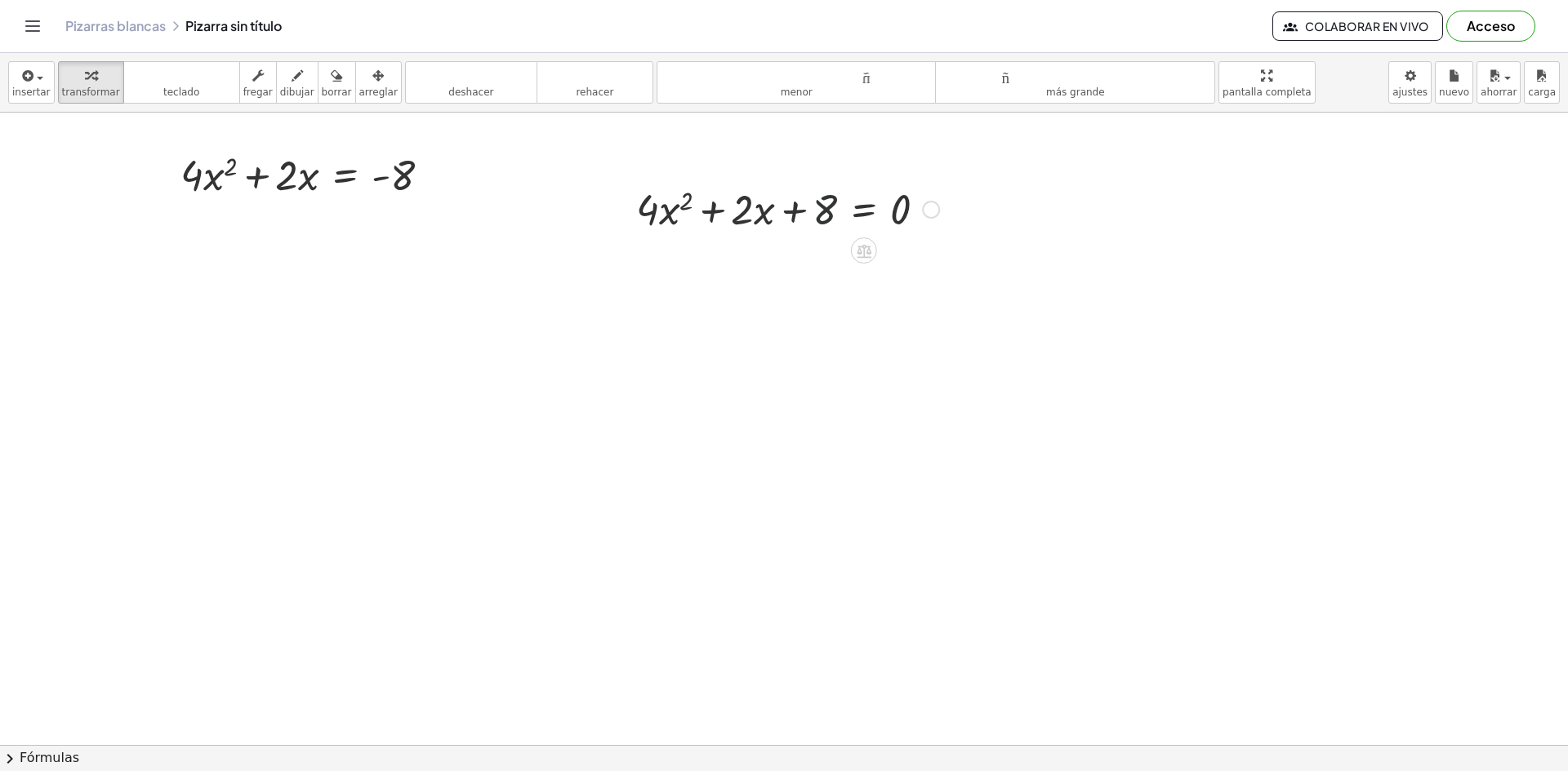
click at [882, 212] on div at bounding box center [787, 208] width 319 height 55
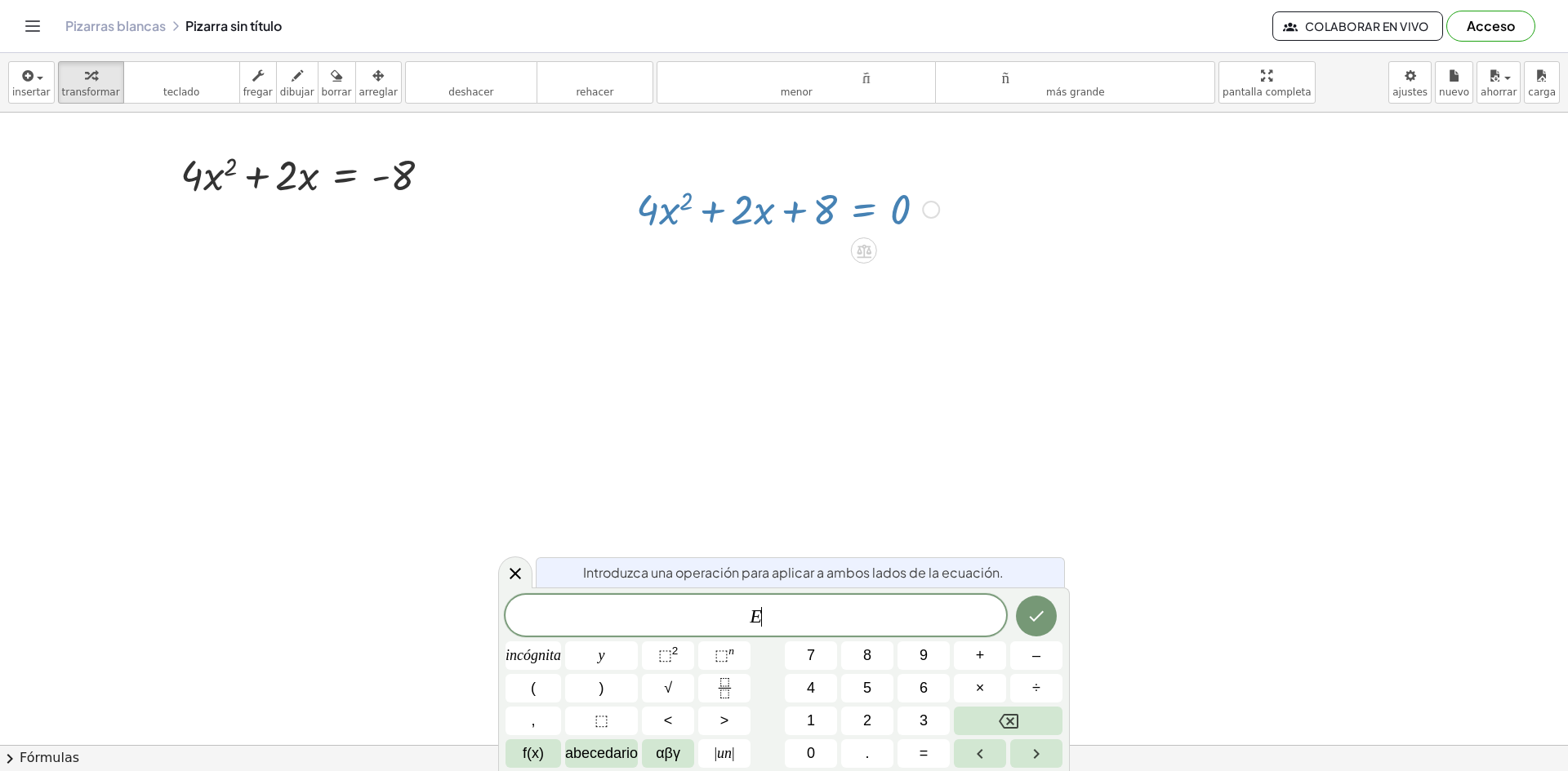
click at [906, 212] on div at bounding box center [787, 208] width 319 height 55
click at [995, 761] on button "Flecha izquierda" at bounding box center [980, 753] width 52 height 29
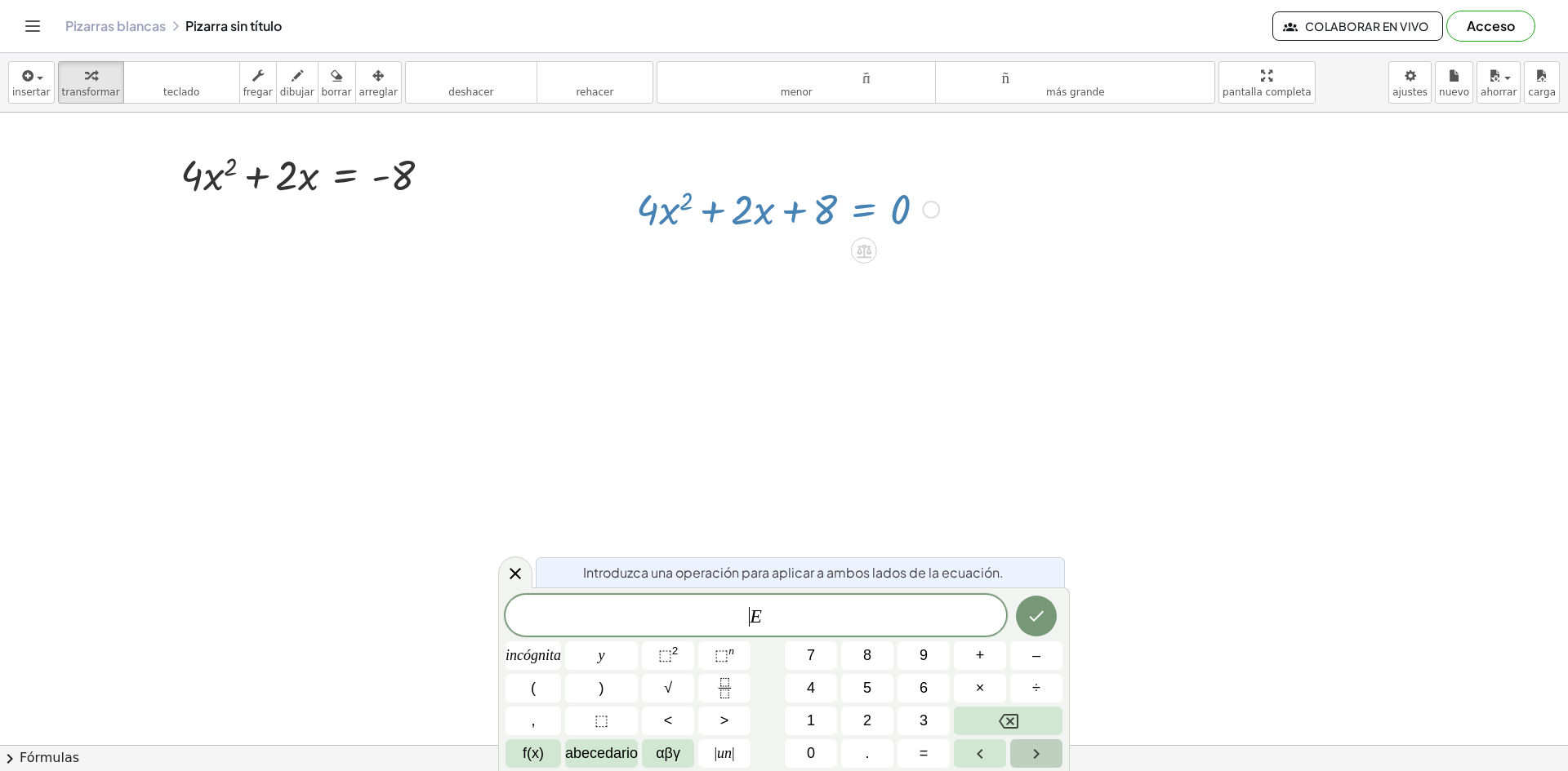
click at [1037, 755] on icon "Flecha derecha" at bounding box center [1036, 754] width 6 height 10
click at [999, 755] on button "Flecha izquierda" at bounding box center [980, 753] width 52 height 29
click at [1005, 754] on button "Flecha izquierda" at bounding box center [980, 753] width 52 height 29
click at [1036, 633] on div "E incógnita y ⬚ 2 ⬚ n 7 8 9 + – ( ) √ 4 5 6 × ÷ , ⬚ < > 1 2 3 f(x) abecedario α…" at bounding box center [784, 681] width 557 height 173
click at [1038, 607] on icon "Hecho" at bounding box center [1036, 615] width 20 height 20
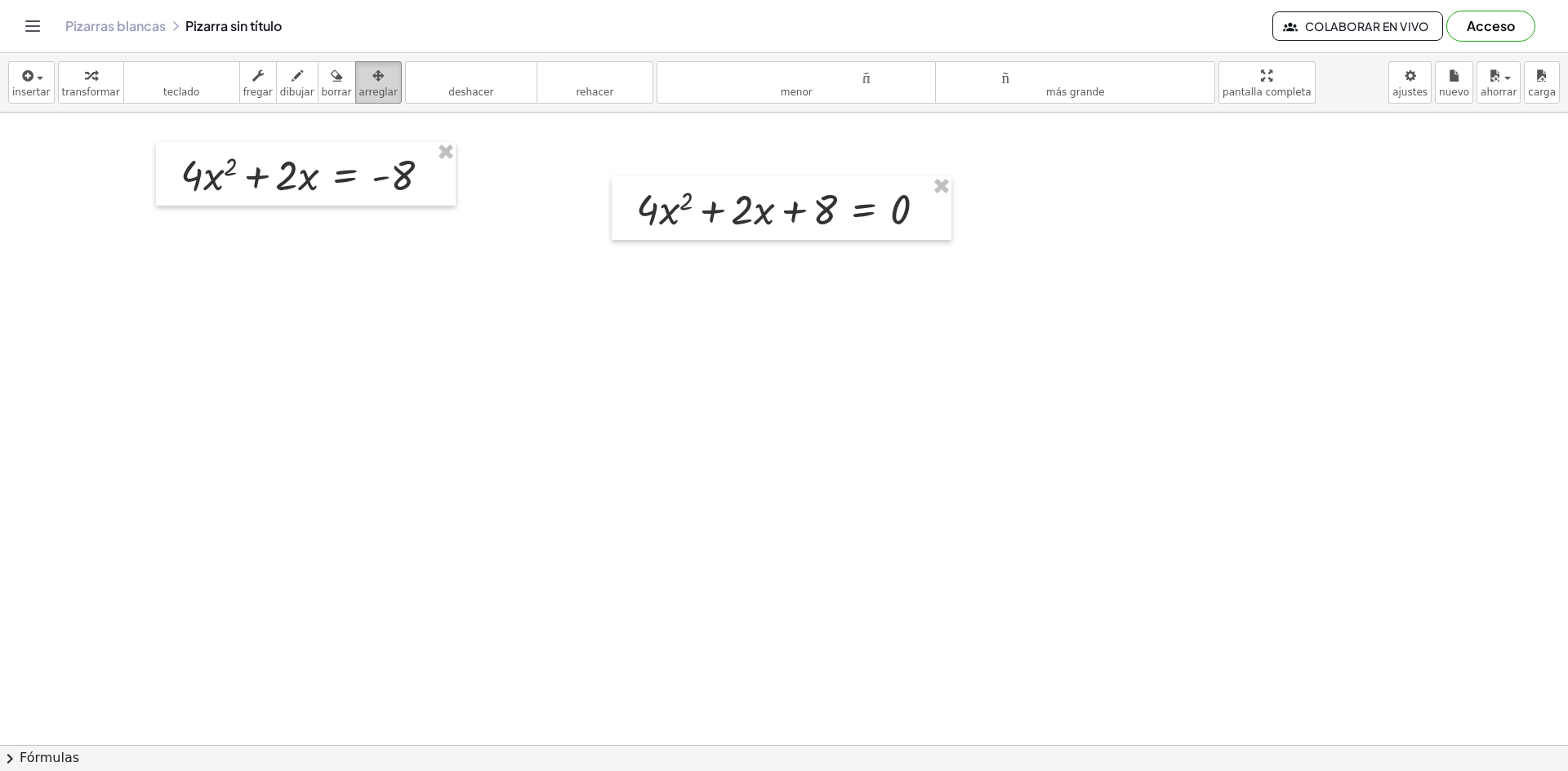
click at [359, 87] on font "arreglar" at bounding box center [378, 92] width 38 height 11
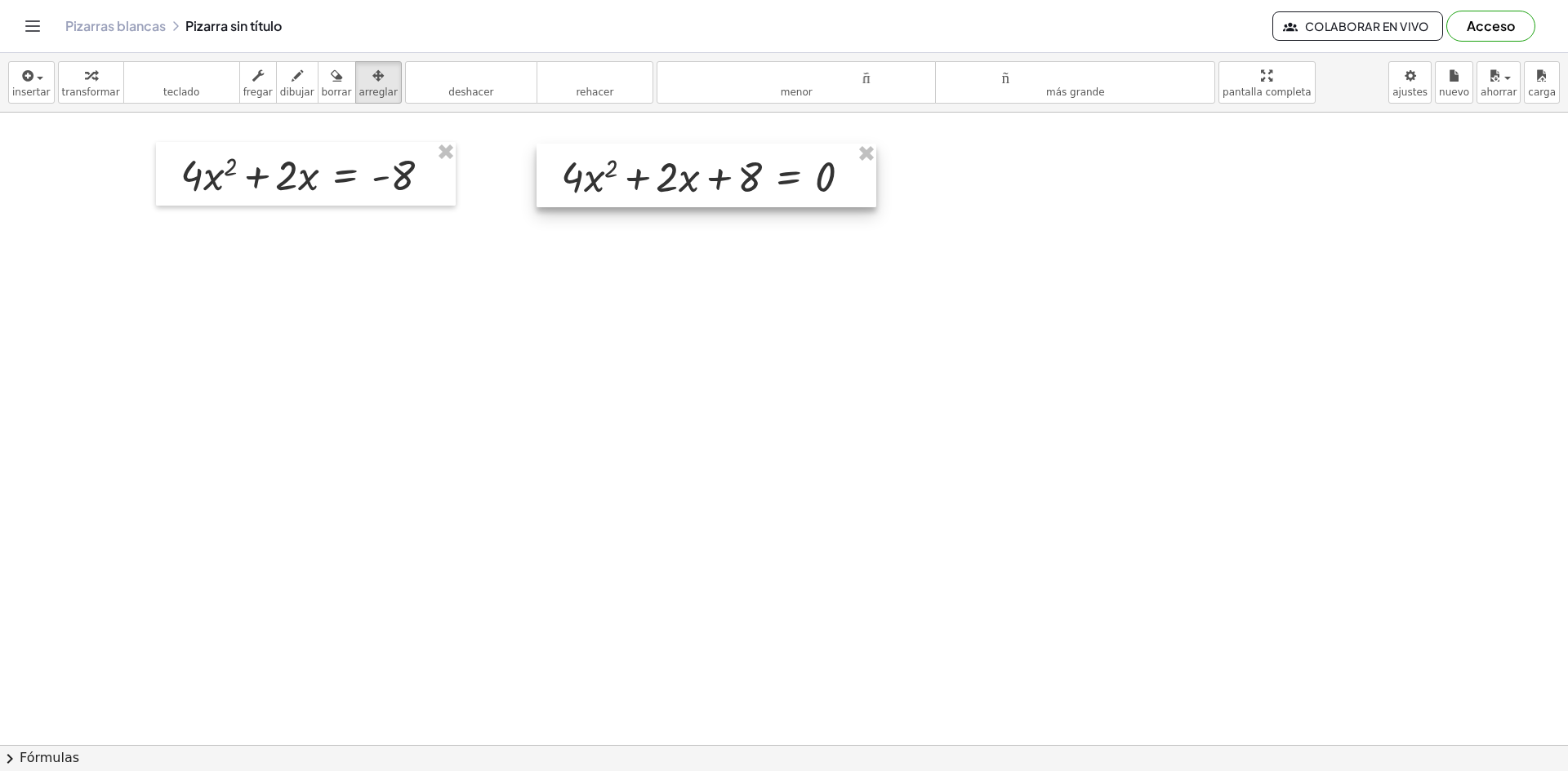
drag, startPoint x: 755, startPoint y: 220, endPoint x: 744, endPoint y: 227, distance: 13.0
click at [736, 187] on div at bounding box center [706, 175] width 340 height 64
click at [276, 84] on button "dibujar" at bounding box center [297, 82] width 42 height 42
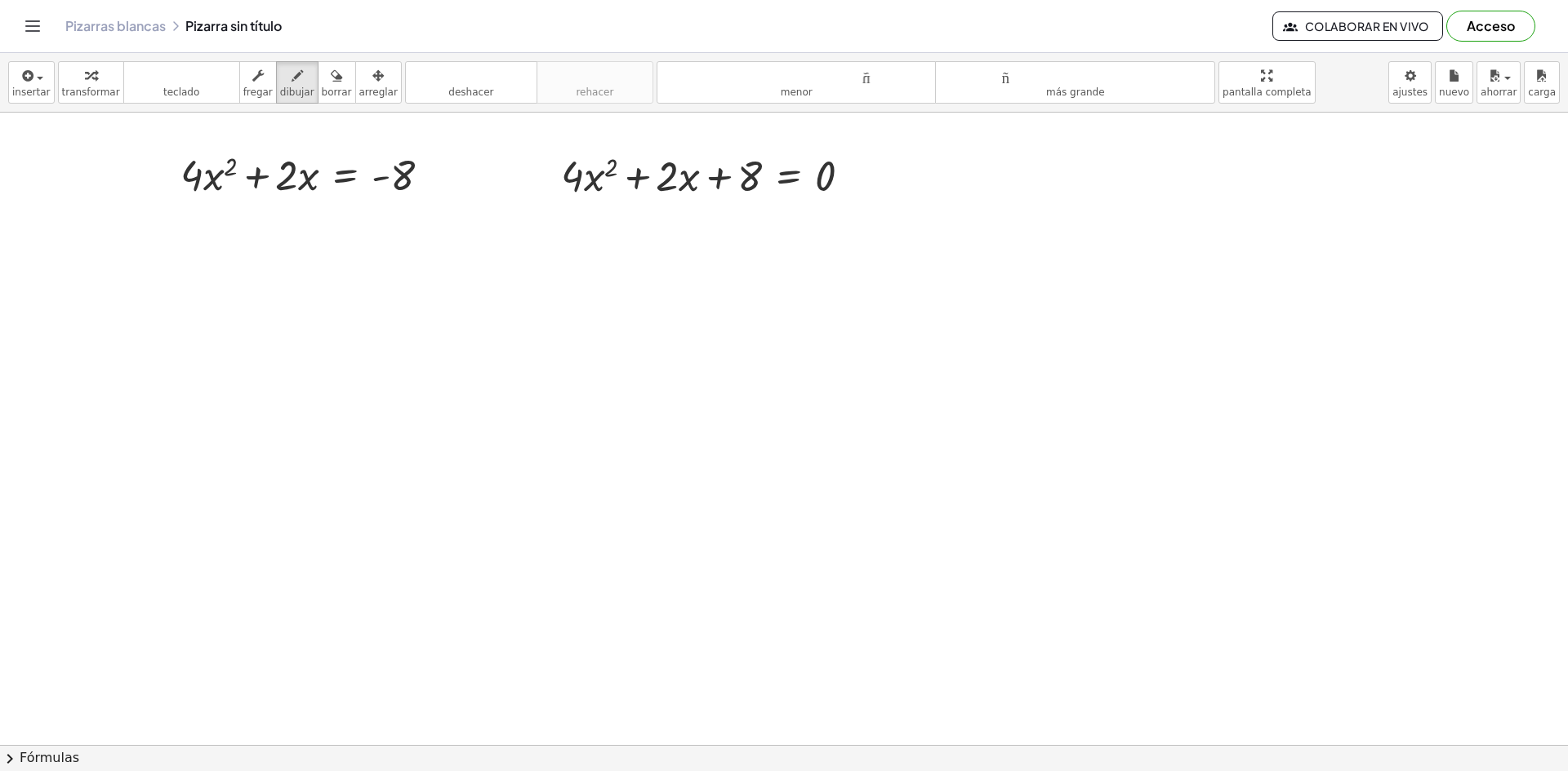
drag, startPoint x: 471, startPoint y: 180, endPoint x: 493, endPoint y: 180, distance: 22.0
drag, startPoint x: 491, startPoint y: 173, endPoint x: 499, endPoint y: 178, distance: 9.4
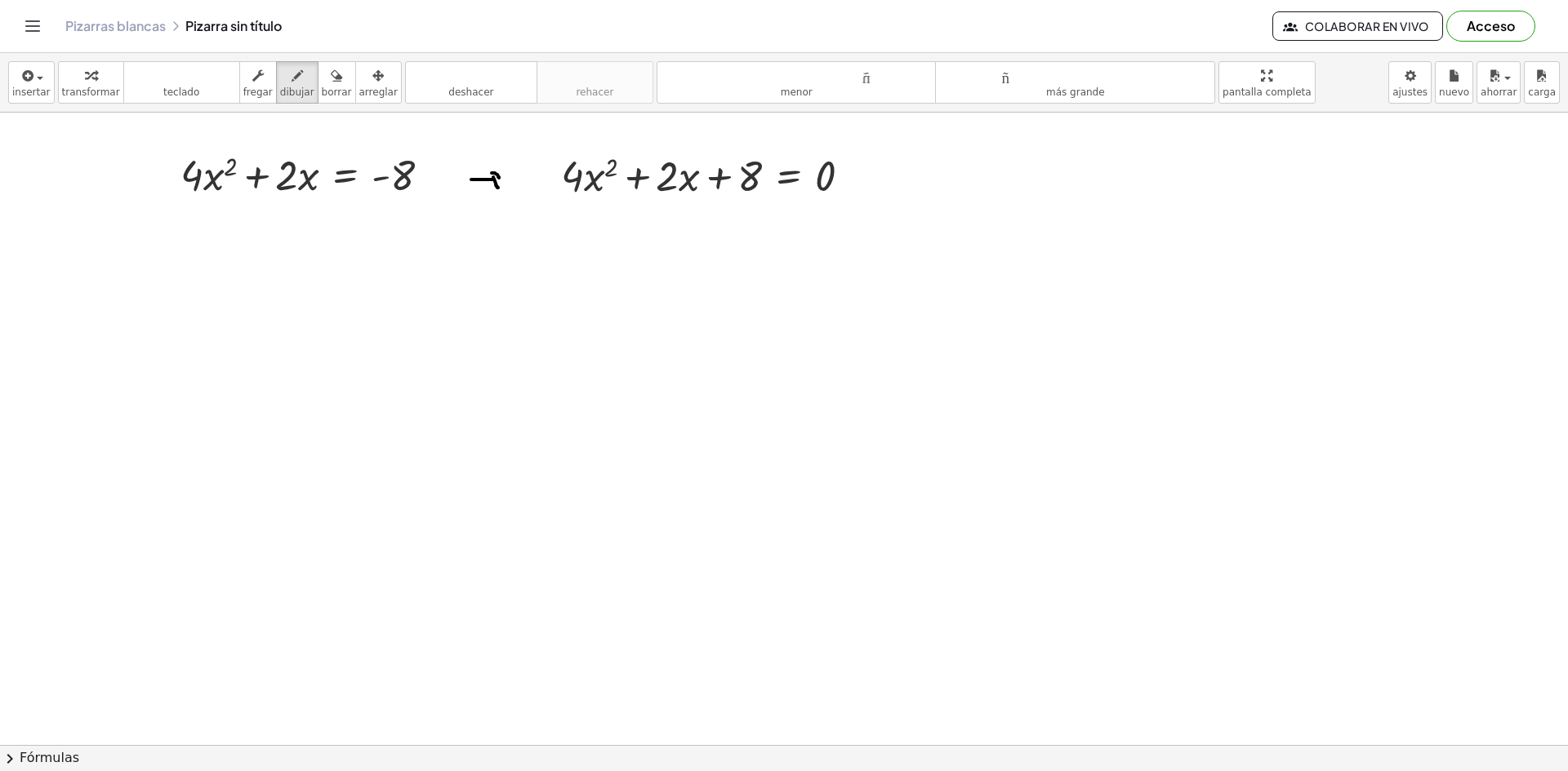
drag, startPoint x: 502, startPoint y: 174, endPoint x: 483, endPoint y: 194, distance: 27.6
drag, startPoint x: 575, startPoint y: 208, endPoint x: 585, endPoint y: 234, distance: 27.9
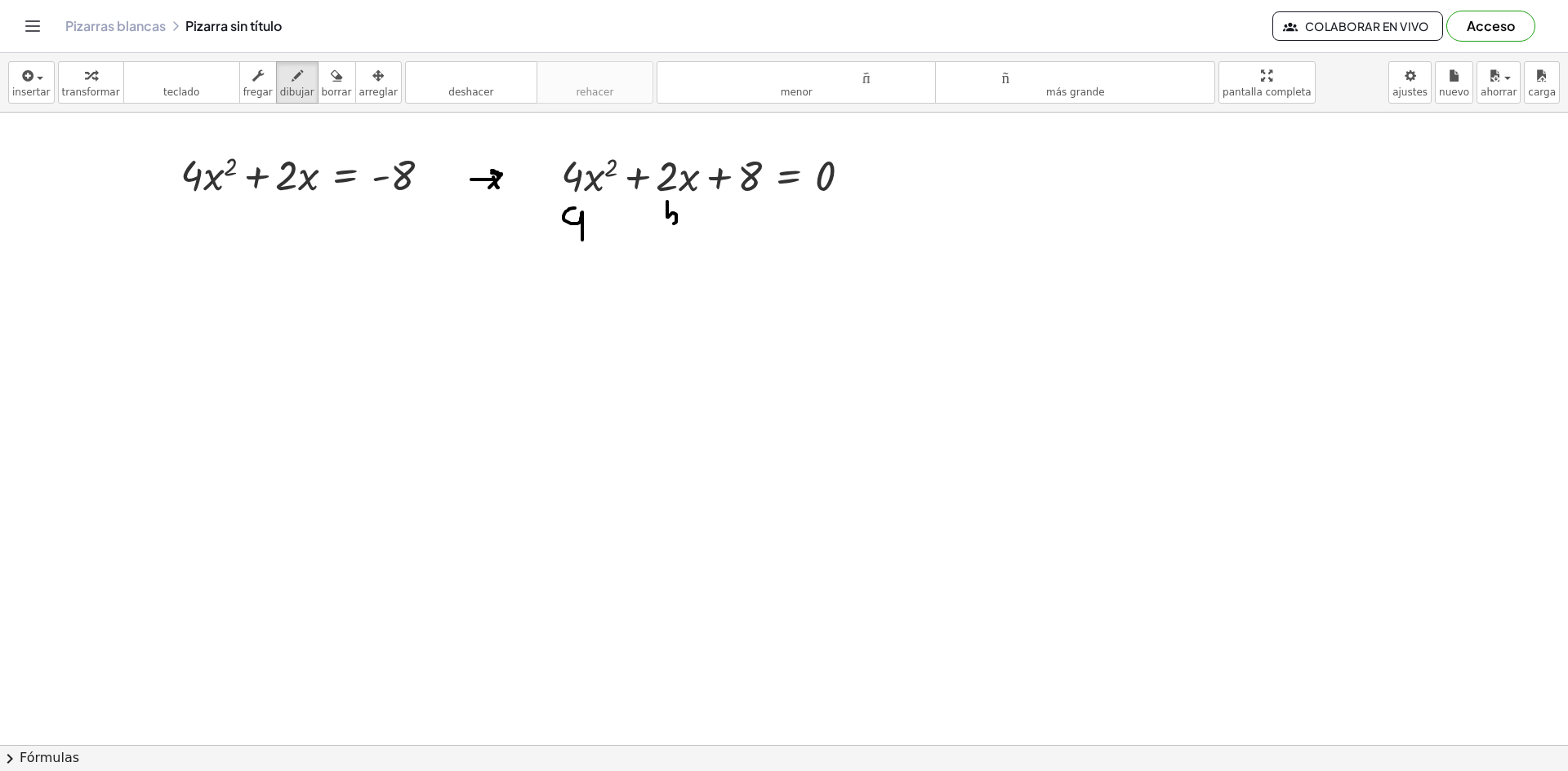
drag, startPoint x: 667, startPoint y: 201, endPoint x: 669, endPoint y: 225, distance: 24.1
drag, startPoint x: 746, startPoint y: 201, endPoint x: 750, endPoint y: 220, distance: 19.4
drag, startPoint x: 223, startPoint y: 372, endPoint x: 236, endPoint y: 372, distance: 13.0
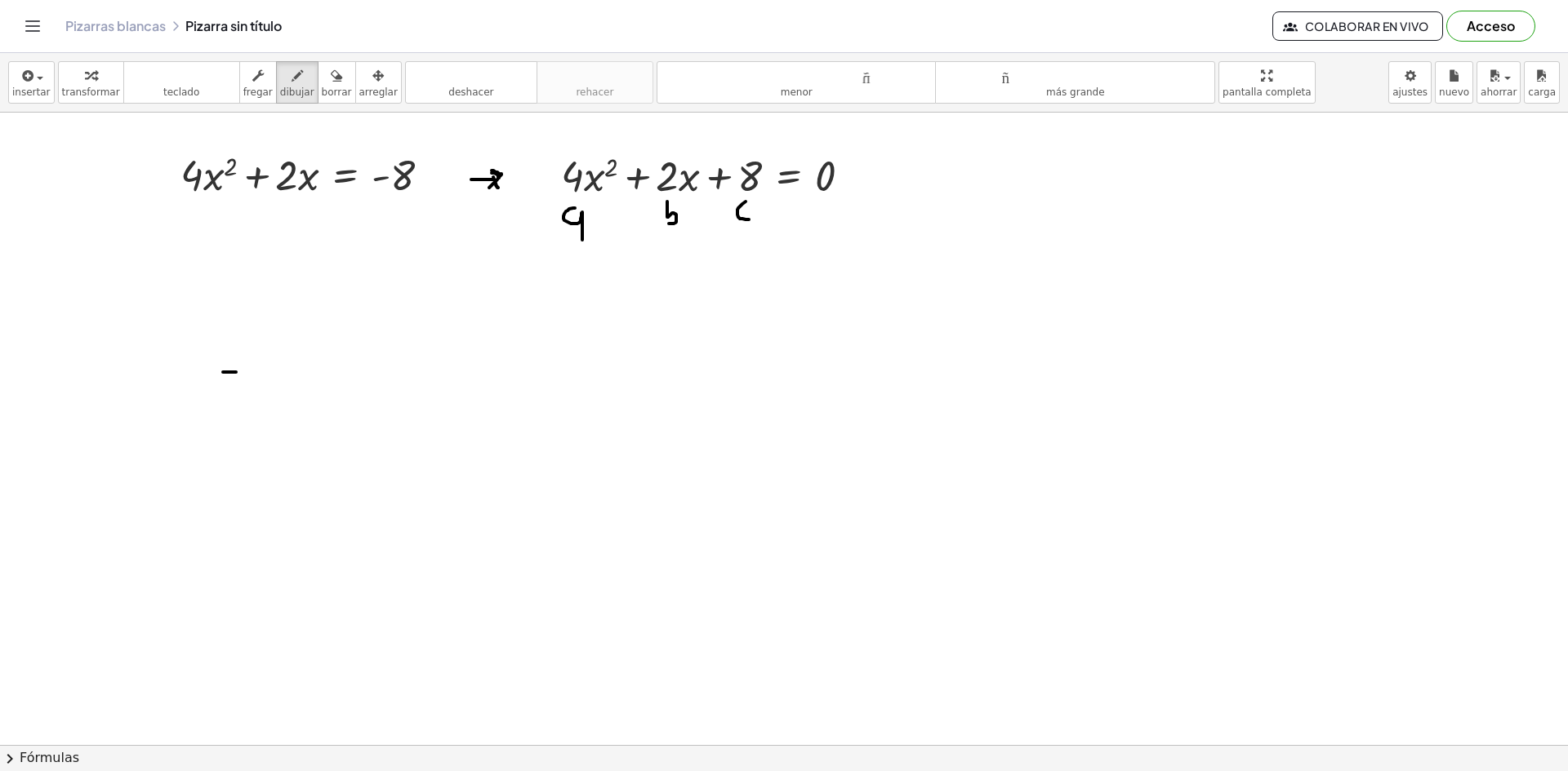
drag, startPoint x: 253, startPoint y: 347, endPoint x: 261, endPoint y: 382, distance: 35.9
drag, startPoint x: 259, startPoint y: 365, endPoint x: 270, endPoint y: 367, distance: 11.2
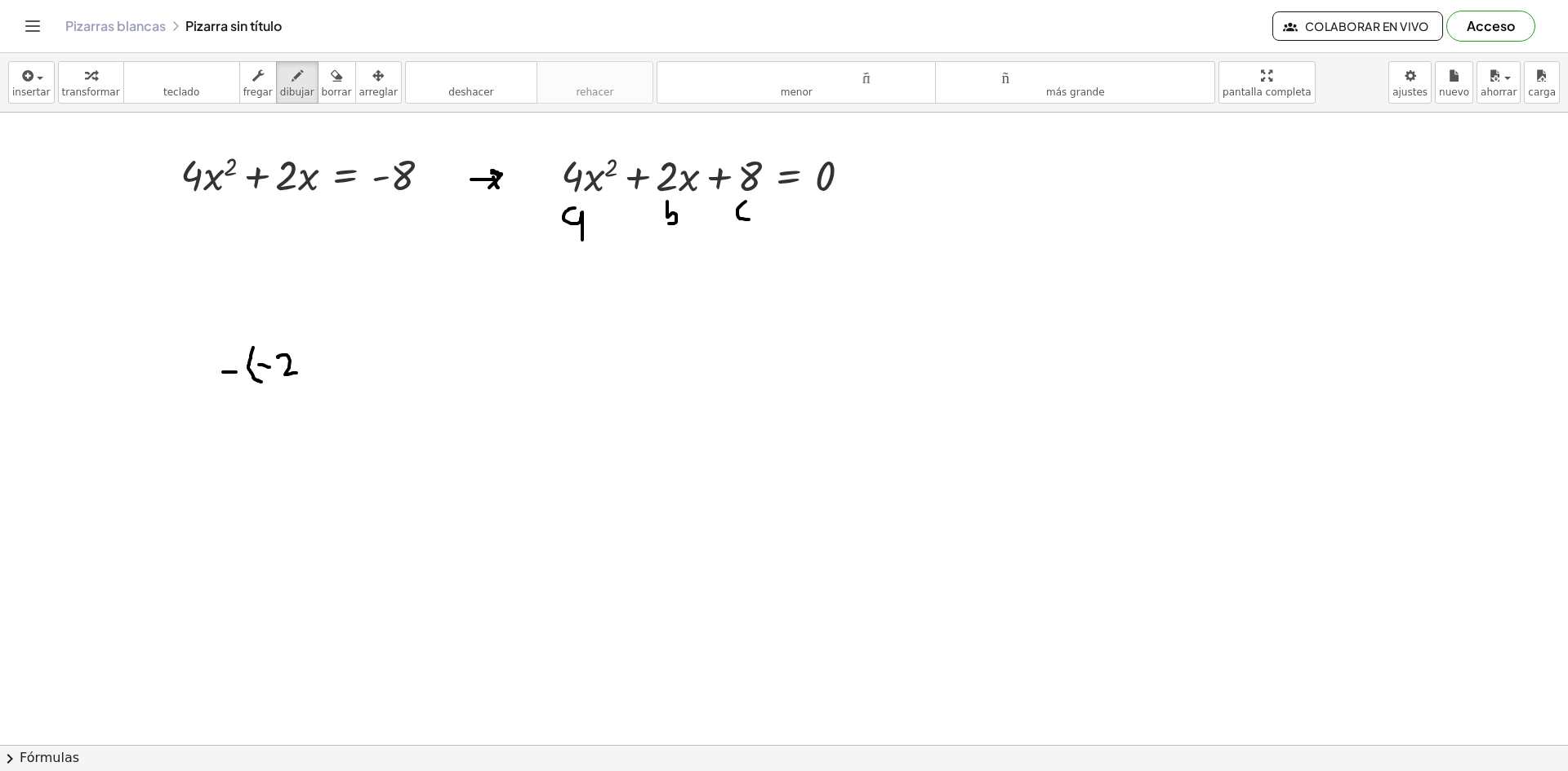
drag, startPoint x: 278, startPoint y: 358, endPoint x: 299, endPoint y: 372, distance: 25.2
drag, startPoint x: 300, startPoint y: 343, endPoint x: 298, endPoint y: 387, distance: 44.0
drag, startPoint x: 343, startPoint y: 335, endPoint x: 341, endPoint y: 354, distance: 19.1
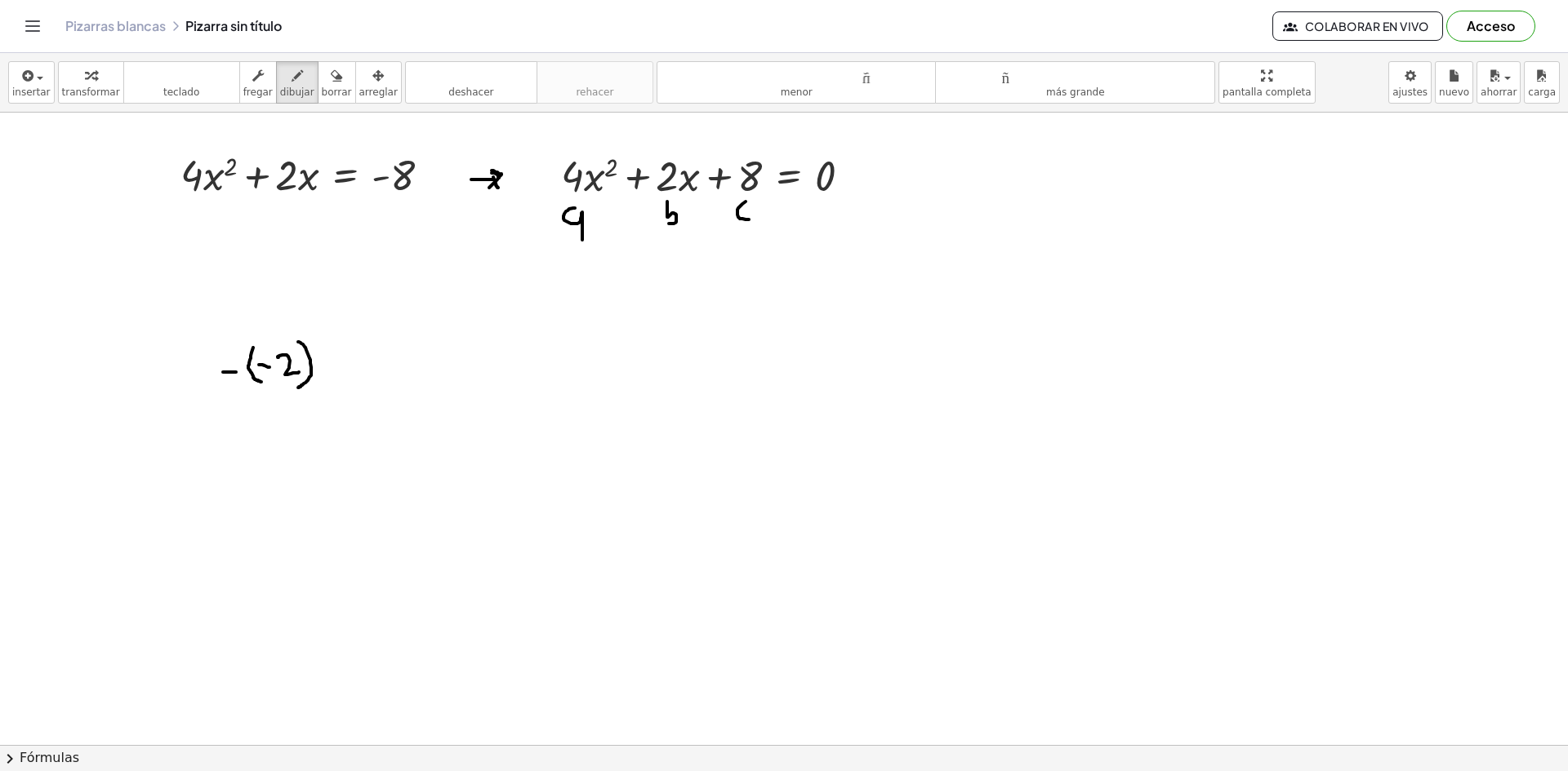
drag, startPoint x: 330, startPoint y: 347, endPoint x: 347, endPoint y: 345, distance: 17.1
drag, startPoint x: 336, startPoint y: 360, endPoint x: 348, endPoint y: 360, distance: 12.0
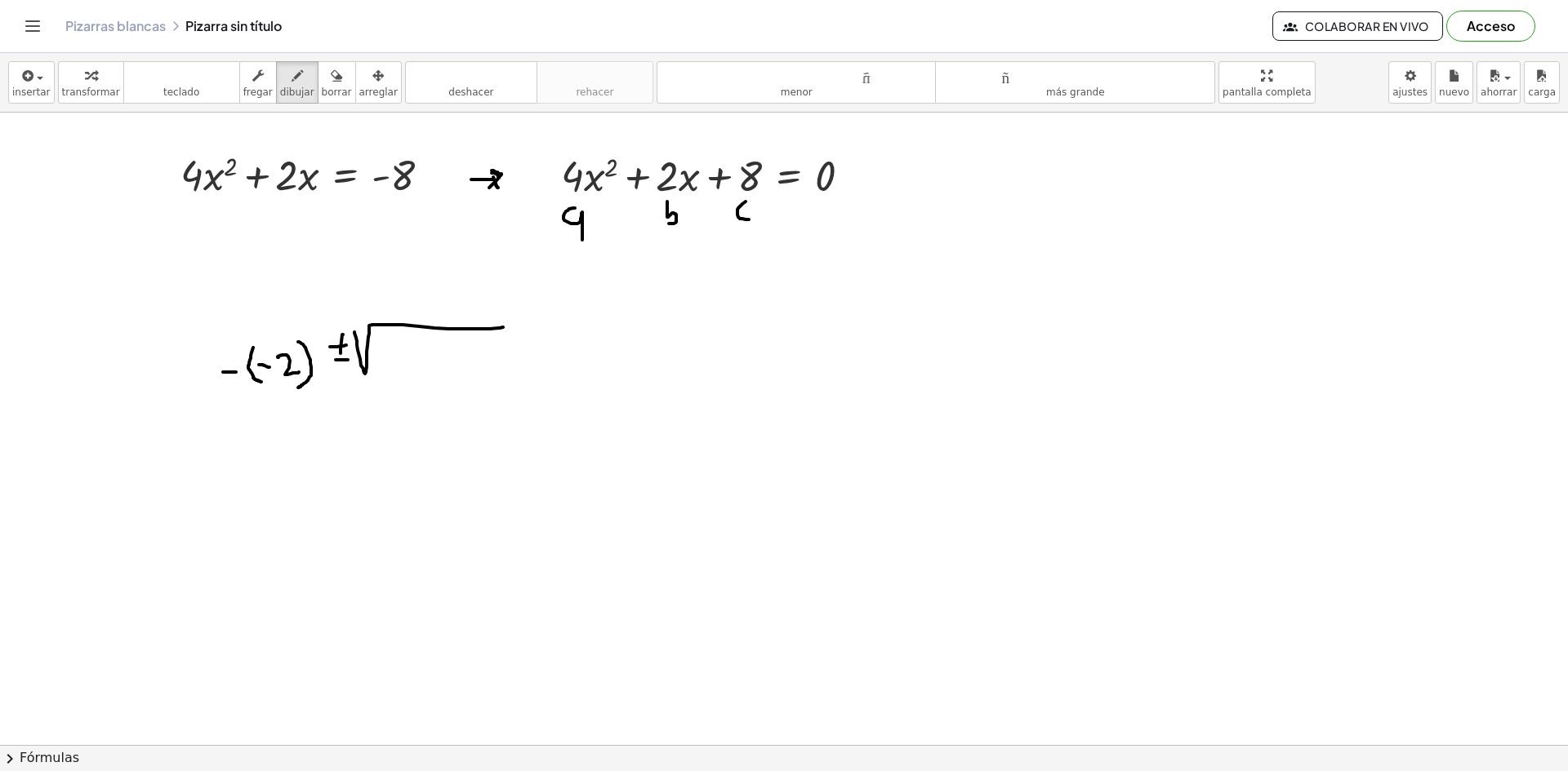
drag
drag, startPoint x: 387, startPoint y: 352, endPoint x: 412, endPoint y: 362, distance: 26.9
drag, startPoint x: 381, startPoint y: 347, endPoint x: 390, endPoint y: 367, distance: 21.9
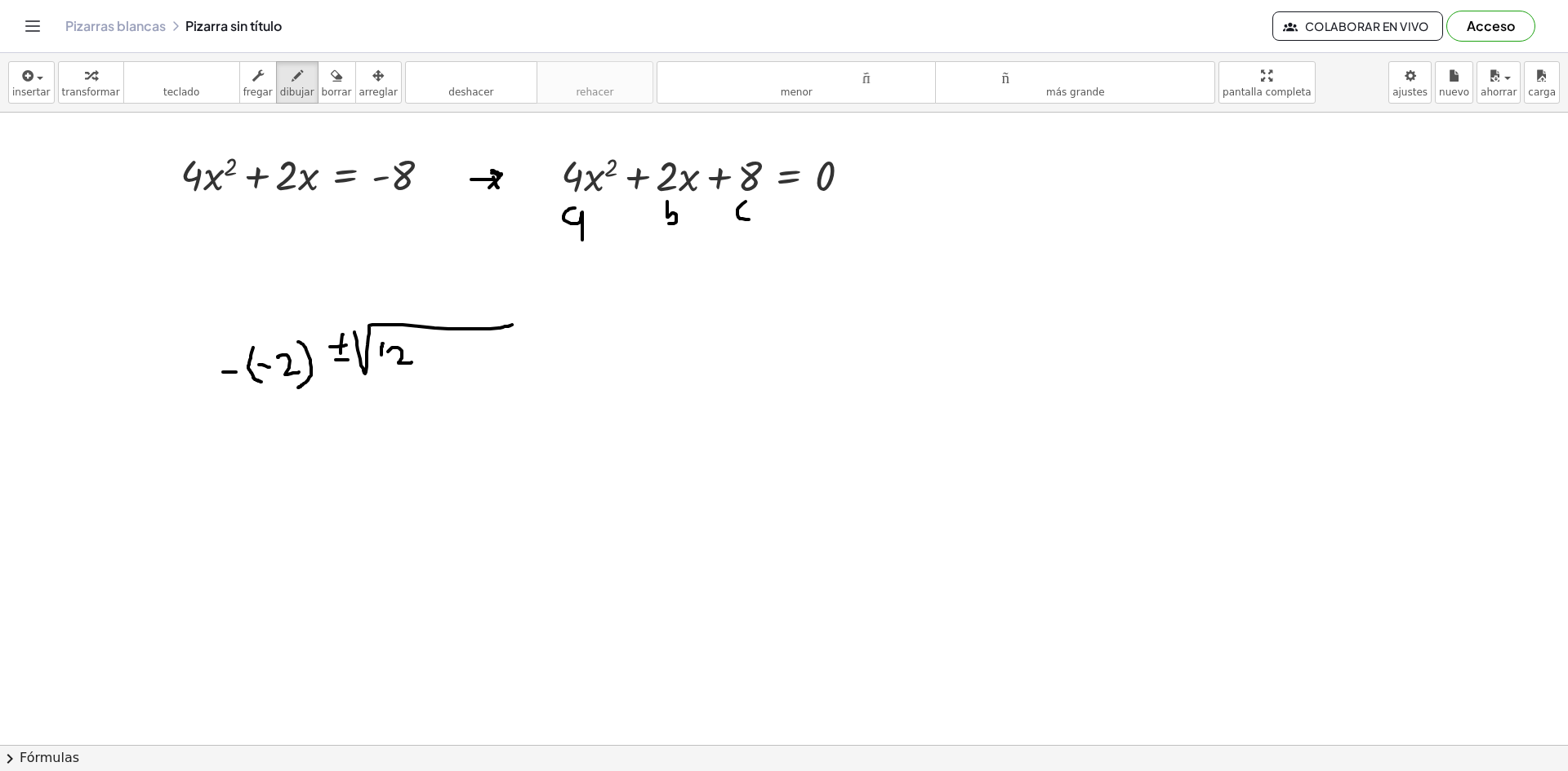
drag, startPoint x: 411, startPoint y: 344, endPoint x: 416, endPoint y: 364, distance: 20.6
drag, startPoint x: 420, startPoint y: 341, endPoint x: 430, endPoint y: 351, distance: 14.1
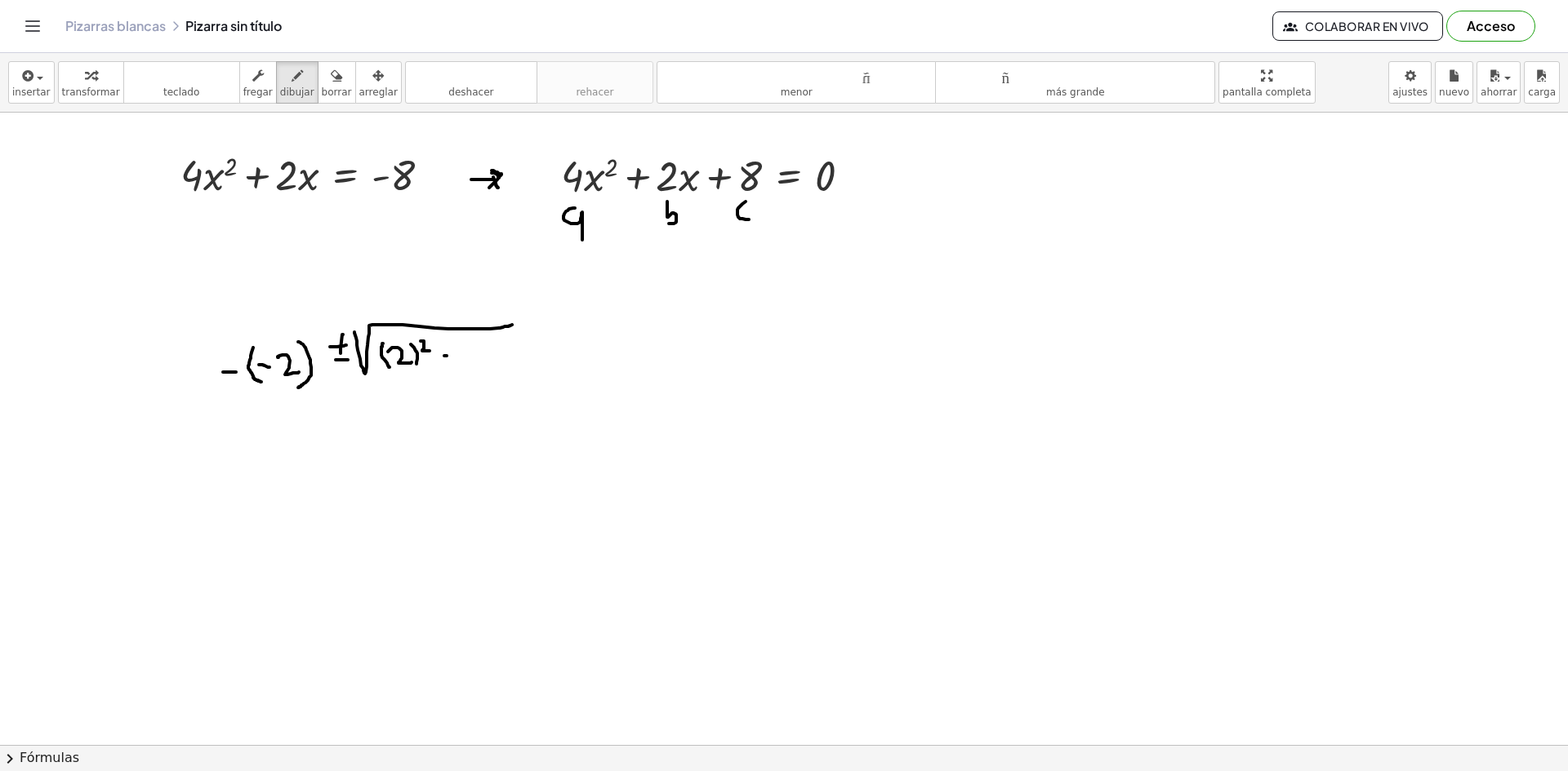
drag, startPoint x: 445, startPoint y: 356, endPoint x: 455, endPoint y: 354, distance: 10.2
drag, startPoint x: 474, startPoint y: 347, endPoint x: 484, endPoint y: 350, distance: 10.4
drag, startPoint x: 496, startPoint y: 339, endPoint x: 496, endPoint y: 360, distance: 21.0
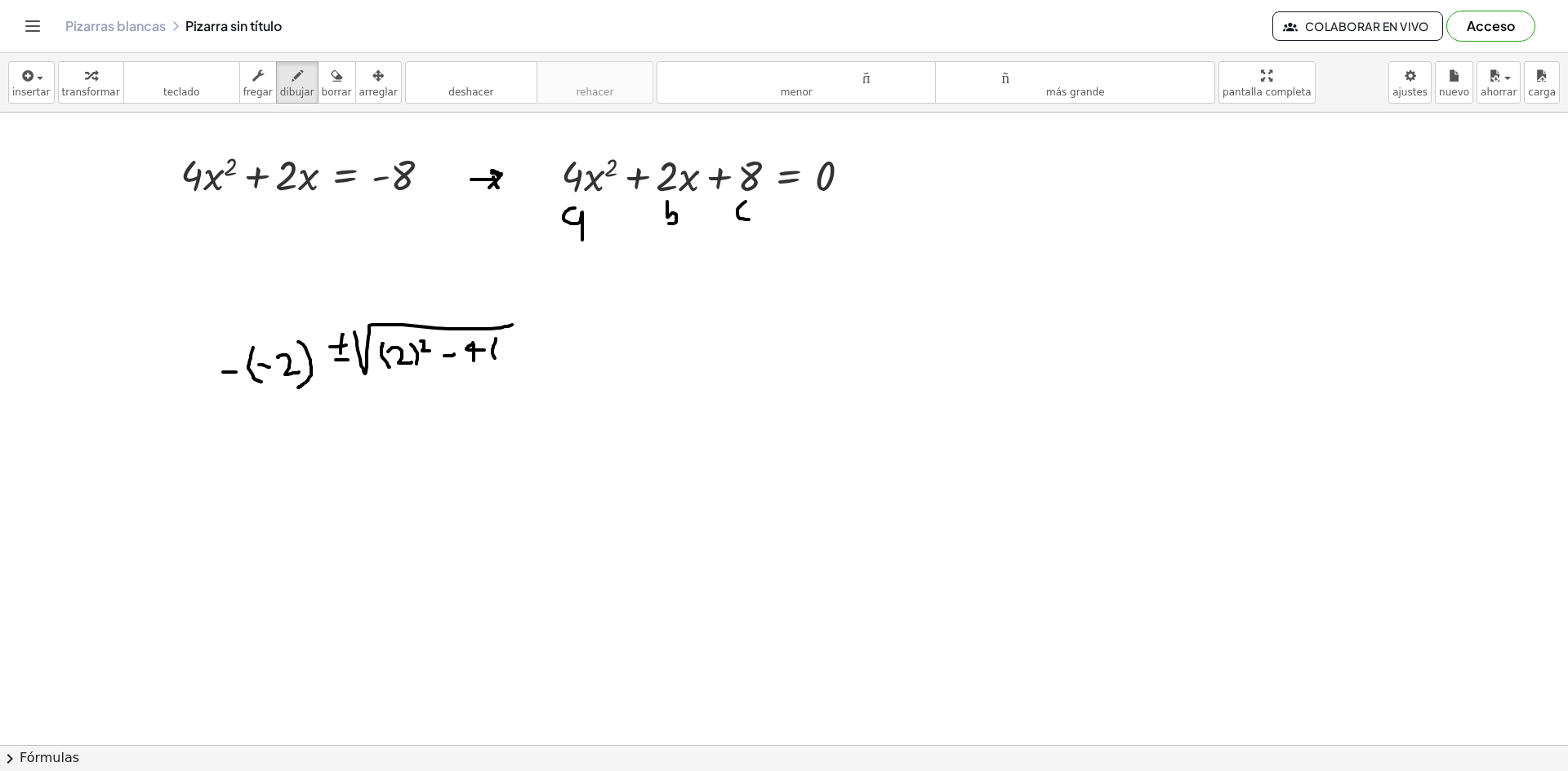
drag, startPoint x: 522, startPoint y: 332, endPoint x: 522, endPoint y: 354, distance: 22.0
drag, startPoint x: 540, startPoint y: 333, endPoint x: 538, endPoint y: 354, distance: 21.1
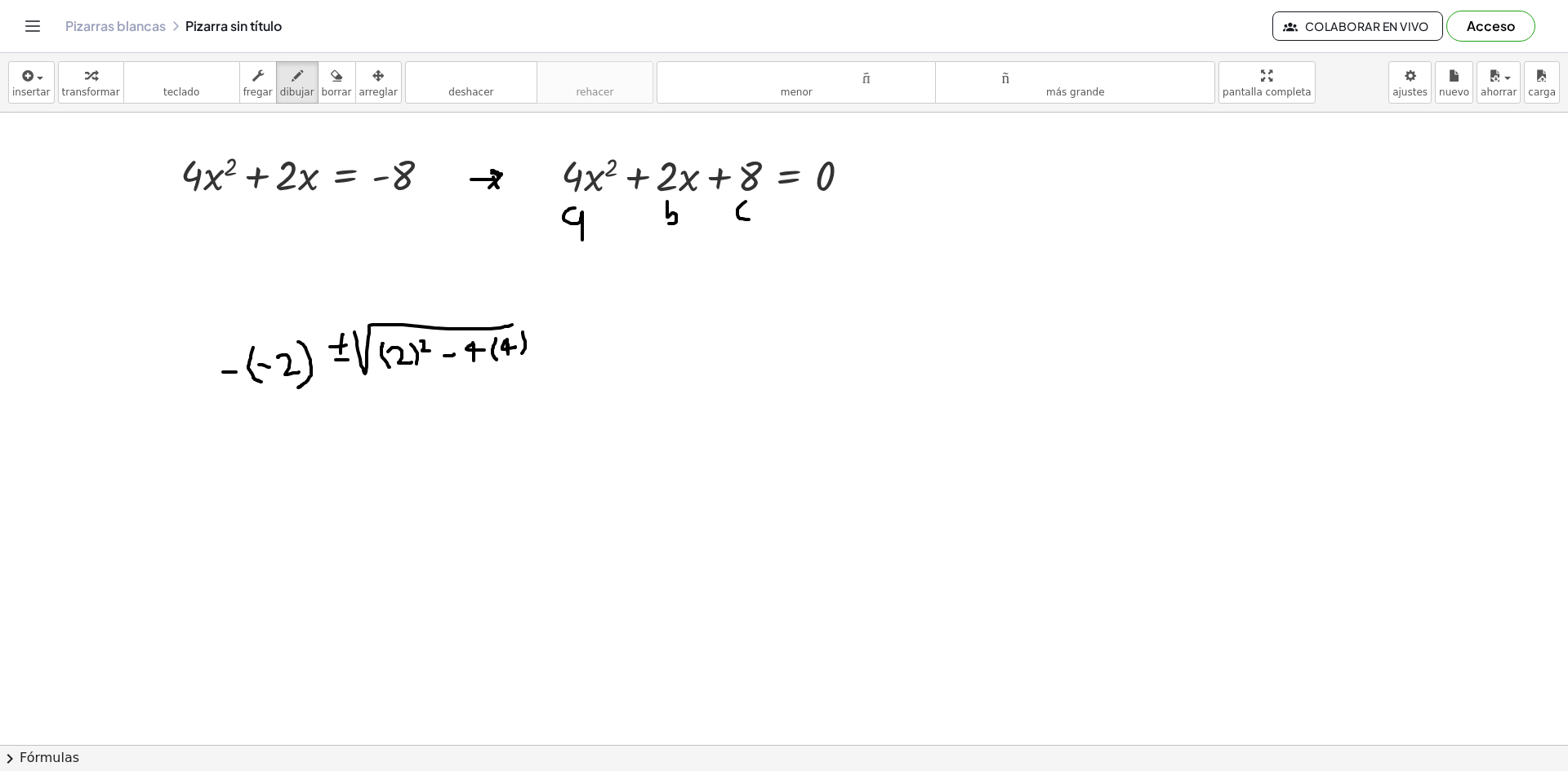
drag, startPoint x: 560, startPoint y: 327, endPoint x: 558, endPoint y: 347, distance: 20.1
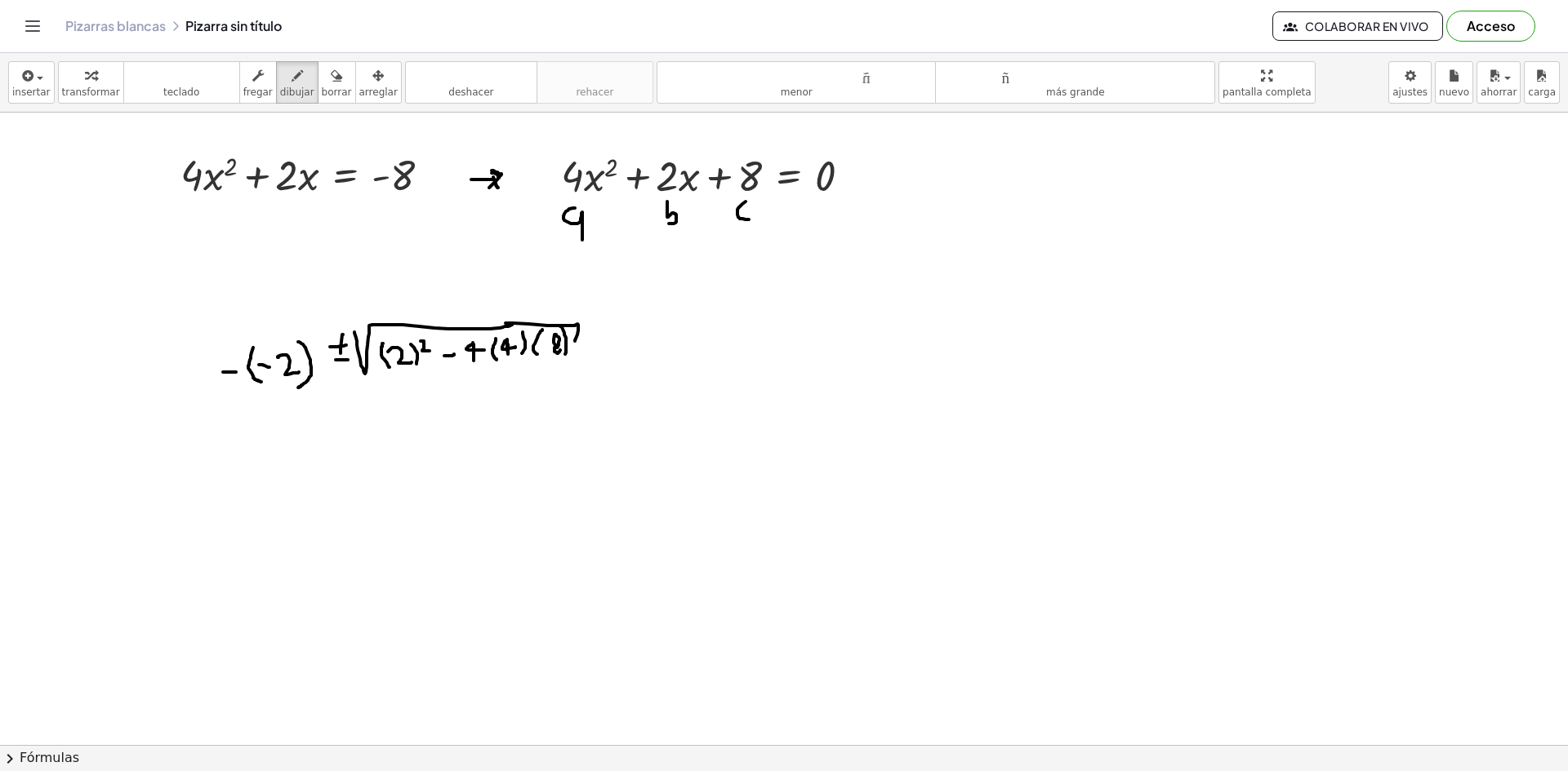
drag, startPoint x: 538, startPoint y: 325, endPoint x: 575, endPoint y: 341, distance: 40.3
drag, startPoint x: 245, startPoint y: 396, endPoint x: 611, endPoint y: 379, distance: 366.4
drag, startPoint x: 384, startPoint y: 415, endPoint x: 408, endPoint y: 430, distance: 28.3
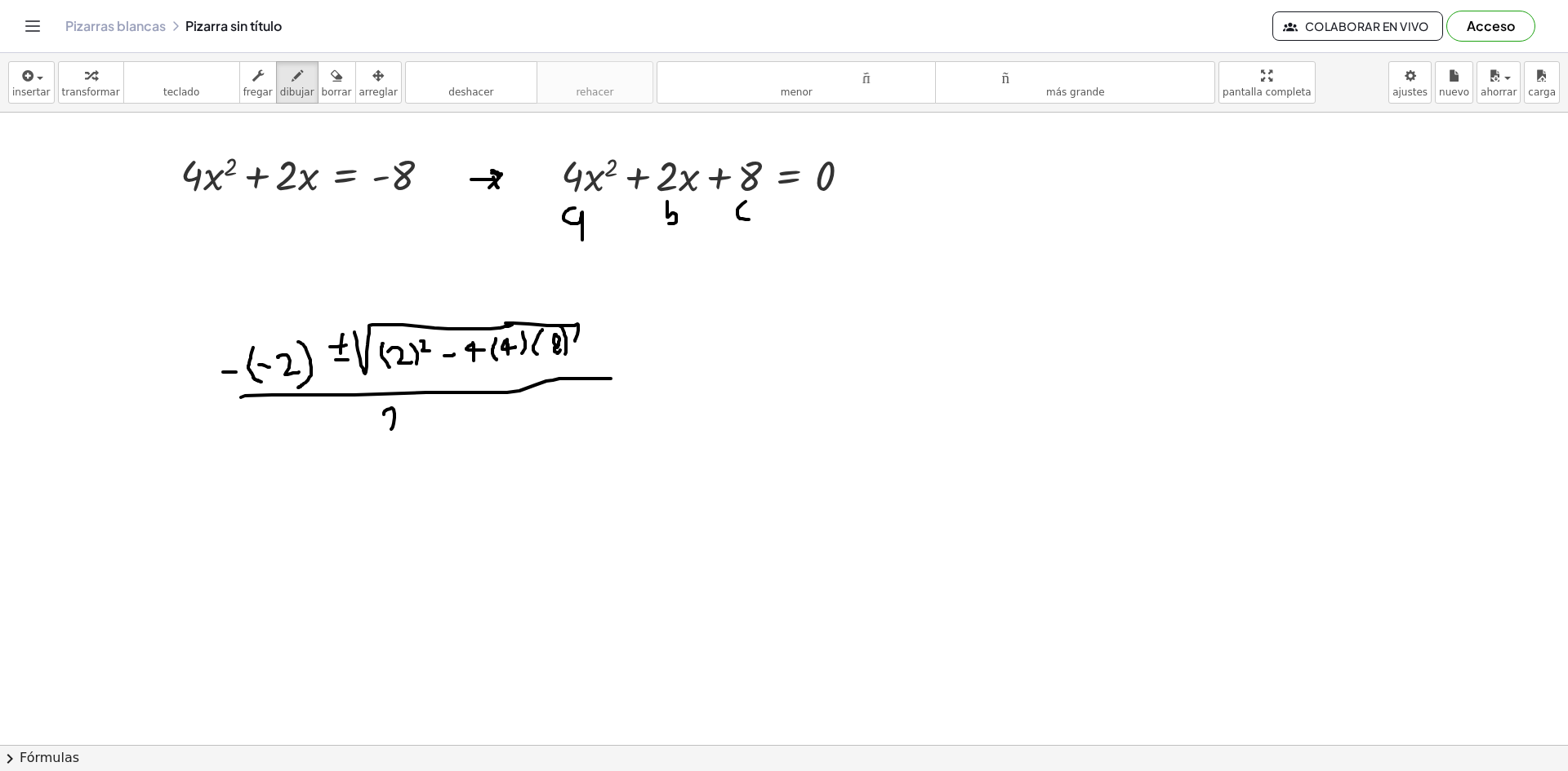
drag, startPoint x: 448, startPoint y: 403, endPoint x: 472, endPoint y: 454, distance: 56.4
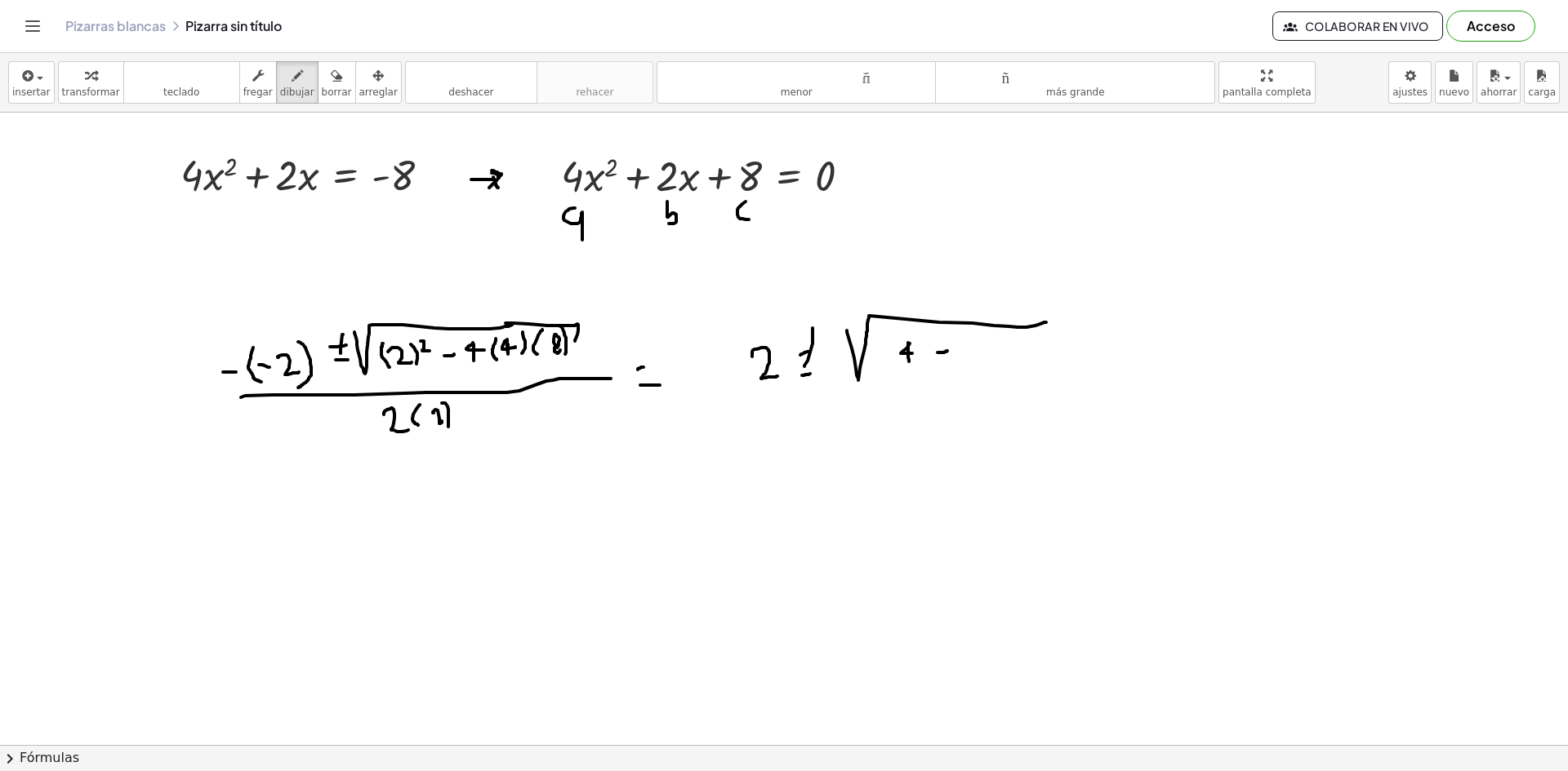
drag, startPoint x: 982, startPoint y: 343, endPoint x: 1023, endPoint y: 346, distance: 41.1
drag, startPoint x: 1023, startPoint y: 328, endPoint x: 1030, endPoint y: 335, distance: 9.9
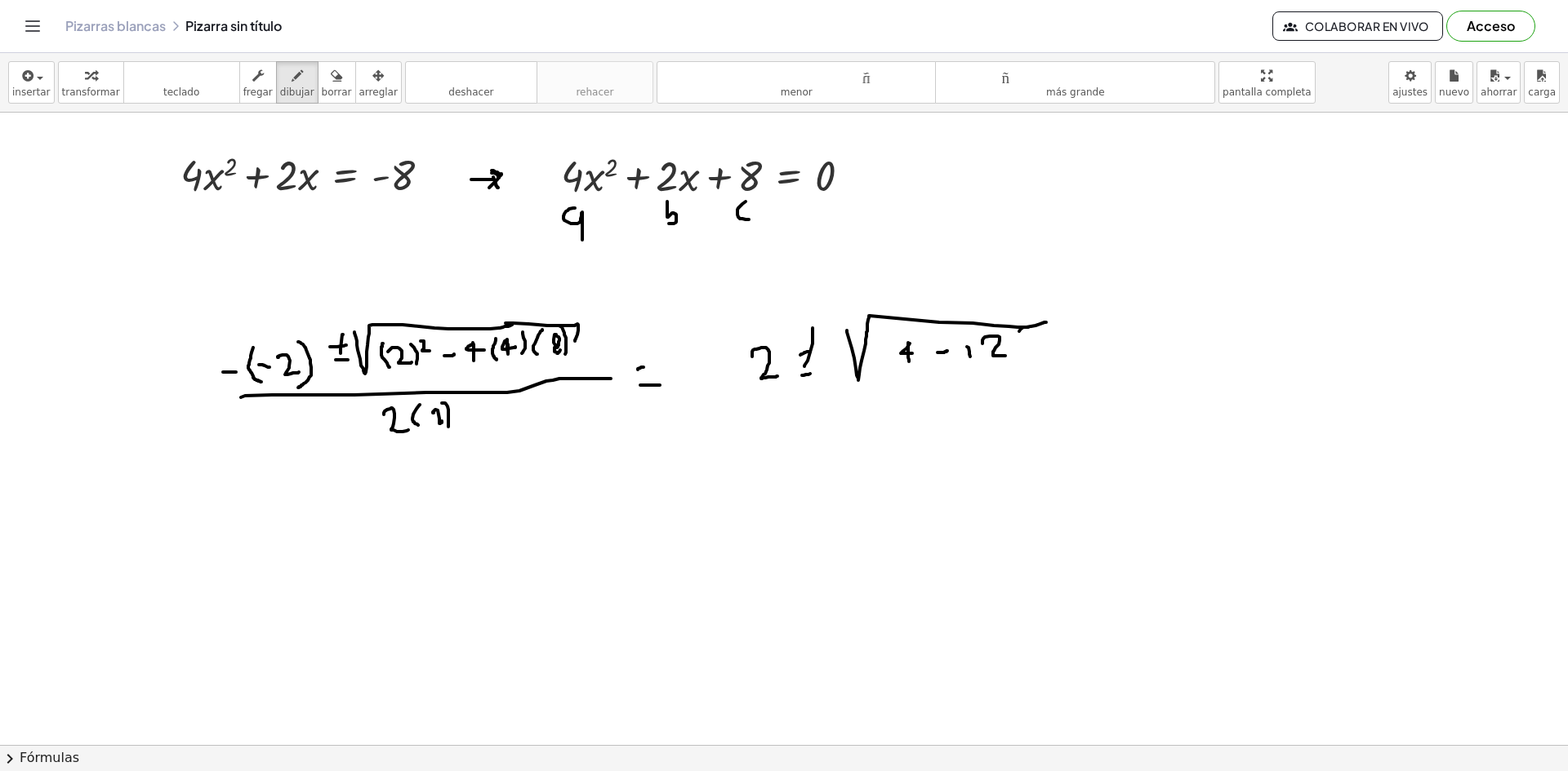
drag, startPoint x: 1020, startPoint y: 356, endPoint x: 1028, endPoint y: 347, distance: 12.0
drag, startPoint x: 1007, startPoint y: 386, endPoint x: 1016, endPoint y: 389, distance: 9.5
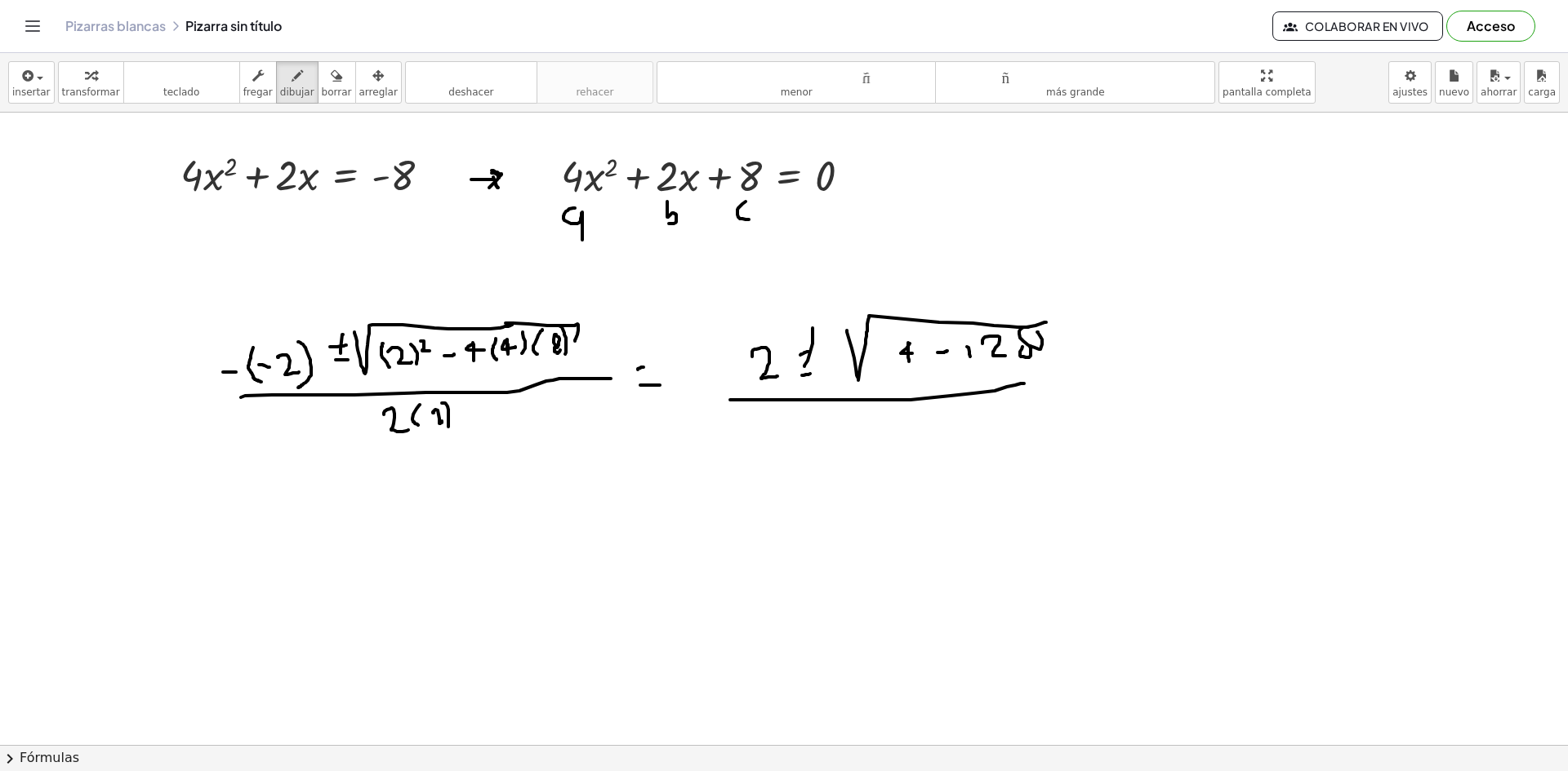
drag, startPoint x: 898, startPoint y: 417, endPoint x: 900, endPoint y: 430, distance: 13.2
drag, startPoint x: 757, startPoint y: 494, endPoint x: 807, endPoint y: 484, distance: 51.0
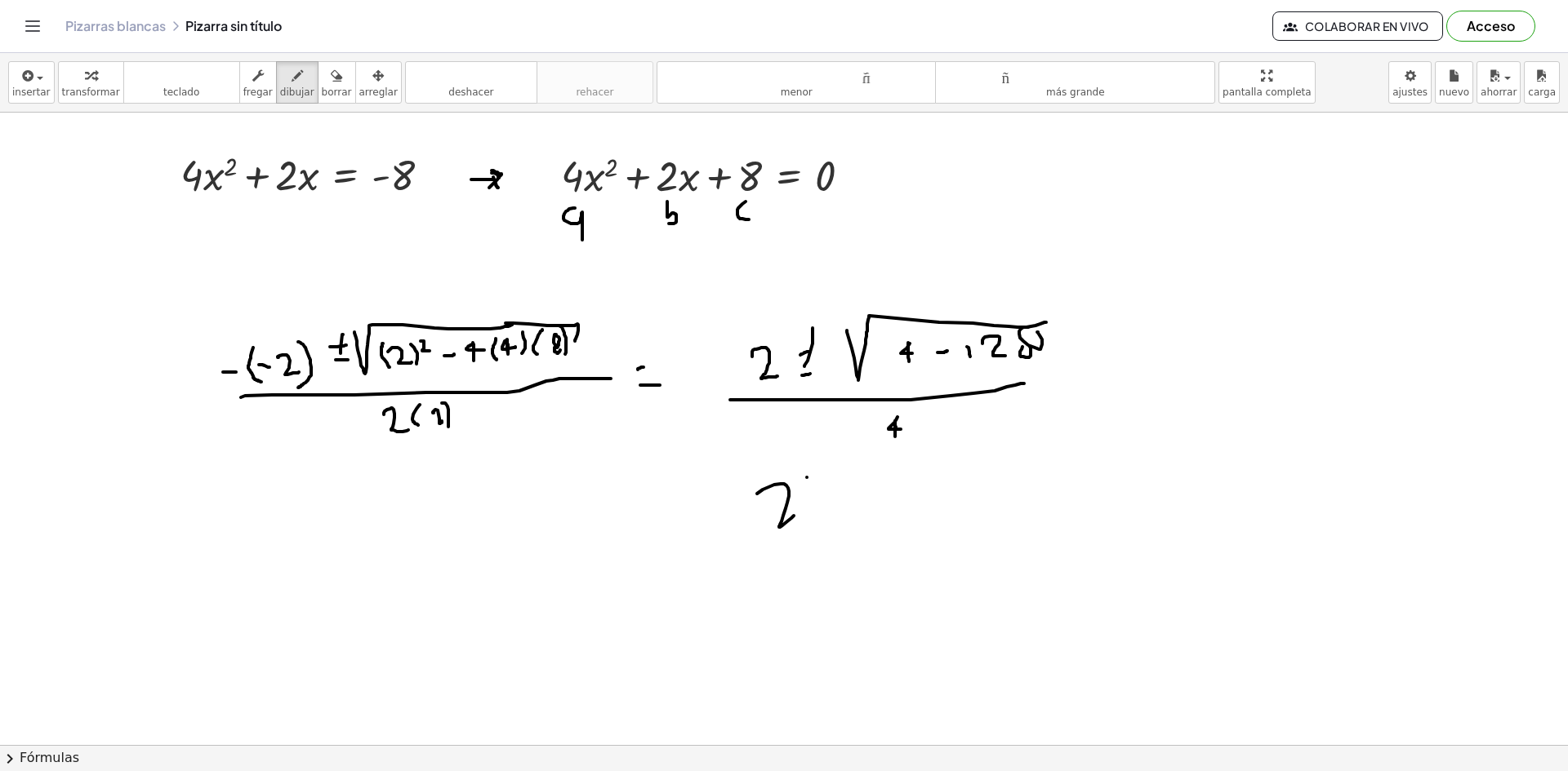
drag, startPoint x: 807, startPoint y: 477, endPoint x: 806, endPoint y: 492, distance: 15.0
drag, startPoint x: 806, startPoint y: 492, endPoint x: 818, endPoint y: 489, distance: 12.4
drag, startPoint x: 812, startPoint y: 510, endPoint x: 829, endPoint y: 518, distance: 18.8
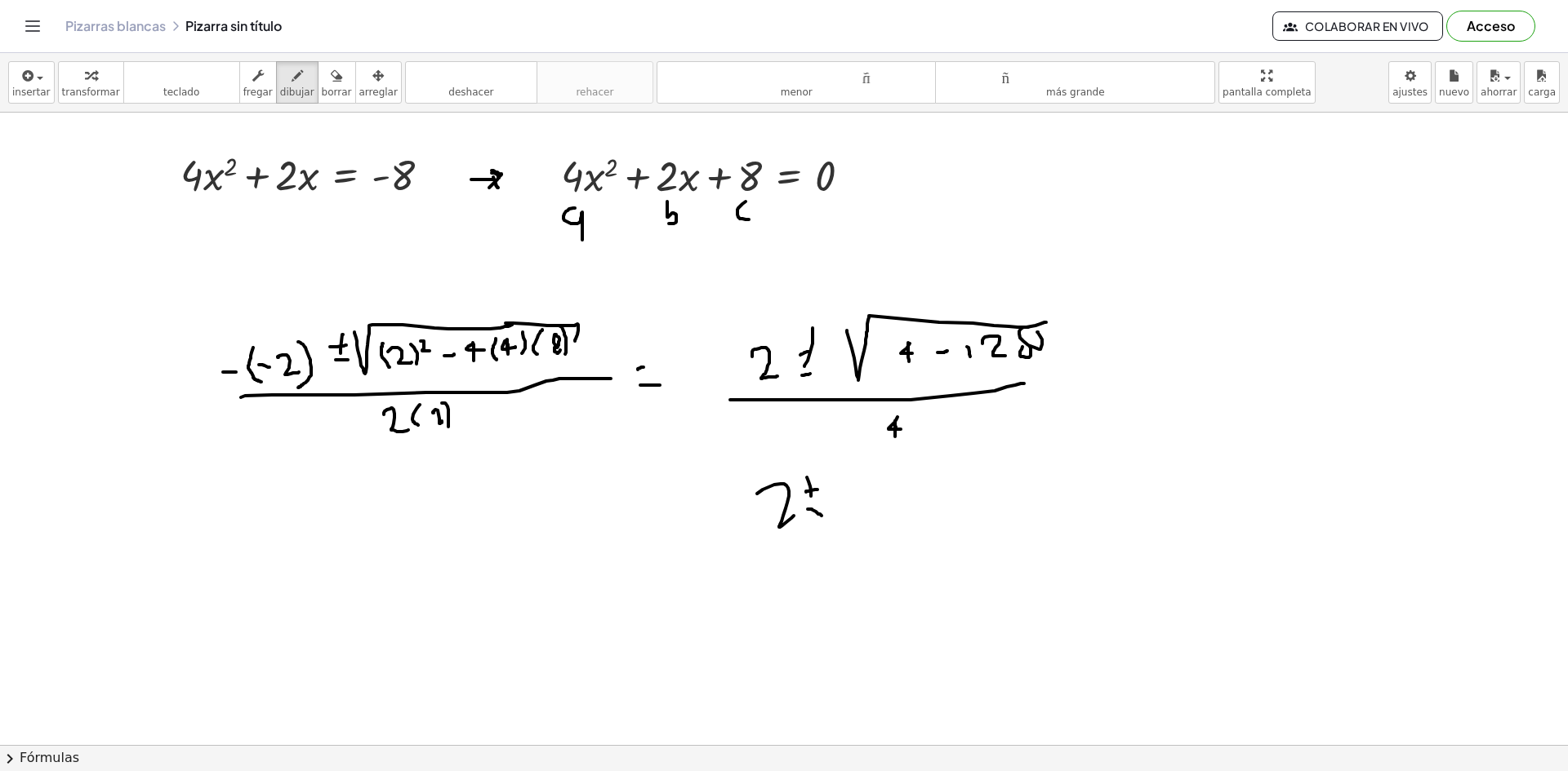
drag, startPoint x: 845, startPoint y: 480, endPoint x: 1146, endPoint y: 450, distance: 302.5
drag, startPoint x: 900, startPoint y: 513, endPoint x: 912, endPoint y: 511, distance: 12.2
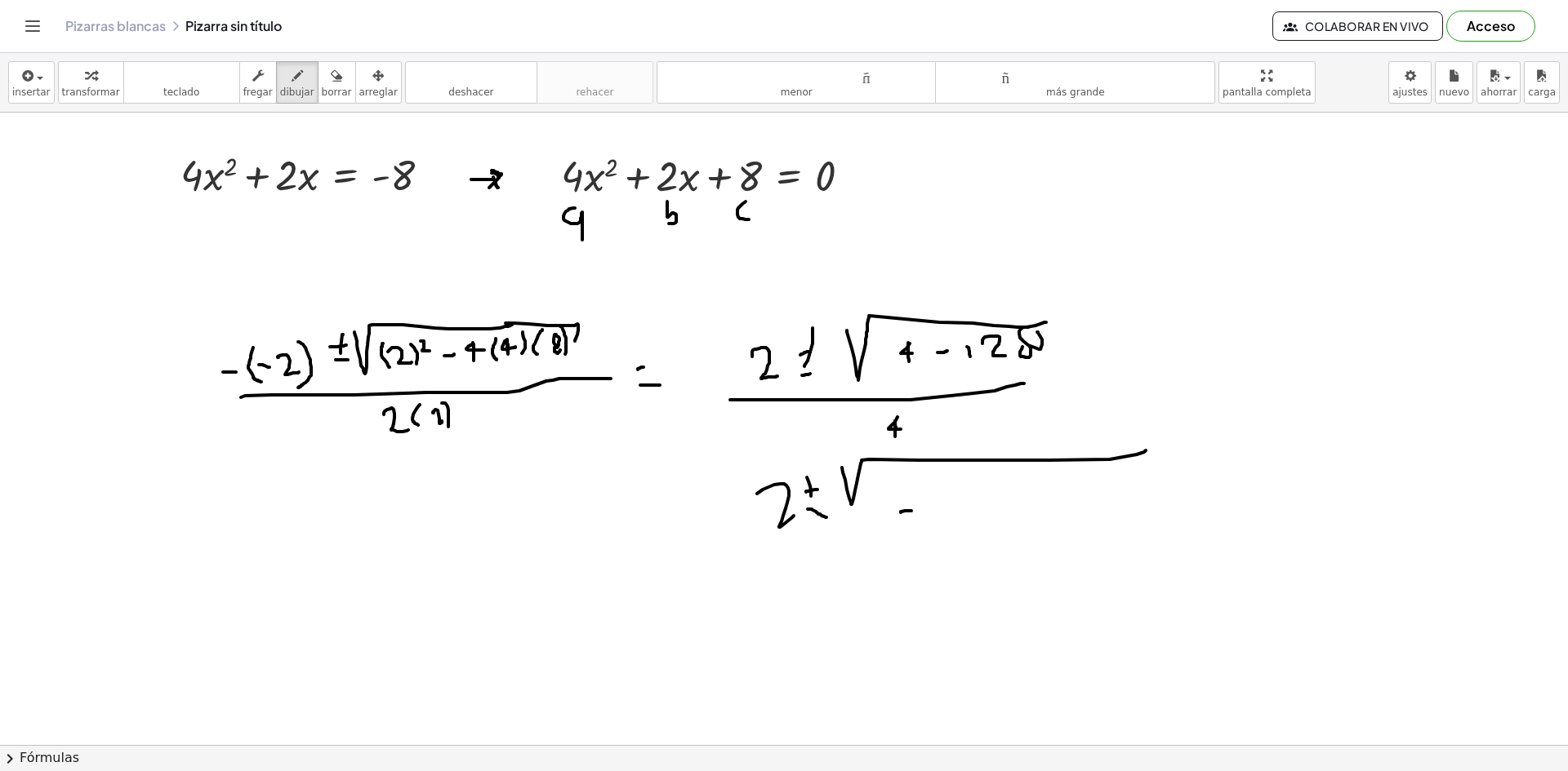
drag, startPoint x: 943, startPoint y: 505, endPoint x: 950, endPoint y: 516, distance: 13.0
drag, startPoint x: 957, startPoint y: 488, endPoint x: 979, endPoint y: 478, distance: 24.2
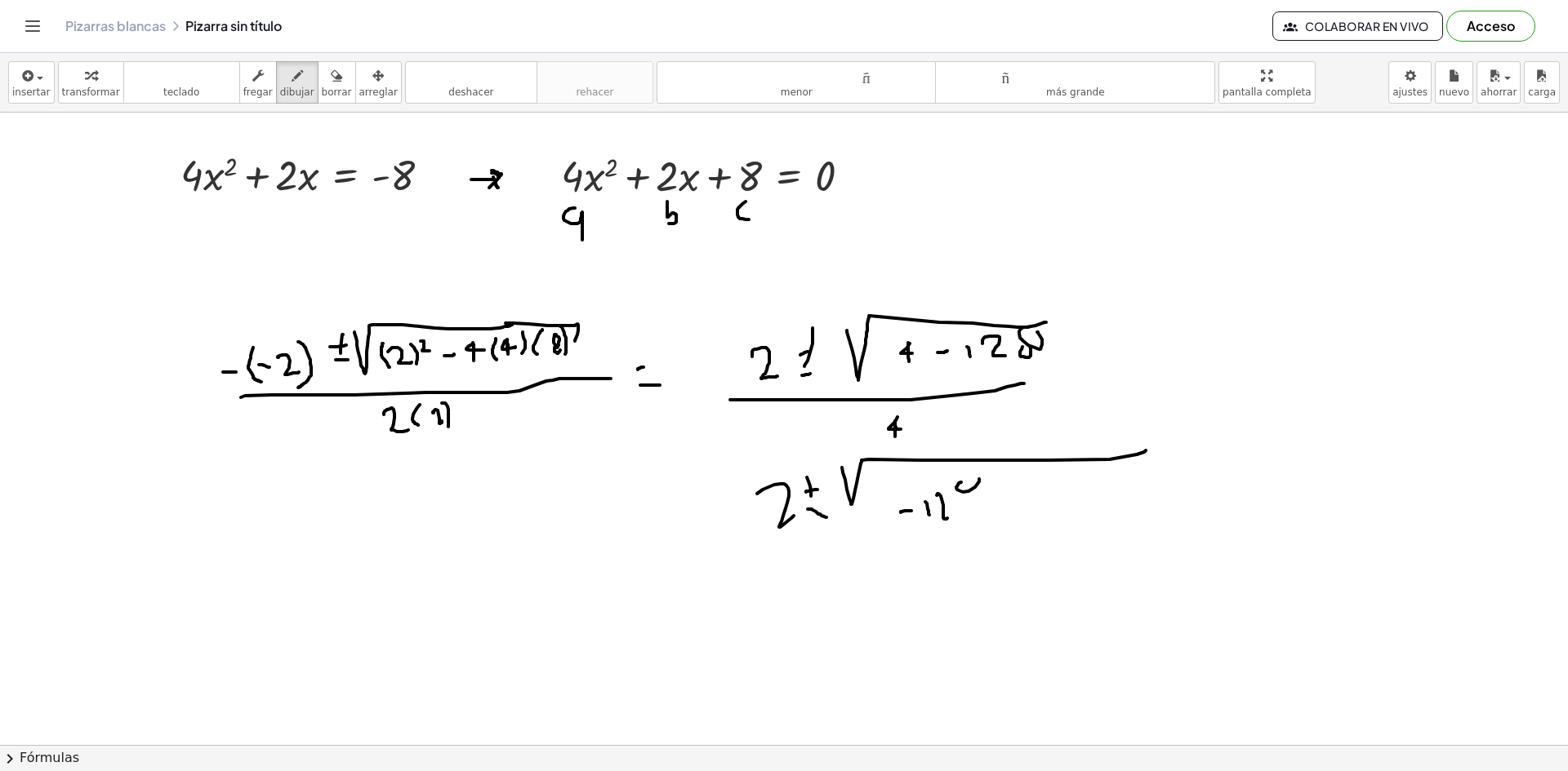
drag, startPoint x: 726, startPoint y: 551, endPoint x: 1412, endPoint y: 471, distance: 690.6
drag, startPoint x: 747, startPoint y: 549, endPoint x: 1249, endPoint y: 499, distance: 504.5
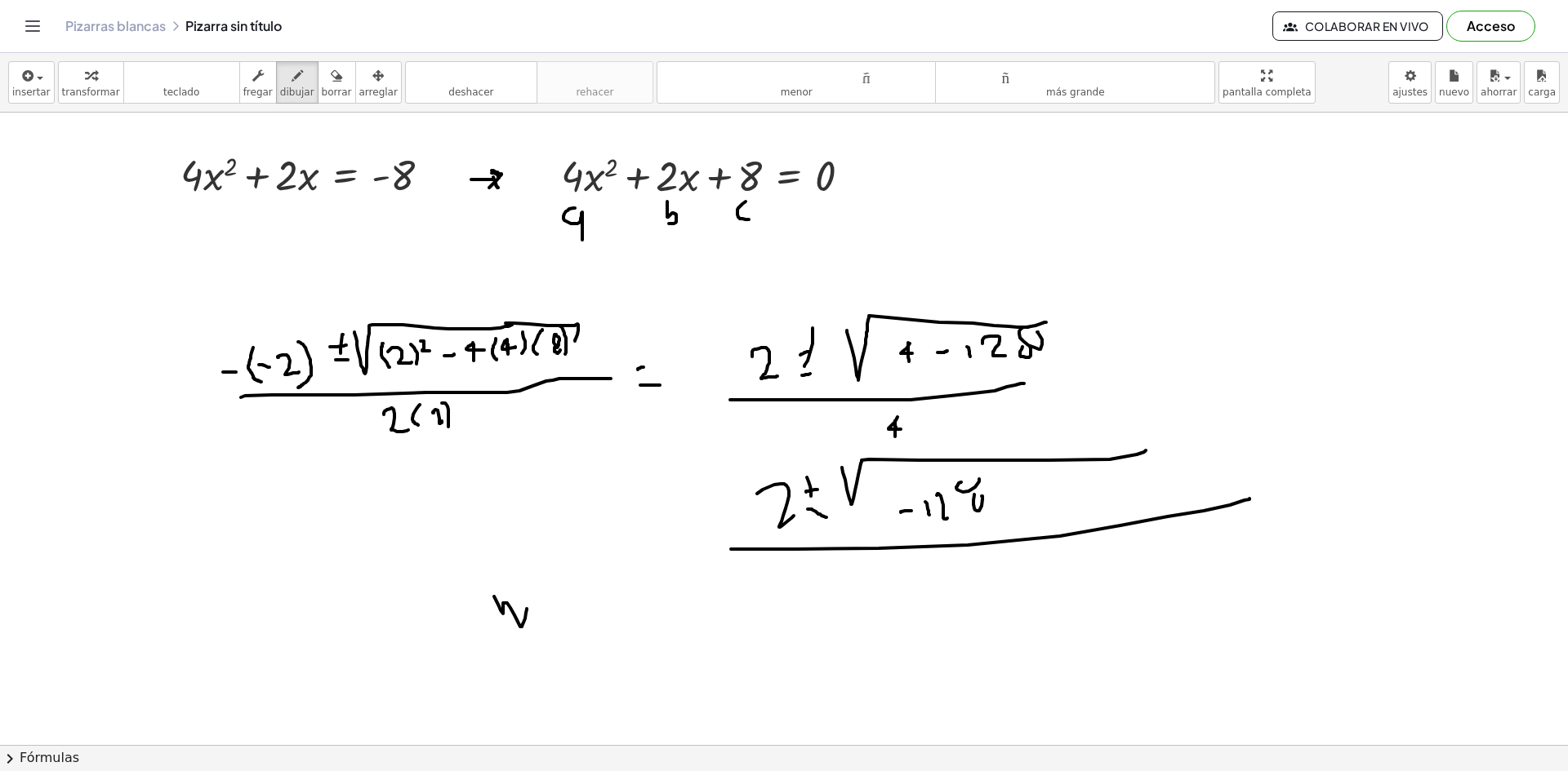
drag, startPoint x: 494, startPoint y: 596, endPoint x: 530, endPoint y: 622, distance: 44.4
drag, startPoint x: 601, startPoint y: 612, endPoint x: 600, endPoint y: 630, distance: 18.0
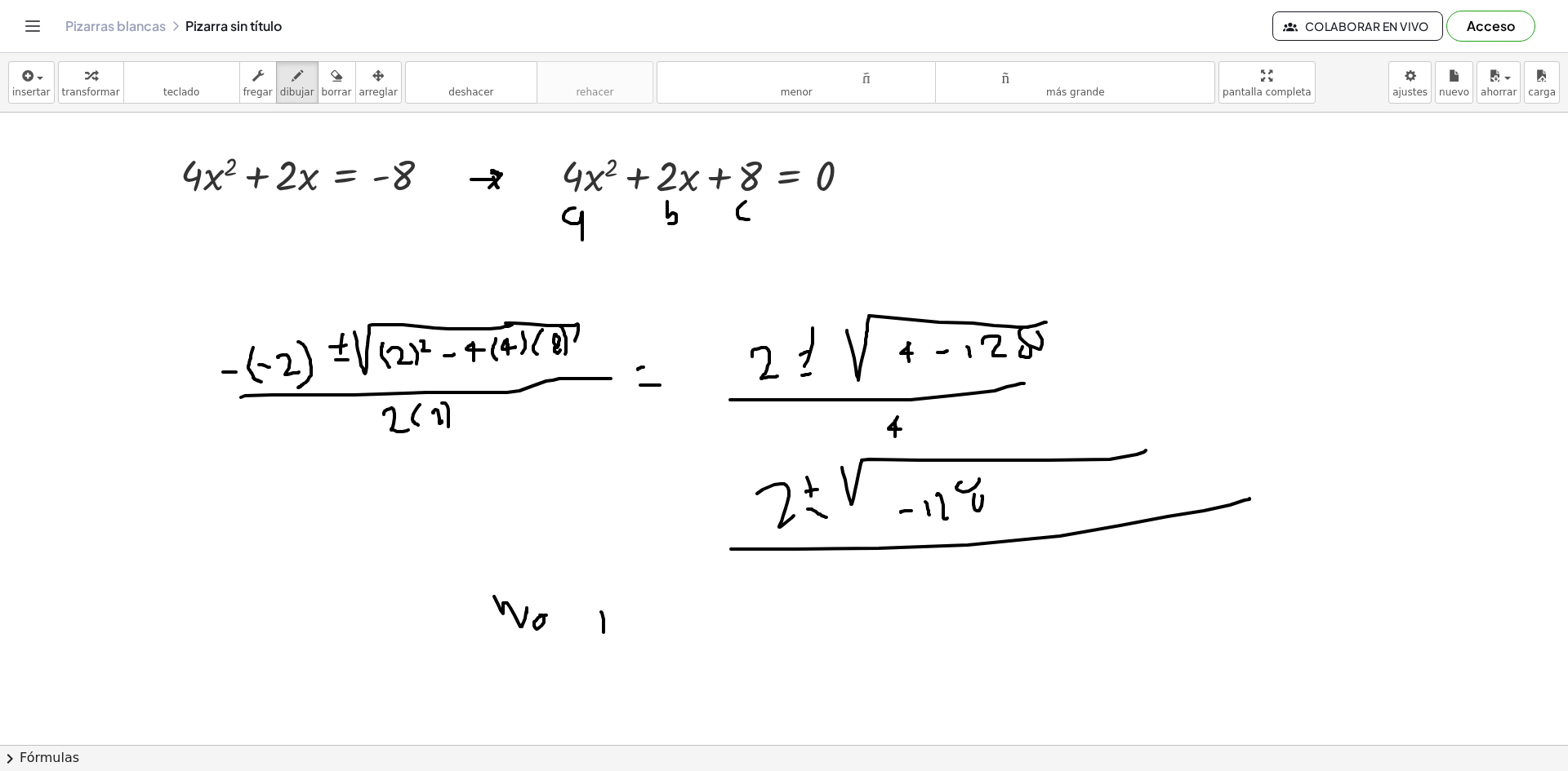
drag, startPoint x: 569, startPoint y: 610, endPoint x: 628, endPoint y: 613, distance: 59.1
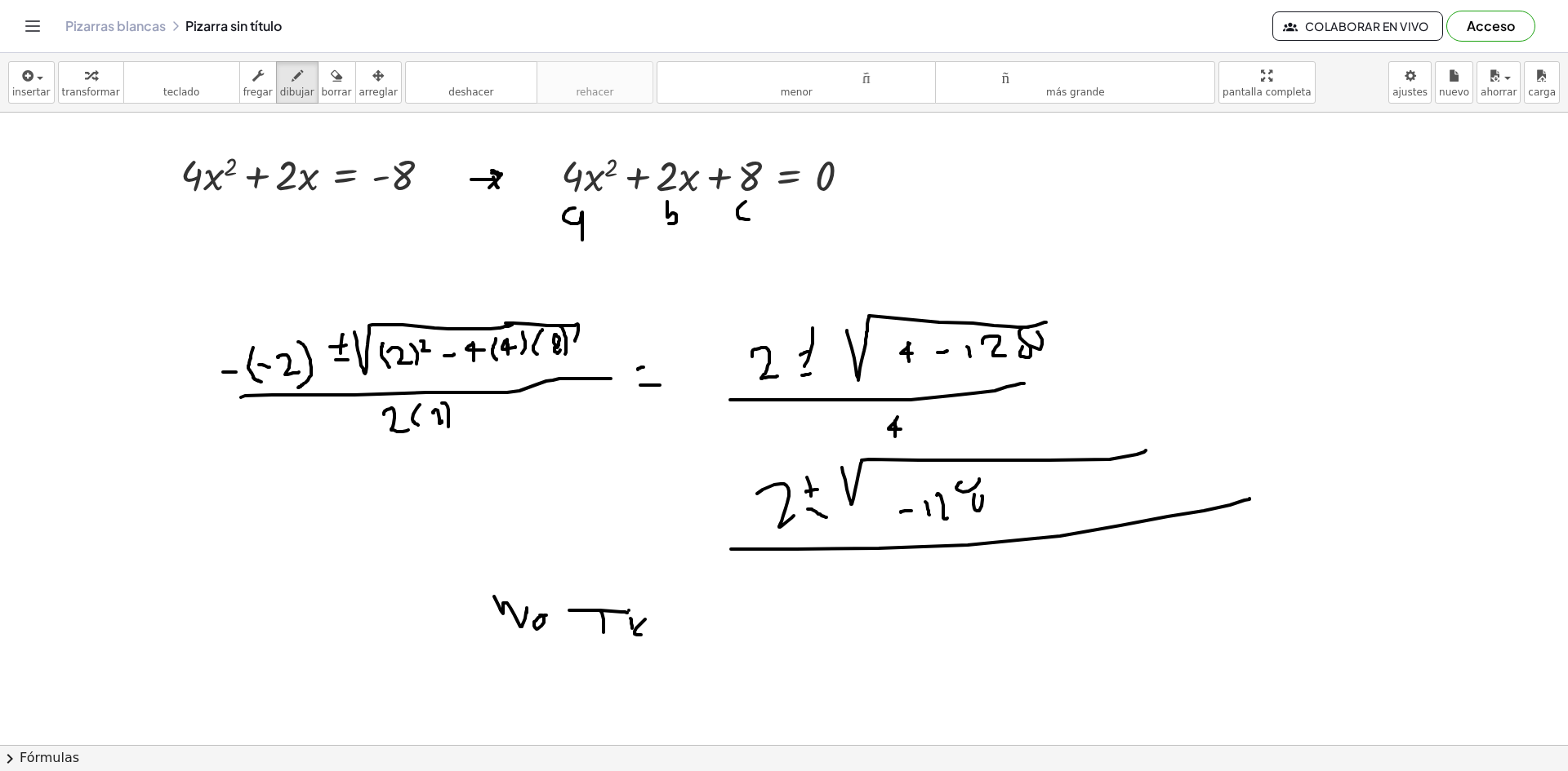
drag, startPoint x: 633, startPoint y: 633, endPoint x: 643, endPoint y: 625, distance: 12.8
drag, startPoint x: 650, startPoint y: 635, endPoint x: 674, endPoint y: 633, distance: 24.1
drag, startPoint x: 662, startPoint y: 642, endPoint x: 670, endPoint y: 647, distance: 9.4
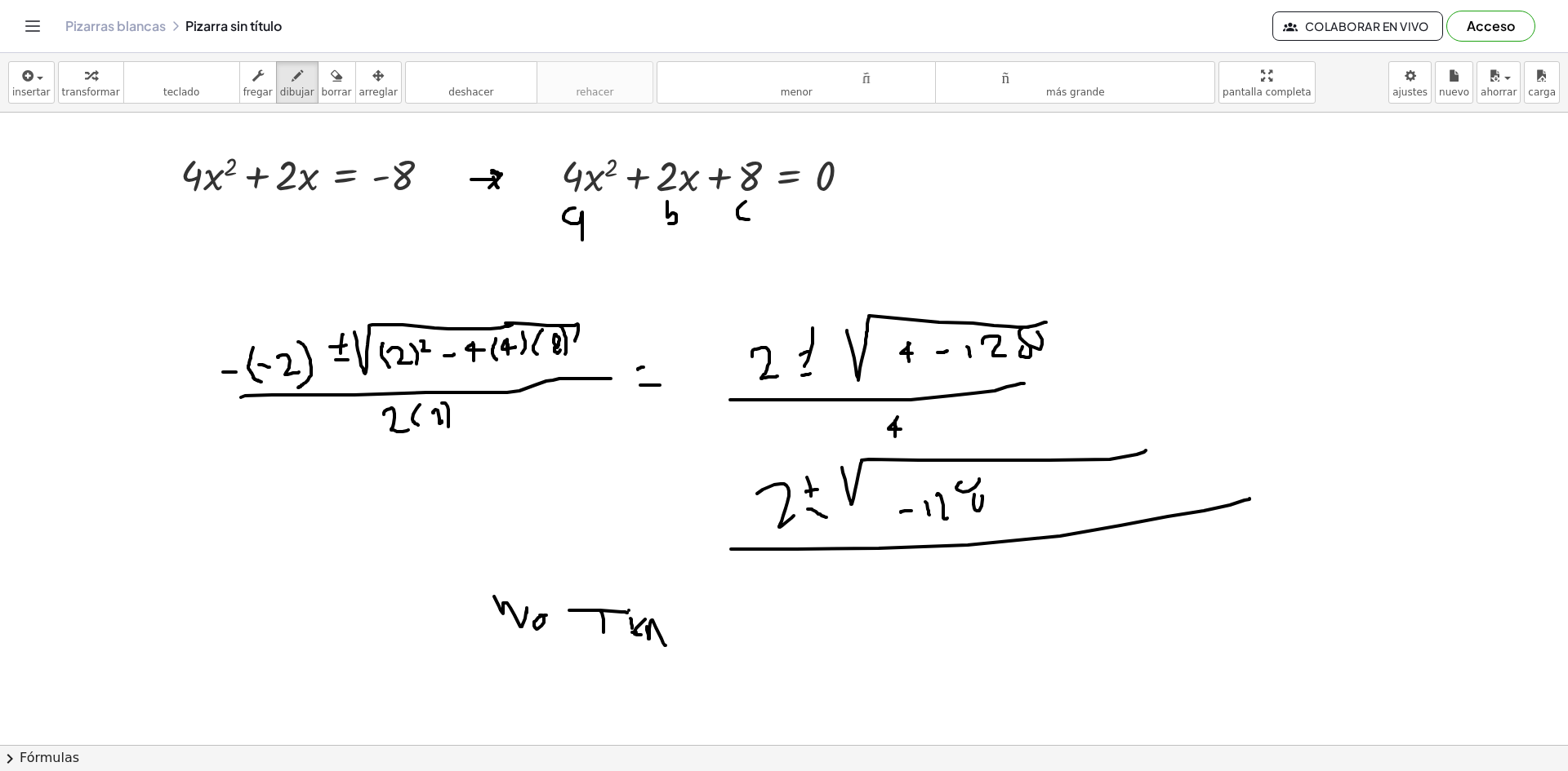
drag, startPoint x: 771, startPoint y: 620, endPoint x: 752, endPoint y: 640, distance: 27.6
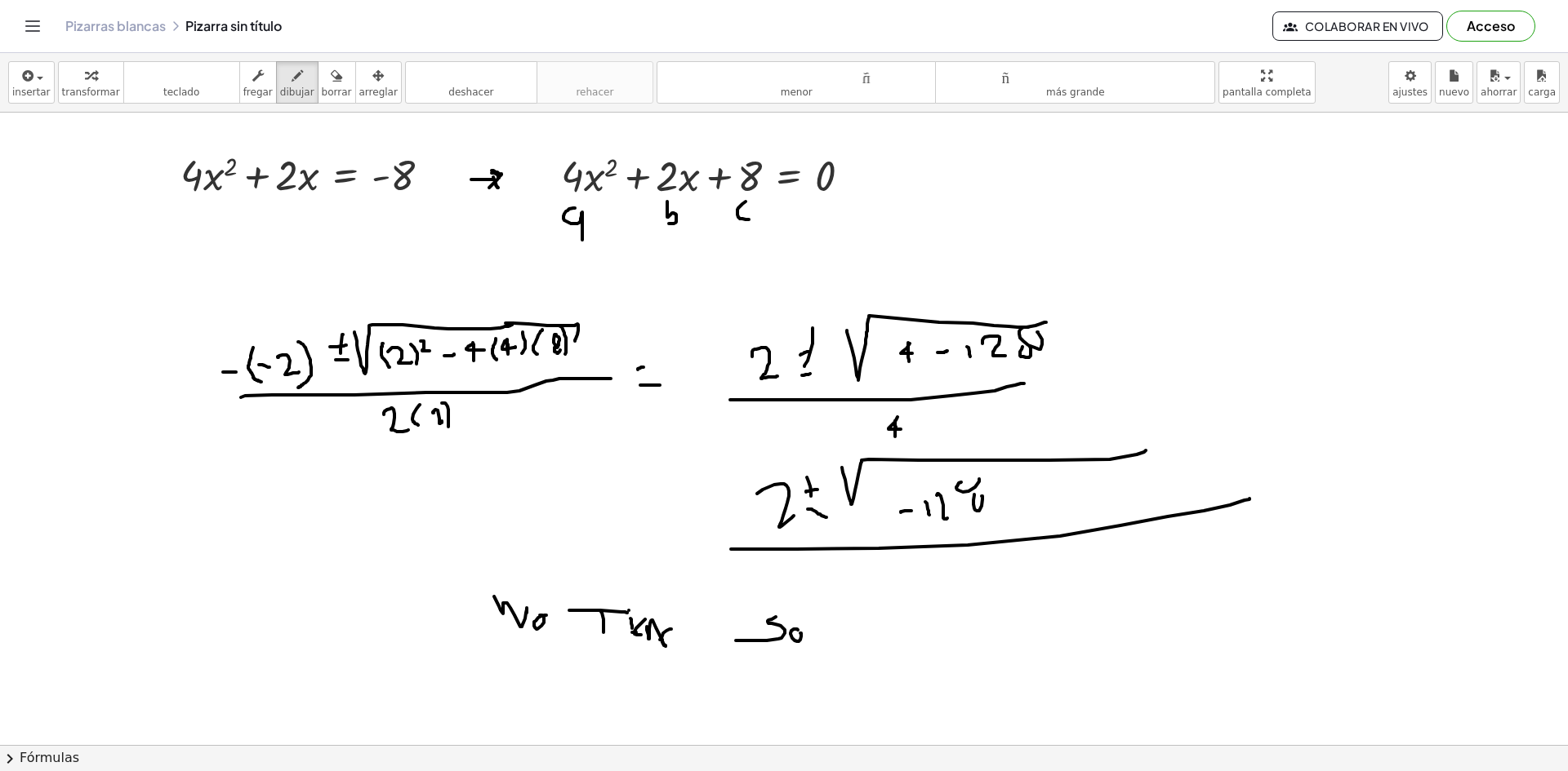
drag, startPoint x: 808, startPoint y: 630, endPoint x: 818, endPoint y: 633, distance: 10.4
drag, startPoint x: 824, startPoint y: 631, endPoint x: 829, endPoint y: 639, distance: 9.4
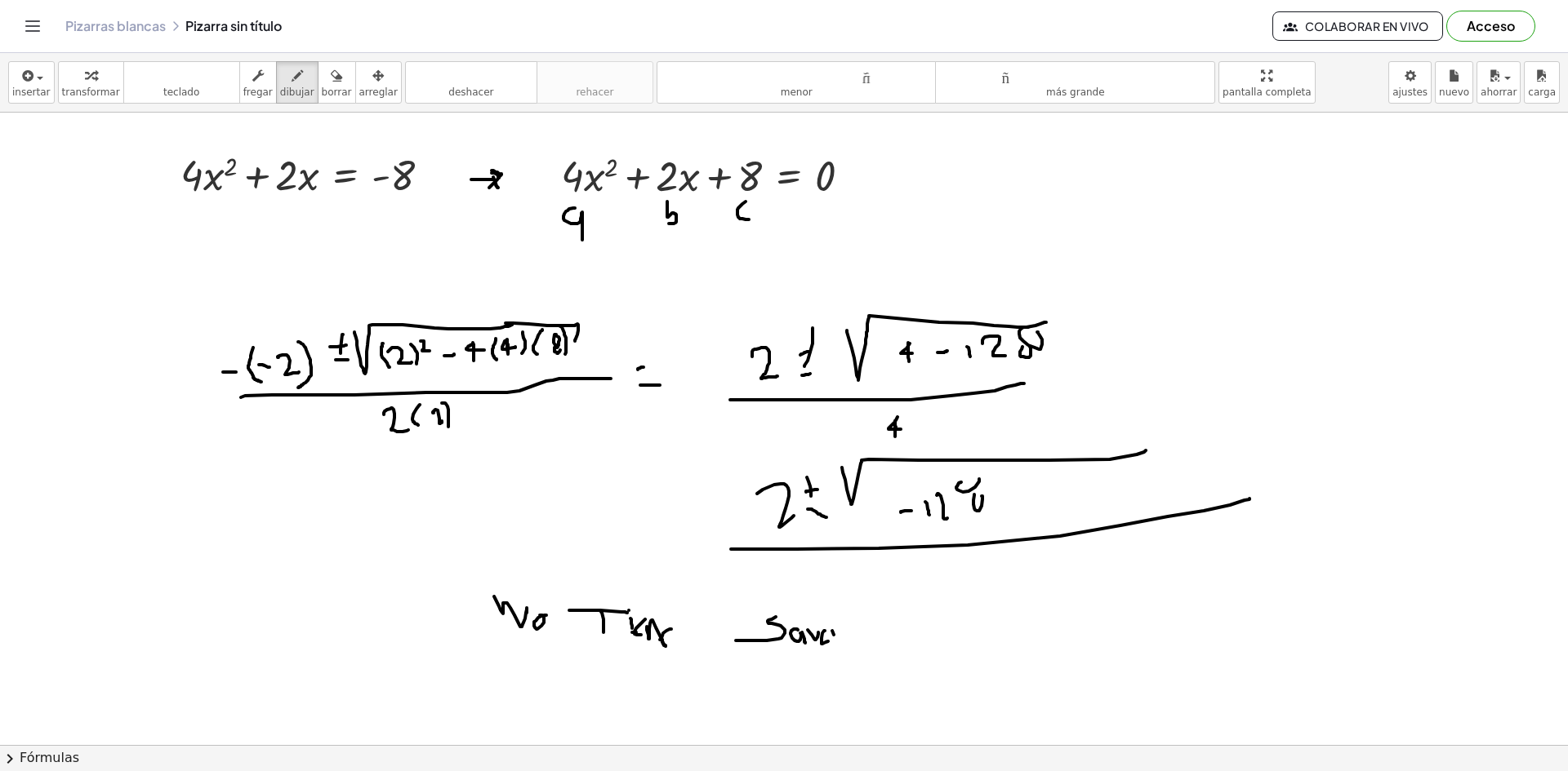
drag, startPoint x: 834, startPoint y: 634, endPoint x: 829, endPoint y: 619, distance: 15.8
drag, startPoint x: 857, startPoint y: 634, endPoint x: 880, endPoint y: 643, distance: 24.7
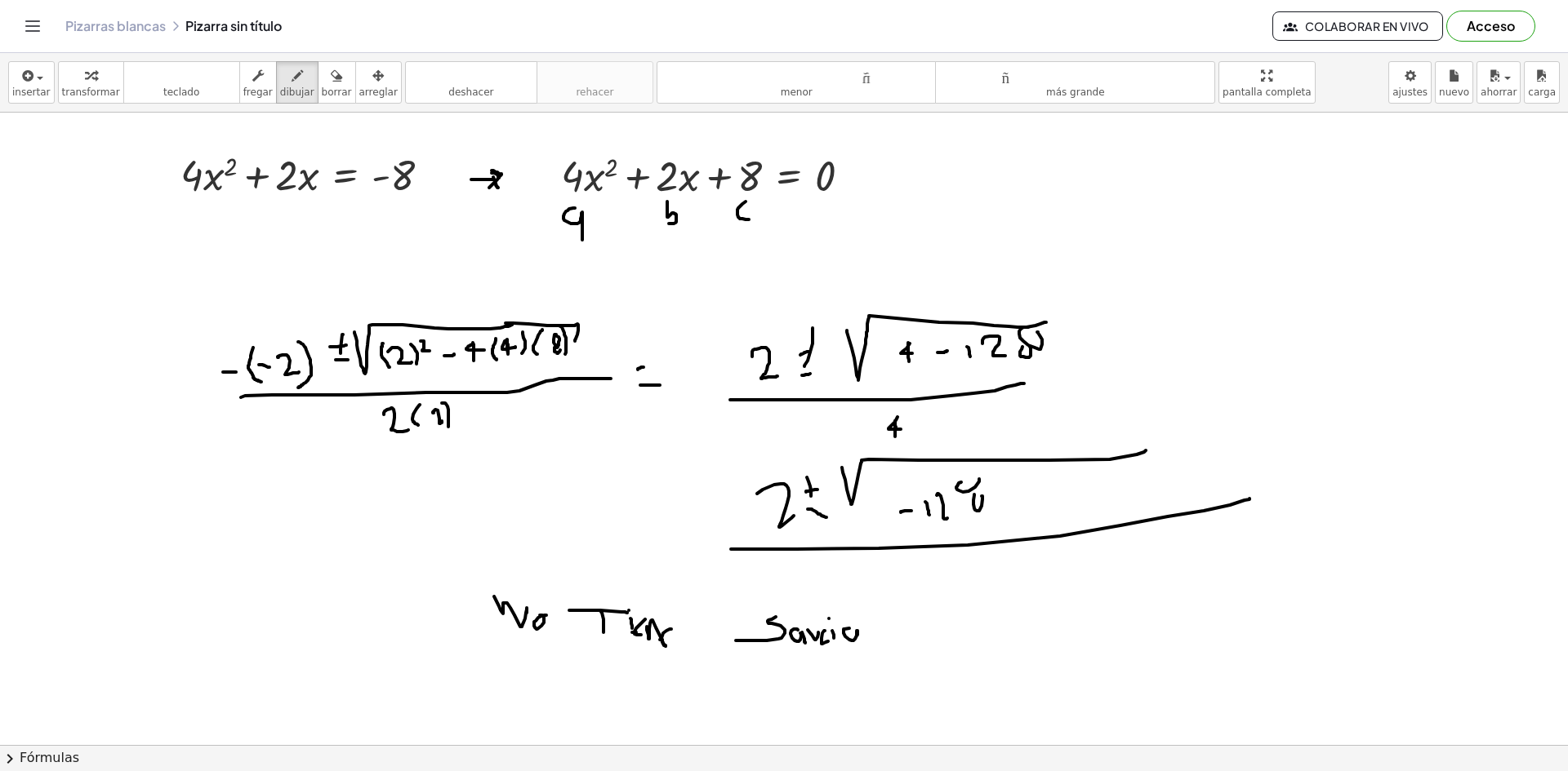
drag, startPoint x: 929, startPoint y: 629, endPoint x: 946, endPoint y: 639, distance: 19.7
drag, startPoint x: 955, startPoint y: 625, endPoint x: 965, endPoint y: 644, distance: 21.5
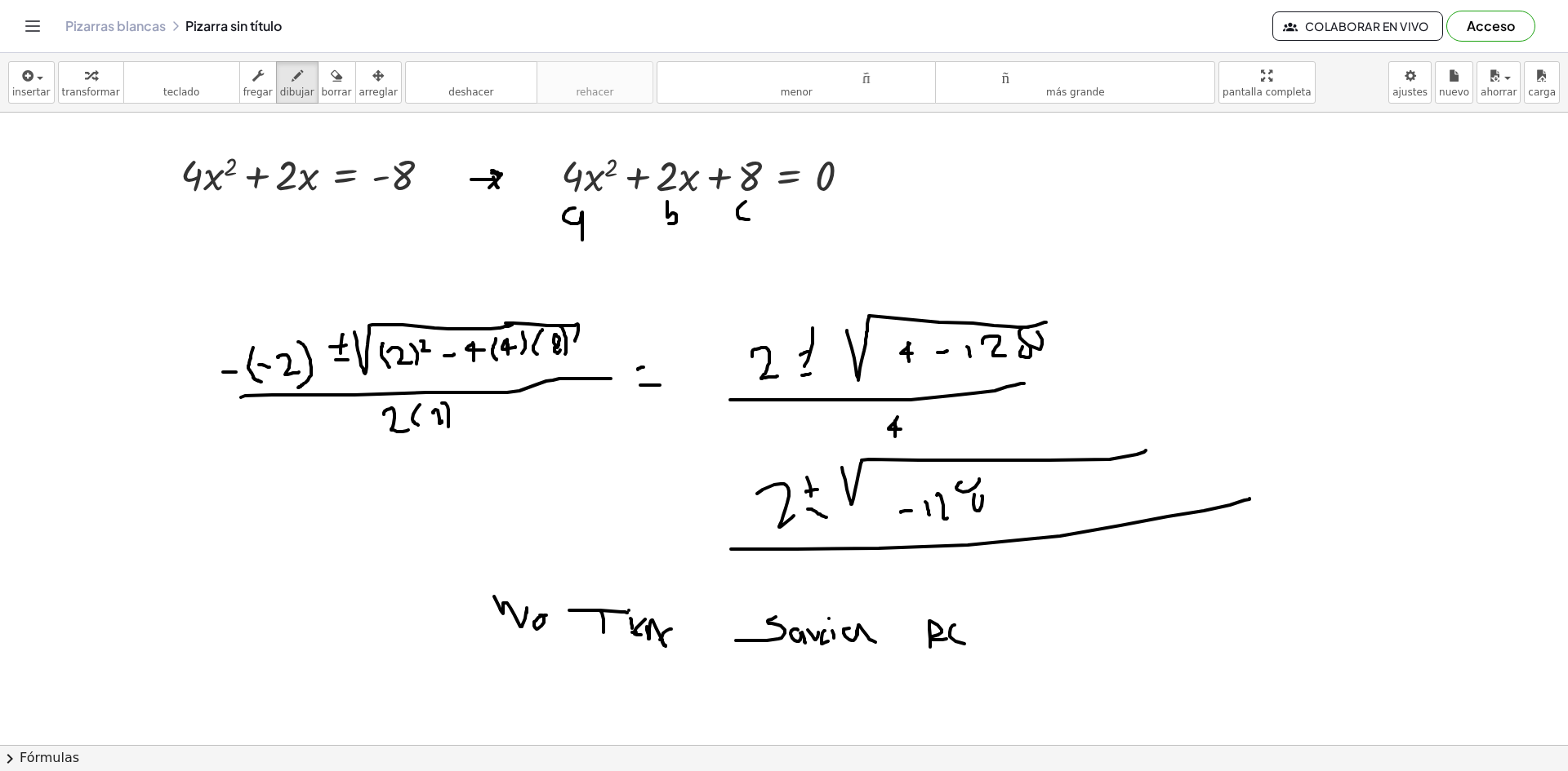
drag, startPoint x: 950, startPoint y: 636, endPoint x: 970, endPoint y: 637, distance: 20.0
drag, startPoint x: 963, startPoint y: 637, endPoint x: 972, endPoint y: 641, distance: 9.8
